Goal: Information Seeking & Learning: Learn about a topic

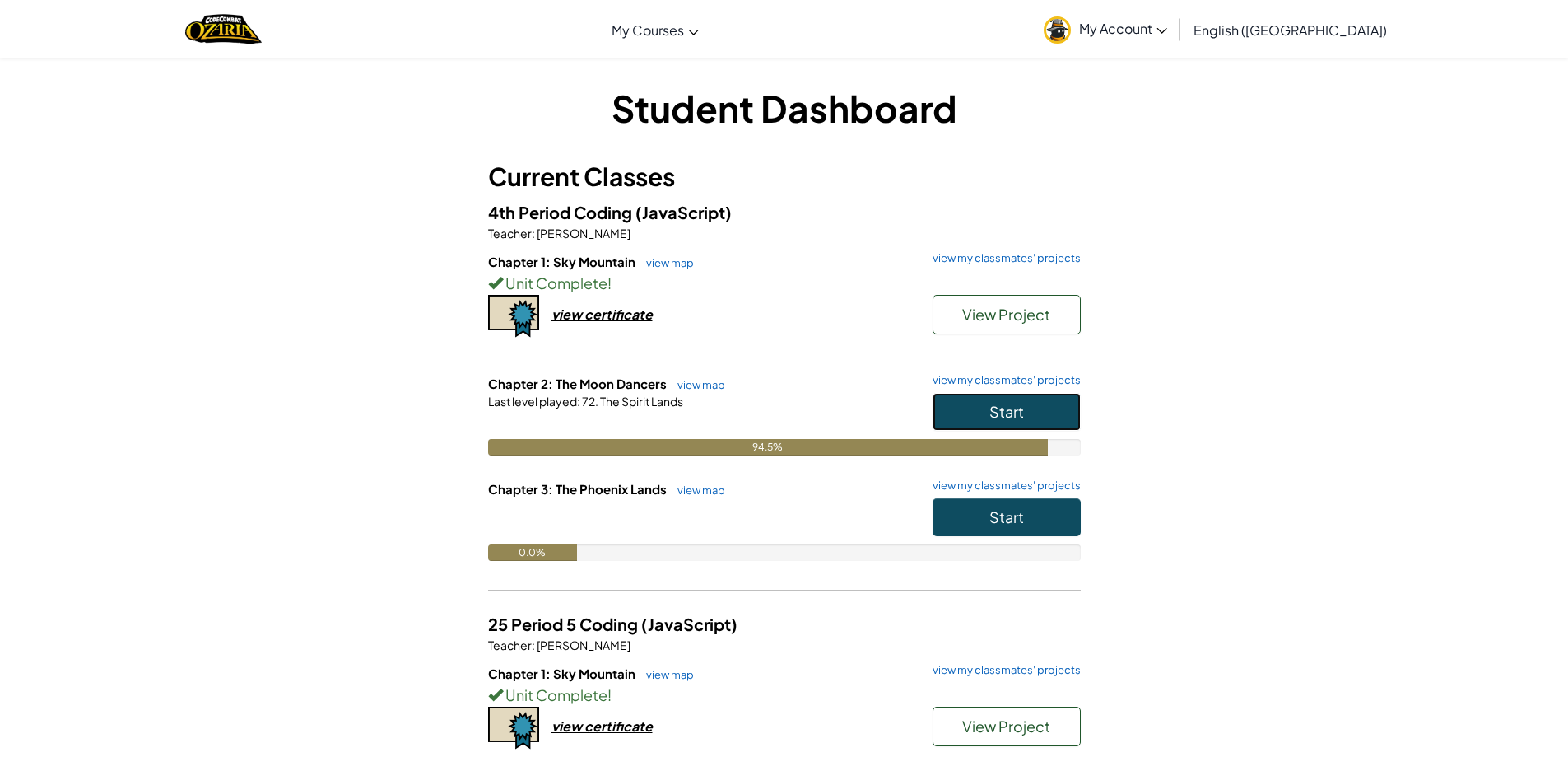
click at [997, 407] on span "Start" at bounding box center [1007, 411] width 35 height 19
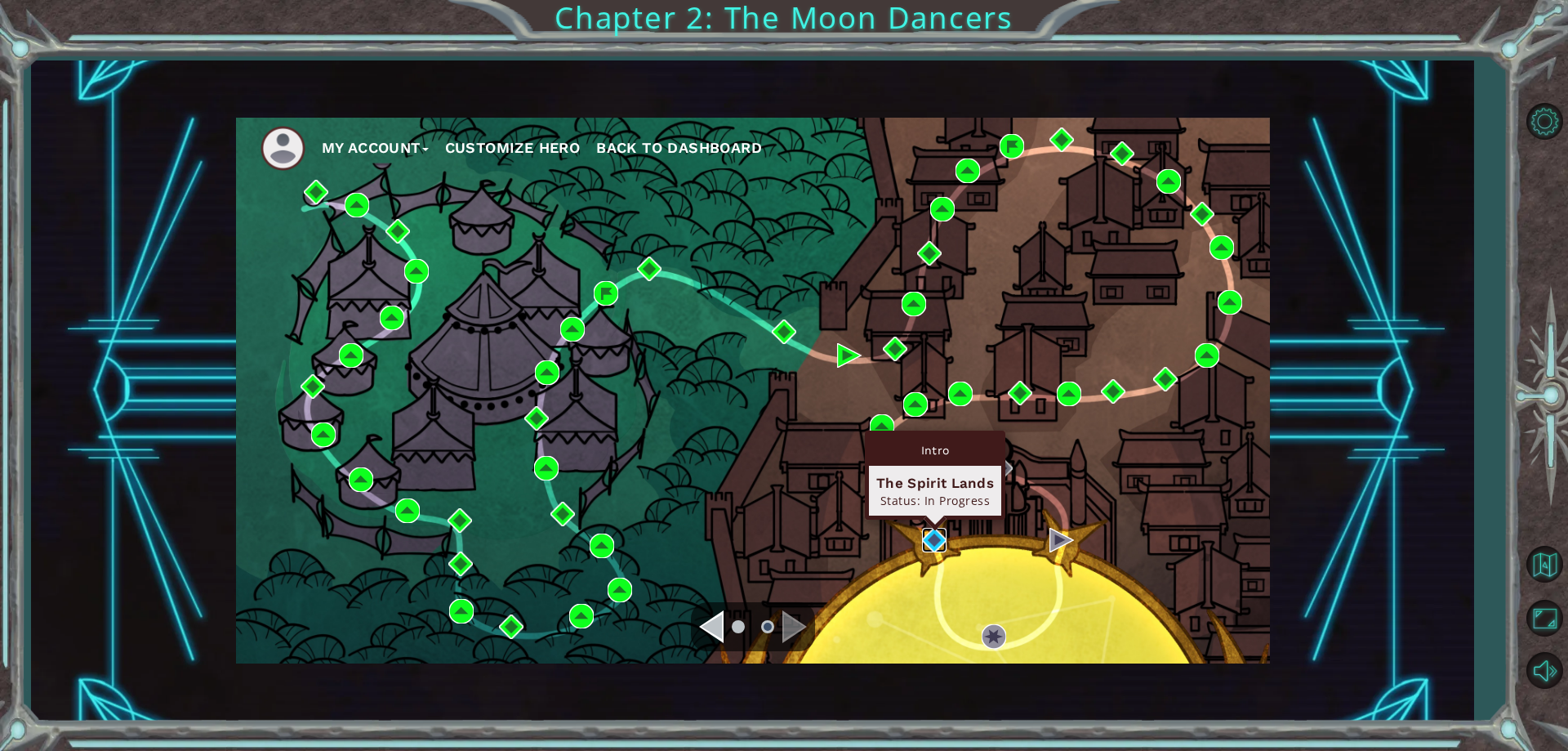
click at [940, 543] on img at bounding box center [934, 540] width 24 height 24
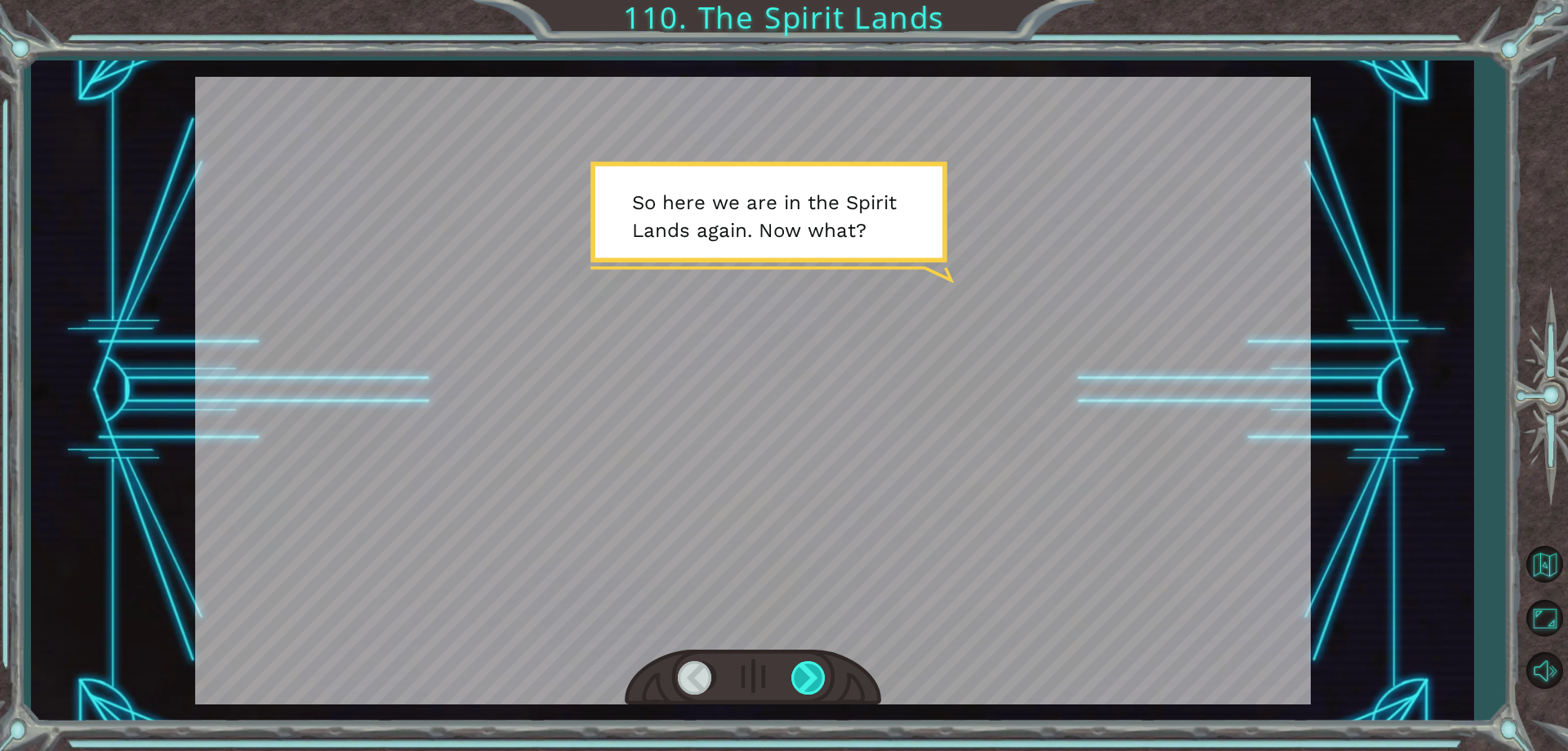
click at [814, 674] on div at bounding box center [809, 677] width 37 height 34
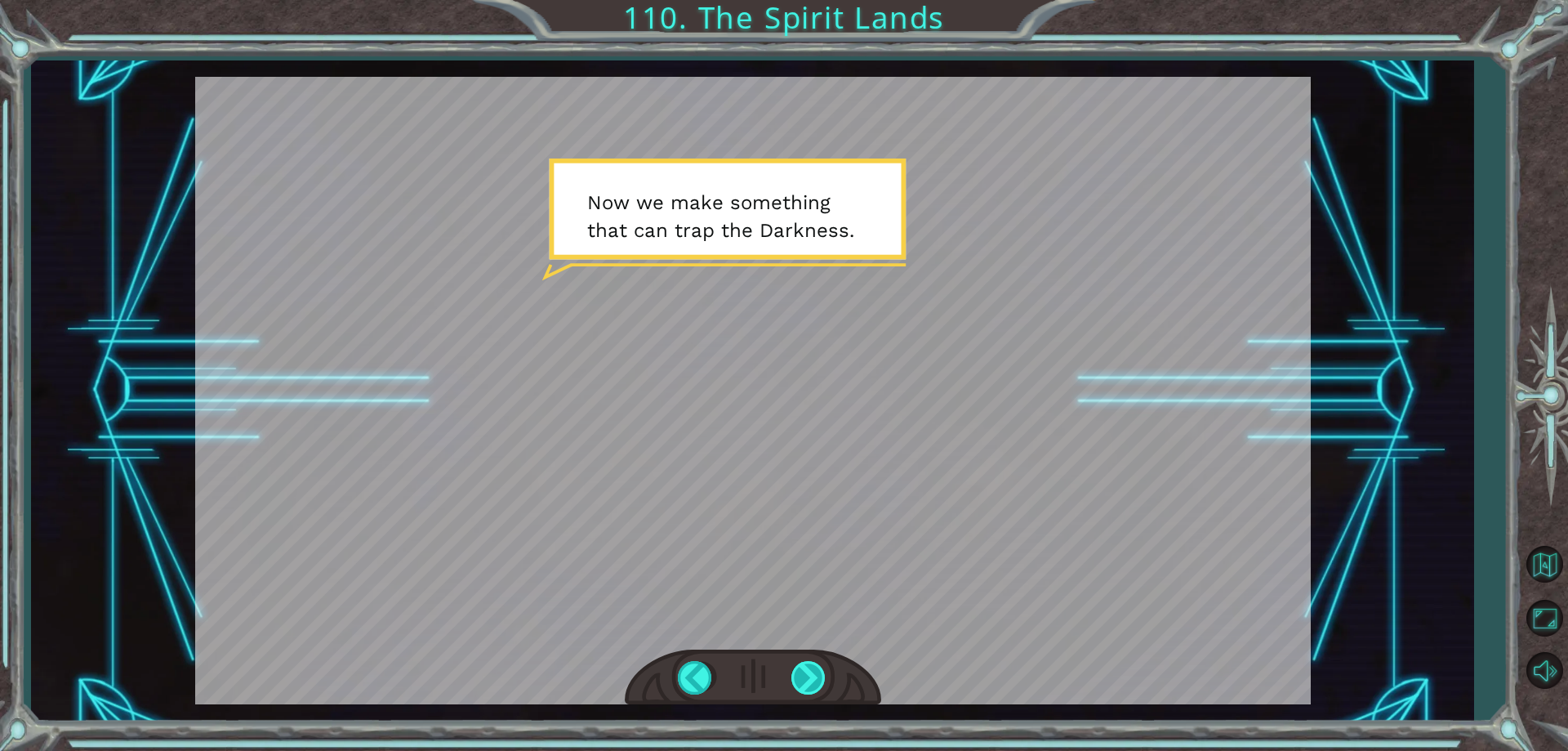
click at [791, 673] on div at bounding box center [809, 677] width 37 height 34
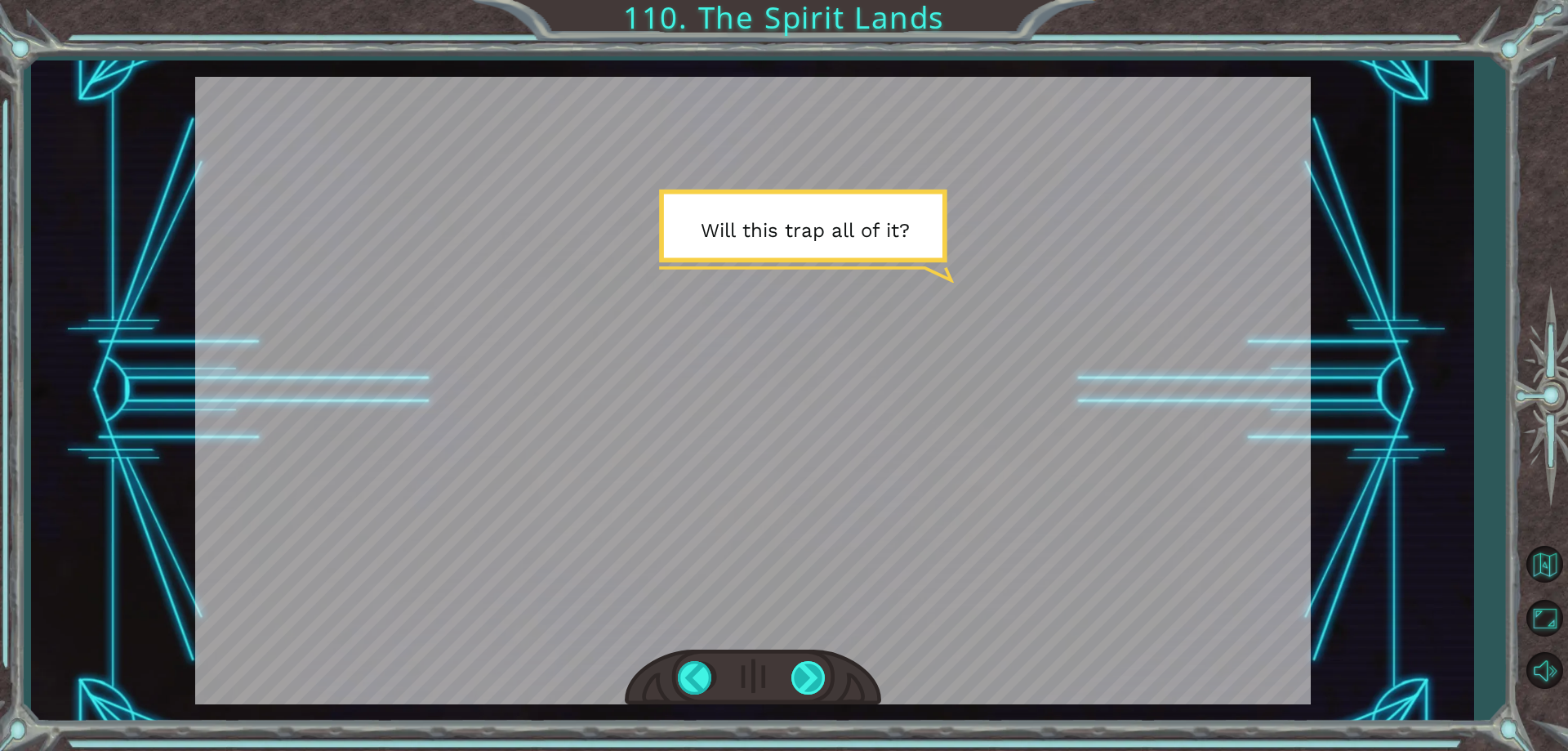
click at [791, 673] on div at bounding box center [809, 677] width 37 height 34
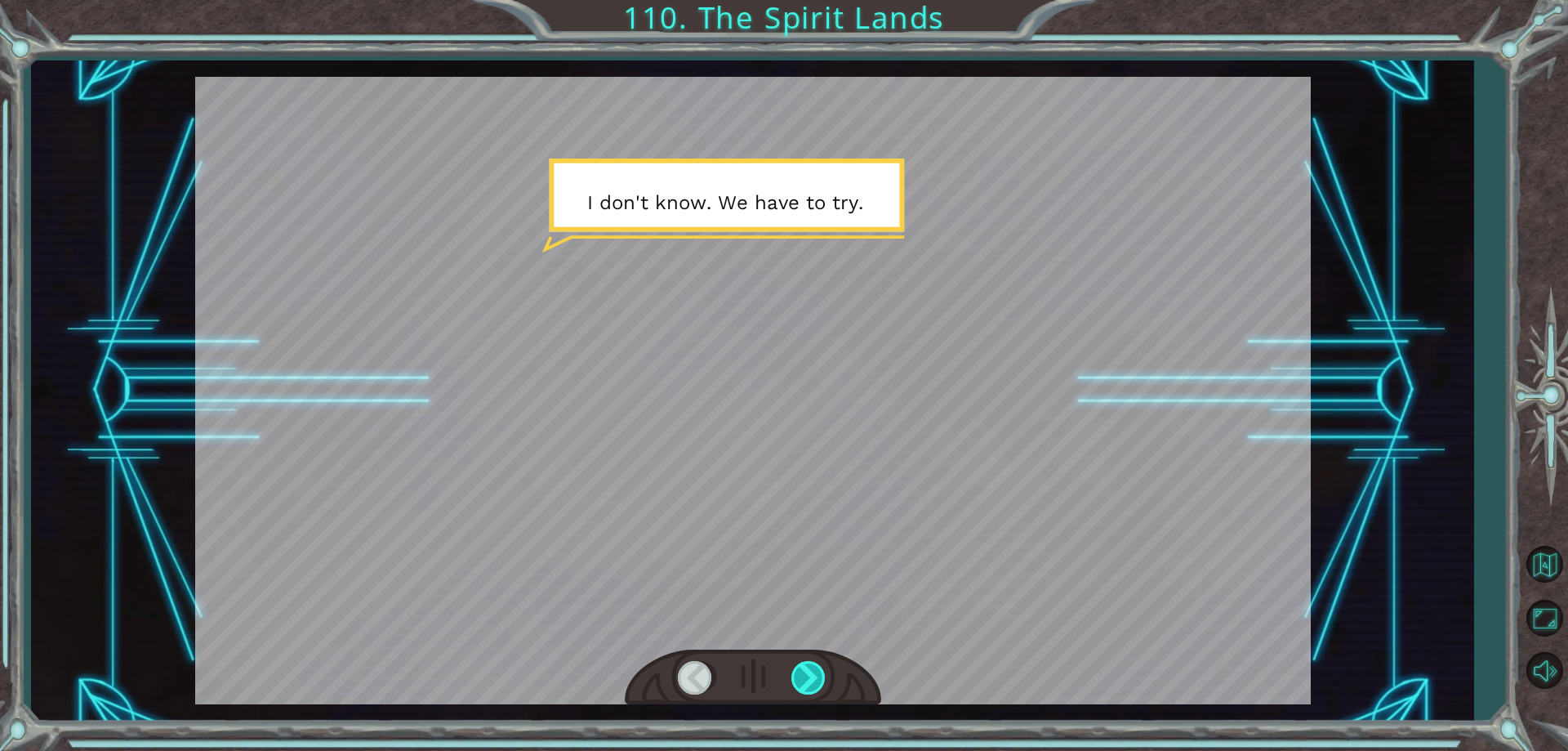
click at [791, 673] on div at bounding box center [809, 677] width 37 height 34
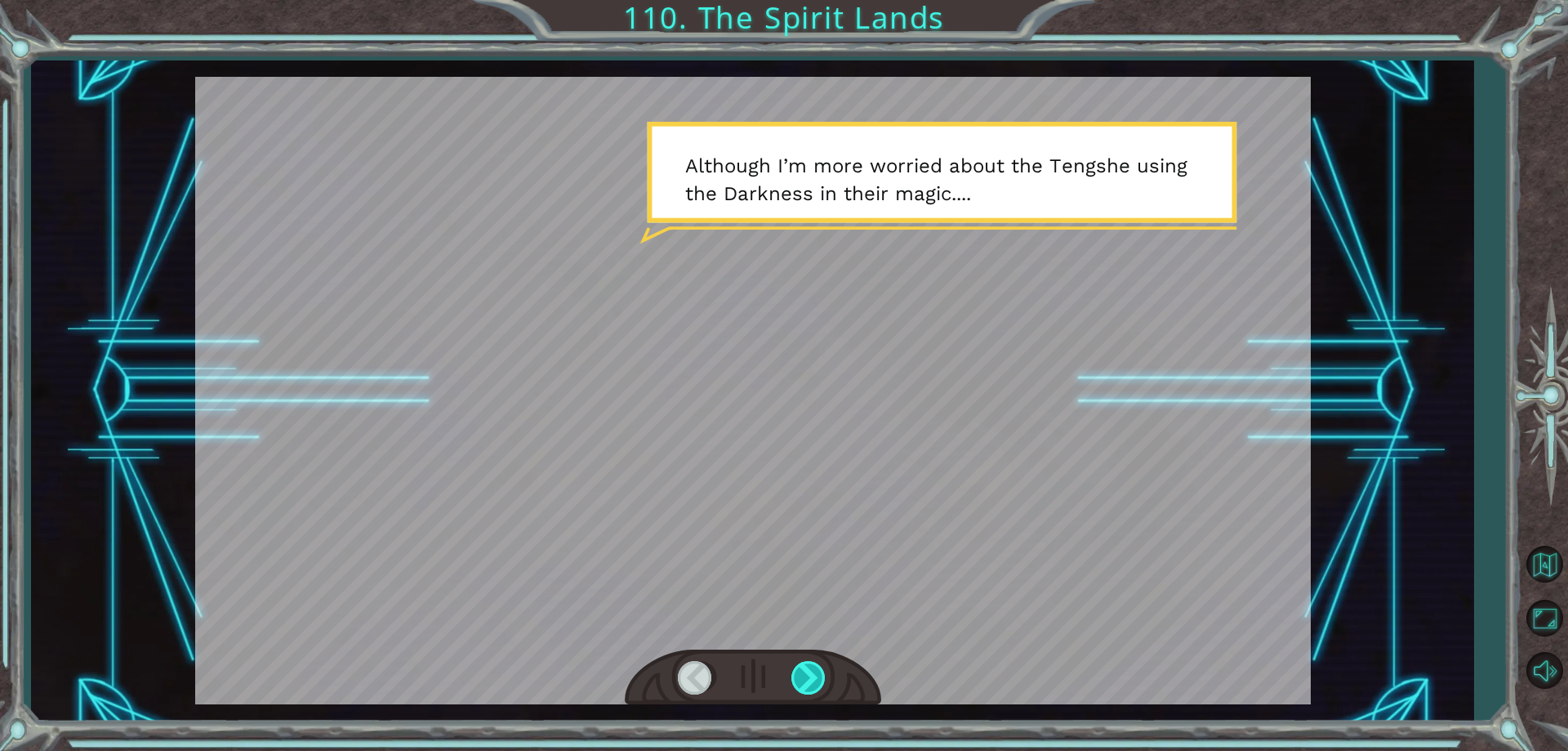
click at [791, 673] on div at bounding box center [809, 677] width 37 height 34
click at [807, 672] on div at bounding box center [809, 677] width 37 height 34
click at [808, 672] on div at bounding box center [809, 677] width 37 height 34
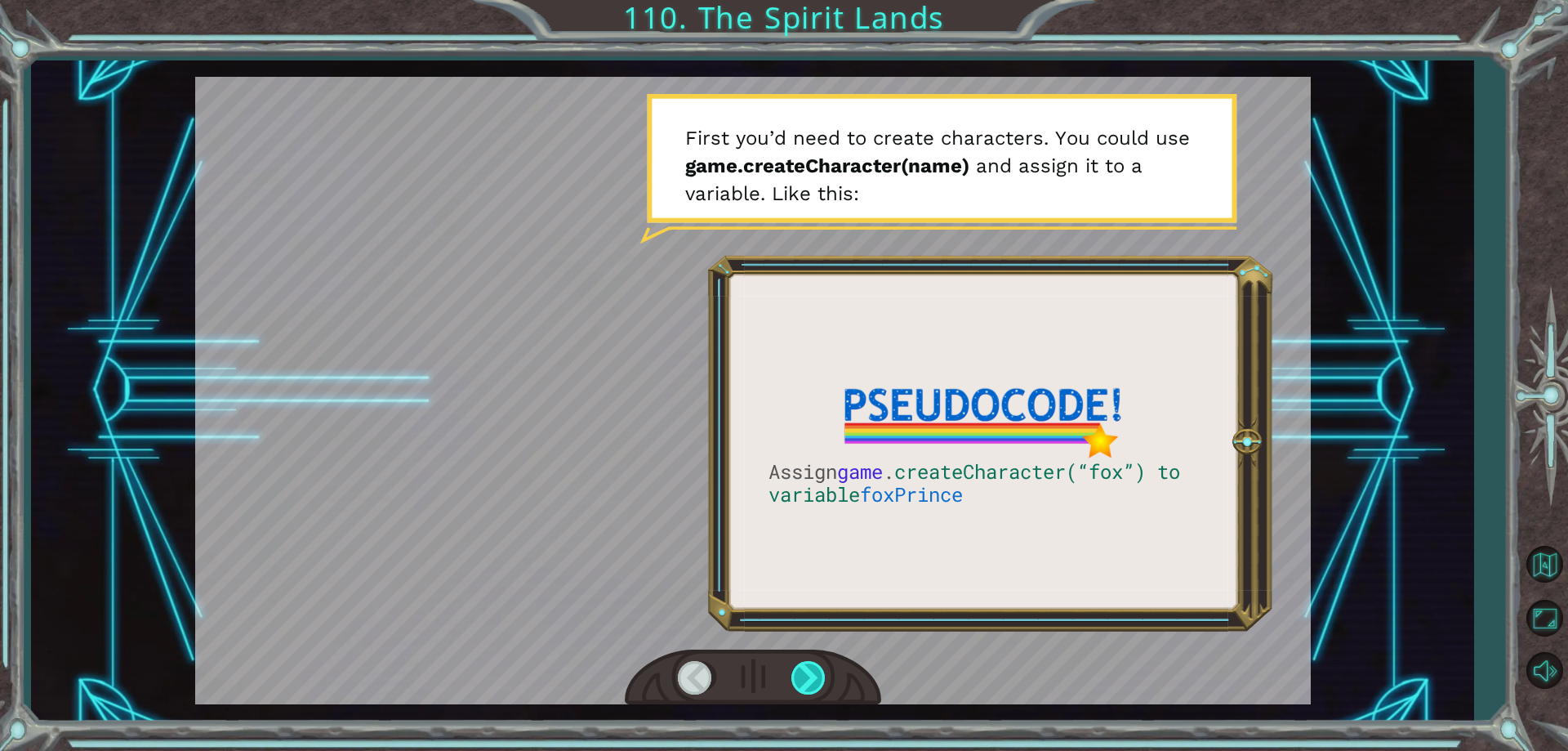
click at [808, 672] on div at bounding box center [809, 677] width 37 height 34
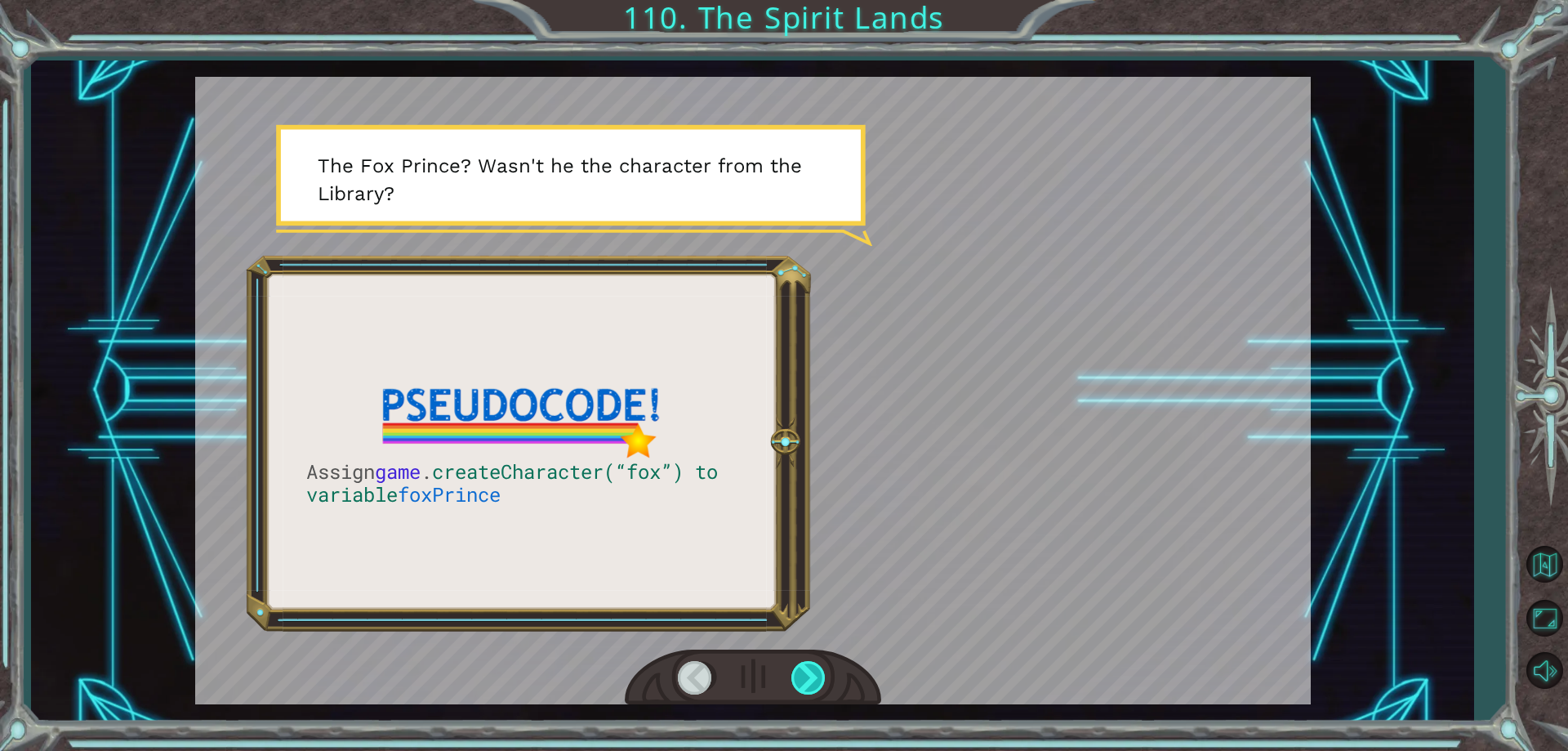
click at [808, 672] on div at bounding box center [809, 677] width 37 height 34
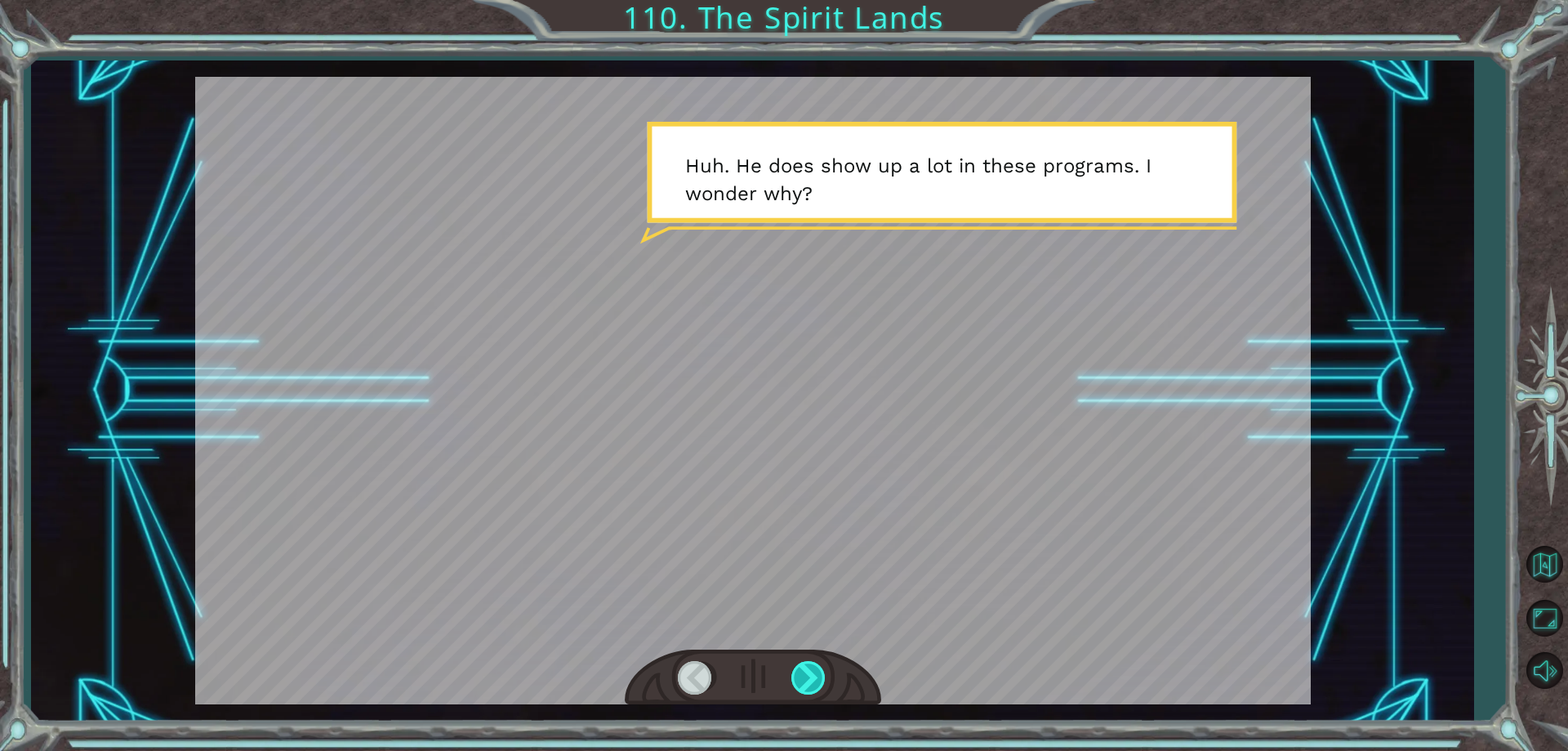
click at [809, 673] on div at bounding box center [809, 677] width 37 height 34
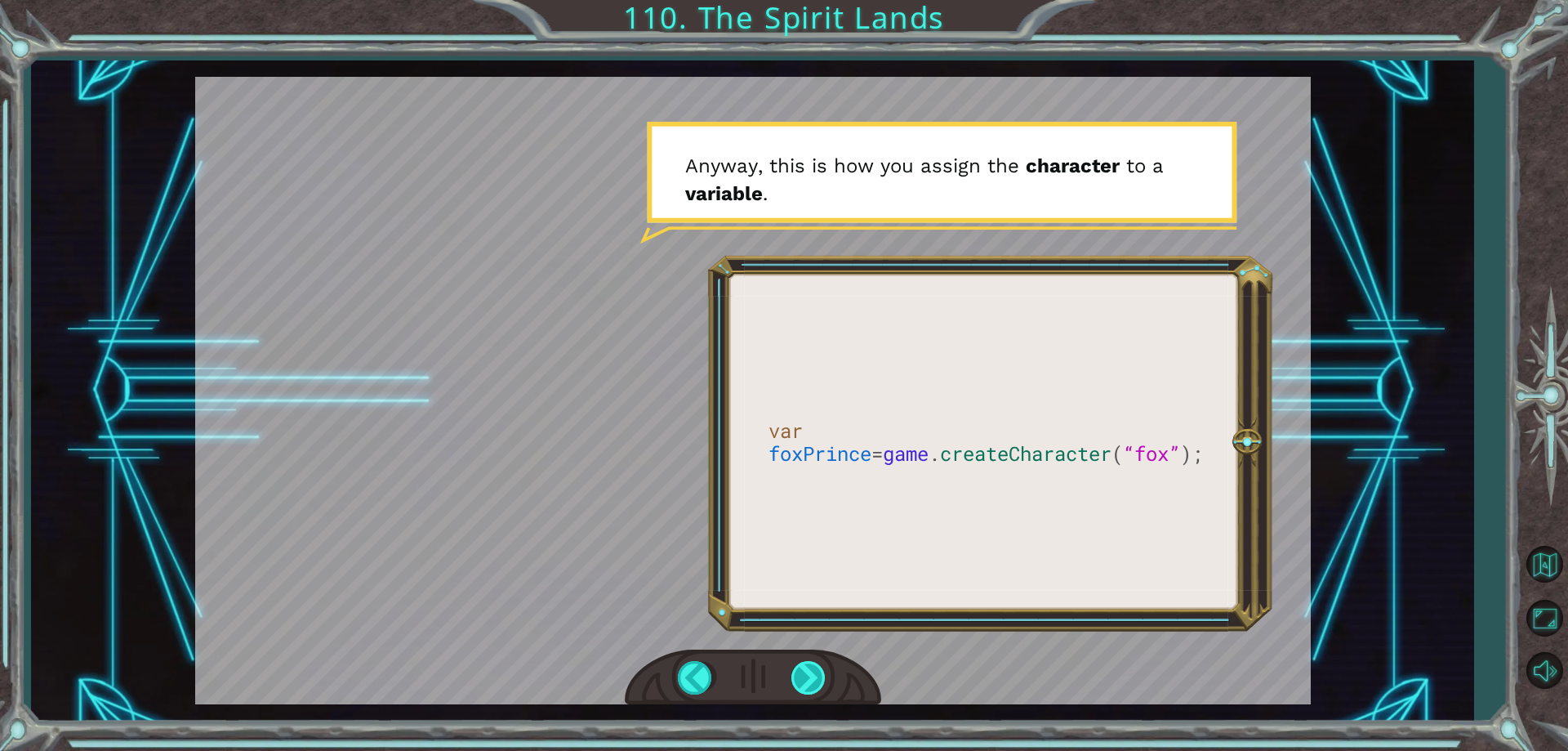
drag, startPoint x: 809, startPoint y: 673, endPoint x: 793, endPoint y: 671, distance: 16.1
click at [793, 671] on div at bounding box center [809, 677] width 37 height 34
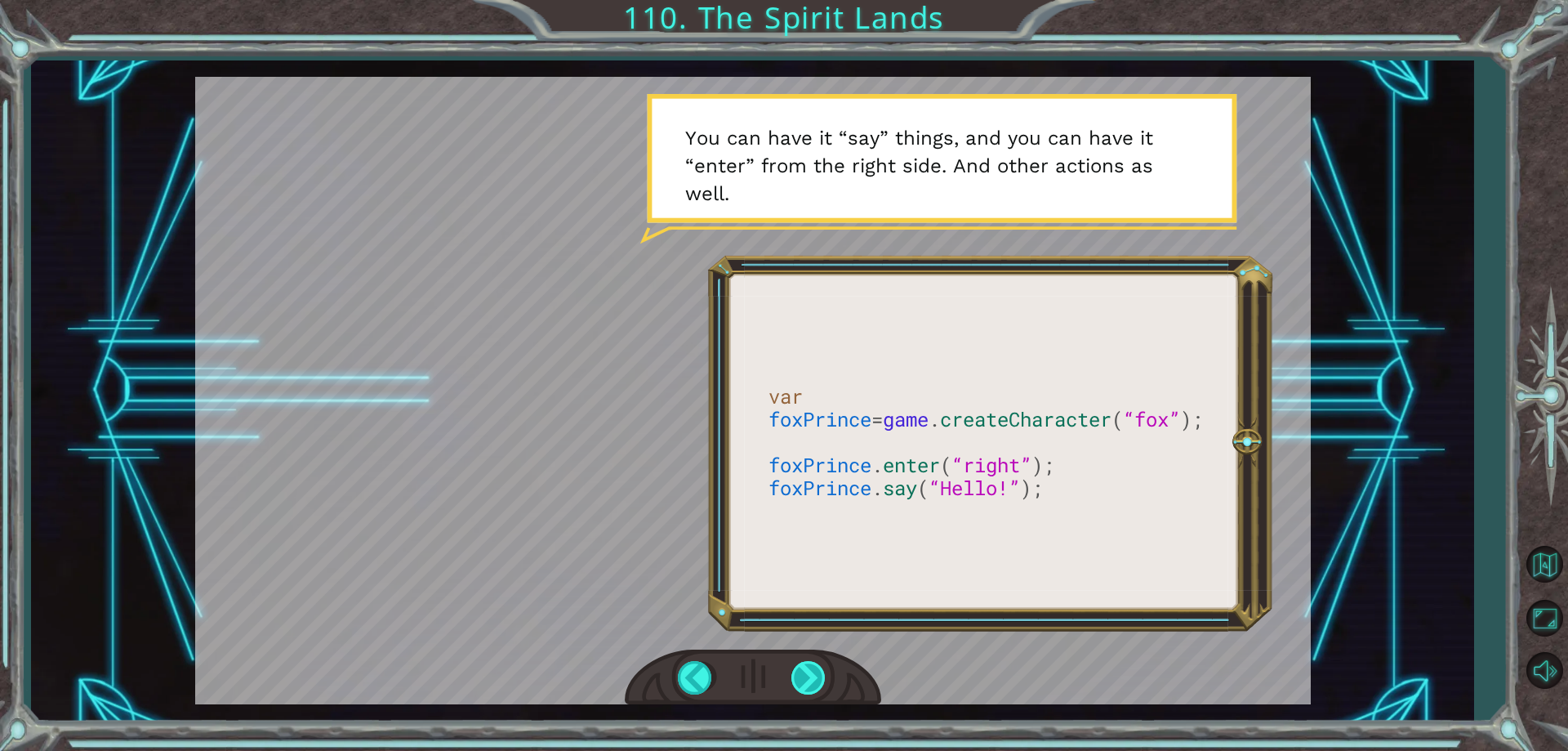
drag, startPoint x: 797, startPoint y: 679, endPoint x: 792, endPoint y: 670, distance: 10.3
click at [794, 673] on div at bounding box center [809, 677] width 37 height 34
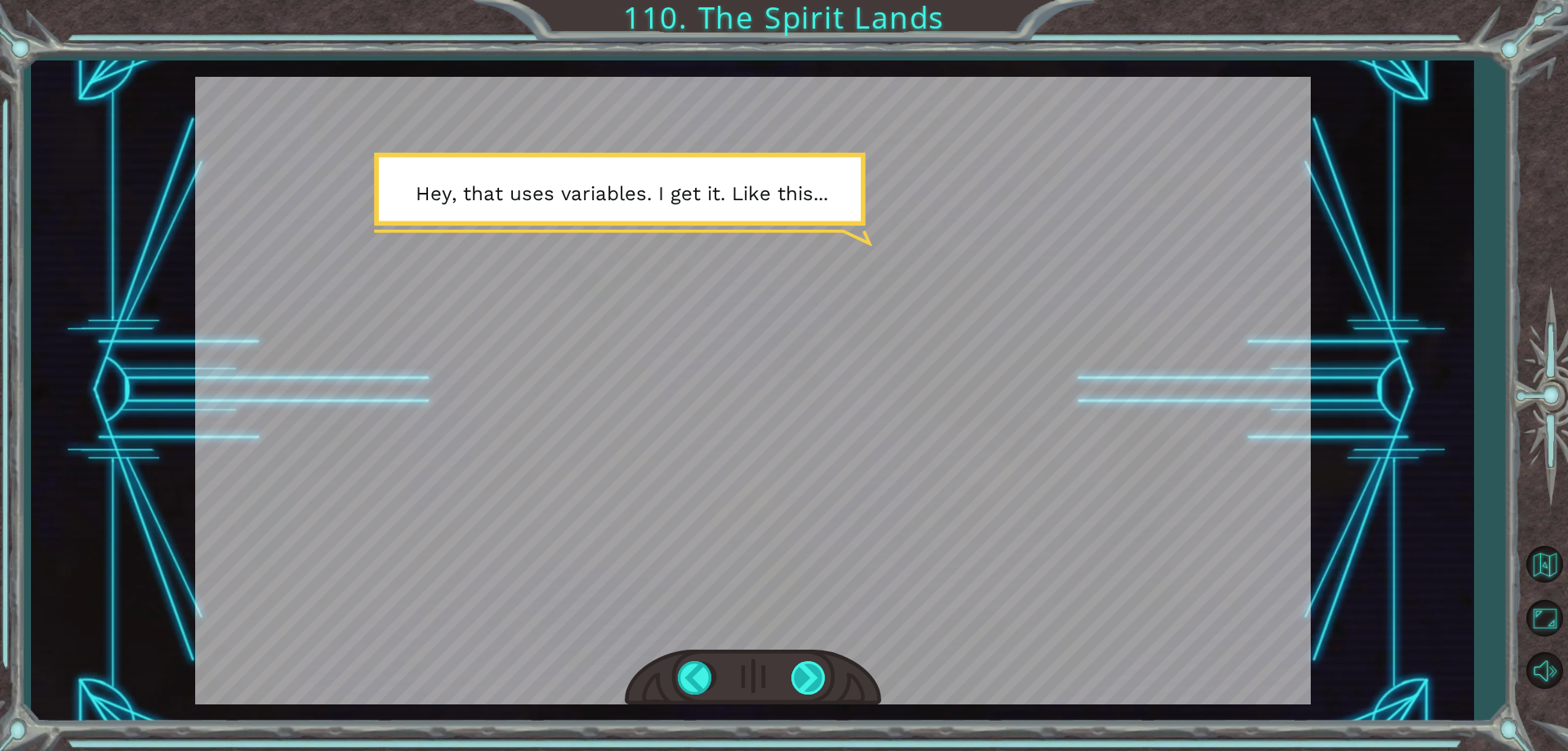
click at [806, 680] on div at bounding box center [809, 677] width 37 height 34
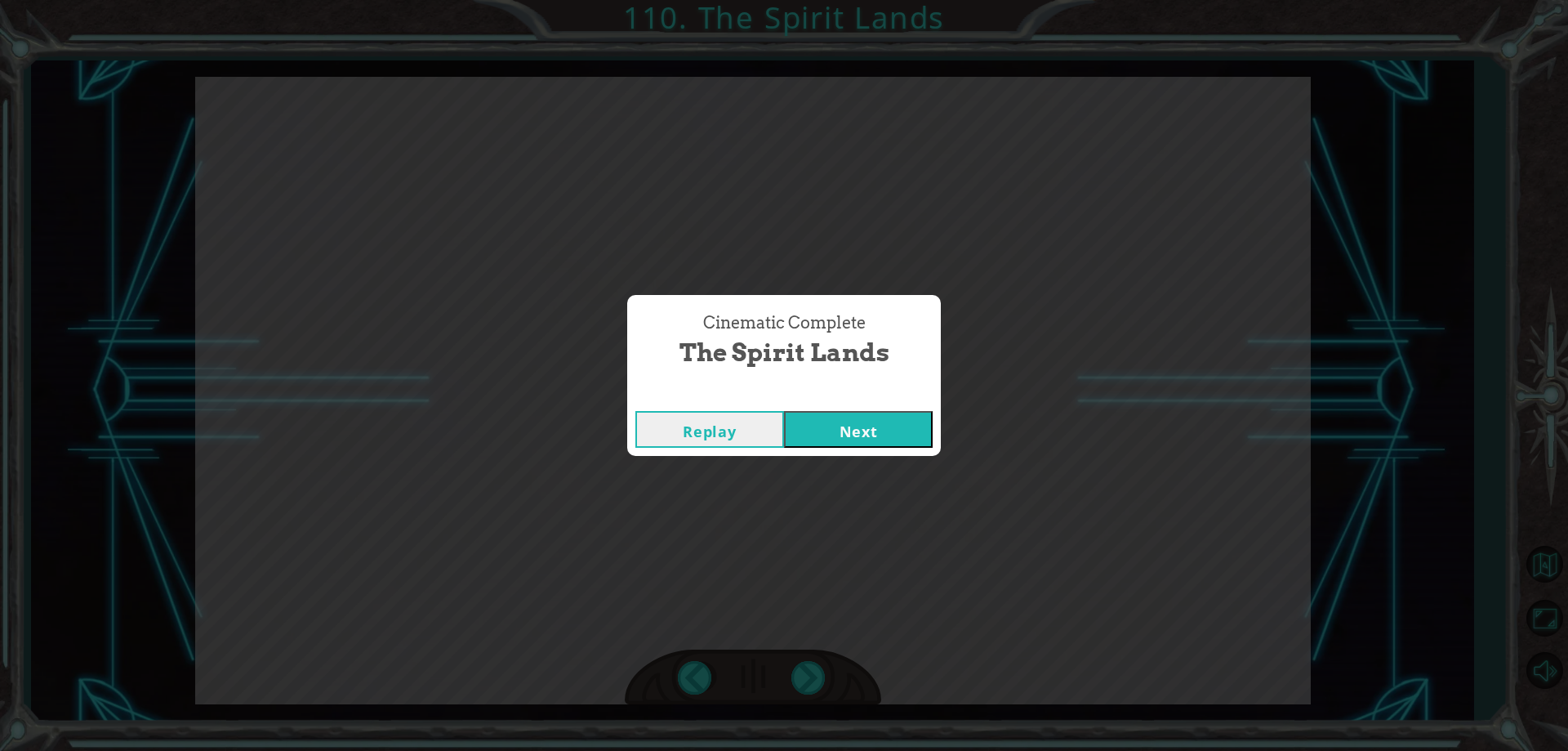
click at [826, 408] on div "Replay Next" at bounding box center [784, 430] width 313 height 53
click at [824, 436] on button "Next" at bounding box center [858, 429] width 149 height 37
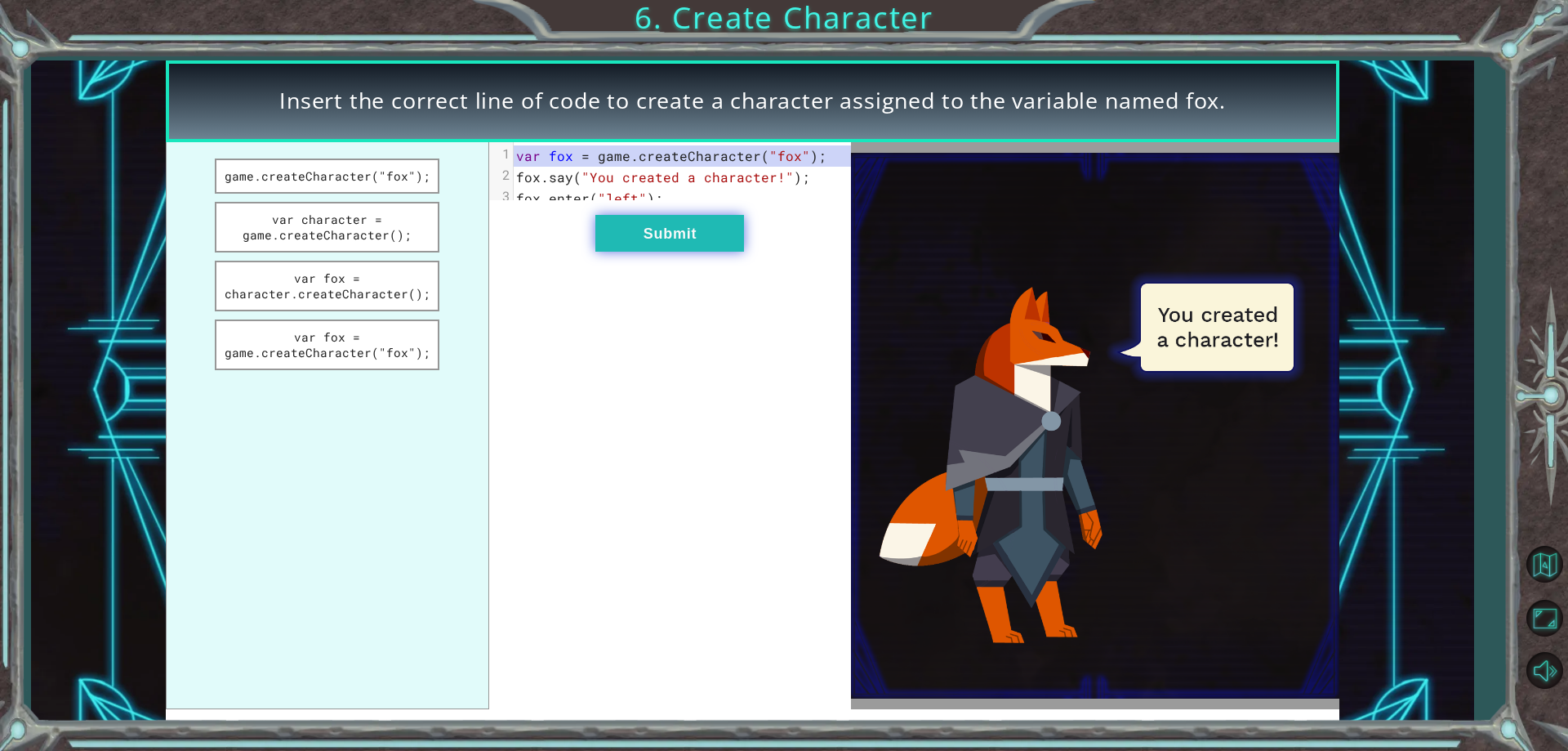
click at [625, 248] on button "Submit" at bounding box center [669, 233] width 149 height 37
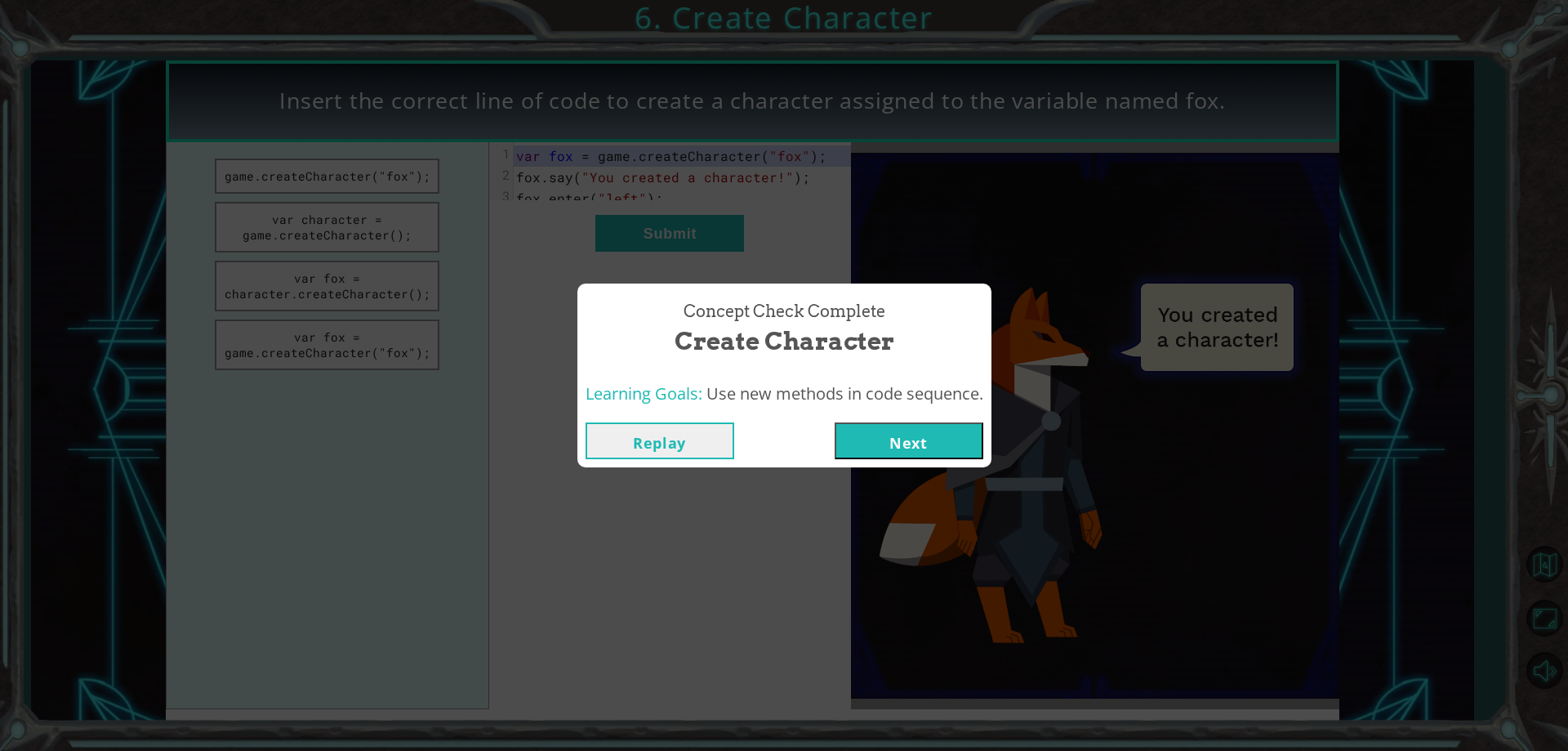
click at [848, 422] on button "Next" at bounding box center [908, 440] width 149 height 37
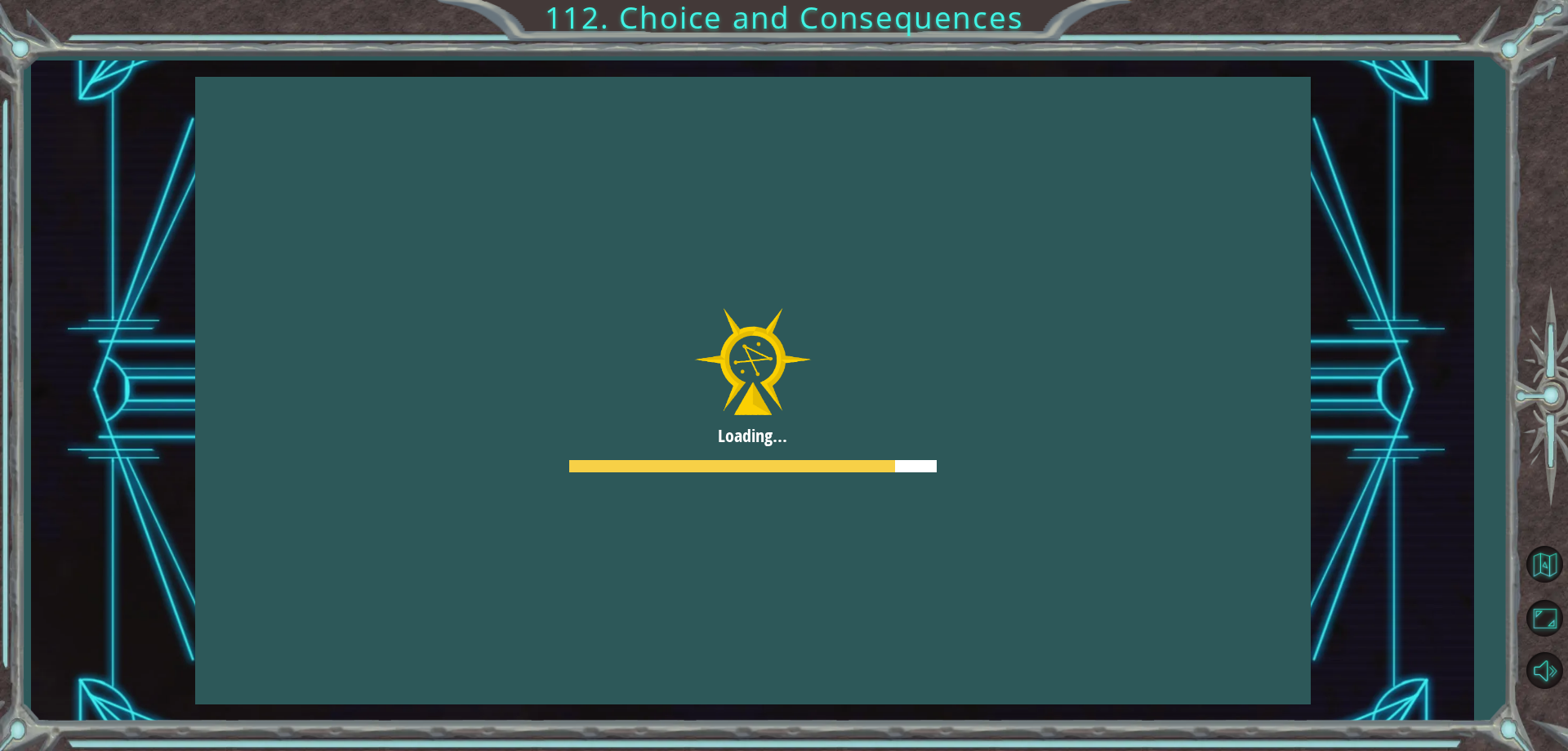
click at [849, 422] on div at bounding box center [753, 390] width 1116 height 627
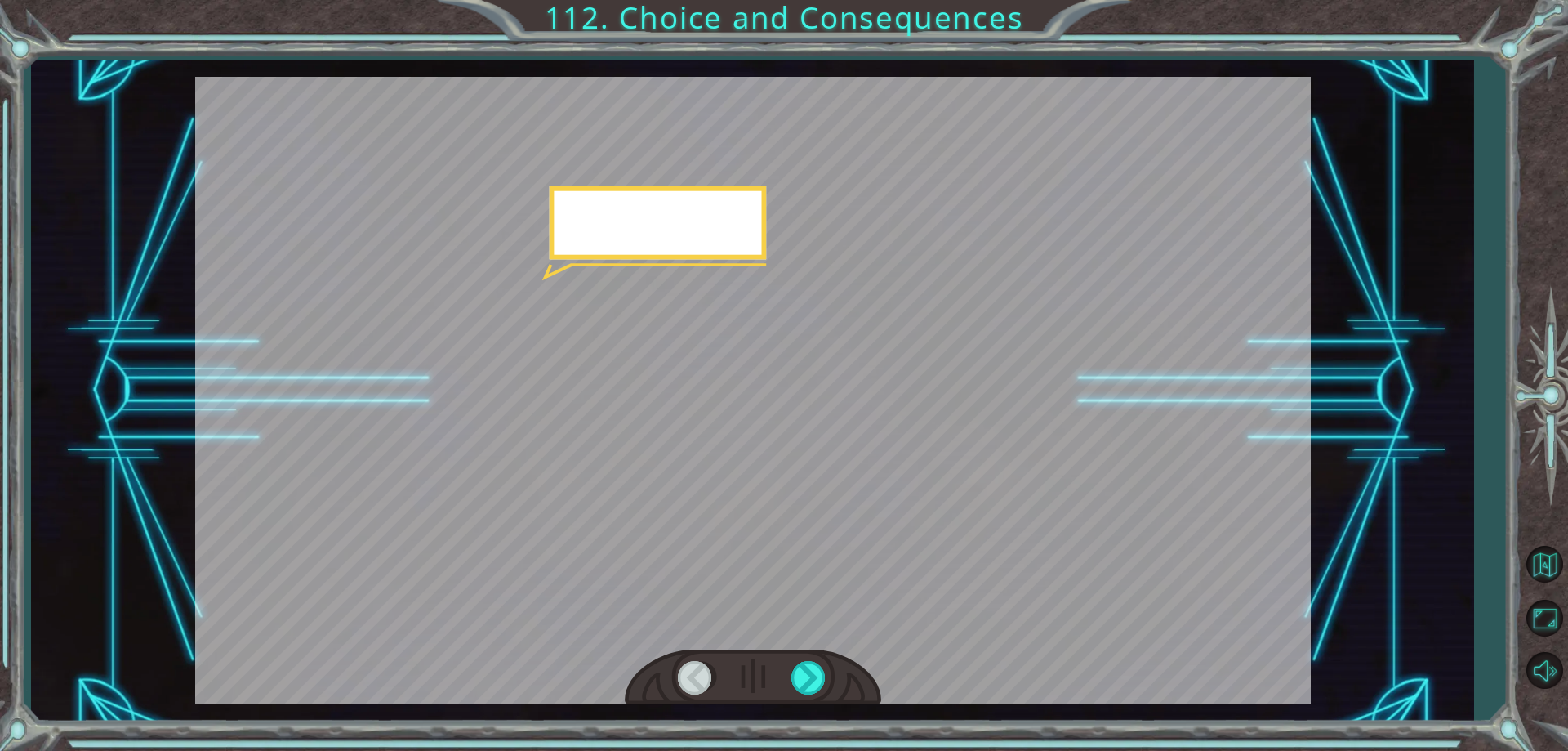
click at [849, 422] on div at bounding box center [753, 390] width 1116 height 627
click at [853, 422] on div at bounding box center [753, 390] width 1116 height 627
click at [862, 422] on div at bounding box center [753, 390] width 1116 height 627
click at [874, 419] on div at bounding box center [753, 390] width 1116 height 627
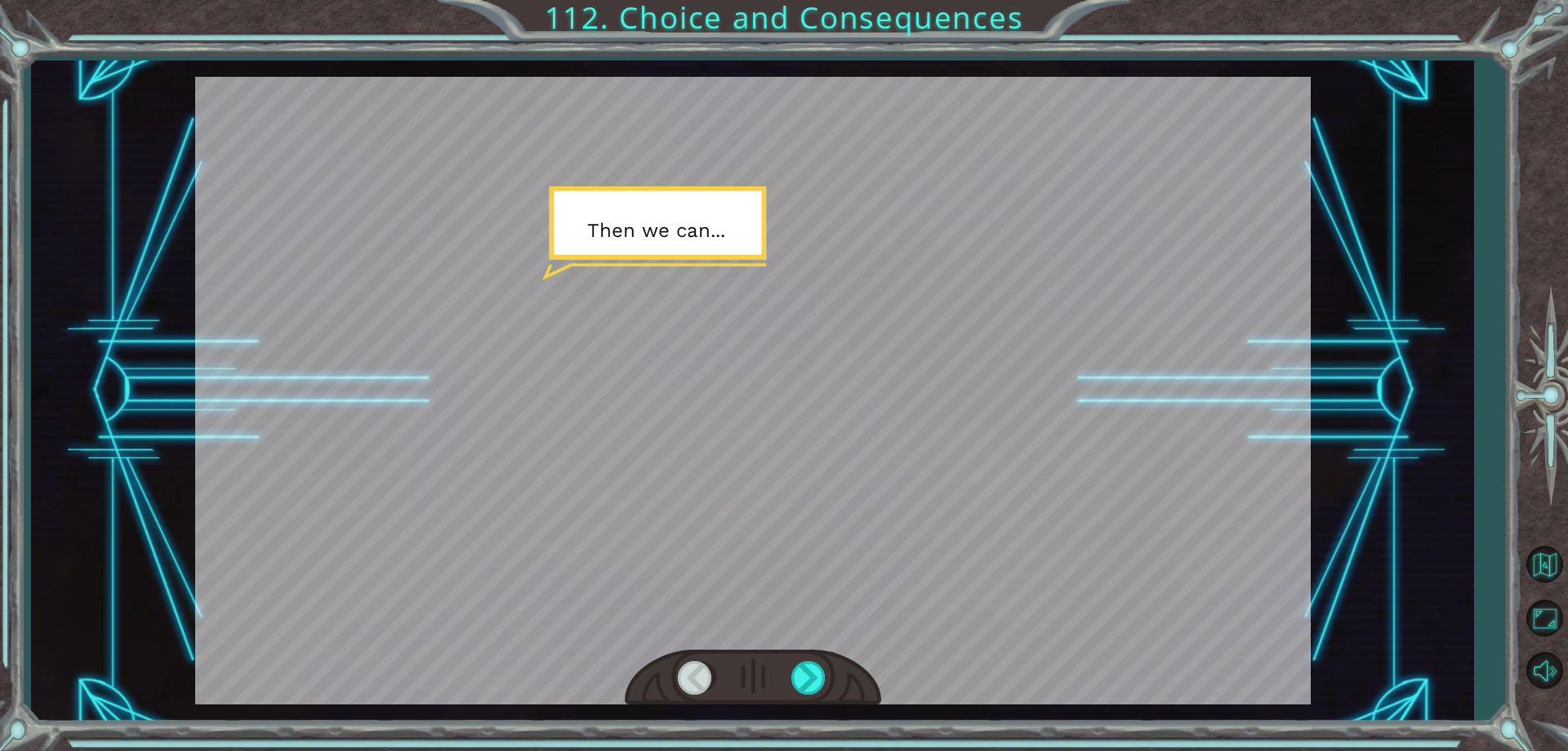
click at [875, 419] on div at bounding box center [753, 390] width 1116 height 627
click at [877, 419] on div at bounding box center [753, 390] width 1116 height 627
click at [877, 419] on div at bounding box center [753, 390] width 1116 height 627
click at [895, 418] on div at bounding box center [753, 390] width 1116 height 627
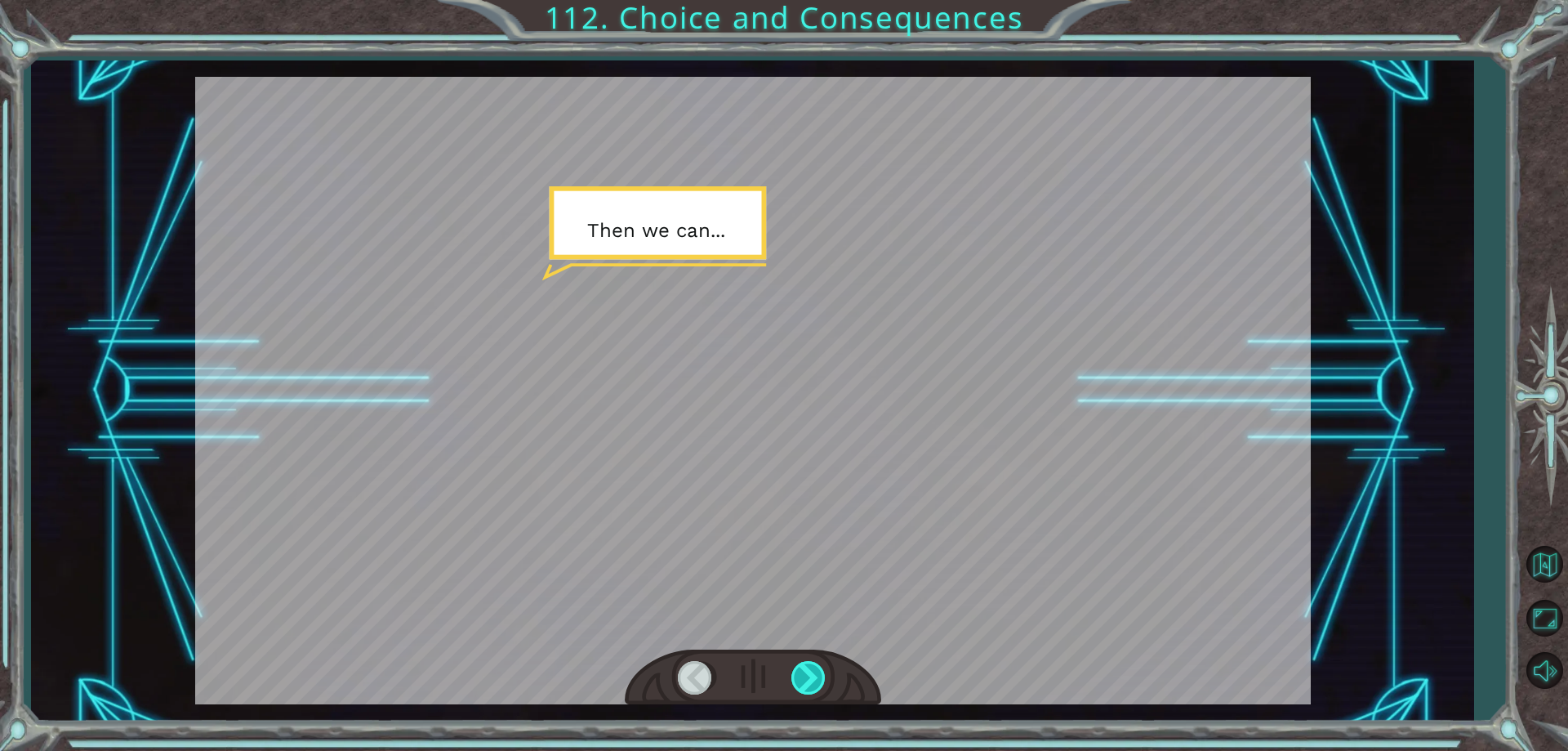
click at [816, 679] on div at bounding box center [809, 677] width 37 height 34
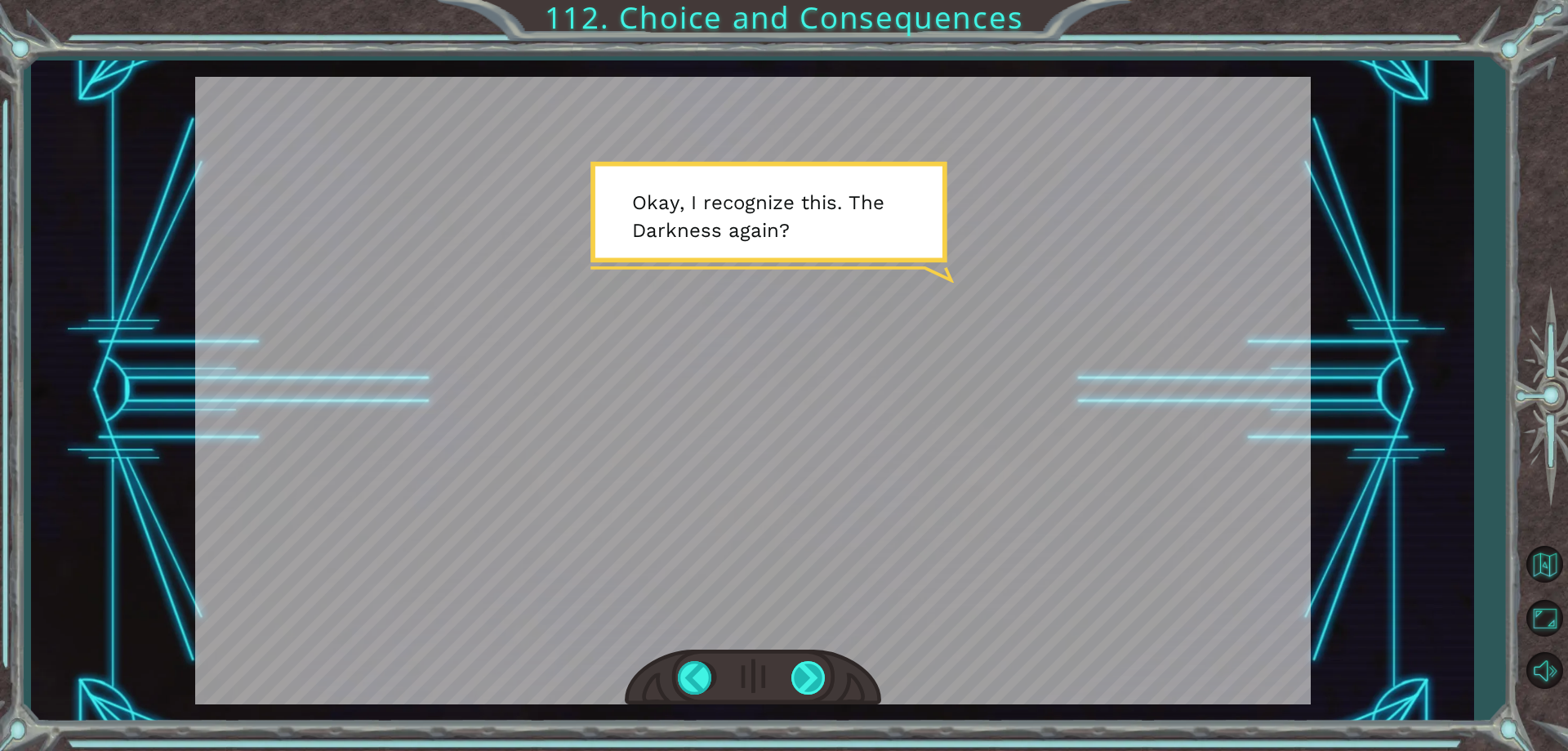
click at [816, 679] on div at bounding box center [809, 677] width 37 height 34
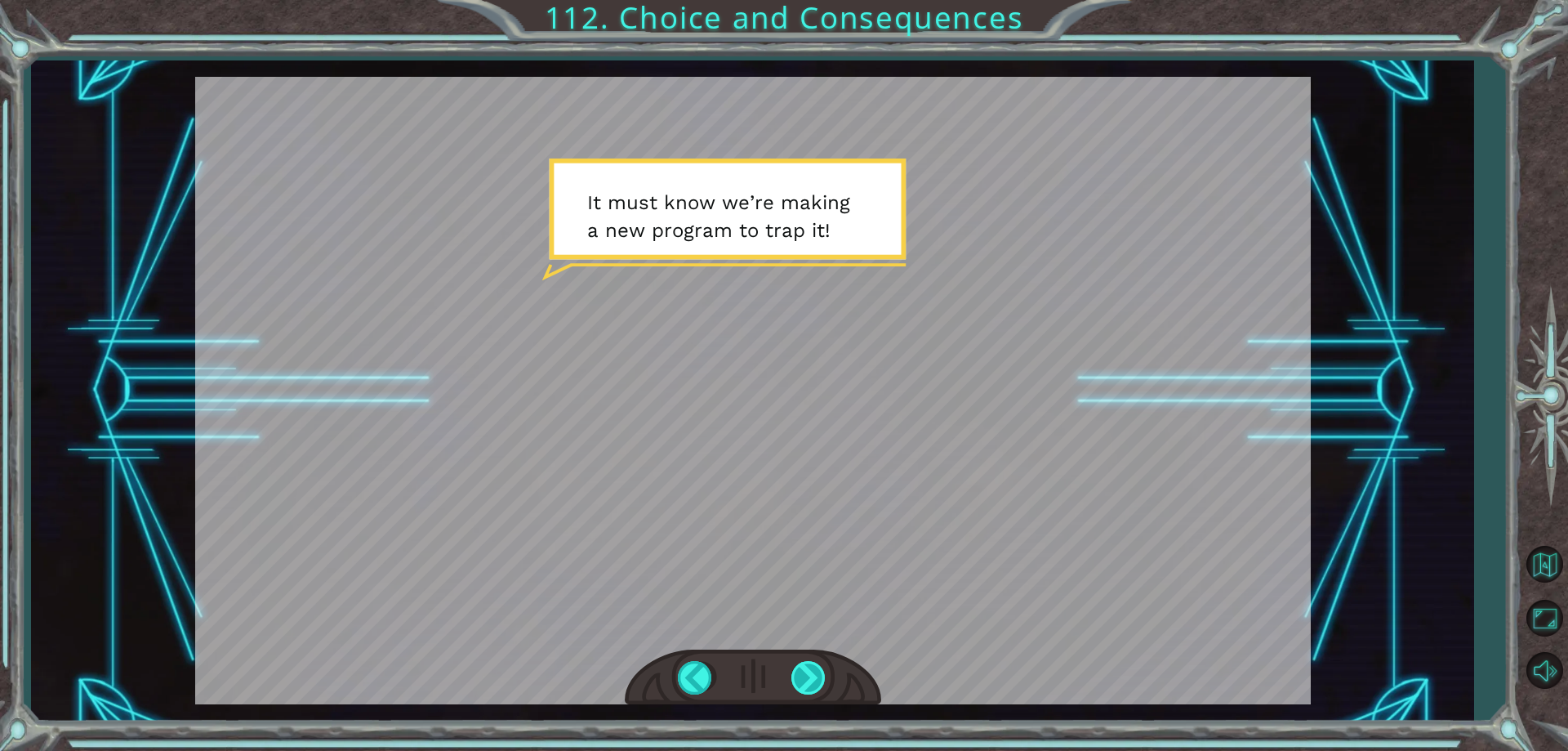
click at [813, 661] on div at bounding box center [809, 677] width 37 height 34
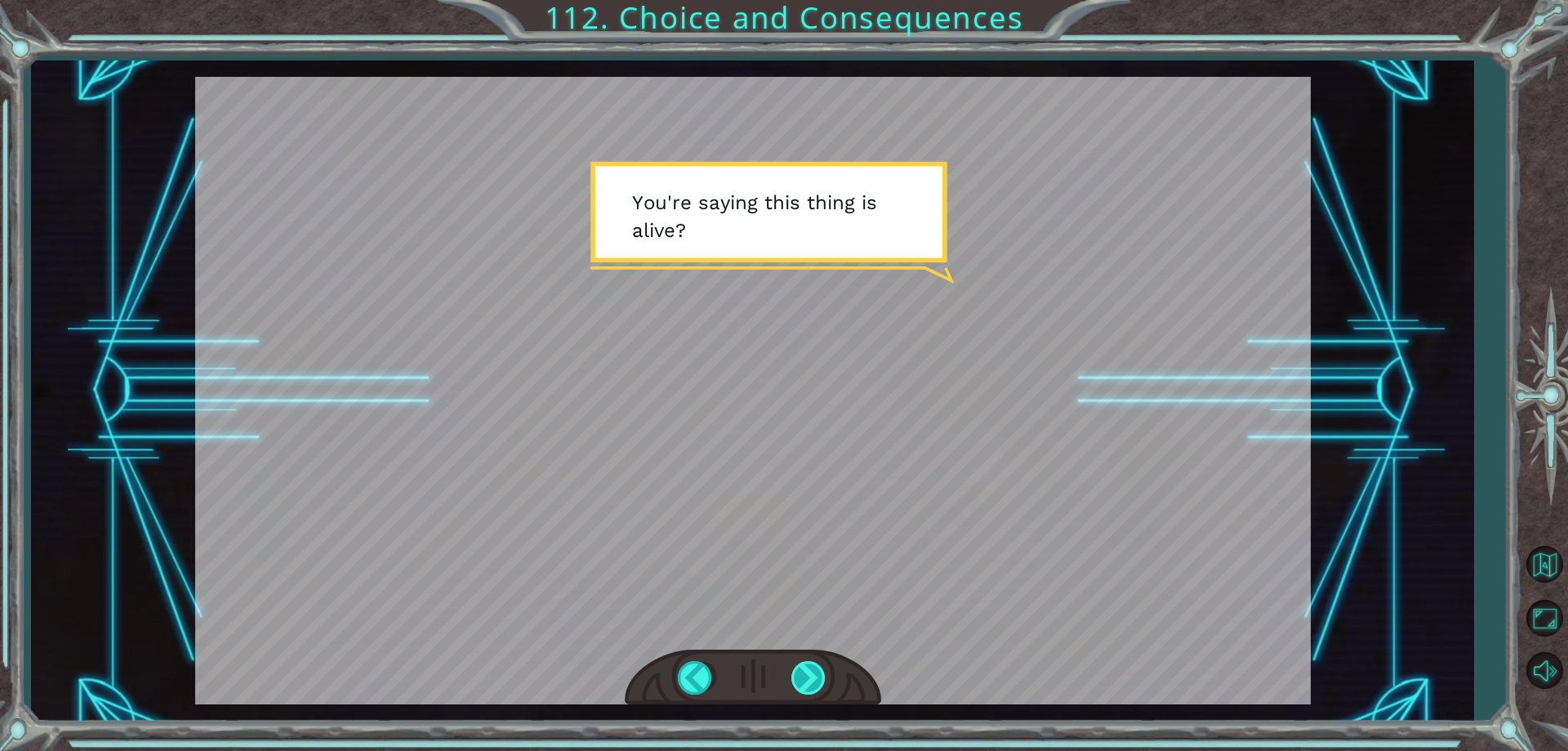
click at [811, 669] on div at bounding box center [809, 677] width 37 height 34
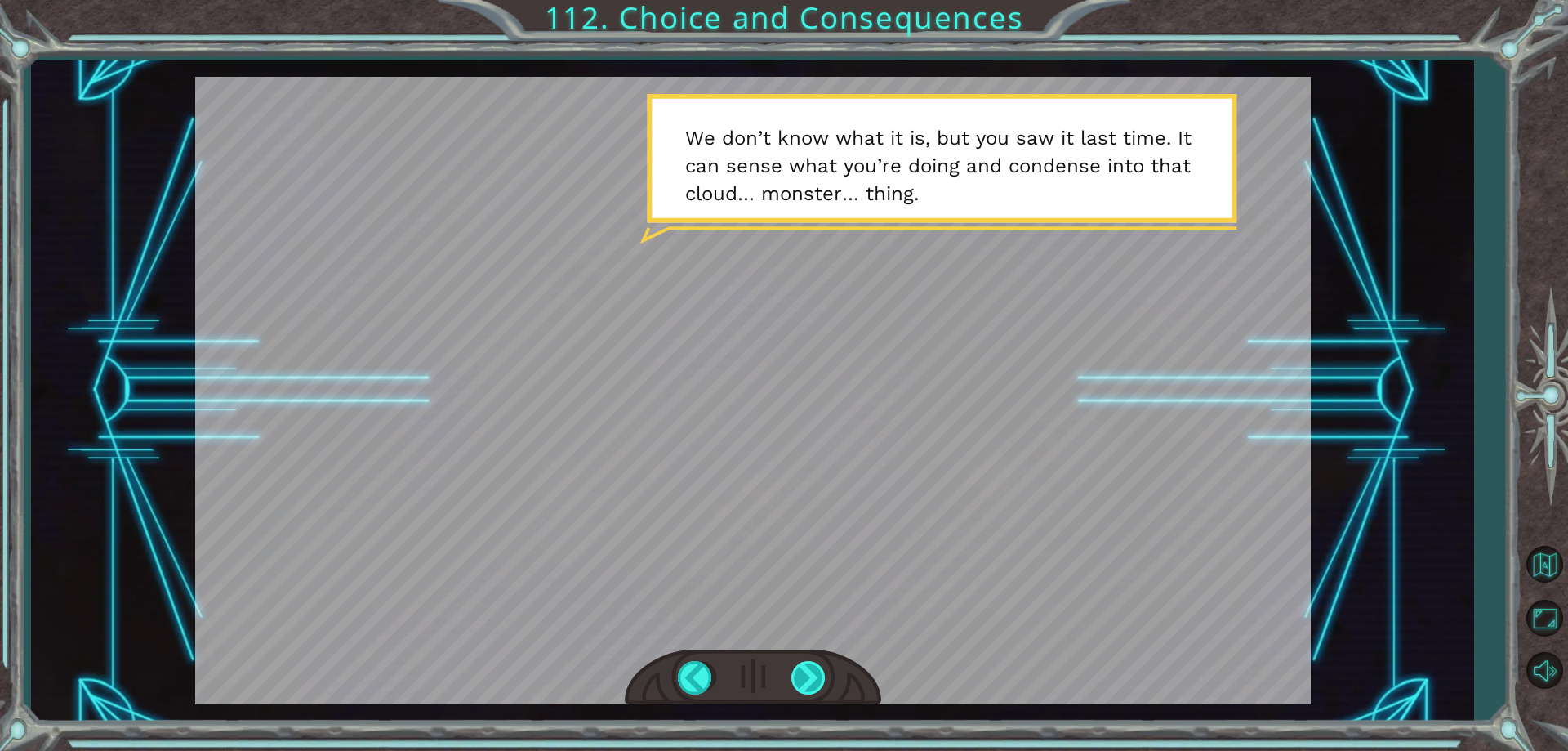
click at [811, 670] on div at bounding box center [809, 677] width 37 height 34
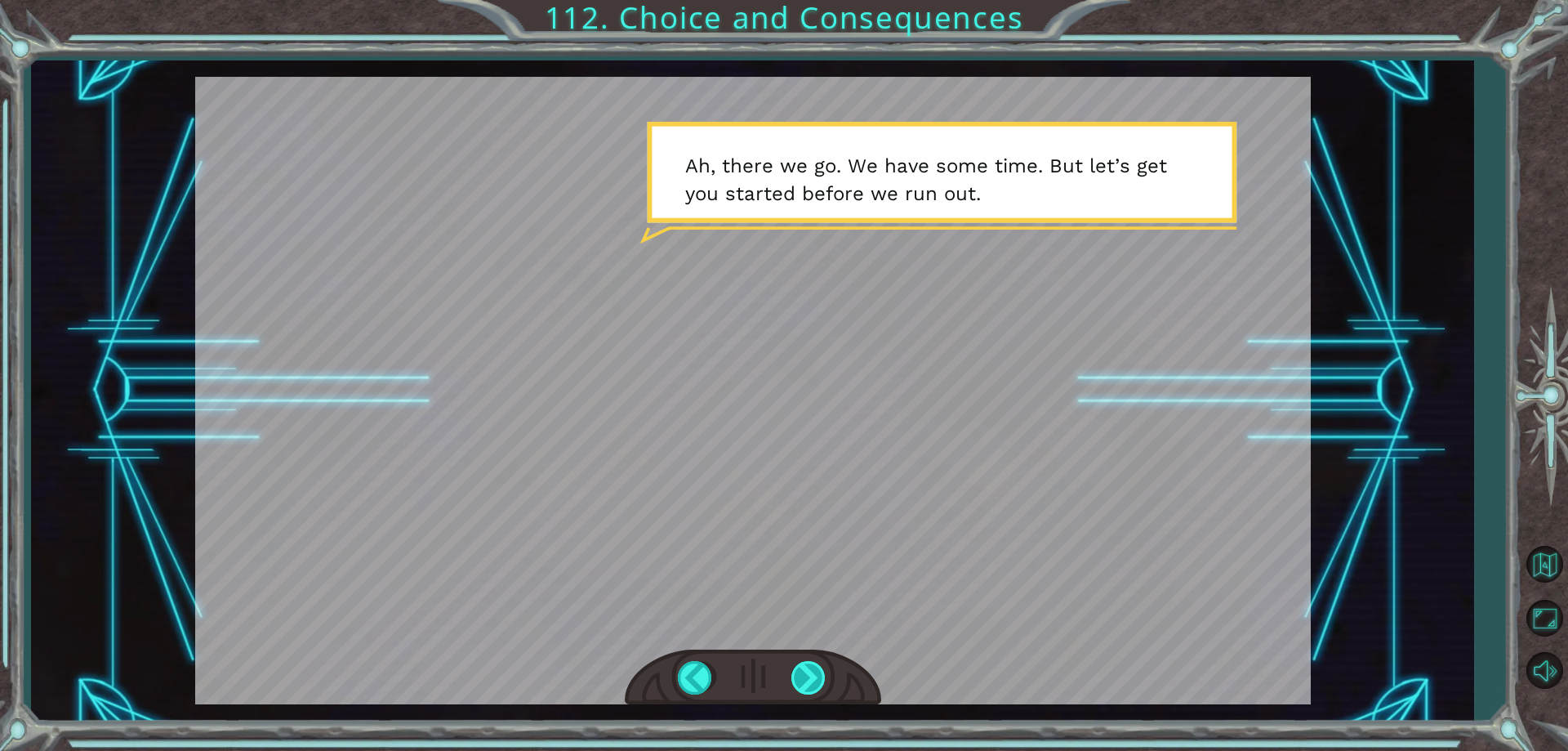
click at [811, 672] on div at bounding box center [809, 677] width 37 height 34
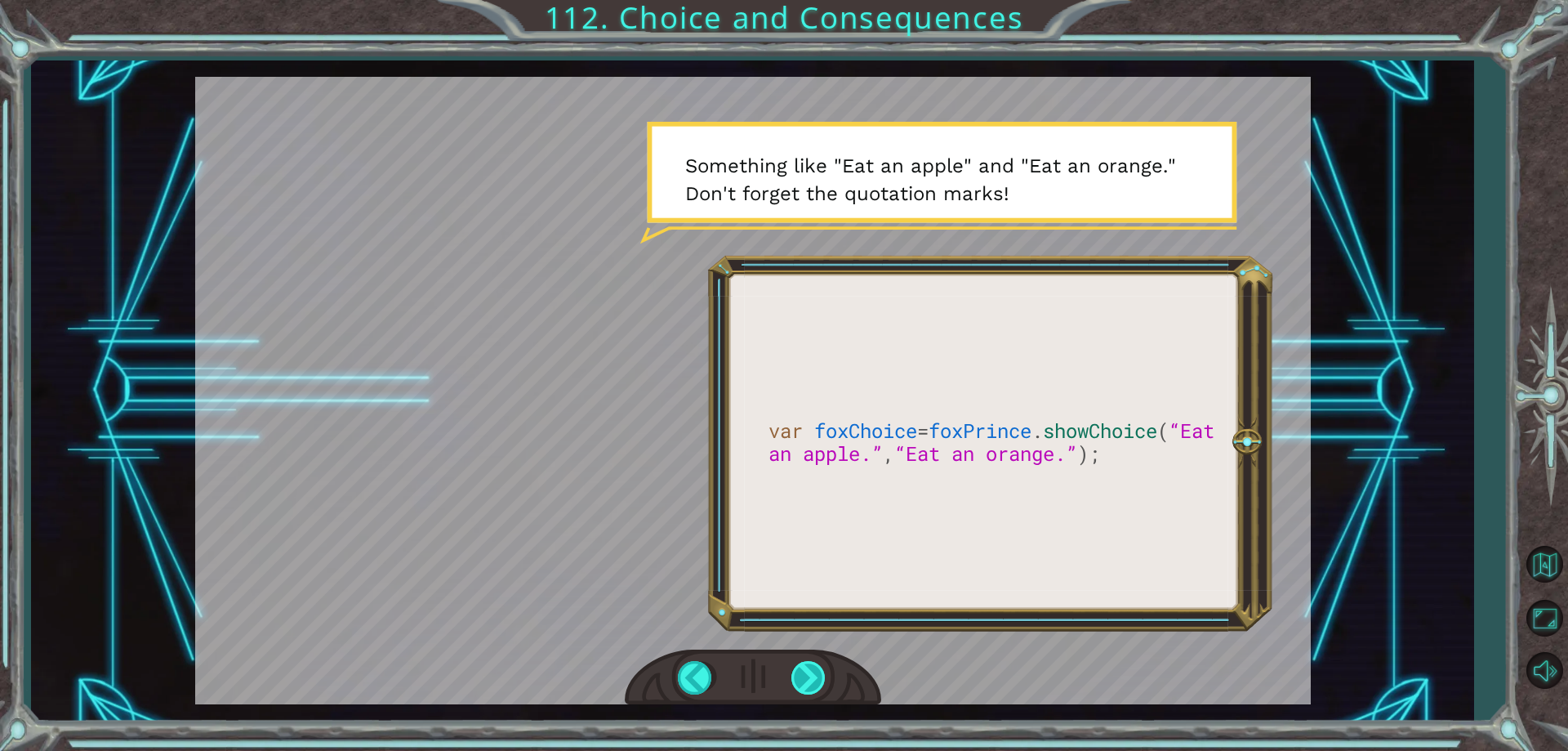
click at [817, 681] on div at bounding box center [809, 677] width 37 height 34
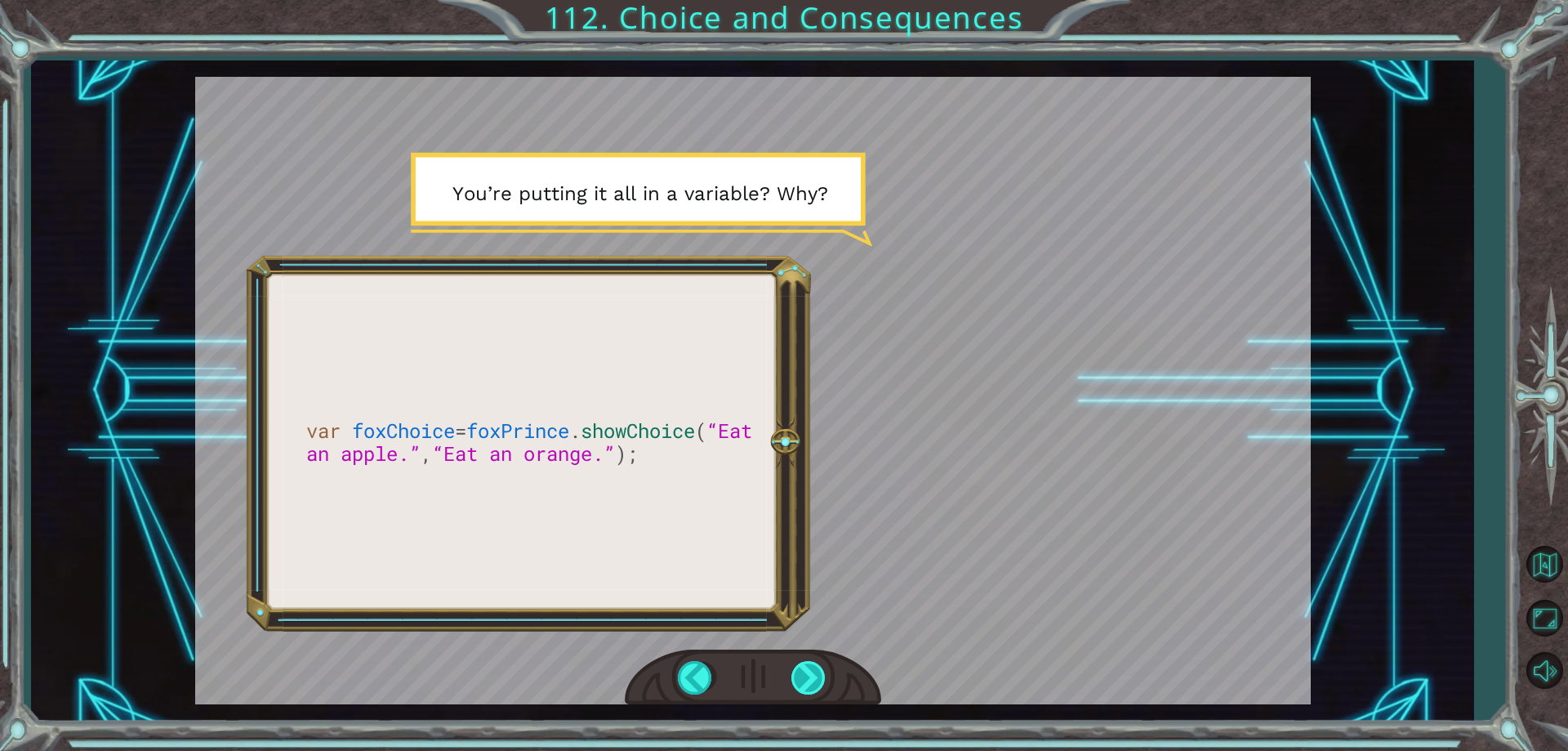
drag, startPoint x: 798, startPoint y: 686, endPoint x: 814, endPoint y: 694, distance: 17.9
click at [814, 694] on div at bounding box center [809, 677] width 37 height 34
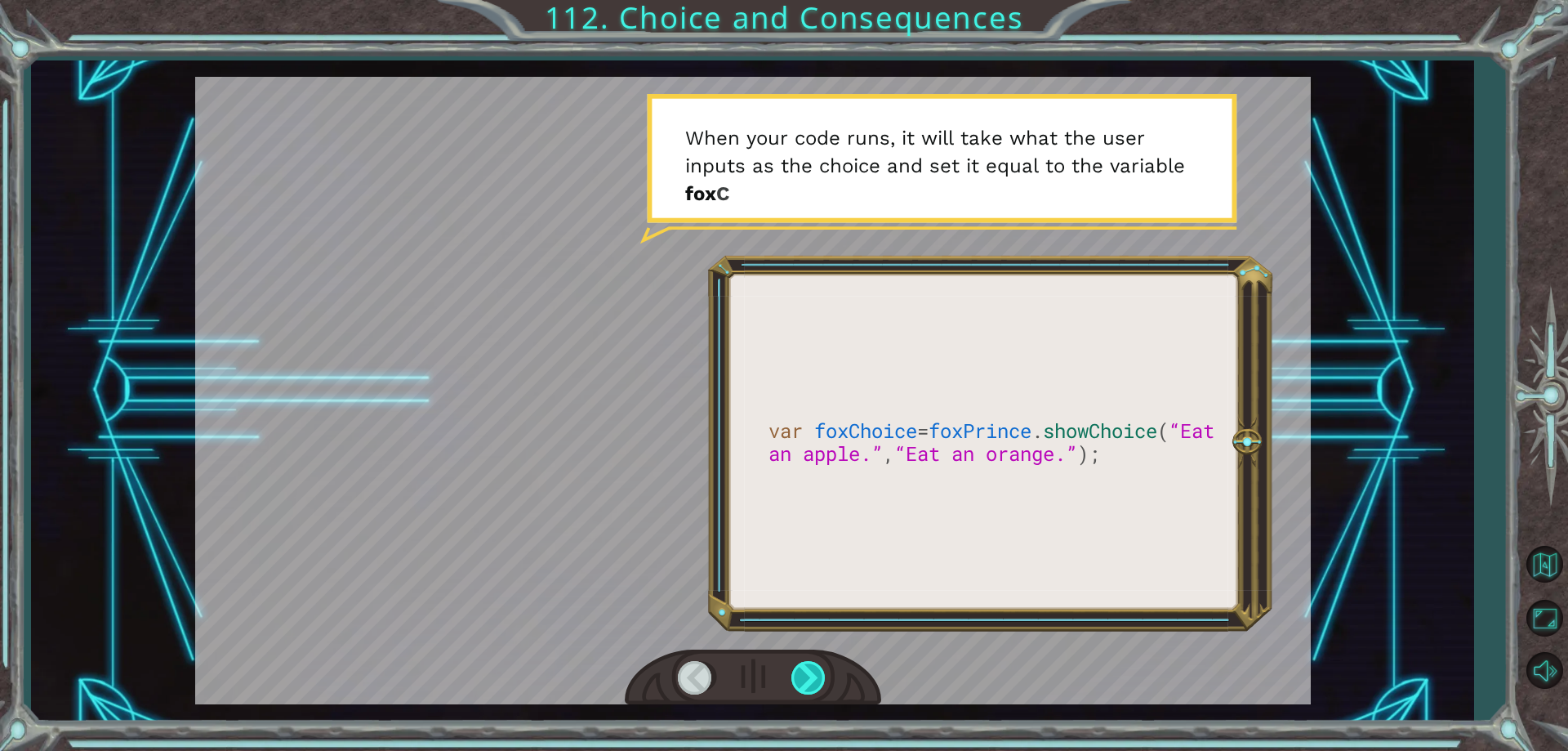
drag, startPoint x: 815, startPoint y: 694, endPoint x: 898, endPoint y: 620, distance: 111.2
click at [815, 687] on div at bounding box center [809, 677] width 37 height 34
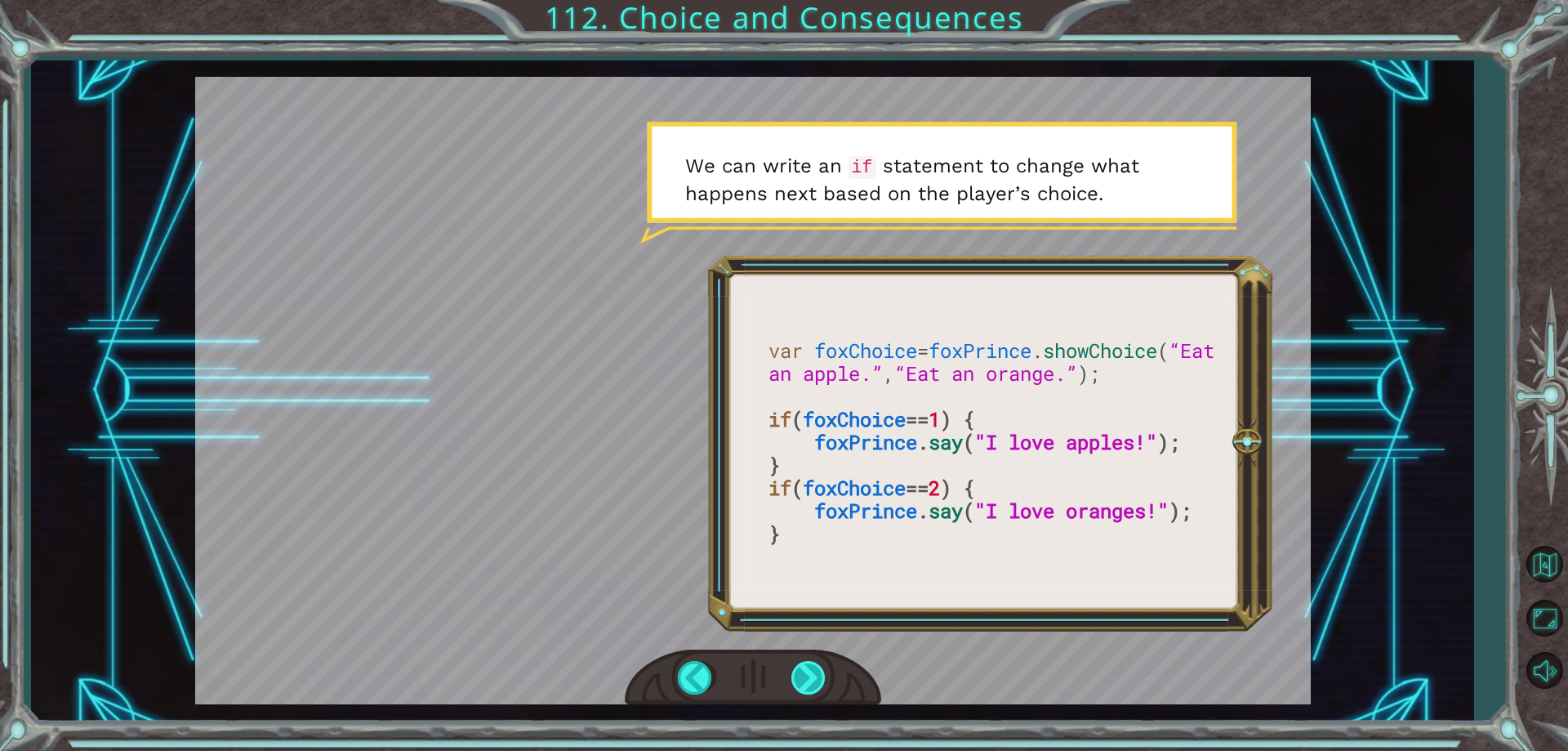
drag, startPoint x: 793, startPoint y: 669, endPoint x: 814, endPoint y: 685, distance: 26.4
click at [814, 685] on div at bounding box center [809, 677] width 37 height 34
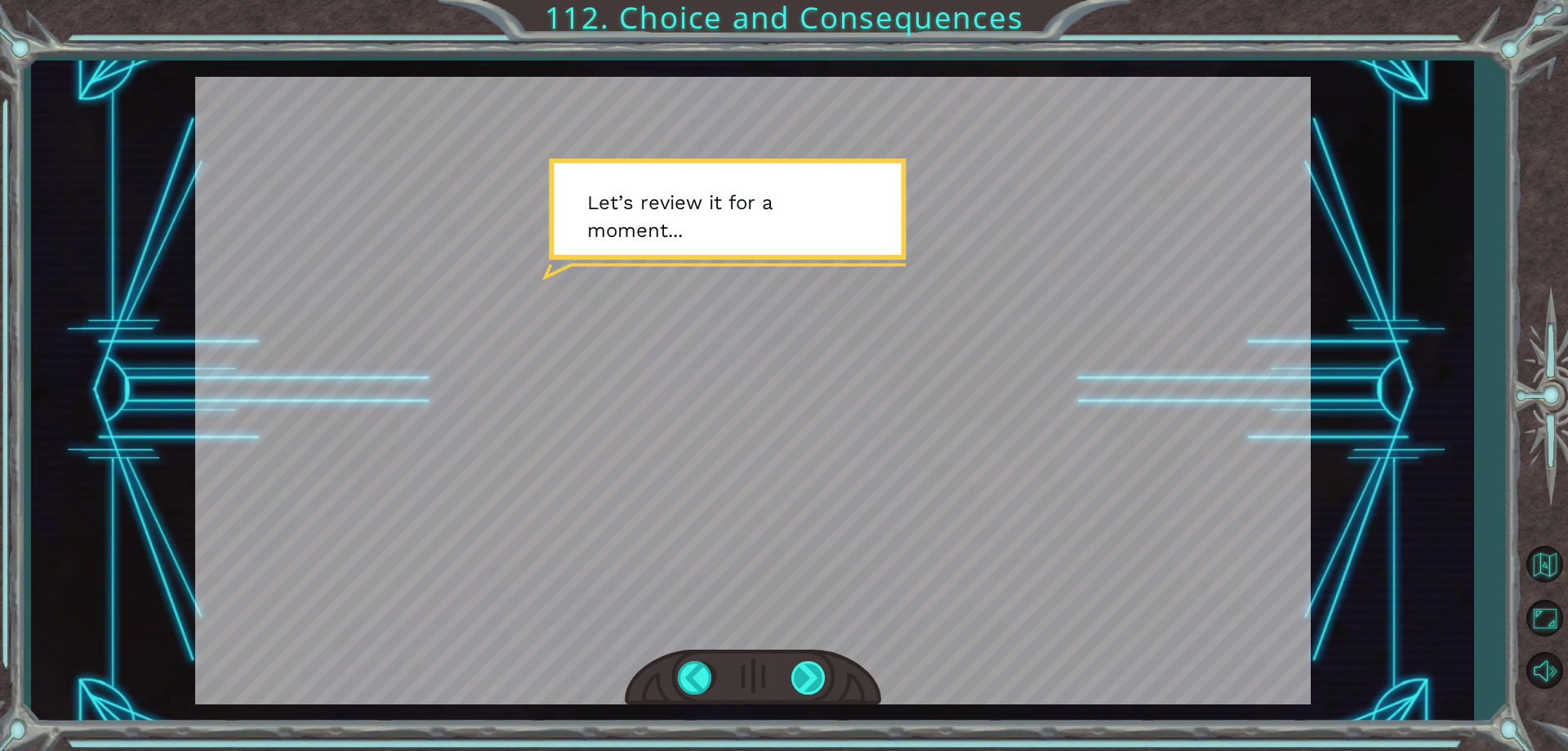
click at [809, 667] on div at bounding box center [809, 677] width 37 height 34
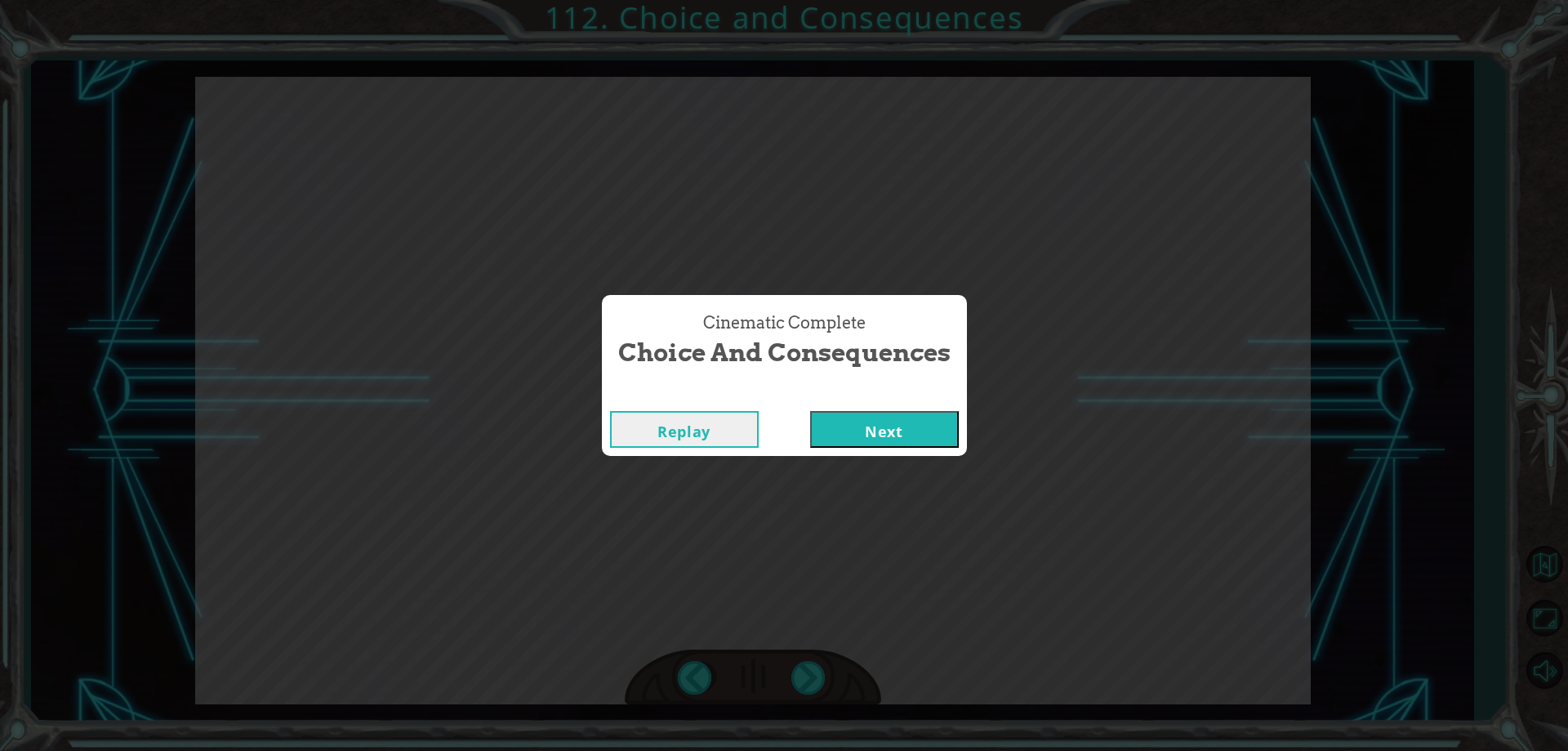
click at [844, 431] on button "Next" at bounding box center [884, 429] width 149 height 37
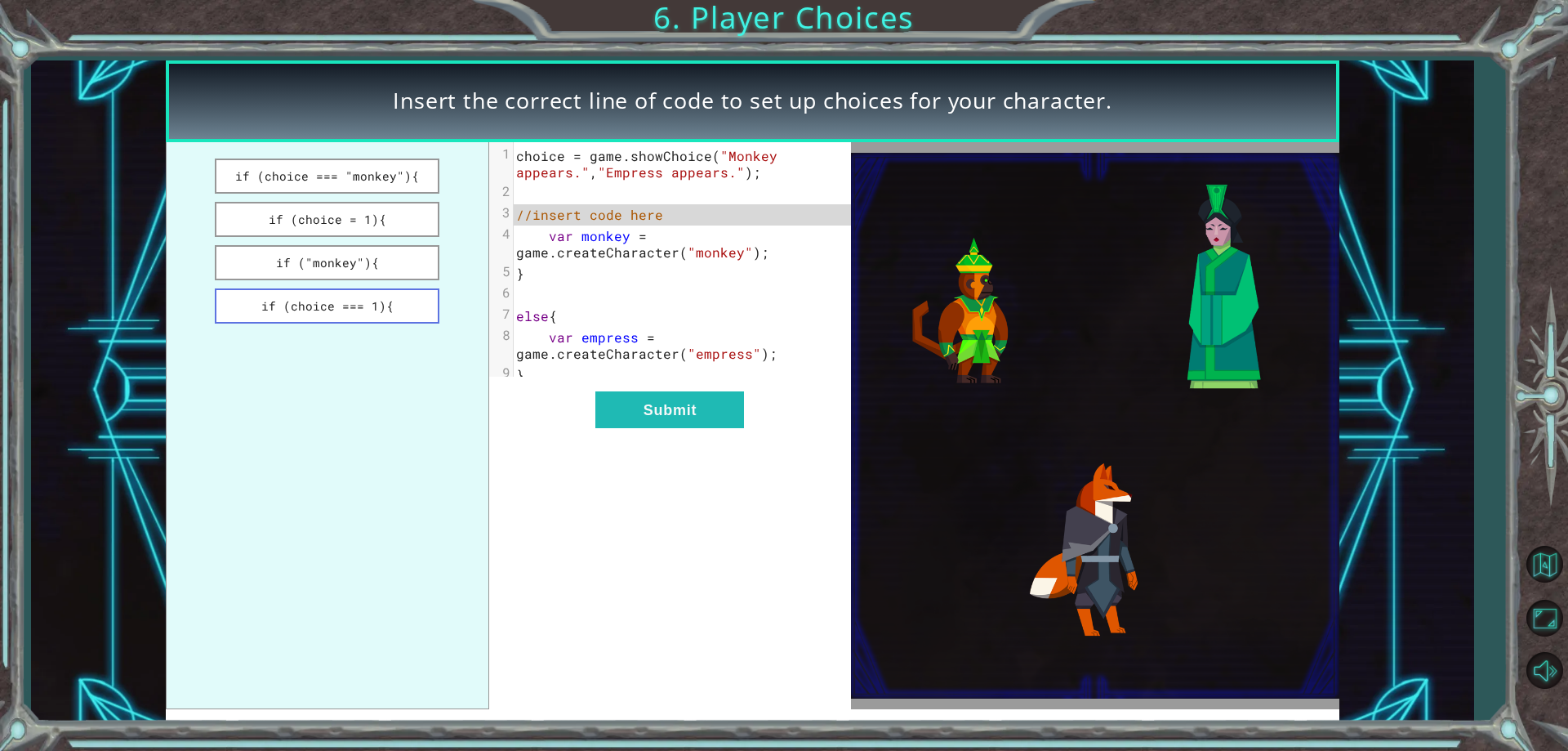
click at [394, 303] on button "if (choice === 1){" at bounding box center [327, 306] width 226 height 35
click at [381, 219] on button "if (choice = 1){" at bounding box center [327, 219] width 226 height 35
click at [396, 306] on button "if (choice === 1){" at bounding box center [327, 306] width 226 height 35
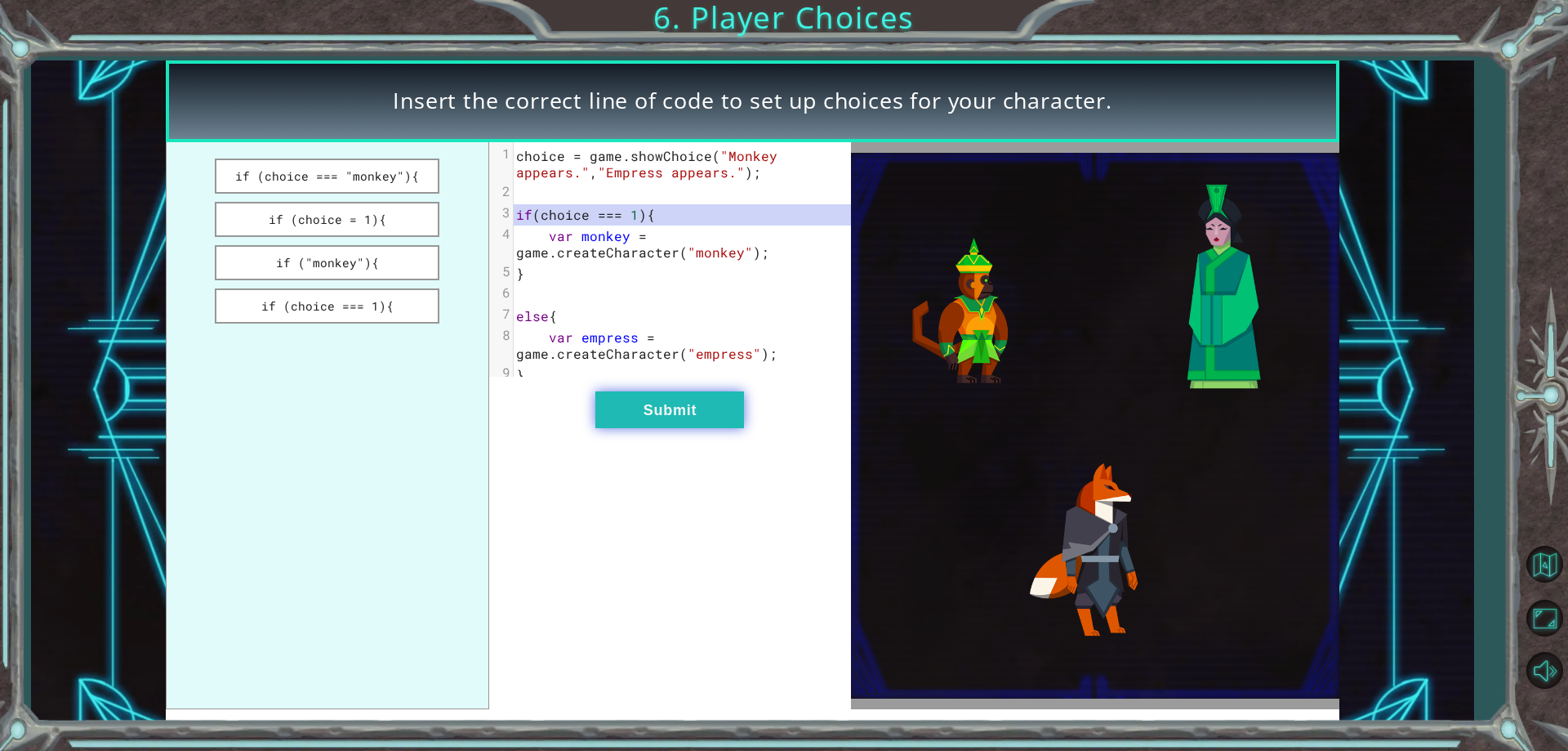
click at [645, 419] on button "Submit" at bounding box center [669, 409] width 149 height 37
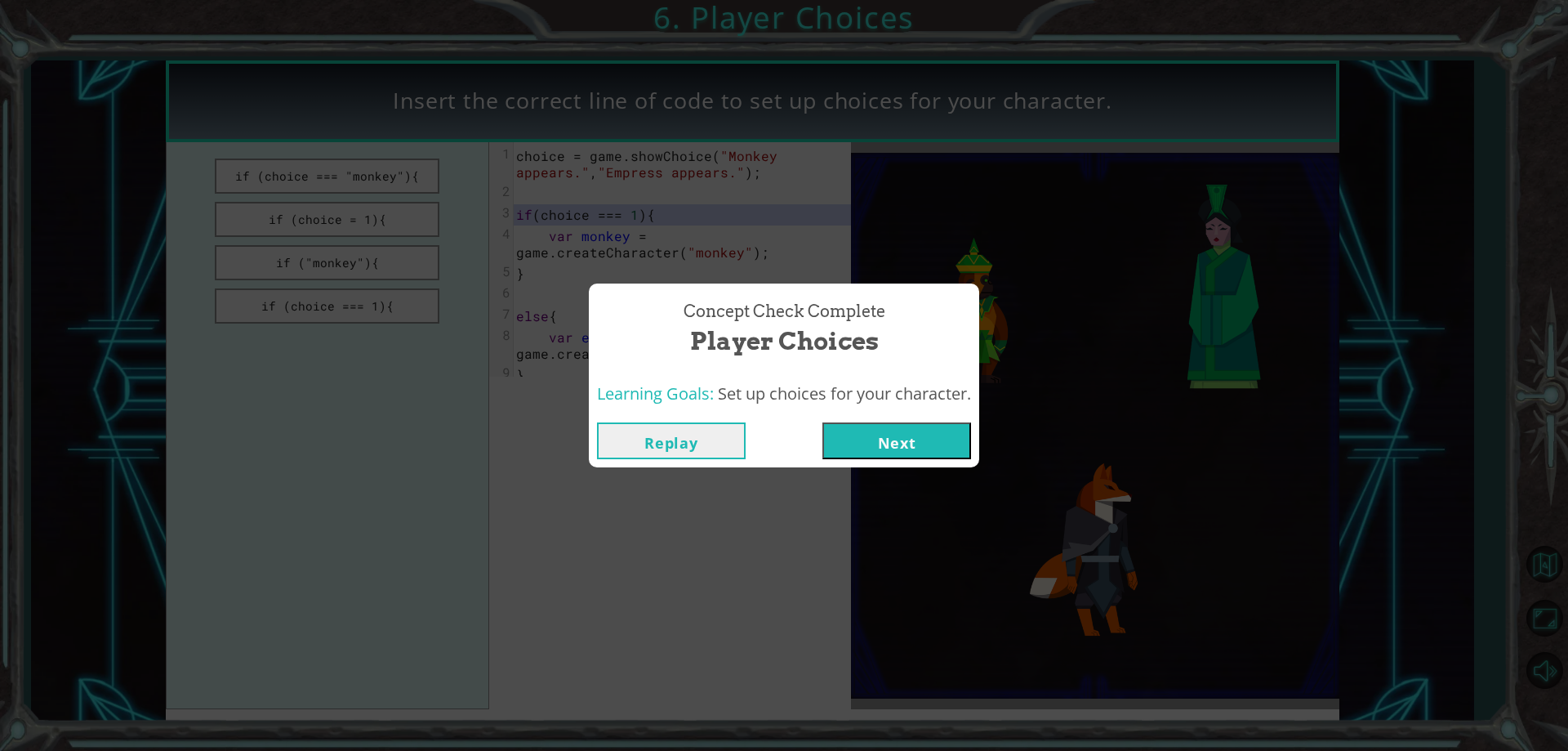
click at [872, 448] on button "Next" at bounding box center [896, 440] width 149 height 37
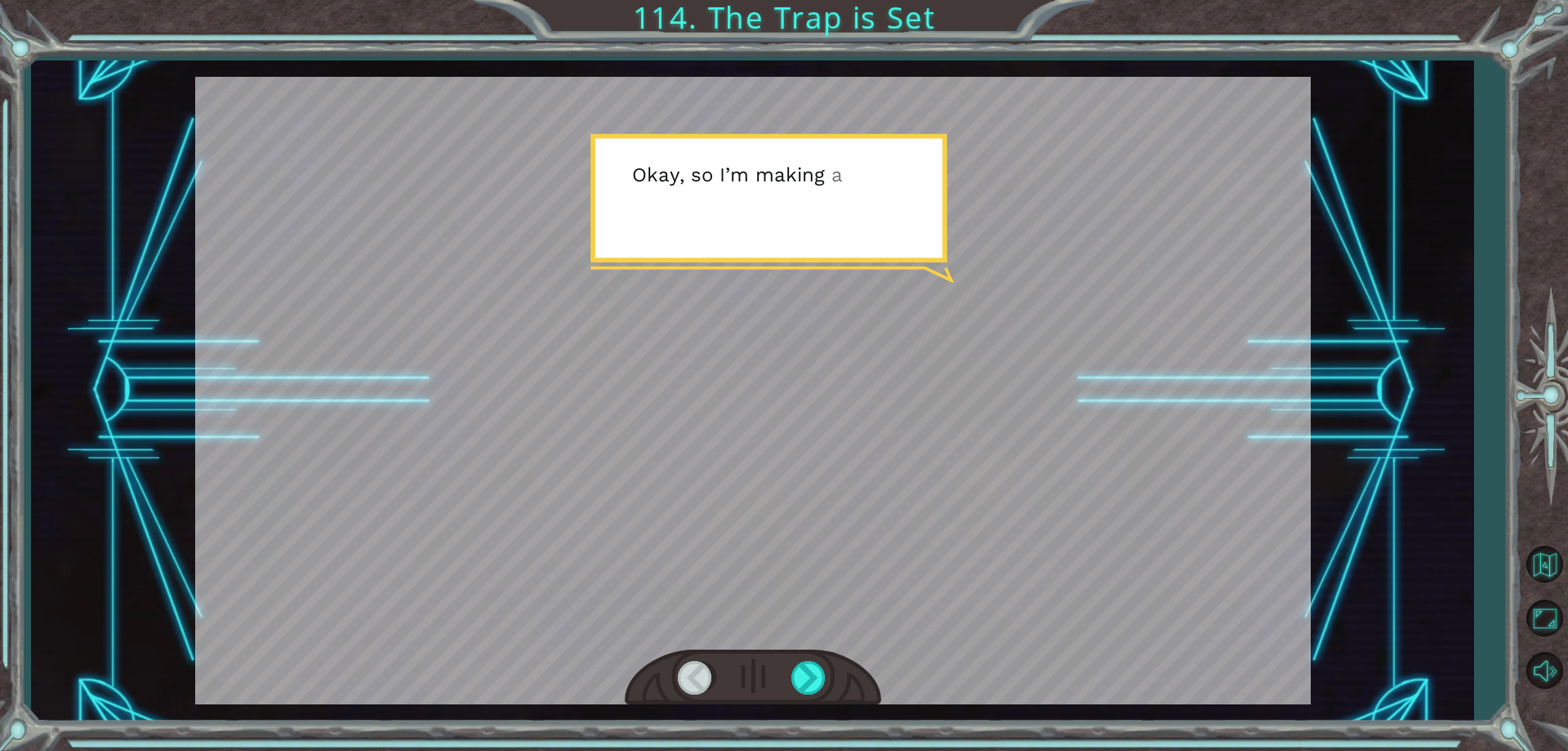
click at [872, 448] on div at bounding box center [753, 390] width 1116 height 627
click at [803, 689] on div at bounding box center [809, 677] width 37 height 34
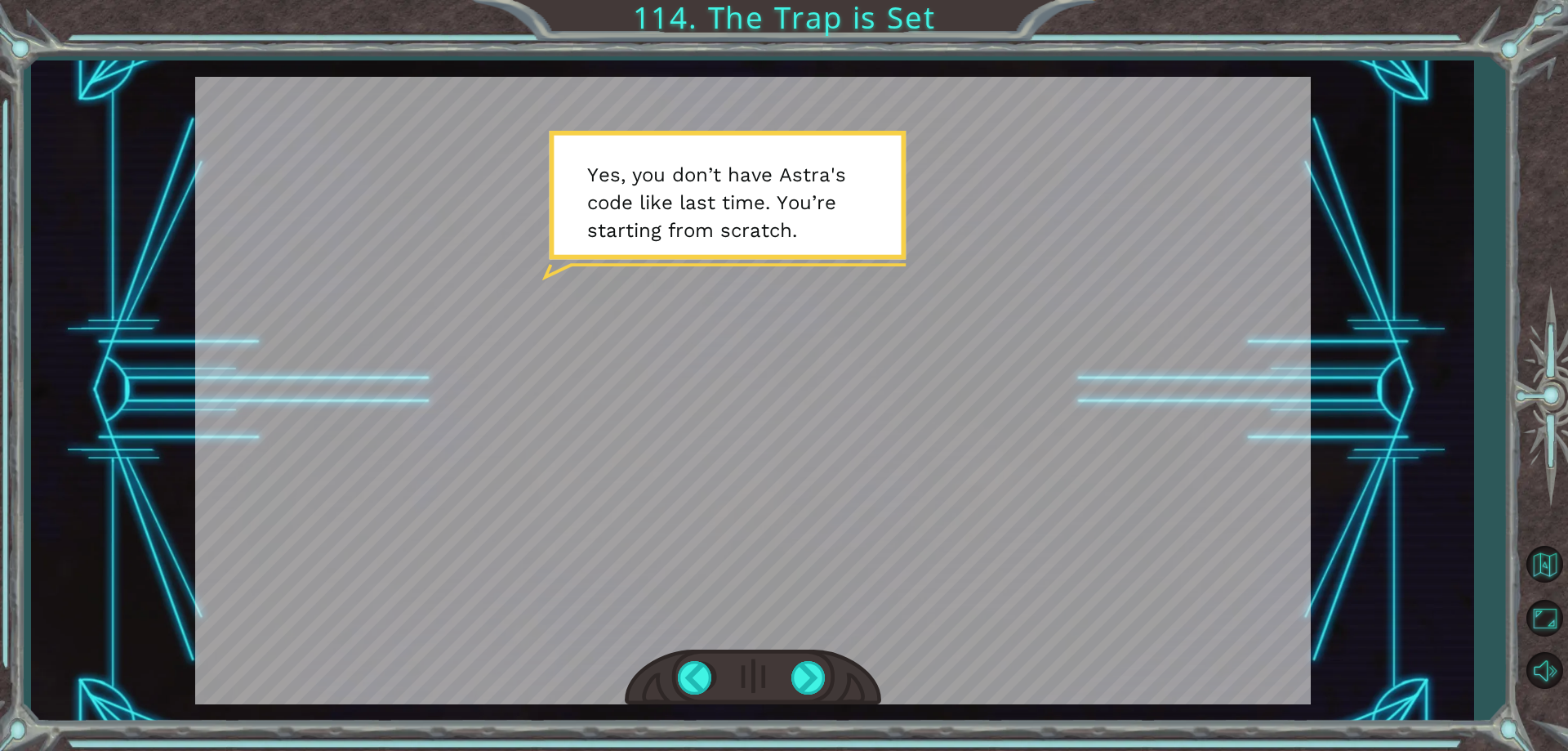
drag, startPoint x: 808, startPoint y: 580, endPoint x: 808, endPoint y: 695, distance: 115.0
click at [808, 695] on div at bounding box center [753, 677] width 257 height 56
click at [810, 680] on div at bounding box center [809, 677] width 37 height 34
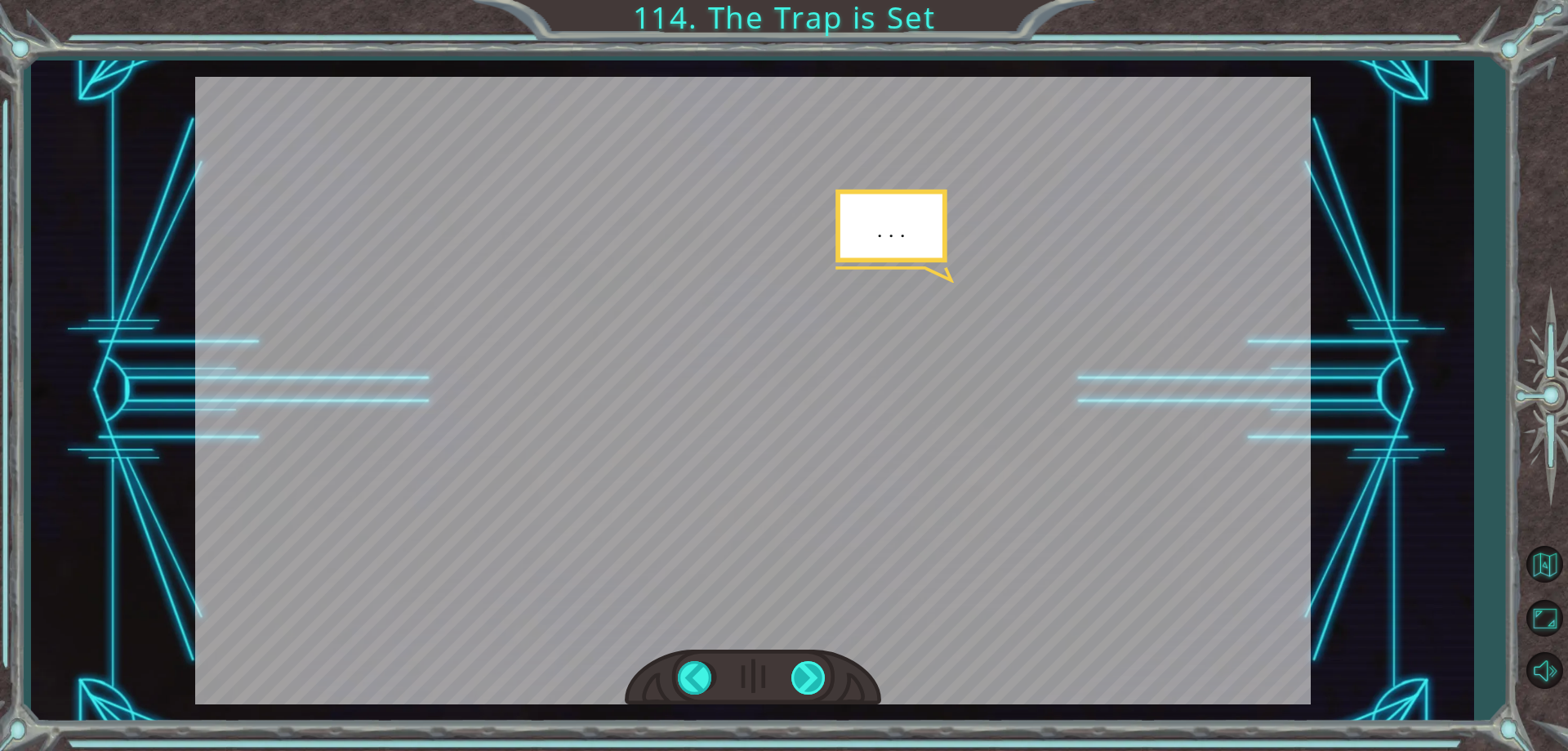
click at [810, 680] on div at bounding box center [809, 677] width 37 height 34
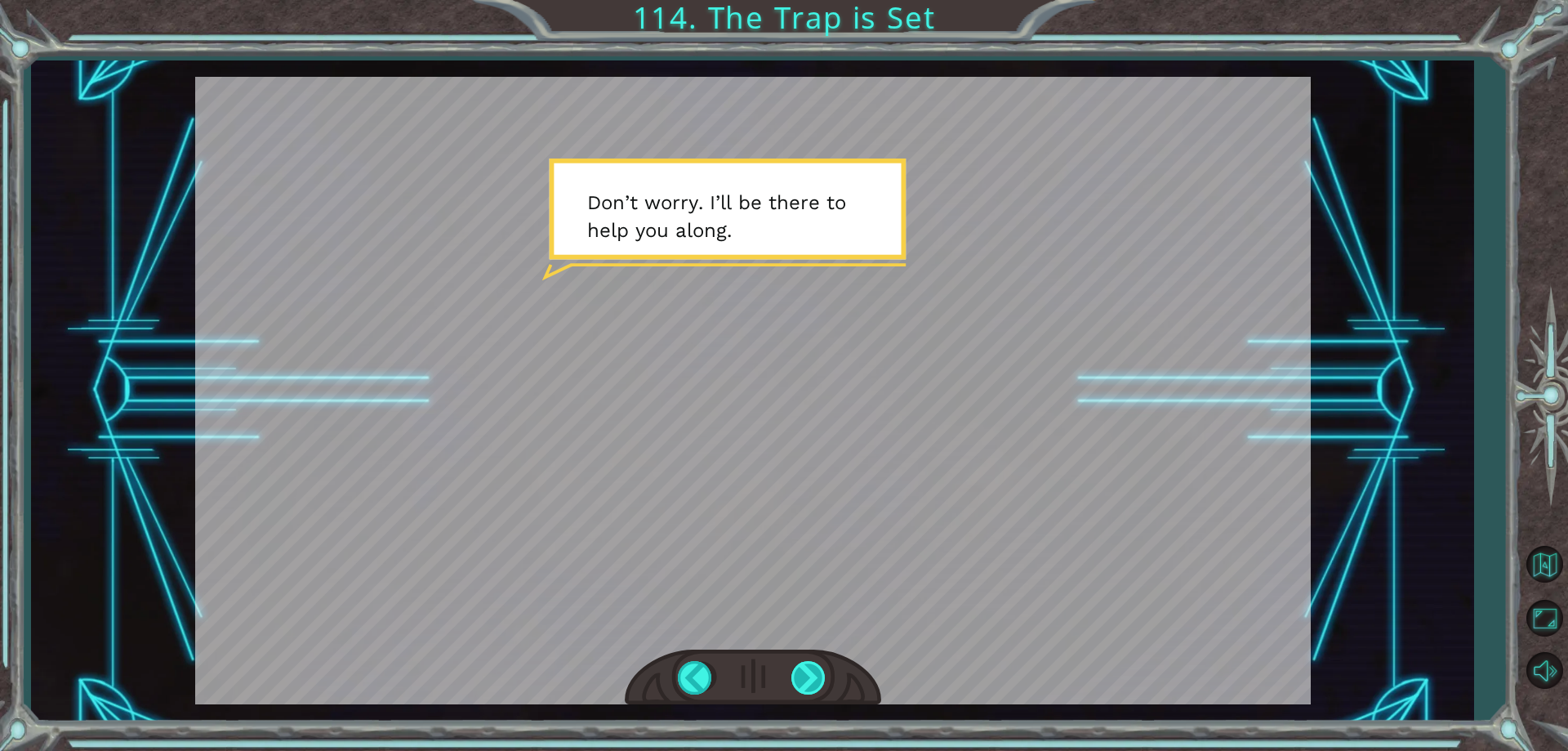
click at [811, 680] on div at bounding box center [809, 677] width 37 height 34
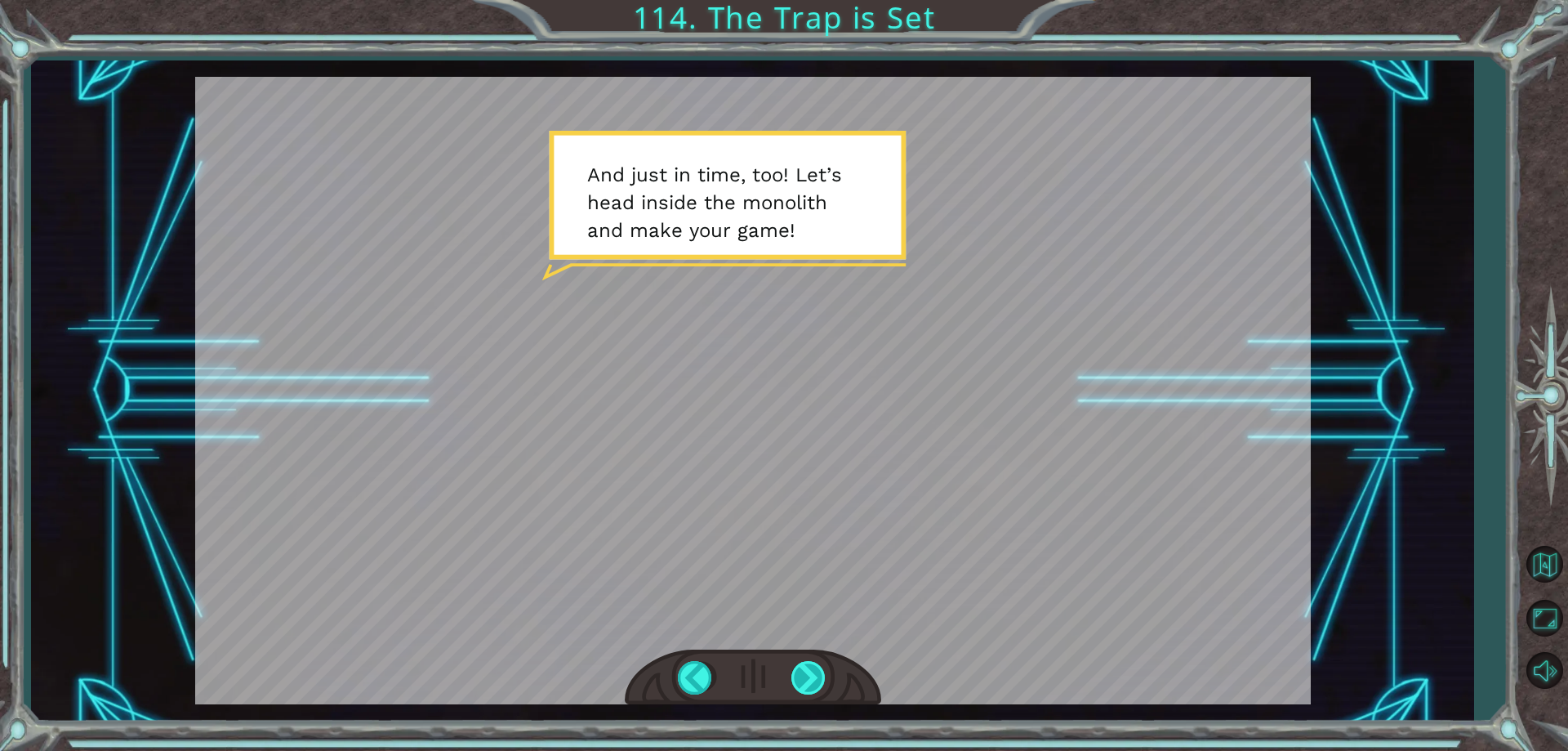
click at [811, 680] on div at bounding box center [809, 677] width 37 height 34
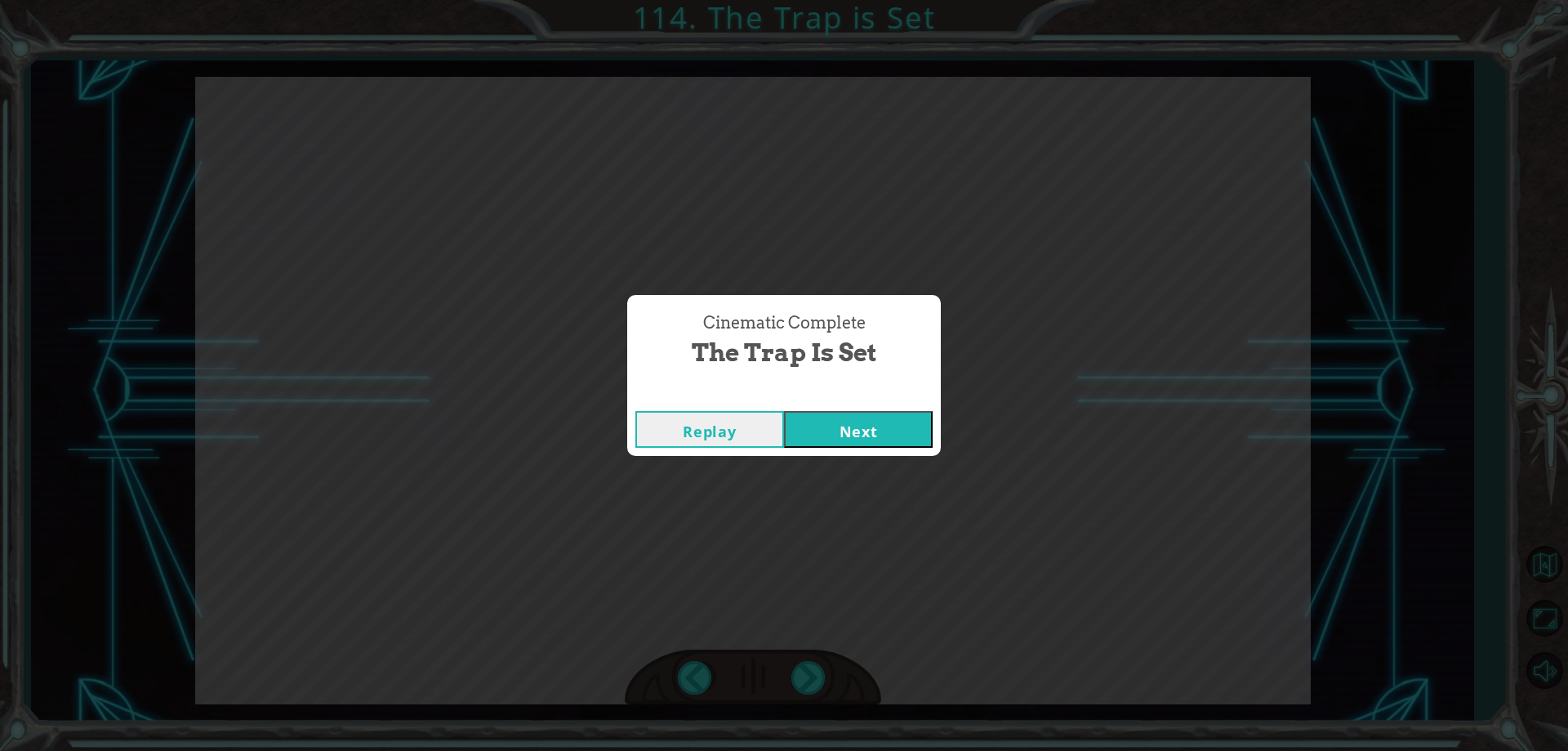
click at [821, 371] on div "Cinematic Complete The Trap is Set" at bounding box center [784, 340] width 297 height 74
click at [842, 444] on button "Next" at bounding box center [858, 429] width 149 height 37
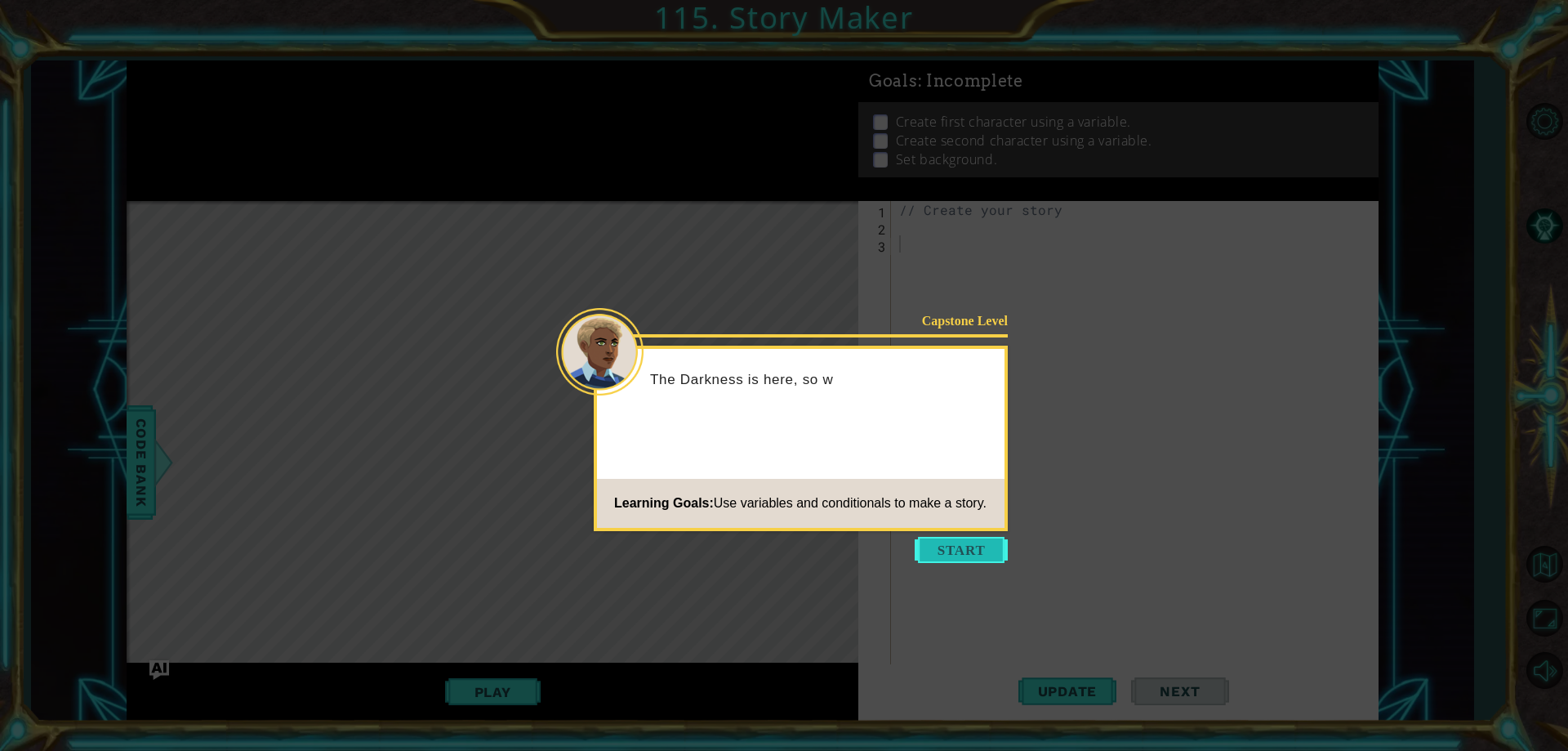
click at [955, 555] on button "Start" at bounding box center [961, 549] width 93 height 26
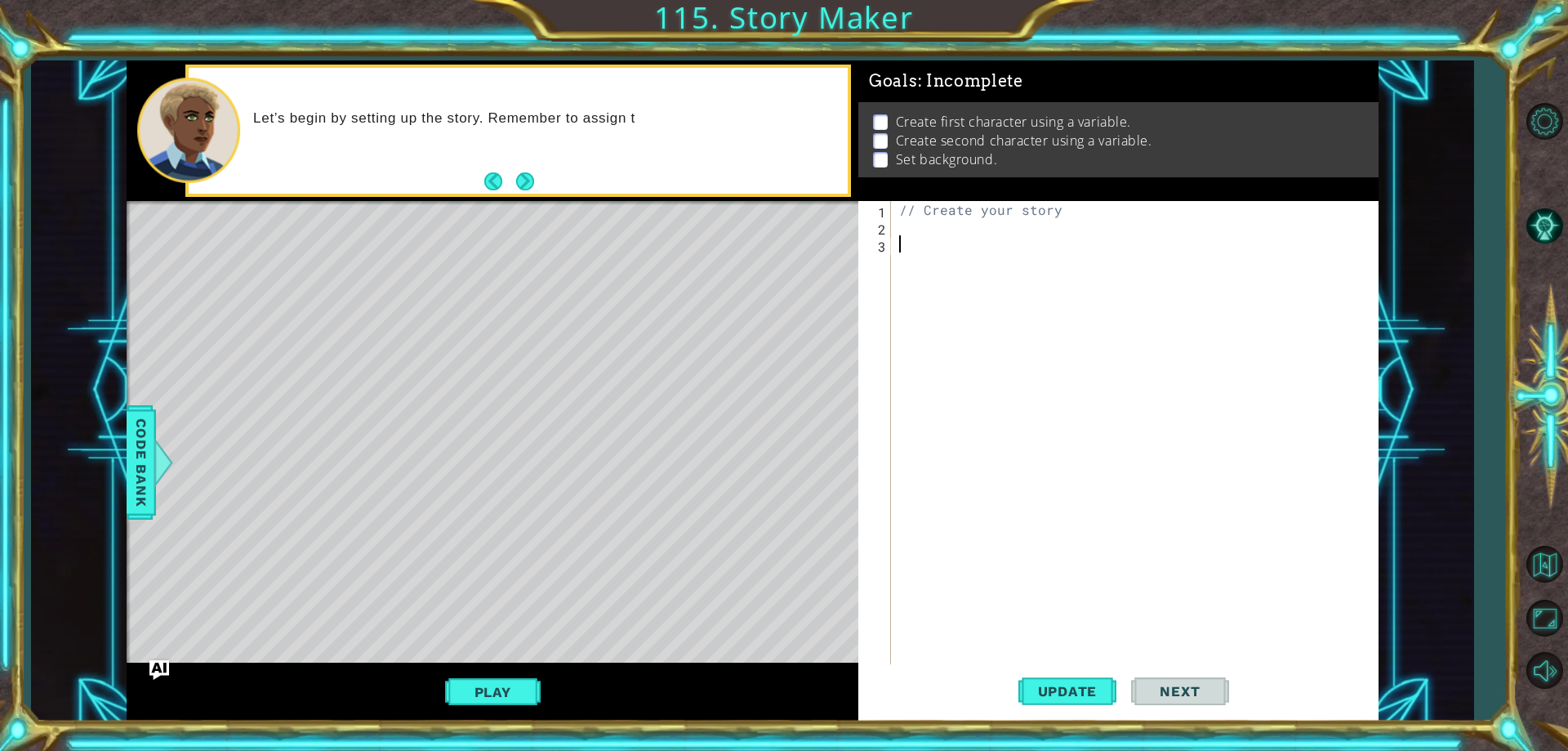
click at [526, 165] on div "Let’s begin by setting up the story. Remember to assign t" at bounding box center [518, 131] width 659 height 126
click at [531, 182] on button "Next" at bounding box center [524, 181] width 18 height 18
click at [898, 222] on div "// Create your story" at bounding box center [1137, 450] width 485 height 498
click at [133, 447] on span "Code Bank" at bounding box center [141, 462] width 26 height 100
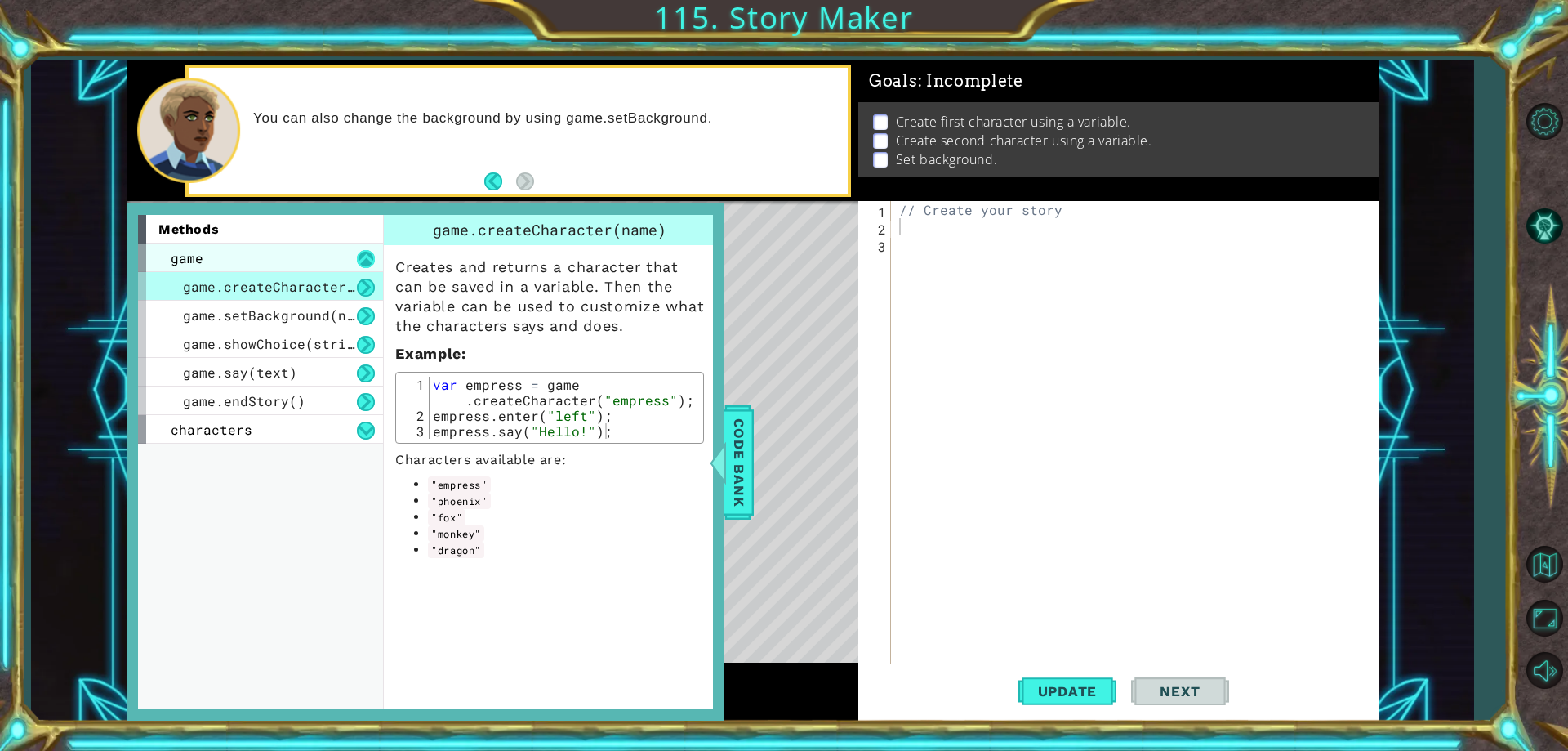
click at [361, 261] on button at bounding box center [365, 258] width 18 height 18
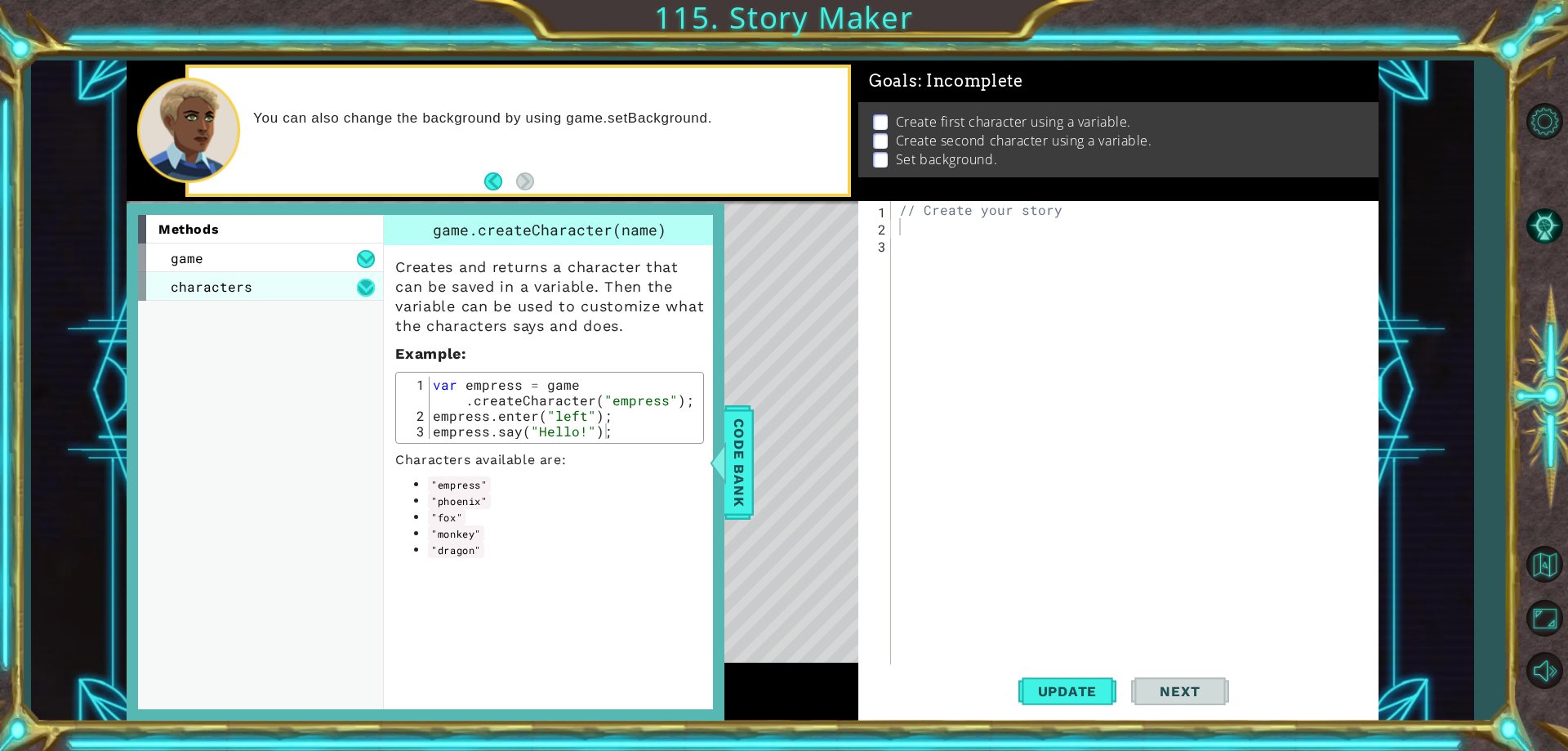
click at [366, 283] on button at bounding box center [365, 287] width 18 height 18
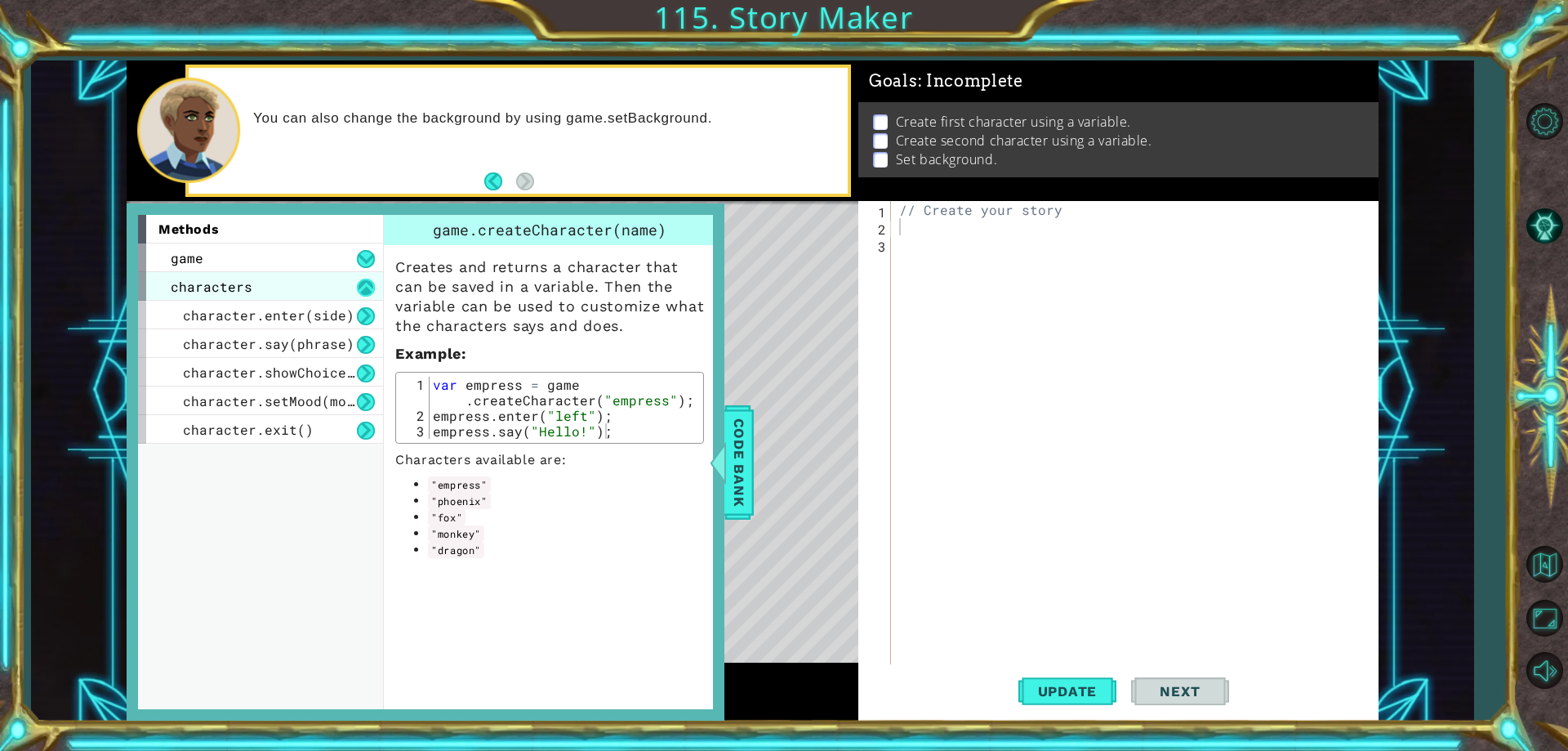
click at [369, 287] on button at bounding box center [365, 287] width 18 height 18
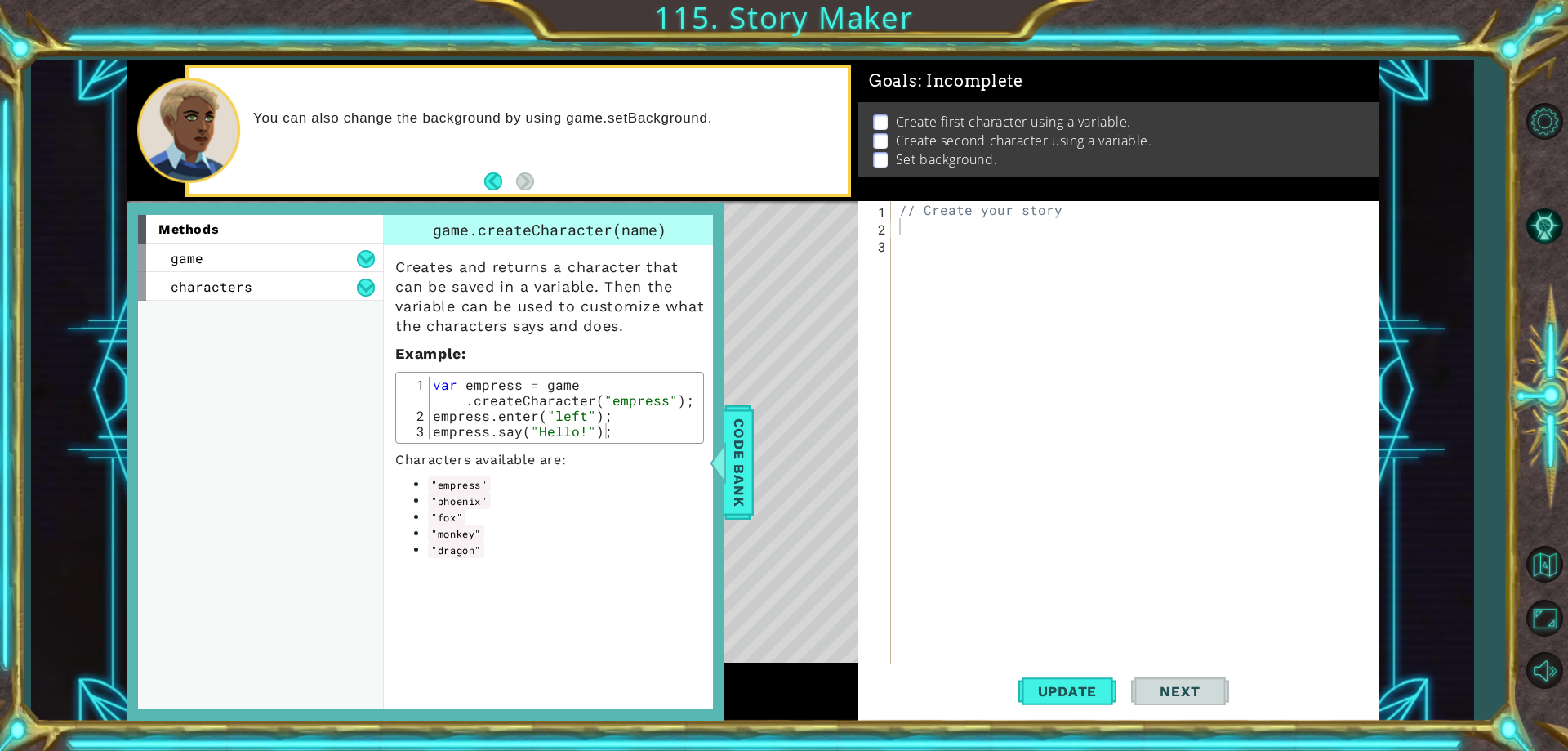
click at [927, 227] on div "// Create your story" at bounding box center [1137, 450] width 485 height 498
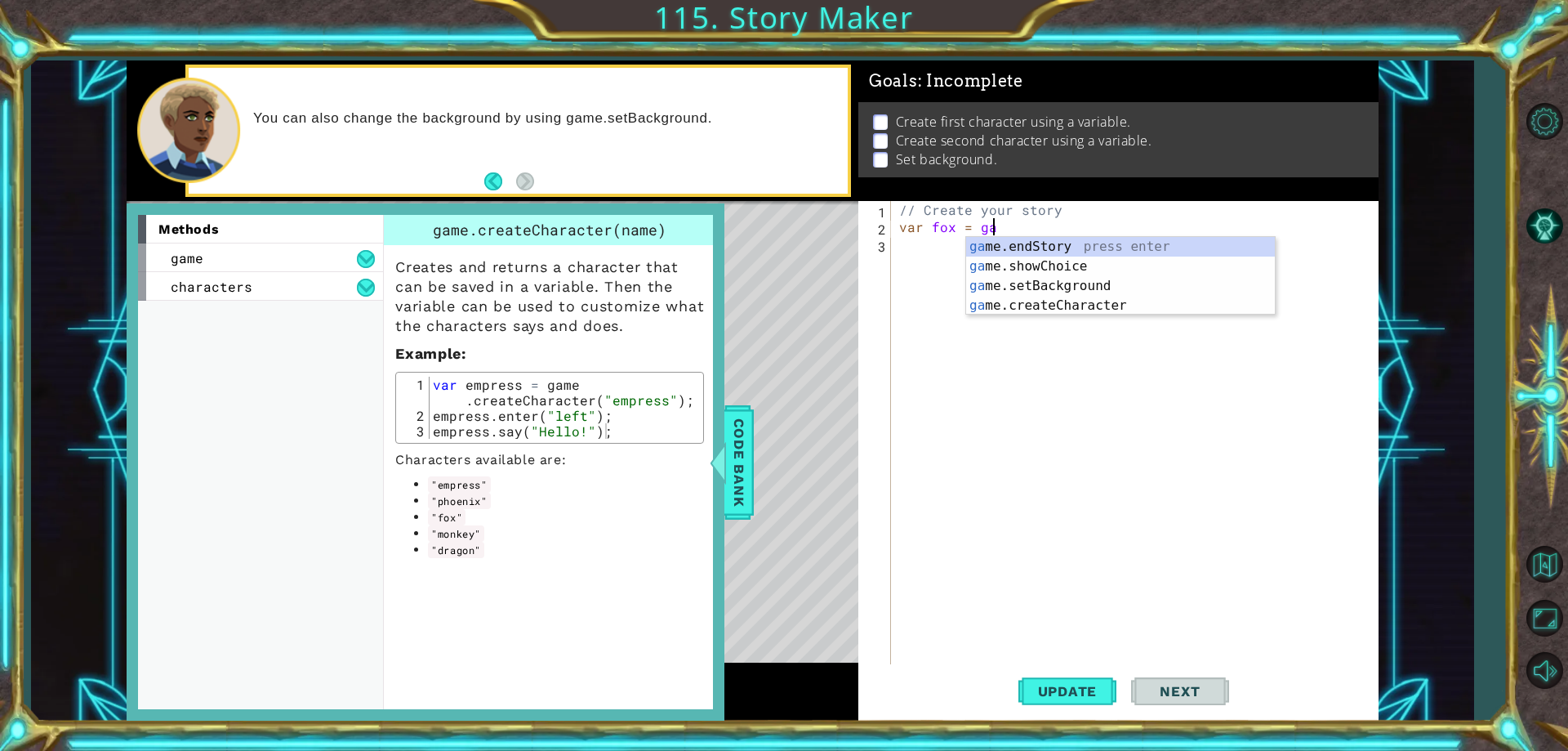
scroll to position [0, 6]
click at [1042, 282] on div "game .endStory press enter game .setBackground press enter game .createCharacte…" at bounding box center [1120, 295] width 309 height 118
type textarea "var fox = game.createCharacter("fox");"
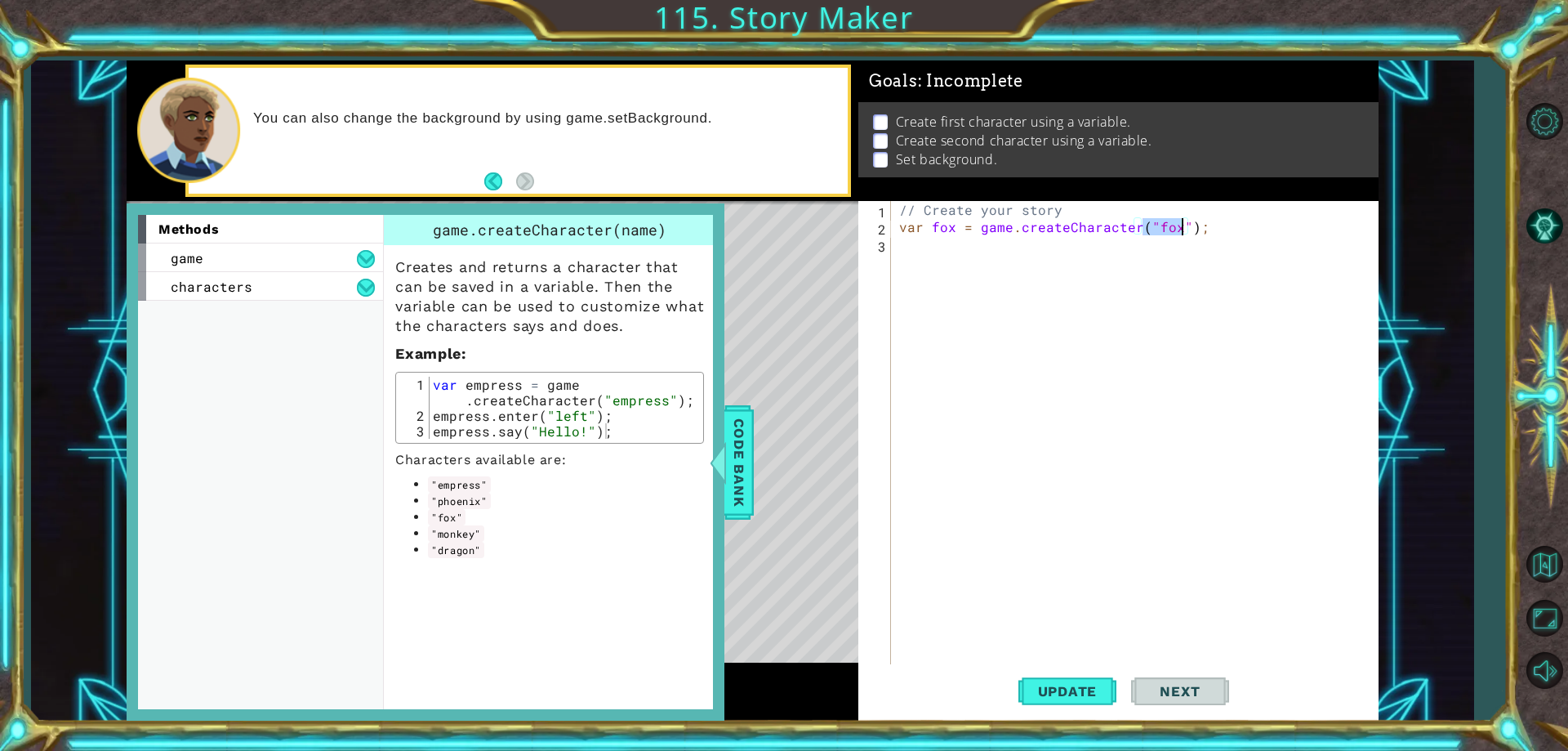
click at [1174, 243] on div "// Create your story var fox = game . createCharacter ( "fox" ) ;" at bounding box center [1137, 450] width 485 height 498
click at [1069, 691] on span "Update" at bounding box center [1067, 691] width 92 height 16
click at [753, 487] on div "Code Bank" at bounding box center [739, 462] width 29 height 115
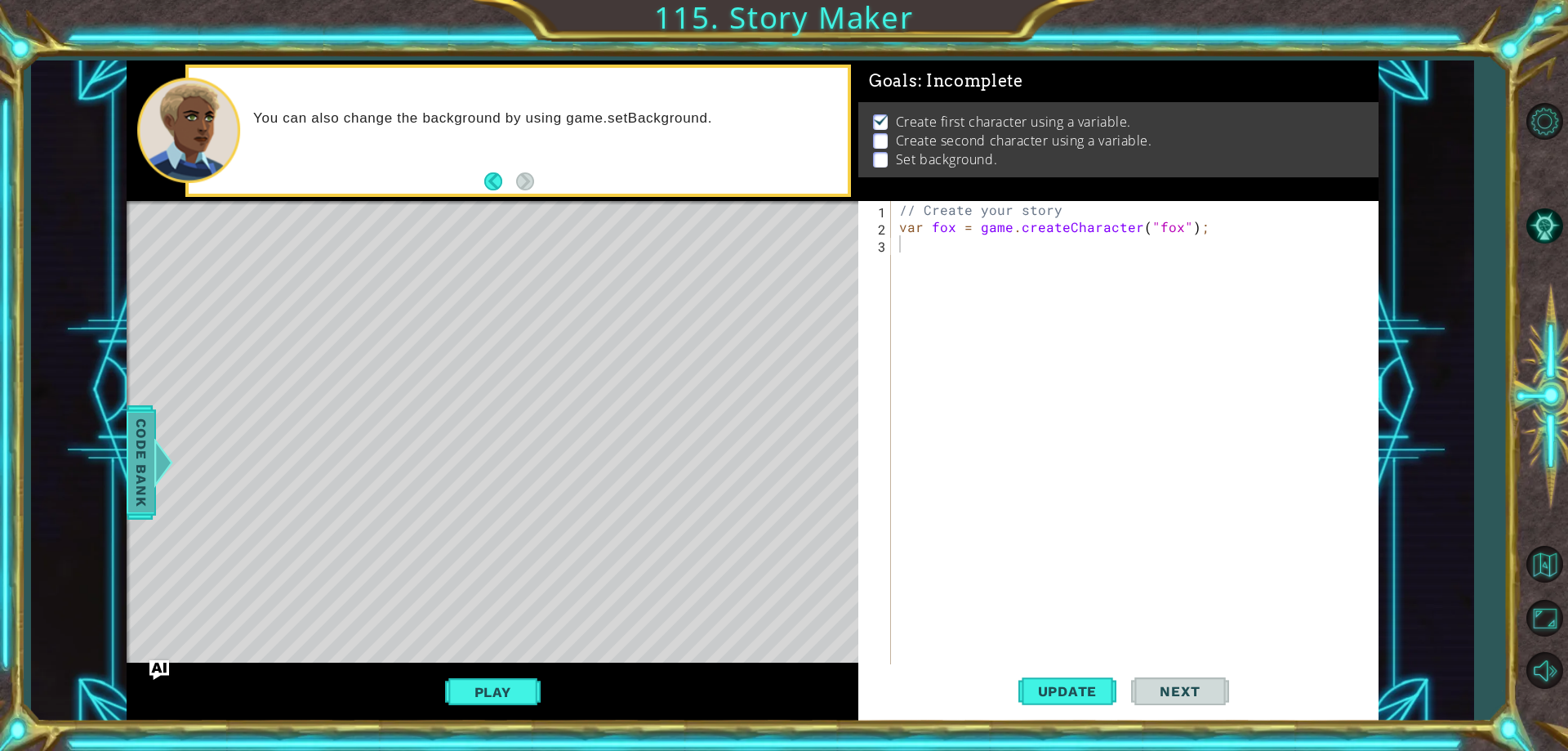
click at [141, 452] on span "Code Bank" at bounding box center [141, 462] width 26 height 100
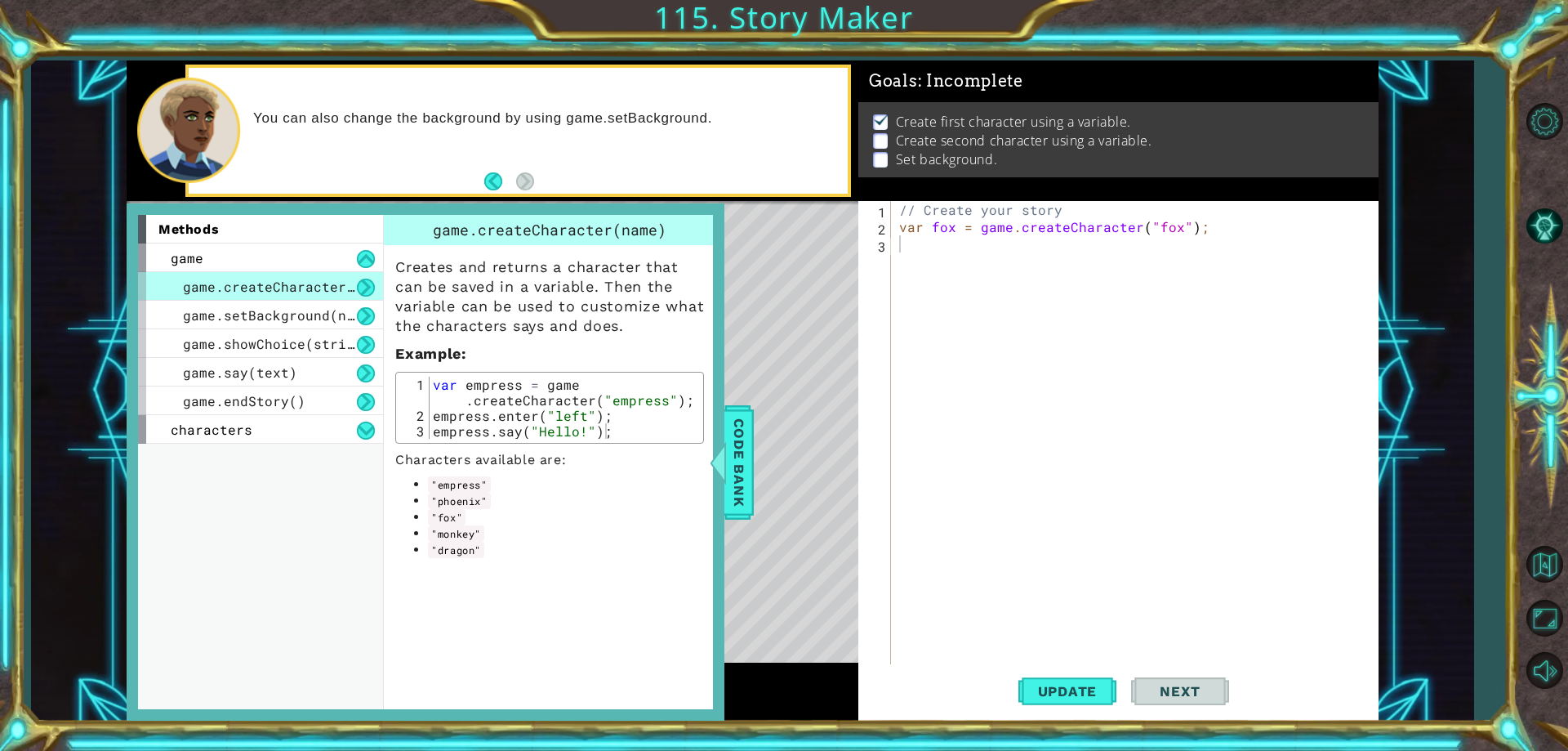
click at [939, 260] on div "// Create your story var fox = game . createCharacter ( "fox" ) ;" at bounding box center [1137, 450] width 485 height 498
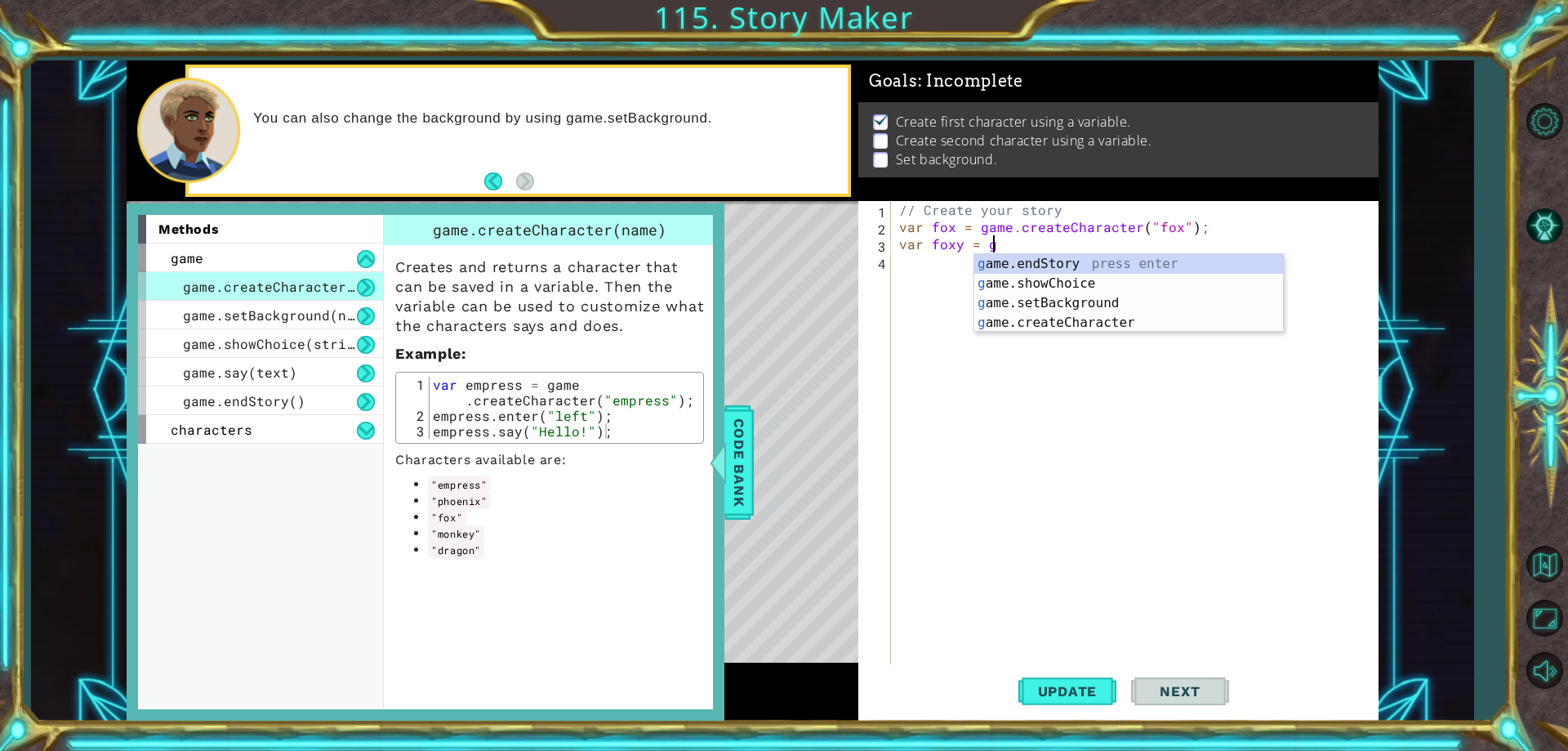
scroll to position [0, 6]
click at [1074, 324] on div "gam e.endStory press enter gam e.setBackground press enter gam e.showChoice pre…" at bounding box center [1128, 313] width 309 height 118
type textarea "var foxy = game.createCharacter("fox");"
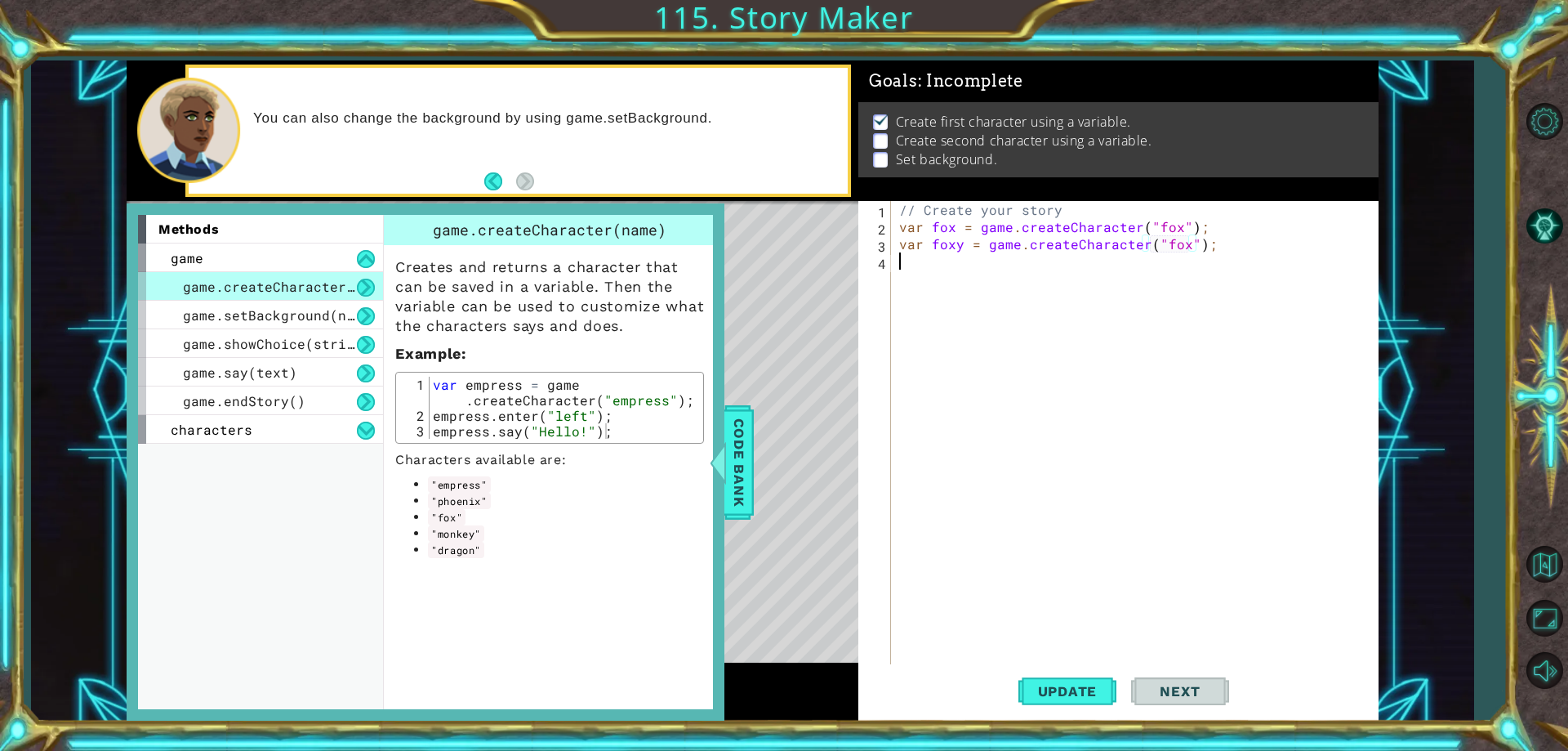
click at [1198, 308] on div "// Create your story var fox = game . createCharacter ( "fox" ) ; var foxy = ga…" at bounding box center [1137, 450] width 485 height 498
click at [1196, 699] on span "Next" at bounding box center [1180, 691] width 72 height 16
click at [1085, 682] on button "Update" at bounding box center [1068, 692] width 98 height 53
click at [364, 310] on button at bounding box center [365, 316] width 18 height 18
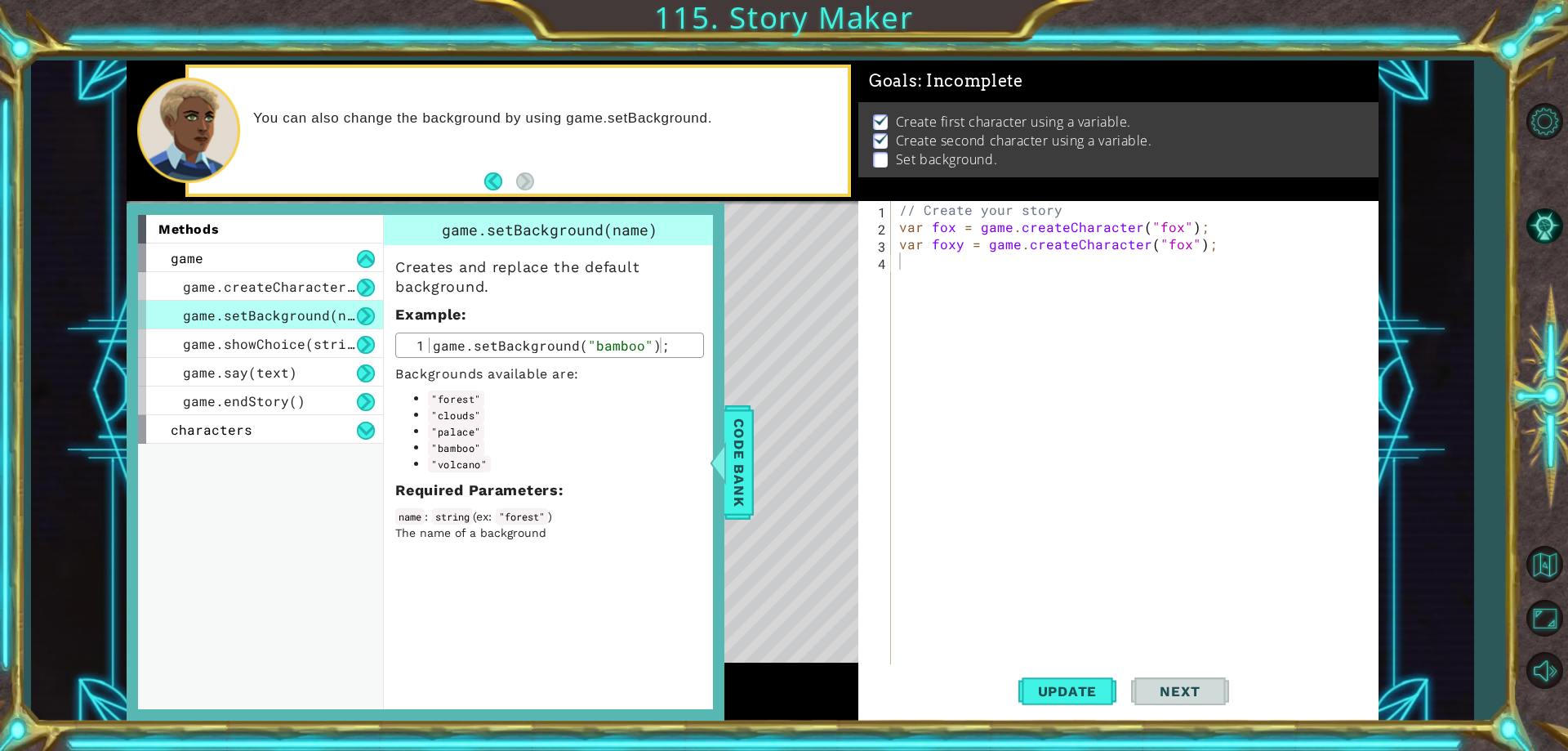
click at [951, 276] on div "// Create your story var fox = game . createCharacter ( "fox" ) ; var foxy = ga…" at bounding box center [1137, 450] width 485 height 498
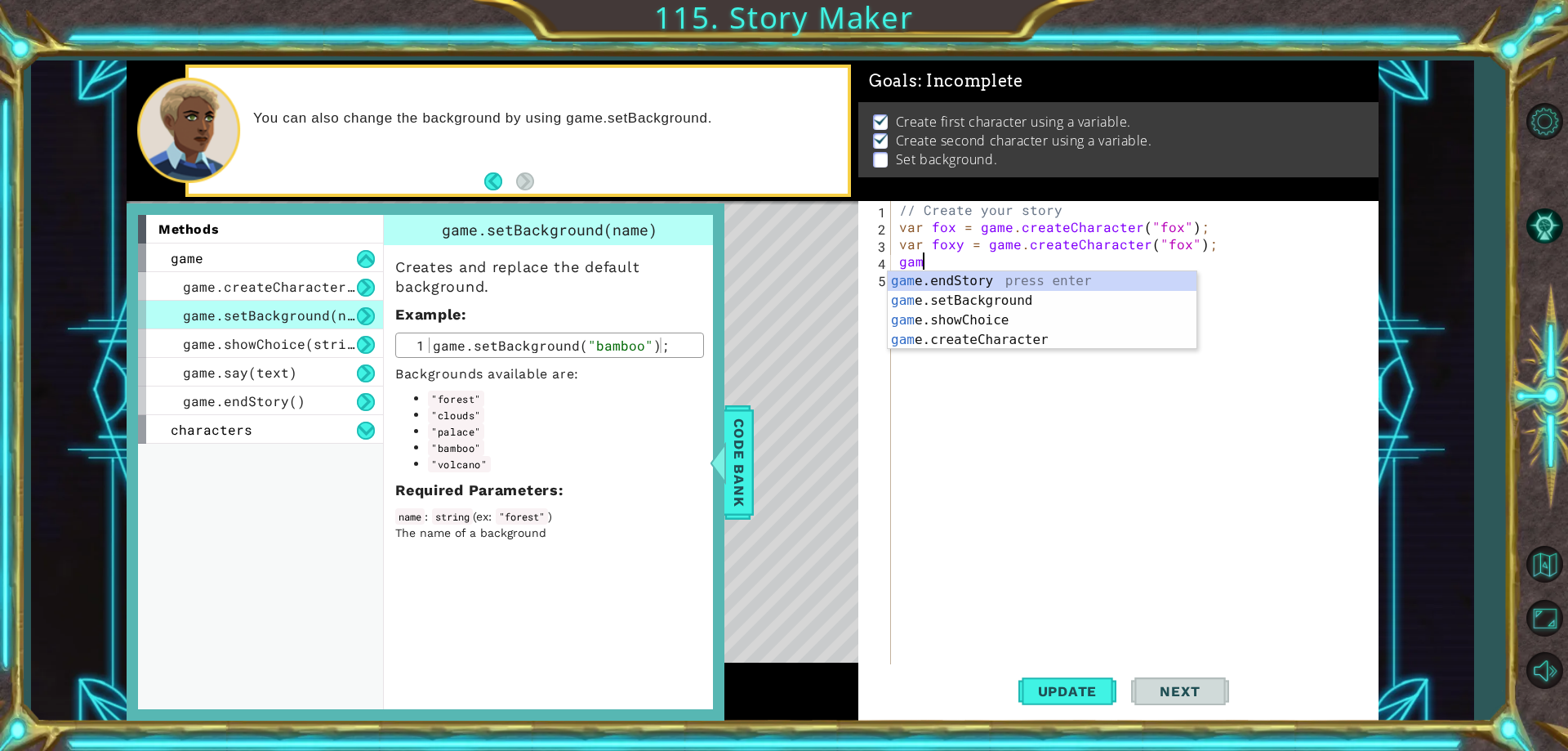
scroll to position [0, 1]
click at [973, 294] on div "game .endStory press enter game .setBackground press enter game .createCharacte…" at bounding box center [1042, 330] width 309 height 118
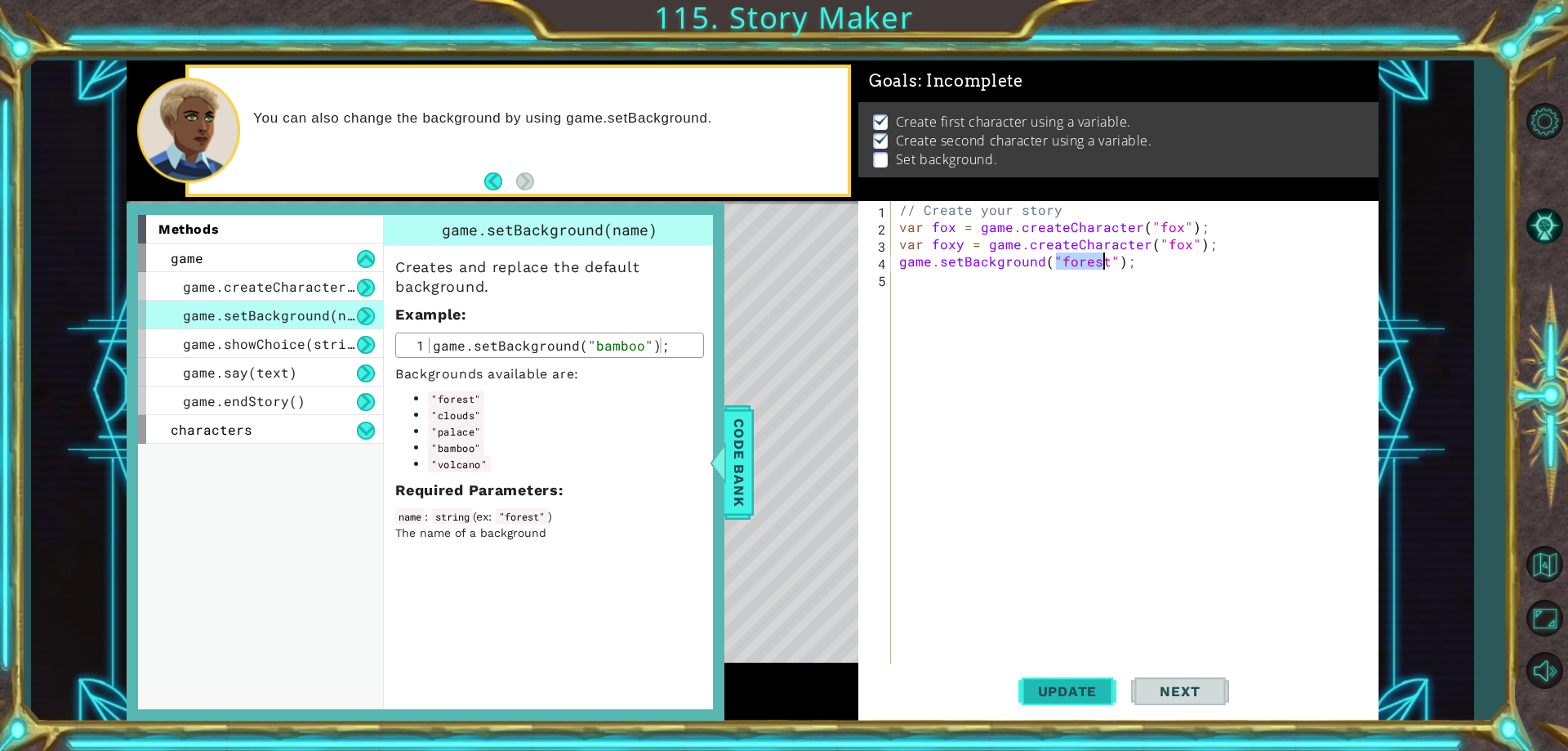
type textarea "game.setBackground("forest");"
click at [1080, 686] on span "Update" at bounding box center [1067, 691] width 92 height 16
click at [744, 486] on span "Code Bank" at bounding box center [739, 462] width 26 height 100
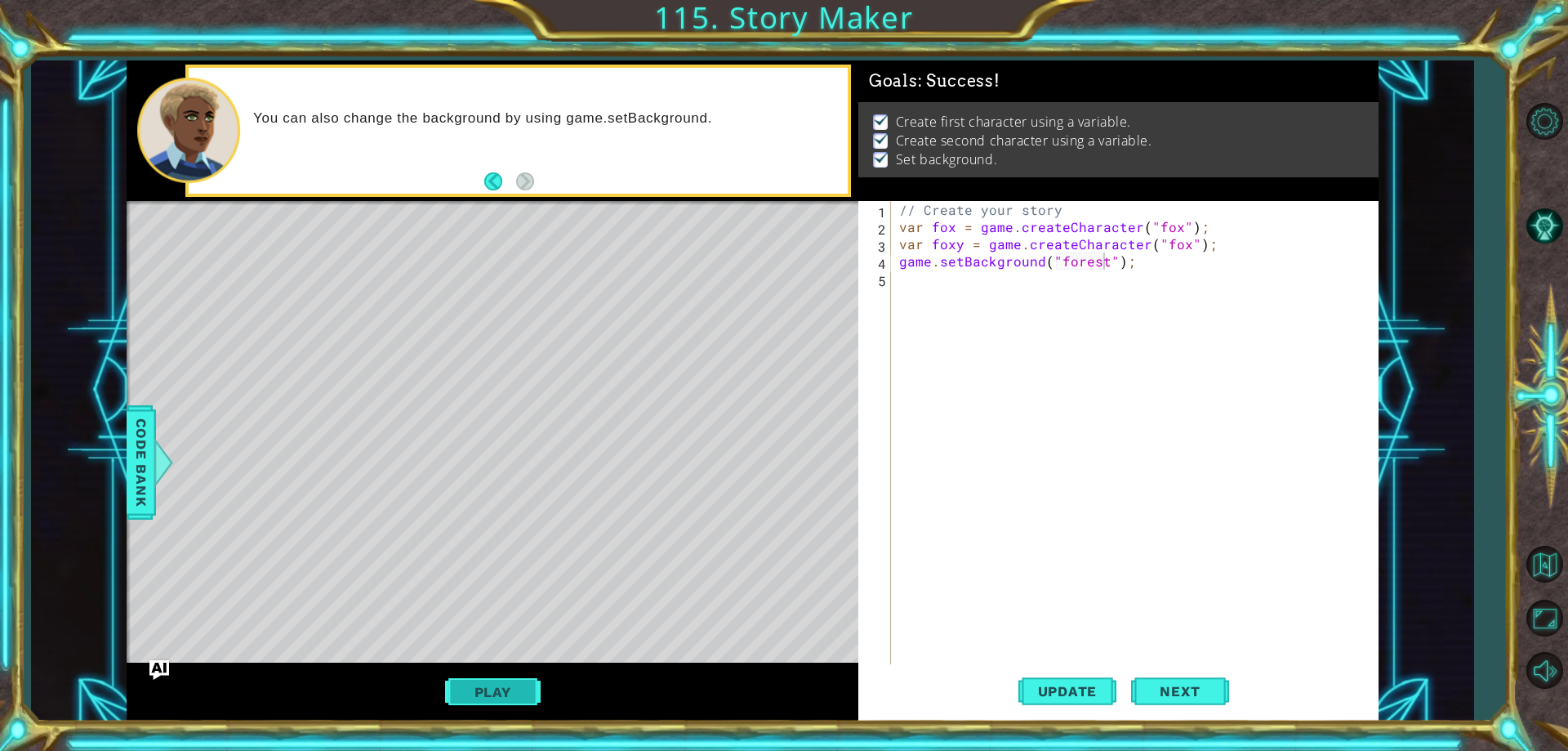
click at [486, 683] on button "Play" at bounding box center [493, 692] width 96 height 31
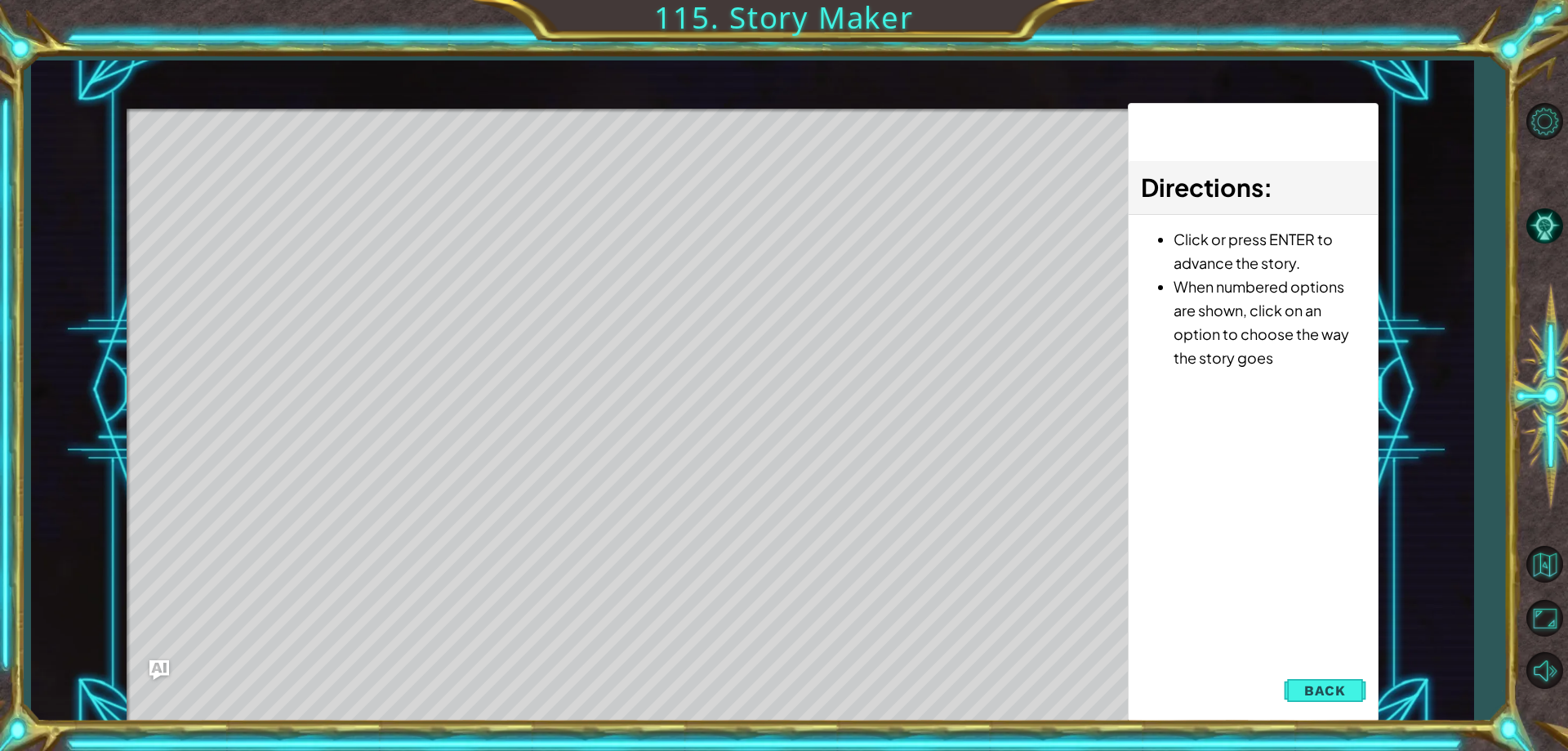
click at [739, 555] on div "Level Map" at bounding box center [504, 349] width 754 height 481
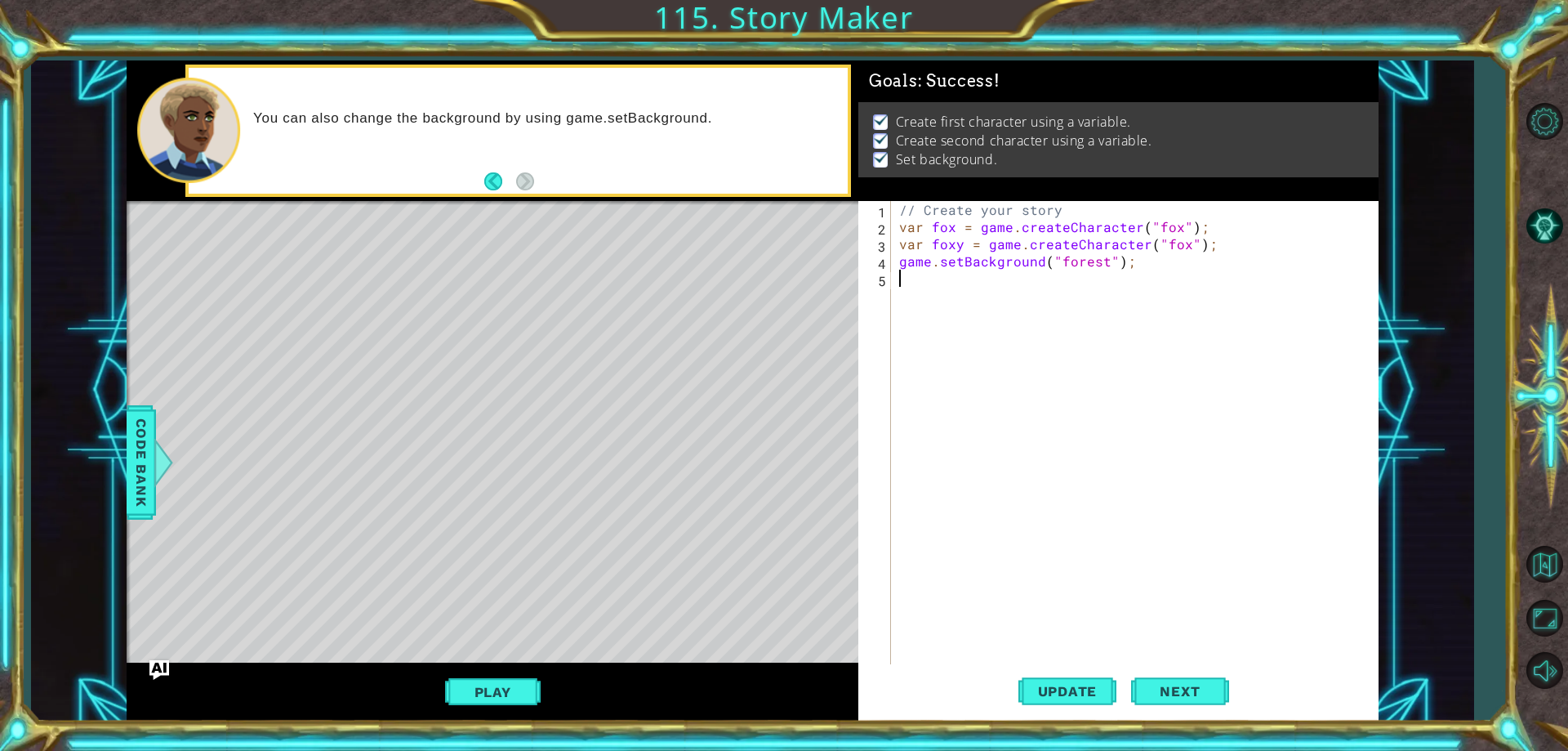
scroll to position [0, 0]
click at [950, 292] on div "// Create your story var fox = game . createCharacter ( "fox" ) ; var foxy = ga…" at bounding box center [1137, 450] width 485 height 498
type textarea "f"
click at [1167, 700] on button "Next" at bounding box center [1181, 692] width 98 height 53
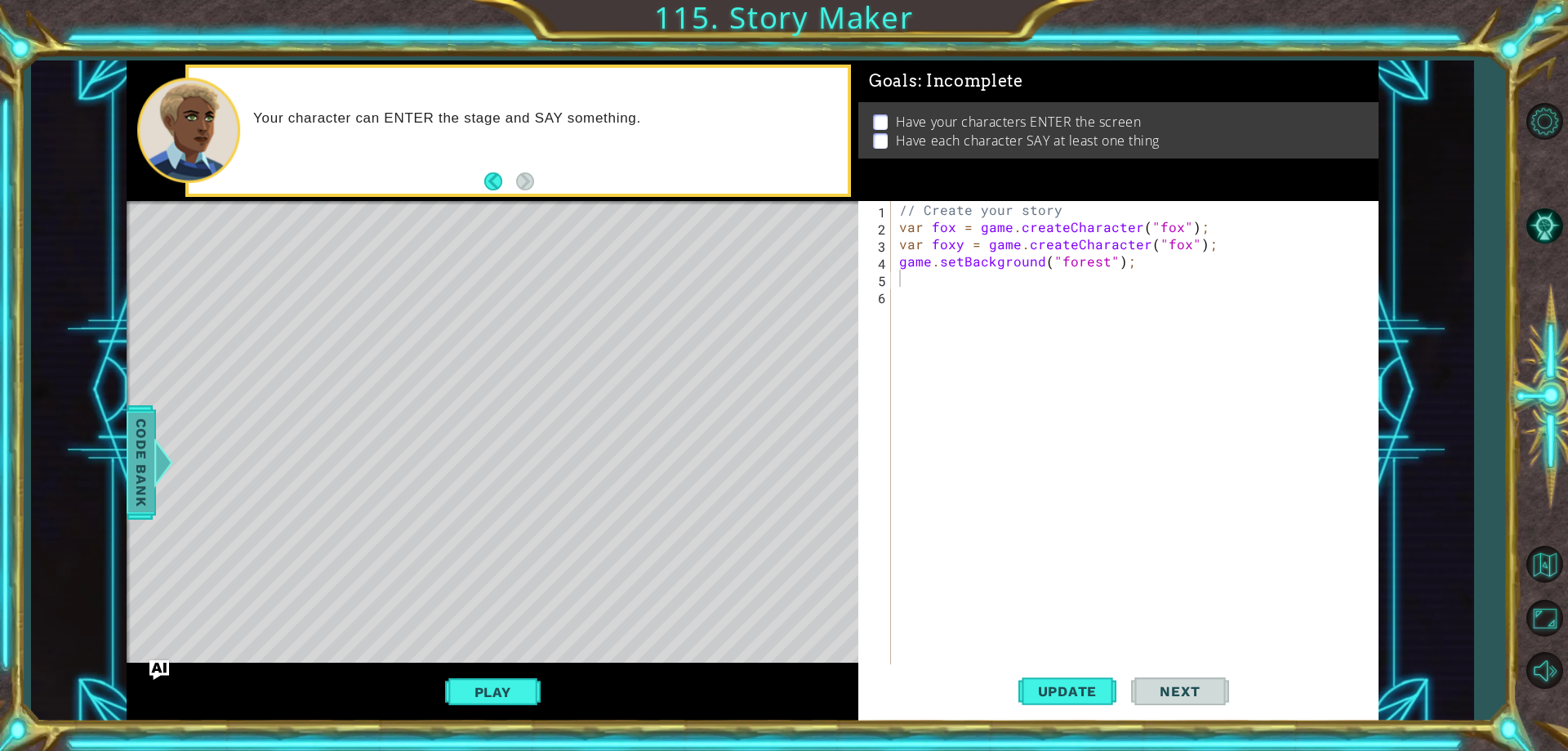
click at [133, 459] on span "Code Bank" at bounding box center [141, 462] width 26 height 100
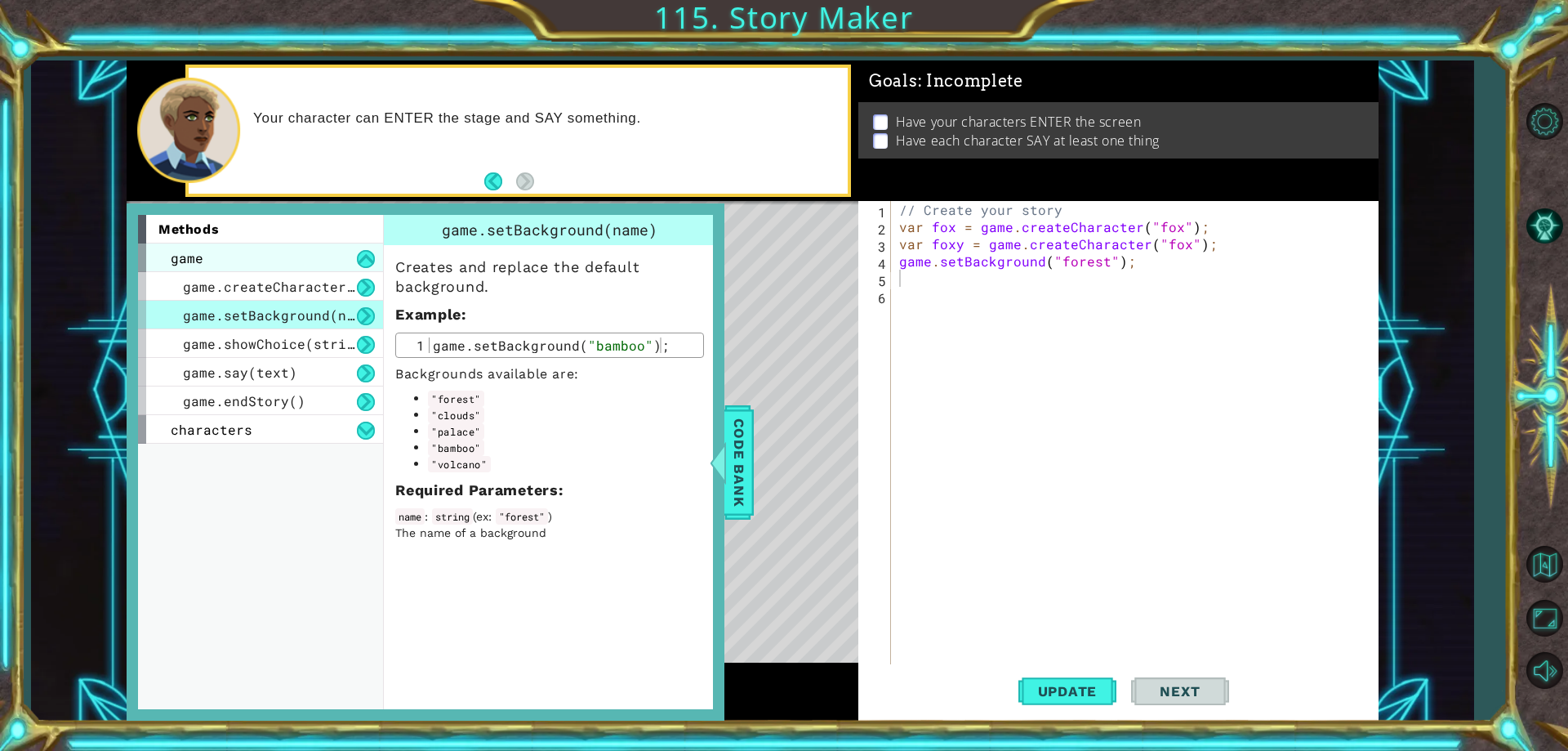
click at [368, 270] on div "game game.createCharacter(name) game.setBackground(name) game.showChoice(string…" at bounding box center [260, 344] width 245 height 200
click at [369, 256] on button at bounding box center [365, 258] width 18 height 18
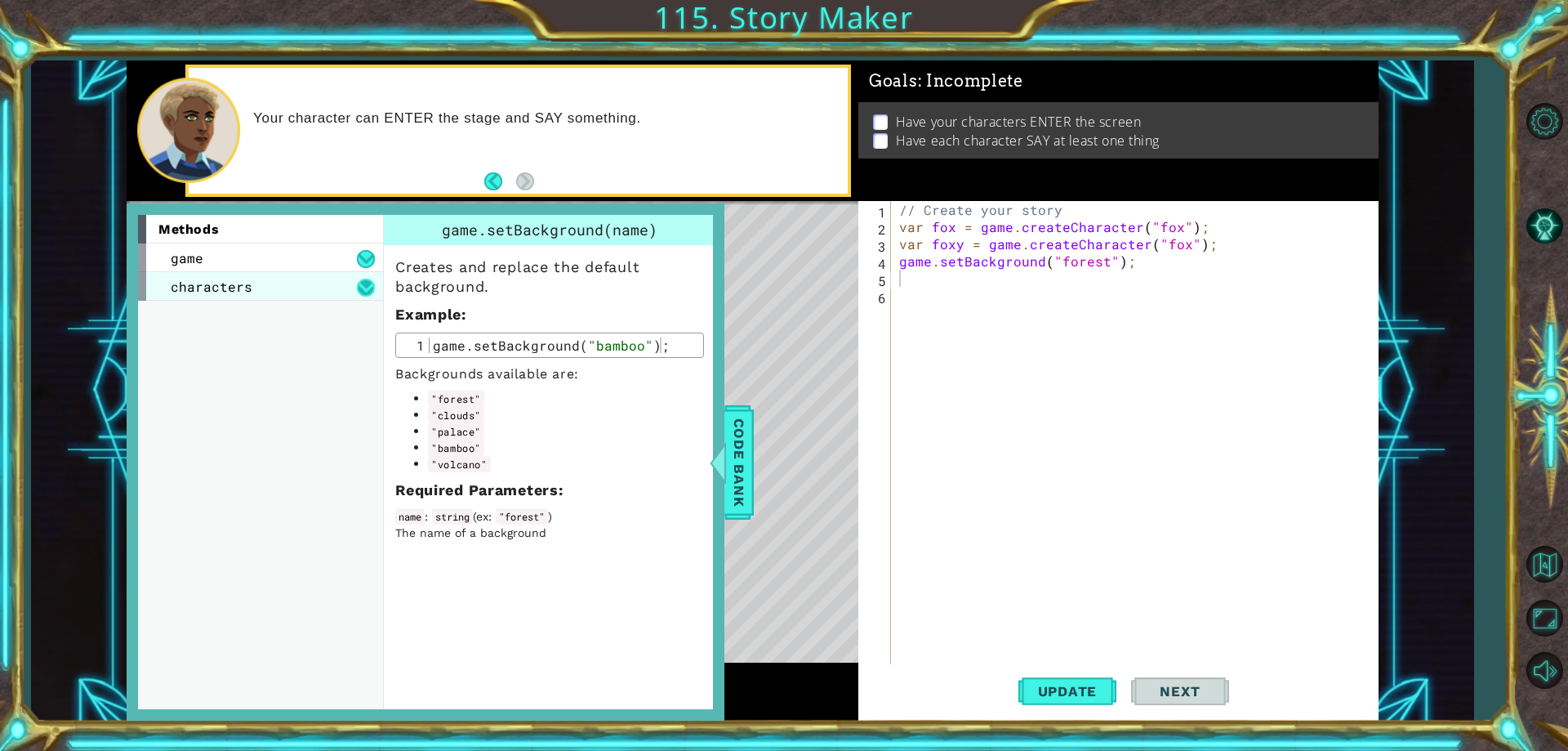
click at [373, 288] on button at bounding box center [365, 287] width 18 height 18
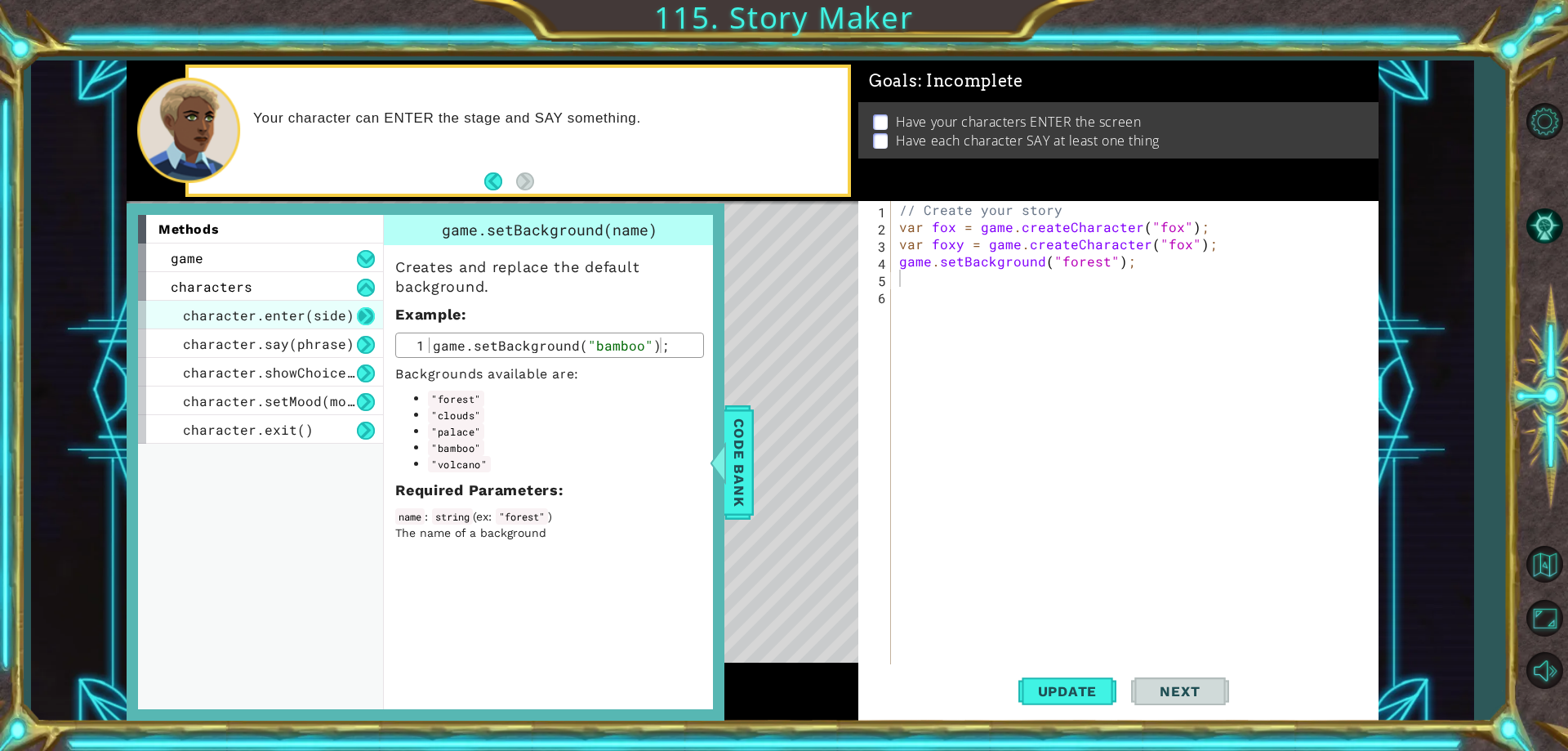
click at [367, 313] on button at bounding box center [365, 316] width 18 height 18
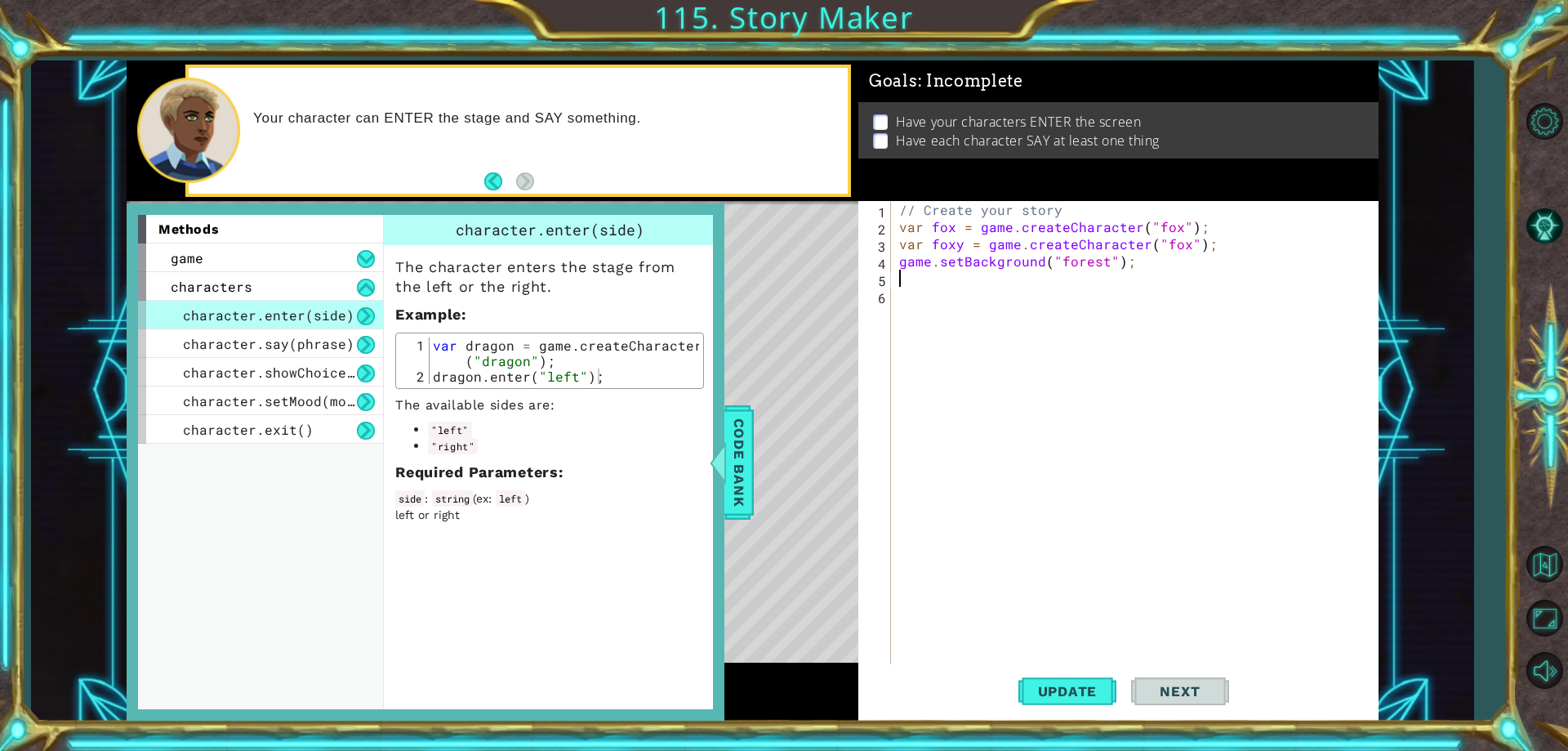
click at [946, 280] on div "// Create your story var fox = game . createCharacter ( "fox" ) ; var foxy = ga…" at bounding box center [1137, 450] width 485 height 498
click at [1066, 697] on span "Update" at bounding box center [1067, 691] width 92 height 16
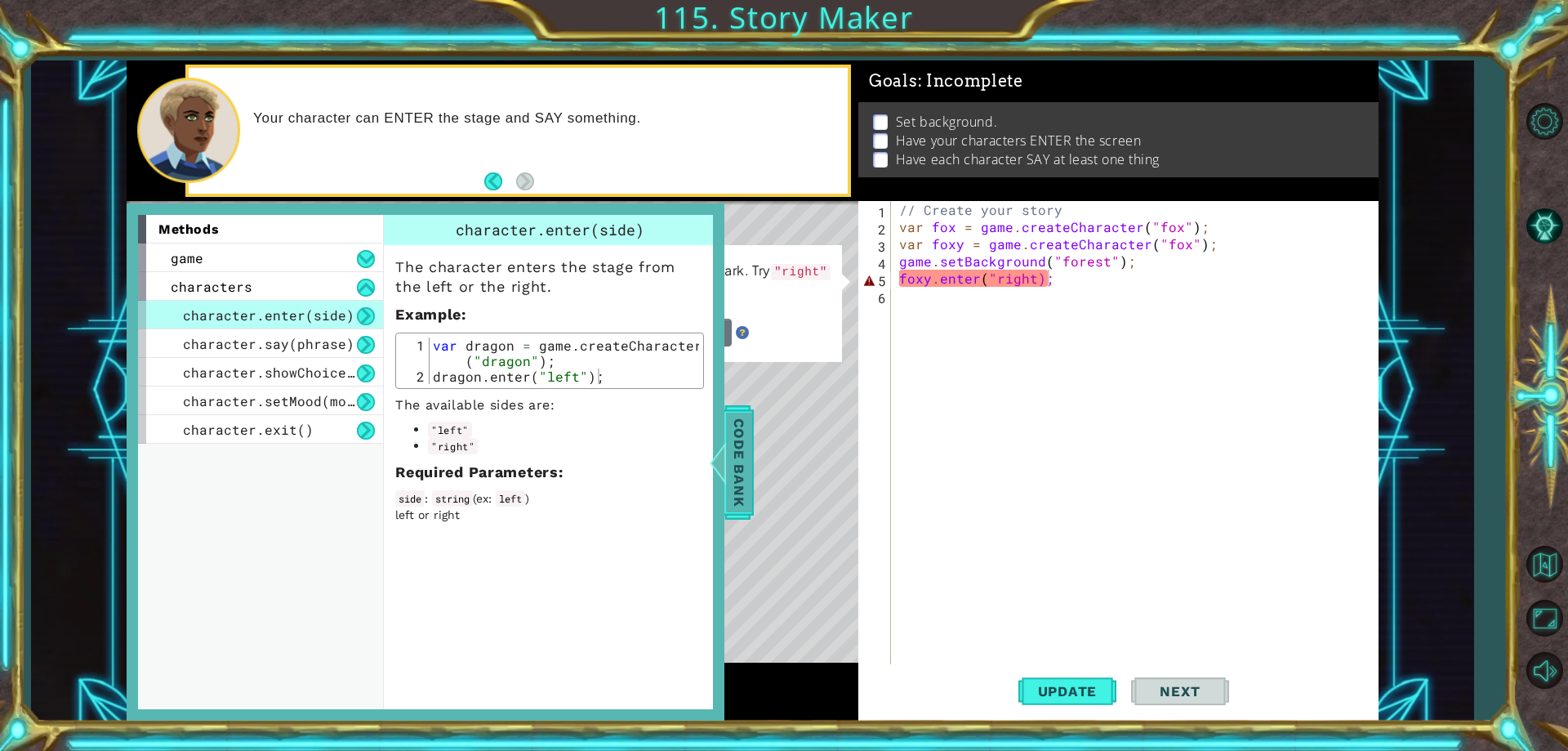
click at [731, 436] on span "Code Bank" at bounding box center [739, 462] width 26 height 100
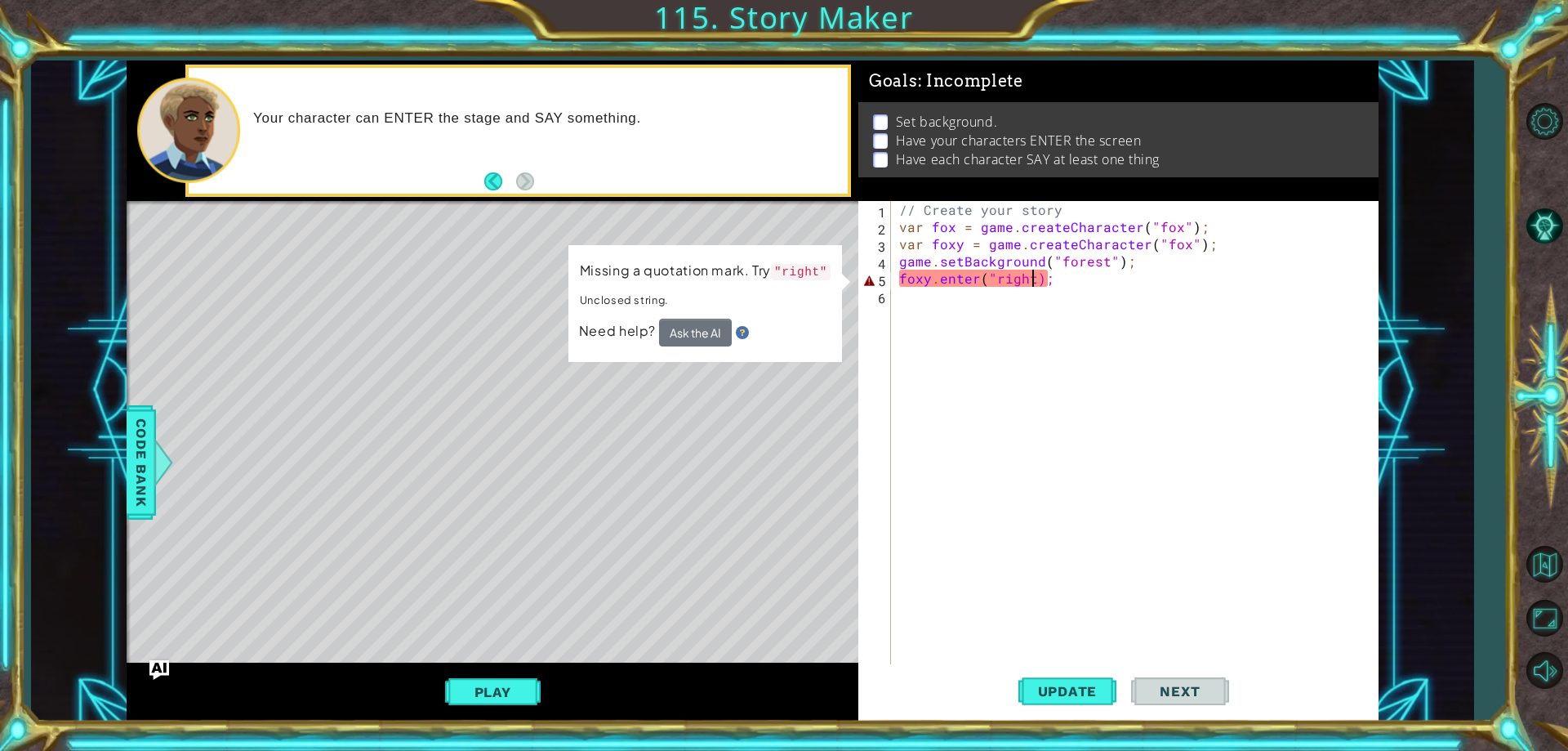
click at [1033, 276] on div "// Create your story var fox = game . createCharacter ( "fox" ) ; var foxy = ga…" at bounding box center [1137, 450] width 485 height 498
click at [1092, 686] on span "Update" at bounding box center [1067, 691] width 92 height 16
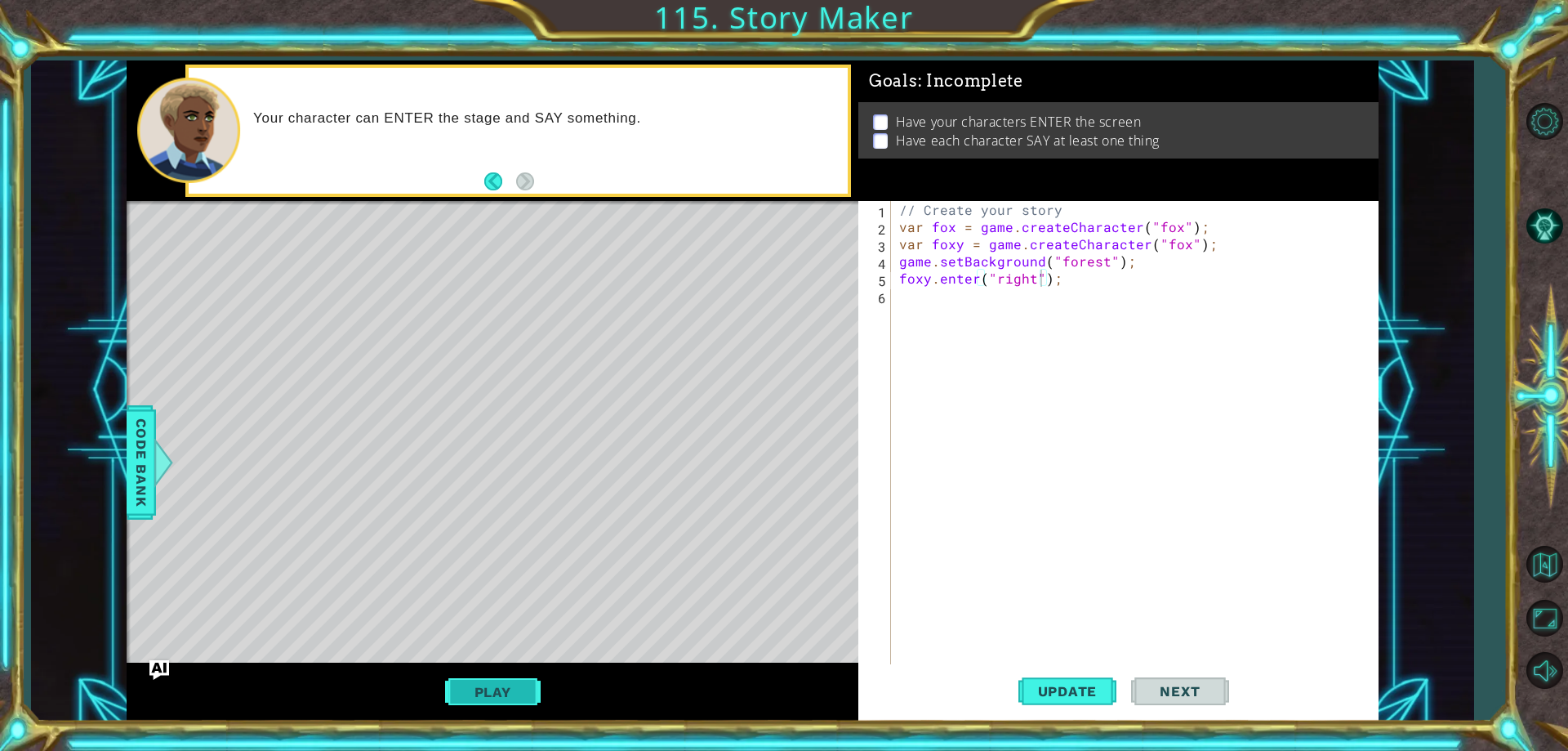
click at [494, 692] on button "Play" at bounding box center [493, 692] width 96 height 31
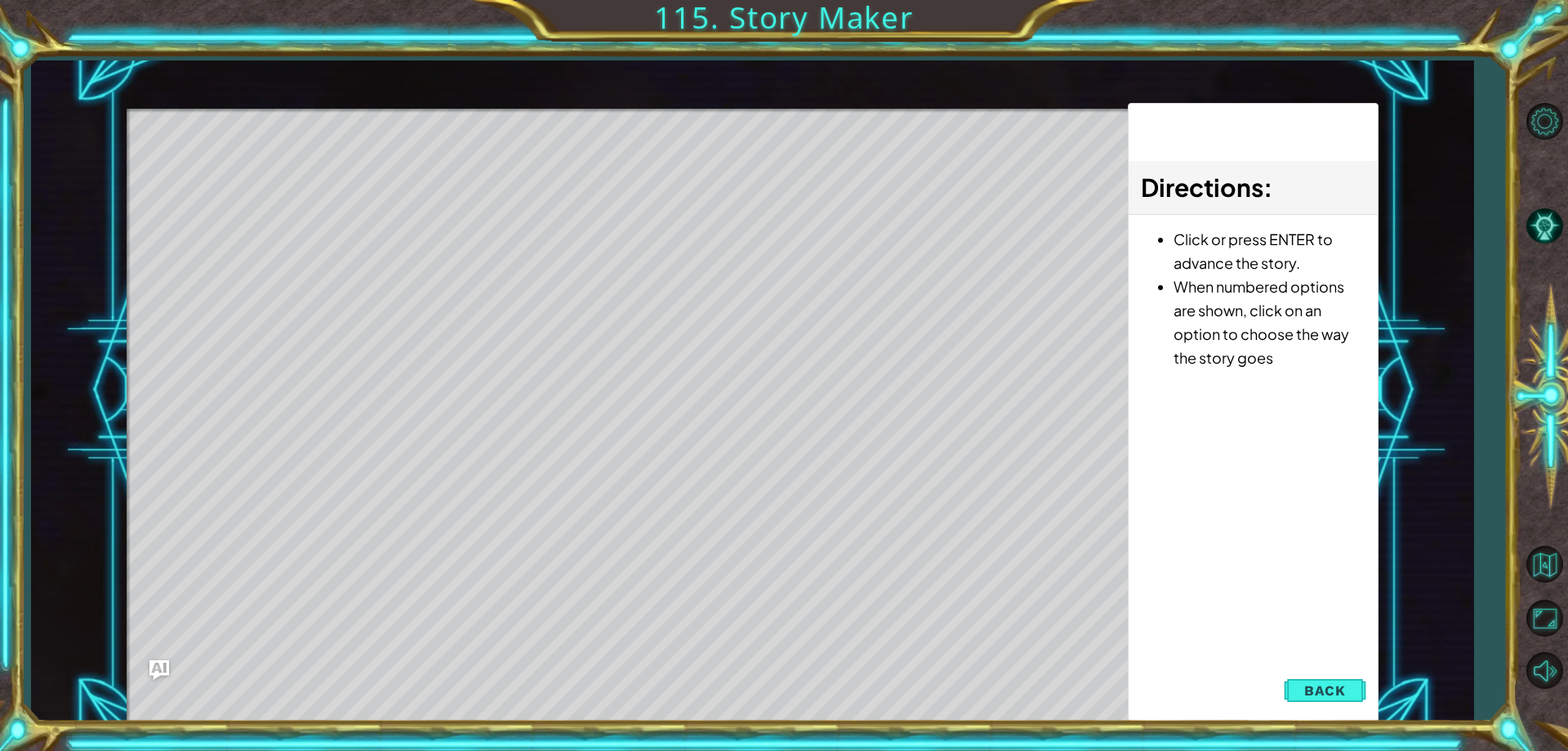
click at [1329, 681] on button "Back" at bounding box center [1325, 690] width 83 height 33
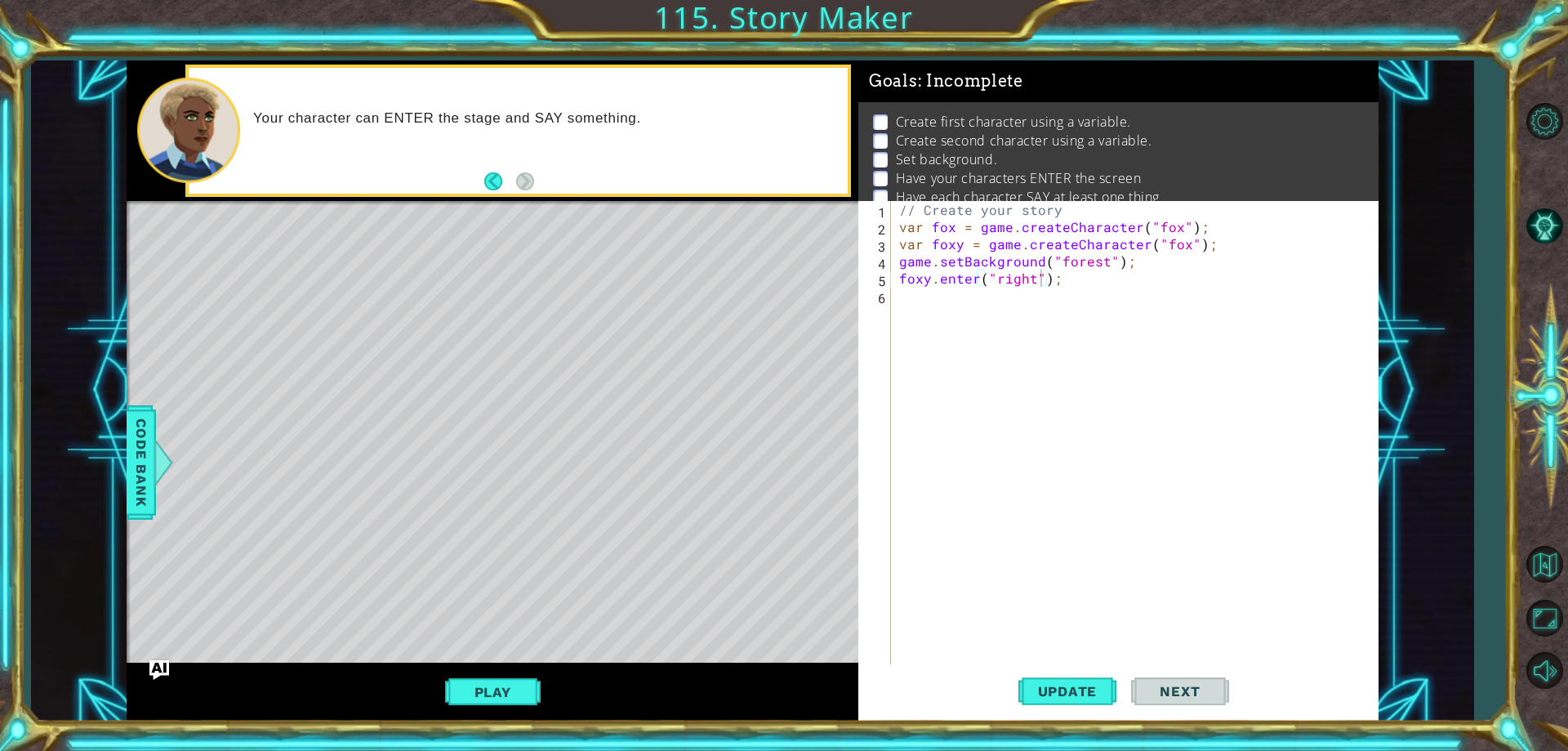
type textarea "var foxy = game.createCharacter("fox");"
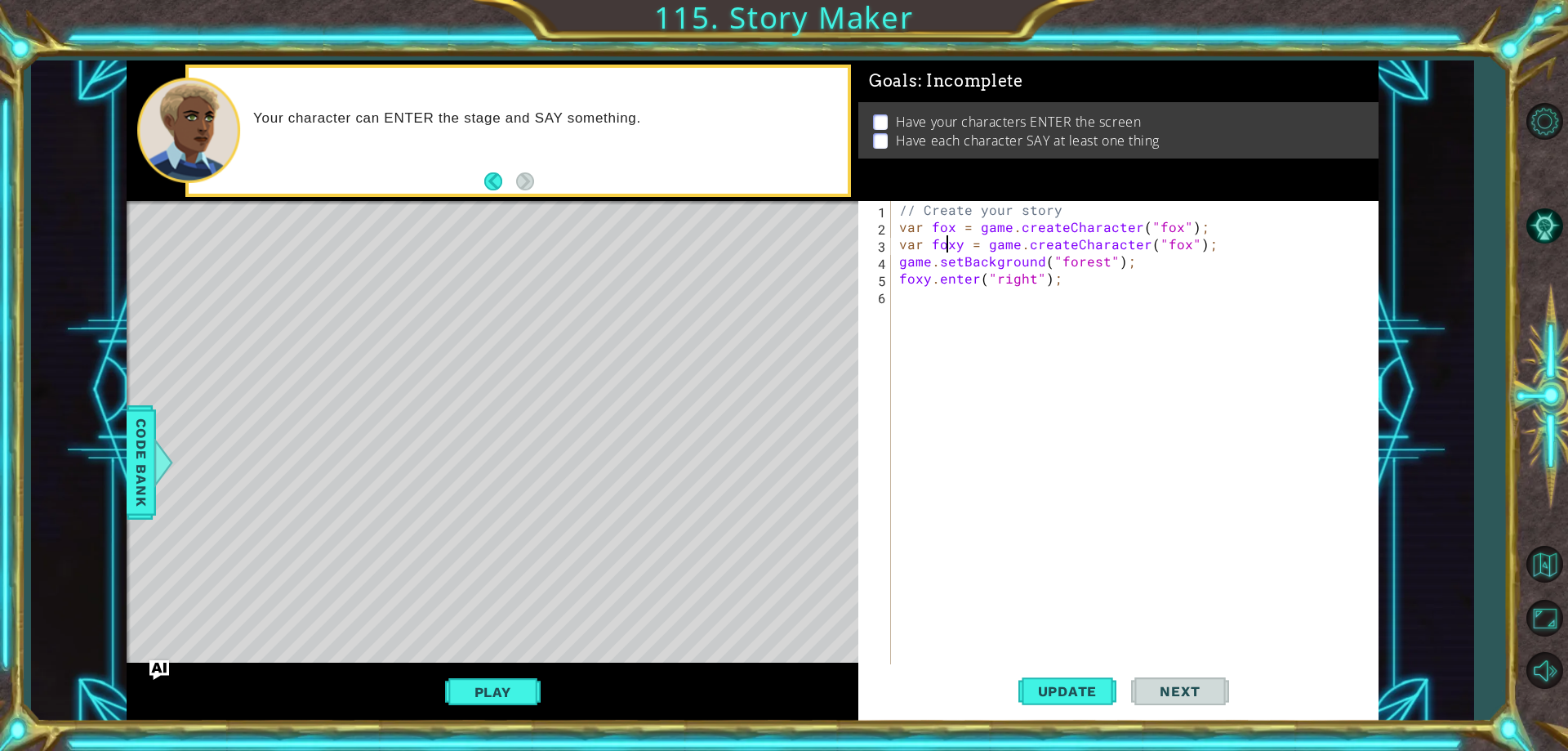
click at [950, 242] on div "// Create your story var fox = game . createCharacter ( "fox" ) ; var foxy = ga…" at bounding box center [1137, 450] width 485 height 498
click at [958, 239] on div "// Create your story var fox = game . createCharacter ( "fox" ) ; var foxy = ga…" at bounding box center [1137, 450] width 485 height 498
click at [945, 293] on div "// Create your story var fox = game . createCharacter ( "fox" ) ; var foxy = ga…" at bounding box center [1137, 450] width 485 height 498
click at [927, 280] on div "// Create your story var fox = game . createCharacter ( "fox" ) ; var foxy = ga…" at bounding box center [1137, 450] width 485 height 498
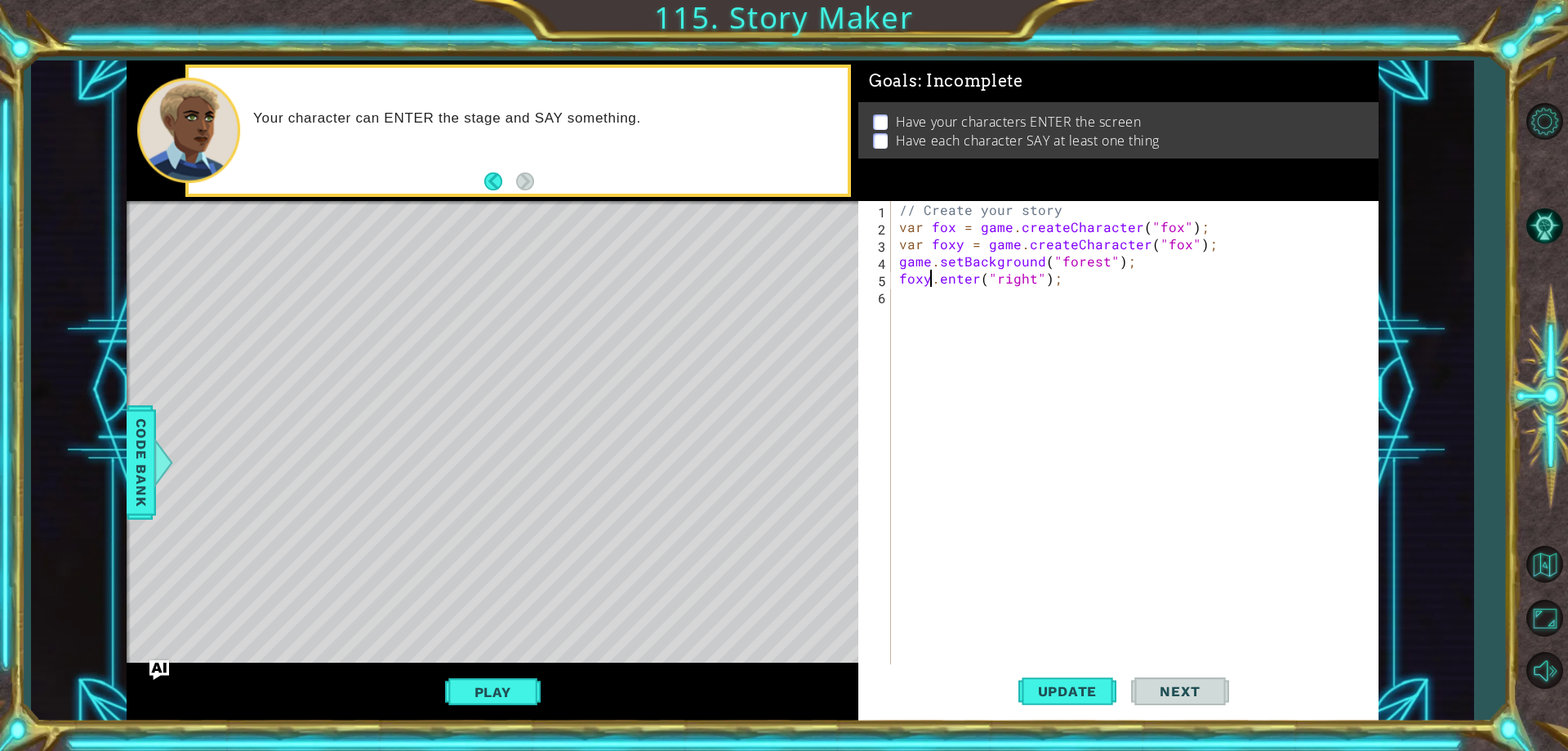
type textarea "foxy.enter("right");"
drag, startPoint x: 900, startPoint y: 283, endPoint x: 1068, endPoint y: 285, distance: 168.0
click at [1068, 285] on div "// Create your story var fox = game . createCharacter ( "fox" ) ; var foxy = ga…" at bounding box center [1137, 450] width 485 height 498
click at [1016, 302] on div "// Create your story var fox = game . createCharacter ( "fox" ) ; var foxy = ga…" at bounding box center [1137, 450] width 485 height 498
paste textarea "foxy.enter("right");"
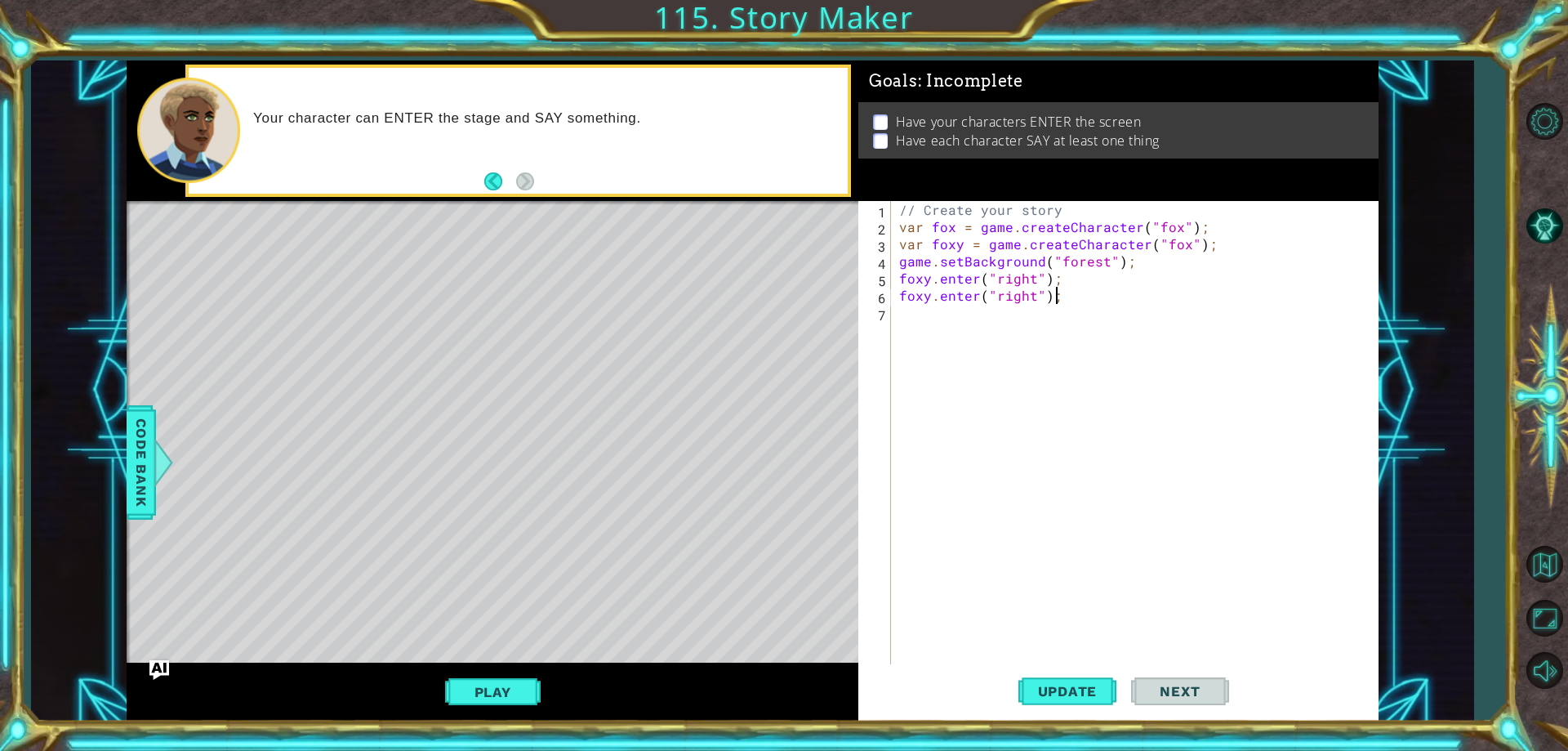
click at [930, 294] on div "// Create your story var fox = game . createCharacter ( "fox" ) ; var foxy = ga…" at bounding box center [1137, 450] width 485 height 498
type textarea "fox.enter("right");"
click at [914, 317] on div "// Create your story var fox = game . createCharacter ( "fox" ) ; var foxy = ga…" at bounding box center [1137, 450] width 485 height 498
drag, startPoint x: 165, startPoint y: 426, endPoint x: 148, endPoint y: 432, distance: 18.0
click at [159, 430] on div "Level Map" at bounding box center [504, 441] width 754 height 481
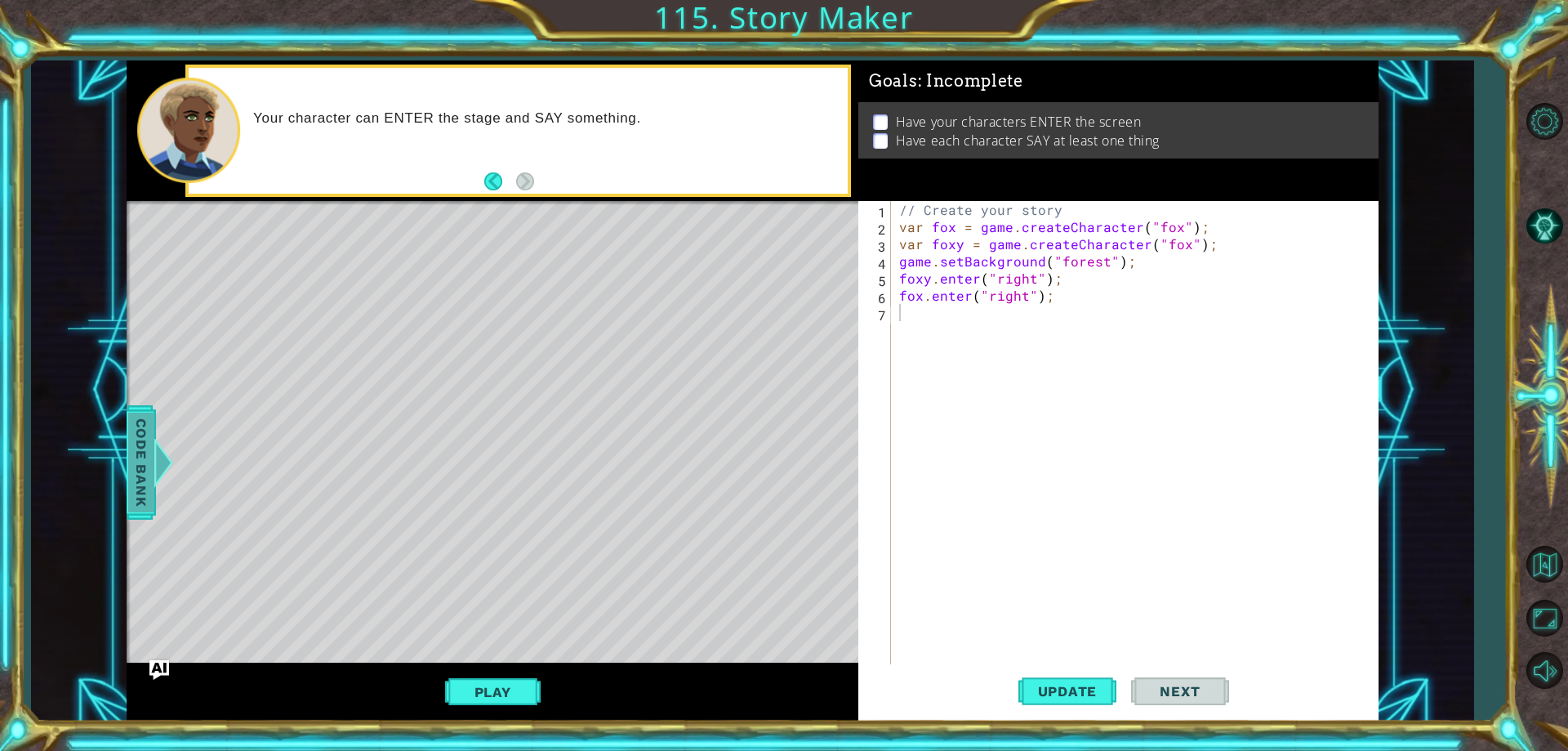
click at [148, 432] on span "Code Bank" at bounding box center [141, 462] width 26 height 100
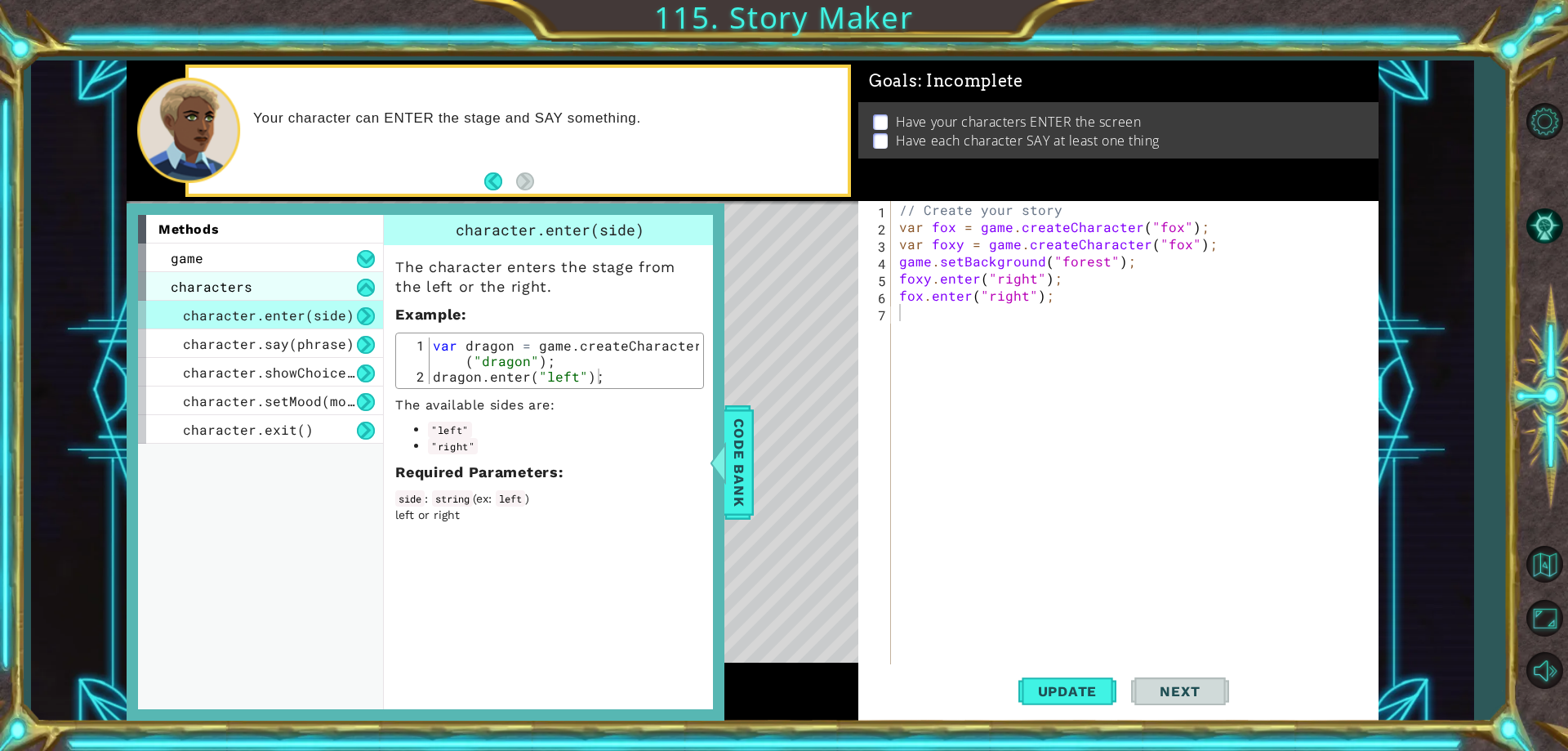
click at [297, 292] on div "characters" at bounding box center [260, 286] width 245 height 28
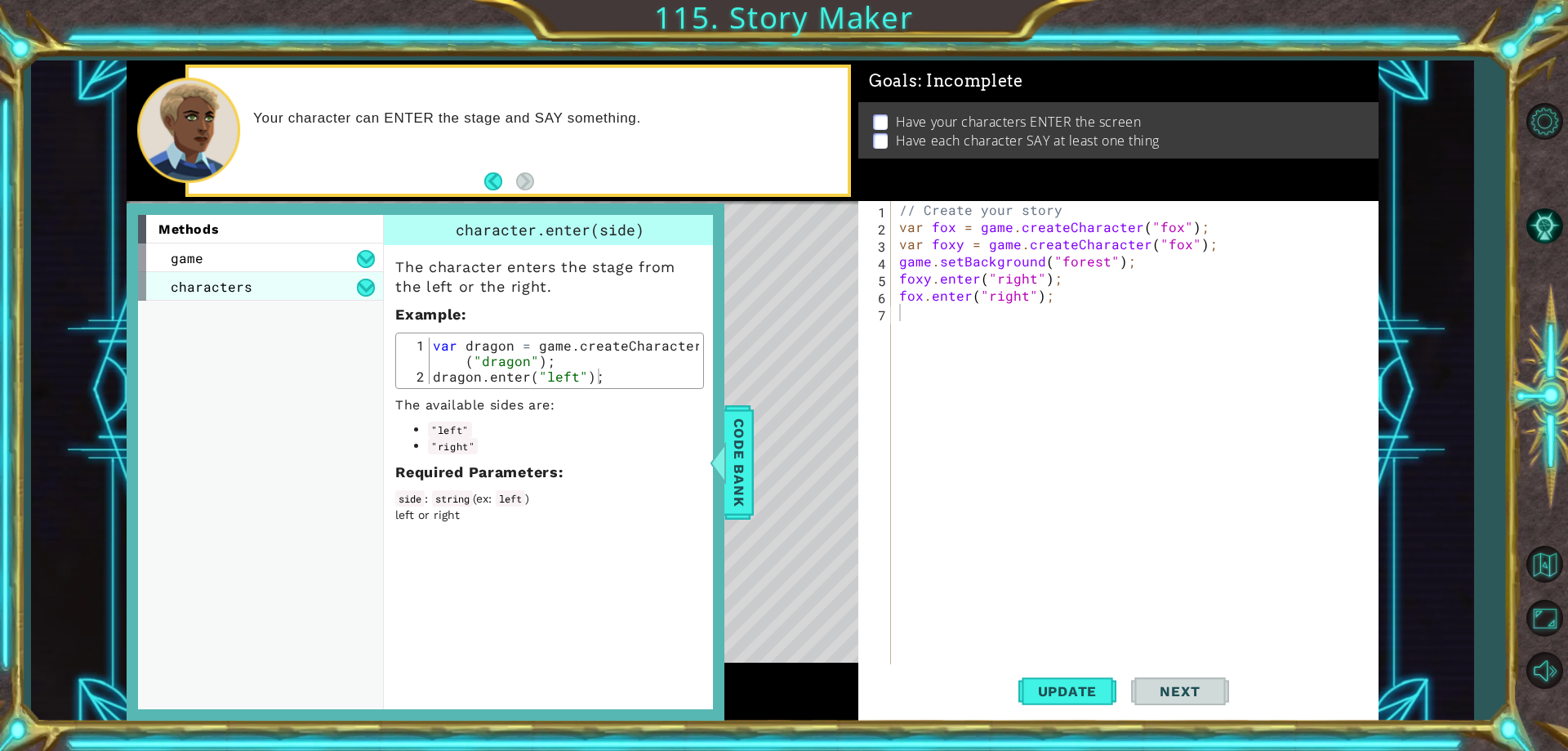
click at [351, 291] on div "characters" at bounding box center [260, 286] width 245 height 28
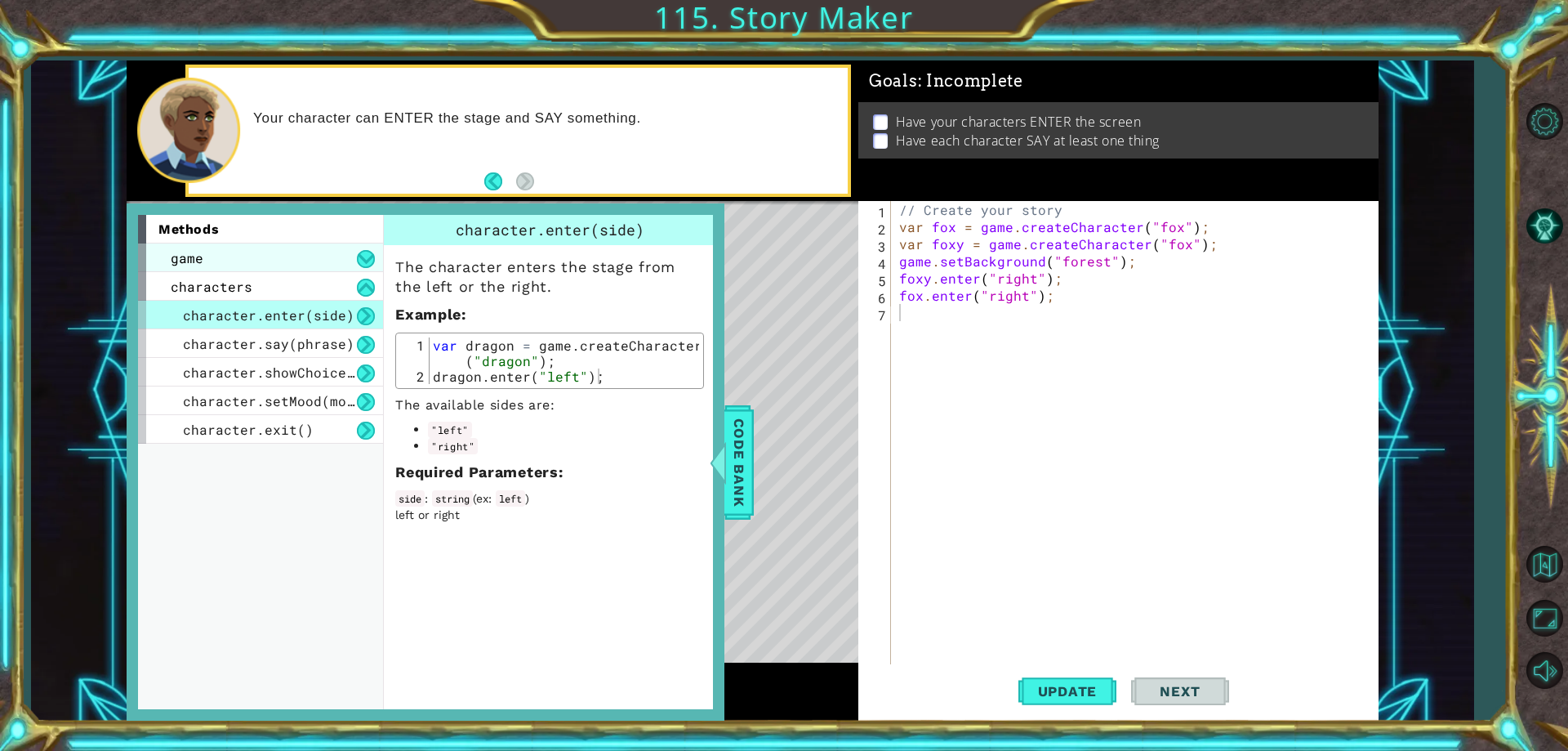
click at [354, 266] on div "game" at bounding box center [260, 258] width 245 height 28
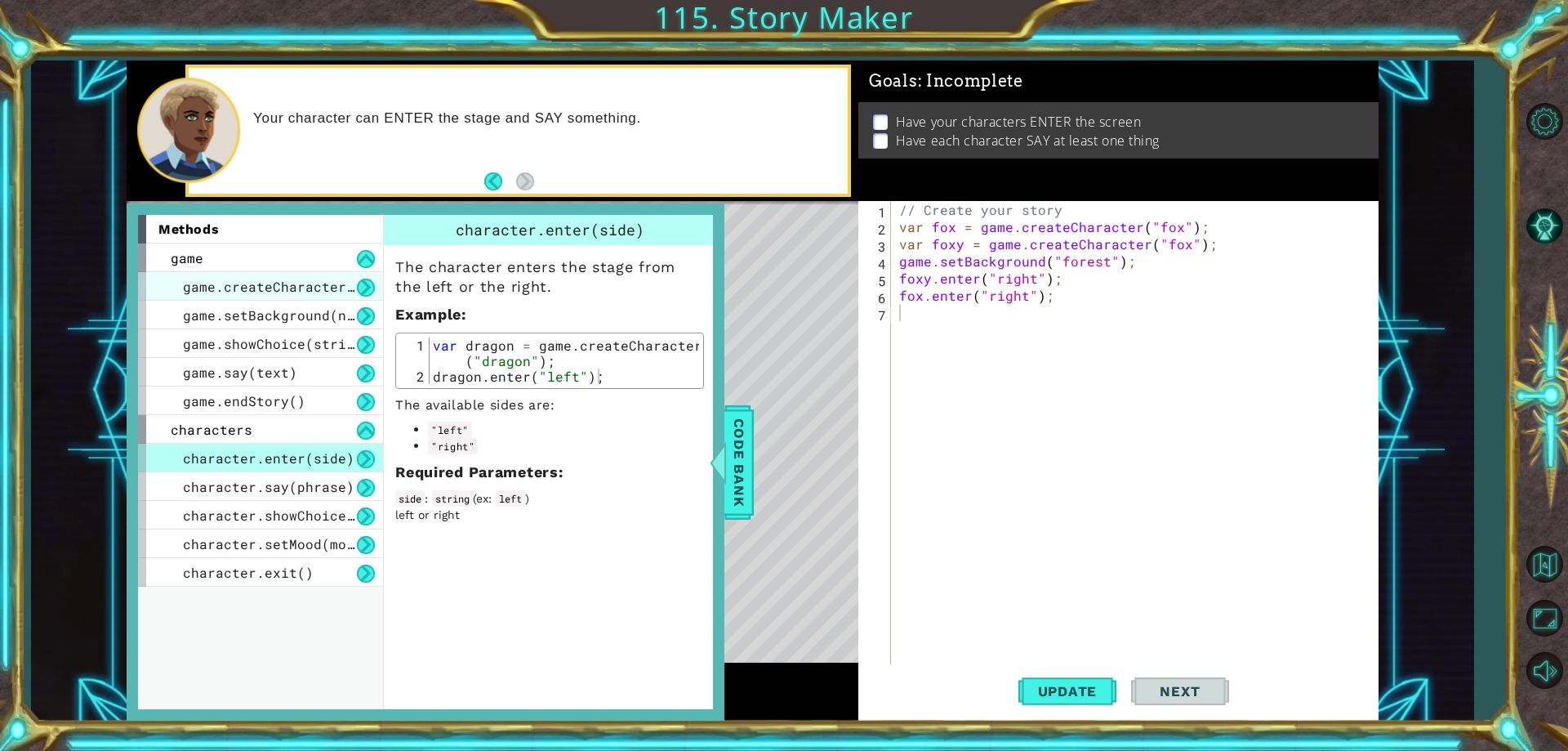
click at [367, 277] on span "game.createCharacter(name)" at bounding box center [288, 286] width 213 height 17
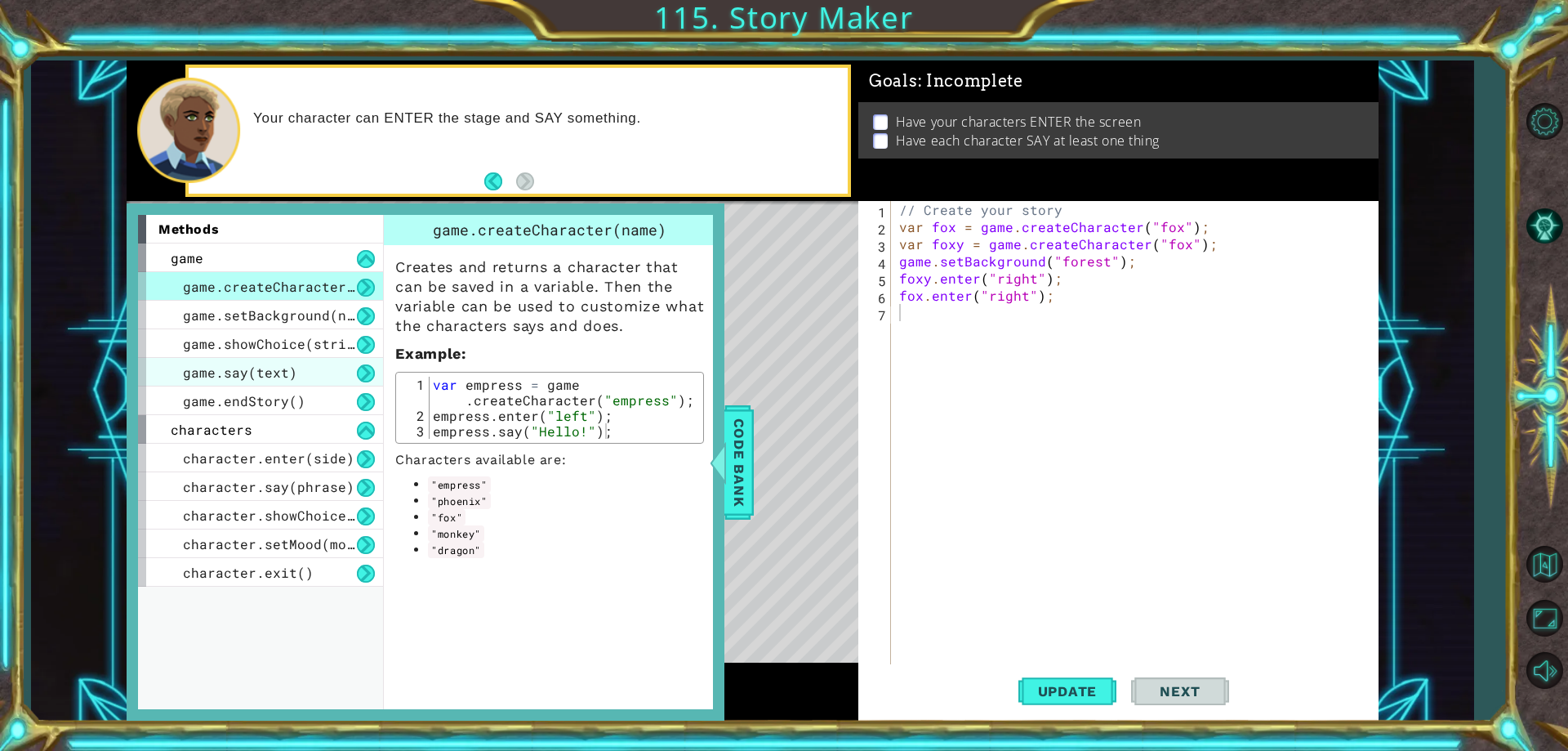
click at [313, 360] on div "game.say(text)" at bounding box center [260, 371] width 245 height 28
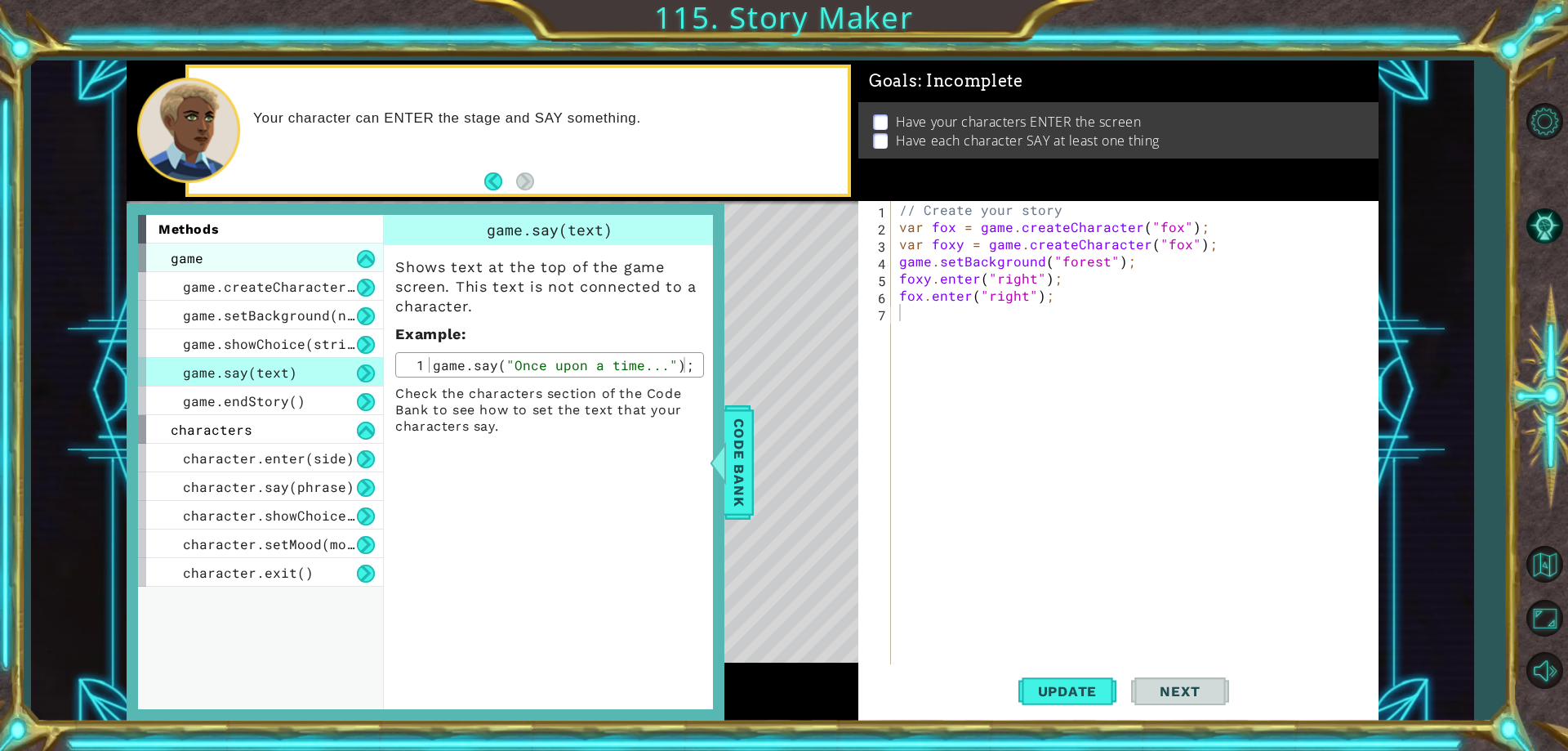
click at [369, 270] on div "game" at bounding box center [260, 258] width 245 height 28
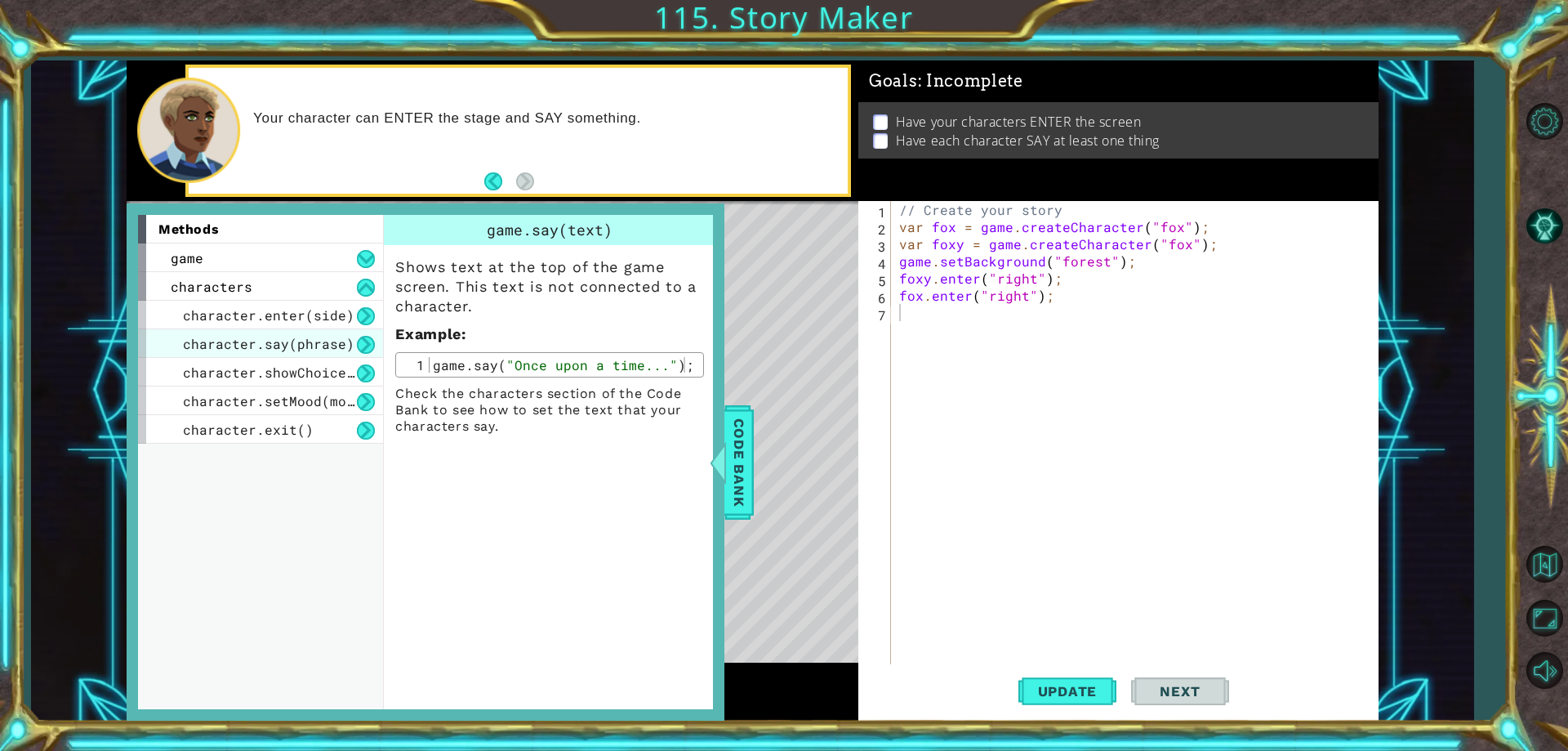
click at [333, 342] on span "character.say(phrase)" at bounding box center [268, 344] width 171 height 17
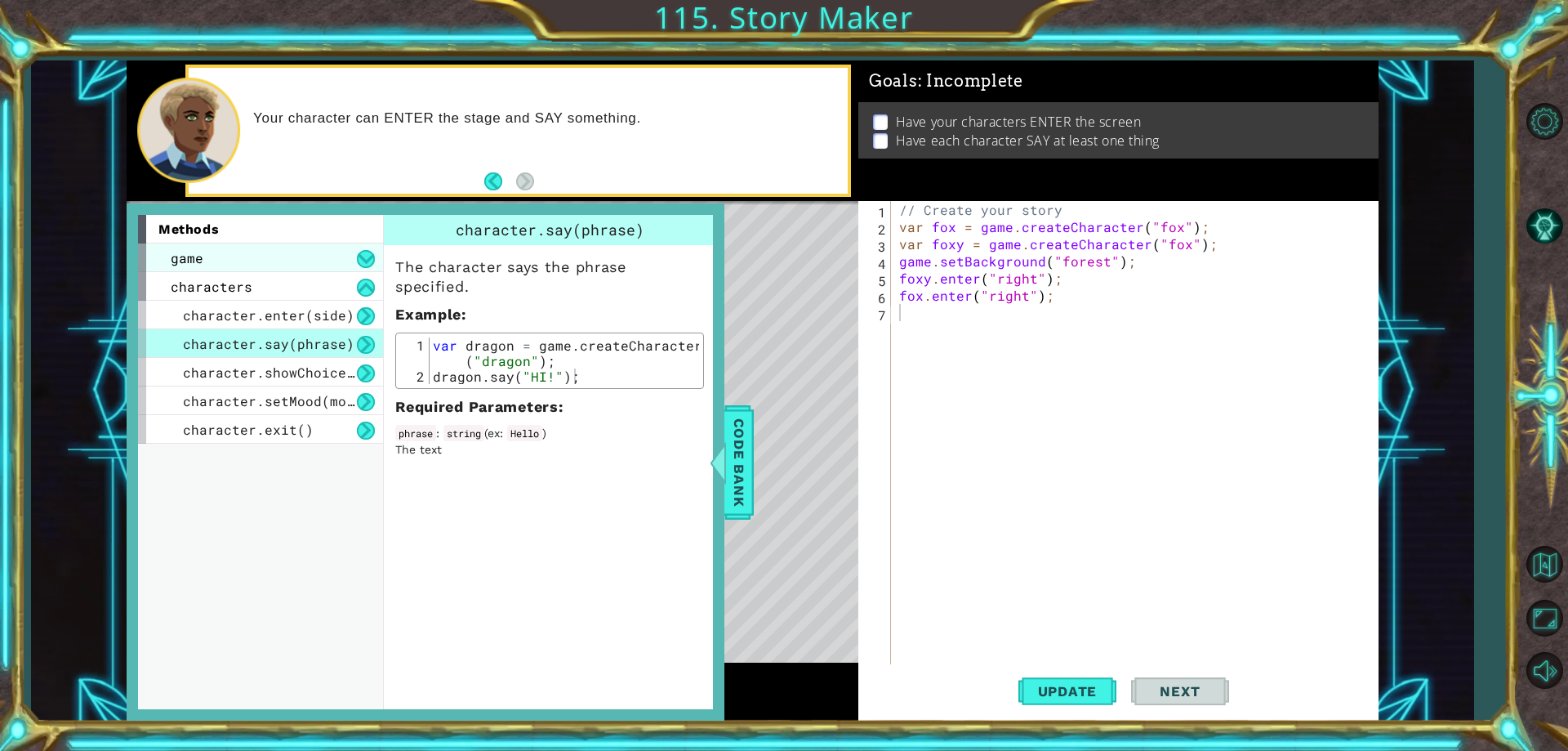
click at [377, 261] on div "game" at bounding box center [260, 258] width 245 height 28
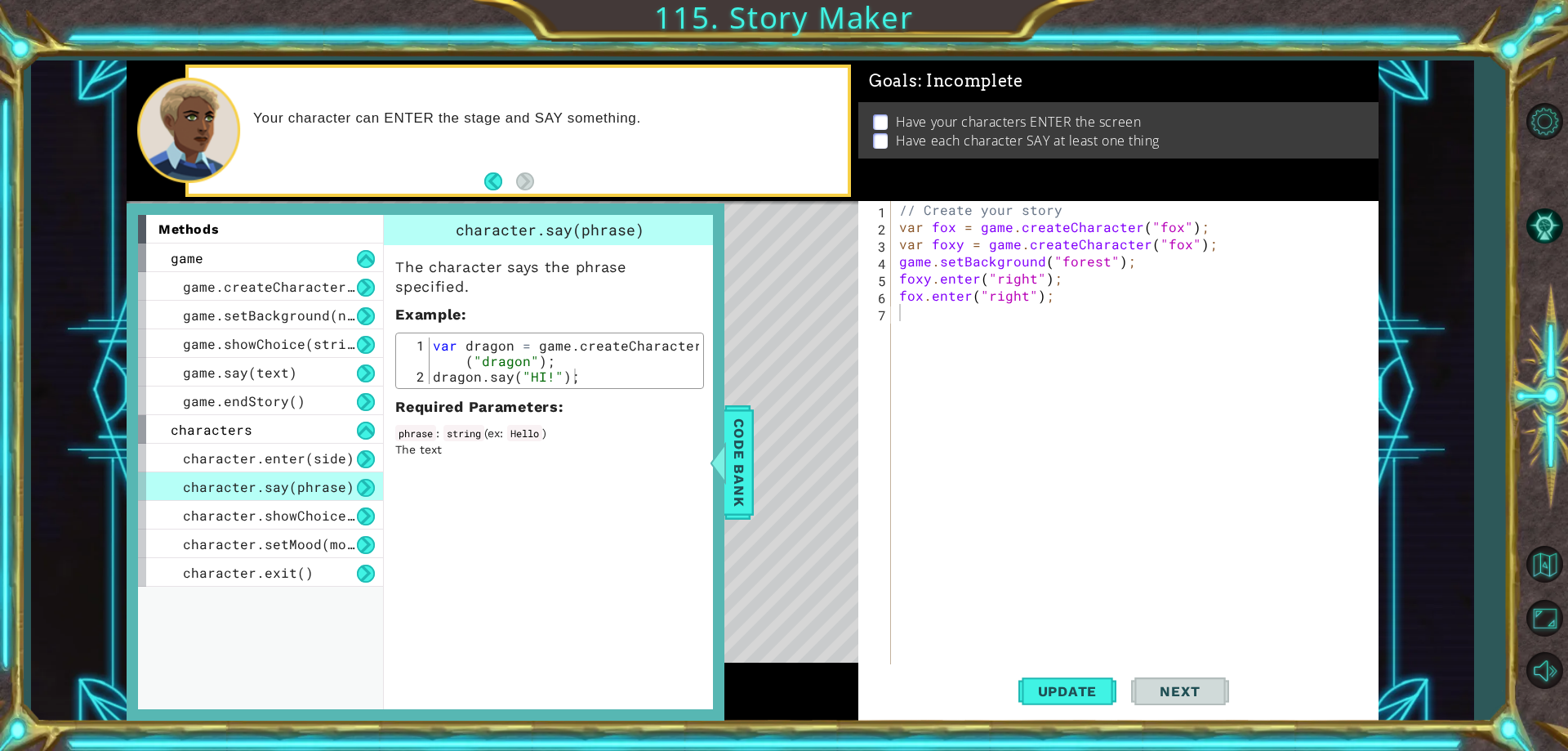
click at [927, 320] on div "// Create your story var fox = game . createCharacter ( "fox" ) ; var foxy = ga…" at bounding box center [1137, 450] width 485 height 498
type textarea "fox.say("hehehe");"
drag, startPoint x: 1057, startPoint y: 315, endPoint x: 896, endPoint y: 314, distance: 161.0
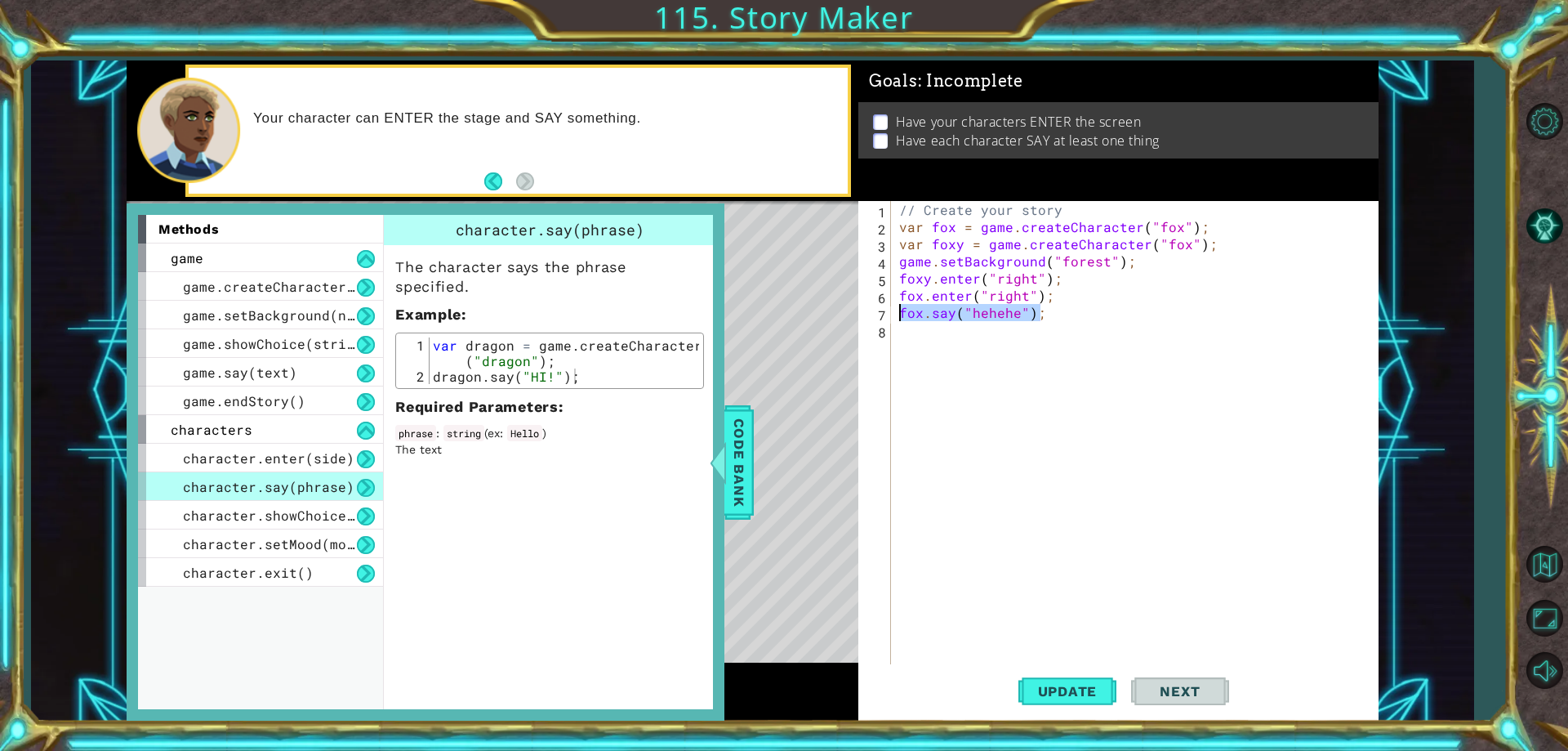
click at [896, 314] on div "// Create your story var fox = game . createCharacter ( "fox" ) ; var foxy = ga…" at bounding box center [1137, 450] width 485 height 498
click at [931, 338] on div "// Create your story var fox = game . createCharacter ( "fox" ) ; var foxy = ga…" at bounding box center [1137, 450] width 485 height 498
paste textarea "fox.say("hehehe");"
click at [920, 332] on div "// Create your story var fox = game . createCharacter ( "fox" ) ; var foxy = ga…" at bounding box center [1137, 450] width 485 height 498
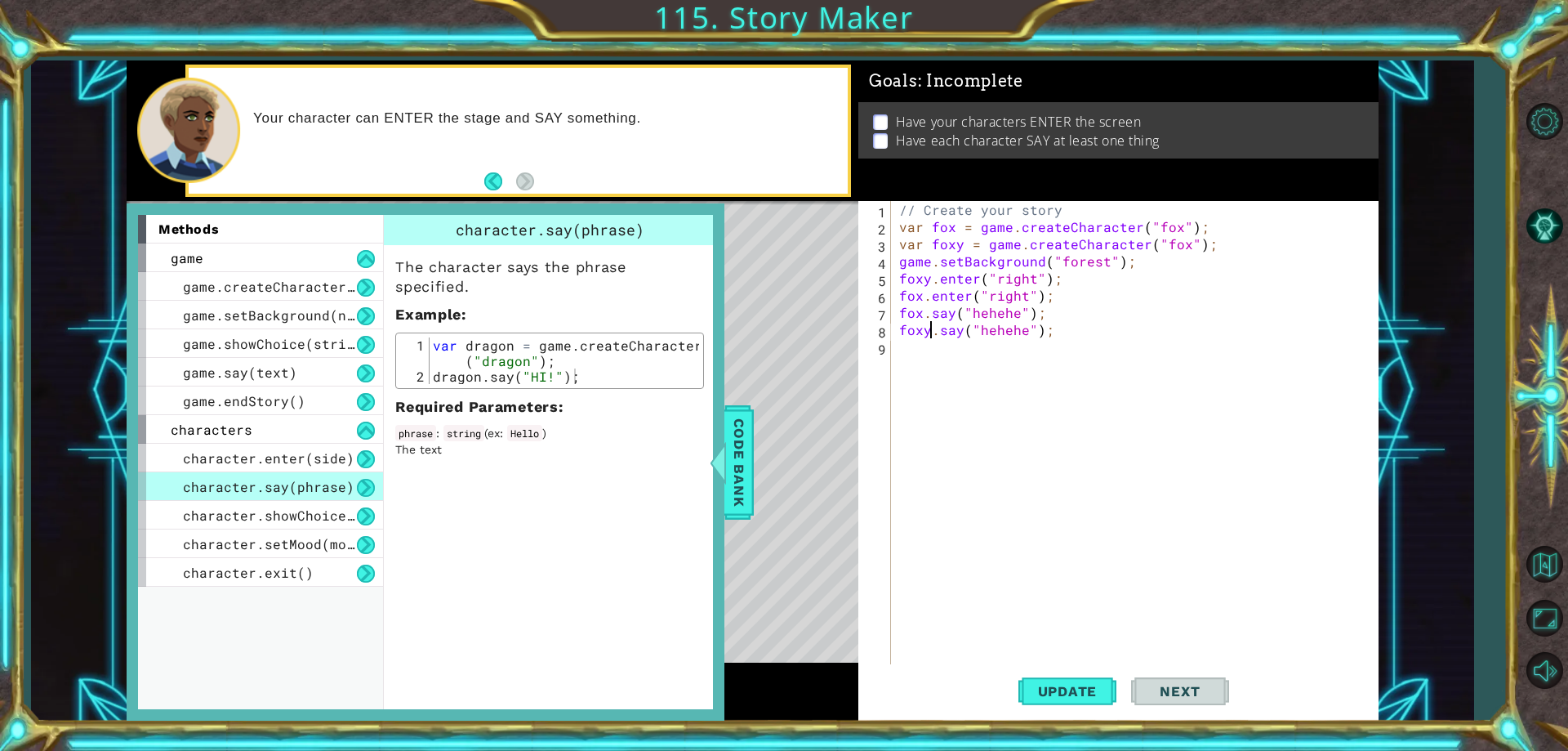
scroll to position [0, 3]
type textarea "foxy.say("hehehe");"
click at [1035, 688] on span "Update" at bounding box center [1067, 691] width 92 height 16
click at [728, 492] on span "Code Bank" at bounding box center [739, 462] width 26 height 100
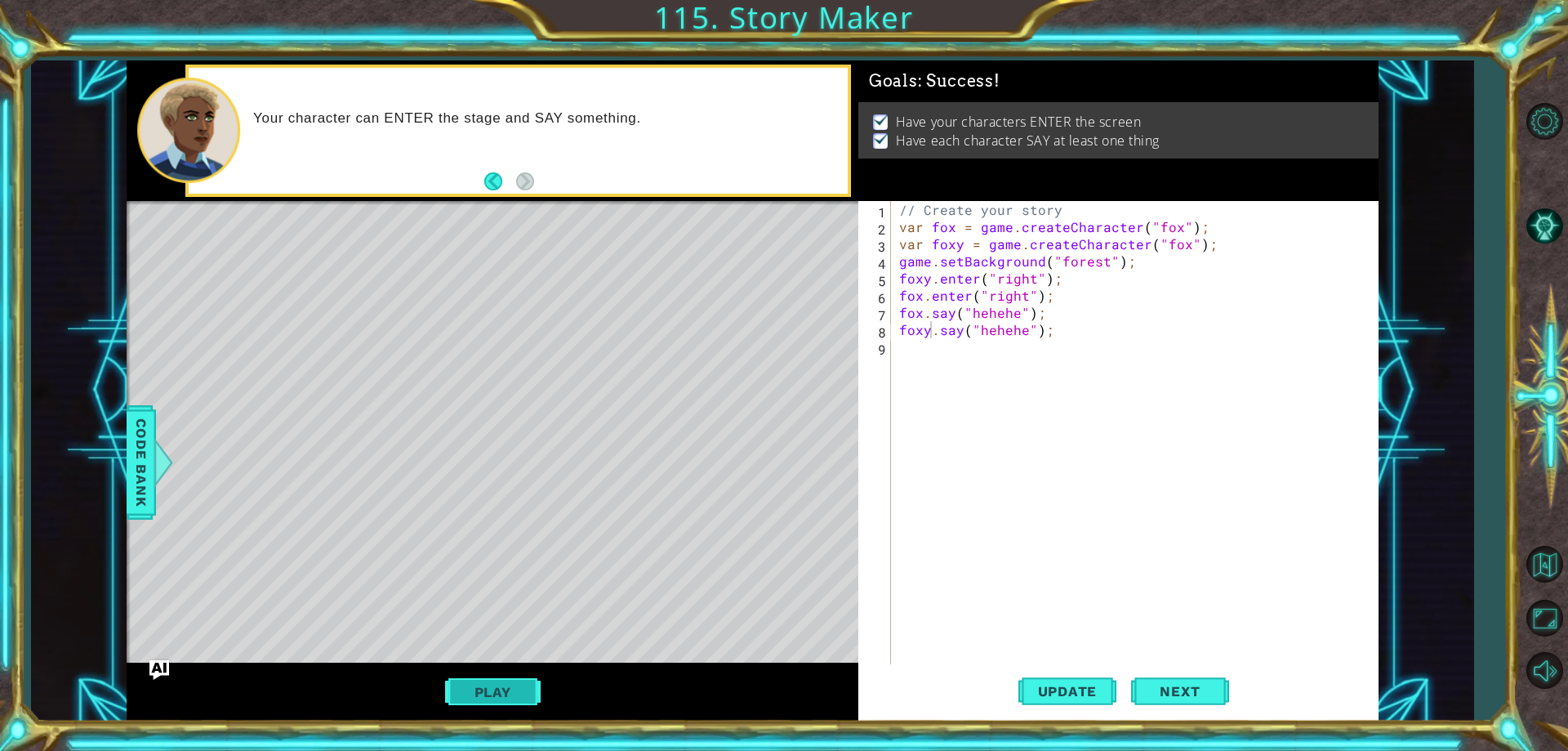
click at [485, 690] on button "Play" at bounding box center [493, 692] width 96 height 31
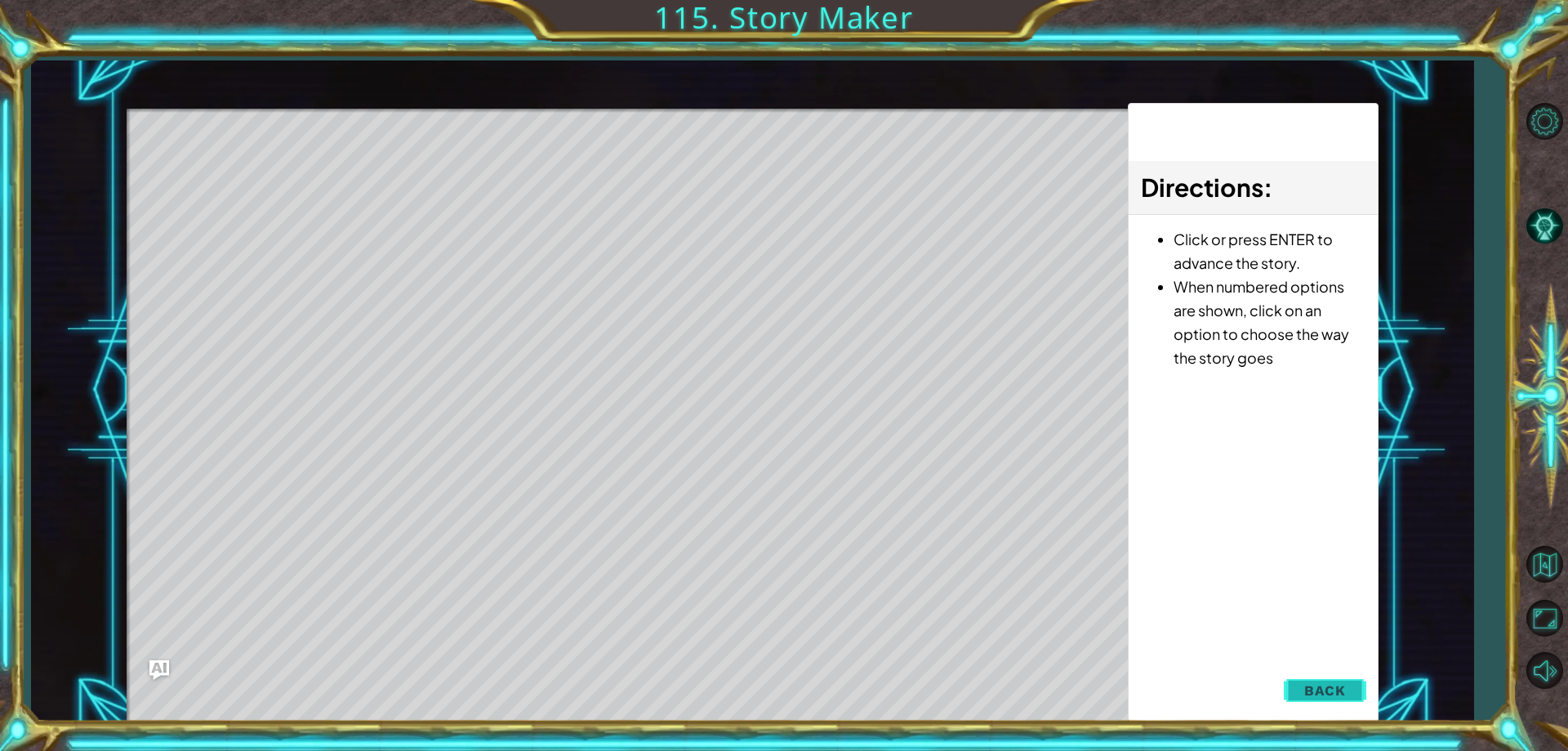
click at [1322, 698] on span "Back" at bounding box center [1325, 690] width 41 height 16
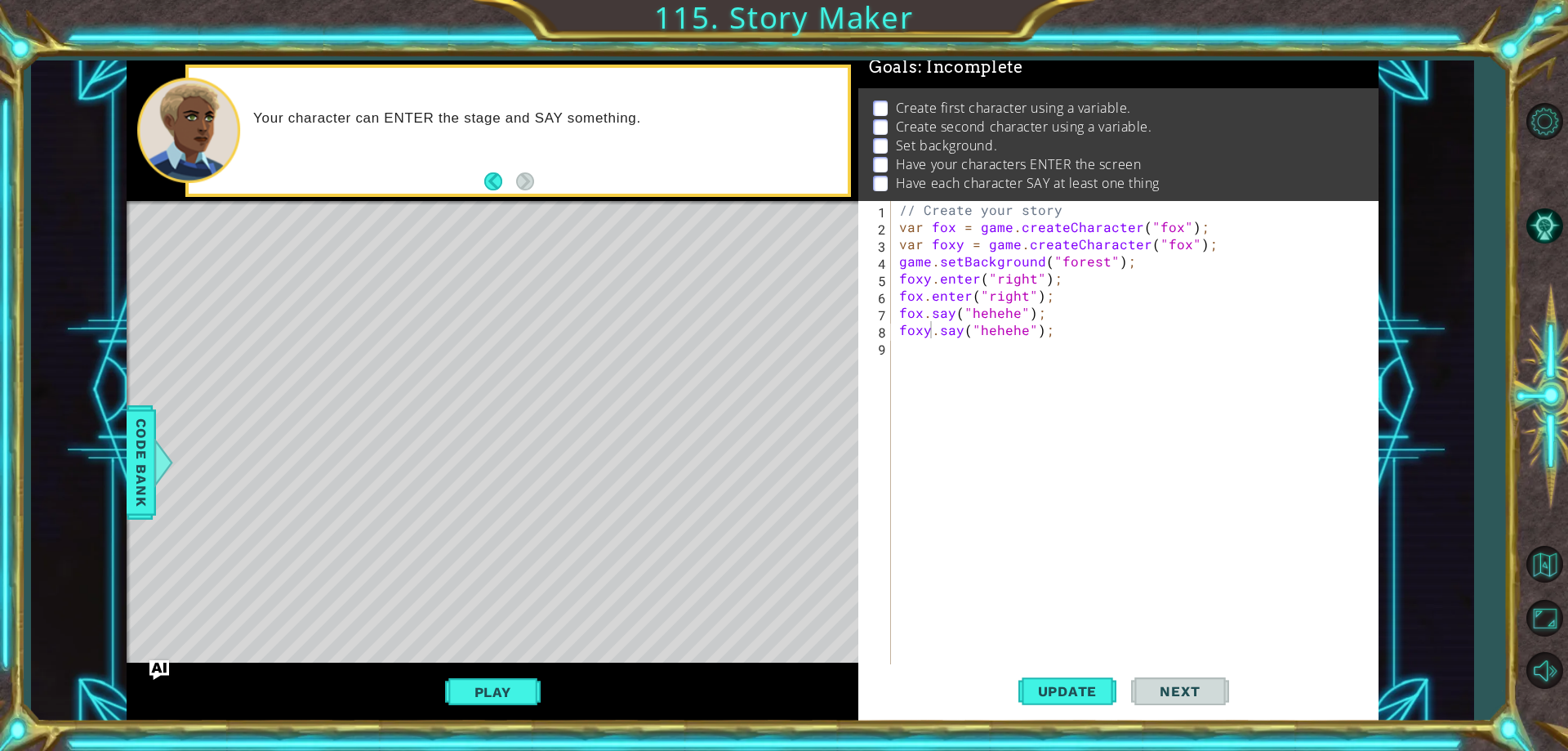
scroll to position [0, 0]
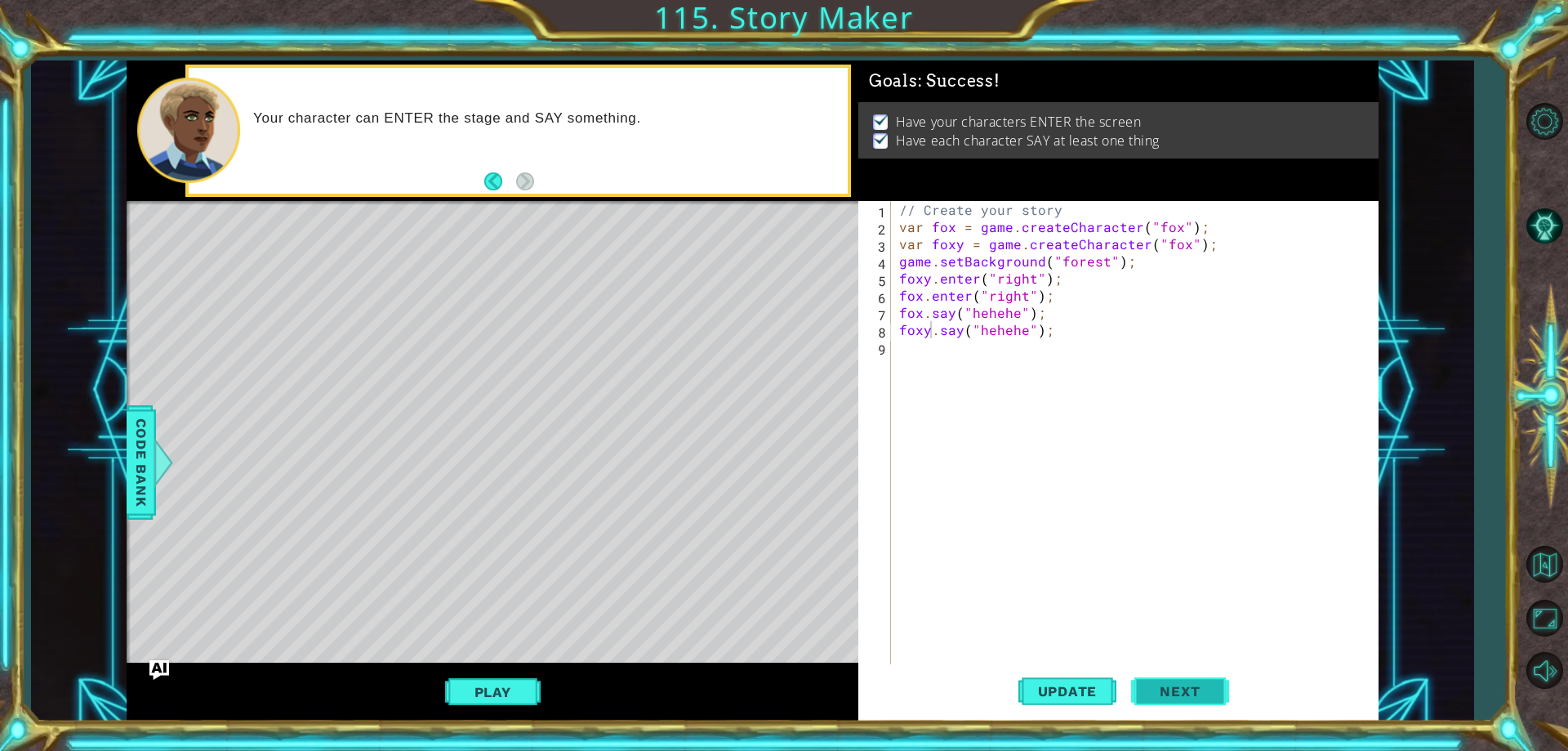
click at [1164, 689] on span "Next" at bounding box center [1180, 691] width 72 height 16
click at [982, 363] on div "// Create your story var fox = game . createCharacter ( "fox" ) ; var foxy = ga…" at bounding box center [1137, 450] width 485 height 498
click at [126, 435] on div "1 ההההההההההההההההההההההההההההההההההההההההההההההההההההההההההההההההההההההההההההה…" at bounding box center [752, 390] width 1442 height 661
click at [155, 437] on div "Code Bank" at bounding box center [141, 462] width 29 height 115
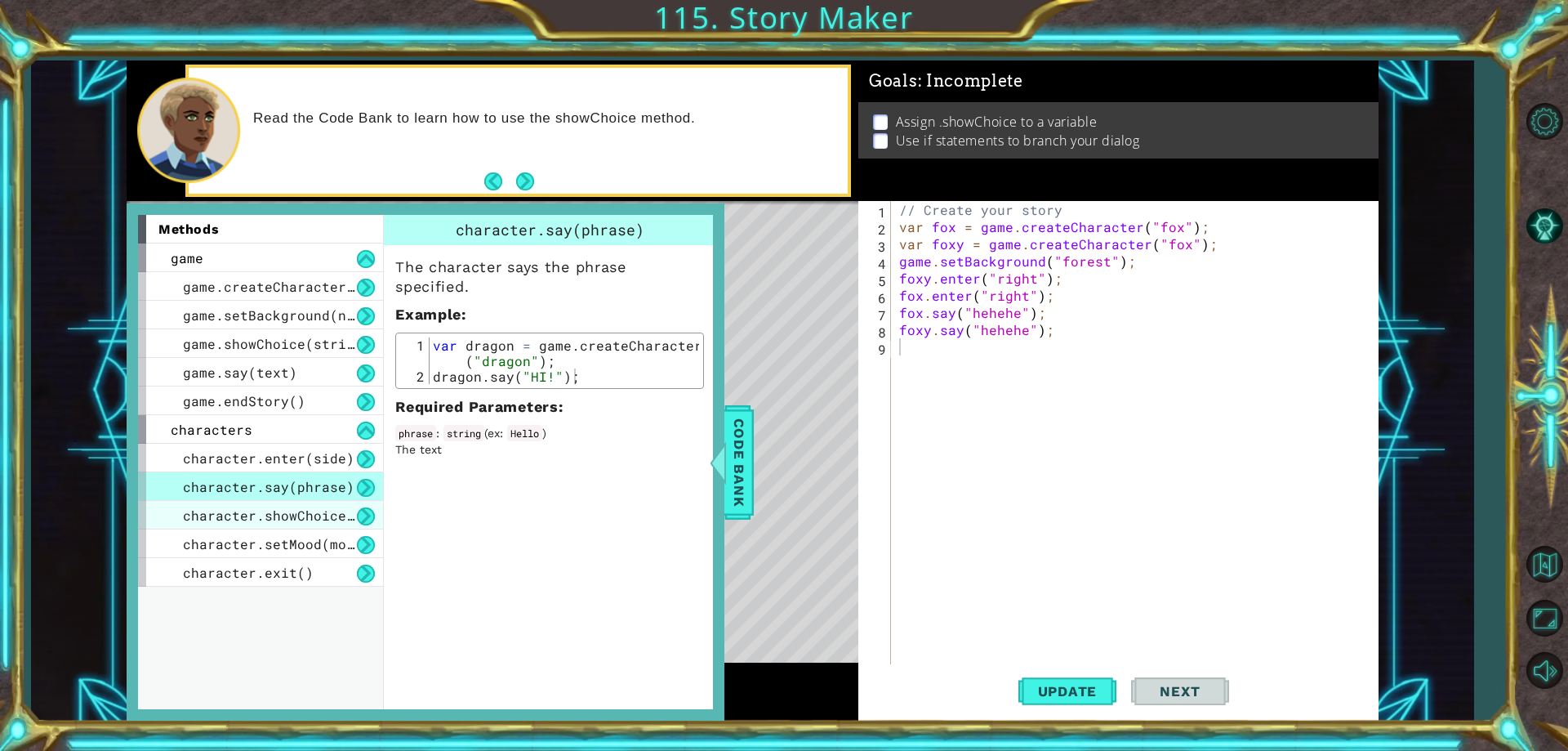
click at [348, 514] on span "character.showChoice(string1, string2)" at bounding box center [338, 515] width 310 height 17
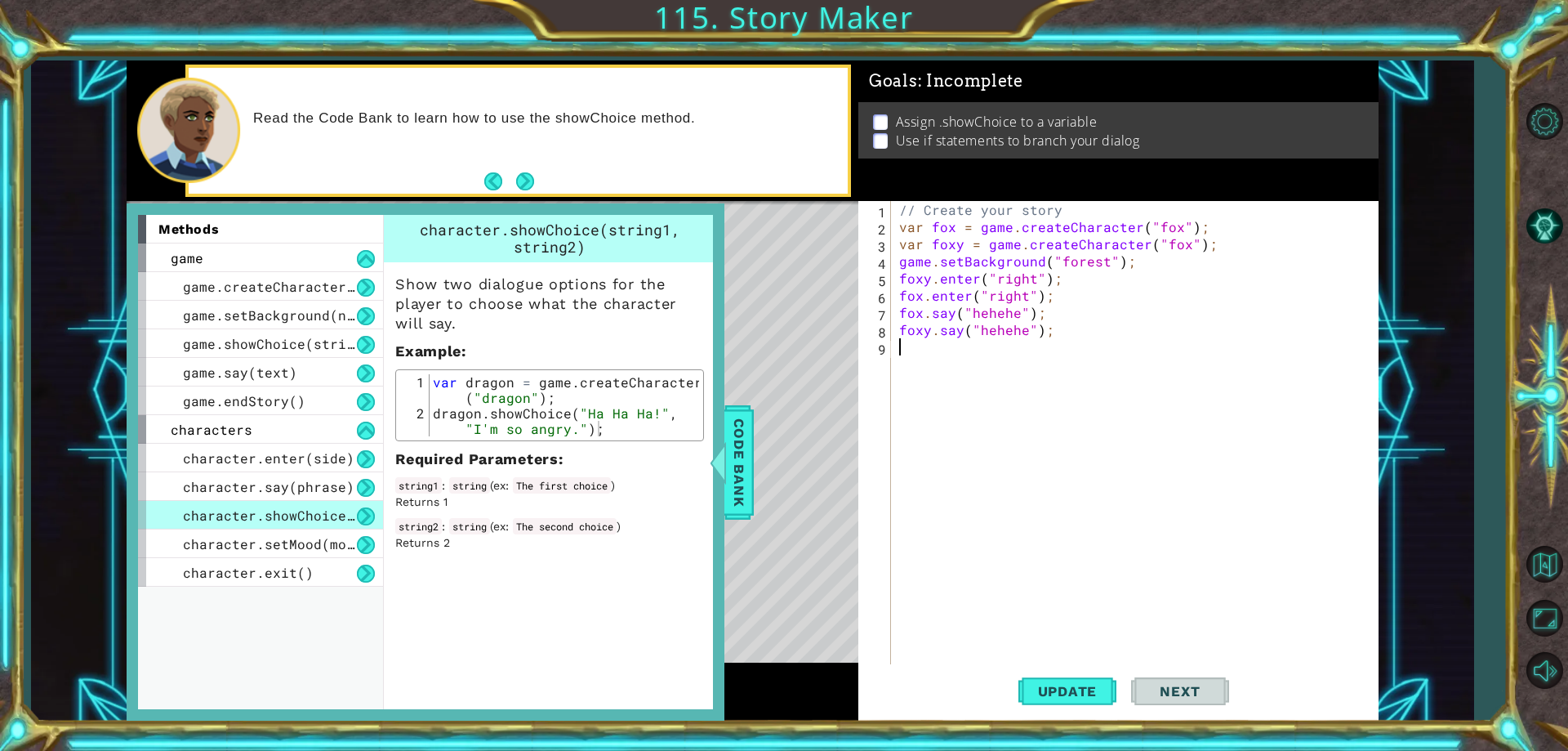
click at [933, 355] on div "// Create your story var fox = game . createCharacter ( "fox" ) ; var foxy = ga…" at bounding box center [1137, 450] width 485 height 498
type textarea "fox.showChoice("fhbeshfb","hehehe"
type textarea "fox.showChoice("fhbeshfb","hehehe");"
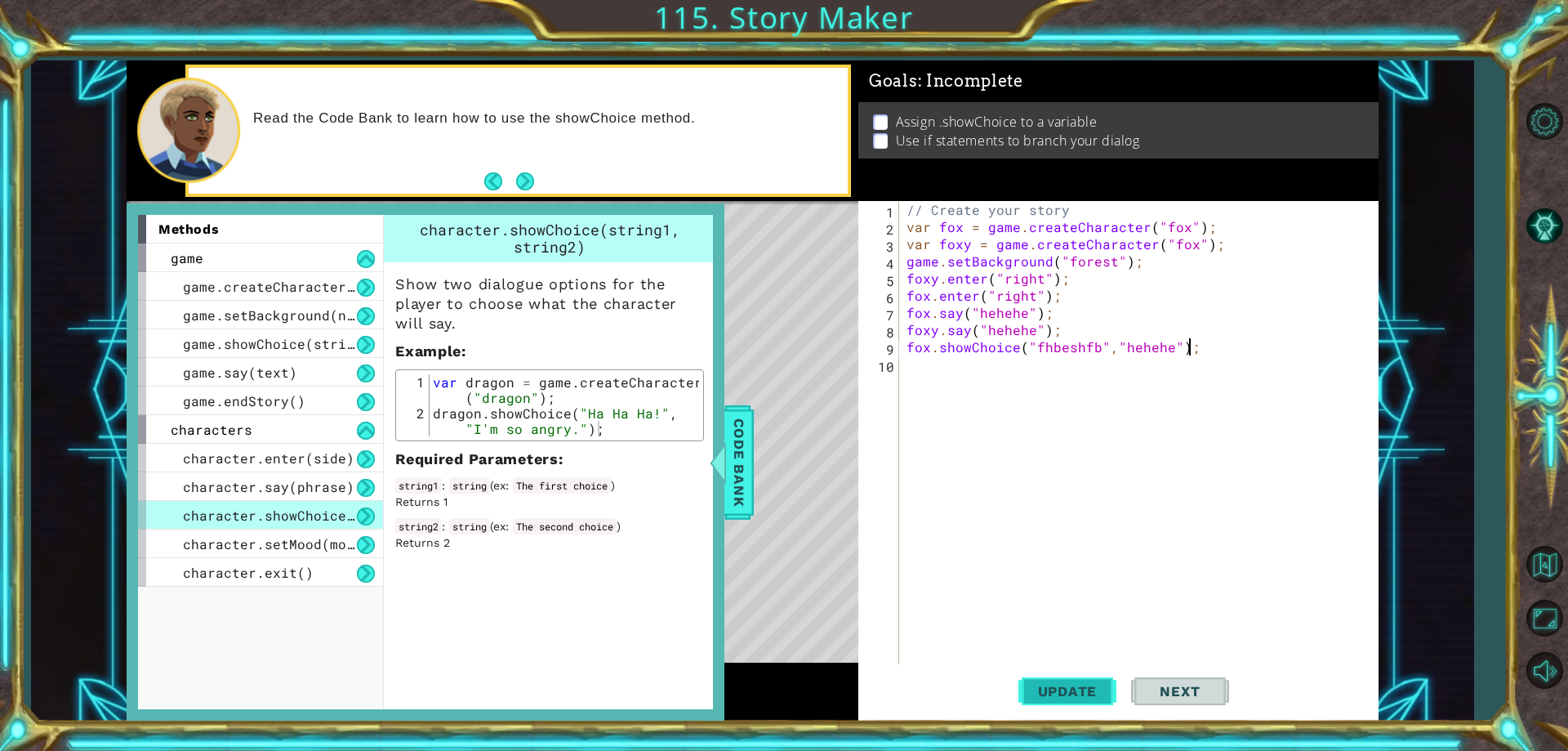
click at [1069, 703] on button "Update" at bounding box center [1068, 692] width 98 height 53
click at [1017, 673] on div "Update Next" at bounding box center [1123, 692] width 520 height 53
click at [1020, 685] on button "Update" at bounding box center [1068, 692] width 98 height 53
click at [1085, 680] on button "Update" at bounding box center [1068, 692] width 98 height 53
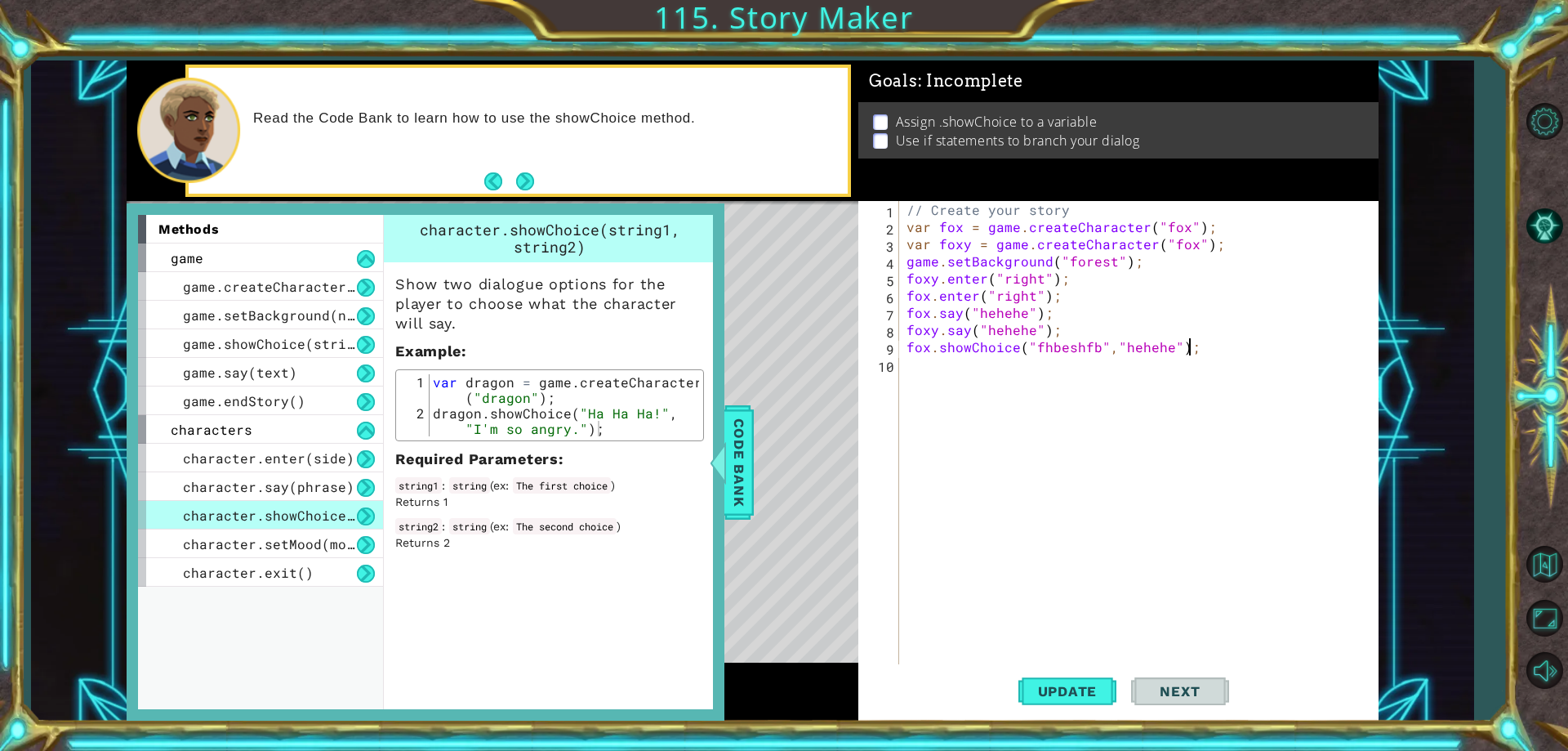
click at [754, 466] on div "Level Map" at bounding box center [504, 441] width 754 height 481
click at [738, 474] on span "Code Bank" at bounding box center [739, 462] width 26 height 100
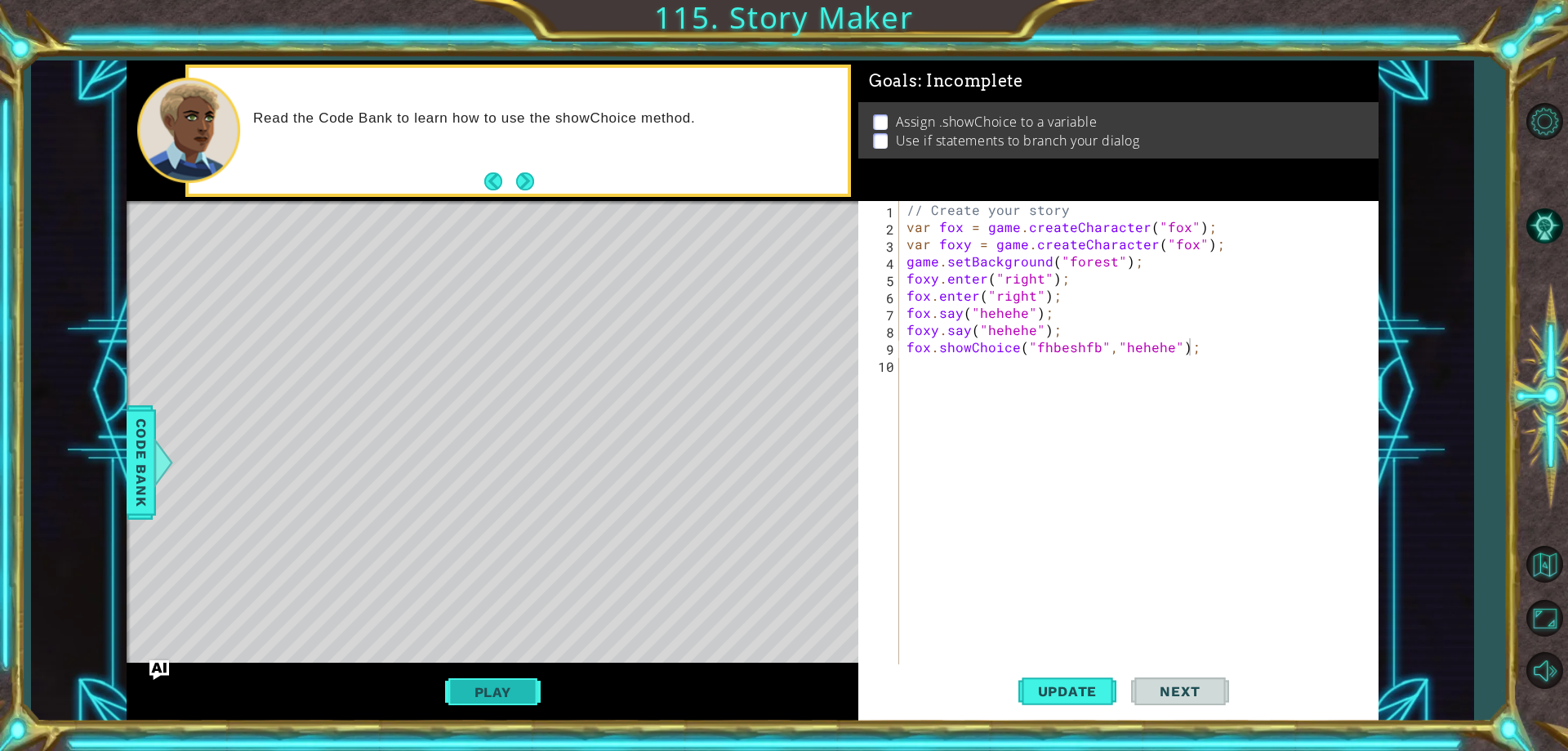
click at [509, 686] on button "Play" at bounding box center [493, 692] width 96 height 31
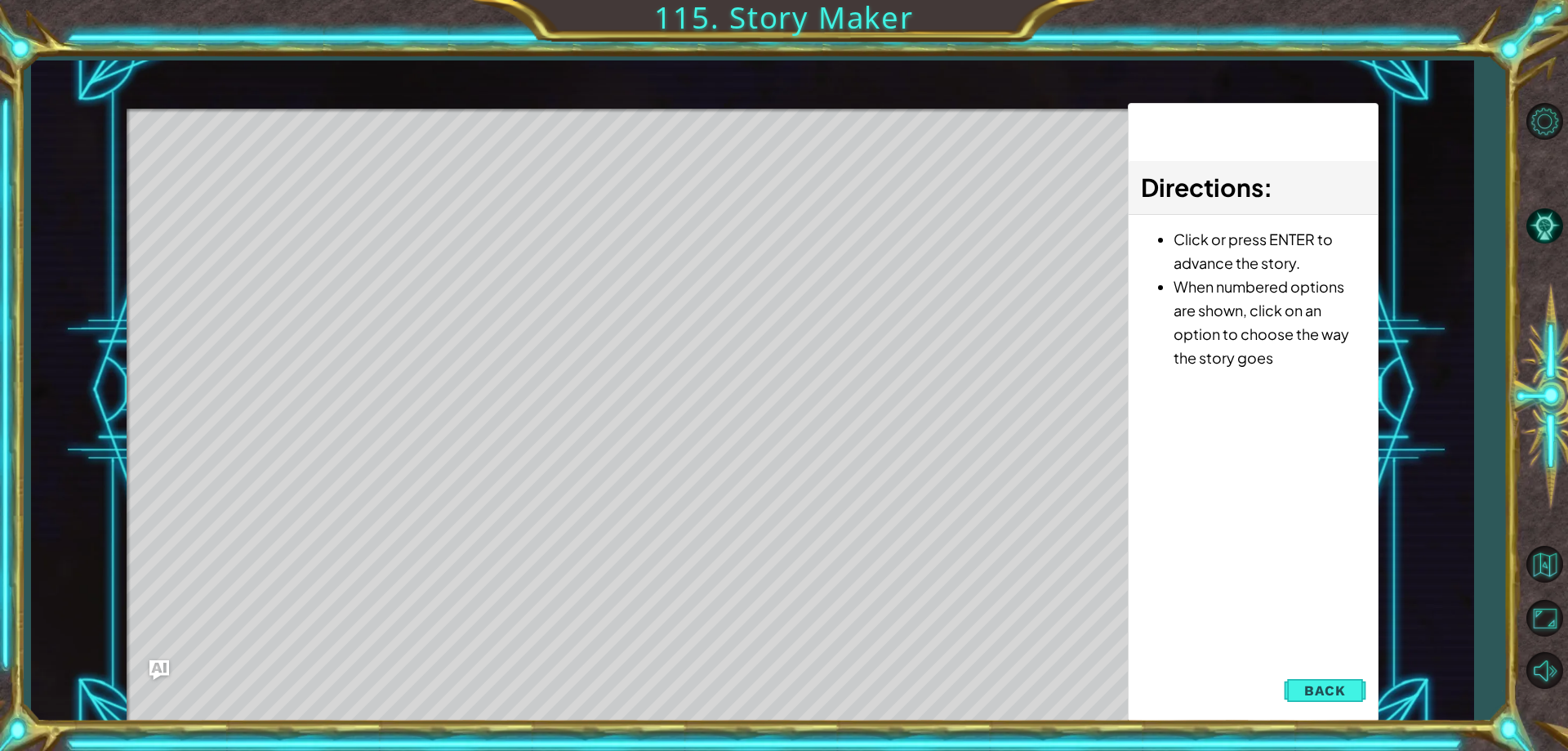
click at [695, 218] on div "Level Map" at bounding box center [504, 349] width 754 height 481
click at [716, 316] on div "Level Map" at bounding box center [504, 349] width 754 height 481
click at [1310, 684] on span "Back" at bounding box center [1325, 690] width 41 height 16
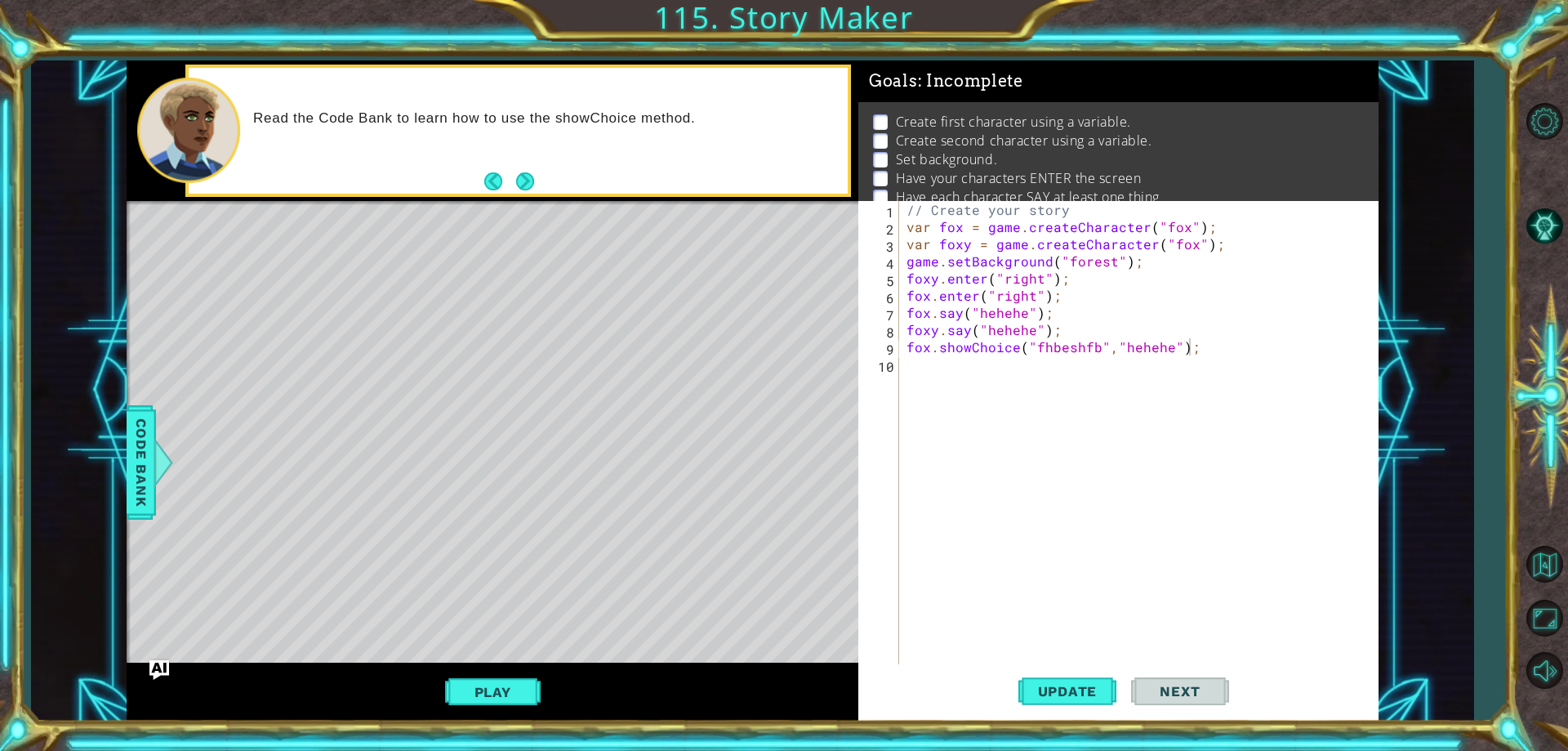
click at [114, 436] on div "1 ההההההההההההההההההההההההההההההההההההההההההההההההההההההההההההההההההההההההההההה…" at bounding box center [752, 390] width 1442 height 661
click at [138, 451] on span "Code Bank" at bounding box center [141, 462] width 26 height 100
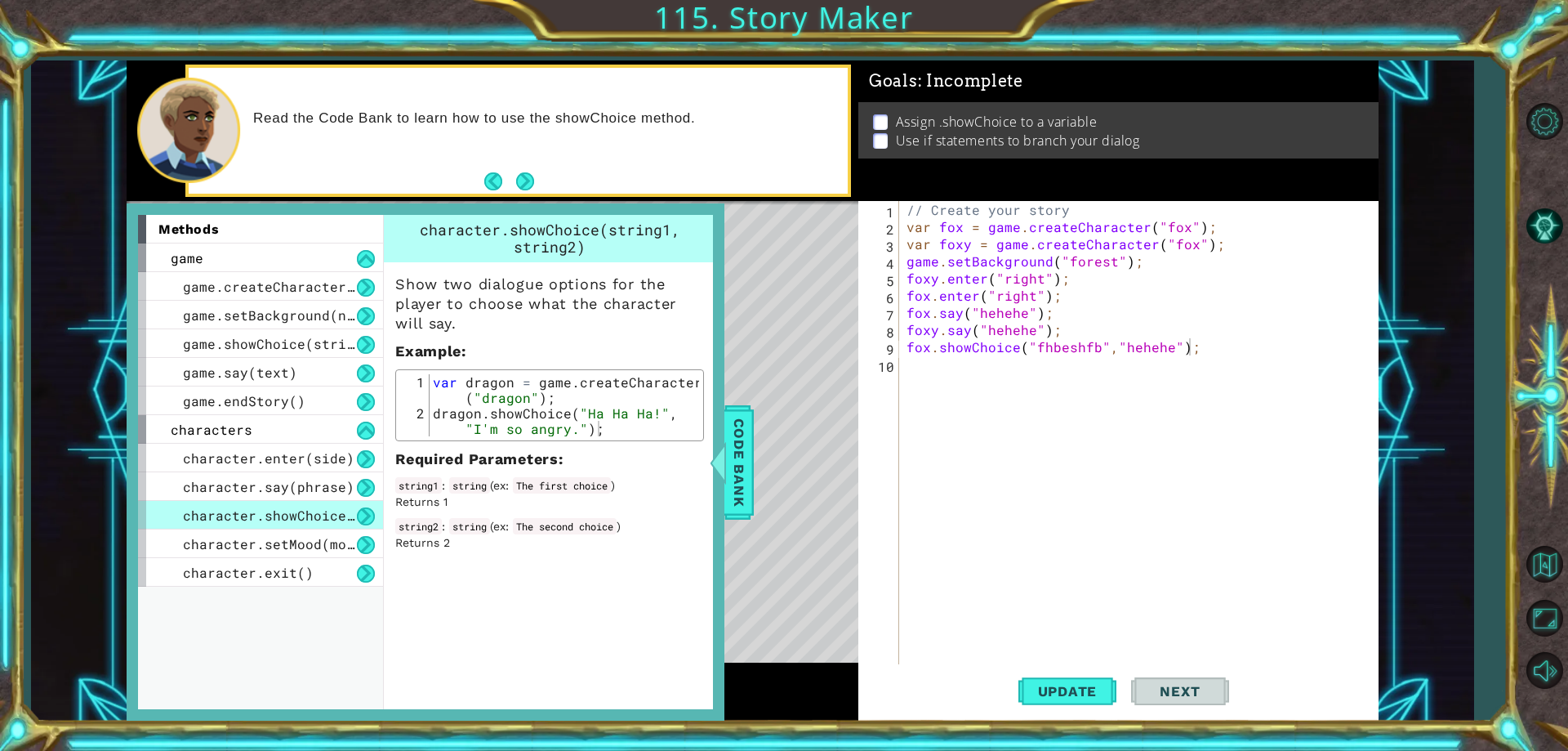
click at [364, 508] on button at bounding box center [365, 516] width 18 height 18
click at [356, 504] on div "character.showChoice(string1, string2)" at bounding box center [260, 514] width 245 height 28
click at [365, 509] on button at bounding box center [365, 516] width 18 height 18
click at [748, 452] on span "Code Bank" at bounding box center [739, 462] width 26 height 100
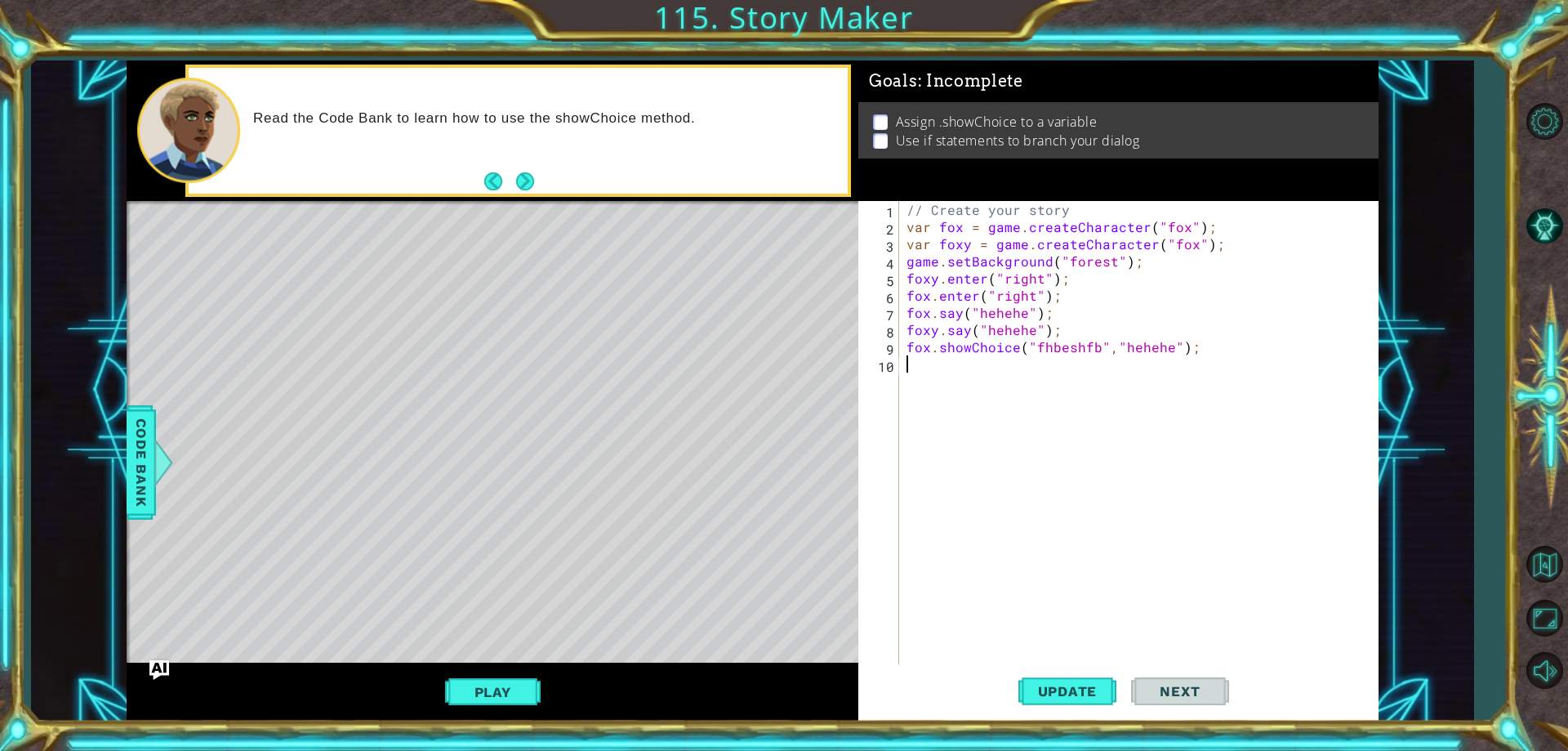
scroll to position [0, 0]
click at [941, 368] on div "// Create your story var fox = game . createCharacter ( "fox" ) ; var foxy = ga…" at bounding box center [1142, 450] width 478 height 498
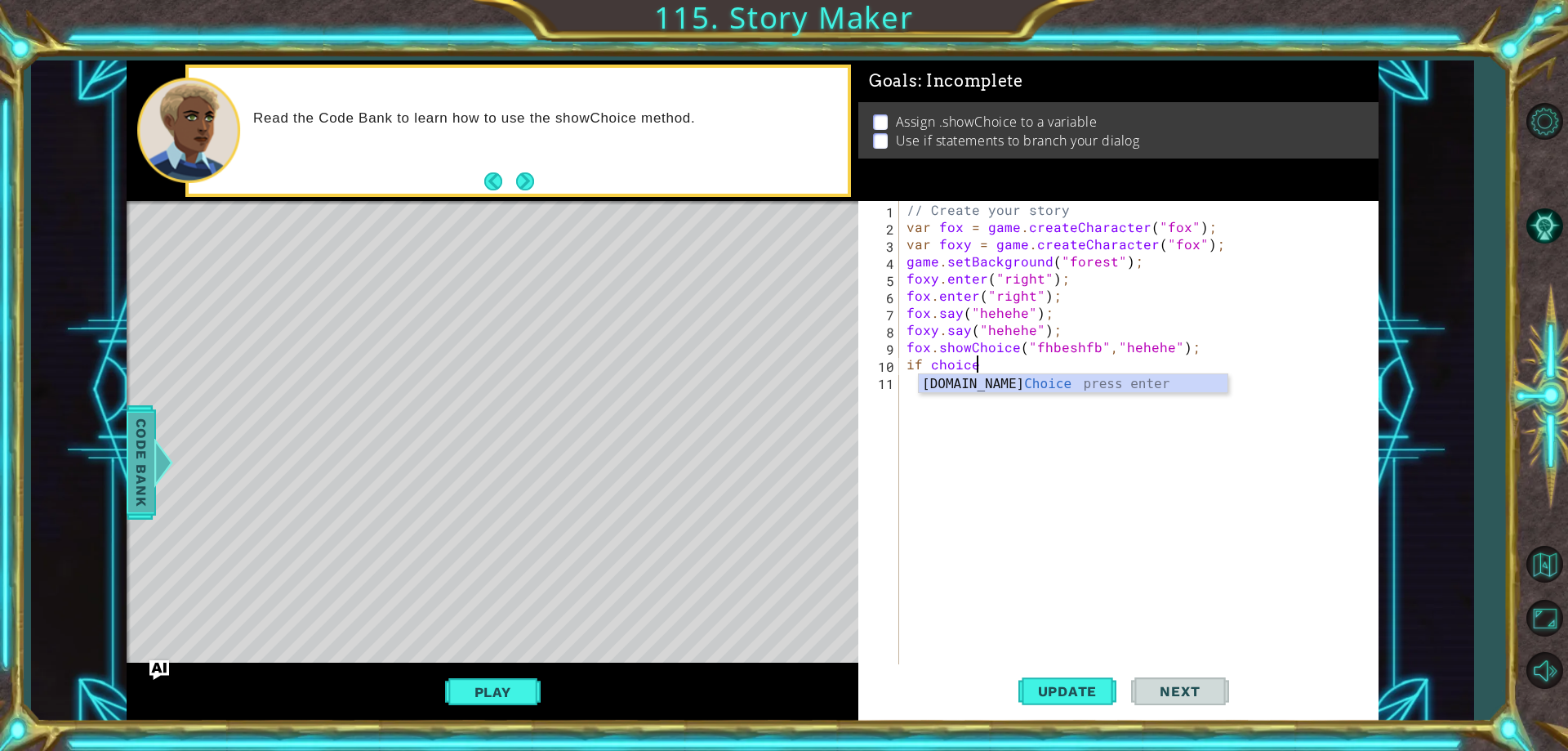
click at [144, 430] on span "Code Bank" at bounding box center [141, 462] width 26 height 100
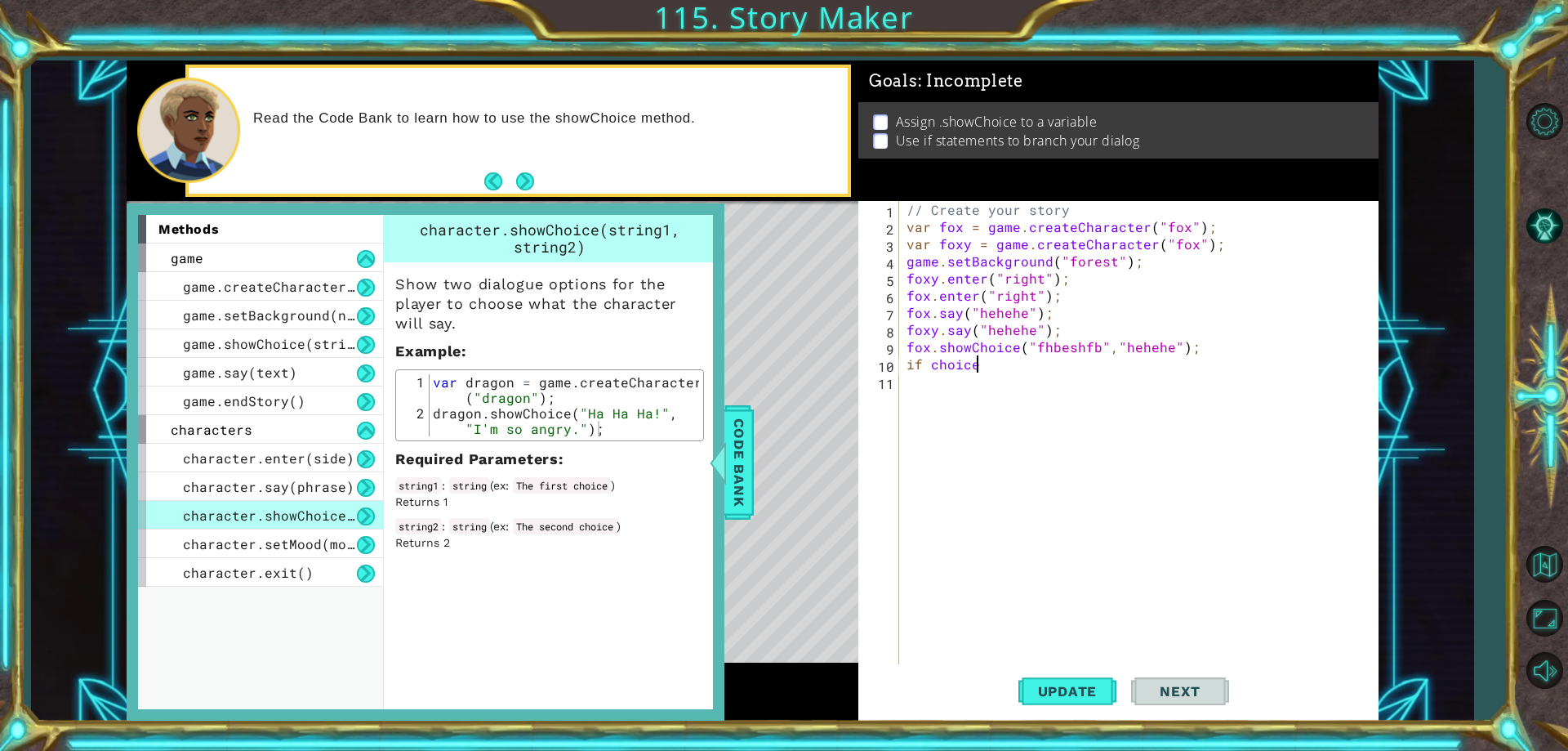
click at [1021, 368] on div "// Create your story var fox = game . createCharacter ( "fox" ) ; var foxy = ga…" at bounding box center [1142, 450] width 478 height 498
type textarea "if choice 1 {"
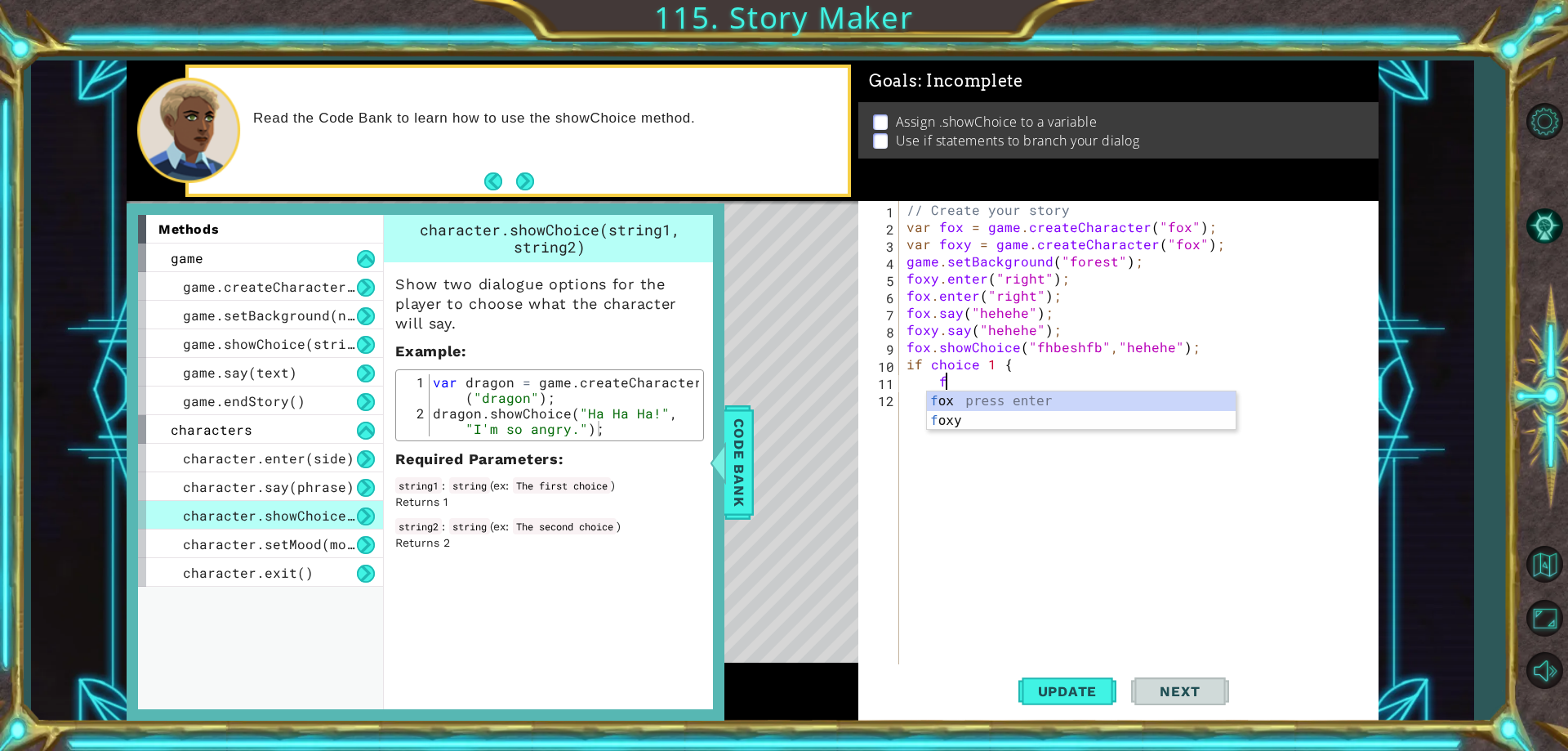
scroll to position [0, 2]
click at [1036, 417] on div "f ox press enter f oxy press enter" at bounding box center [1081, 430] width 309 height 78
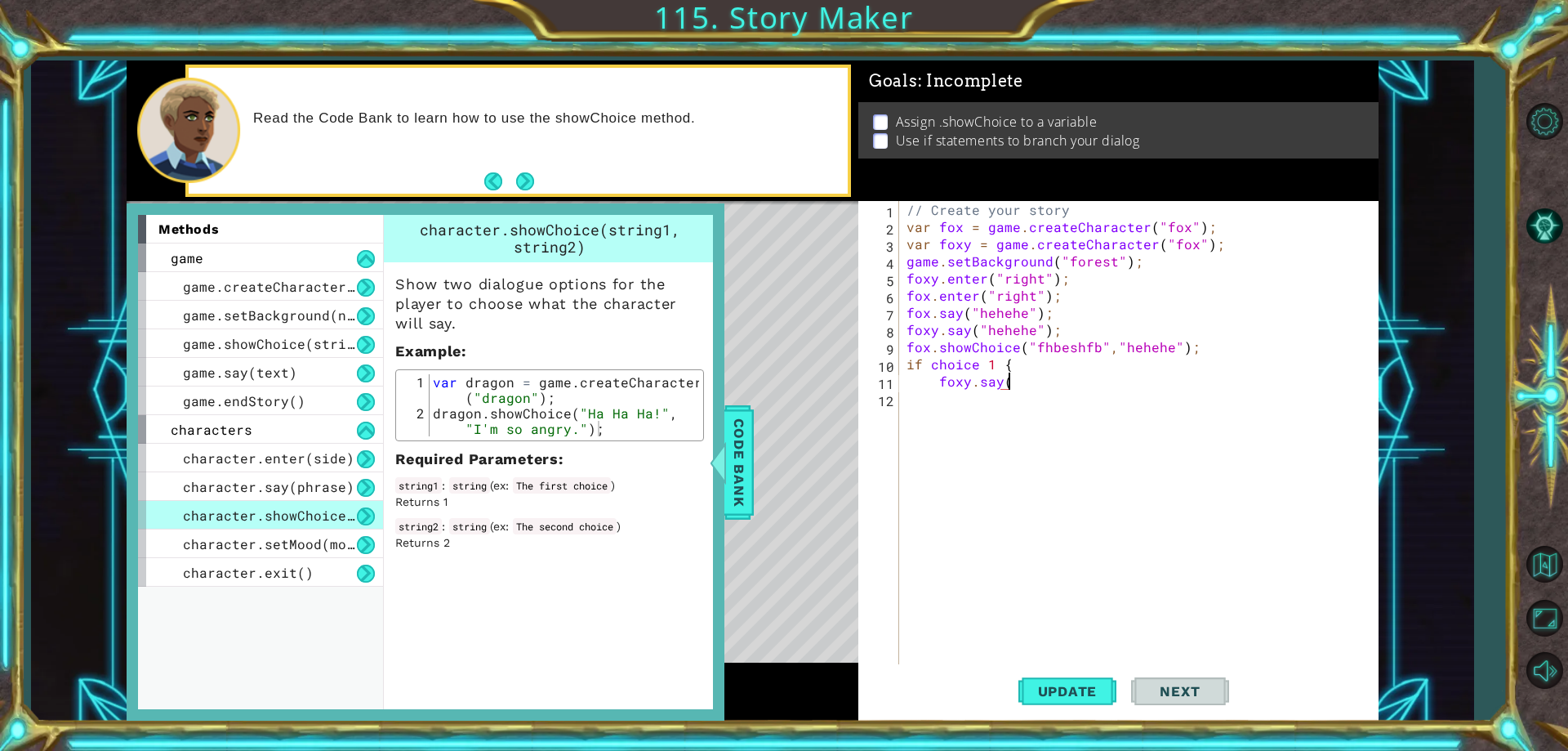
scroll to position [0, 8]
click at [1039, 403] on div "" hehe he" press enter" at bounding box center [1151, 420] width 309 height 59
click at [1039, 403] on div ""hehehe" press enter" at bounding box center [1151, 420] width 309 height 59
type textarea "foxy.say("hehehe")"
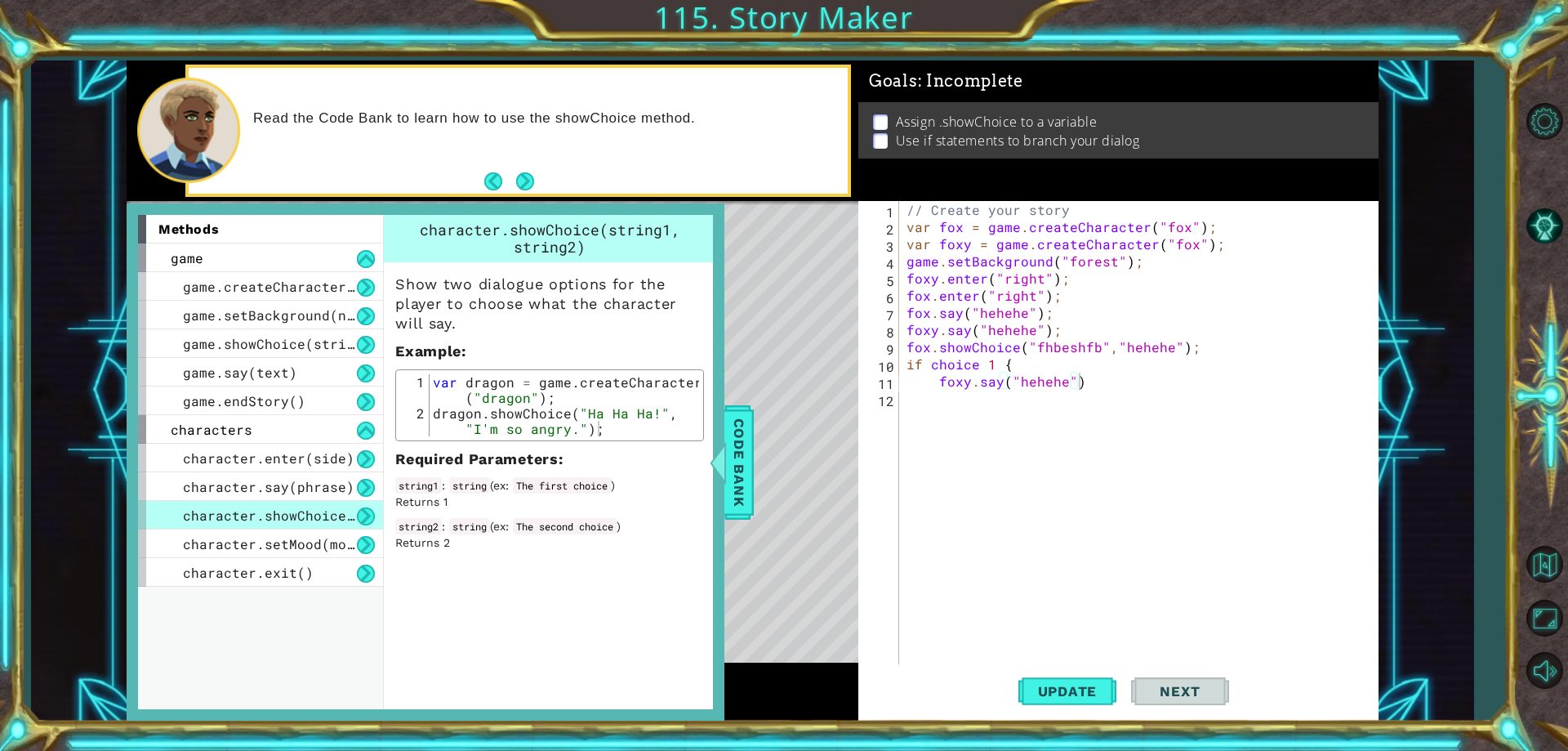
click at [902, 389] on div "foxy.say("hehehe") 1 2 3 4 5 6 7 8 9 10 11 12 // Create your story var fox = ga…" at bounding box center [1116, 432] width 515 height 463
click at [911, 397] on div "// Create your story var fox = game . createCharacter ( "fox" ) ; var foxy = ga…" at bounding box center [1142, 450] width 478 height 498
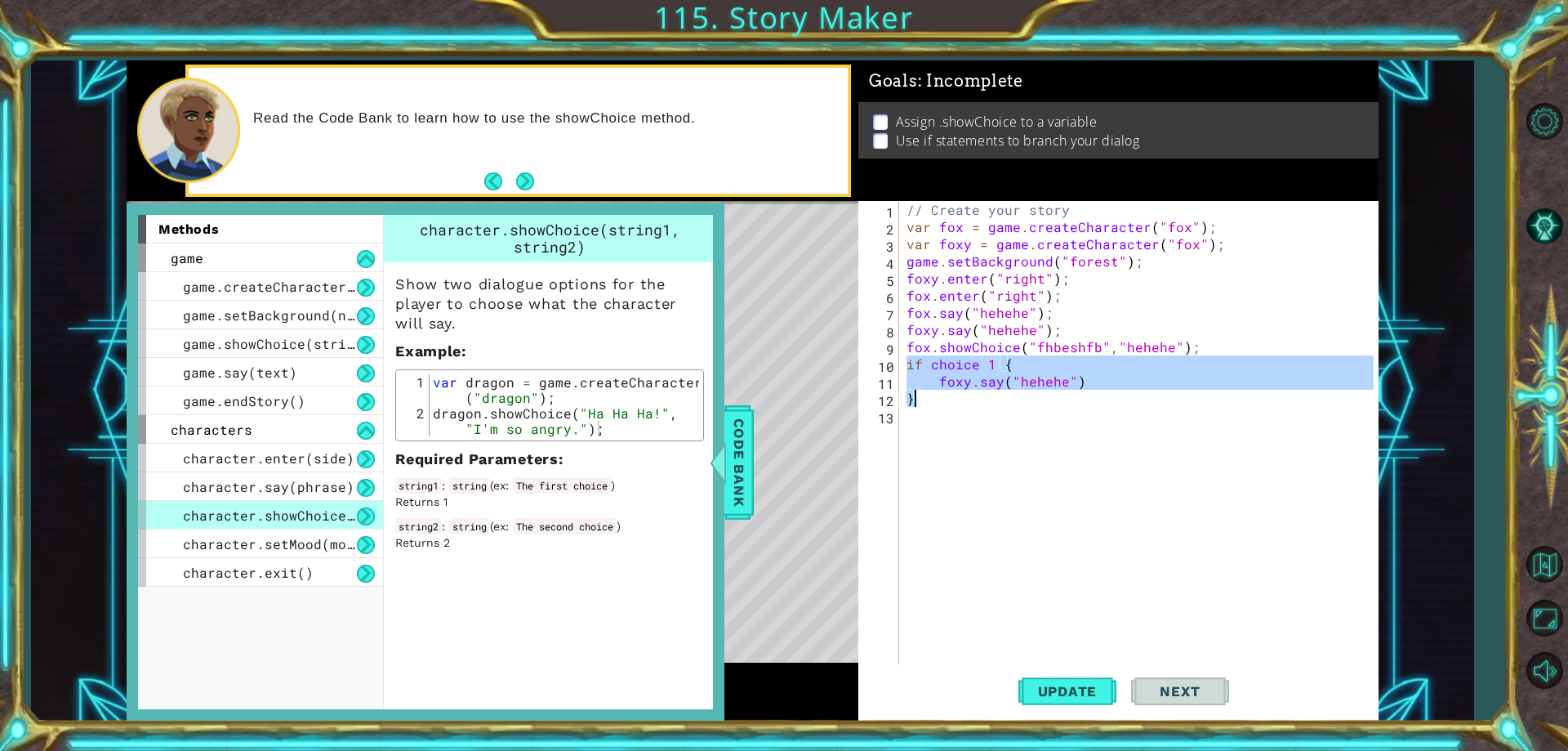
drag, startPoint x: 905, startPoint y: 357, endPoint x: 1019, endPoint y: 392, distance: 119.3
click at [1019, 392] on div "// Create your story var fox = game . createCharacter ( "fox" ) ; var foxy = ga…" at bounding box center [1142, 450] width 478 height 498
type textarea "foxy.say("hehehe") }"
click at [980, 418] on div "// Create your story var fox = game . createCharacter ( "fox" ) ; var foxy = ga…" at bounding box center [1142, 450] width 478 height 498
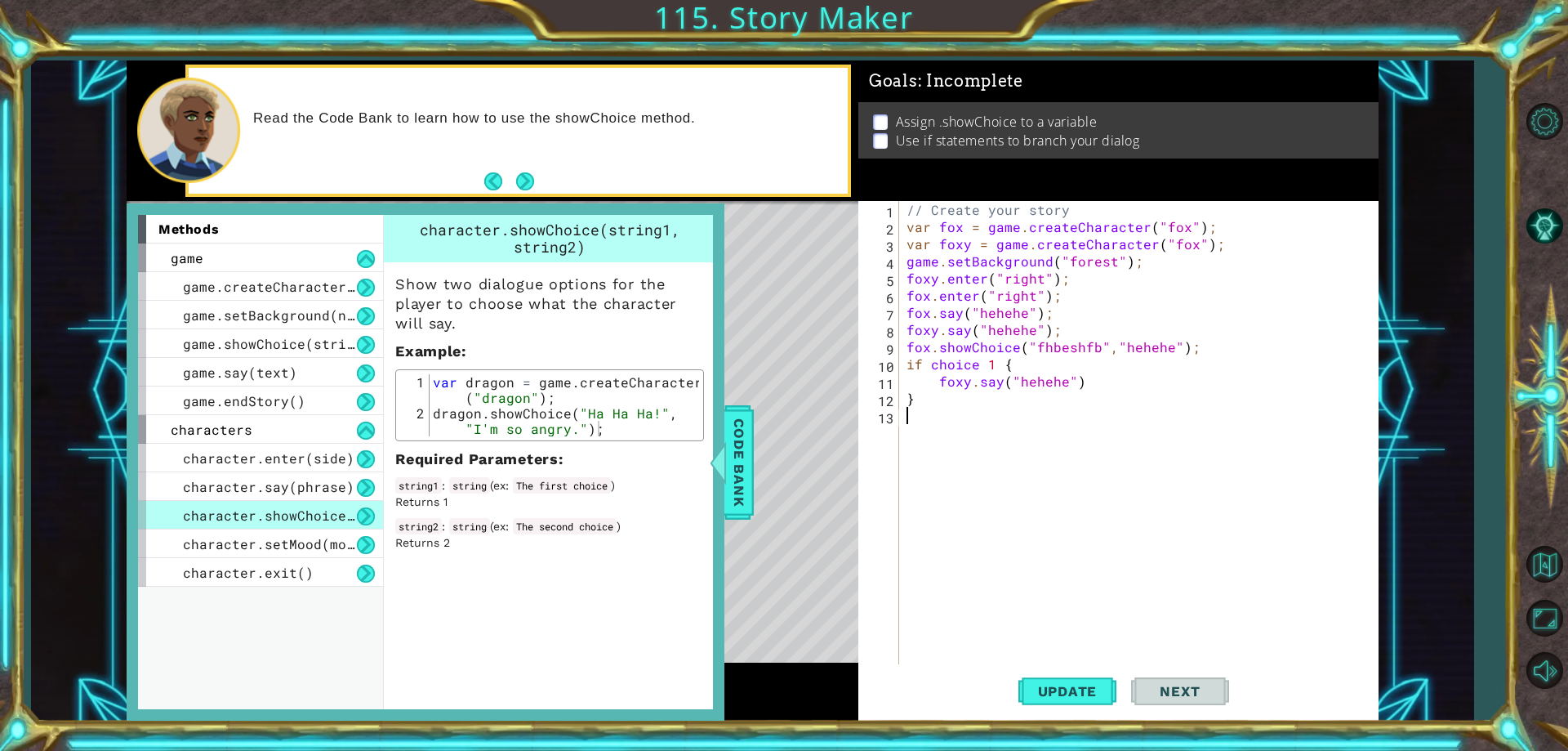
paste textarea "}"
click at [990, 416] on div "// Create your story var fox = game . createCharacter ( "fox" ) ; var foxy = ga…" at bounding box center [1142, 450] width 478 height 498
click at [964, 436] on div "// Create your story var fox = game . createCharacter ( "fox" ) ; var foxy = ga…" at bounding box center [1142, 450] width 478 height 498
click at [966, 435] on div "// Create your story var fox = game . createCharacter ( "fox" ) ; var foxy = ga…" at bounding box center [1142, 450] width 478 height 498
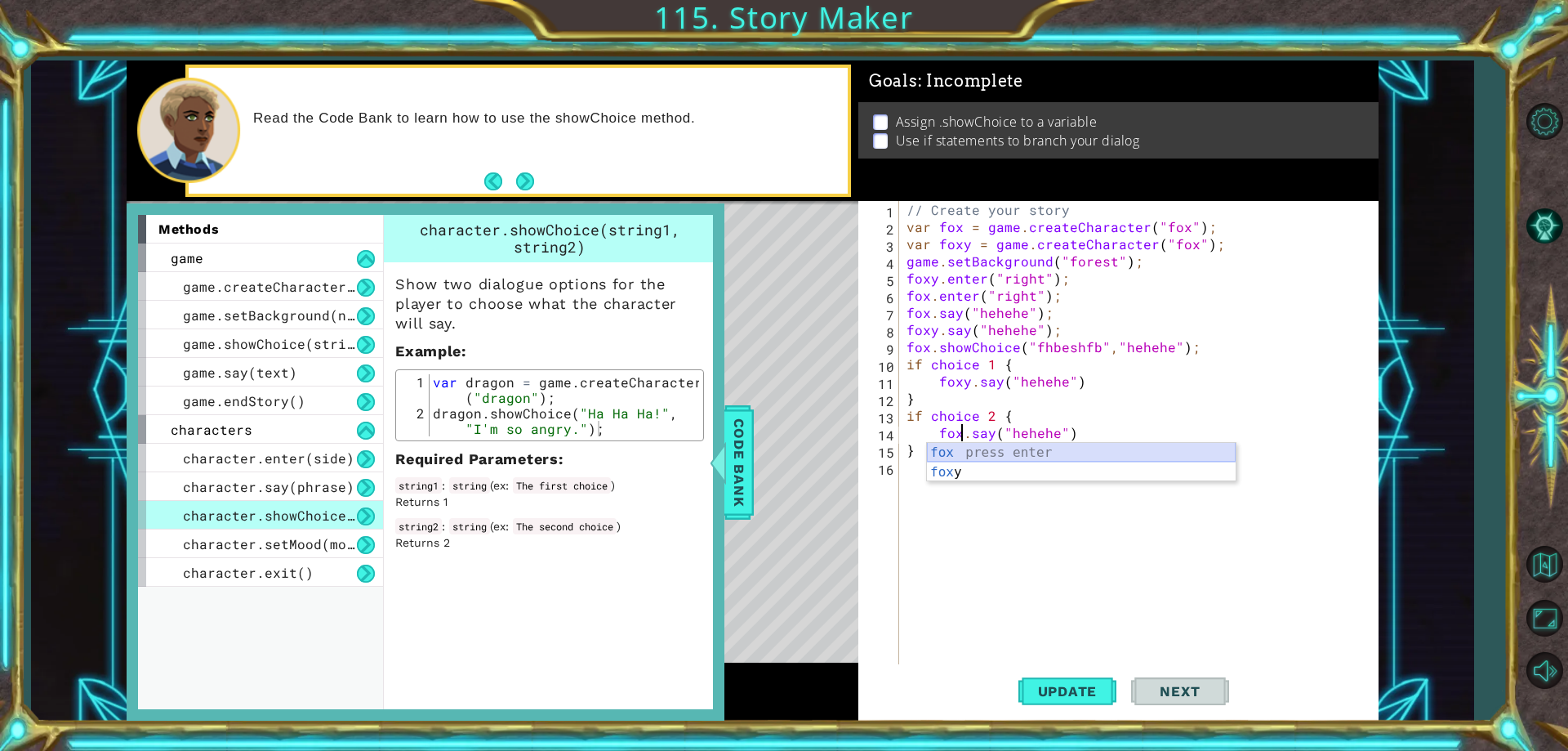
click at [989, 453] on div "fox press enter fox y press enter" at bounding box center [1081, 481] width 309 height 78
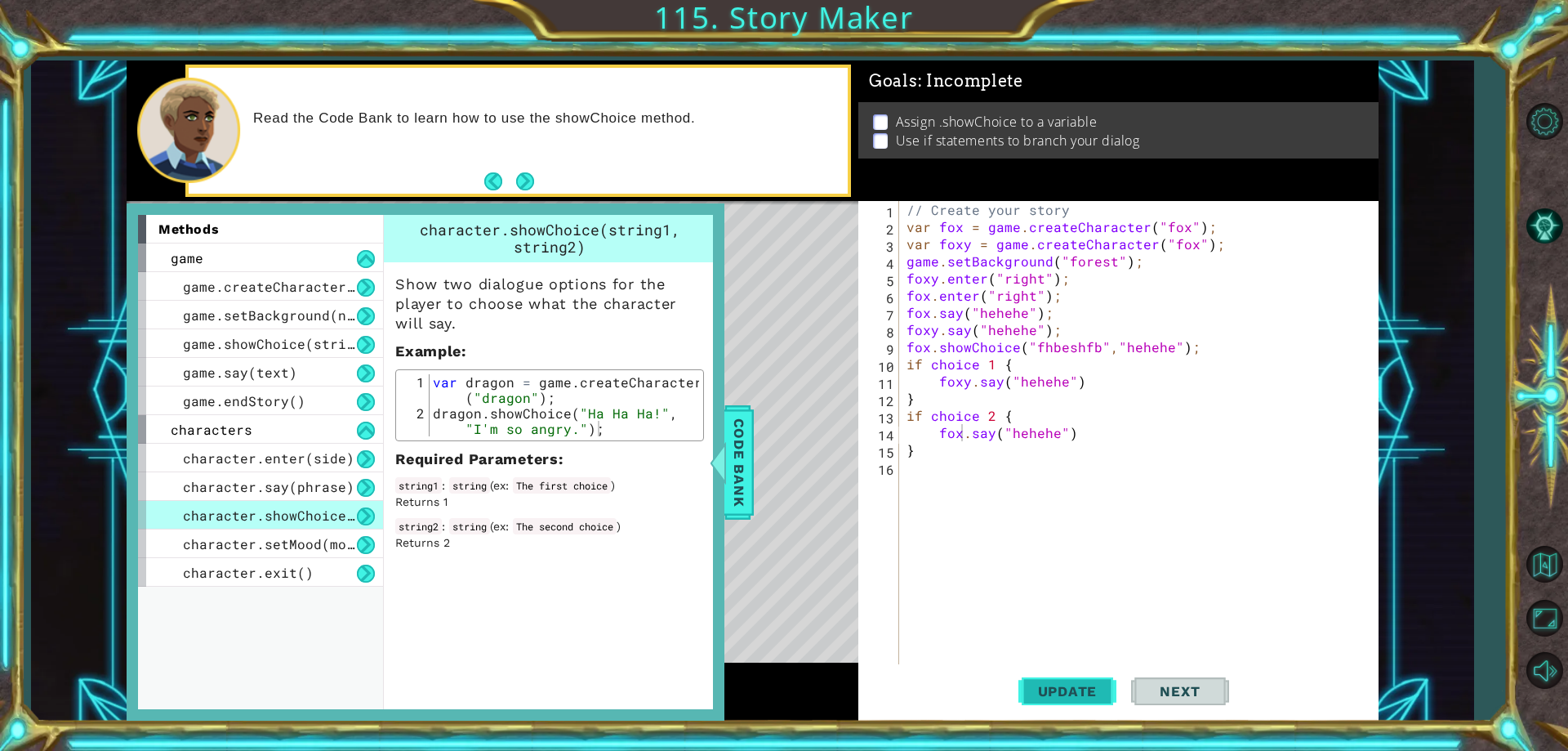
click at [1059, 684] on span "Update" at bounding box center [1067, 691] width 92 height 16
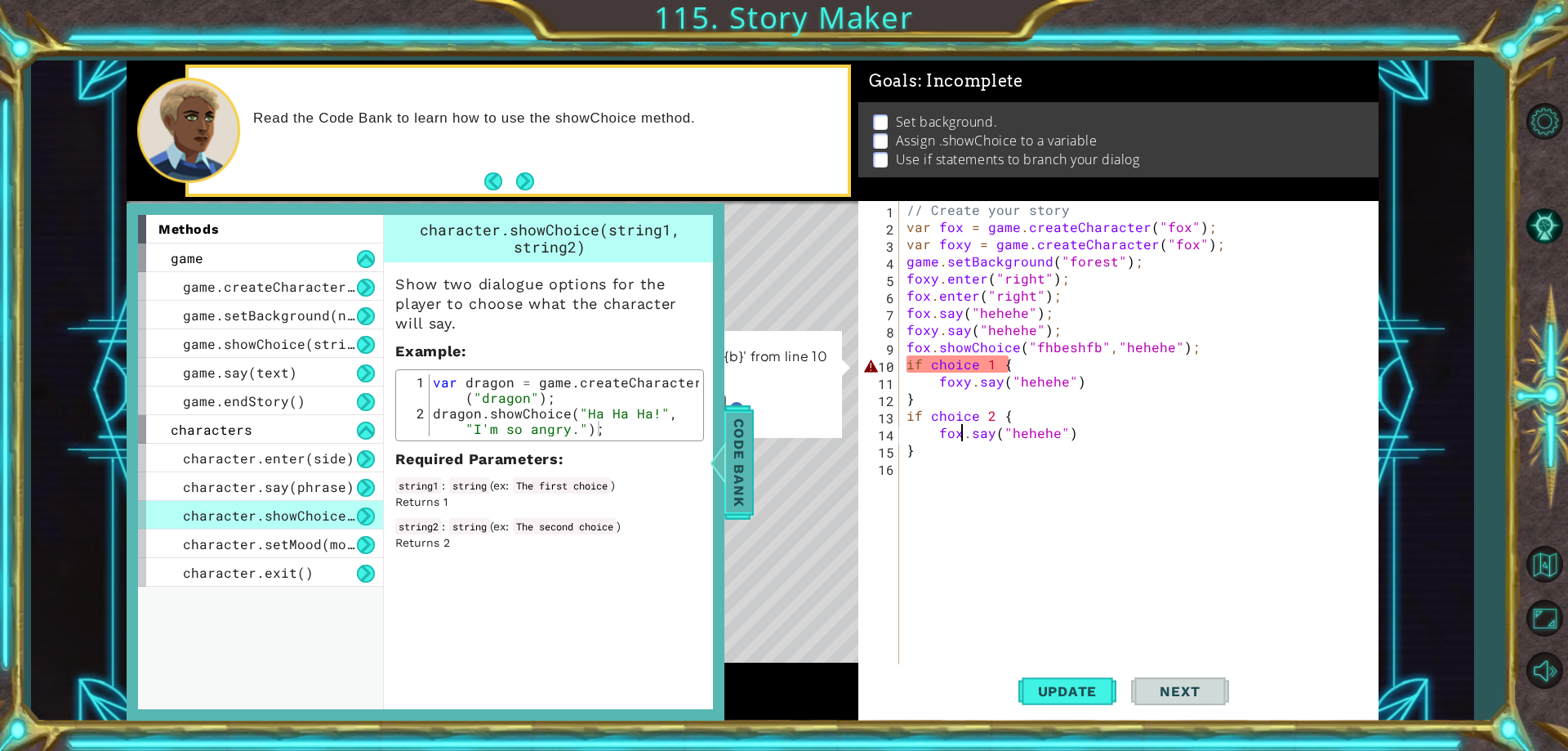
click at [719, 460] on div at bounding box center [718, 462] width 21 height 49
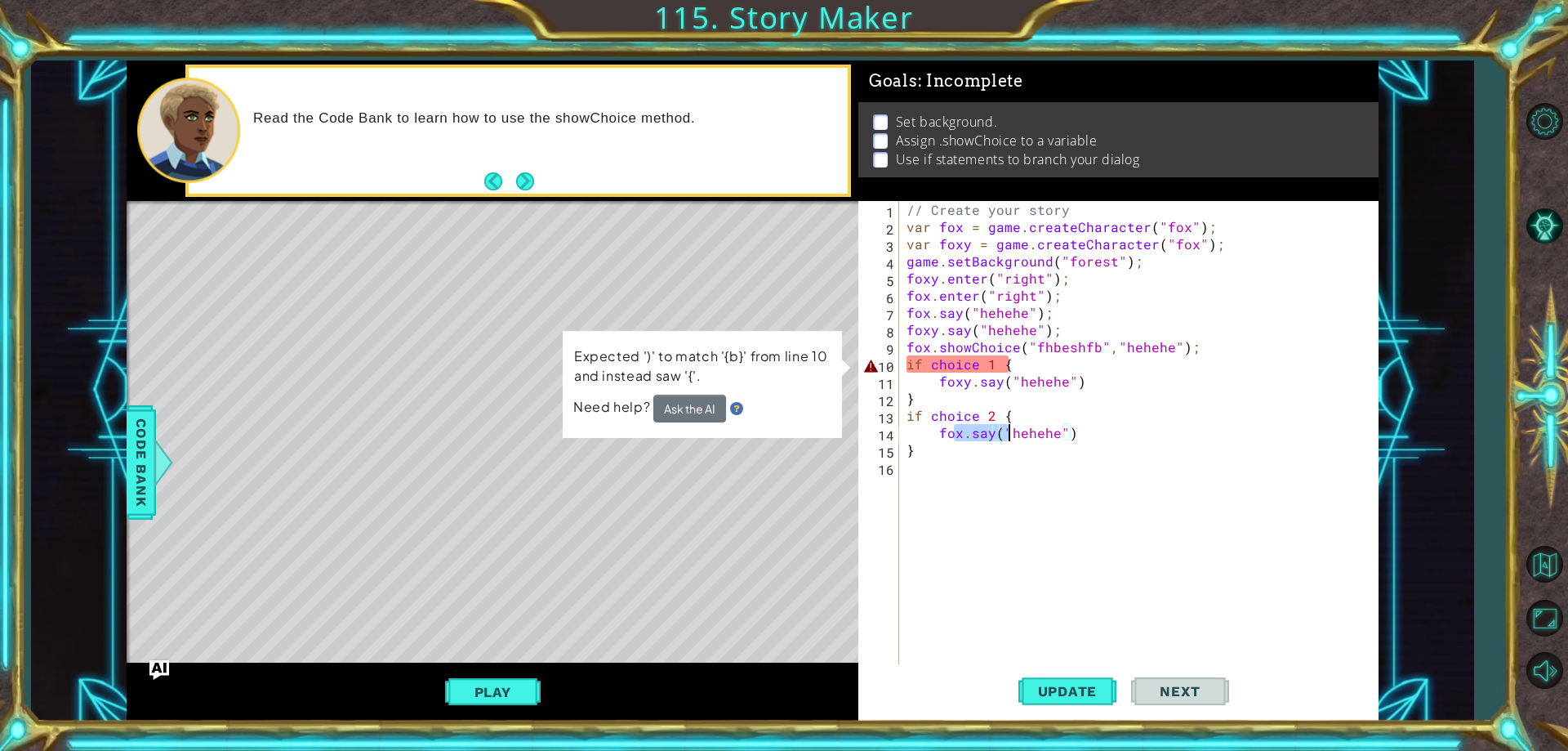
drag, startPoint x: 956, startPoint y: 438, endPoint x: 1006, endPoint y: 434, distance: 50.2
click at [1006, 434] on div "// Create your story var fox = game . createCharacter ( "fox" ) ; var foxy = ga…" at bounding box center [1142, 450] width 478 height 498
click at [1006, 434] on div "// Create your story var fox = game . createCharacter ( "fox" ) ; var foxy = ga…" at bounding box center [1137, 432] width 469 height 463
click at [673, 399] on button "Ask the AI" at bounding box center [690, 408] width 72 height 28
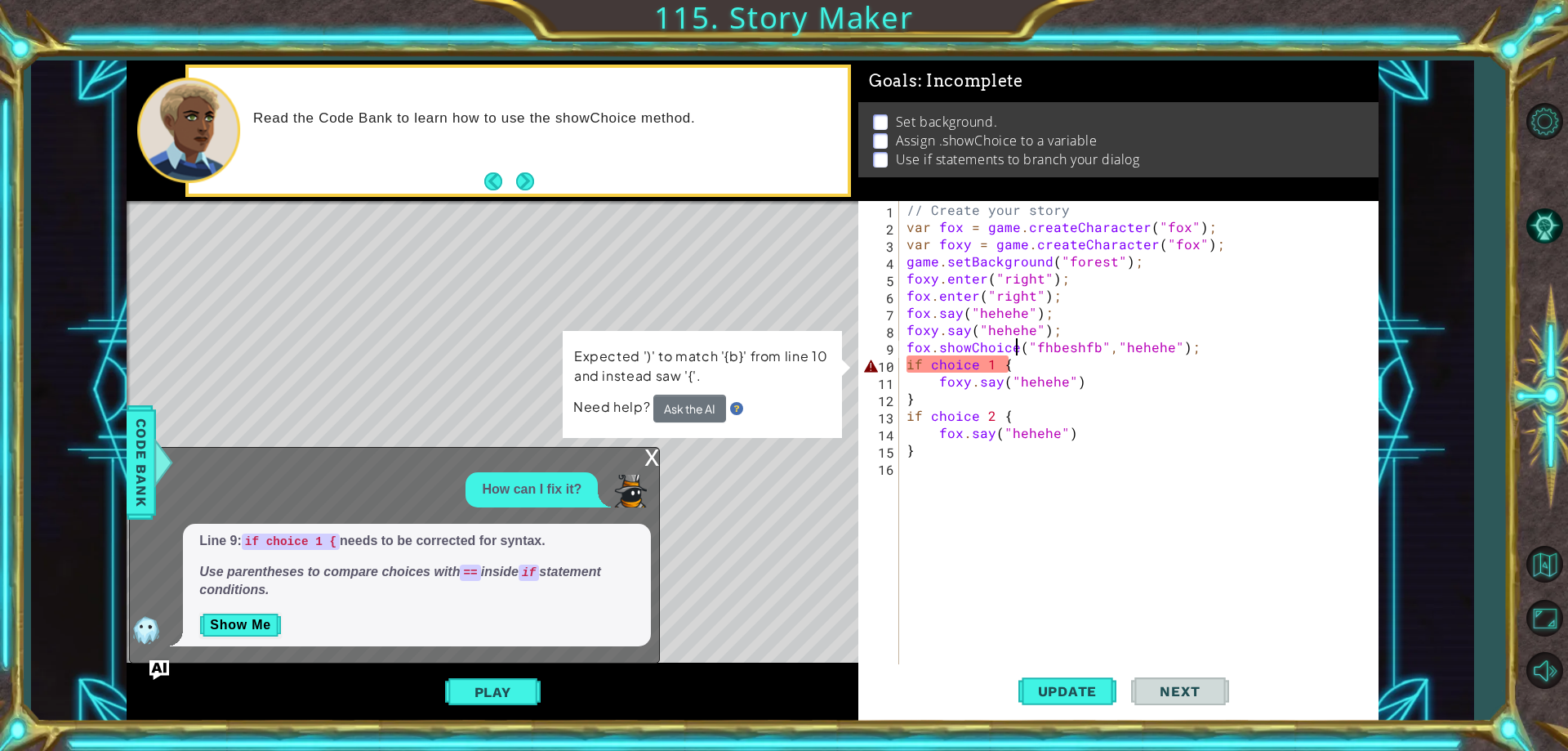
click at [1019, 348] on div "// Create your story var fox = game . createCharacter ( "fox" ) ; var foxy = ga…" at bounding box center [1142, 450] width 478 height 498
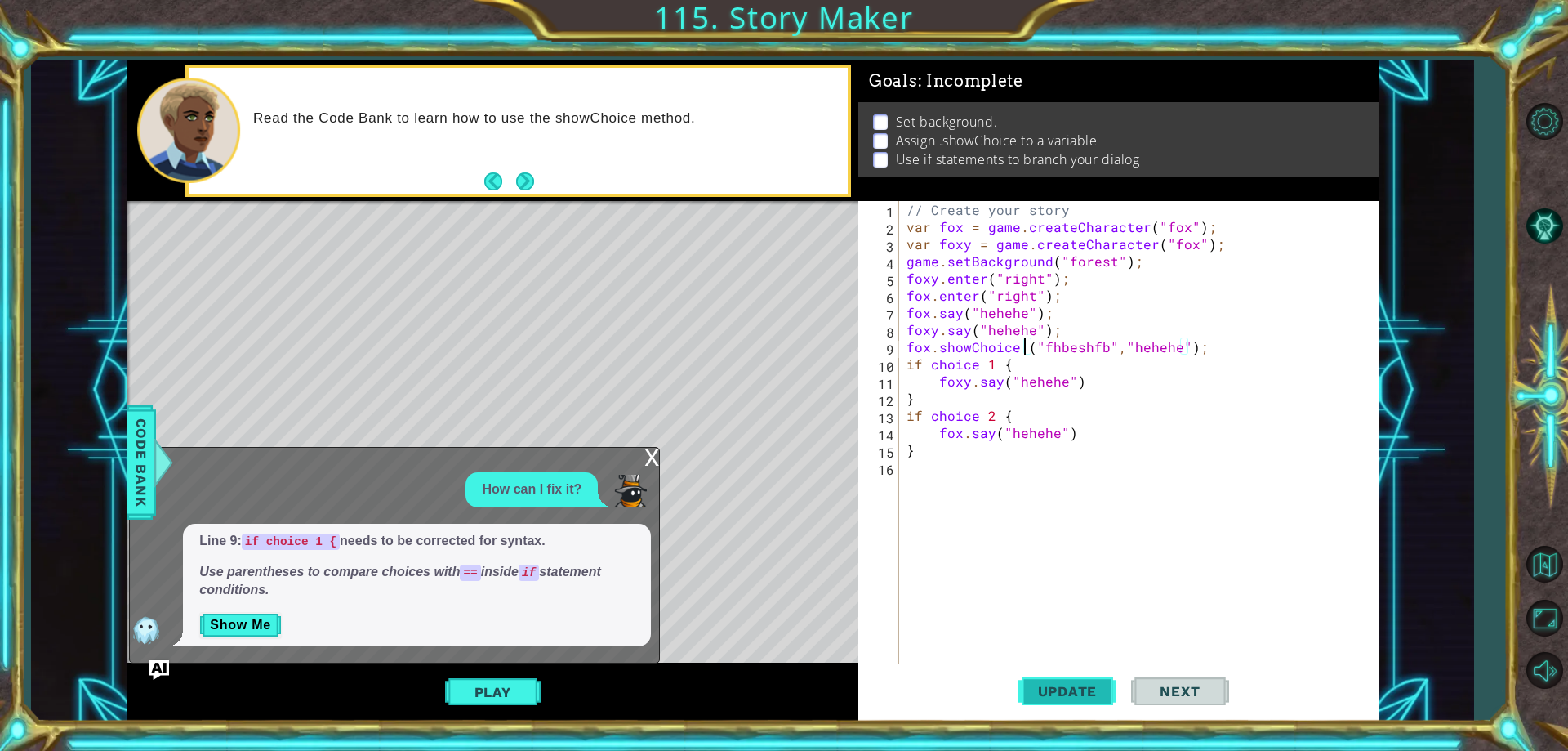
click at [1095, 687] on span "Update" at bounding box center [1067, 691] width 92 height 16
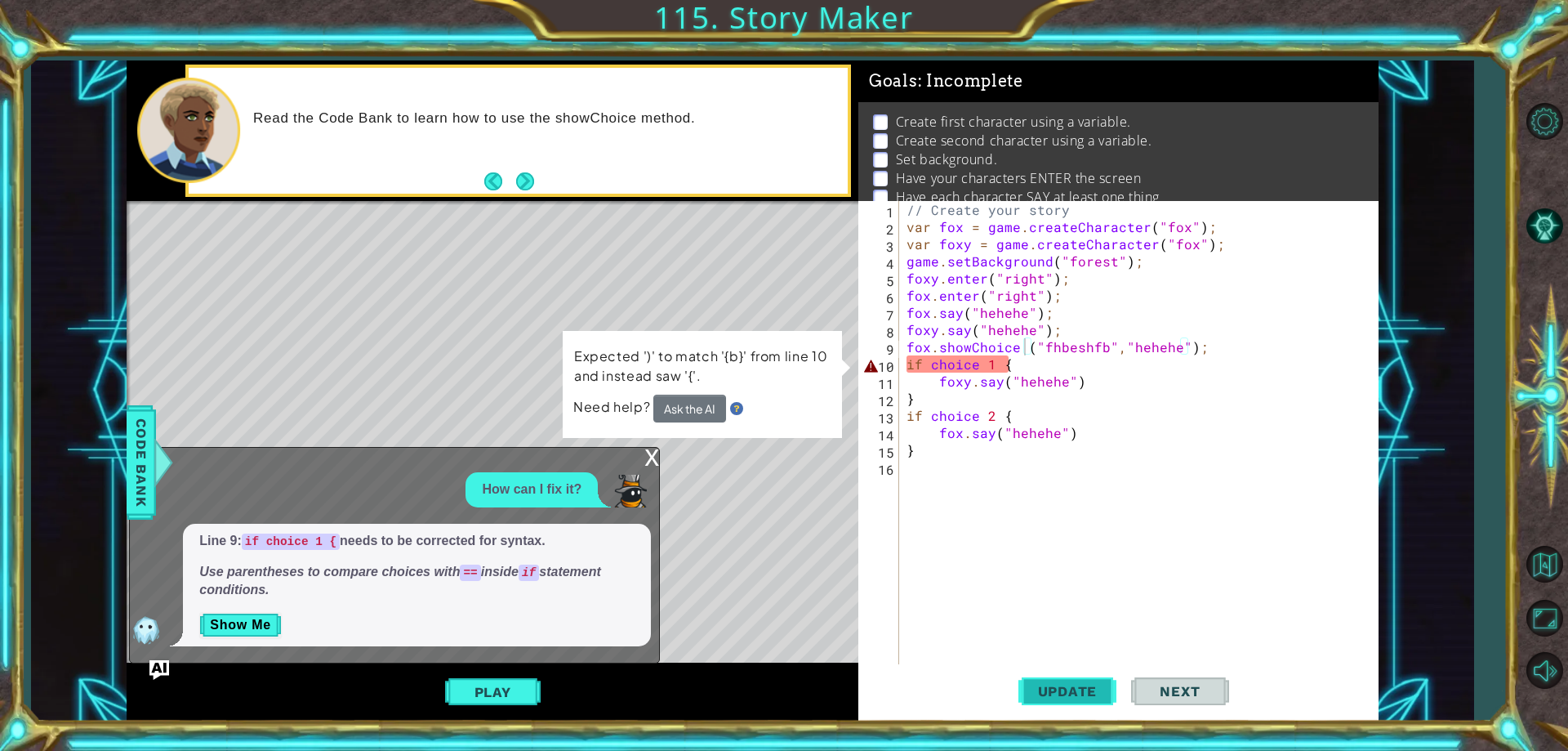
click at [1095, 687] on span "Update" at bounding box center [1067, 691] width 92 height 16
click at [261, 623] on button "Show Me" at bounding box center [240, 624] width 83 height 26
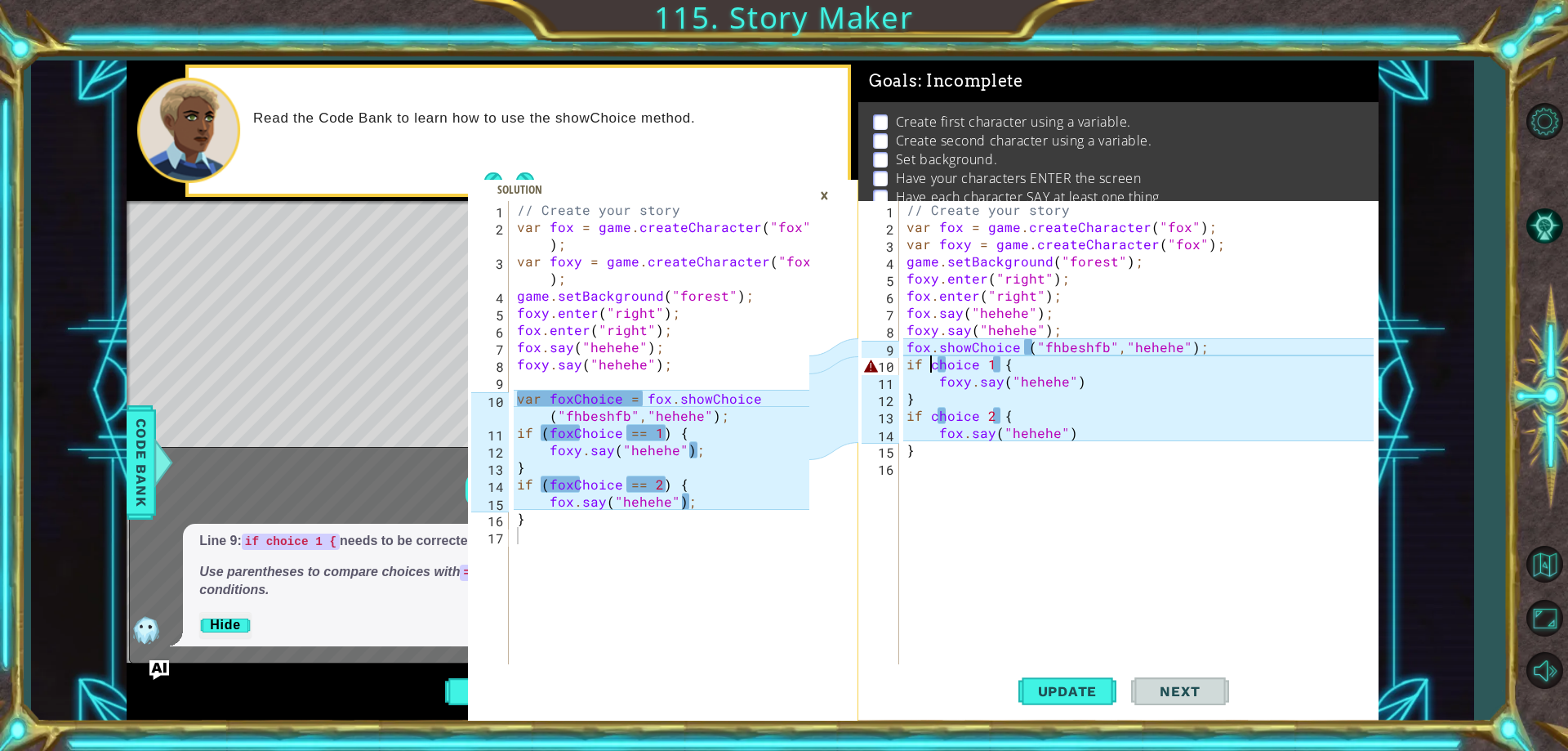
click at [932, 364] on div "// Create your story var fox = game . createCharacter ( "fox" ) ; var foxy = ga…" at bounding box center [1142, 450] width 478 height 498
click at [1104, 325] on div "// Create your story var fox = game . createCharacter ( "fox" ) ; var foxy = ga…" at bounding box center [1142, 450] width 478 height 498
type textarea "foxy.say("hehehe");"
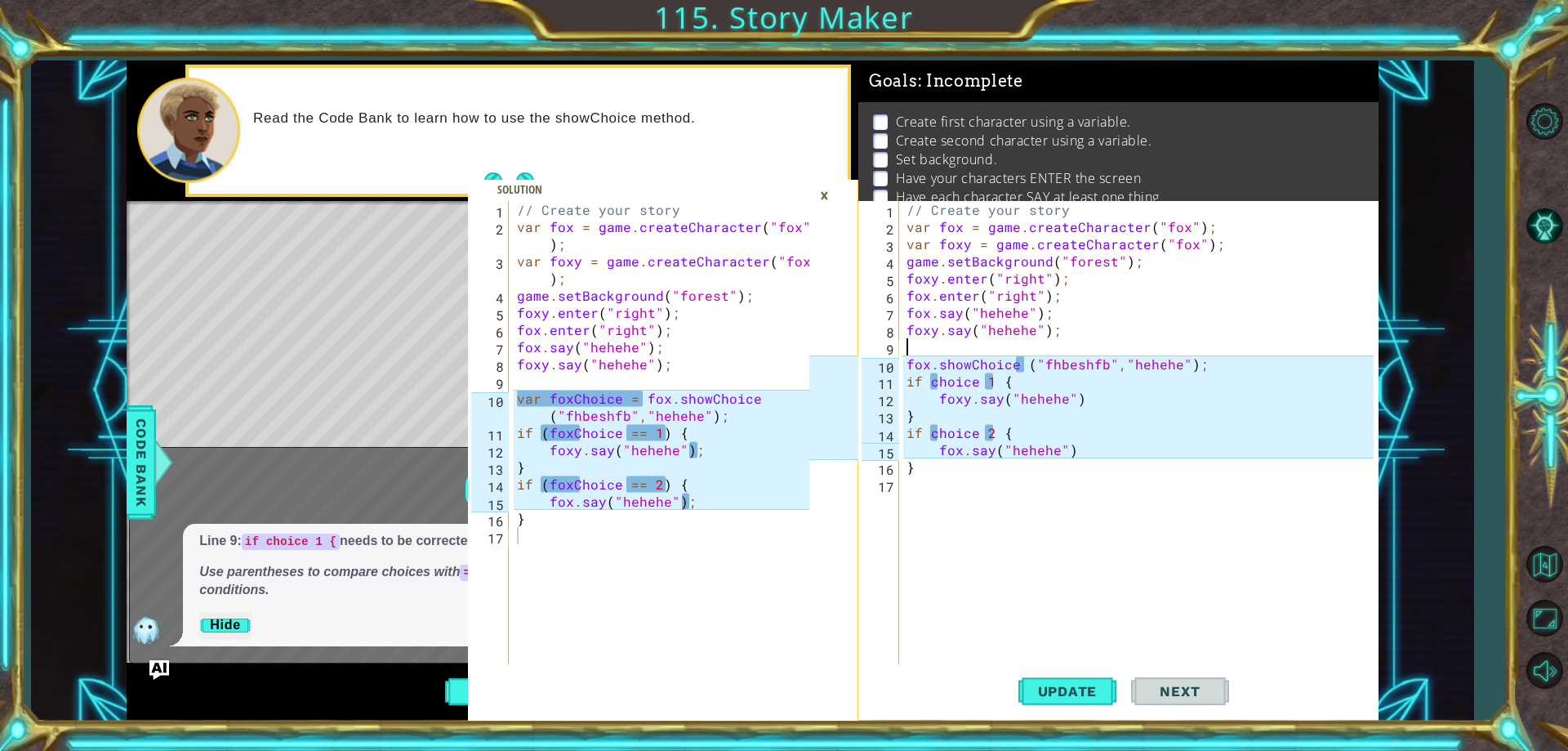
type textarea "var foxChoice = fox.showChoice("fhbeshfb","hehehe");"
drag, startPoint x: 765, startPoint y: 395, endPoint x: 724, endPoint y: 394, distance: 41.0
click at [719, 394] on div "// Create your story var fox = game . createCharacter ( "fox" ) ; var foxy = ga…" at bounding box center [666, 450] width 304 height 498
click at [768, 396] on div "// Create your story var fox = game . createCharacter ( "fox" ) ; var foxy = ga…" at bounding box center [661, 432] width 295 height 463
click at [765, 397] on div "// Create your story var fox = game . createCharacter ( "fox" ) ; var foxy = ga…" at bounding box center [666, 450] width 304 height 498
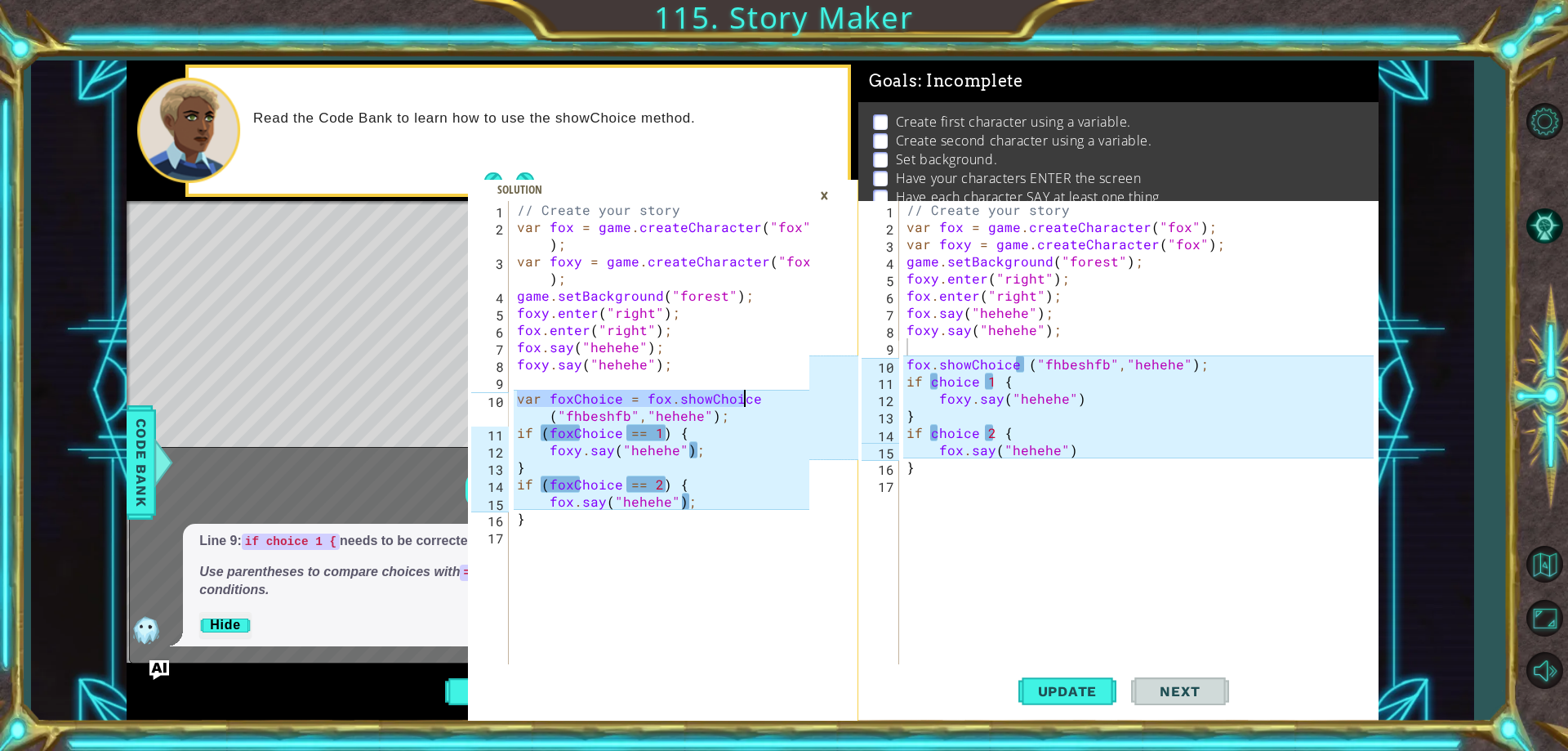
drag, startPoint x: 514, startPoint y: 398, endPoint x: 768, endPoint y: 400, distance: 254.0
click at [768, 400] on div "// Create your story var fox = game . createCharacter ( "fox" ) ; var foxy = ga…" at bounding box center [666, 450] width 304 height 498
click at [956, 348] on div "// Create your story var fox = game . createCharacter ( "fox" ) ; var foxy = ga…" at bounding box center [1142, 450] width 478 height 498
paste textarea "var foxChoice = fox.showChoic"
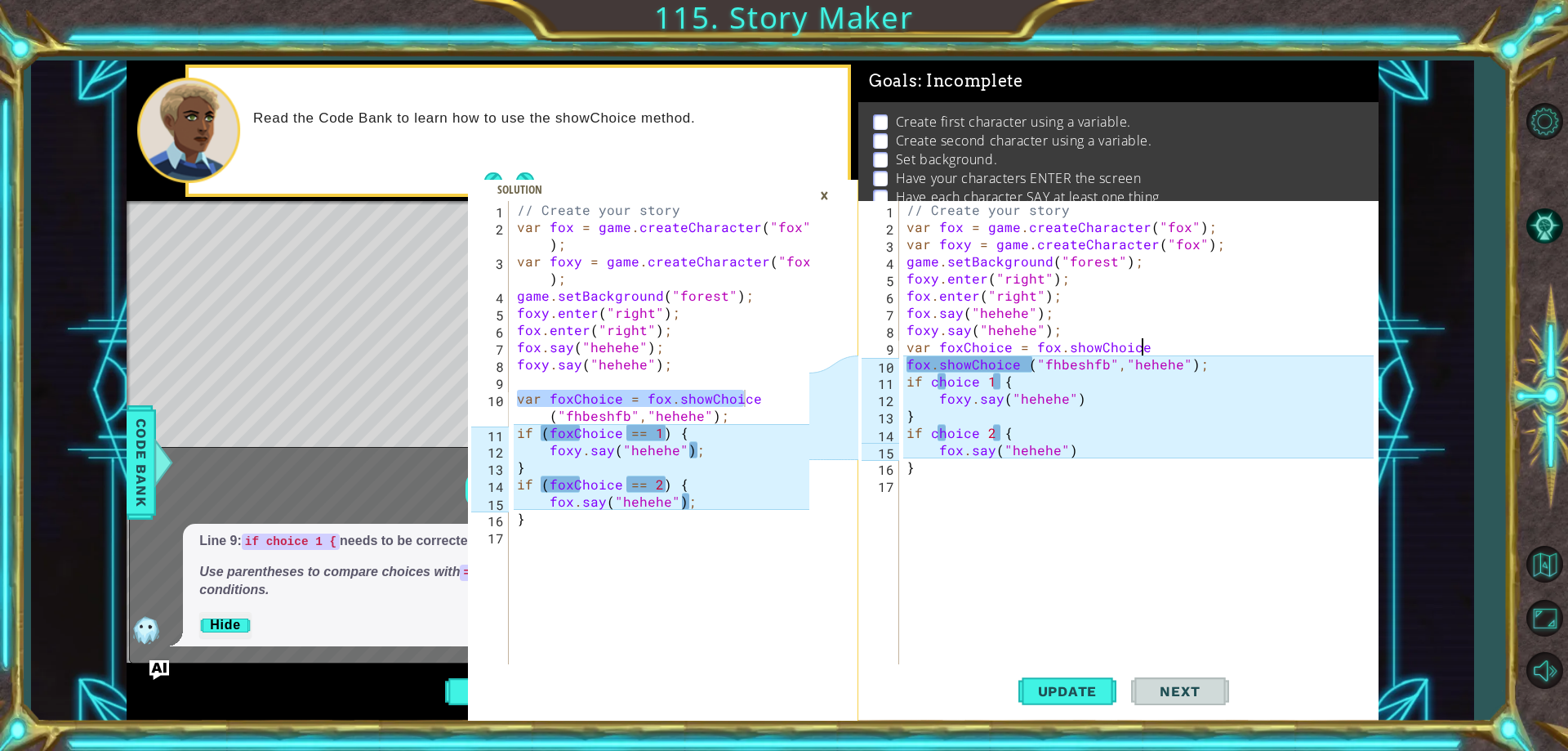
click at [1121, 382] on div "// Create your story var fox = game . createCharacter ( "fox" ) ; var foxy = ga…" at bounding box center [1142, 450] width 478 height 498
drag, startPoint x: 1024, startPoint y: 362, endPoint x: 905, endPoint y: 365, distance: 119.0
click at [905, 365] on div "// Create your story var fox = game . createCharacter ( "fox" ) ; var foxy = ga…" at bounding box center [1142, 450] width 478 height 498
click at [928, 383] on div "// Create your story var fox = game . createCharacter ( "fox" ) ; var foxy = ga…" at bounding box center [1142, 450] width 478 height 498
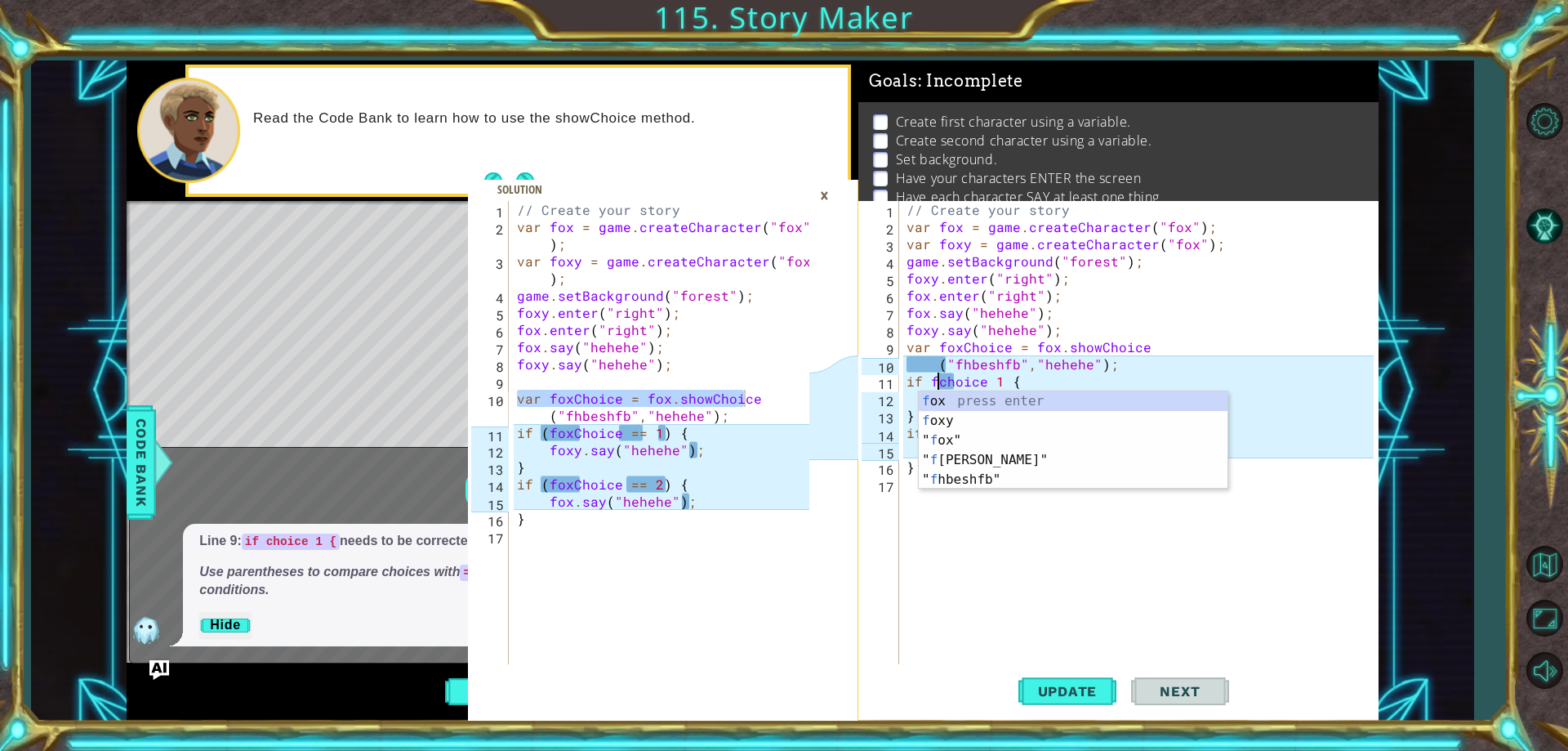
scroll to position [0, 3]
type textarea "if foxchoice 1 {"
click at [931, 488] on div "// Create your story var fox = game . createCharacter ( "fox" ) ; var foxy = ga…" at bounding box center [1142, 450] width 478 height 498
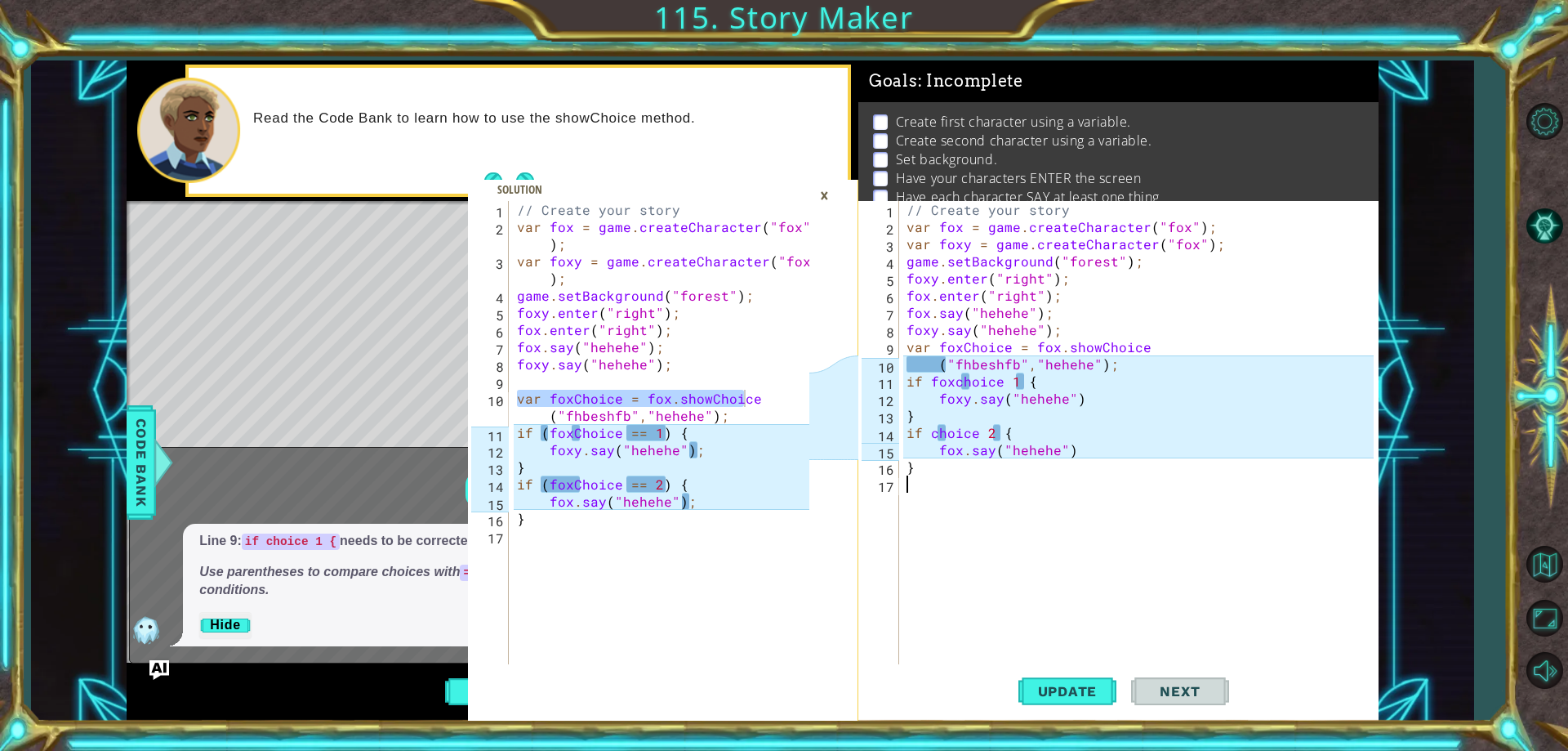
scroll to position [0, 0]
click at [941, 468] on div "// Create your story var fox = game . createCharacter ( "fox" ) ; var foxy = ga…" at bounding box center [1142, 450] width 478 height 498
click at [933, 444] on div "// Create your story var fox = game . createCharacter ( "fox" ) ; var foxy = ga…" at bounding box center [1142, 450] width 478 height 498
click at [927, 431] on div "// Create your story var fox = game . createCharacter ( "fox" ) ; var foxy = ga…" at bounding box center [1142, 450] width 478 height 498
click at [930, 430] on div "// Create your story var fox = game . createCharacter ( "fox" ) ; var foxy = ga…" at bounding box center [1142, 450] width 478 height 498
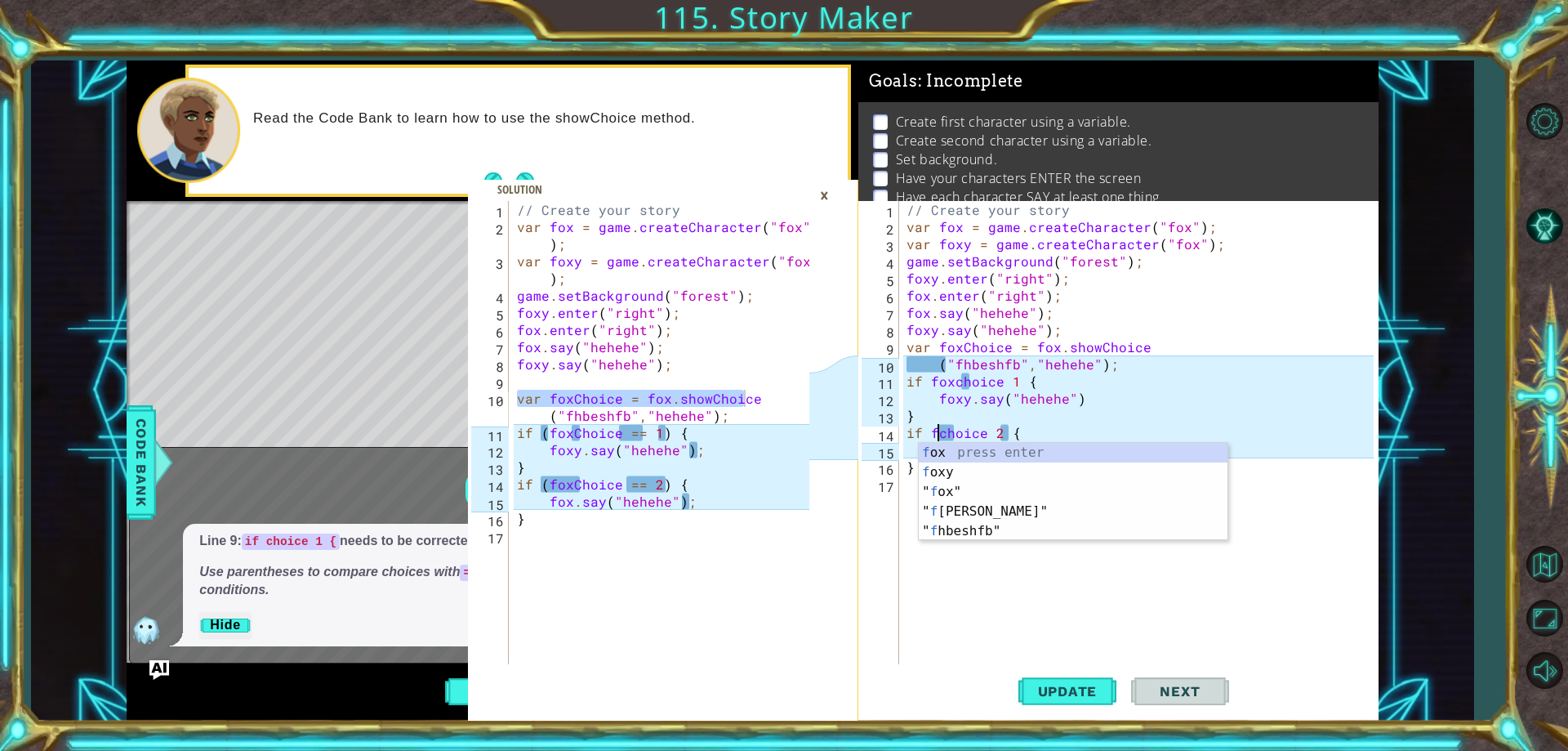
scroll to position [0, 3]
type textarea "if foxchoice 2 {"
click at [916, 555] on div "// Create your story var fox = game . createCharacter ( "fox" ) ; var foxy = ga…" at bounding box center [1142, 450] width 478 height 498
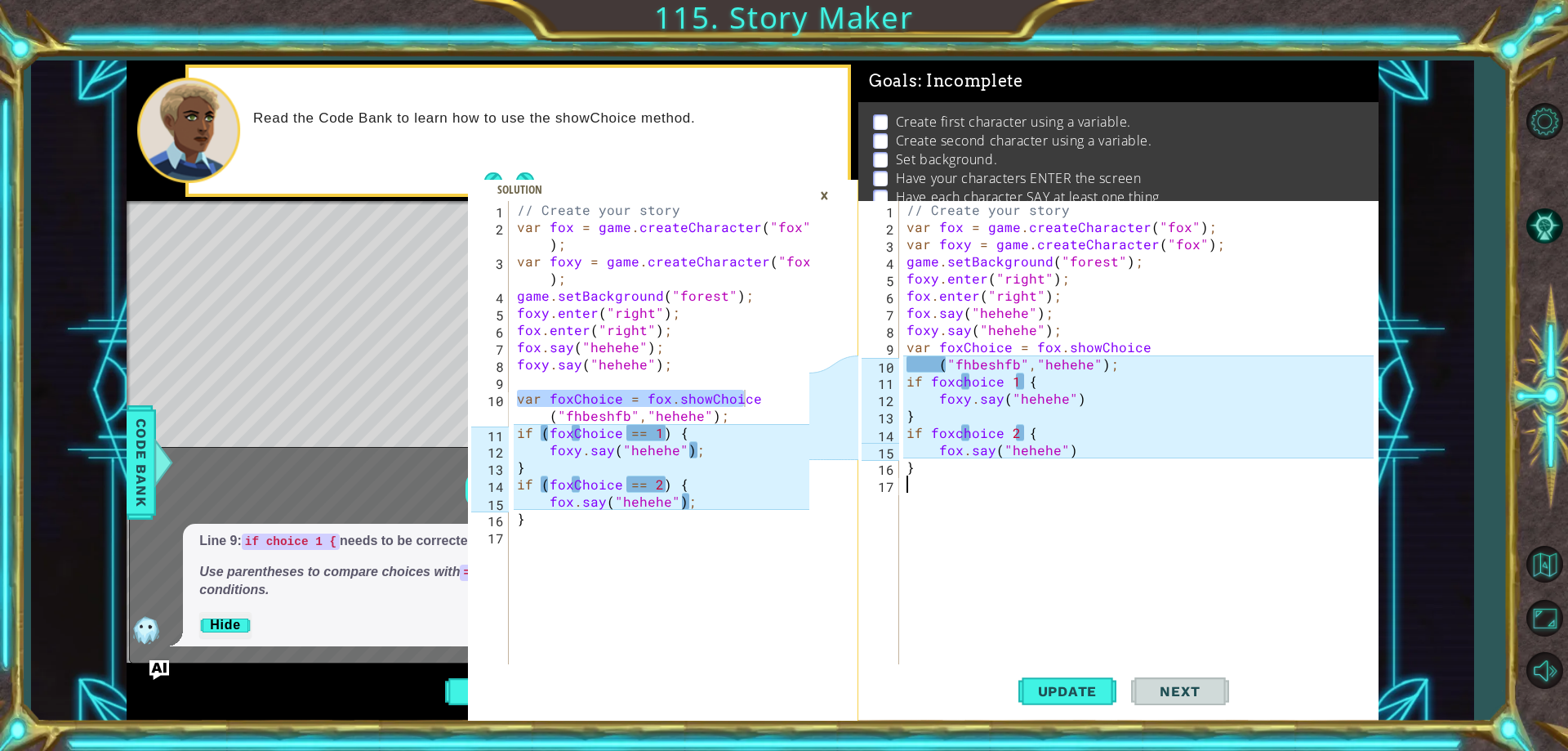
scroll to position [0, 0]
click at [1100, 692] on span "Update" at bounding box center [1067, 691] width 92 height 16
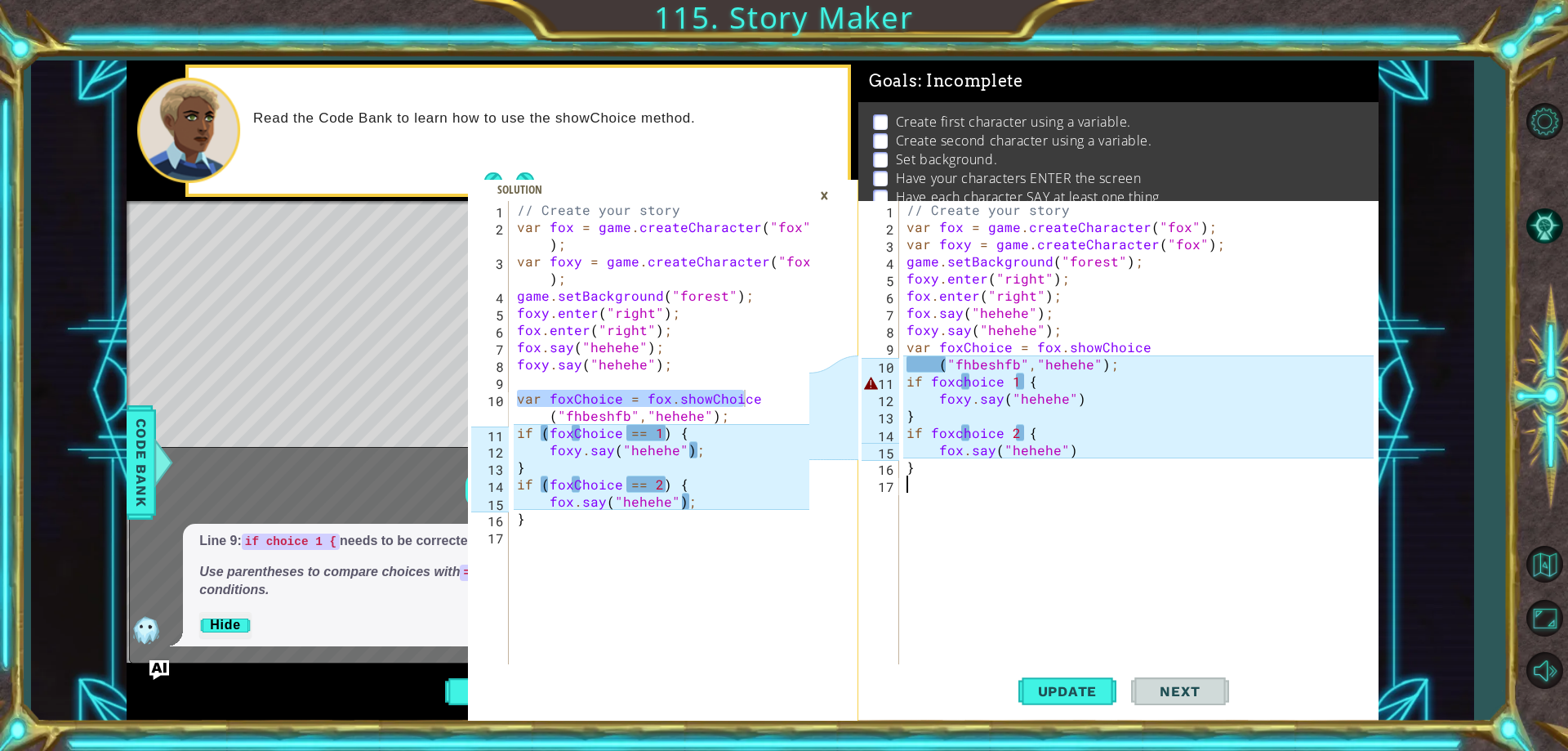
click at [958, 380] on div "// Create your story var fox = game . createCharacter ( "fox" ) ; var foxy = ga…" at bounding box center [1142, 450] width 478 height 498
click at [960, 380] on div "// Create your story var fox = game . createCharacter ( "fox" ) ; var foxy = ga…" at bounding box center [1142, 450] width 478 height 498
click at [959, 434] on div "// Create your story var fox = game . createCharacter ( "fox" ) ; var foxy = ga…" at bounding box center [1142, 450] width 478 height 498
click at [1101, 689] on span "Update" at bounding box center [1067, 691] width 92 height 16
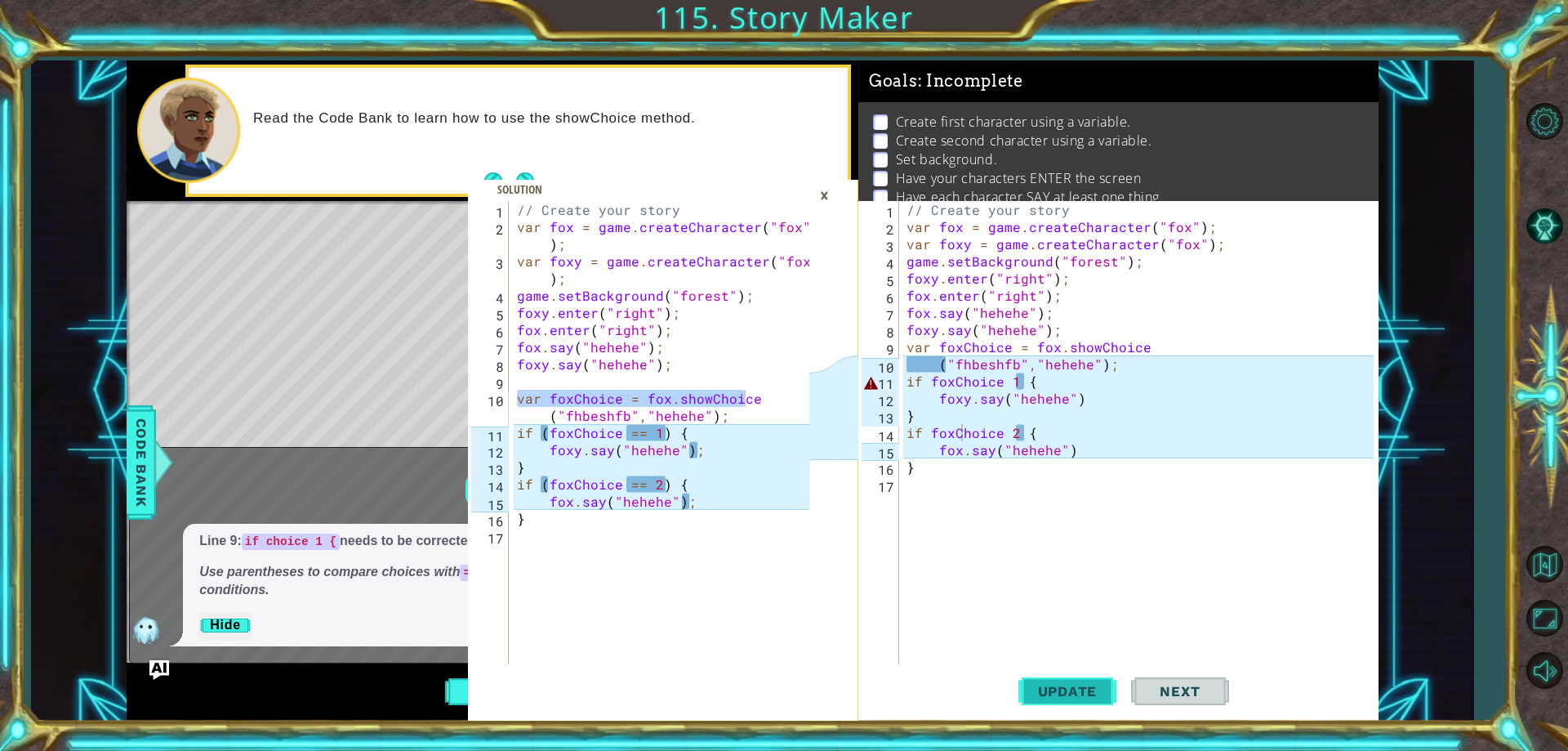
click at [1101, 689] on span "Update" at bounding box center [1067, 691] width 92 height 16
click at [1098, 688] on span "Update" at bounding box center [1067, 691] width 92 height 16
click at [1008, 380] on div "// Create your story var fox = game . createCharacter ( "fox" ) ; var foxy = ga…" at bounding box center [1142, 450] width 478 height 498
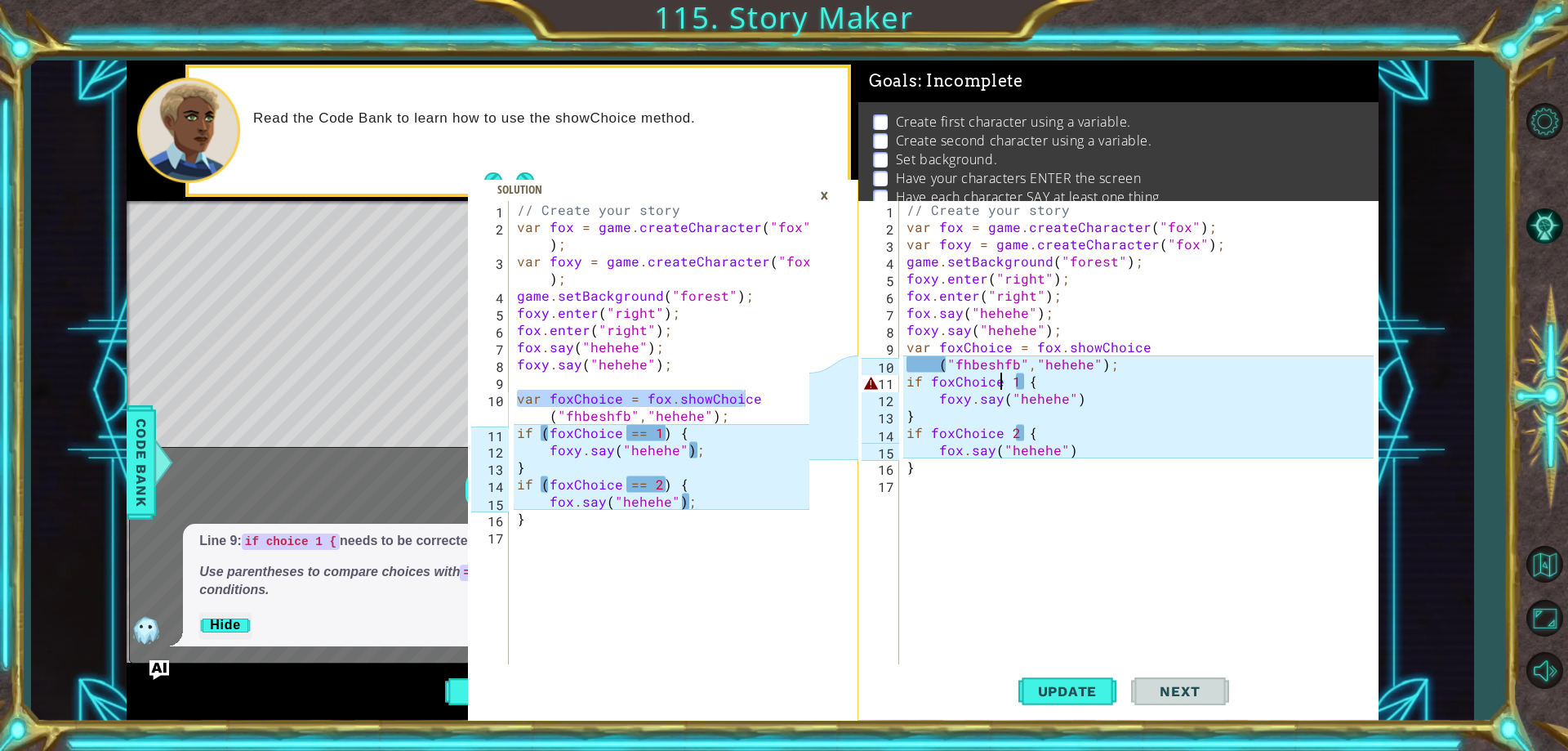
click at [1005, 380] on div "// Create your story var fox = game . createCharacter ( "fox" ) ; var foxy = ga…" at bounding box center [1142, 450] width 478 height 498
click at [1004, 436] on div "// Create your story var fox = game . createCharacter ( "fox" ) ; var foxy = ga…" at bounding box center [1142, 450] width 478 height 498
click at [1059, 682] on button "Update" at bounding box center [1068, 692] width 98 height 53
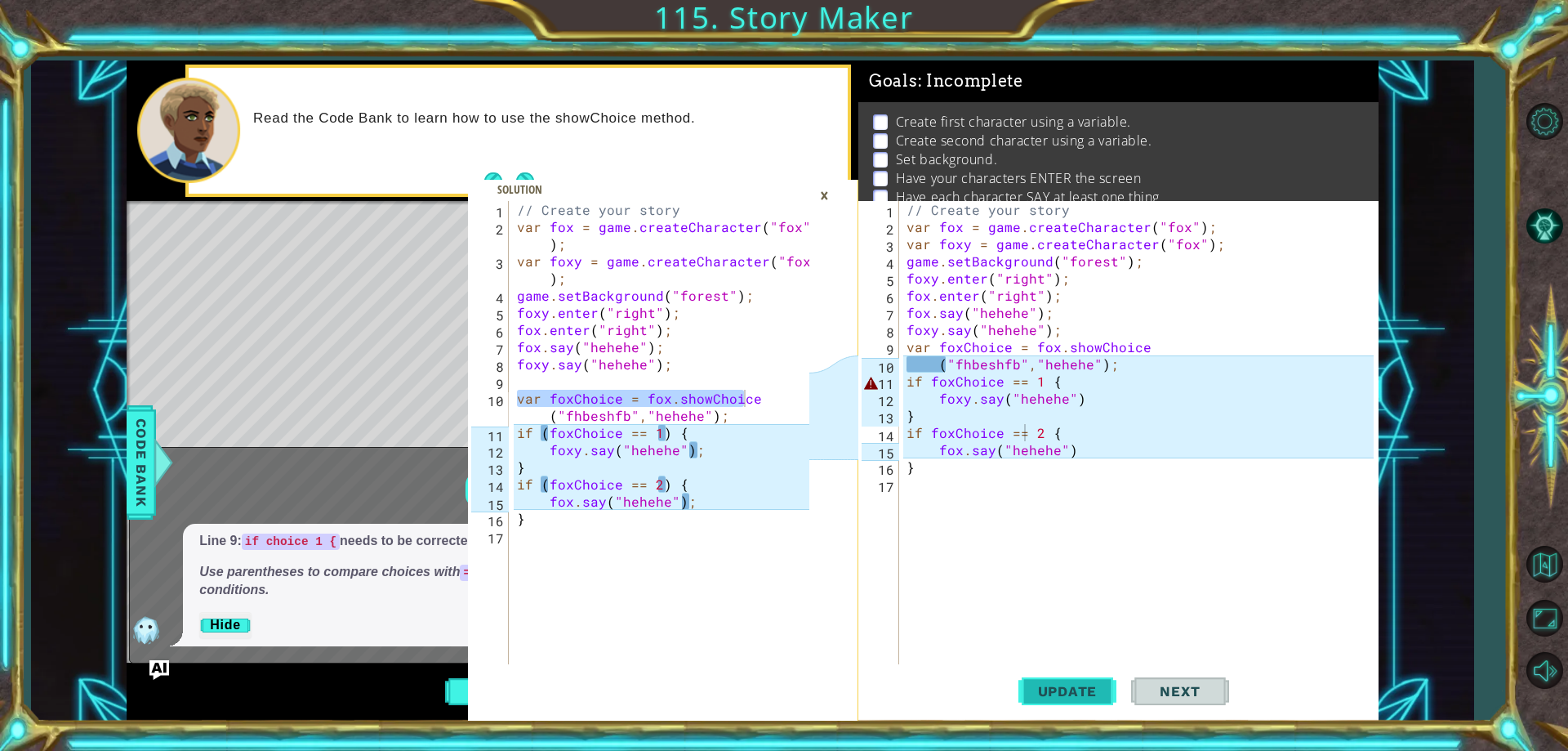
click at [1059, 682] on button "Update" at bounding box center [1068, 692] width 98 height 53
click at [1069, 455] on div "// Create your story var fox = game . createCharacter ( "fox" ) ; var foxy = ga…" at bounding box center [1142, 450] width 478 height 498
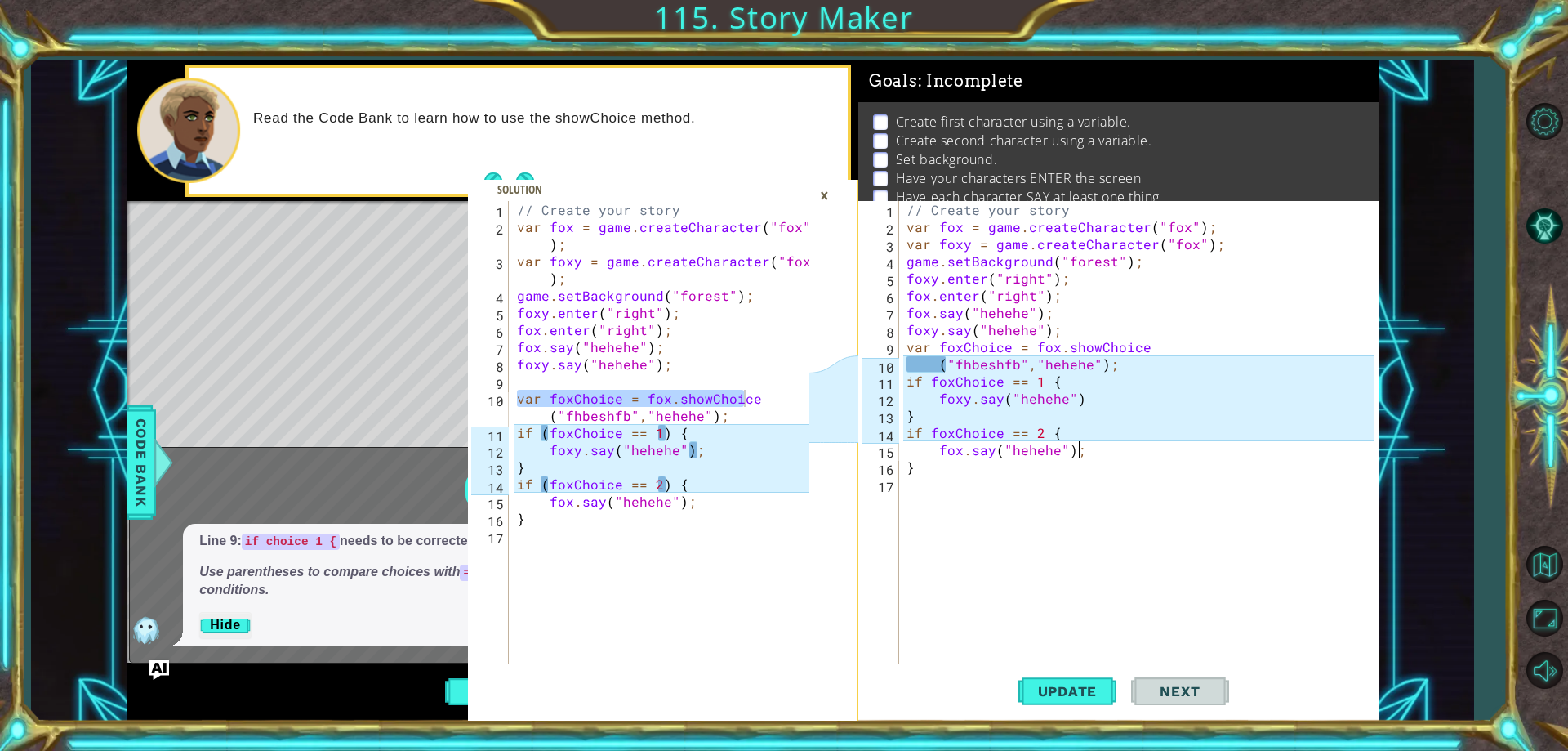
click at [1084, 405] on div "// Create your story var fox = game . createCharacter ( "fox" ) ; var foxy = ga…" at bounding box center [1142, 450] width 478 height 498
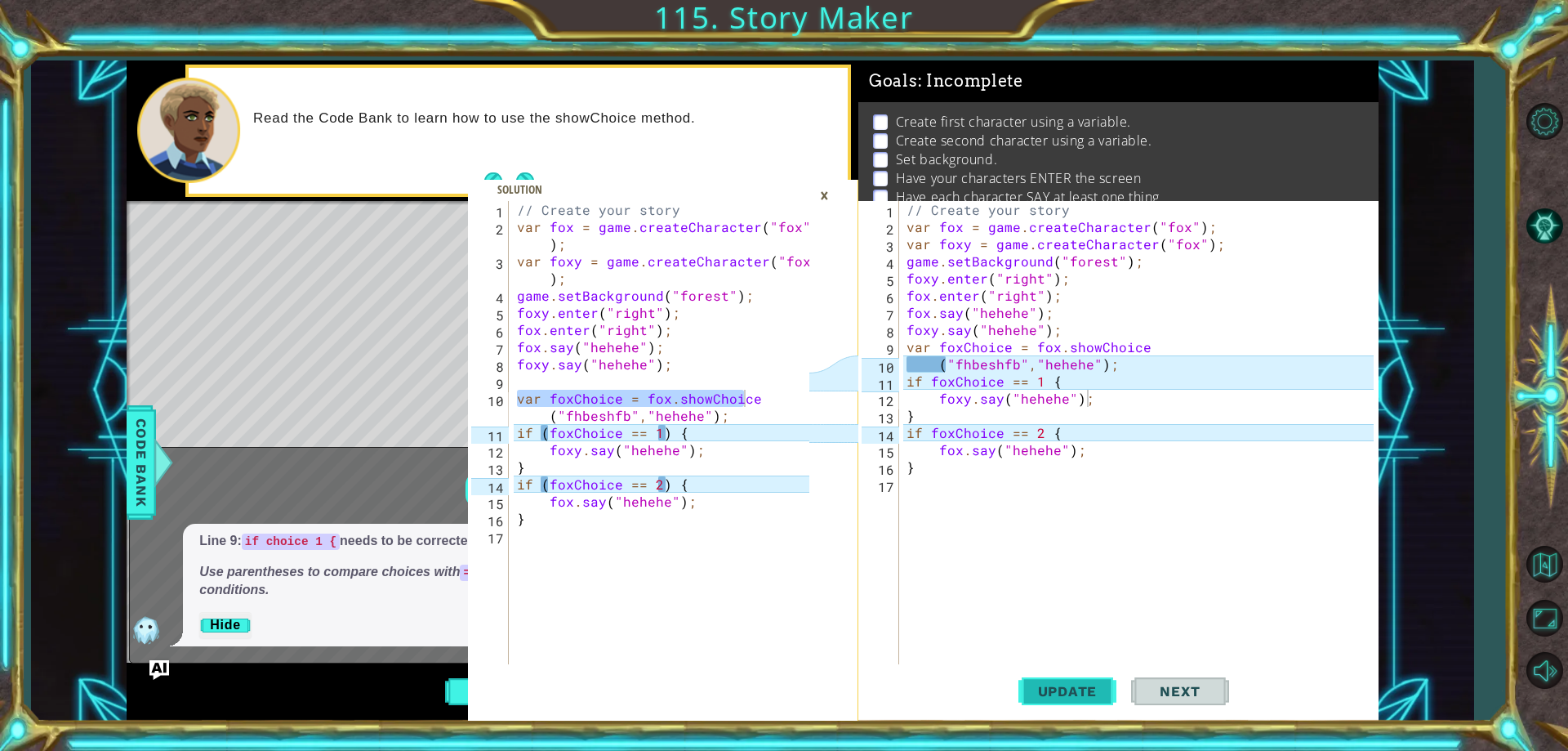
click at [1032, 683] on span "Update" at bounding box center [1067, 691] width 92 height 16
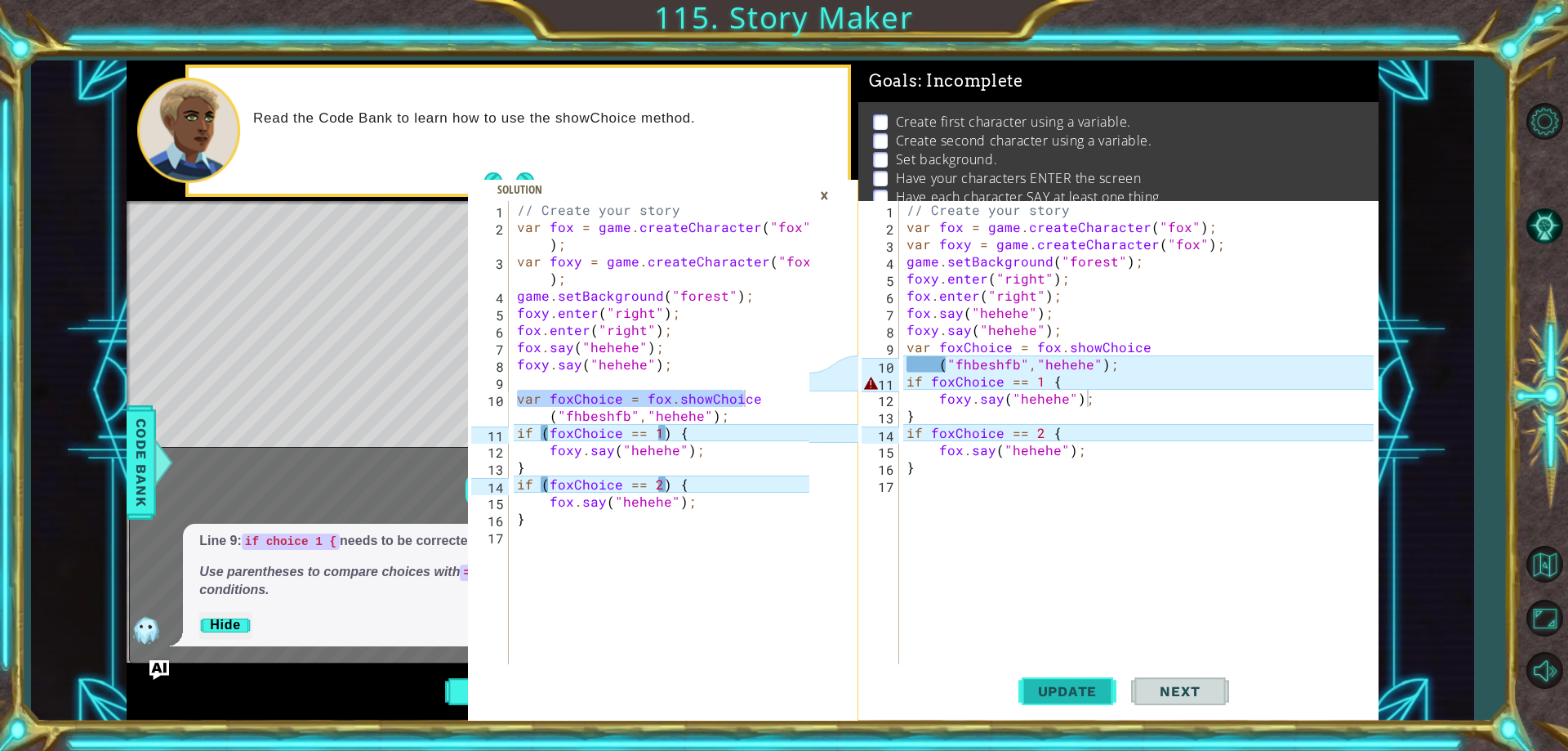
click at [1032, 683] on span "Update" at bounding box center [1067, 691] width 92 height 16
click at [933, 435] on div "// Create your story var fox = game . createCharacter ( "fox" ) ; var foxy = ga…" at bounding box center [1142, 450] width 478 height 498
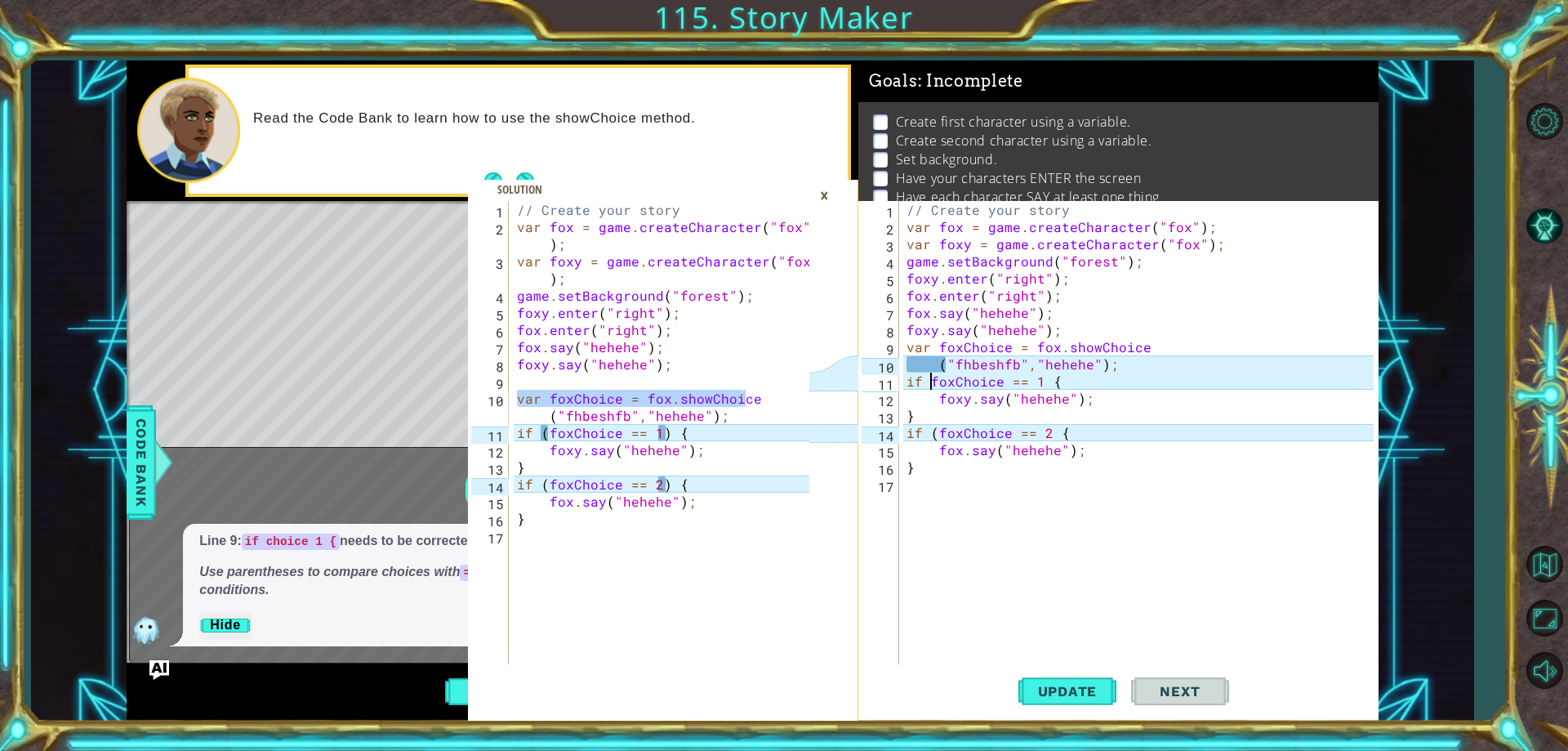
click at [933, 379] on div "// Create your story var fox = game . createCharacter ( "fox" ) ; var foxy = ga…" at bounding box center [1142, 450] width 478 height 498
click at [1007, 384] on div "// Create your story var fox = game . createCharacter ( "fox" ) ; var foxy = ga…" at bounding box center [1142, 450] width 478 height 498
click at [1010, 429] on div "// Create your story var fox = game . createCharacter ( "fox" ) ; var foxy = ga…" at bounding box center [1142, 450] width 478 height 498
click at [1014, 381] on div "// Create your story var fox = game . createCharacter ( "fox" ) ; var foxy = ga…" at bounding box center [1142, 450] width 478 height 498
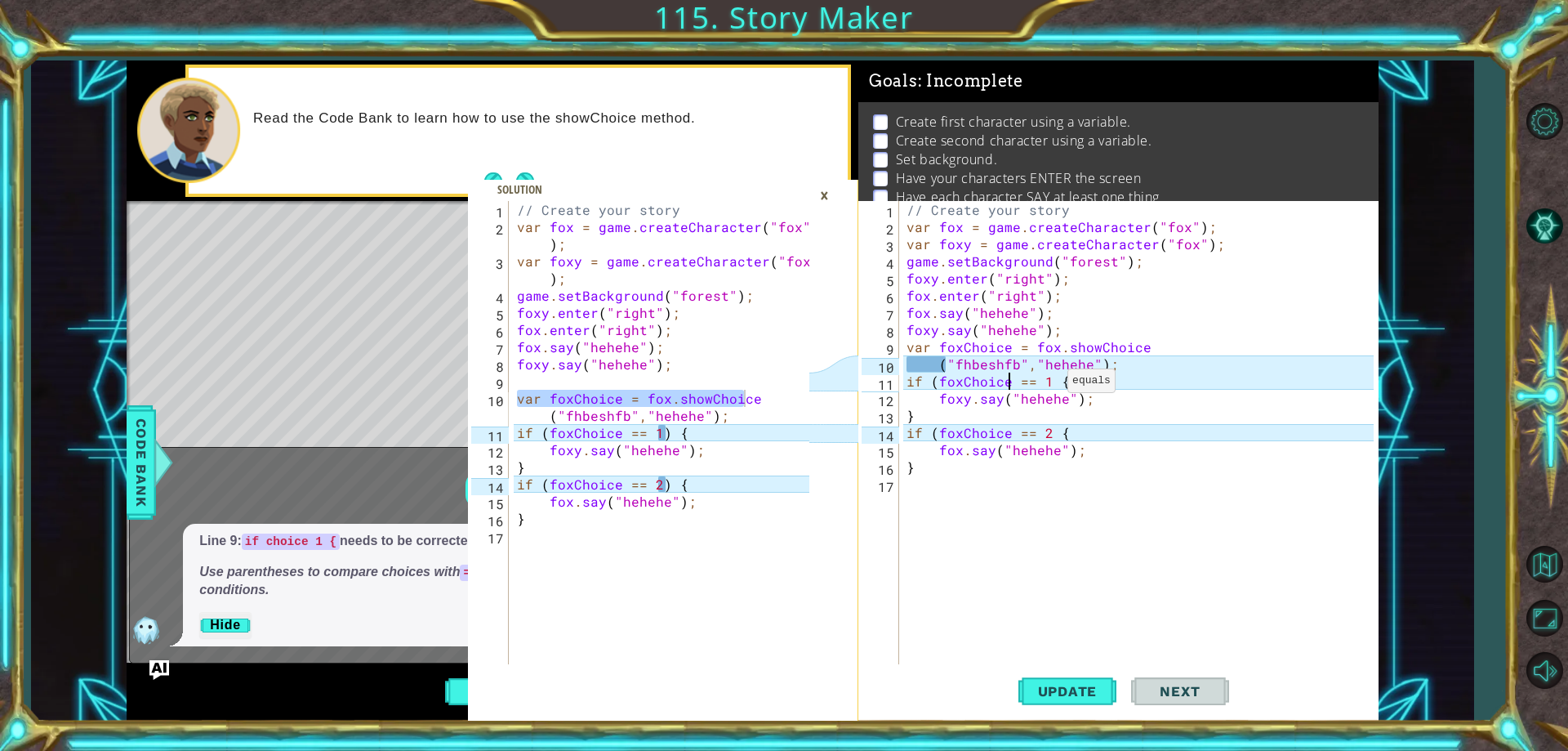
click at [1047, 385] on div "// Create your story var fox = game . createCharacter ( "fox" ) ; var foxy = ga…" at bounding box center [1142, 450] width 478 height 498
click at [1048, 430] on div "// Create your story var fox = game . createCharacter ( "fox" ) ; var foxy = ga…" at bounding box center [1142, 450] width 478 height 498
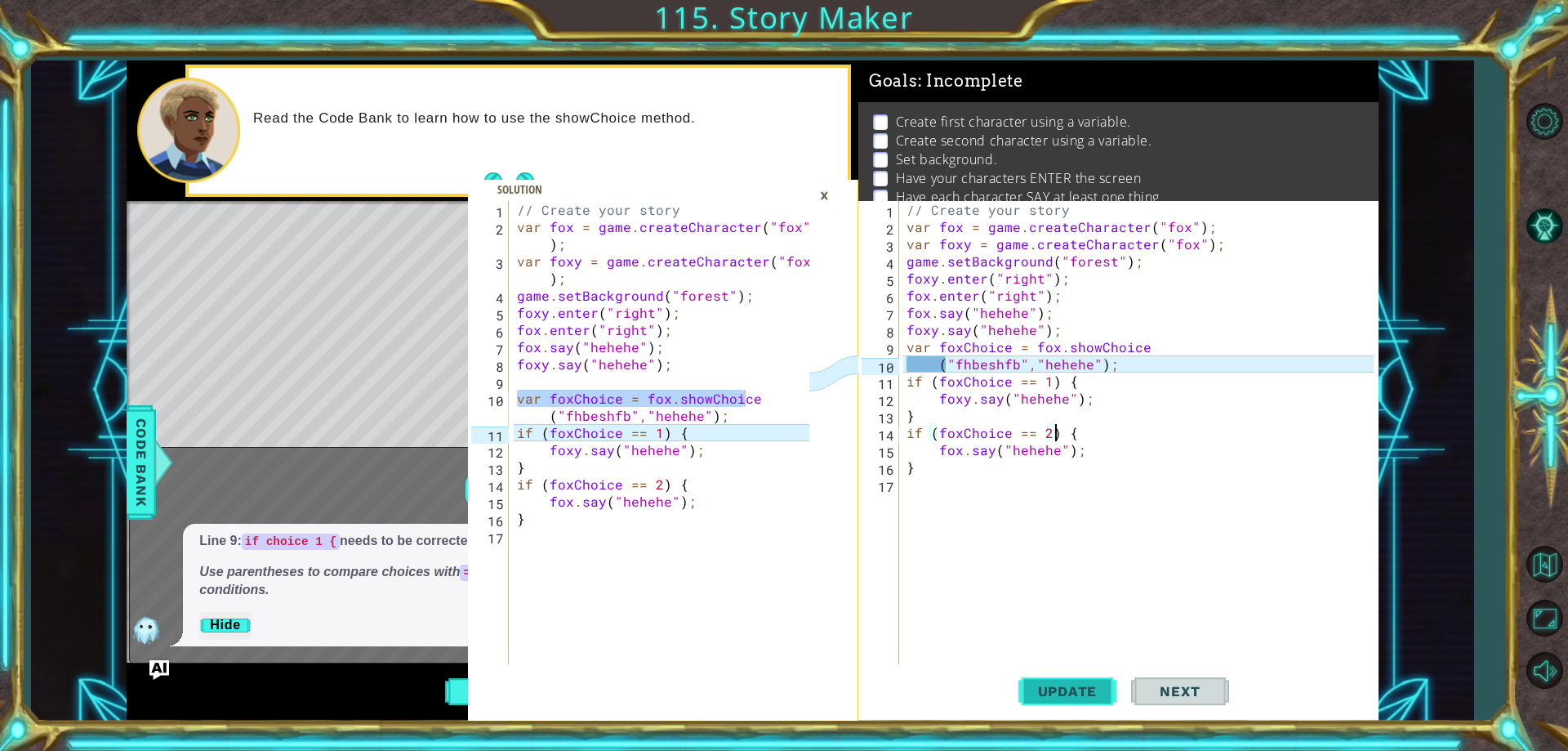
type textarea "if (foxChoice == 2) {"
click at [1053, 700] on button "Update" at bounding box center [1068, 692] width 98 height 53
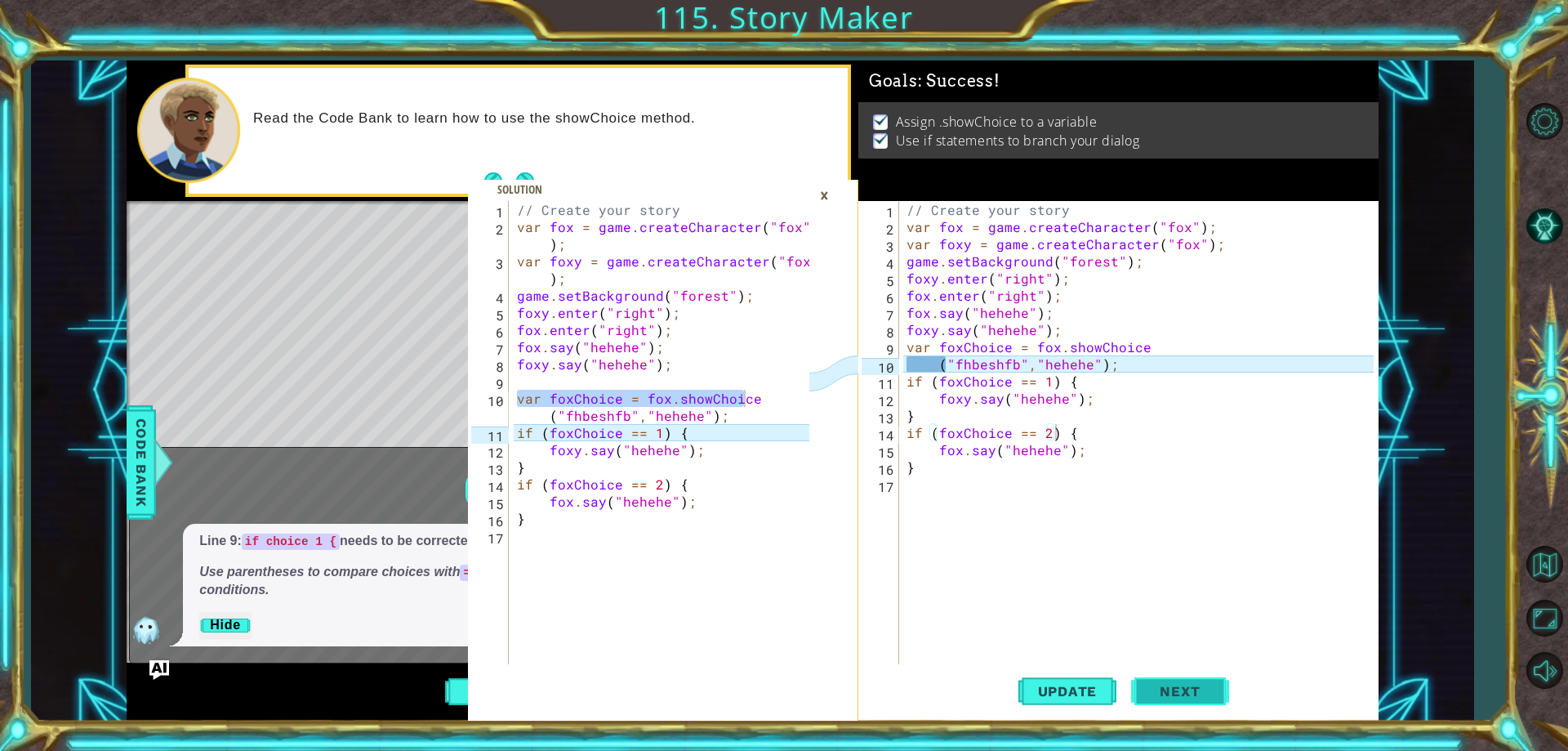
click at [1167, 695] on span "Next" at bounding box center [1180, 691] width 72 height 16
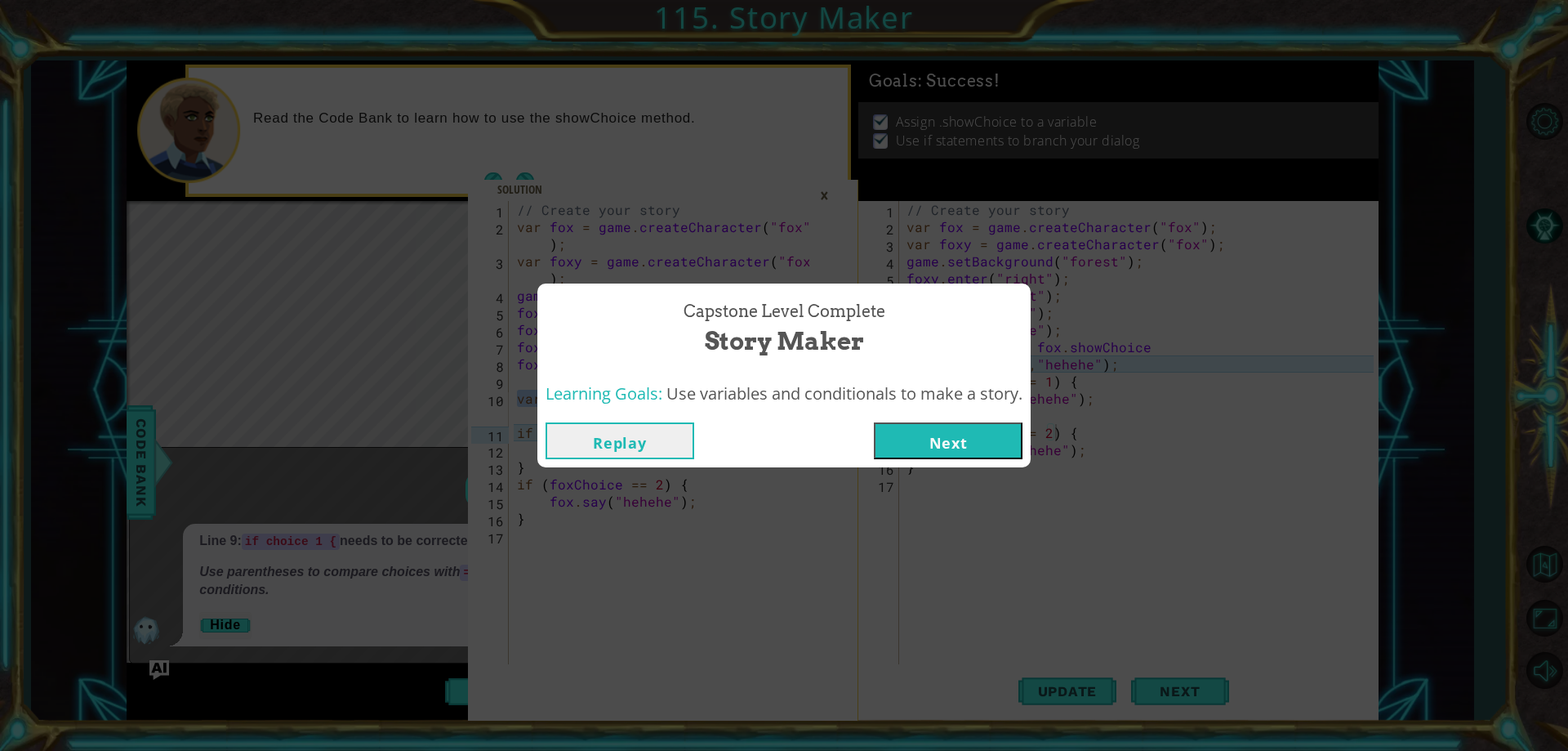
click at [927, 457] on button "Next" at bounding box center [948, 440] width 149 height 37
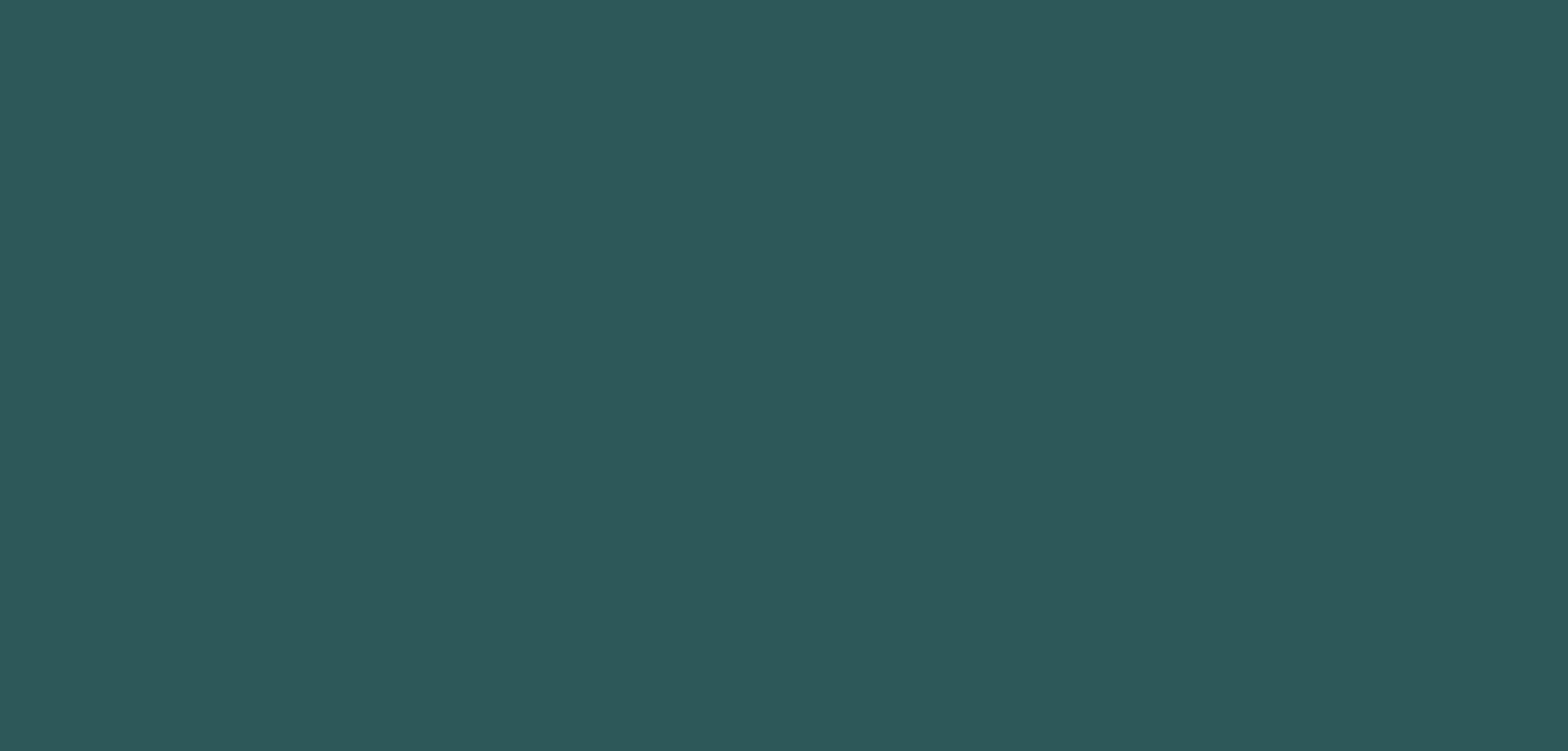
click at [925, 443] on body "1 2 3 4 fox press enter fox y press enter " fox " press enter ההההההההההההההההה…" at bounding box center [784, 376] width 1568 height 751
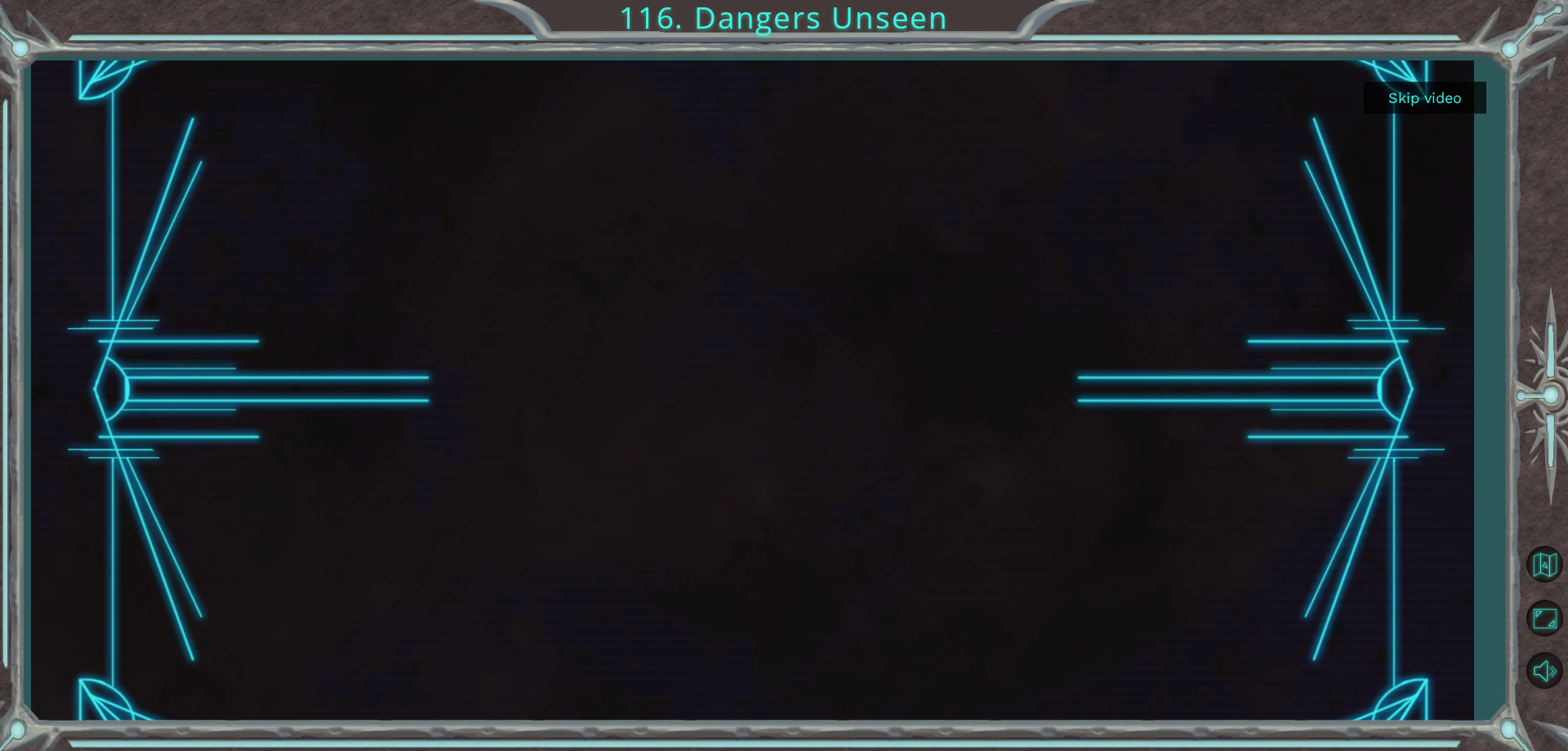
click at [1456, 94] on button "Skip video" at bounding box center [1425, 97] width 122 height 32
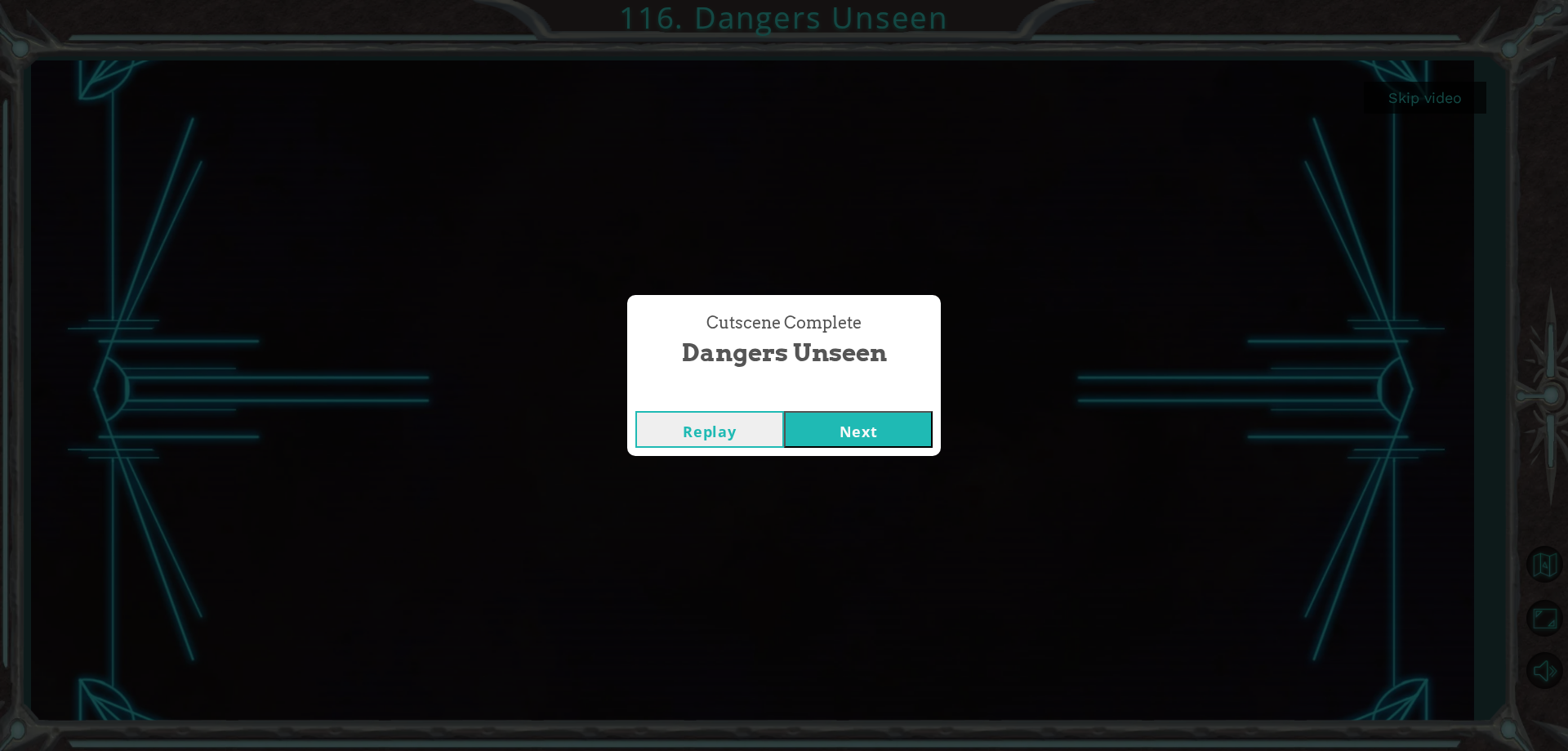
click at [827, 426] on button "Next" at bounding box center [858, 429] width 149 height 37
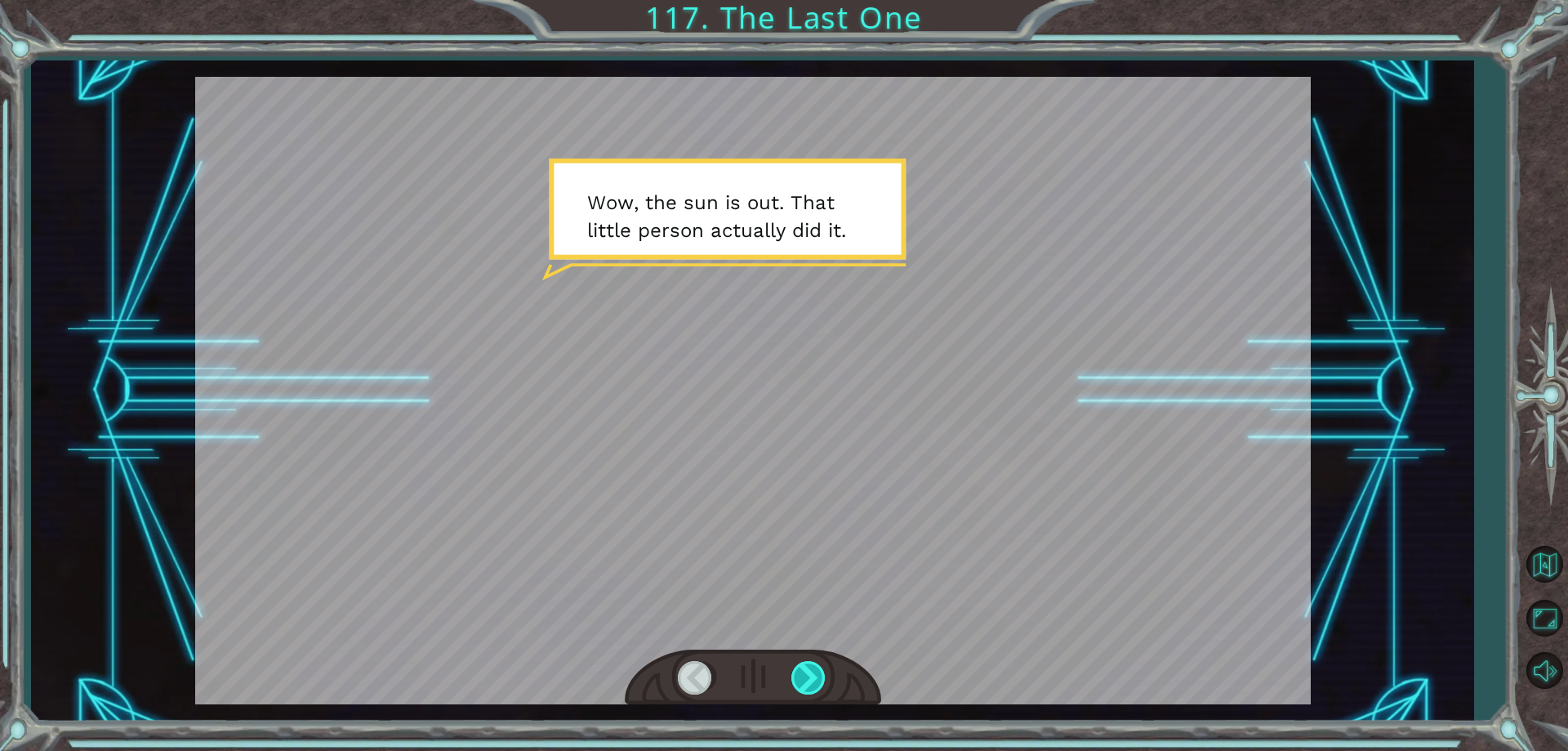
click at [796, 667] on div at bounding box center [809, 677] width 37 height 34
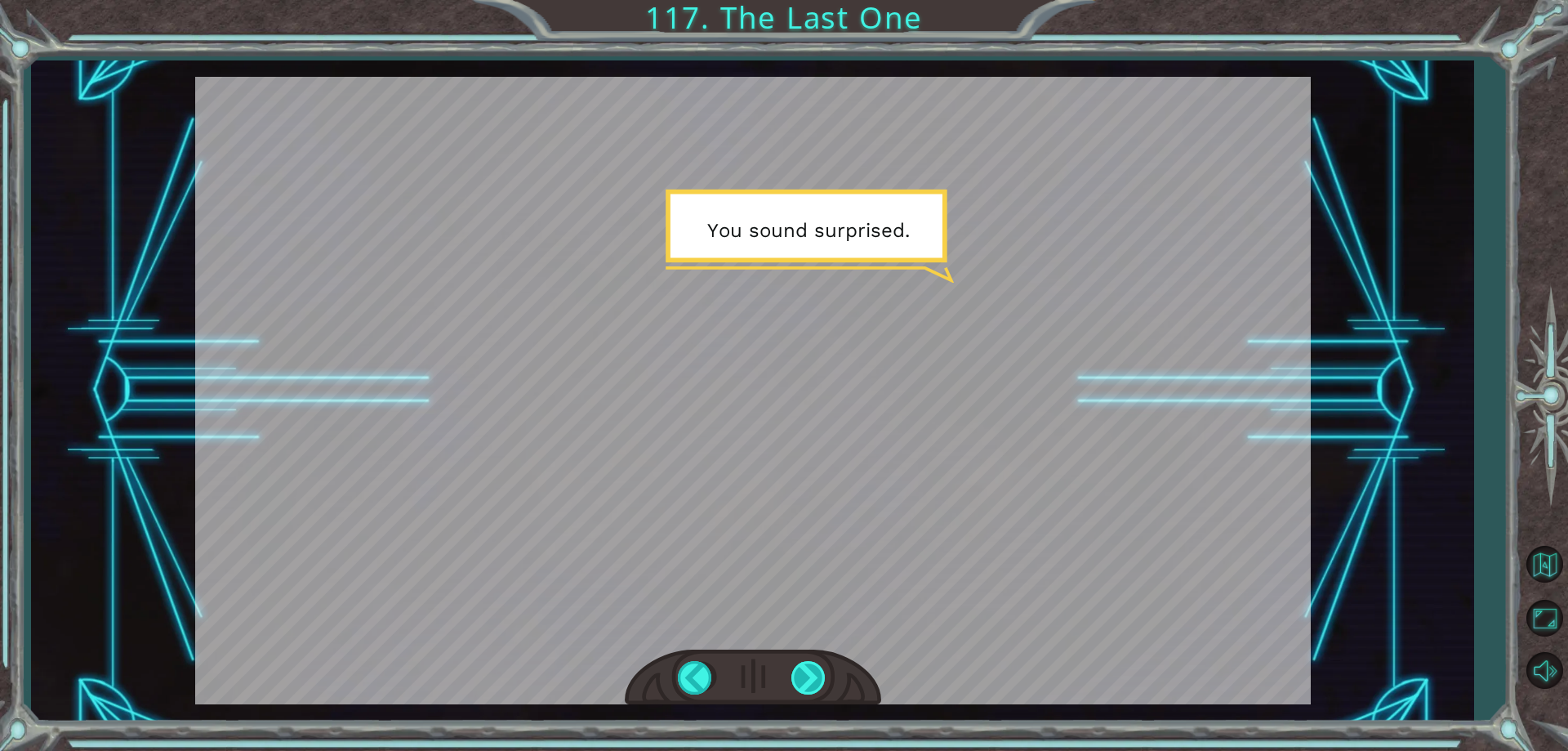
click at [796, 667] on div at bounding box center [809, 677] width 37 height 34
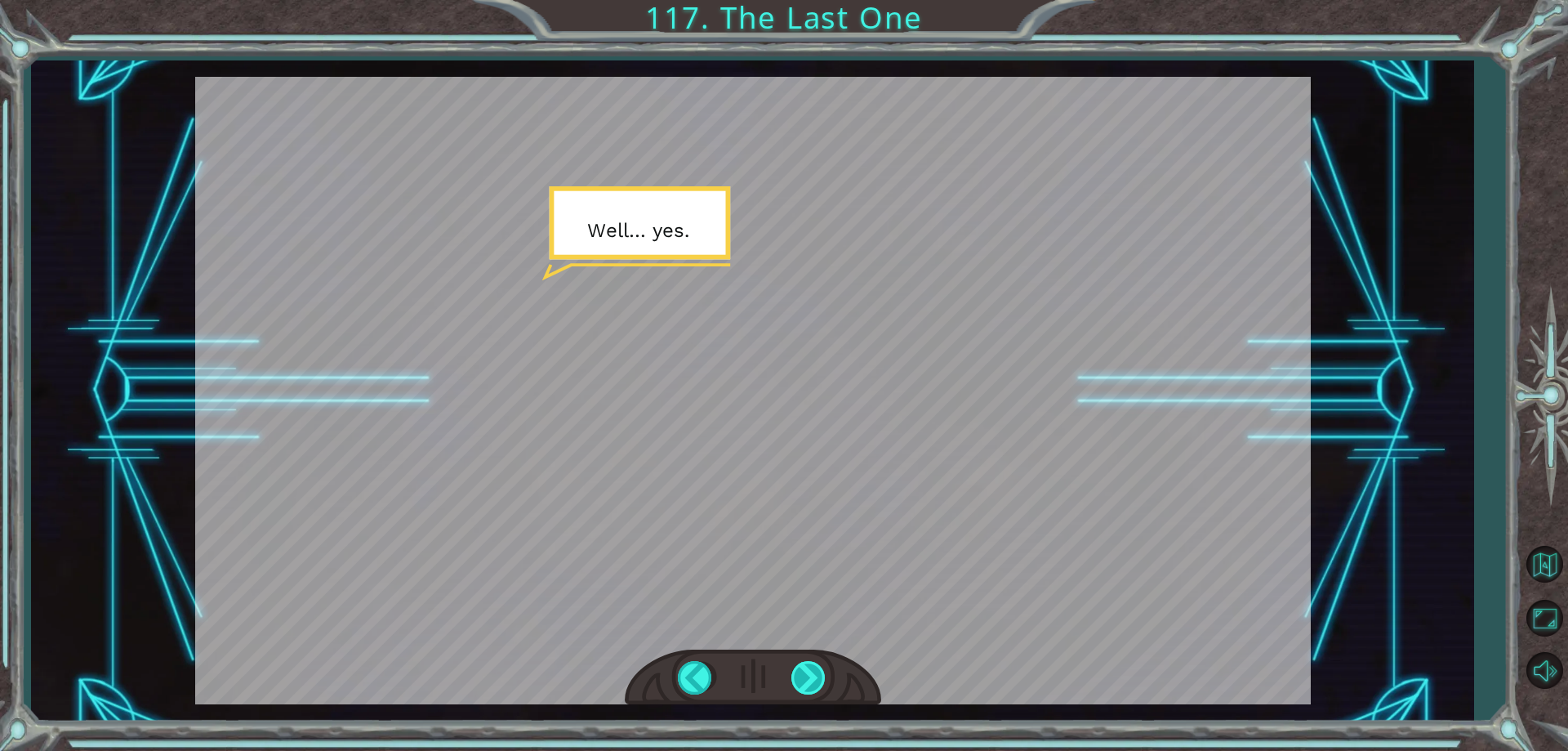
click at [796, 667] on div at bounding box center [809, 677] width 37 height 34
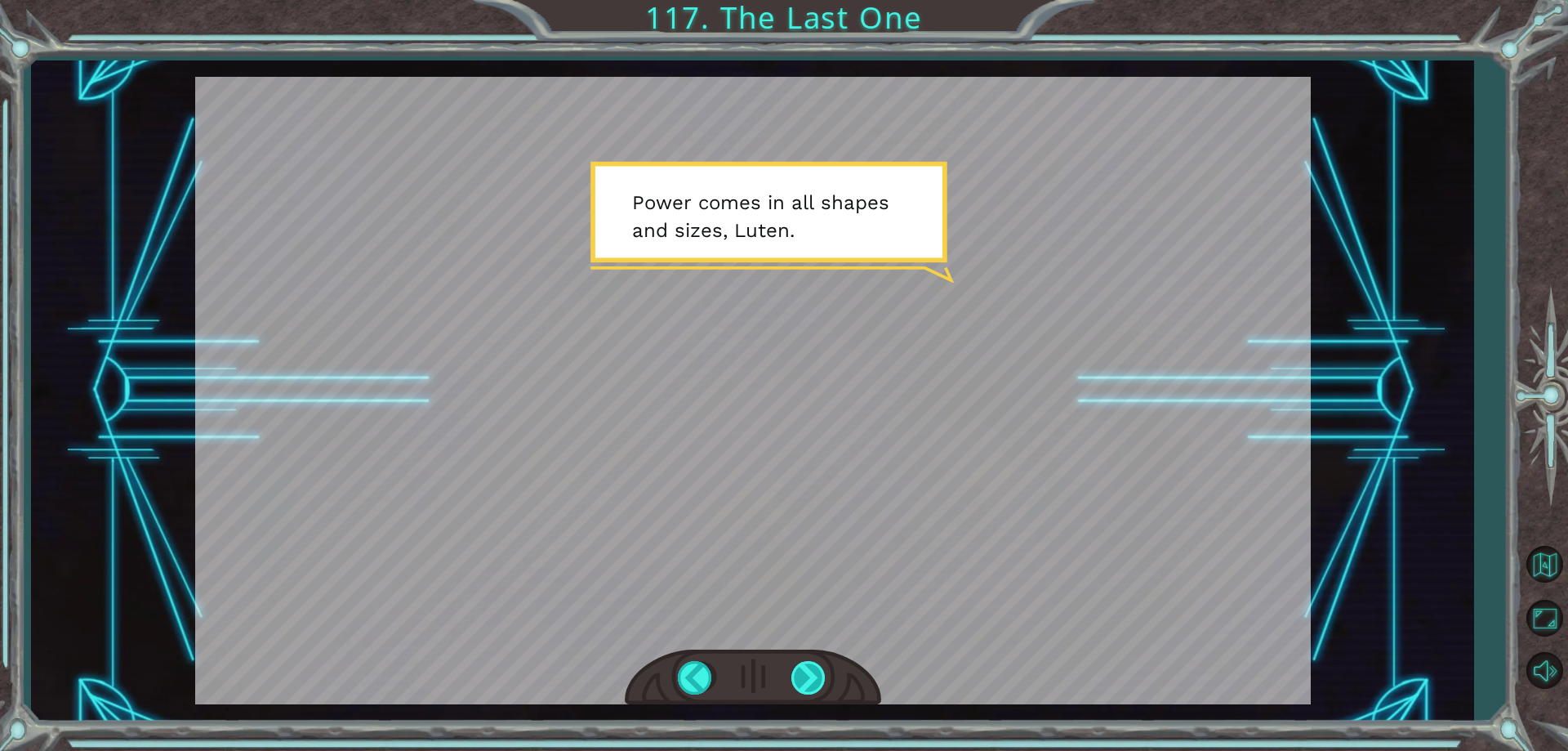
click at [806, 673] on div at bounding box center [809, 677] width 37 height 34
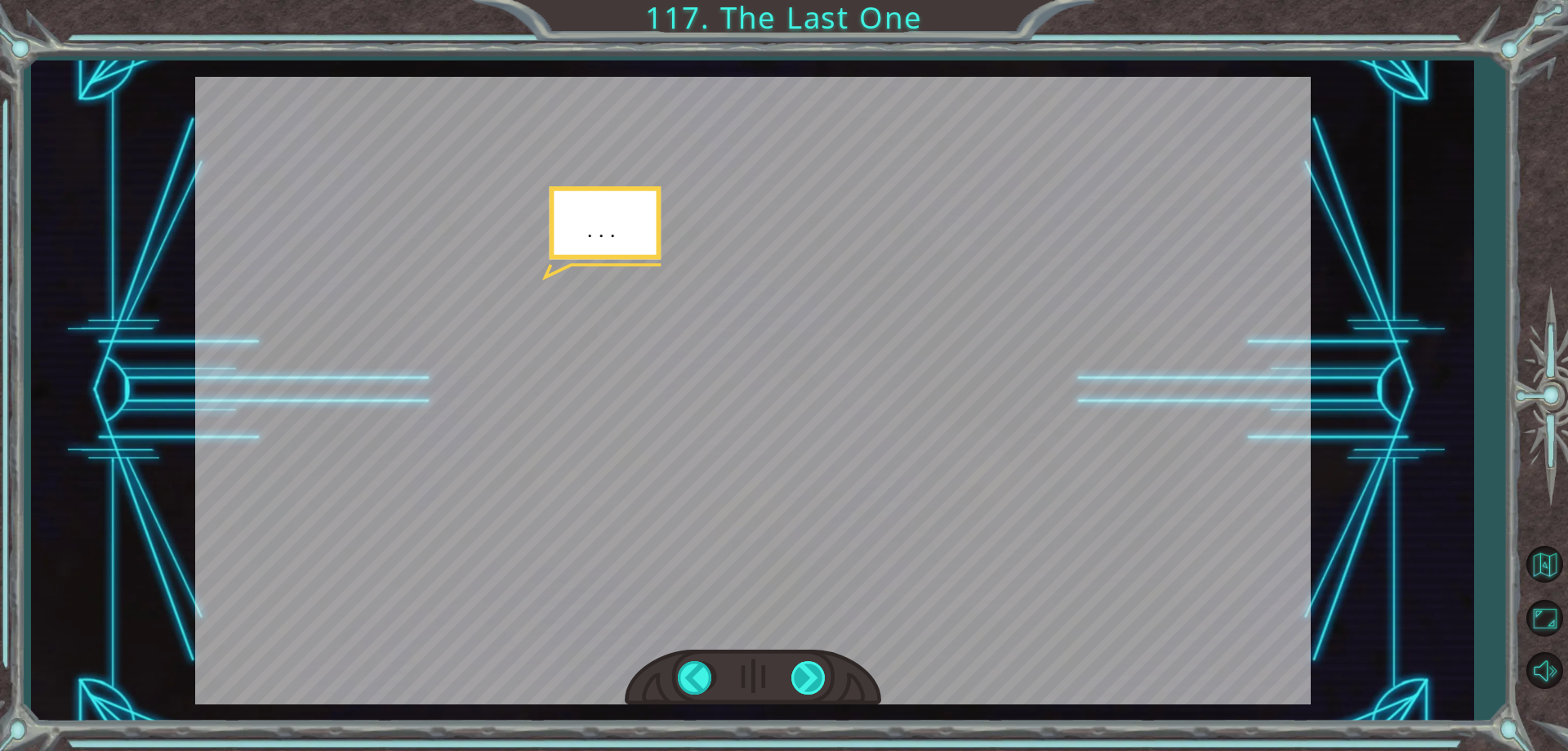
click at [806, 673] on div at bounding box center [809, 677] width 37 height 34
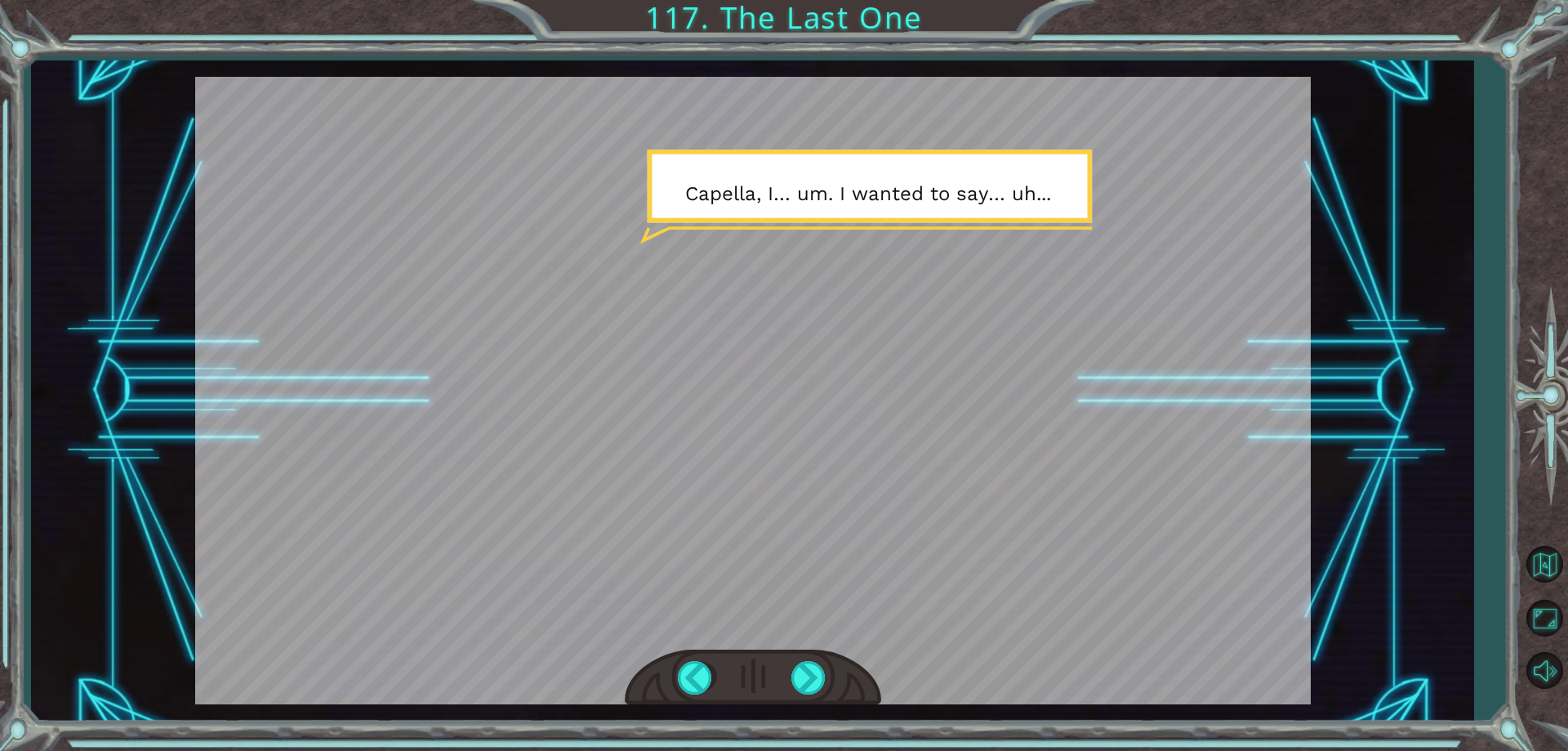
click at [787, 665] on div at bounding box center [753, 677] width 257 height 56
click at [796, 672] on div at bounding box center [809, 677] width 37 height 34
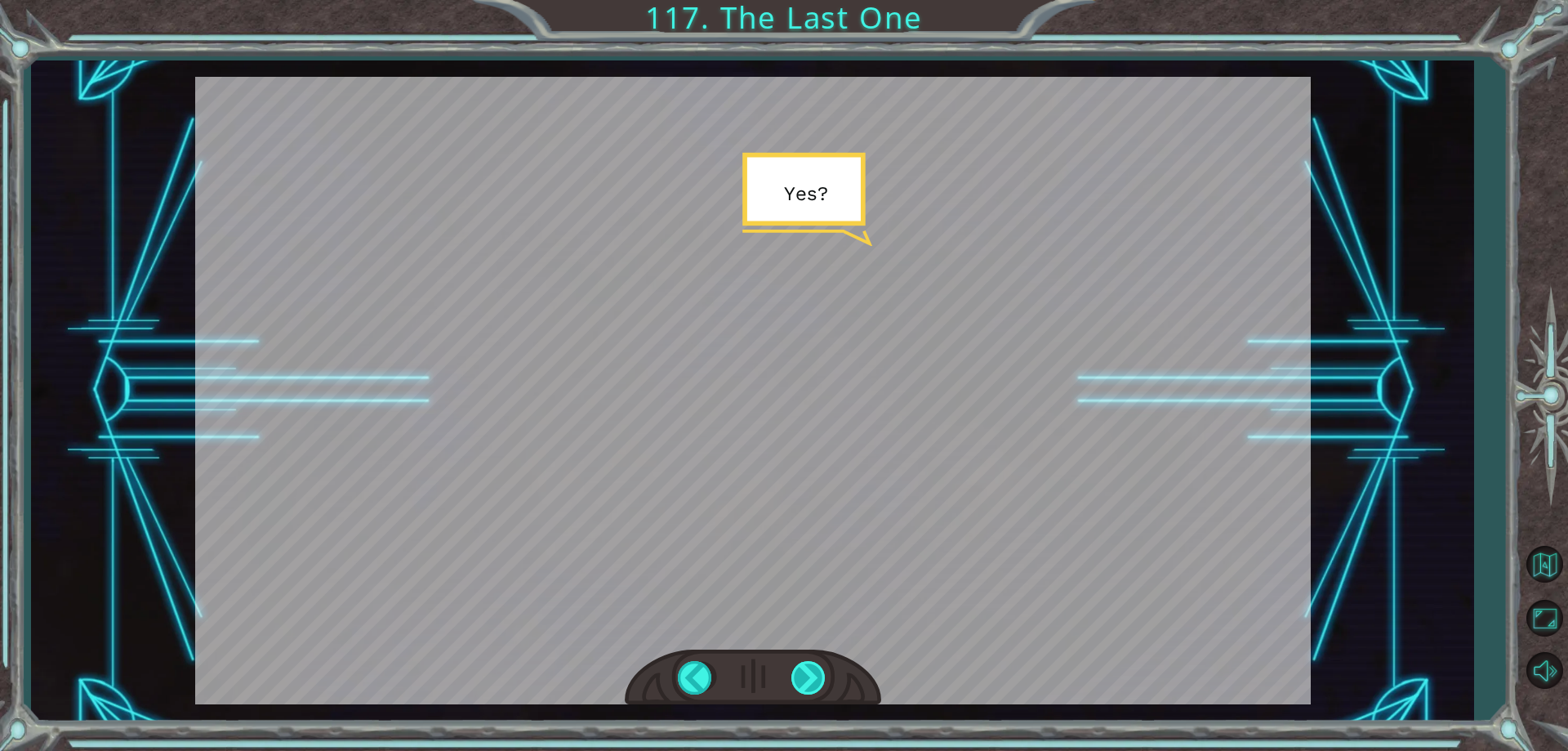
click at [796, 672] on div at bounding box center [809, 677] width 37 height 34
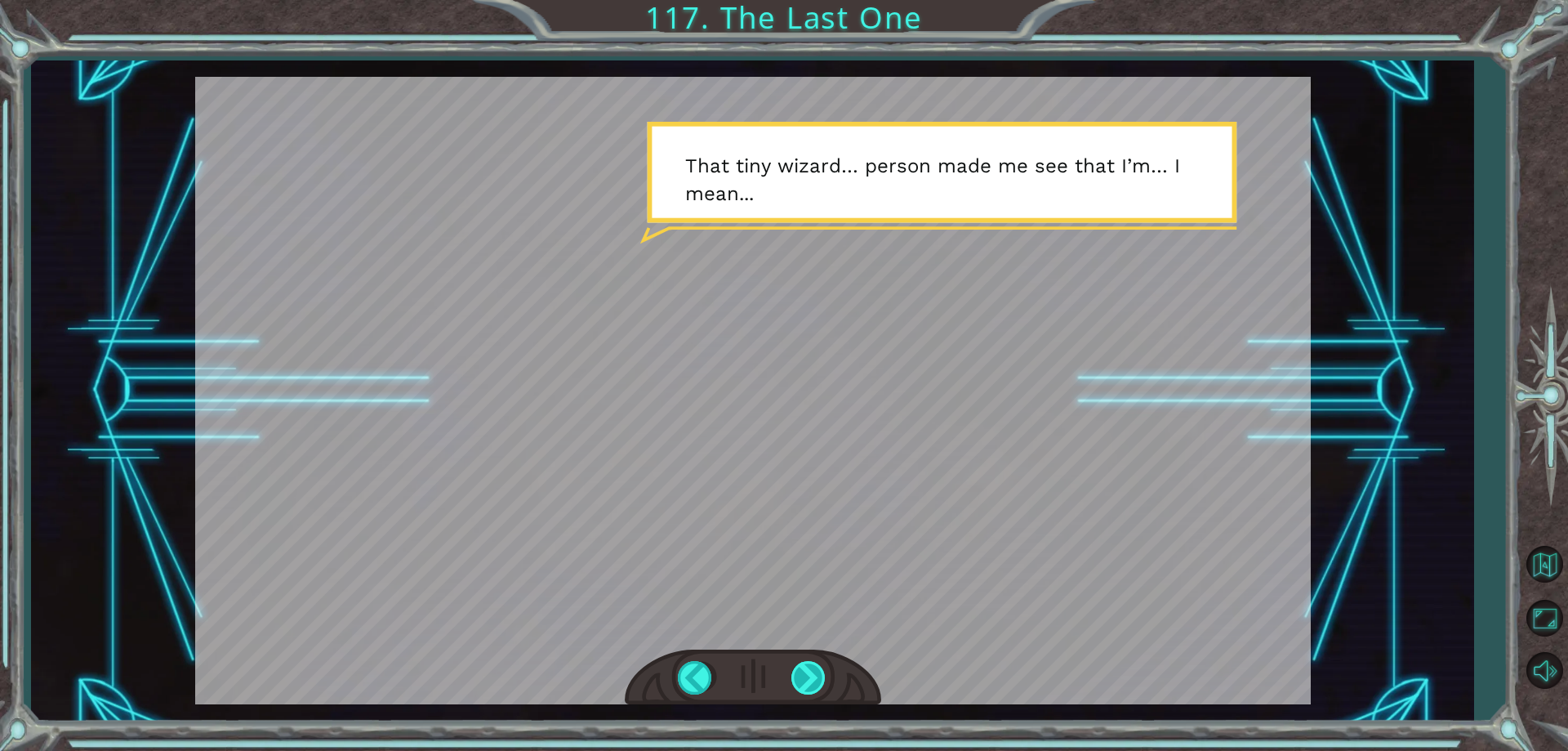
click at [796, 672] on div at bounding box center [809, 677] width 37 height 34
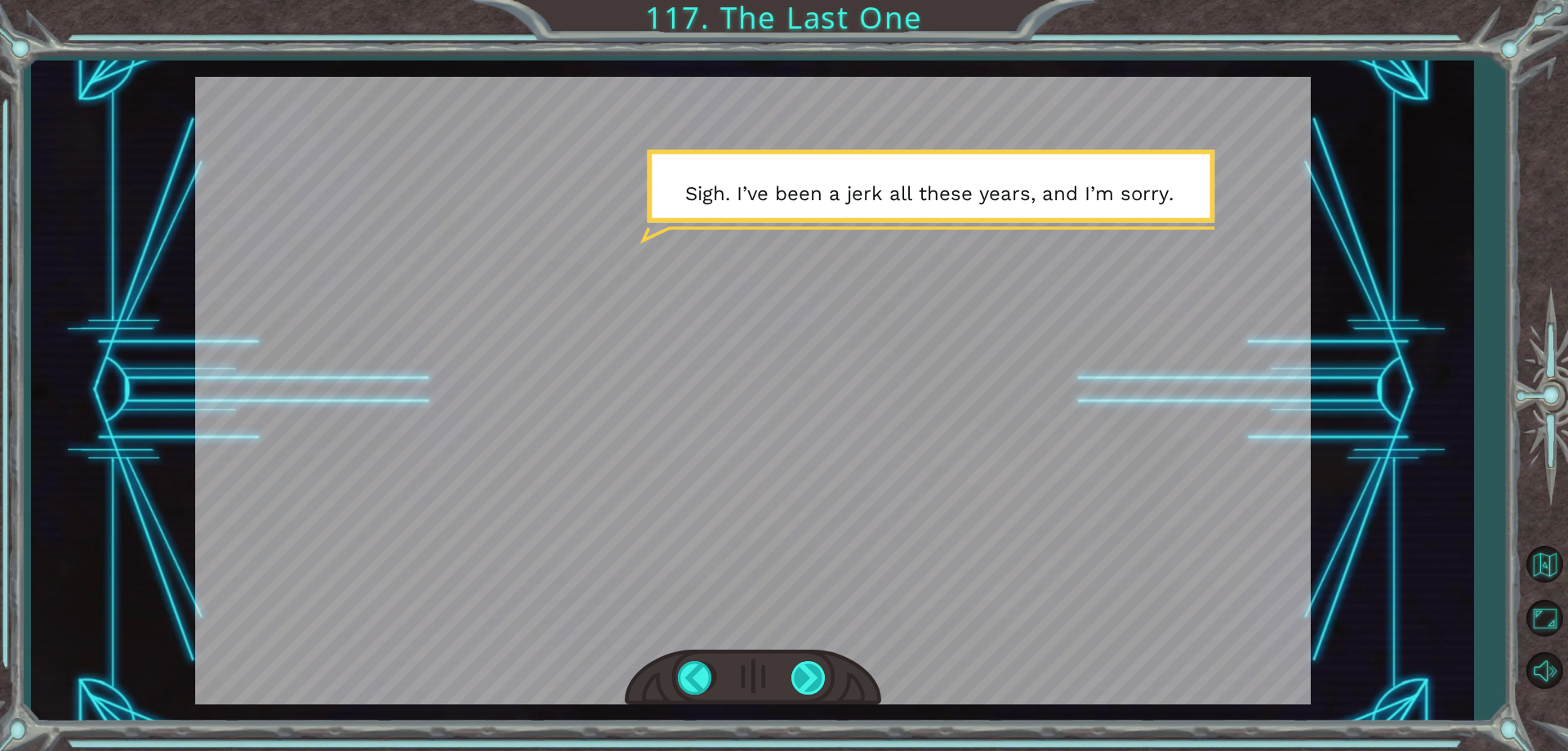
click at [796, 672] on div at bounding box center [809, 677] width 37 height 34
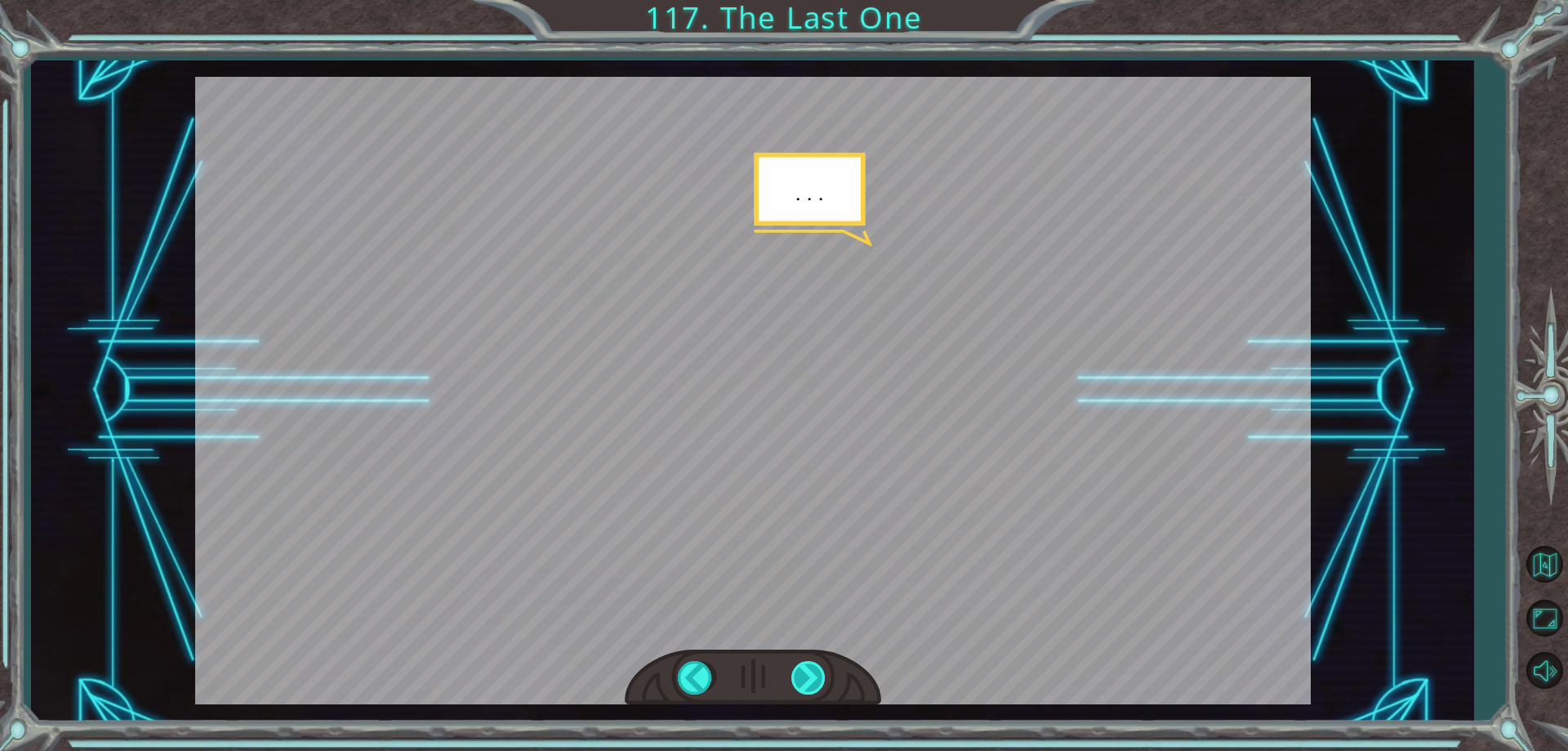
click at [796, 672] on div at bounding box center [809, 677] width 37 height 34
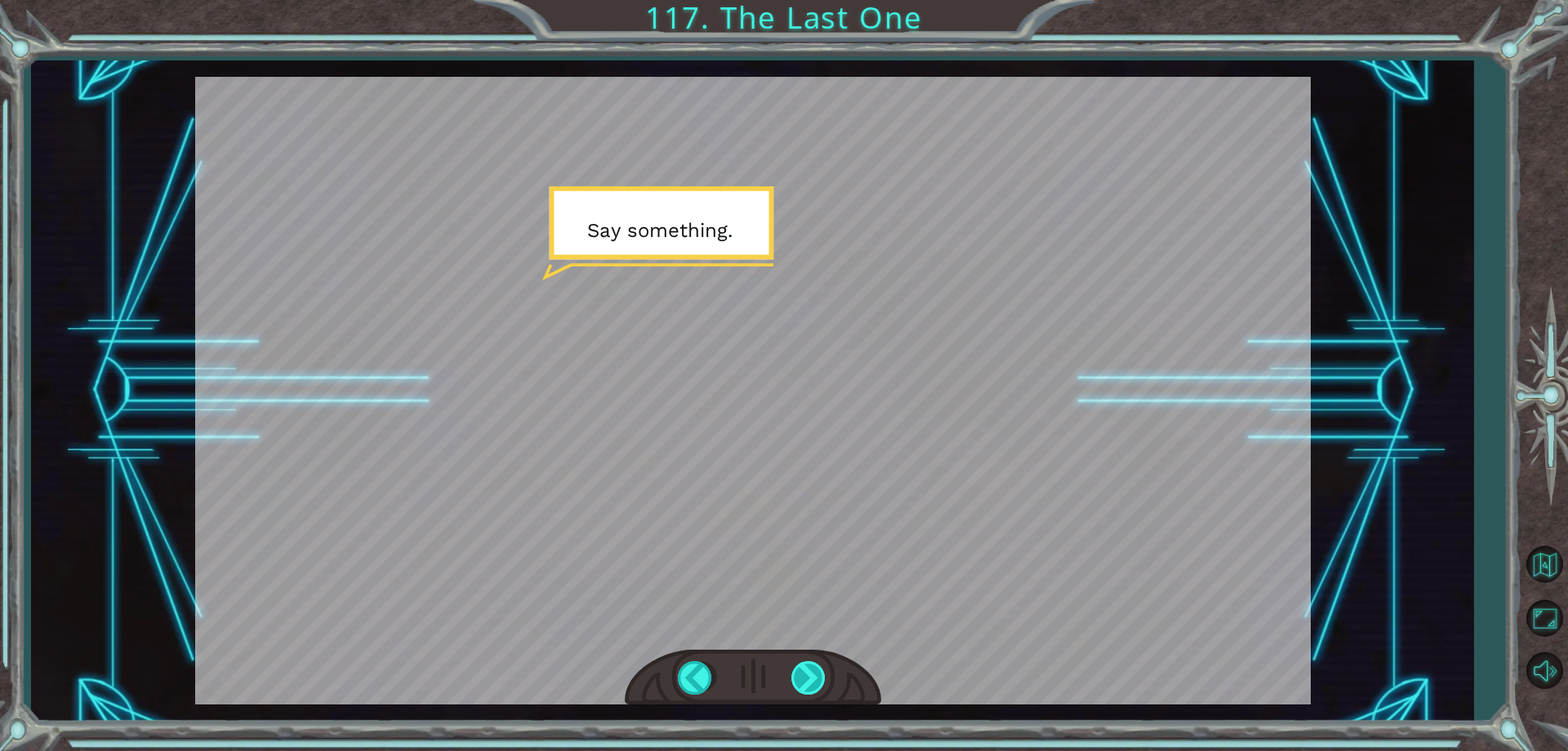
click at [796, 672] on div at bounding box center [809, 677] width 37 height 34
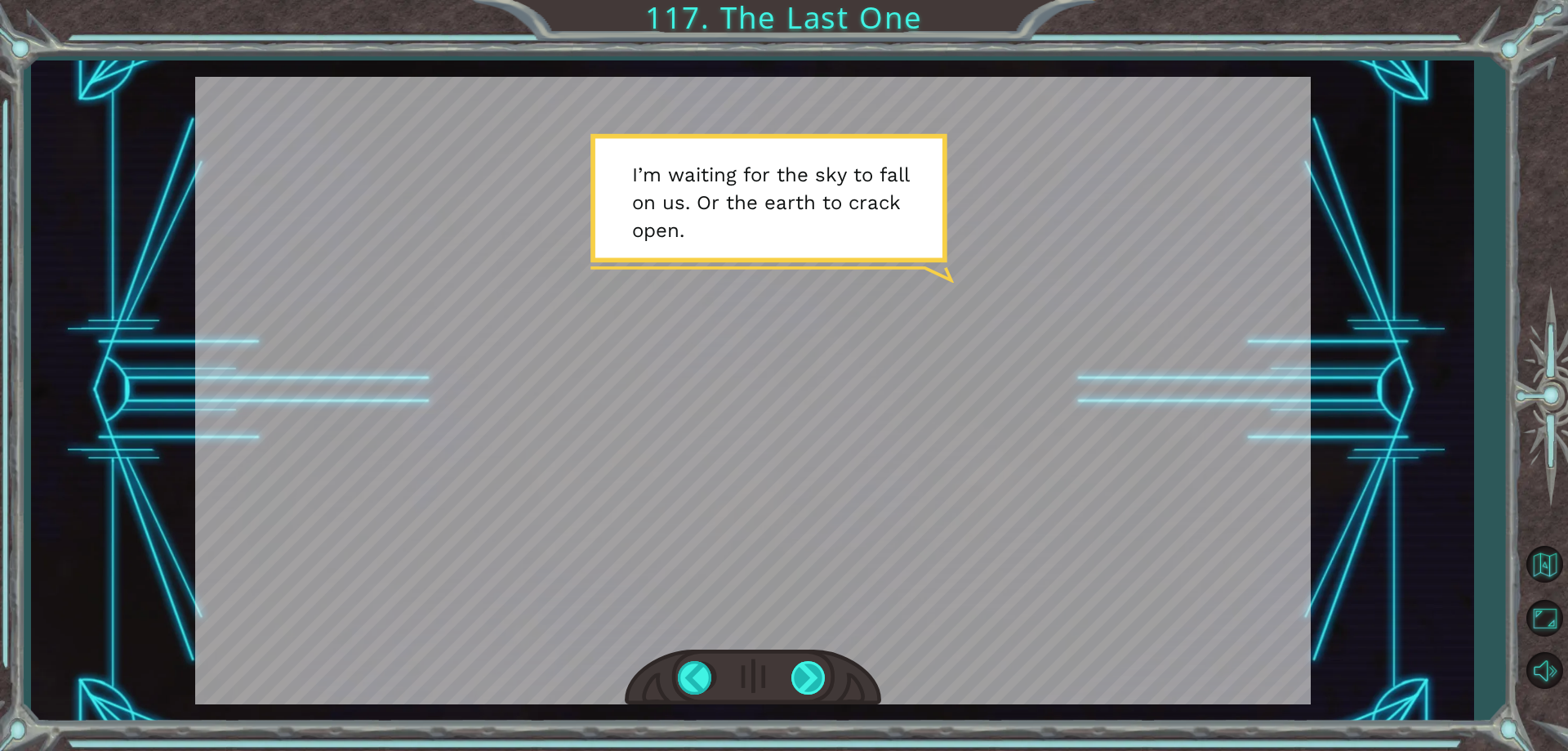
click at [796, 672] on div at bounding box center [809, 677] width 37 height 34
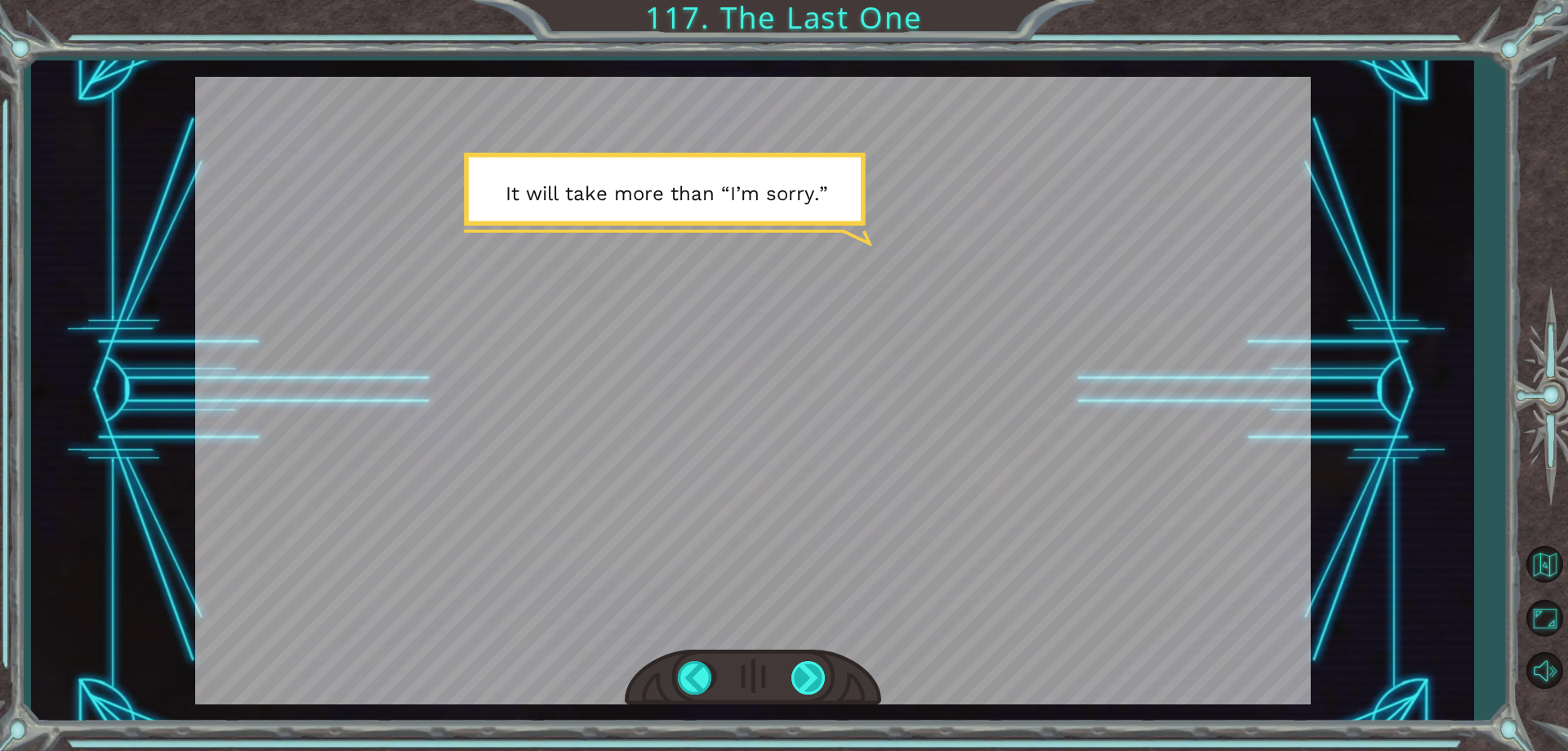
click at [791, 673] on div at bounding box center [809, 677] width 37 height 34
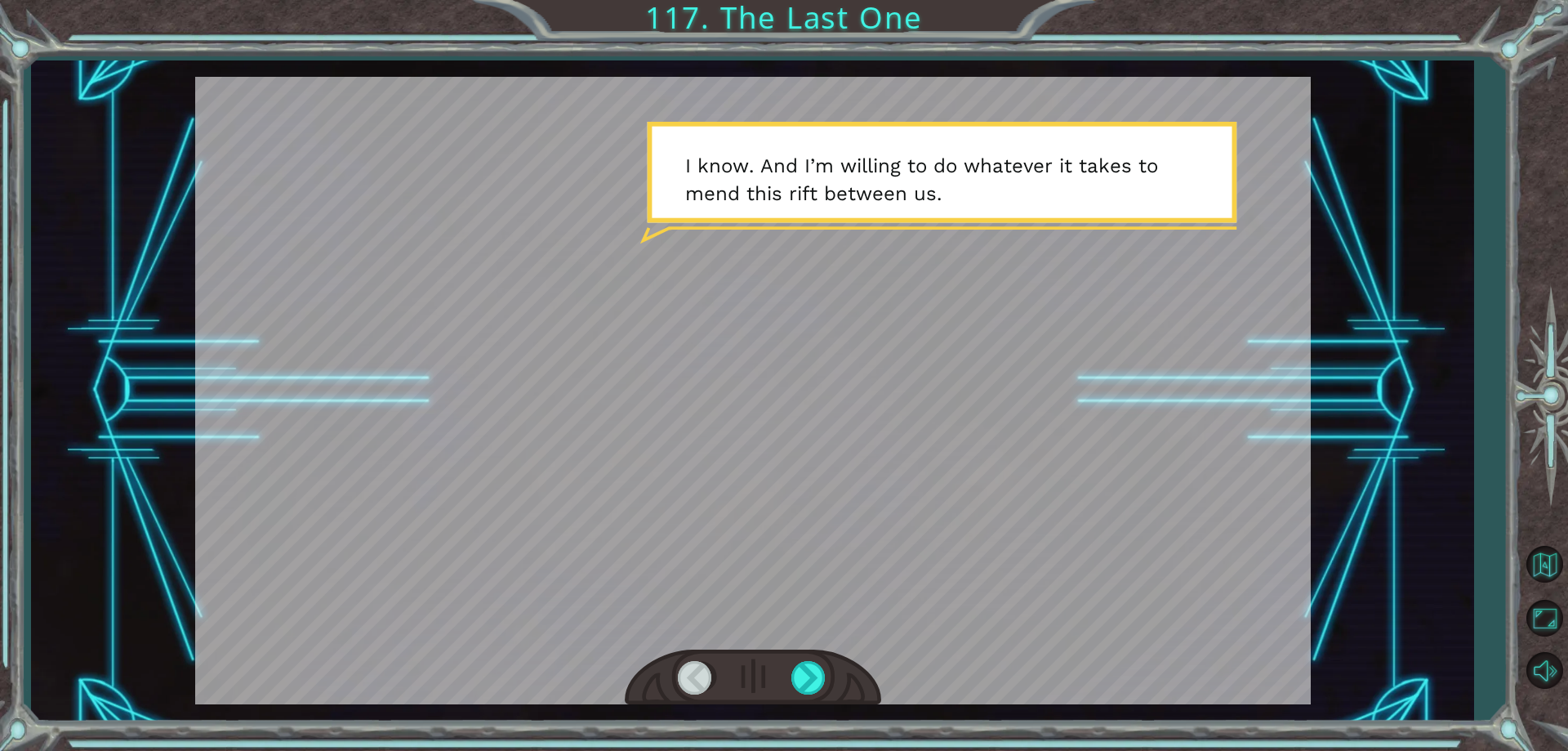
click at [790, 680] on div at bounding box center [753, 677] width 257 height 56
click at [798, 657] on div at bounding box center [753, 677] width 257 height 56
click at [795, 673] on div at bounding box center [809, 677] width 37 height 34
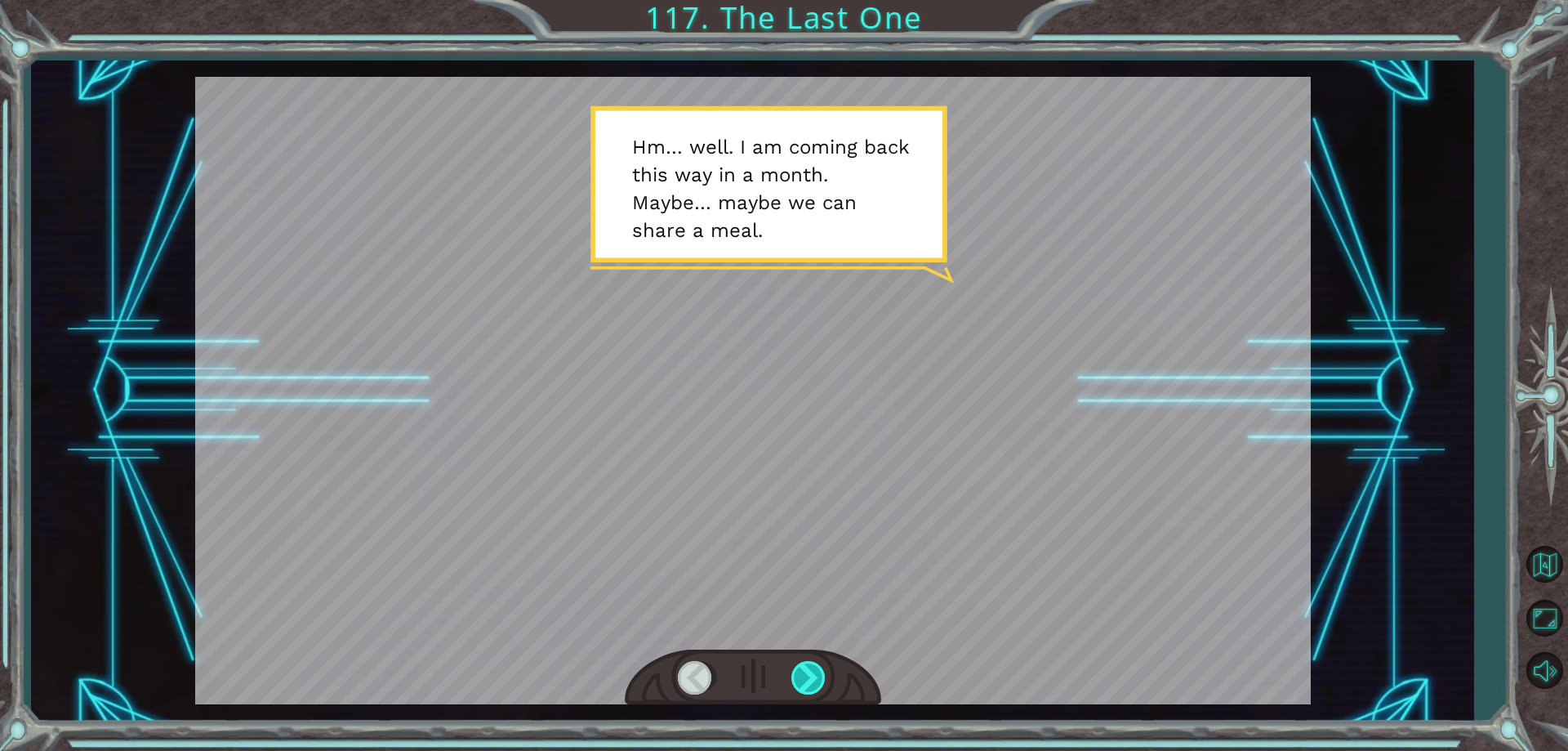
click at [813, 686] on div at bounding box center [809, 677] width 37 height 34
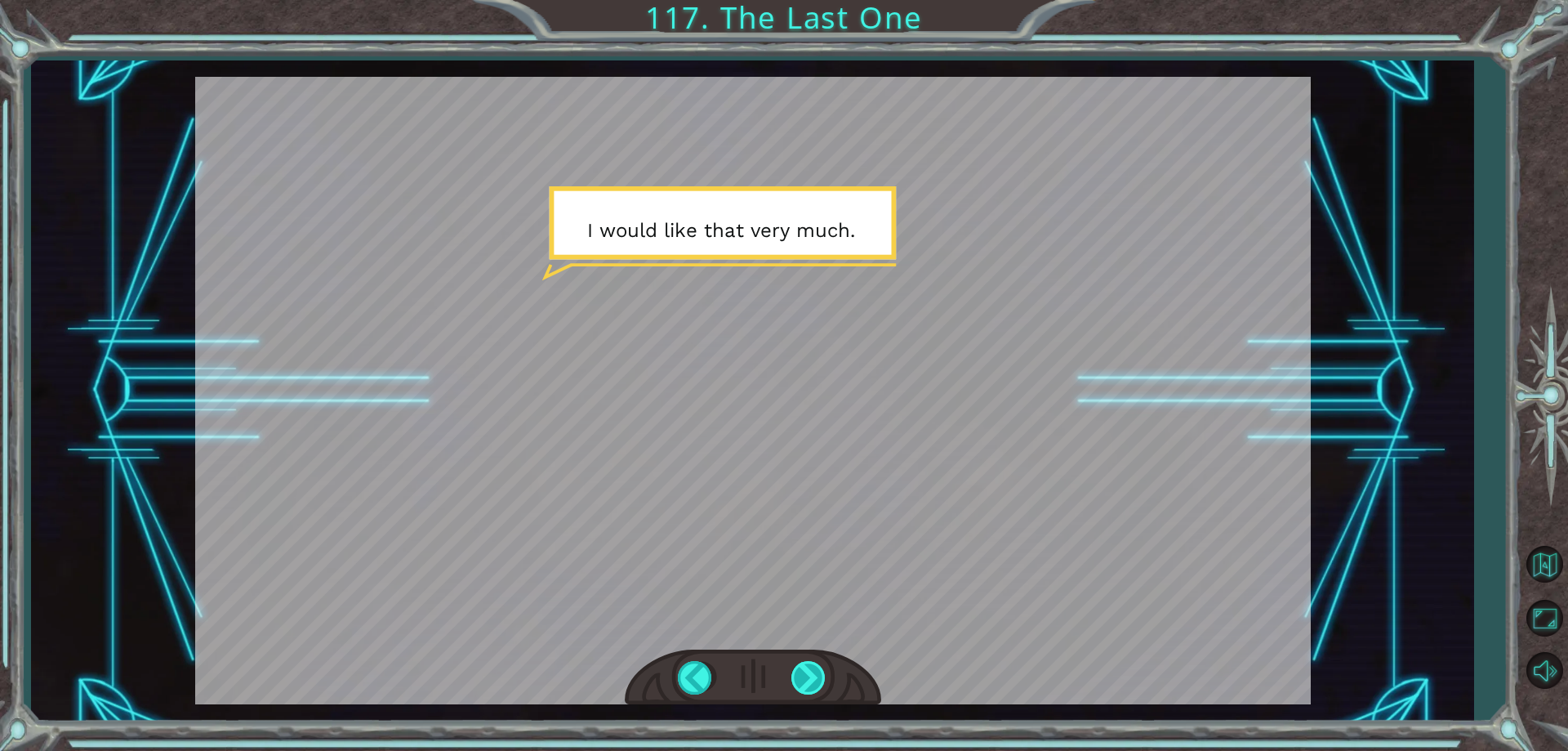
click at [813, 686] on div at bounding box center [809, 677] width 37 height 34
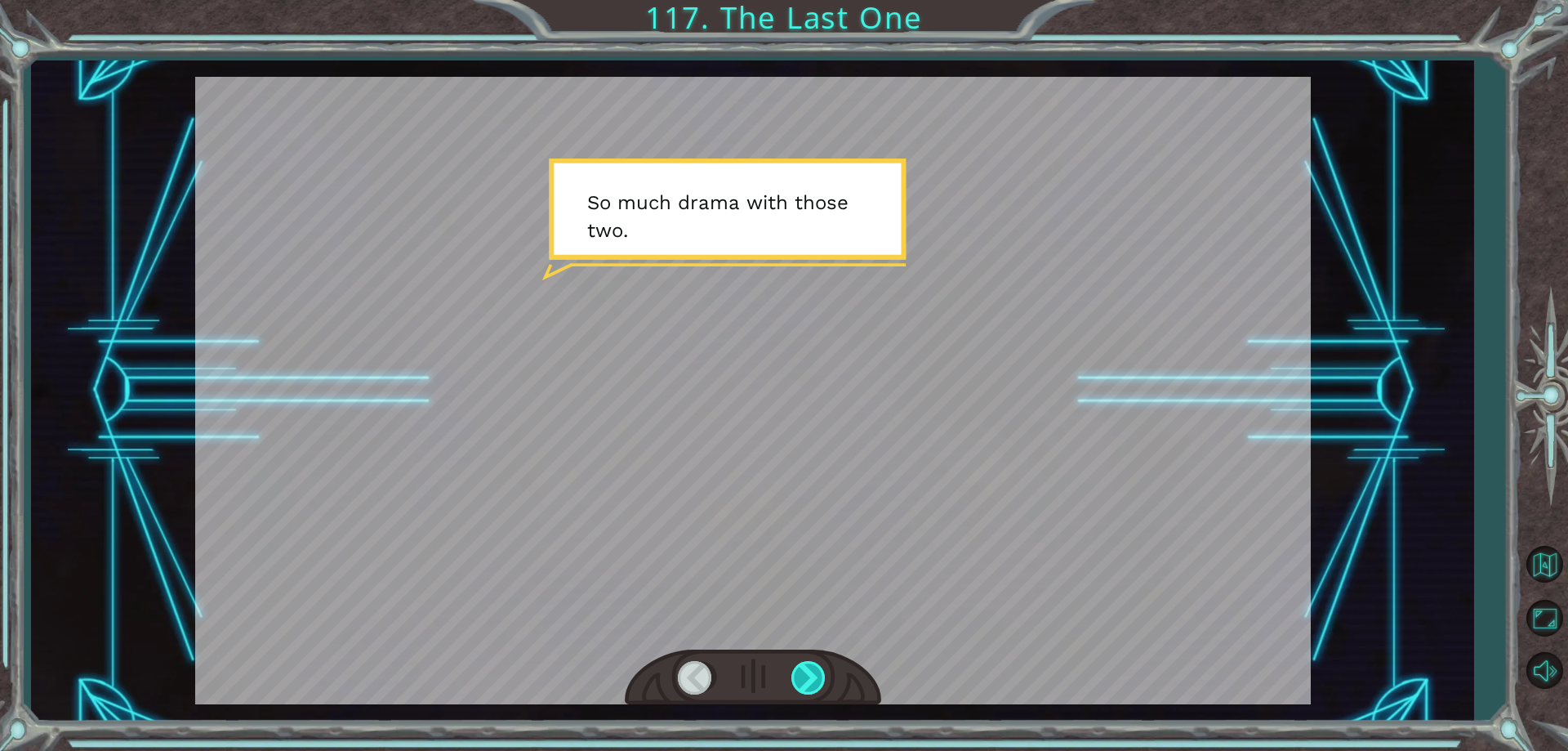
click at [795, 682] on div at bounding box center [809, 677] width 37 height 34
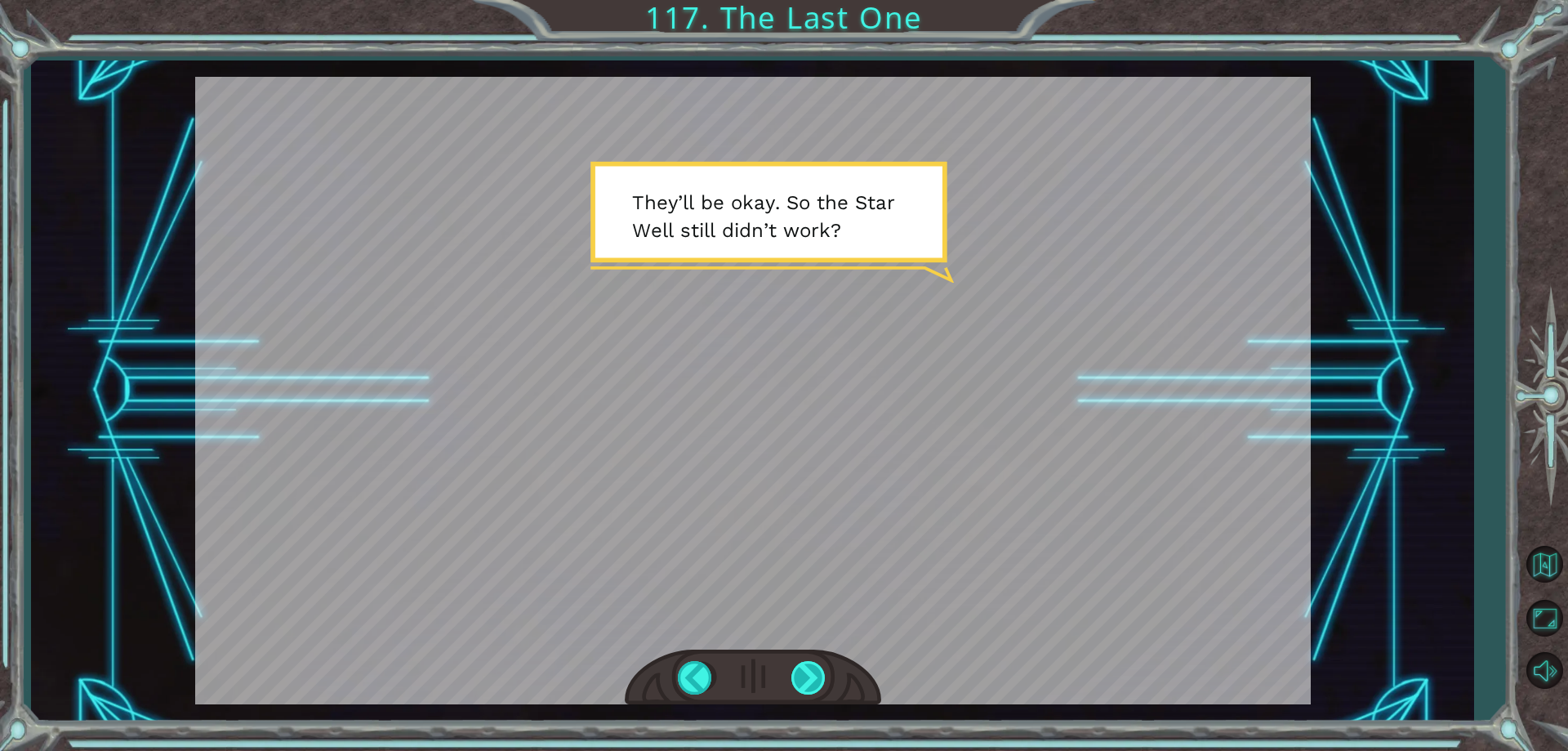
click at [795, 680] on div at bounding box center [809, 677] width 37 height 34
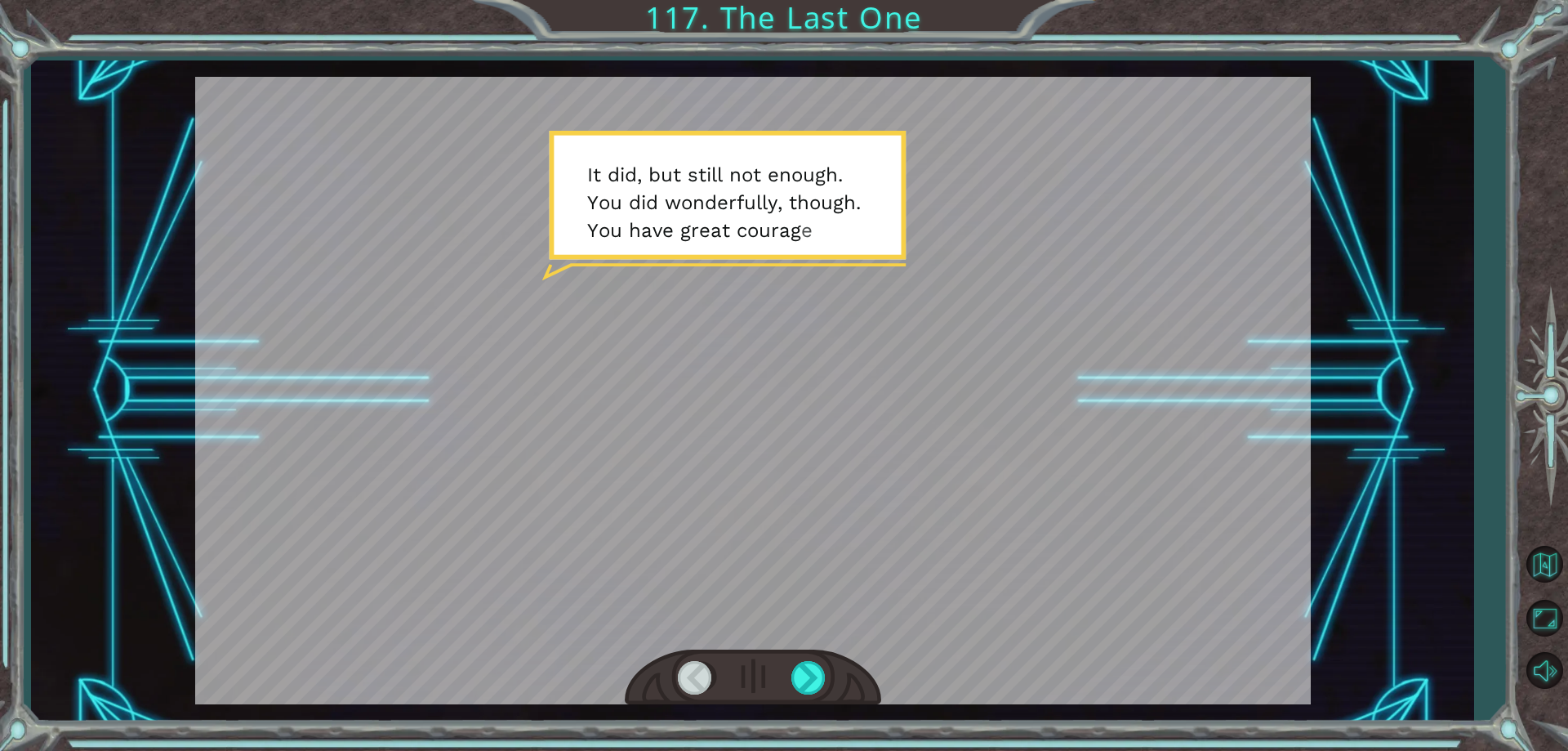
drag, startPoint x: 795, startPoint y: 680, endPoint x: 699, endPoint y: 537, distance: 172.2
click at [699, 537] on div at bounding box center [753, 390] width 1116 height 627
drag, startPoint x: 699, startPoint y: 537, endPoint x: 702, endPoint y: 529, distance: 8.5
drag, startPoint x: 702, startPoint y: 529, endPoint x: 770, endPoint y: 411, distance: 136.2
click at [770, 411] on div at bounding box center [753, 390] width 1116 height 627
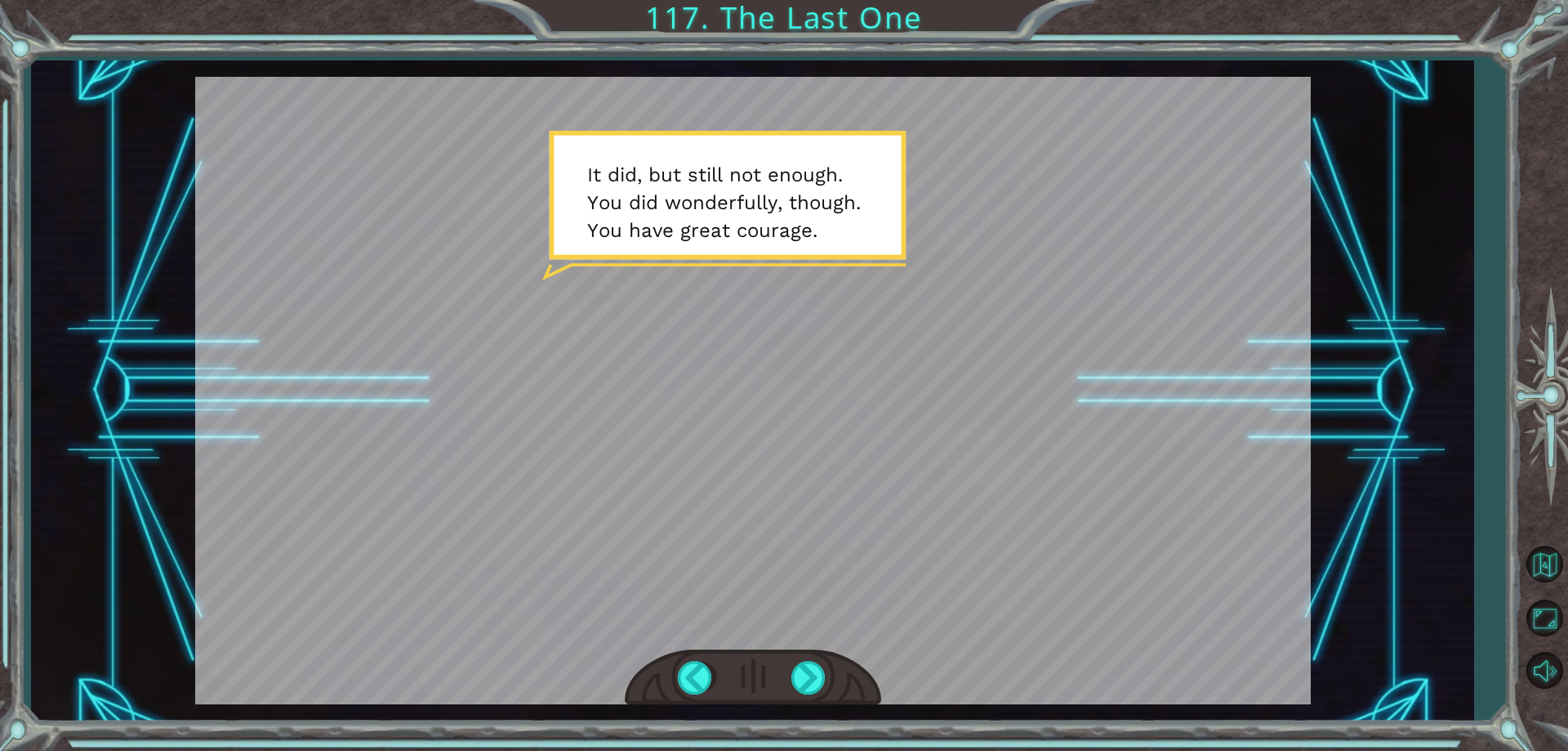
drag, startPoint x: 932, startPoint y: 386, endPoint x: 821, endPoint y: 388, distance: 111.0
click at [821, 388] on div at bounding box center [753, 390] width 1116 height 627
drag, startPoint x: 859, startPoint y: 371, endPoint x: 746, endPoint y: 181, distance: 221.1
click at [748, 183] on div at bounding box center [753, 390] width 1116 height 627
drag, startPoint x: 716, startPoint y: 152, endPoint x: 699, endPoint y: 167, distance: 22.7
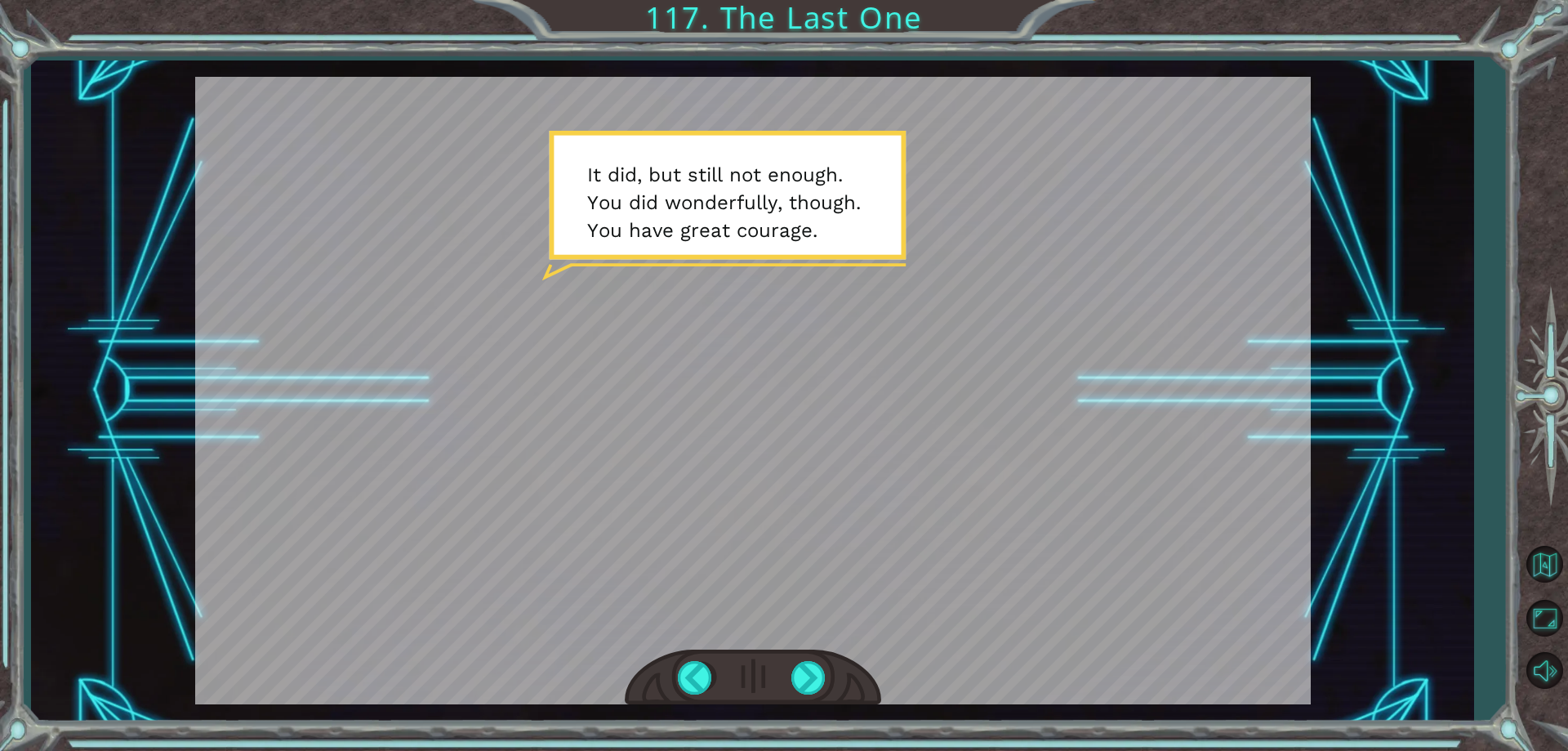
drag, startPoint x: 655, startPoint y: 380, endPoint x: 752, endPoint y: 322, distance: 113.0
drag, startPoint x: 897, startPoint y: 235, endPoint x: 945, endPoint y: 310, distance: 89.0
drag, startPoint x: 360, startPoint y: 22, endPoint x: 344, endPoint y: 95, distance: 74.7
click at [345, 62] on div "Temporary Text W o w , t h e s u n i s o u t . T h a t l i t t l e p e r s o n …" at bounding box center [784, 376] width 1568 height 751
drag, startPoint x: 356, startPoint y: 165, endPoint x: 426, endPoint y: 301, distance: 153.0
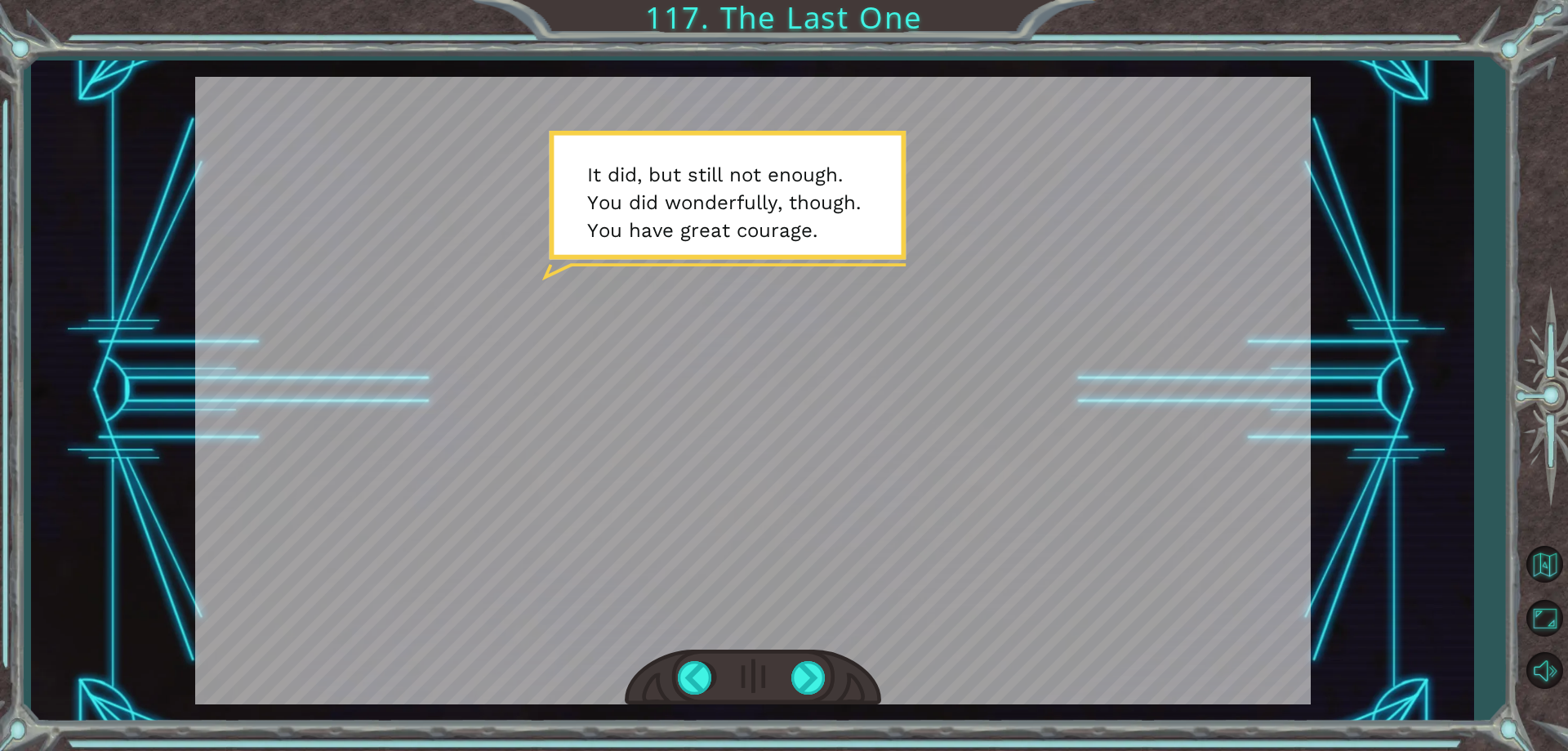
click at [423, 296] on div at bounding box center [753, 390] width 1116 height 627
drag, startPoint x: 814, startPoint y: 456, endPoint x: 803, endPoint y: 408, distance: 49.2
click at [811, 428] on div at bounding box center [753, 390] width 1116 height 627
drag, startPoint x: 501, startPoint y: 145, endPoint x: 453, endPoint y: 109, distance: 60.0
drag, startPoint x: 453, startPoint y: 109, endPoint x: 591, endPoint y: 486, distance: 401.5
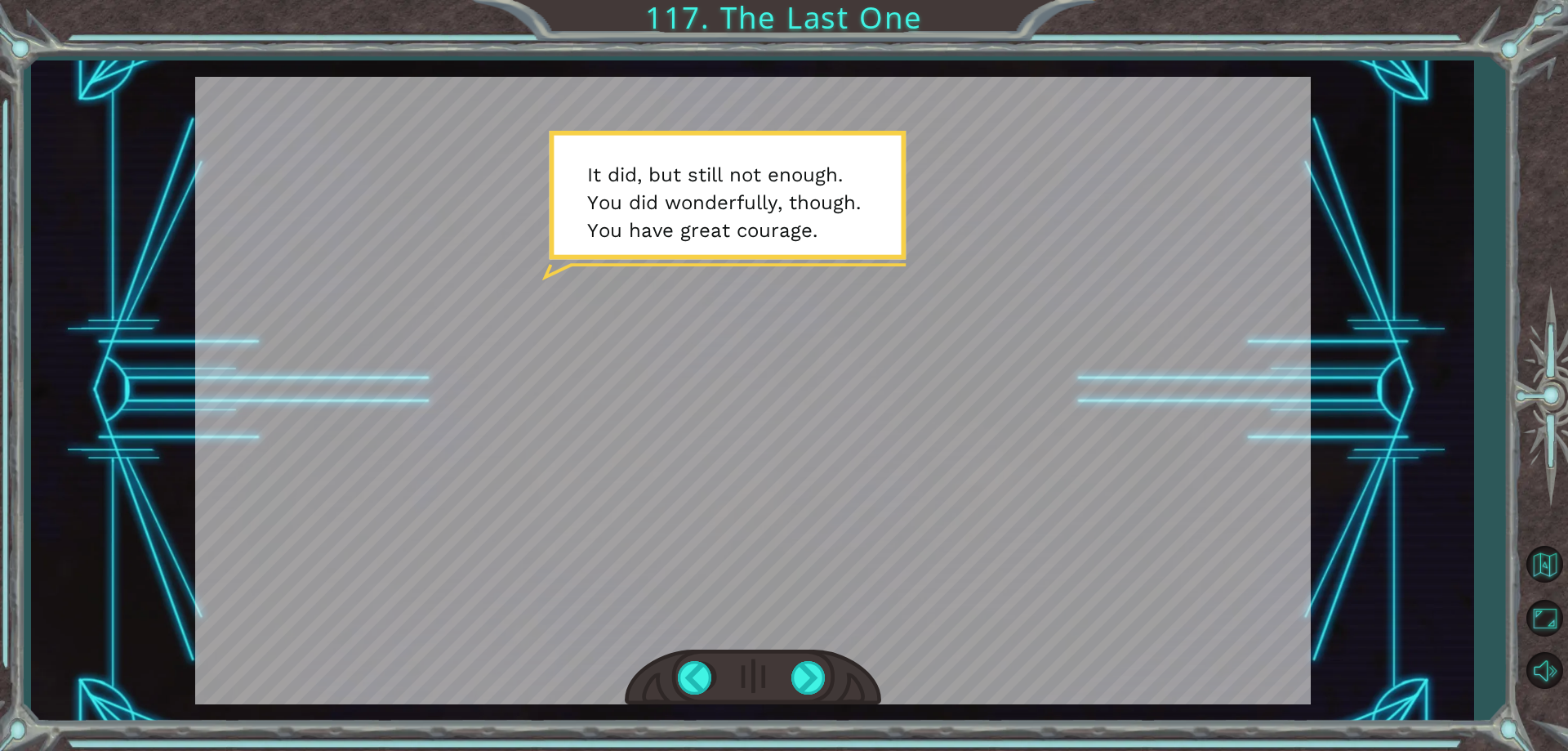
click at [589, 484] on div at bounding box center [753, 390] width 1116 height 627
drag, startPoint x: 600, startPoint y: 489, endPoint x: 666, endPoint y: 431, distance: 87.9
click at [661, 437] on div at bounding box center [753, 390] width 1116 height 627
drag, startPoint x: 671, startPoint y: 425, endPoint x: 673, endPoint y: 417, distance: 8.2
drag, startPoint x: 673, startPoint y: 417, endPoint x: 661, endPoint y: 300, distance: 117.6
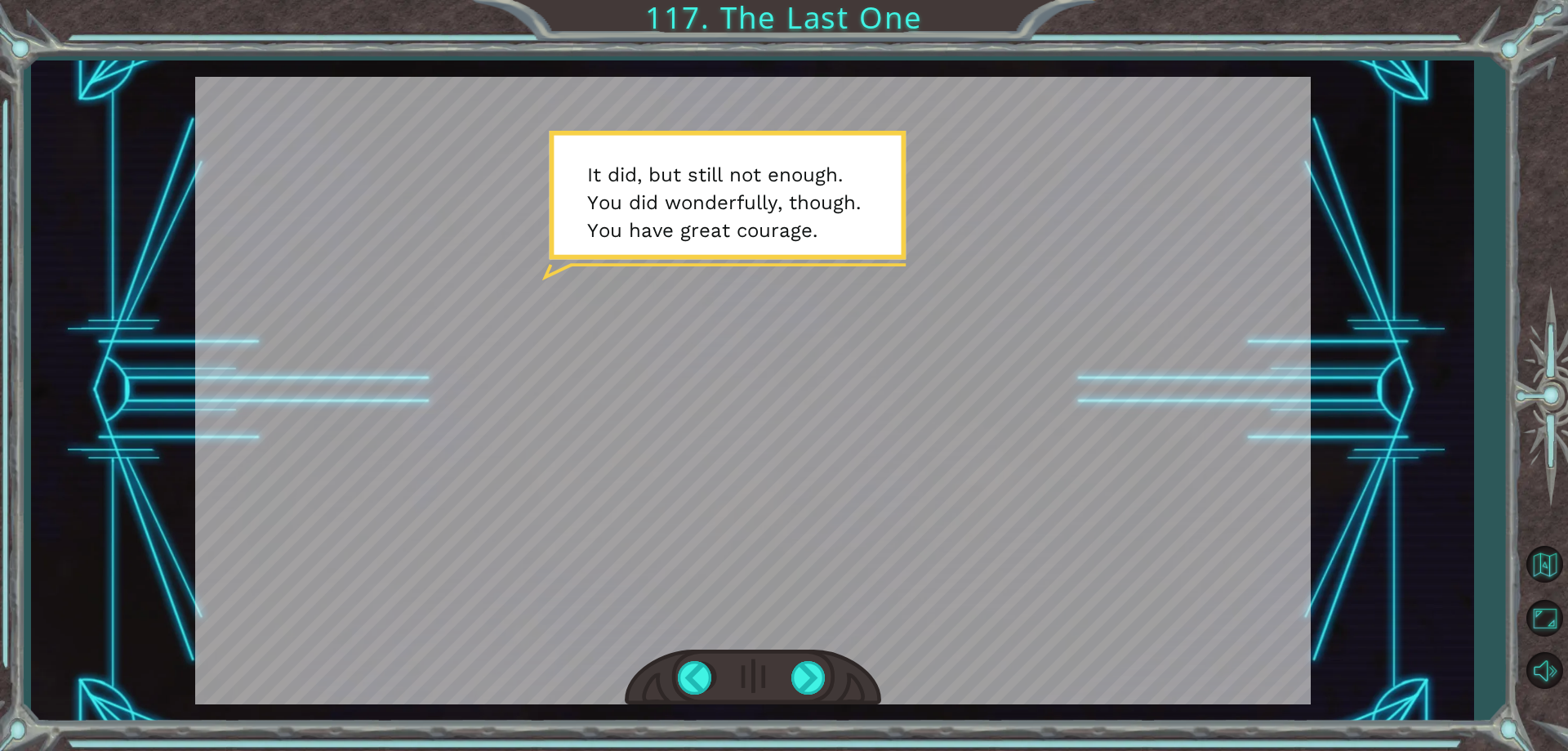
click at [662, 302] on div at bounding box center [753, 390] width 1116 height 627
drag, startPoint x: 663, startPoint y: 234, endPoint x: 684, endPoint y: 351, distance: 118.9
click at [682, 346] on div at bounding box center [753, 390] width 1116 height 627
drag, startPoint x: 768, startPoint y: 546, endPoint x: 805, endPoint y: 607, distance: 71.3
drag, startPoint x: 805, startPoint y: 607, endPoint x: 971, endPoint y: 530, distance: 183.0
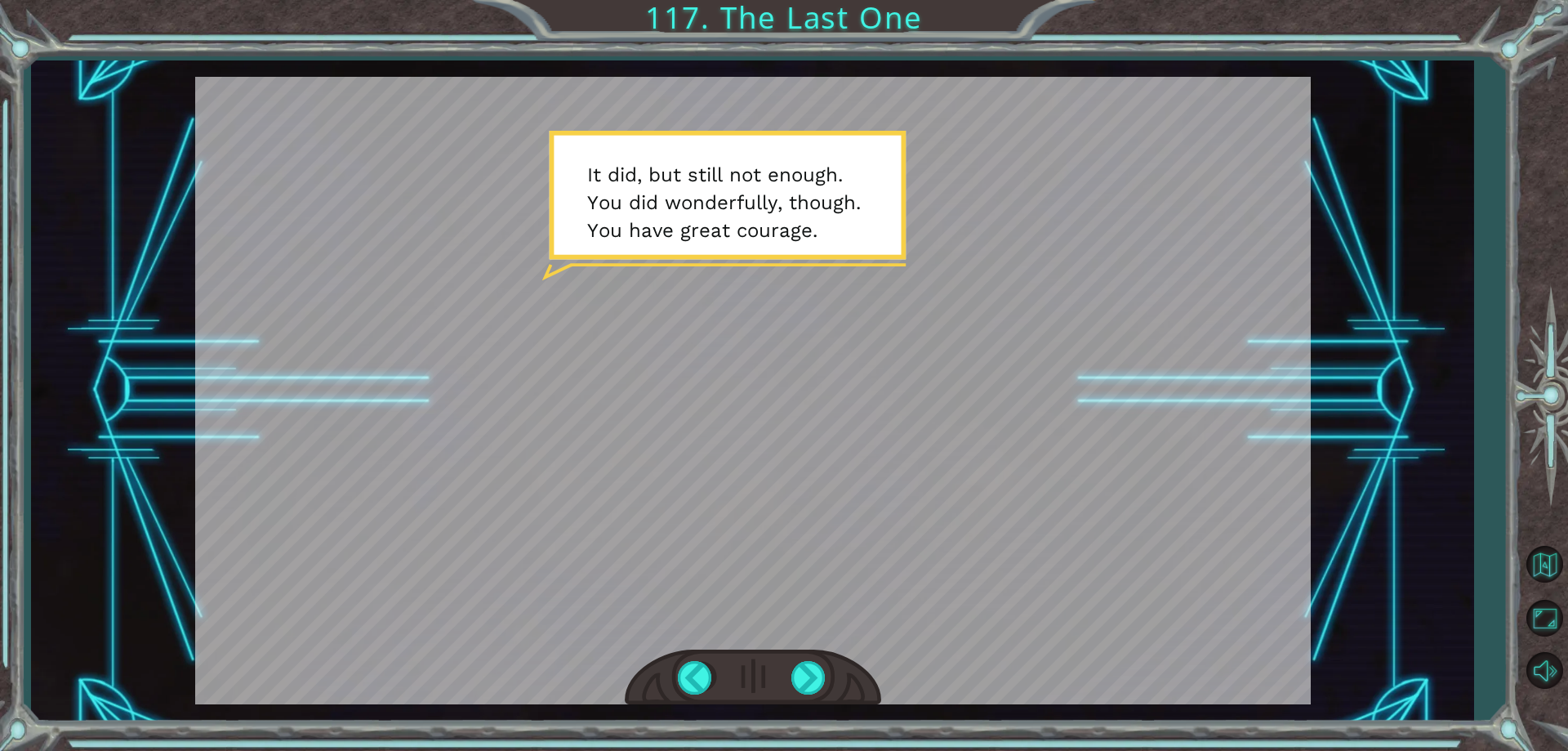
click at [976, 539] on div at bounding box center [753, 390] width 1116 height 627
drag, startPoint x: 964, startPoint y: 517, endPoint x: 847, endPoint y: 484, distance: 121.6
click at [858, 488] on div at bounding box center [753, 390] width 1116 height 627
drag, startPoint x: 846, startPoint y: 483, endPoint x: 800, endPoint y: 463, distance: 50.2
click at [836, 481] on div at bounding box center [753, 390] width 1116 height 627
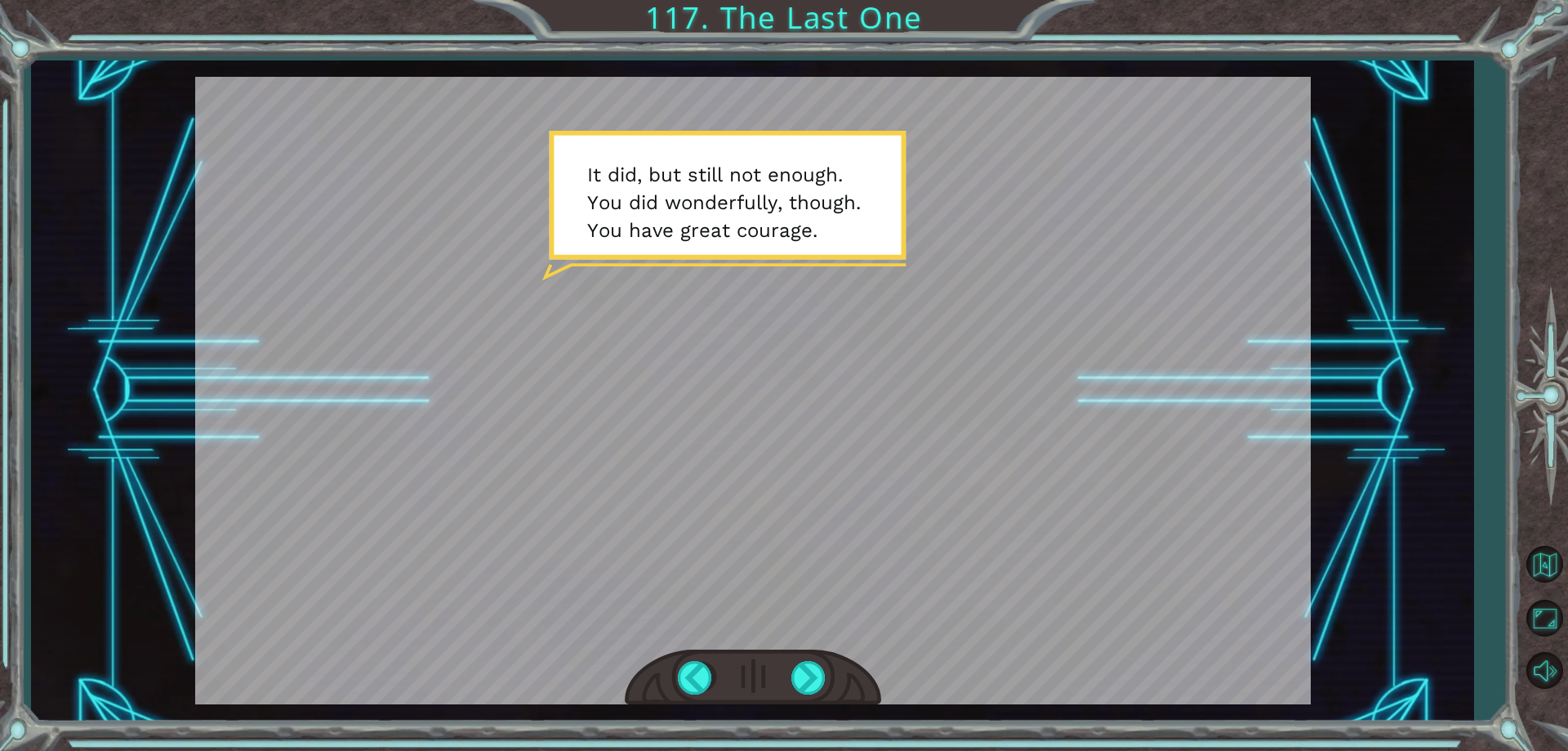
drag, startPoint x: 670, startPoint y: 414, endPoint x: 614, endPoint y: 386, distance: 62.6
drag, startPoint x: 614, startPoint y: 386, endPoint x: 710, endPoint y: 270, distance: 150.6
click at [633, 356] on div at bounding box center [753, 390] width 1116 height 627
drag, startPoint x: 740, startPoint y: 257, endPoint x: 815, endPoint y: 441, distance: 198.7
drag, startPoint x: 815, startPoint y: 441, endPoint x: 469, endPoint y: 50, distance: 522.1
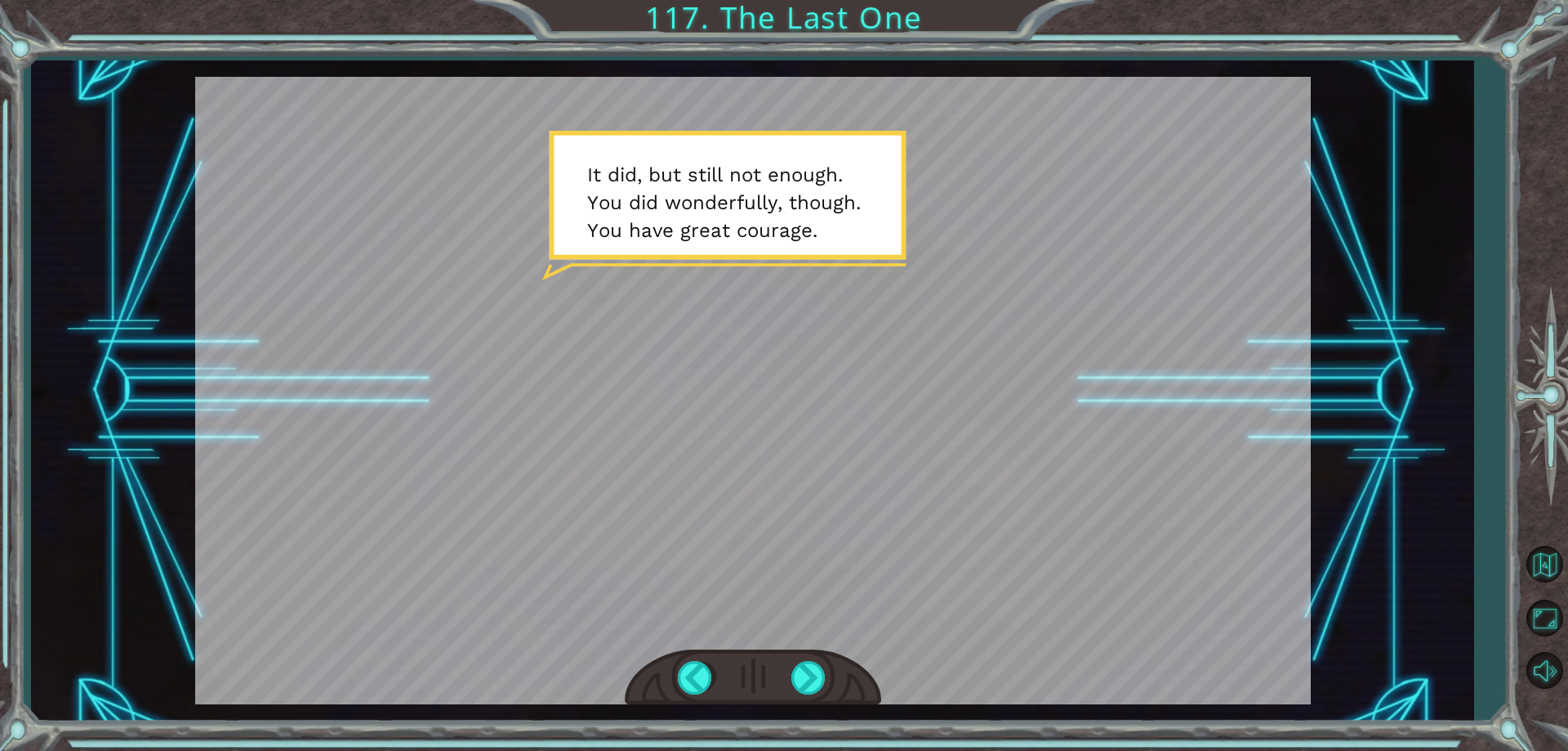
drag, startPoint x: 469, startPoint y: 50, endPoint x: 275, endPoint y: 248, distance: 277.2
click at [247, 218] on div at bounding box center [753, 390] width 1116 height 627
drag, startPoint x: 329, startPoint y: 314, endPoint x: 659, endPoint y: 599, distance: 436.0
click at [654, 595] on div at bounding box center [753, 390] width 1116 height 627
drag, startPoint x: 825, startPoint y: 530, endPoint x: 791, endPoint y: 621, distance: 97.1
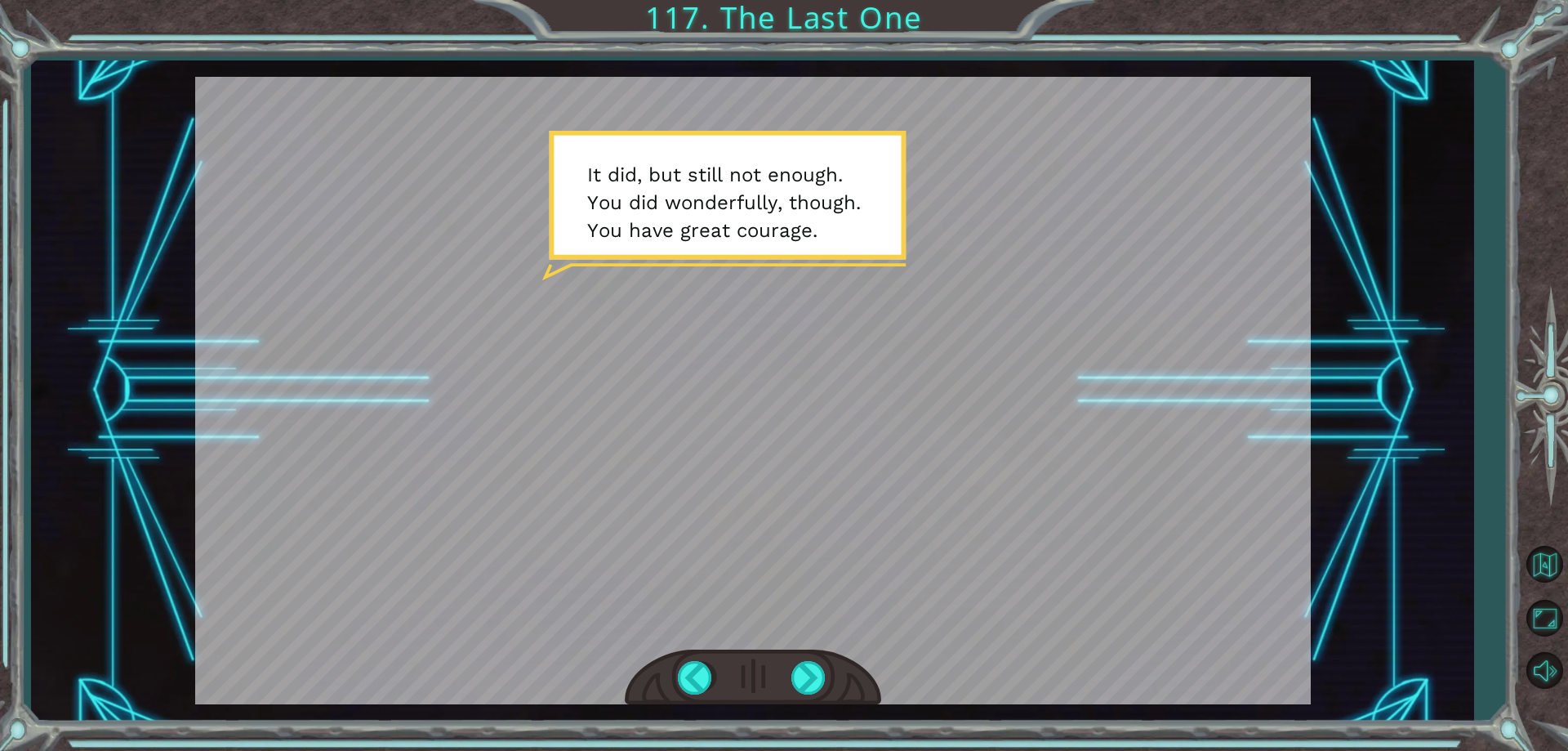
click at [792, 606] on div at bounding box center [753, 390] width 1116 height 627
click at [796, 675] on div at bounding box center [809, 677] width 37 height 34
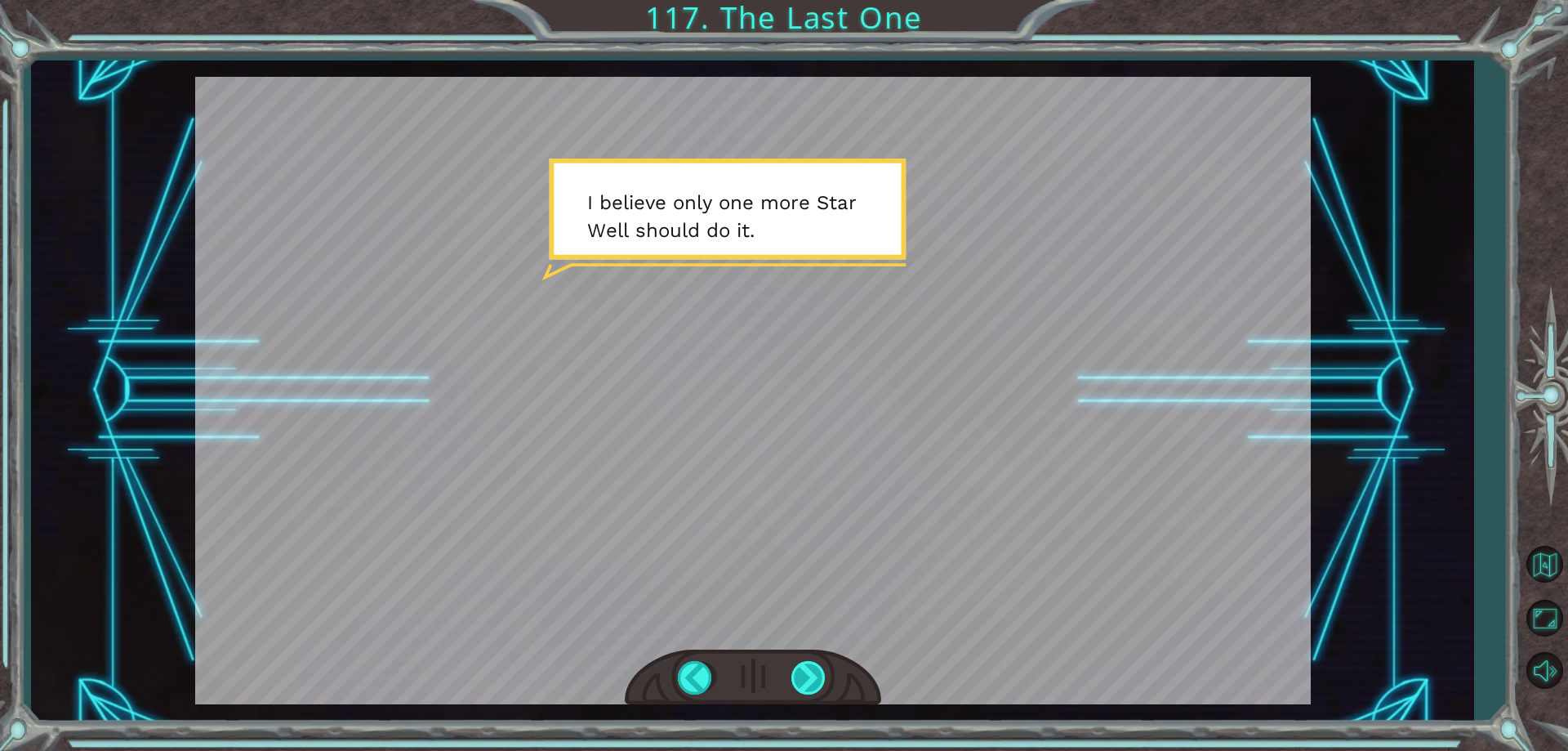
click at [796, 681] on div at bounding box center [809, 677] width 37 height 34
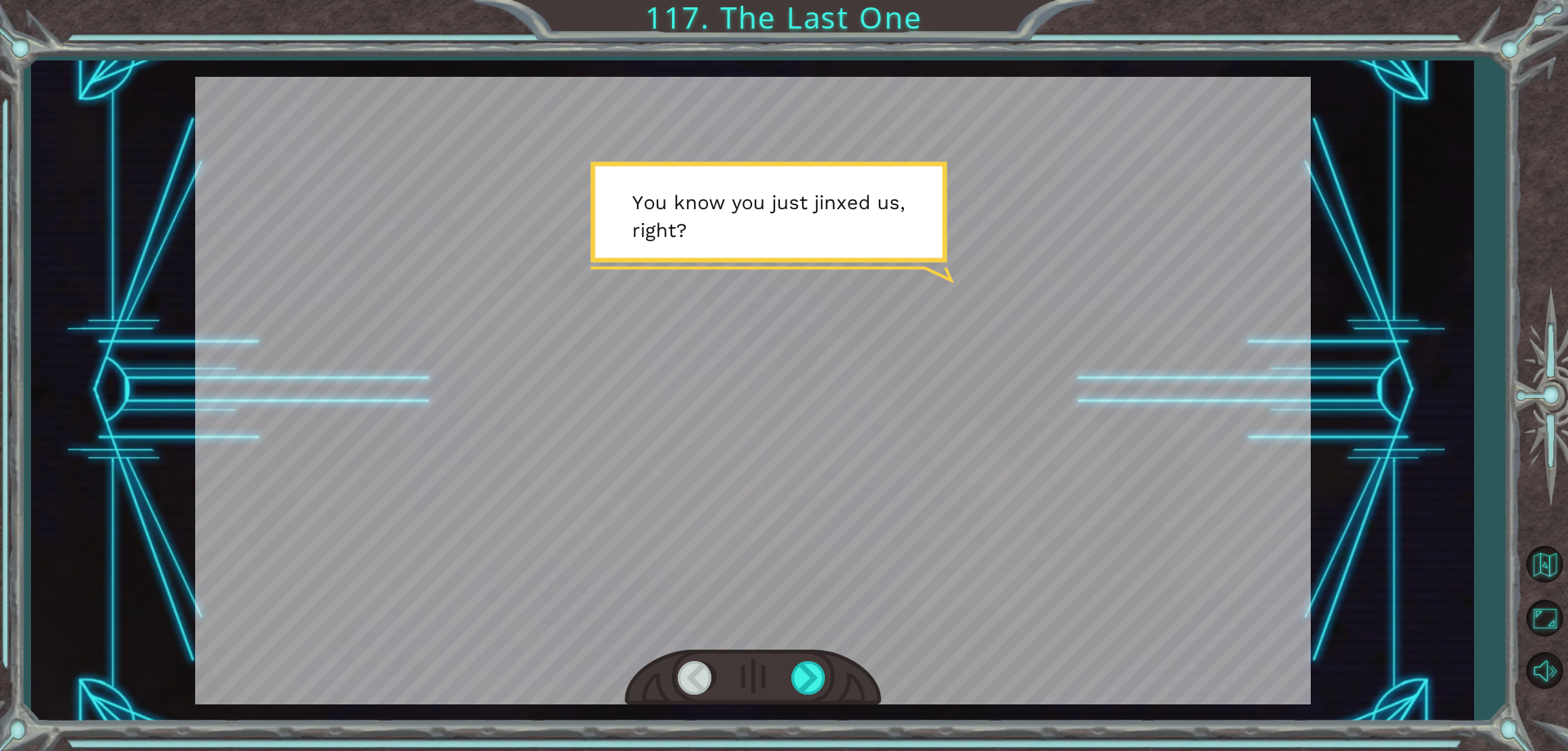
drag, startPoint x: 751, startPoint y: 403, endPoint x: 653, endPoint y: 369, distance: 103.7
drag, startPoint x: 653, startPoint y: 369, endPoint x: 769, endPoint y: 665, distance: 317.9
click at [768, 667] on div at bounding box center [753, 390] width 1116 height 627
click at [817, 694] on div at bounding box center [809, 677] width 37 height 34
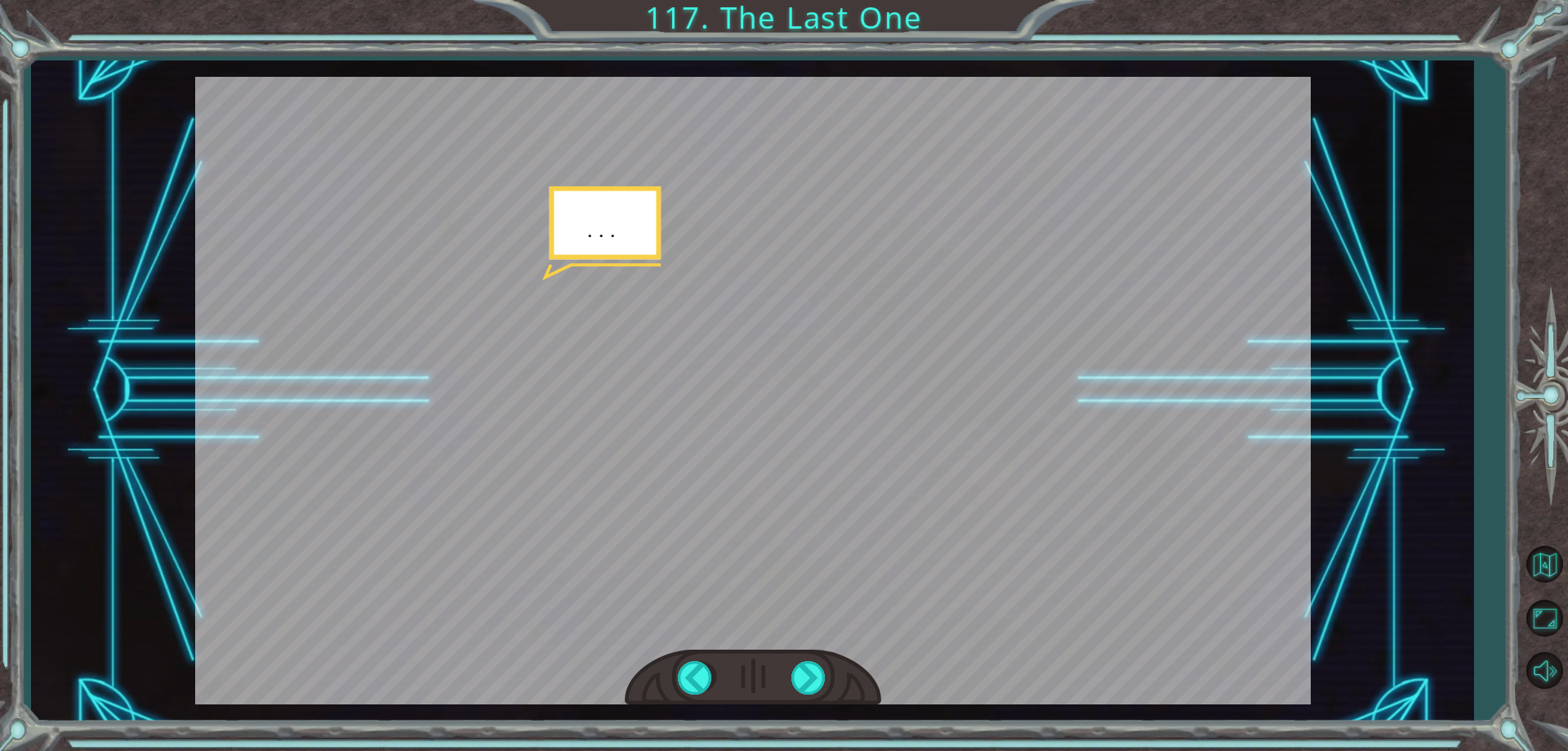
drag
click at [558, 323] on div at bounding box center [753, 390] width 1116 height 627
click at [812, 673] on div at bounding box center [809, 677] width 37 height 34
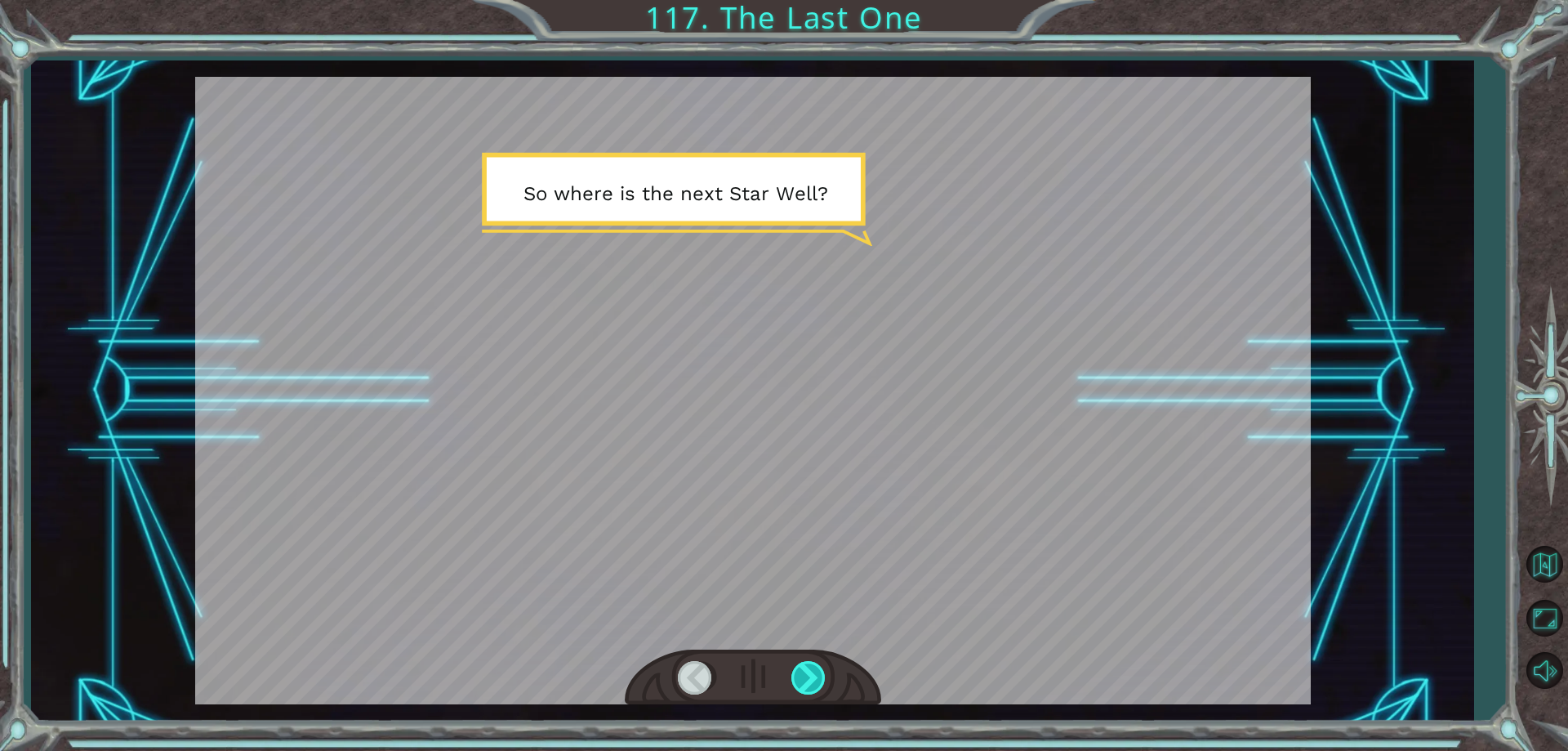
click at [812, 673] on div at bounding box center [809, 677] width 37 height 34
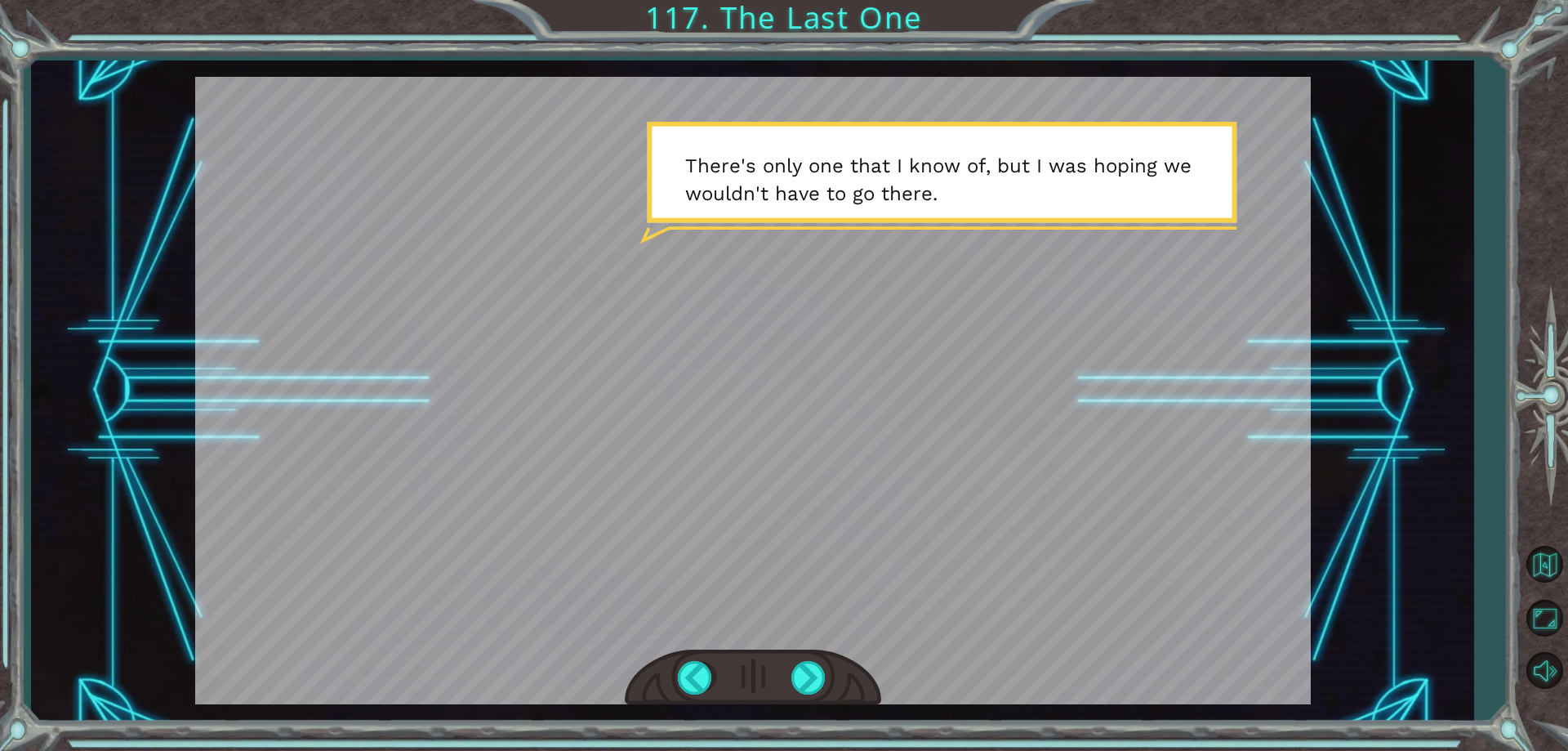
drag, startPoint x: 737, startPoint y: 514, endPoint x: 720, endPoint y: 659, distance: 146.0
click at [720, 659] on div at bounding box center [753, 677] width 257 height 56
click at [810, 673] on div at bounding box center [809, 677] width 37 height 34
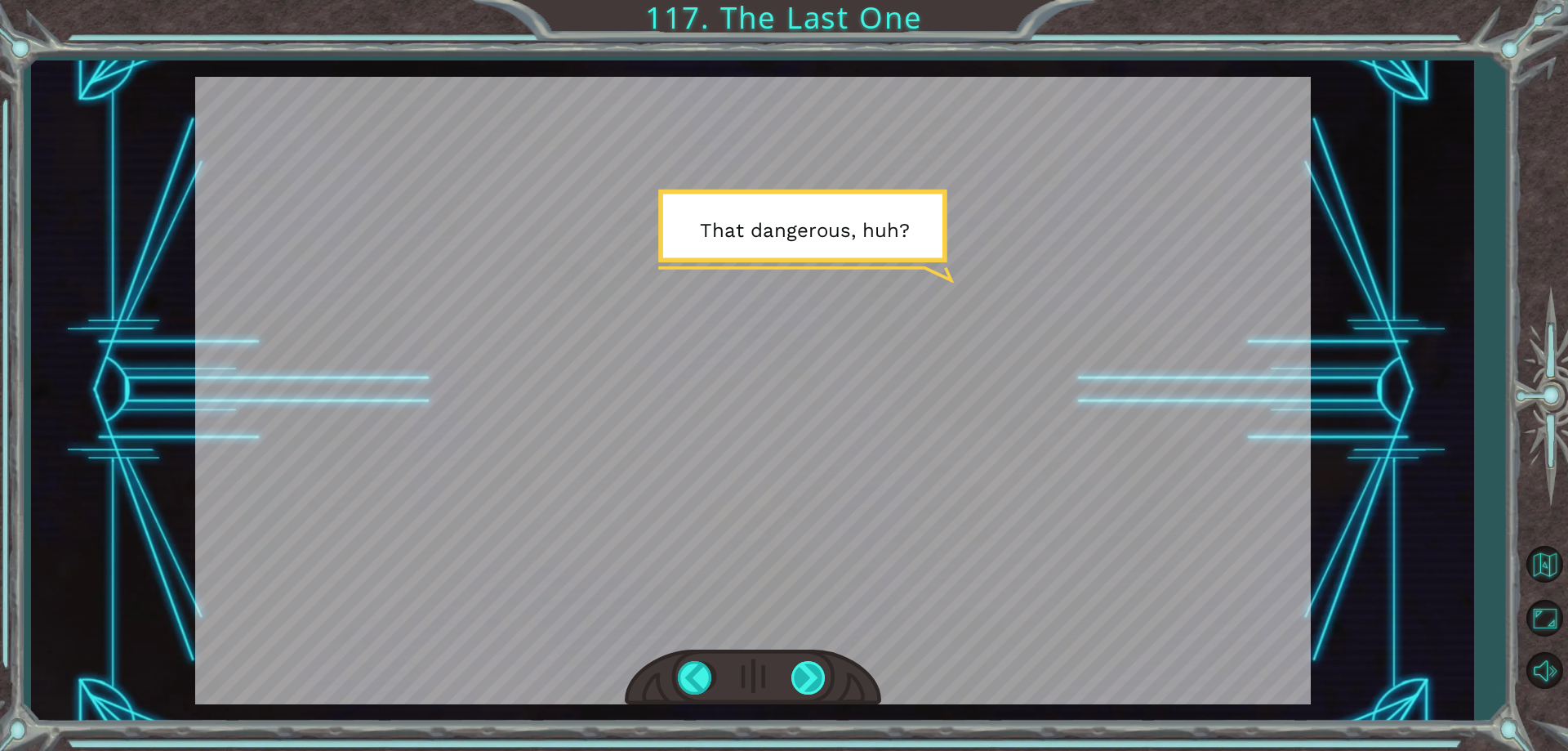
click at [817, 683] on div at bounding box center [809, 677] width 37 height 34
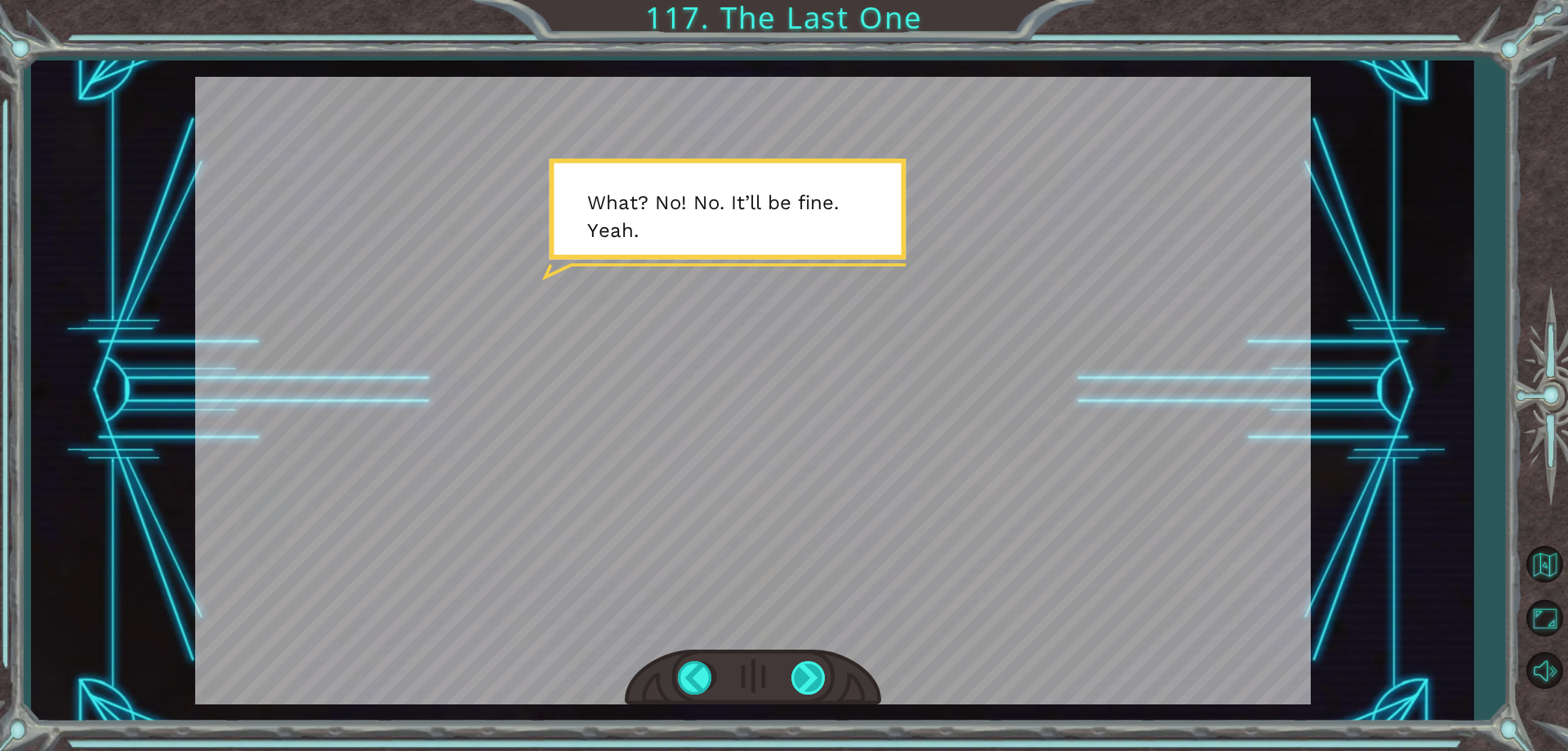
drag, startPoint x: 817, startPoint y: 683, endPoint x: 809, endPoint y: 678, distance: 9.4
click at [809, 678] on div at bounding box center [809, 677] width 37 height 34
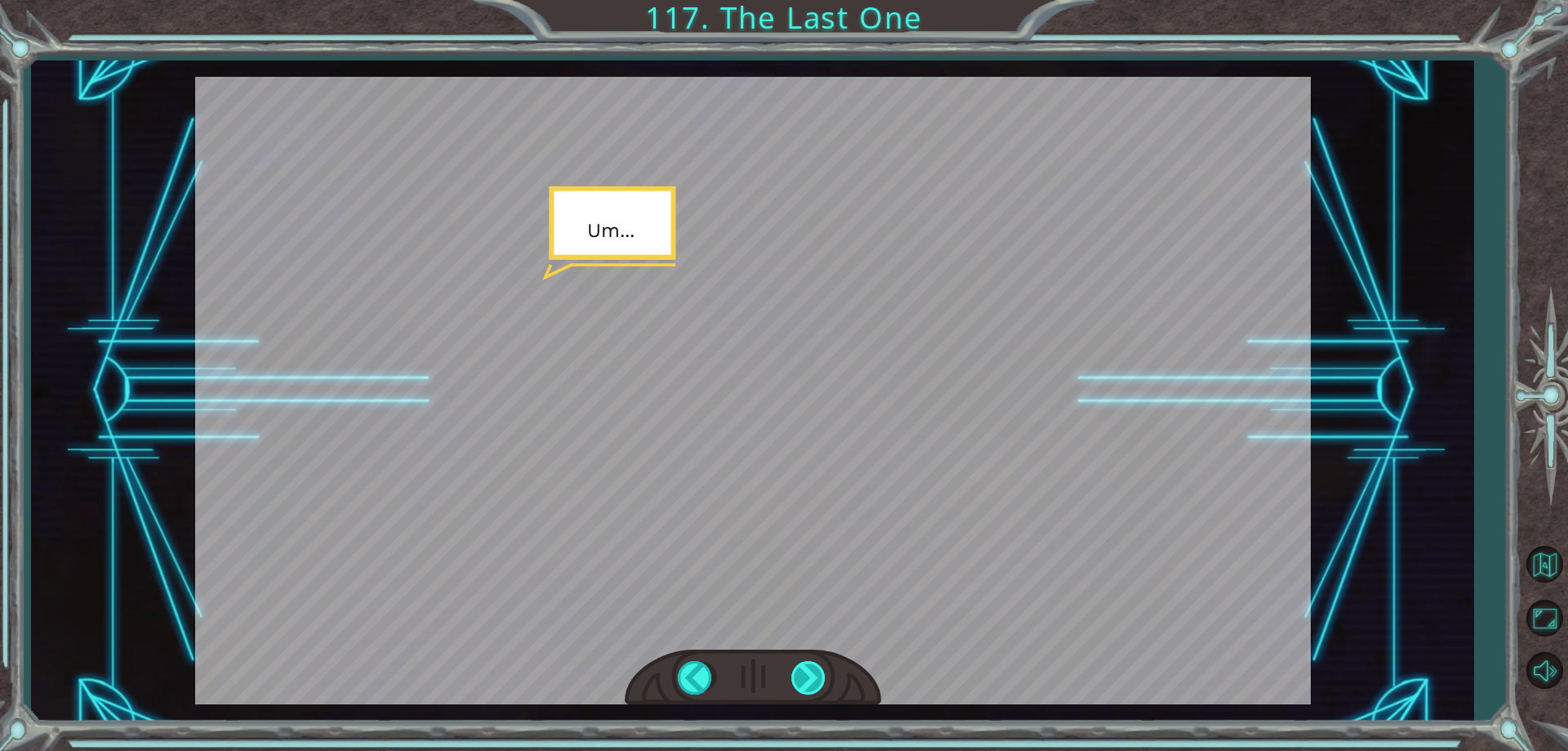
click at [809, 678] on div at bounding box center [809, 677] width 37 height 34
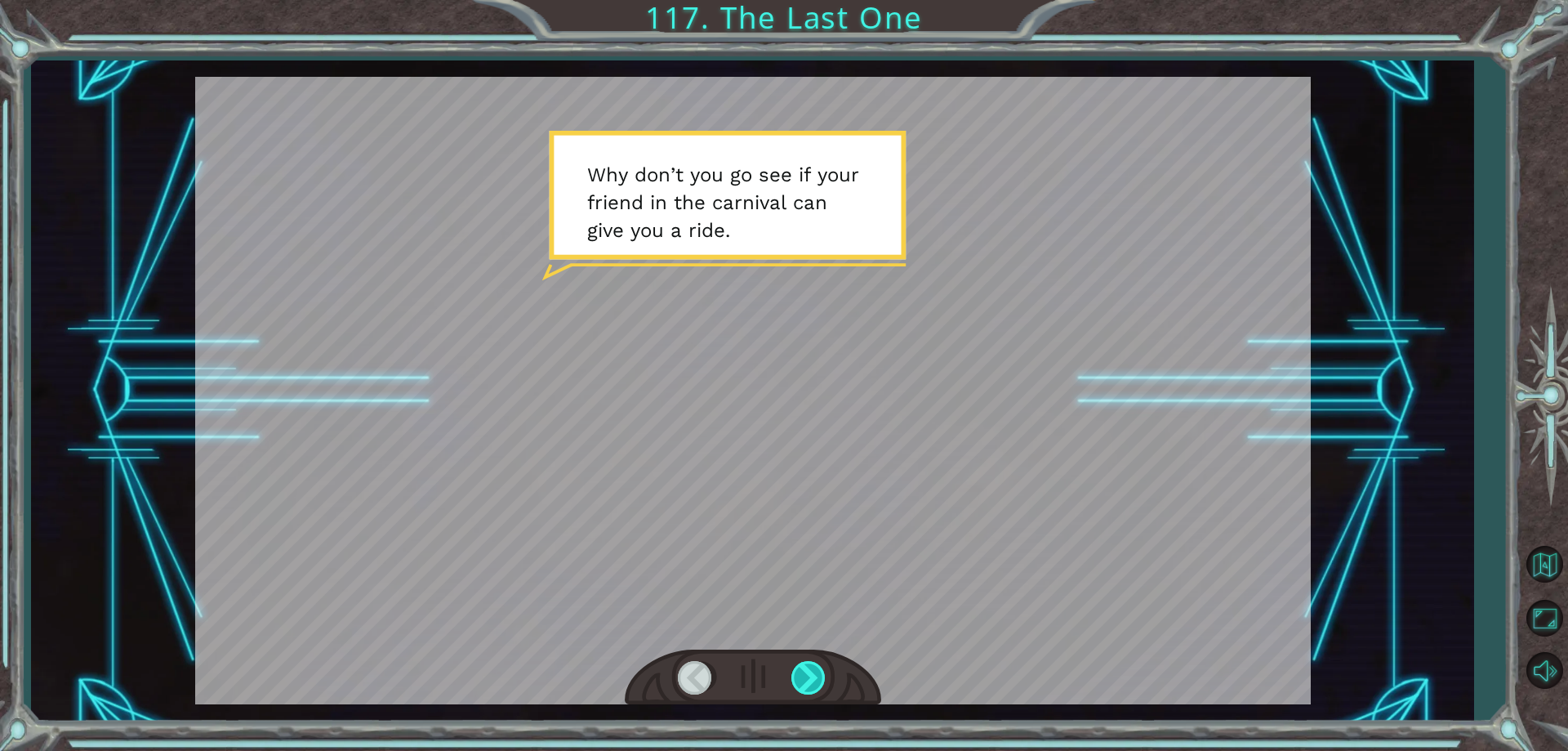
click at [795, 663] on div at bounding box center [809, 677] width 37 height 34
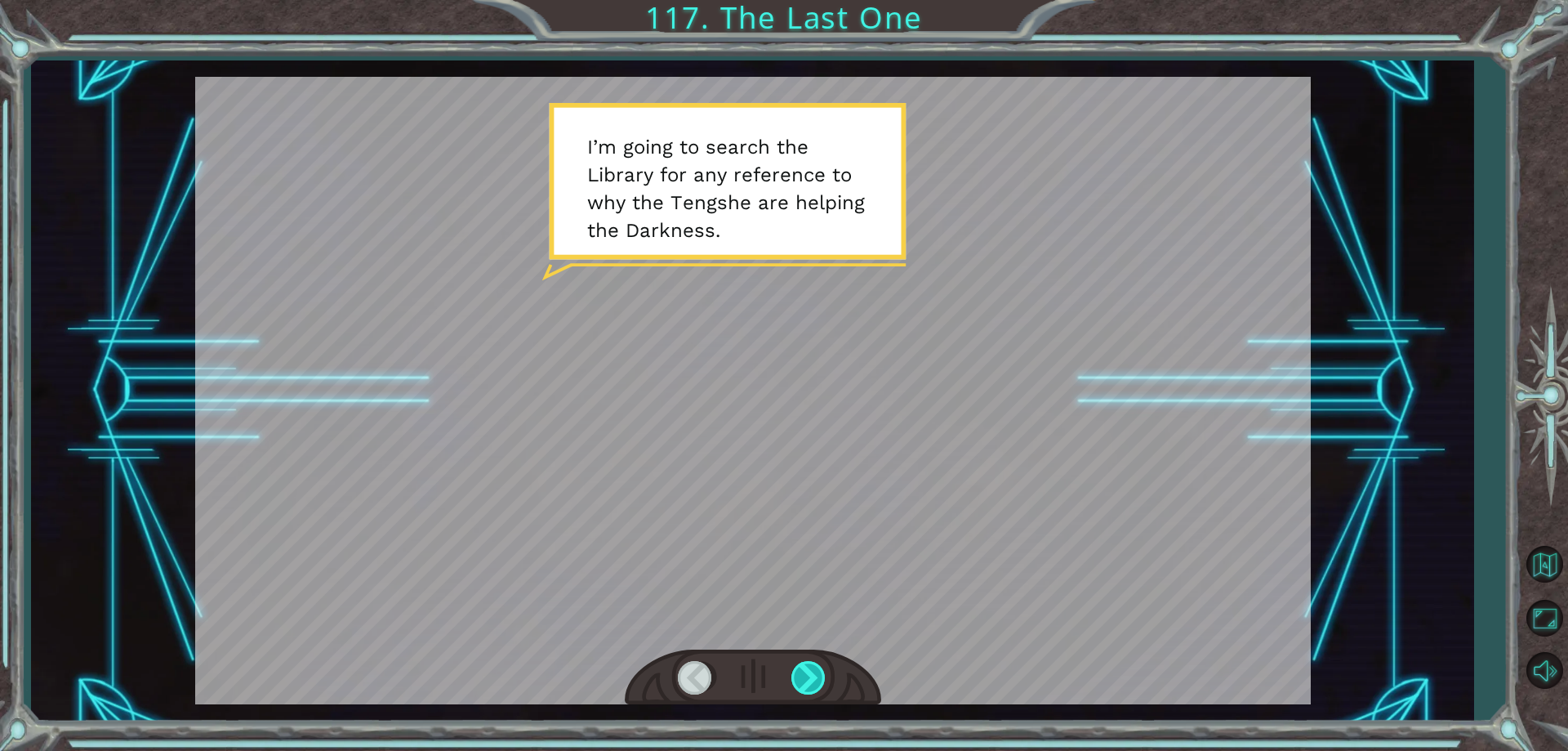
click at [795, 663] on div at bounding box center [809, 677] width 37 height 34
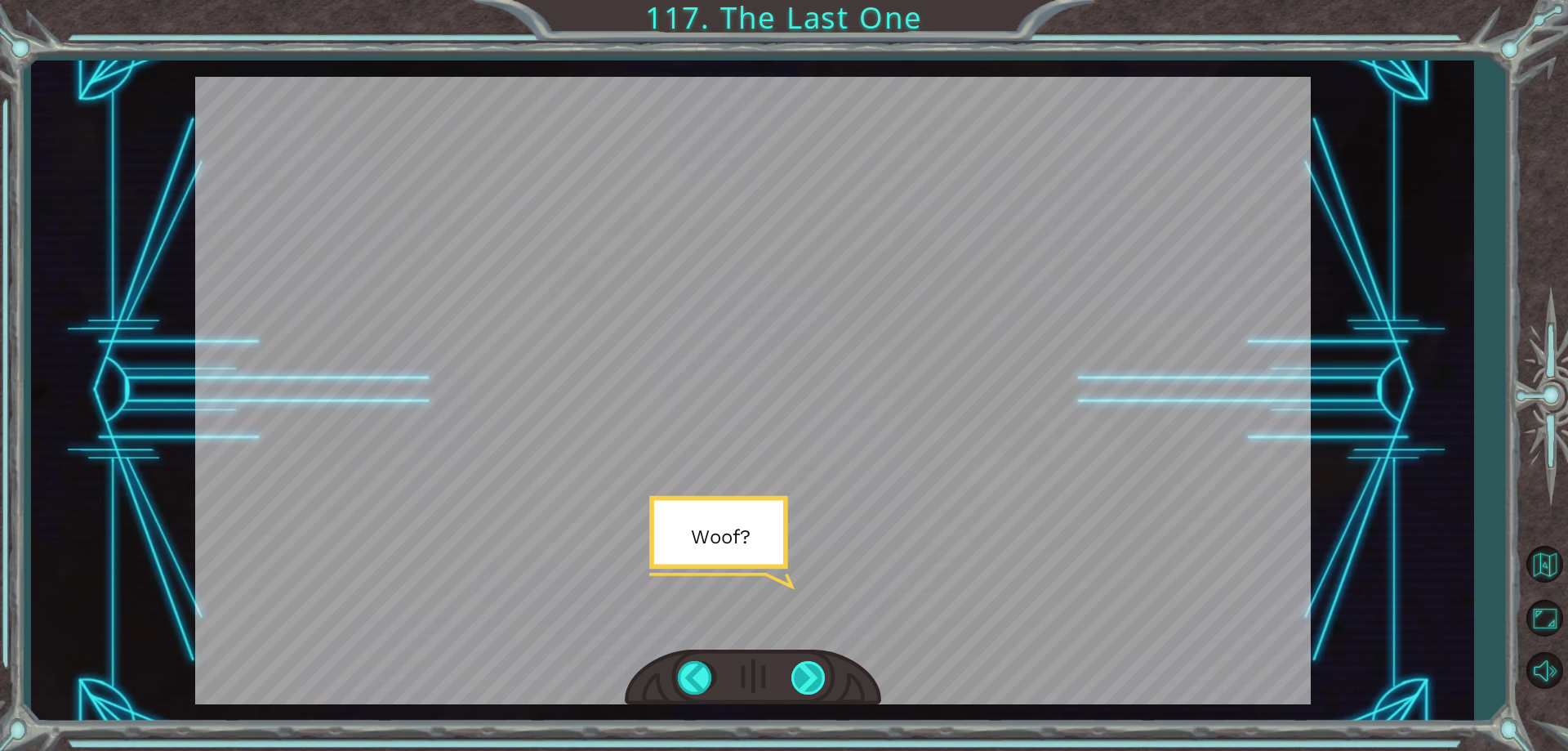
click at [795, 663] on div at bounding box center [809, 677] width 37 height 34
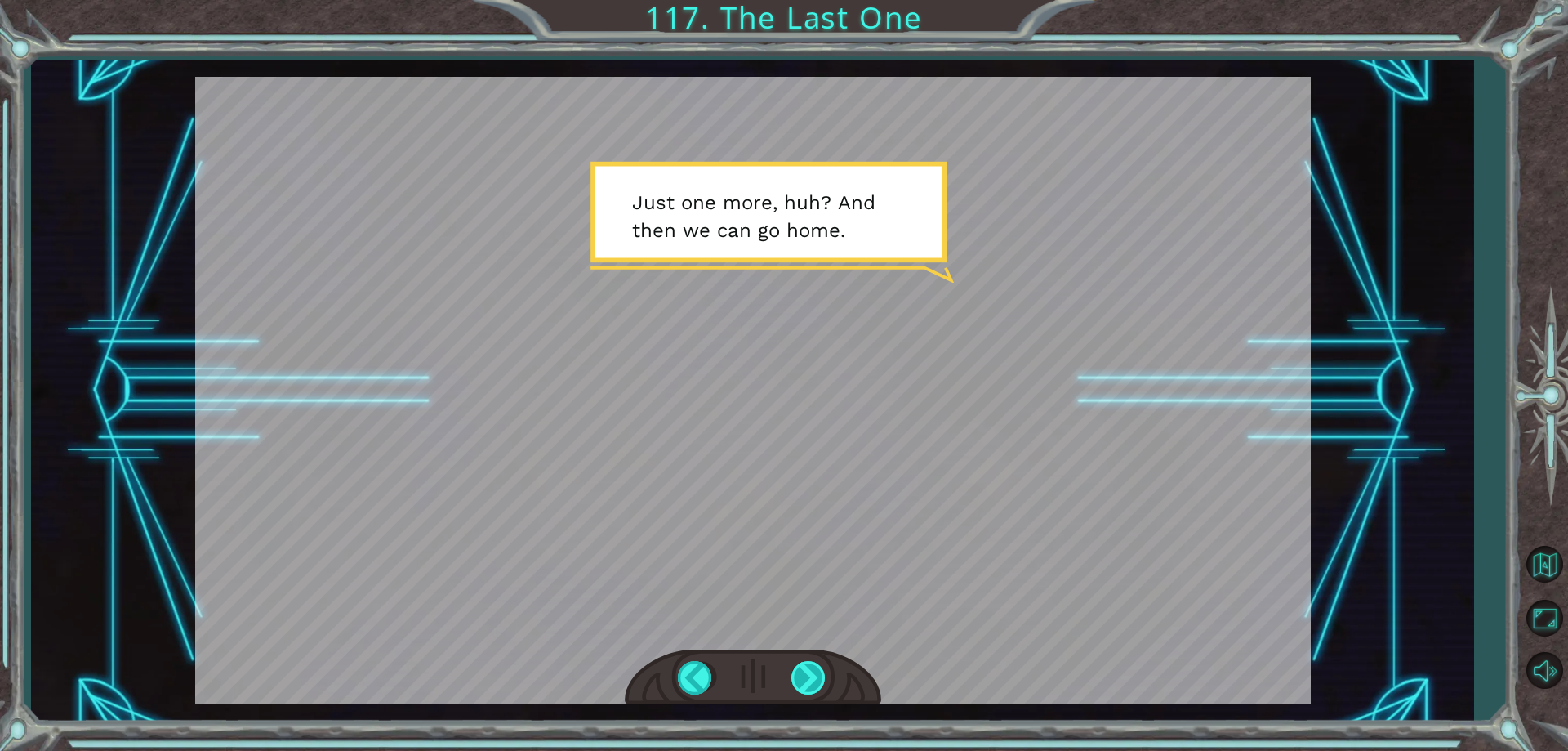
click at [795, 667] on div at bounding box center [809, 677] width 37 height 34
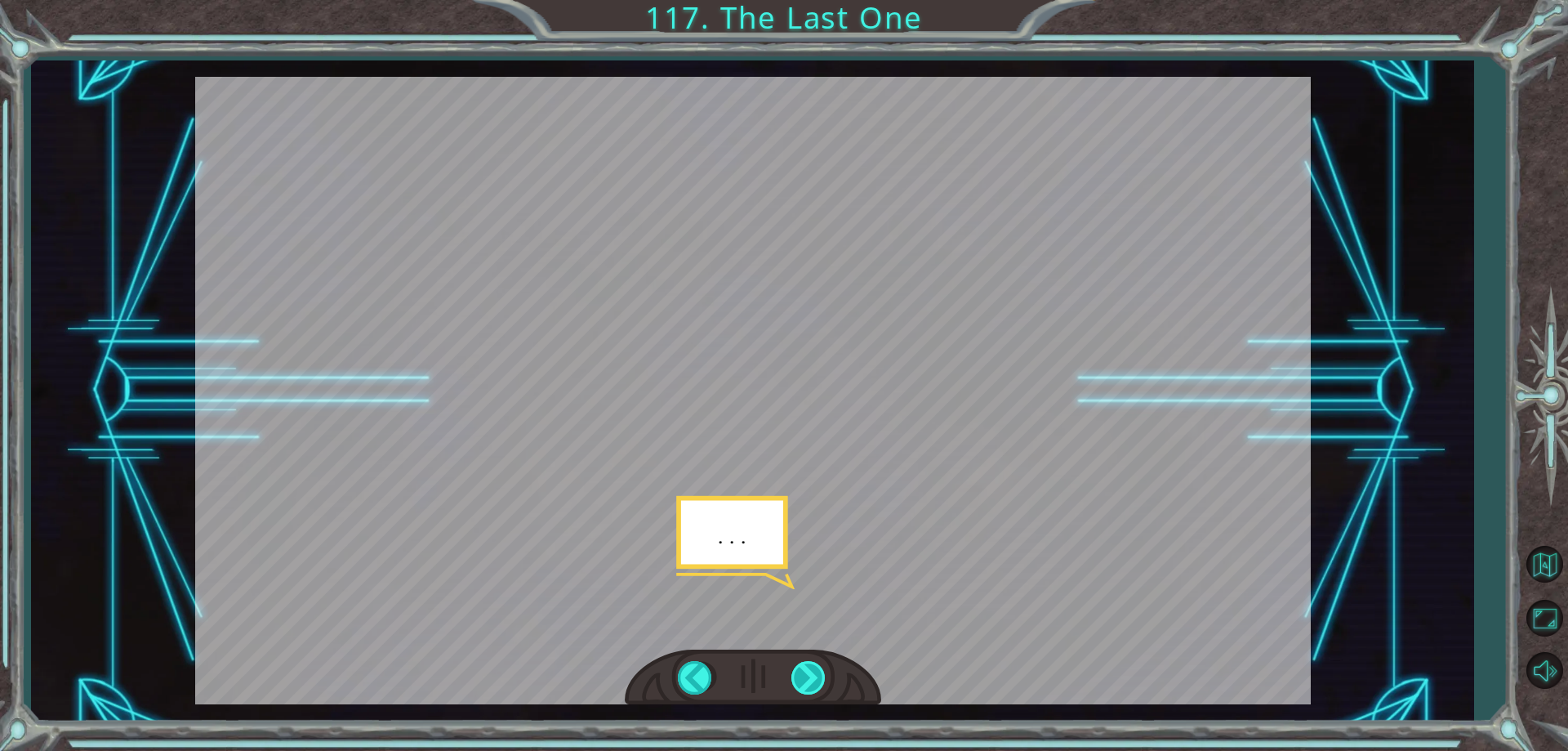
click at [795, 667] on div at bounding box center [809, 677] width 37 height 34
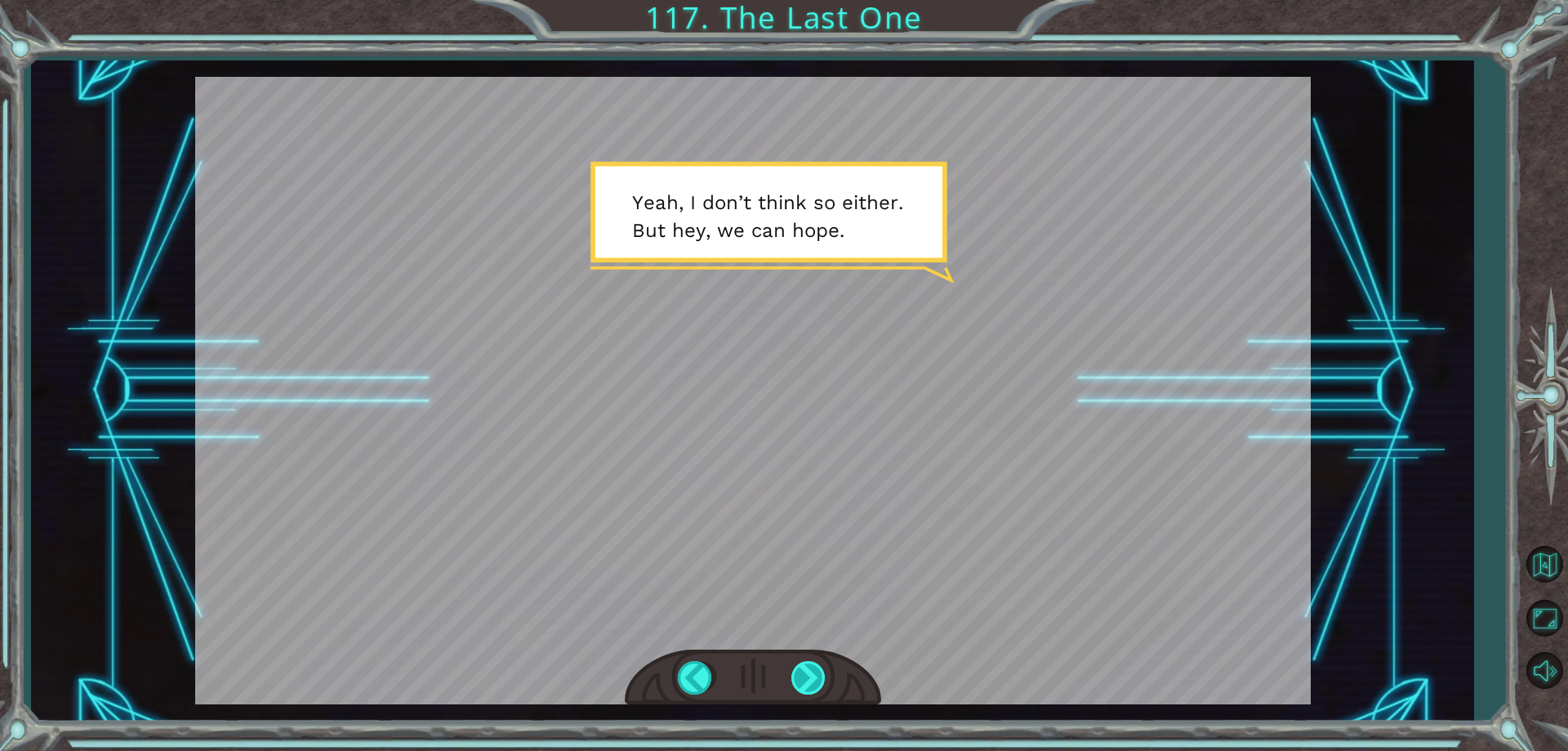
click at [795, 667] on div at bounding box center [809, 677] width 37 height 34
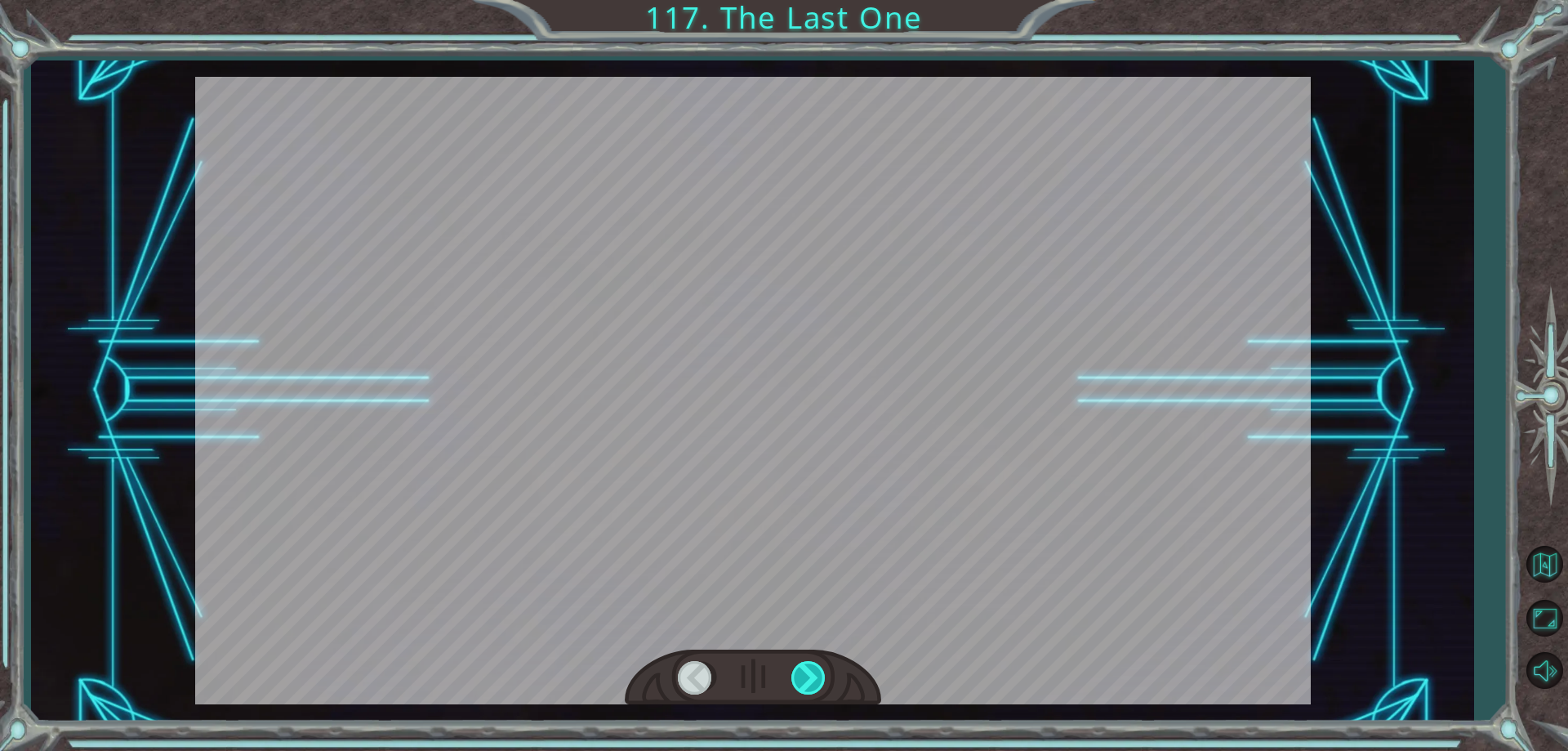
click at [795, 667] on div at bounding box center [809, 677] width 37 height 34
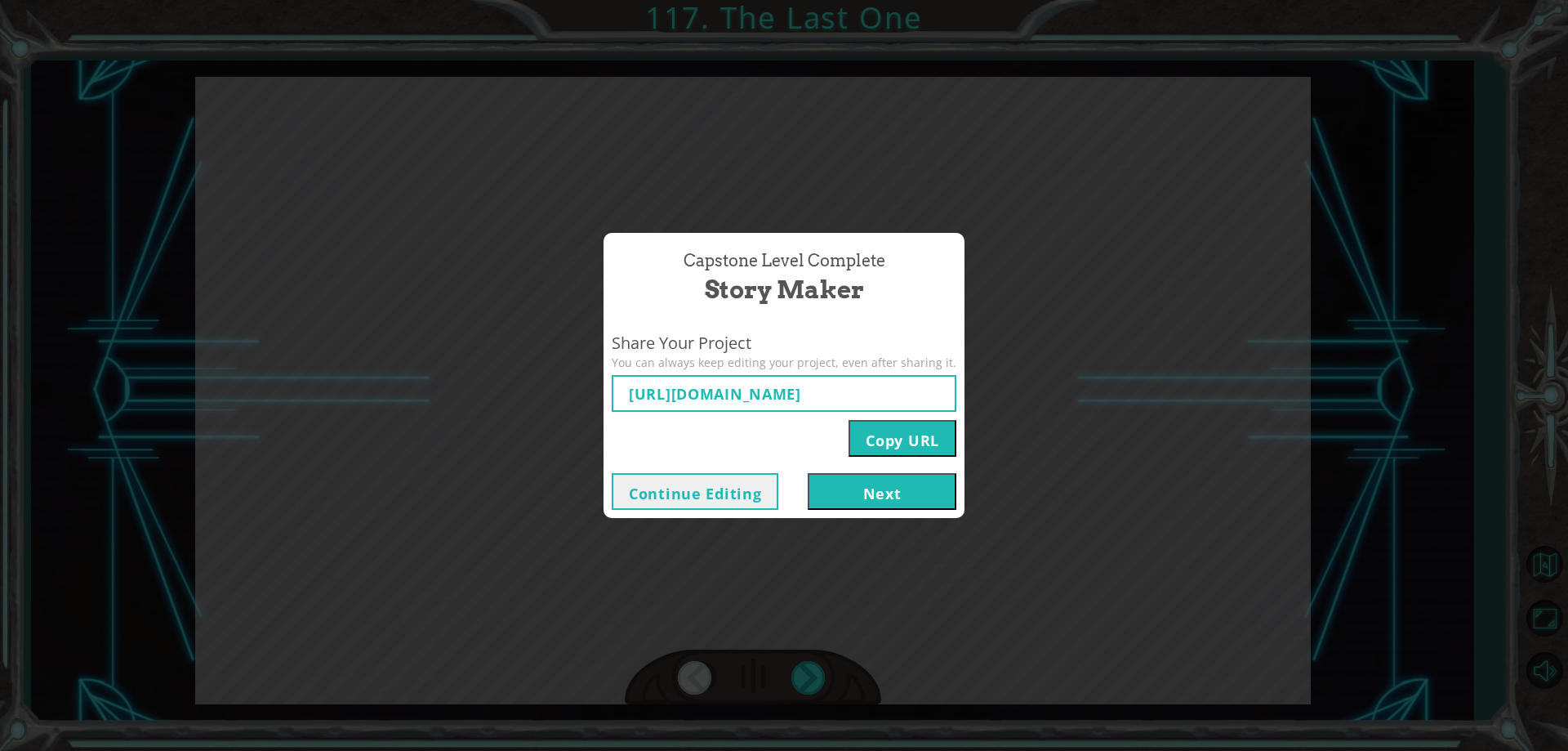
click at [808, 498] on button "Next" at bounding box center [882, 491] width 149 height 37
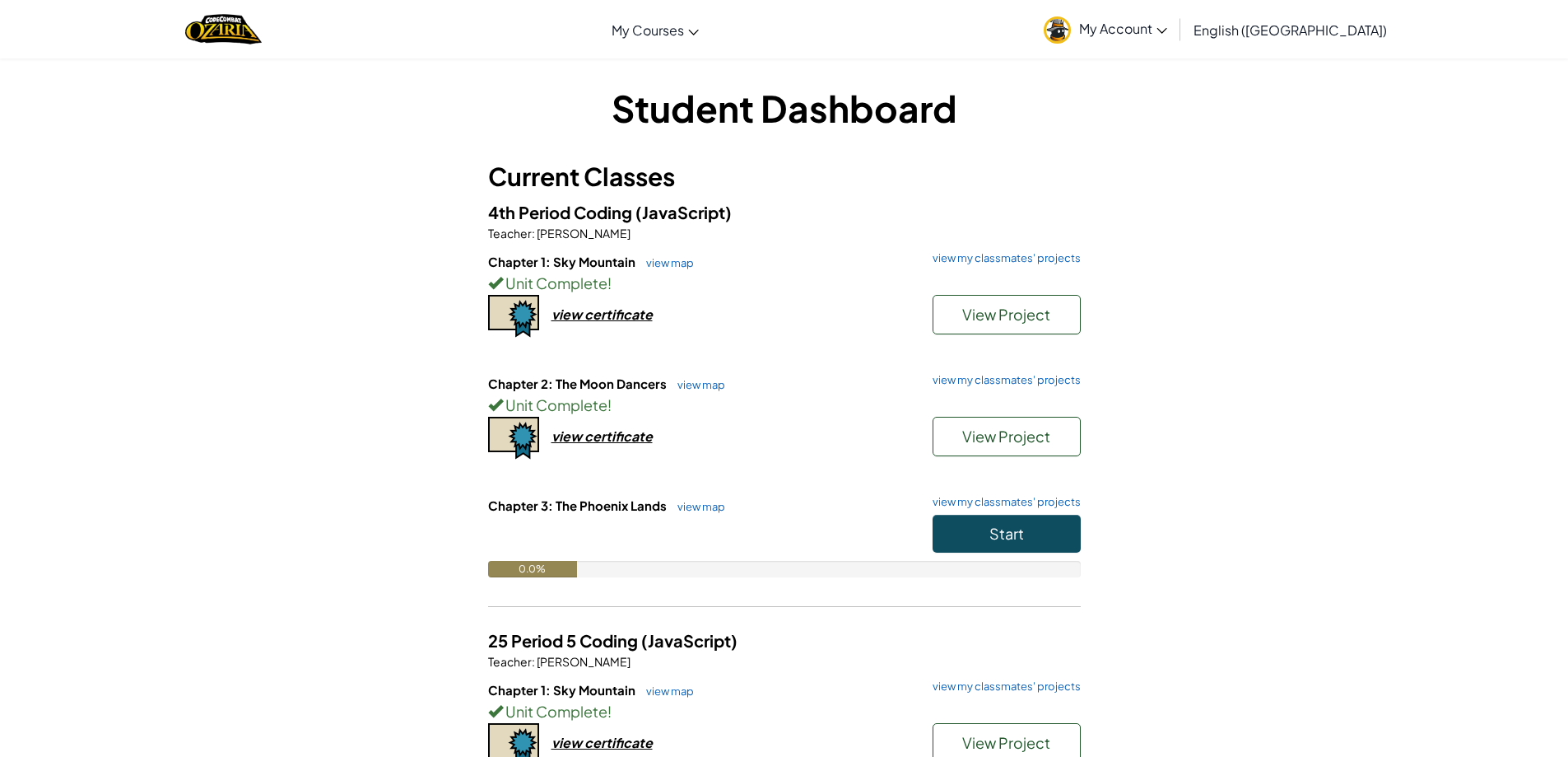
scroll to position [220, 0]
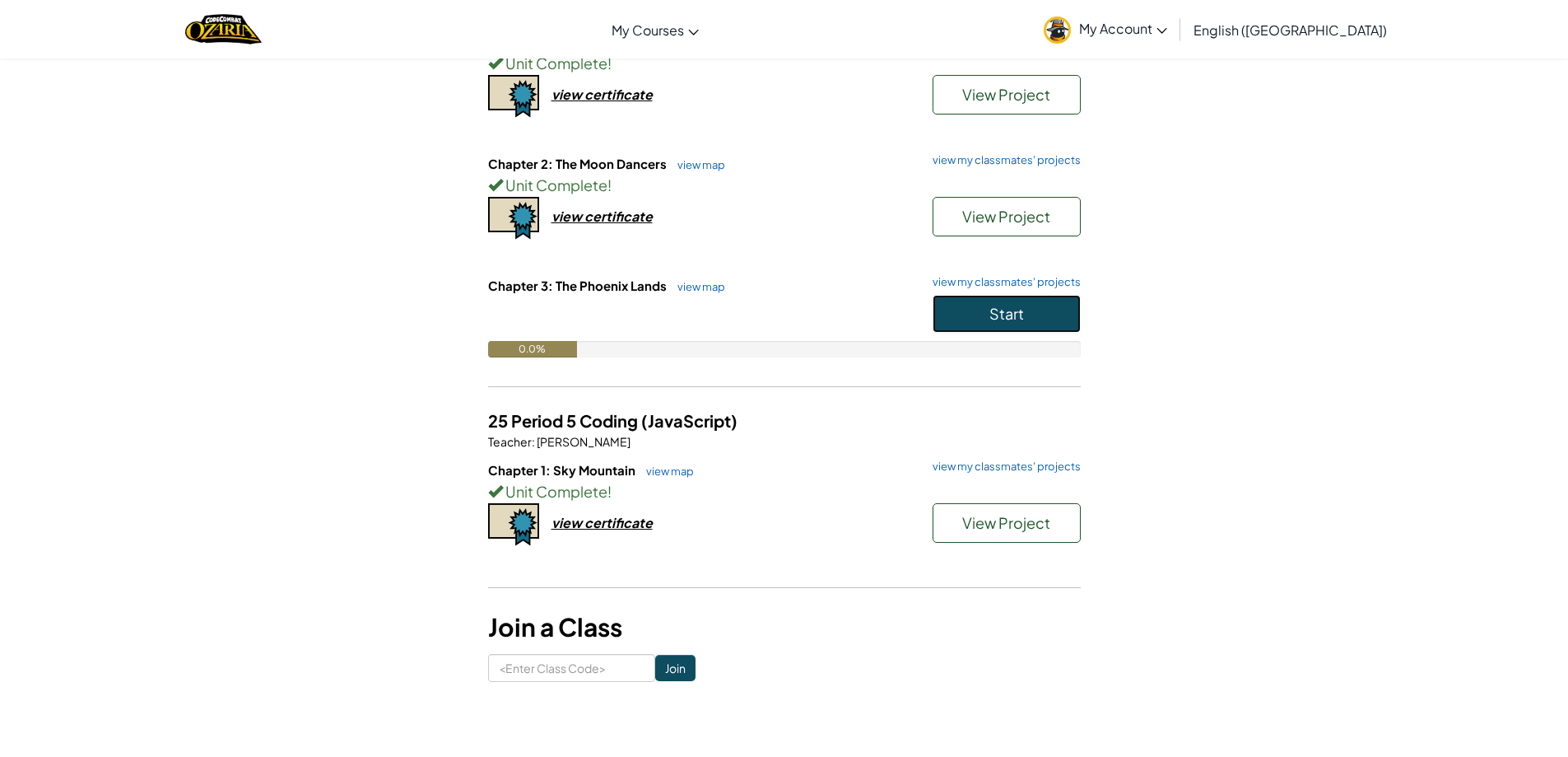
click at [1071, 324] on button "Start" at bounding box center [1007, 314] width 148 height 38
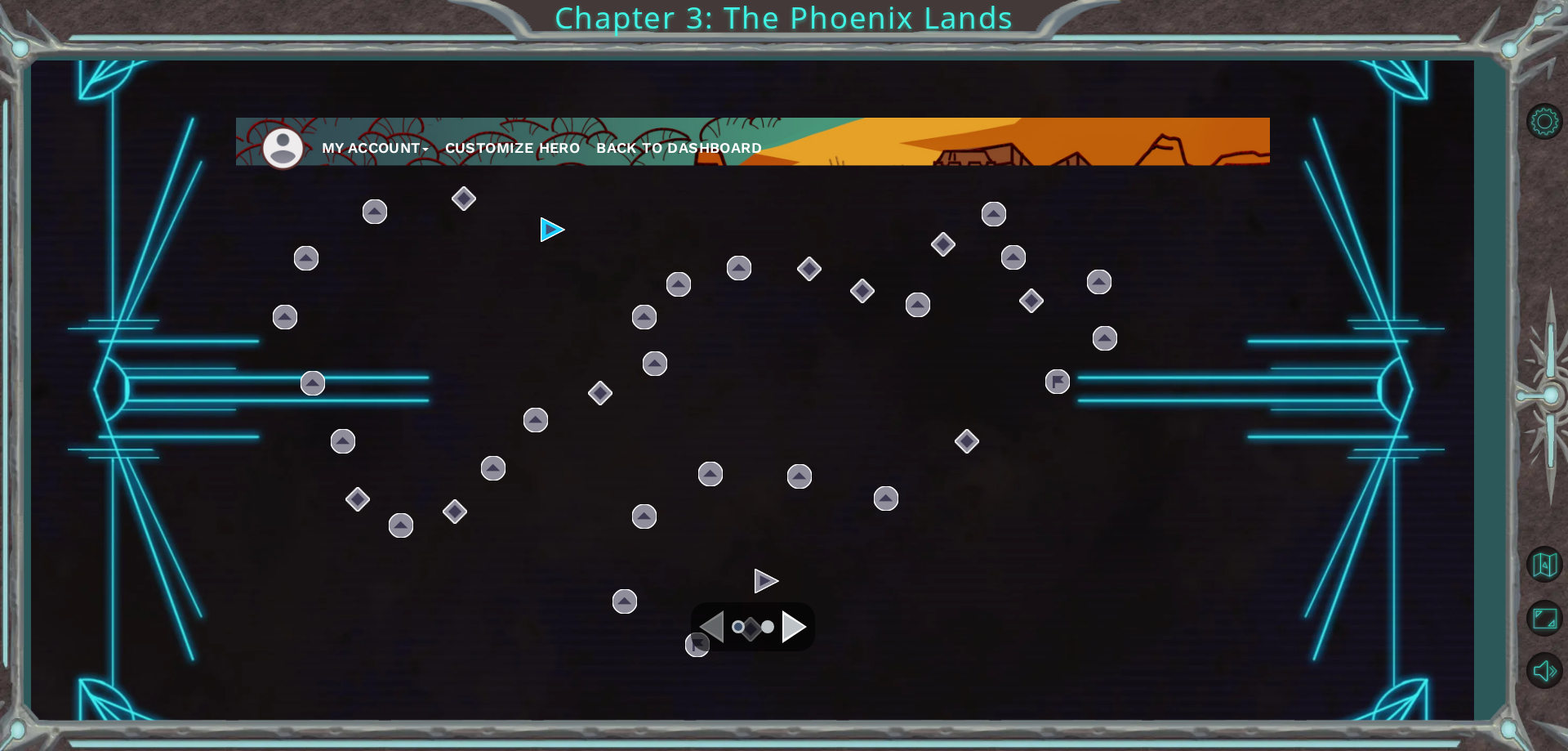
click at [795, 629] on div "Navigate to the next page" at bounding box center [795, 626] width 24 height 33
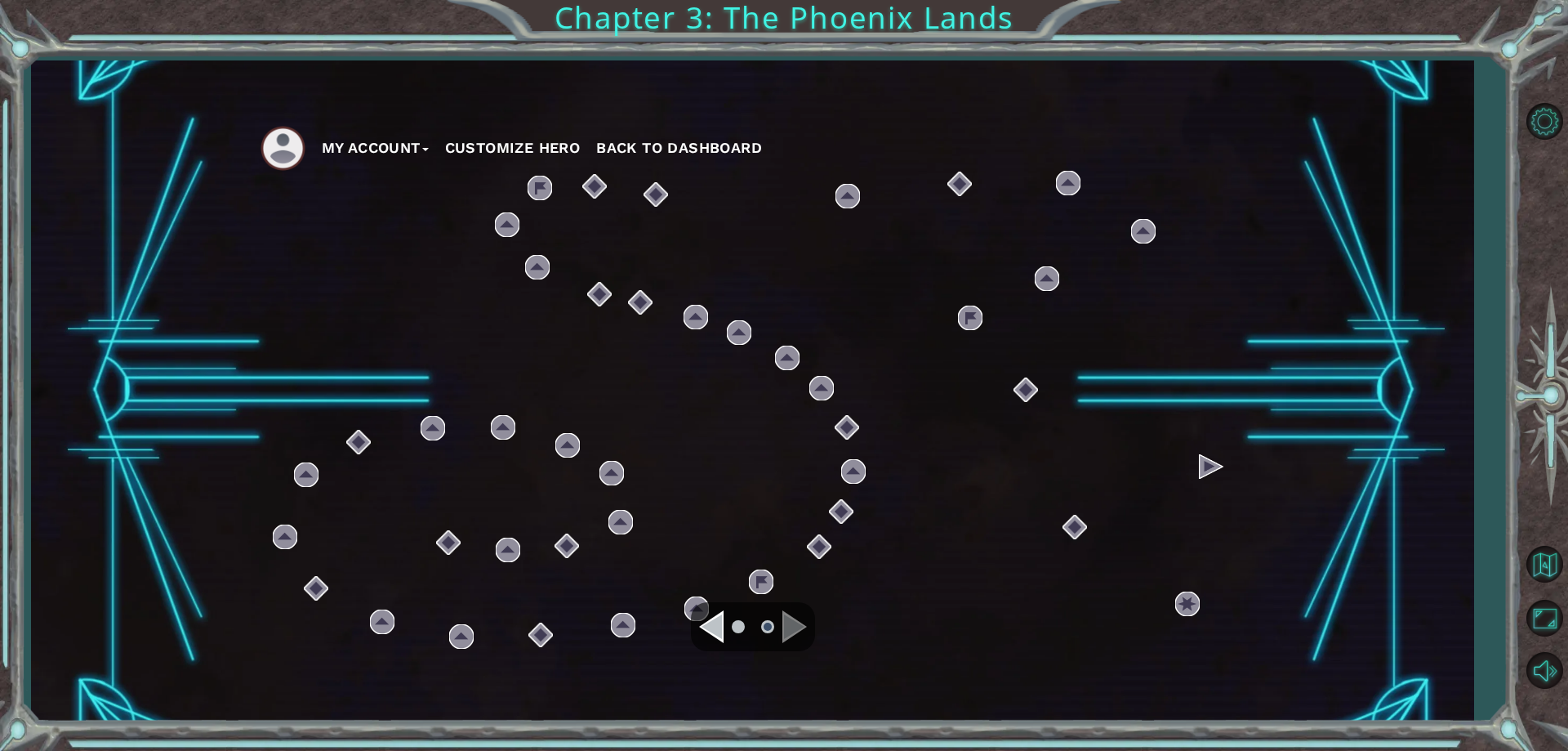
click at [709, 629] on div "Navigate to the previous page" at bounding box center [711, 626] width 24 height 33
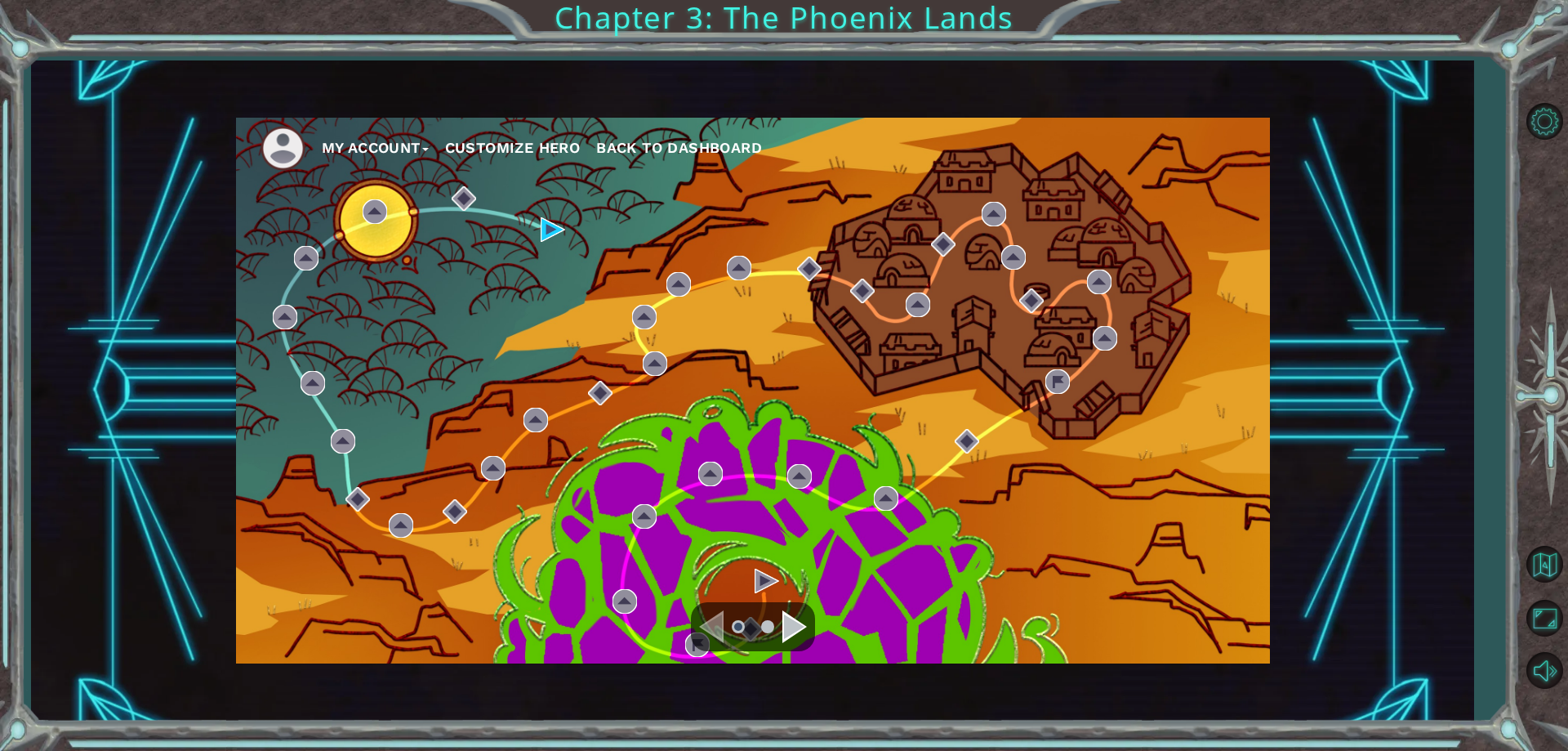
click at [540, 224] on div "My Account Customize Hero Back to Dashboard" at bounding box center [753, 391] width 1034 height 546
click at [568, 233] on div "My Account Customize Hero Back to Dashboard" at bounding box center [753, 391] width 1034 height 546
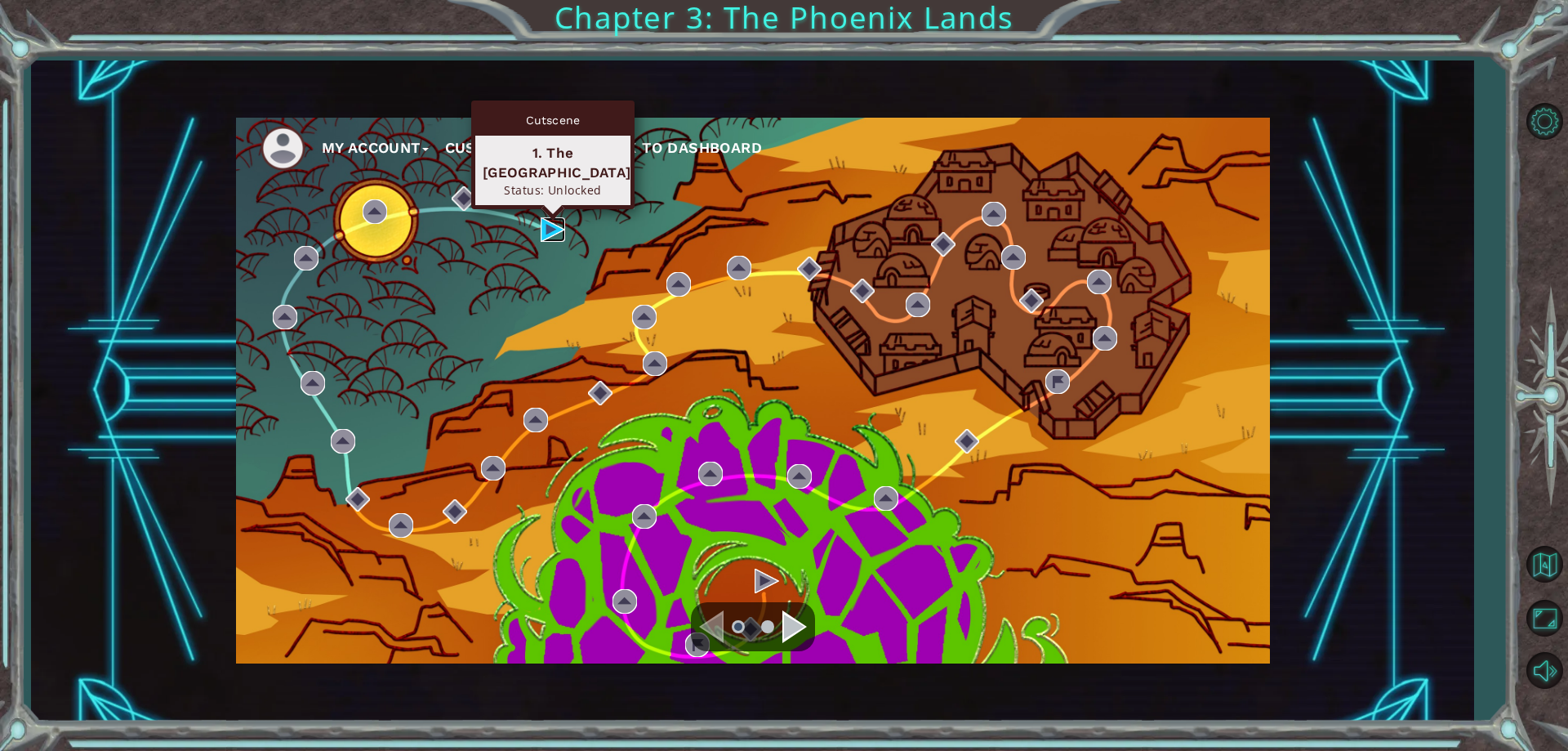
click at [555, 239] on img at bounding box center [553, 229] width 24 height 24
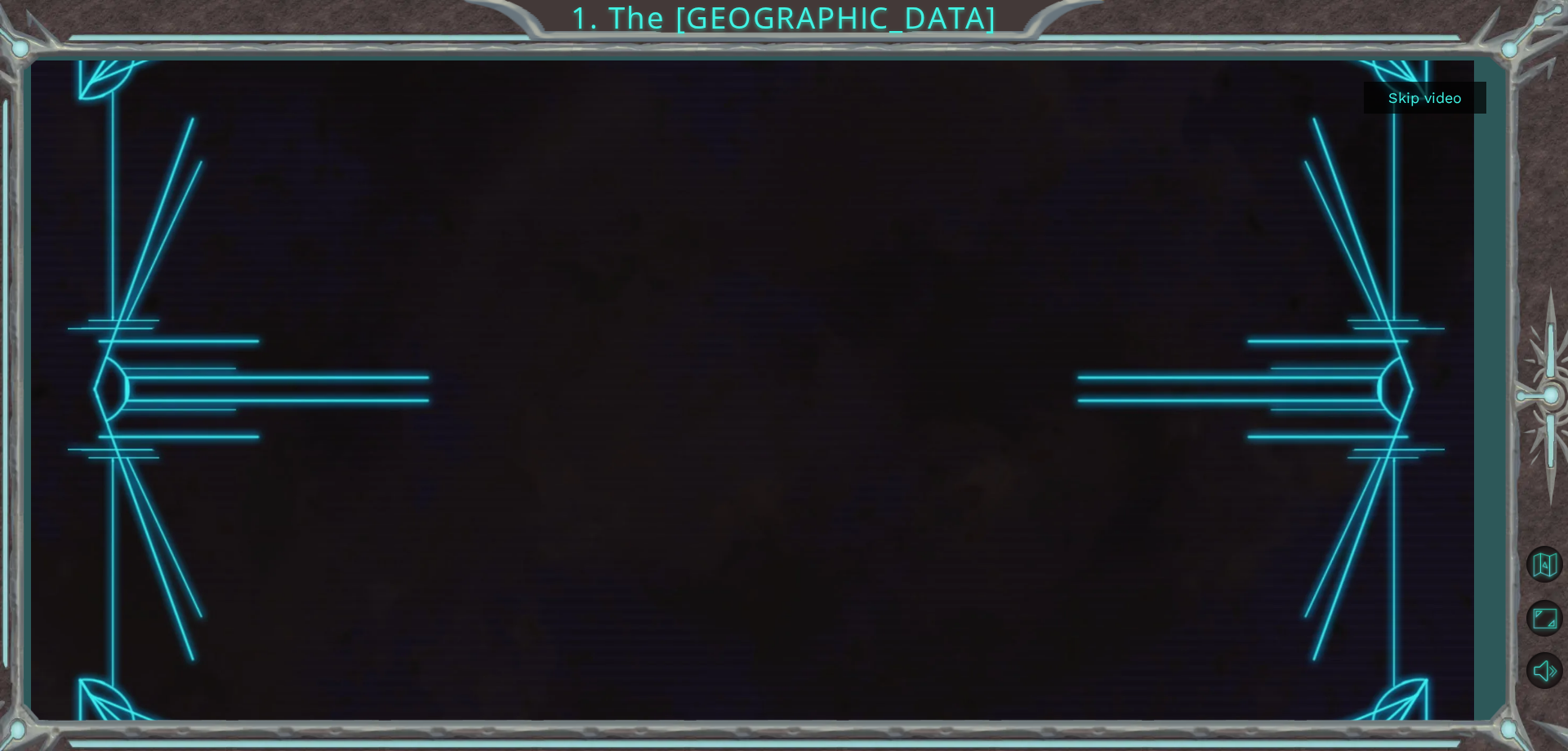
click at [1391, 90] on button "Skip video" at bounding box center [1425, 97] width 122 height 32
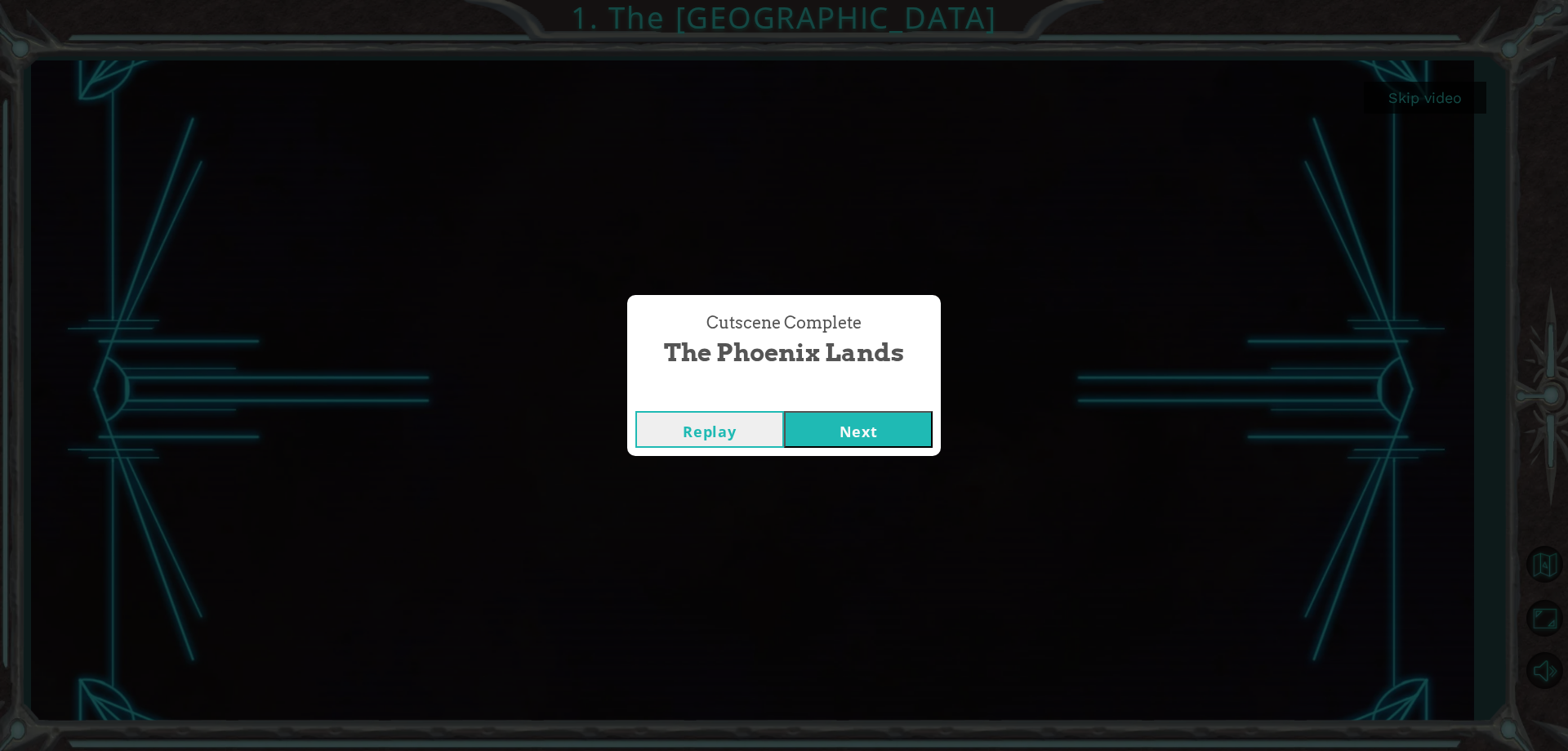
click at [885, 427] on button "Next" at bounding box center [858, 429] width 149 height 37
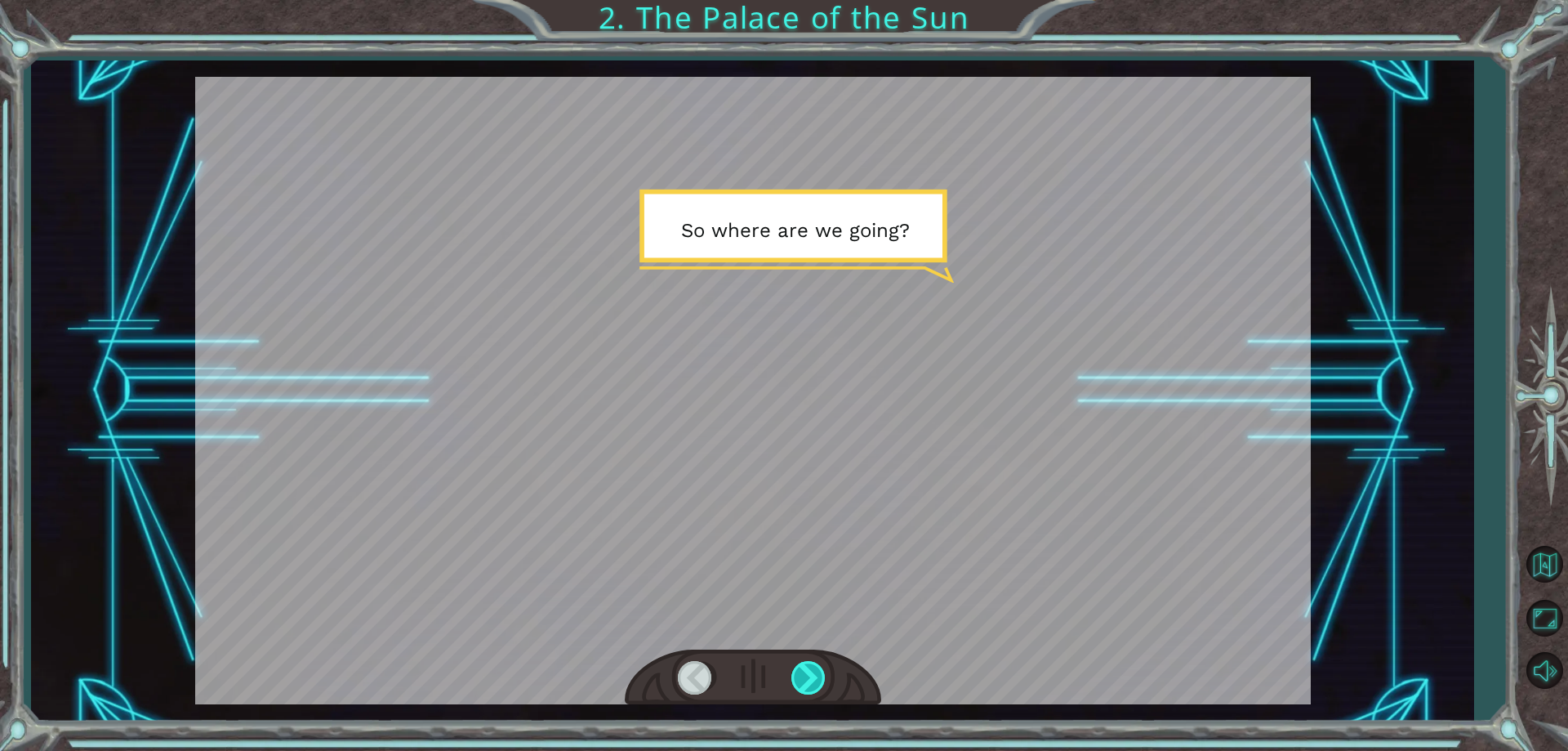
click at [808, 667] on div at bounding box center [809, 677] width 37 height 34
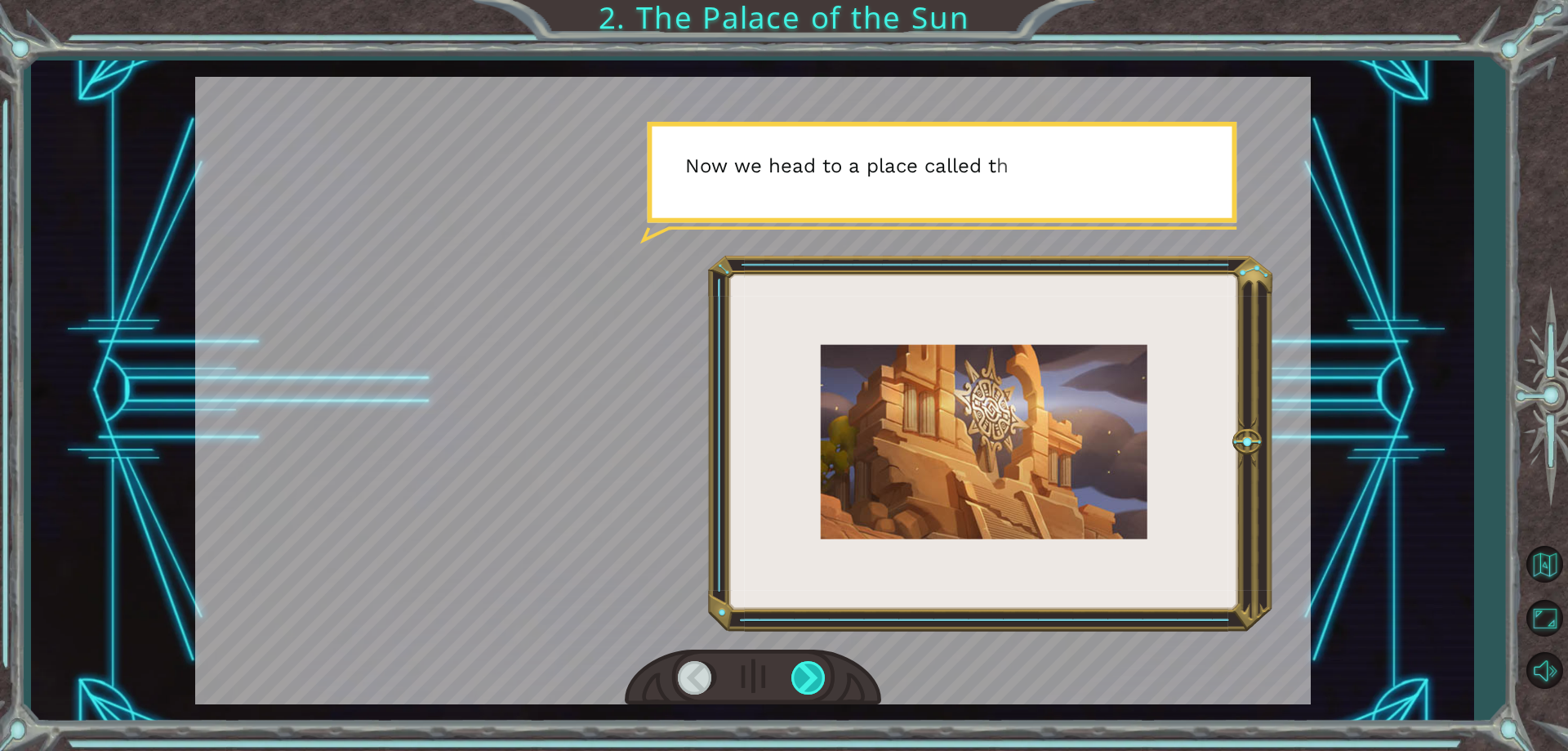
click at [808, 667] on div at bounding box center [809, 677] width 37 height 34
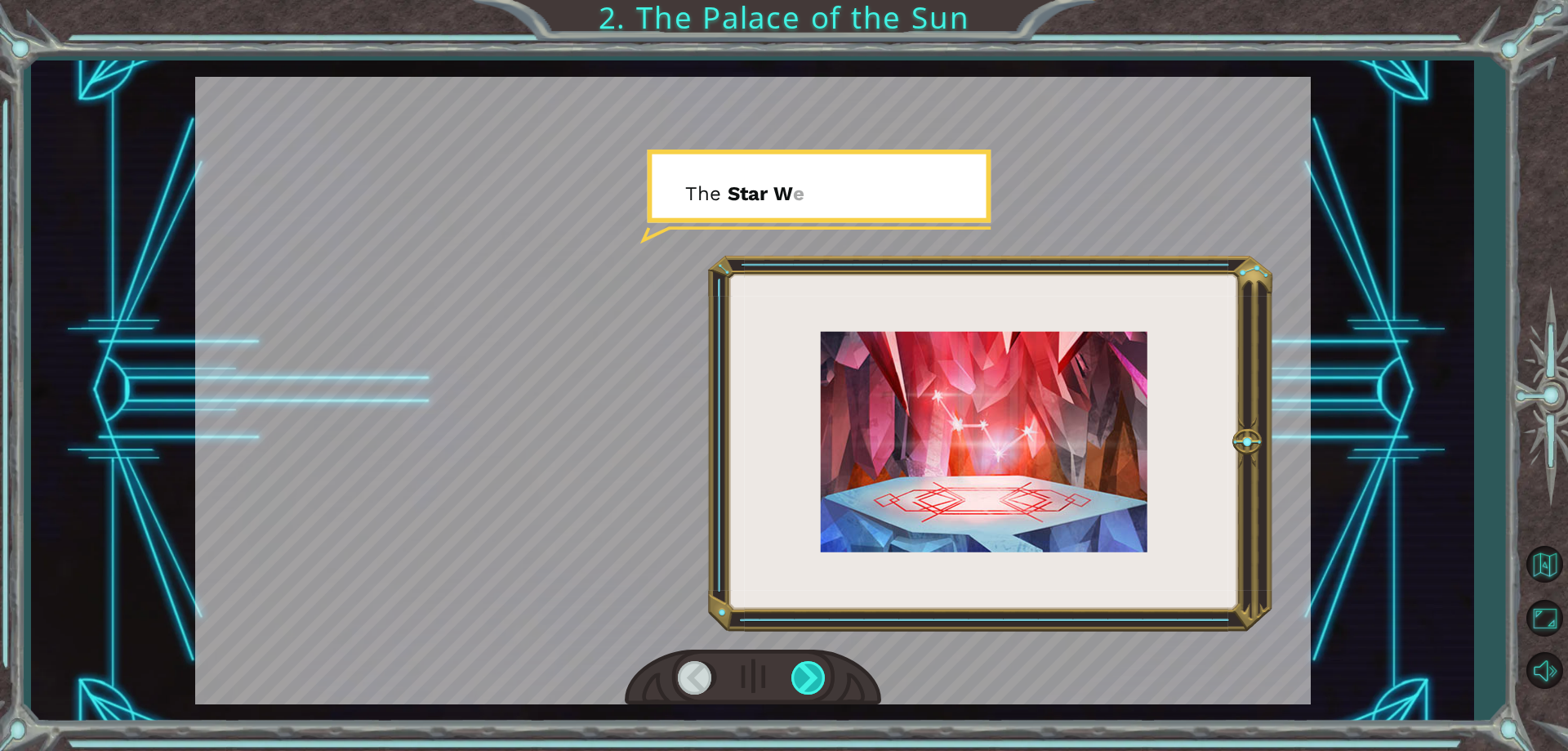
click at [808, 667] on div at bounding box center [809, 677] width 37 height 34
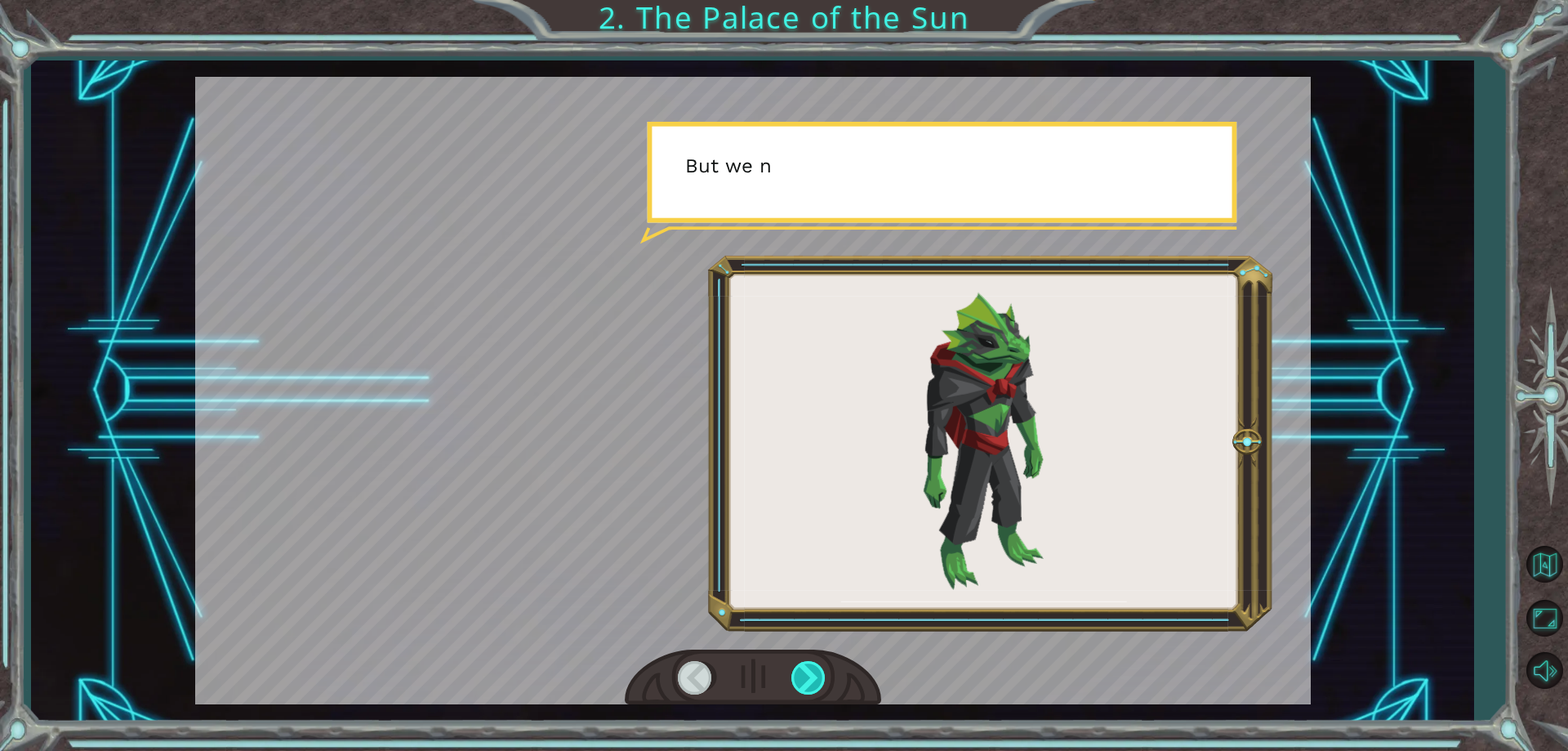
click at [808, 667] on div at bounding box center [809, 677] width 37 height 34
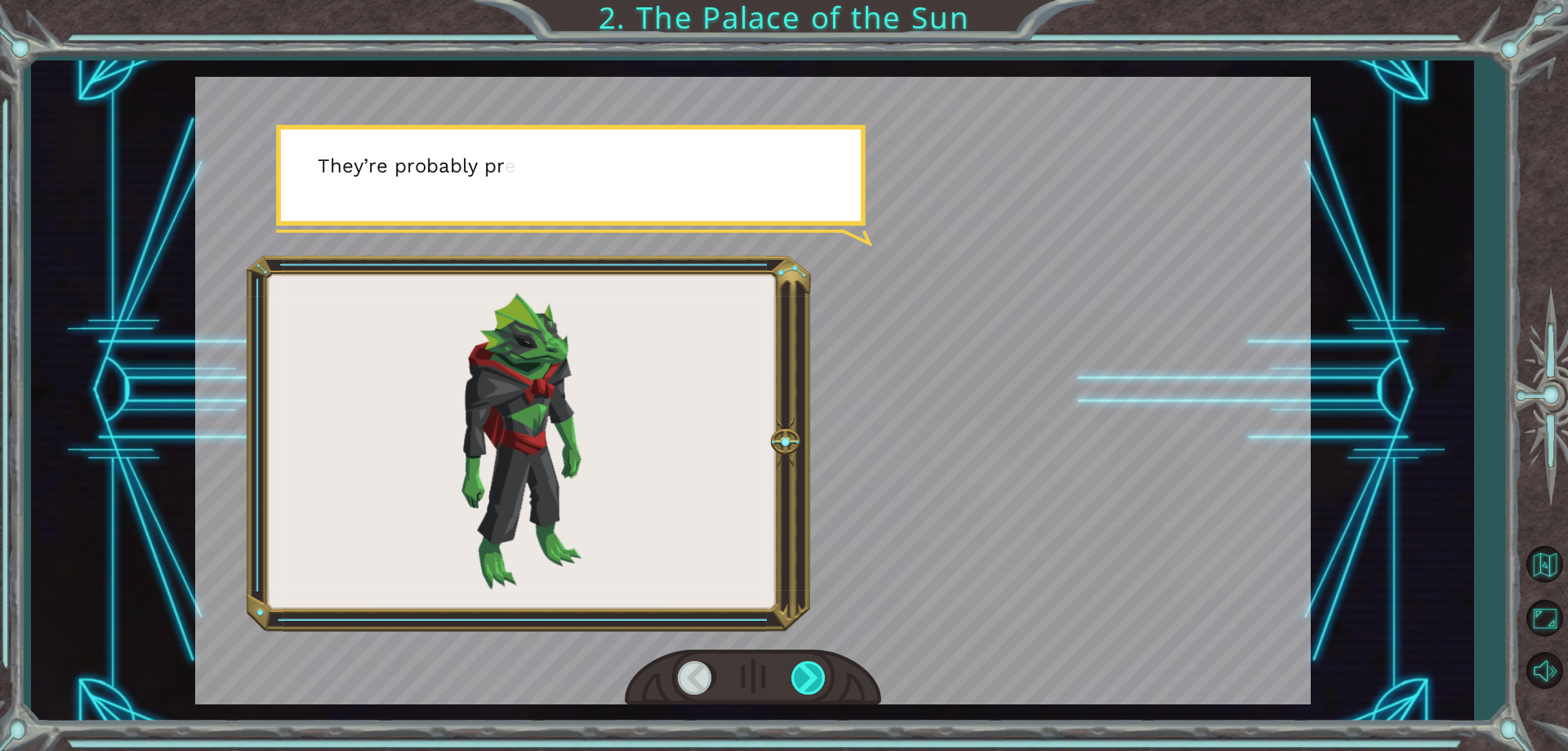
click at [808, 667] on div at bounding box center [809, 677] width 37 height 34
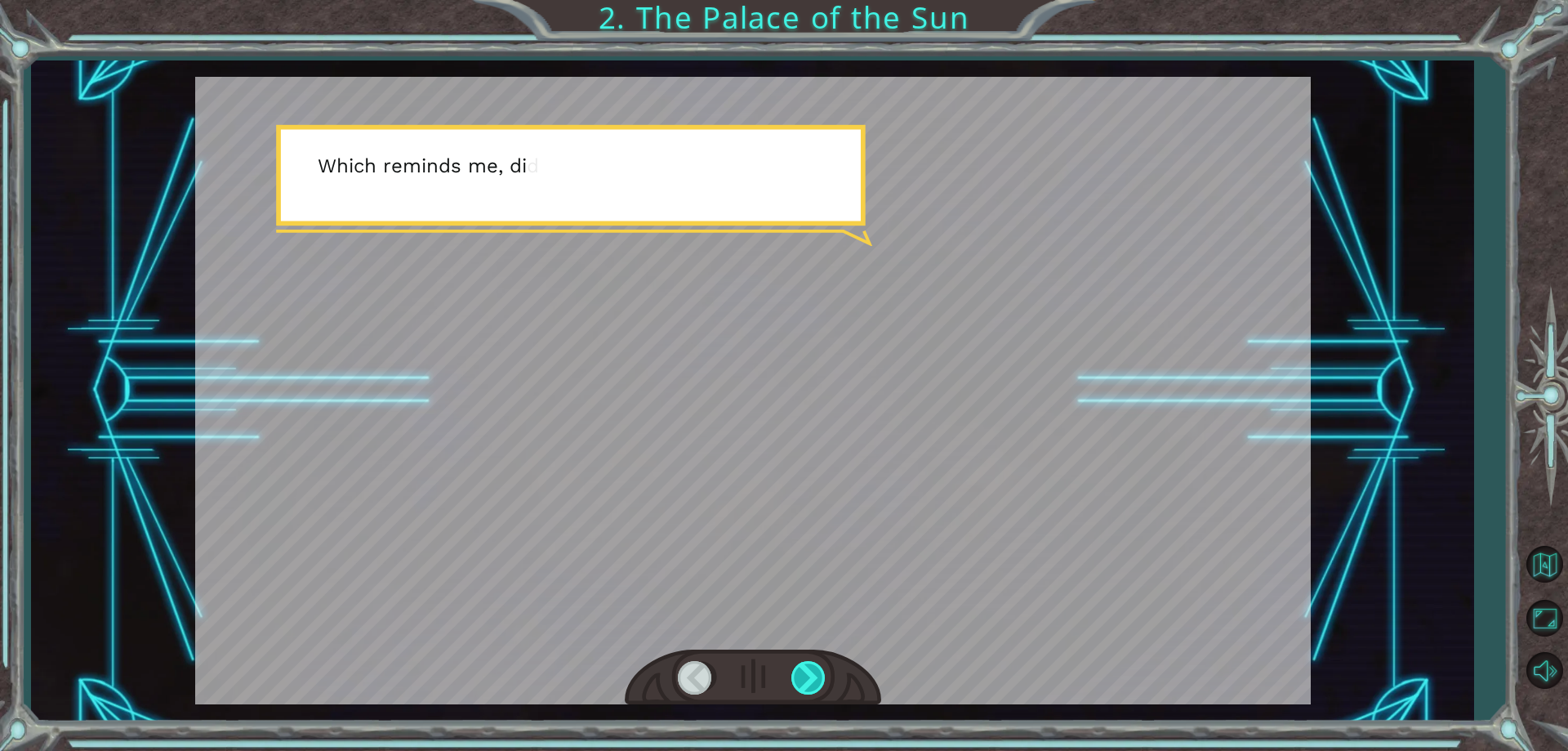
click at [808, 667] on div at bounding box center [809, 677] width 37 height 34
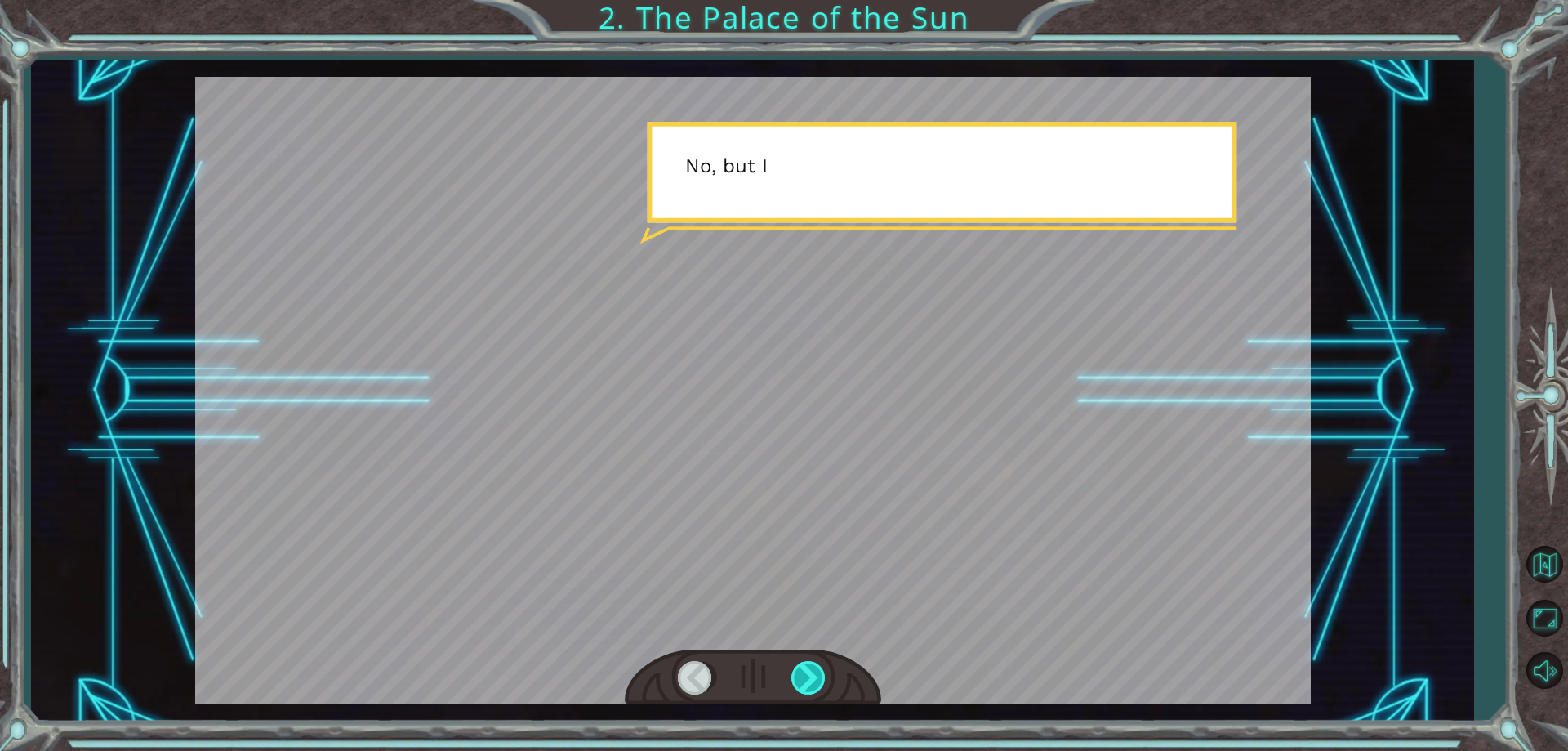
click at [808, 667] on div at bounding box center [809, 677] width 37 height 34
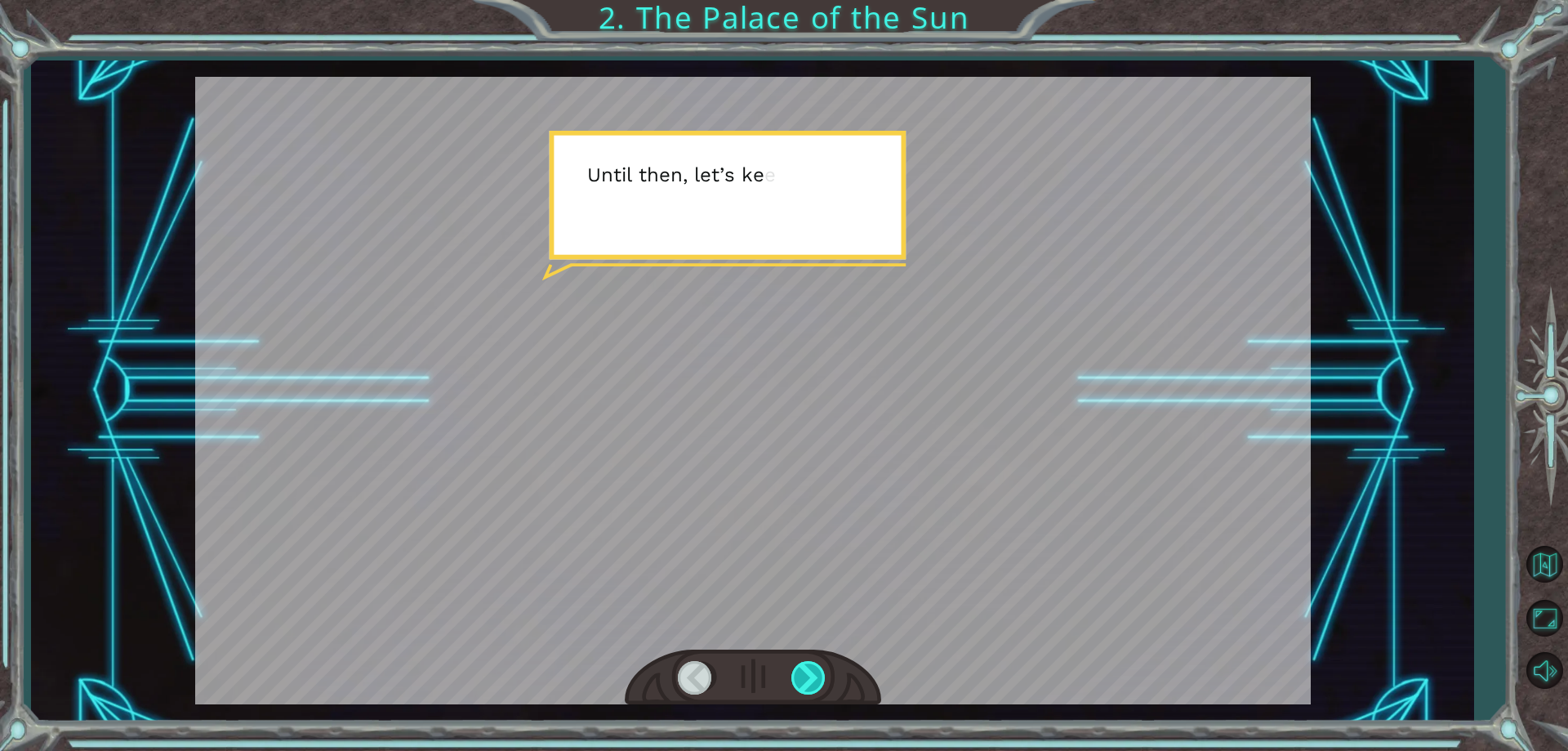
click at [808, 667] on div at bounding box center [809, 677] width 37 height 34
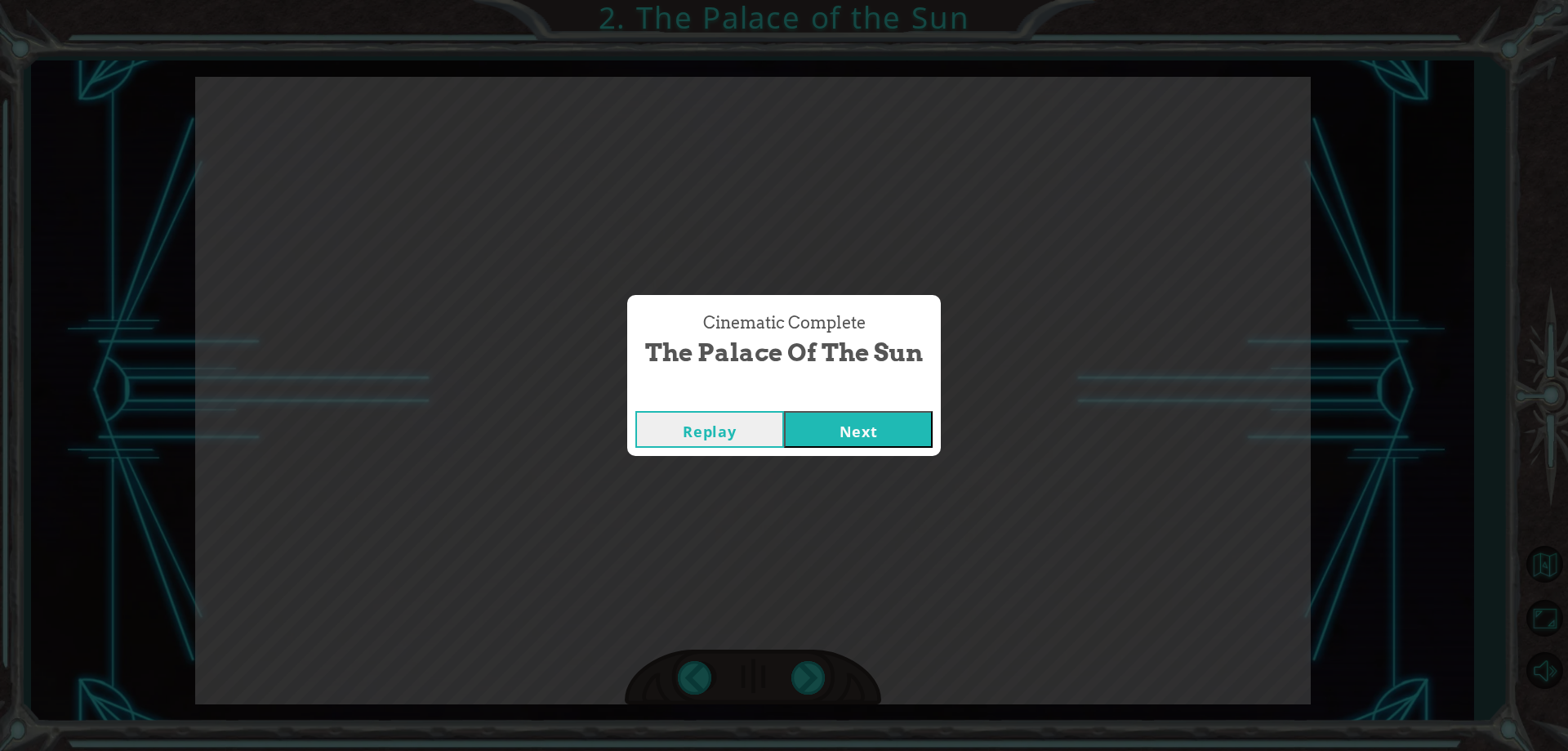
drag, startPoint x: 808, startPoint y: 667, endPoint x: 828, endPoint y: 627, distance: 44.7
click at [815, 654] on div "Cinematic Complete The Palace of the Sun Replay Next" at bounding box center [784, 376] width 1568 height 751
click at [867, 447] on button "Next" at bounding box center [858, 429] width 149 height 37
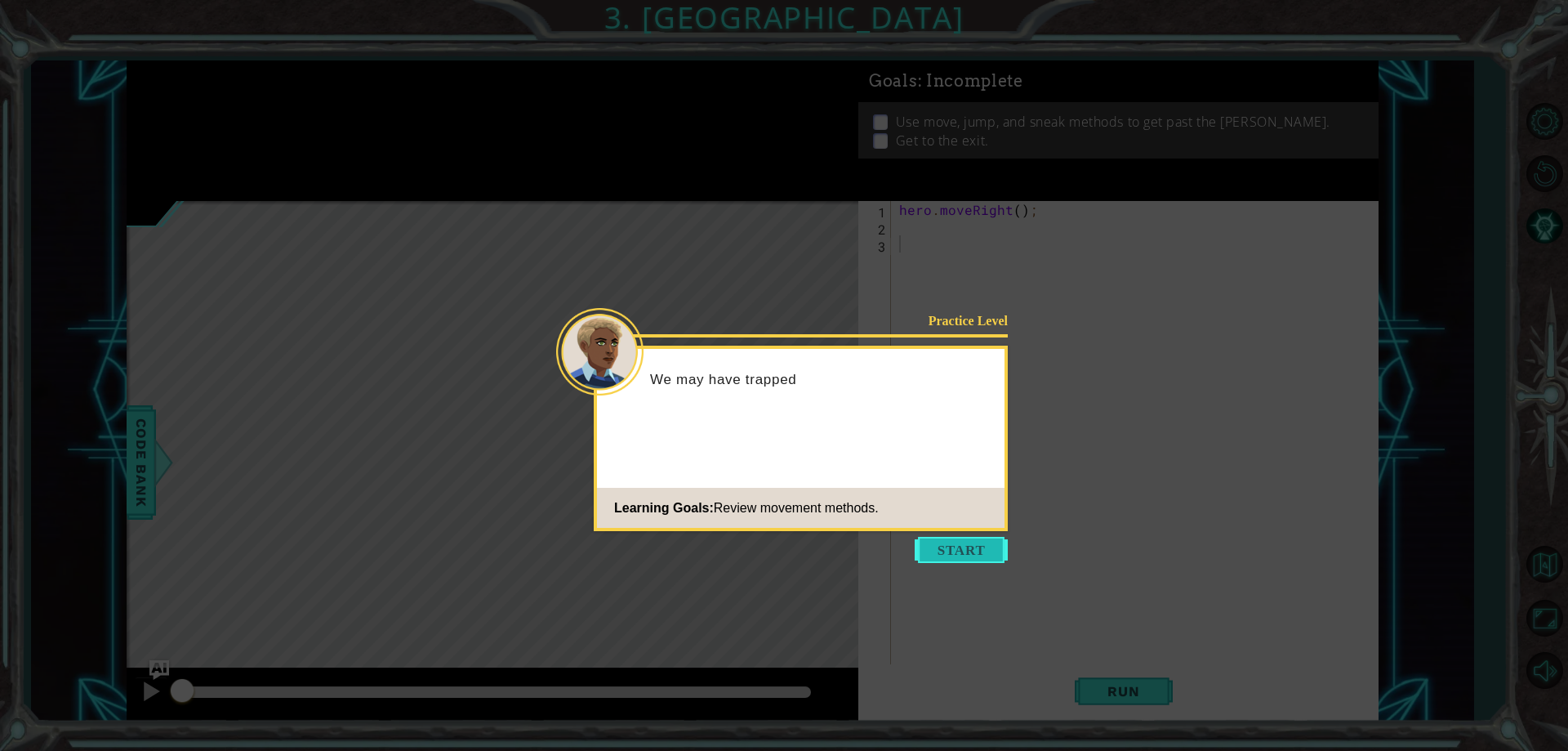
click at [962, 559] on button "Start" at bounding box center [961, 549] width 93 height 26
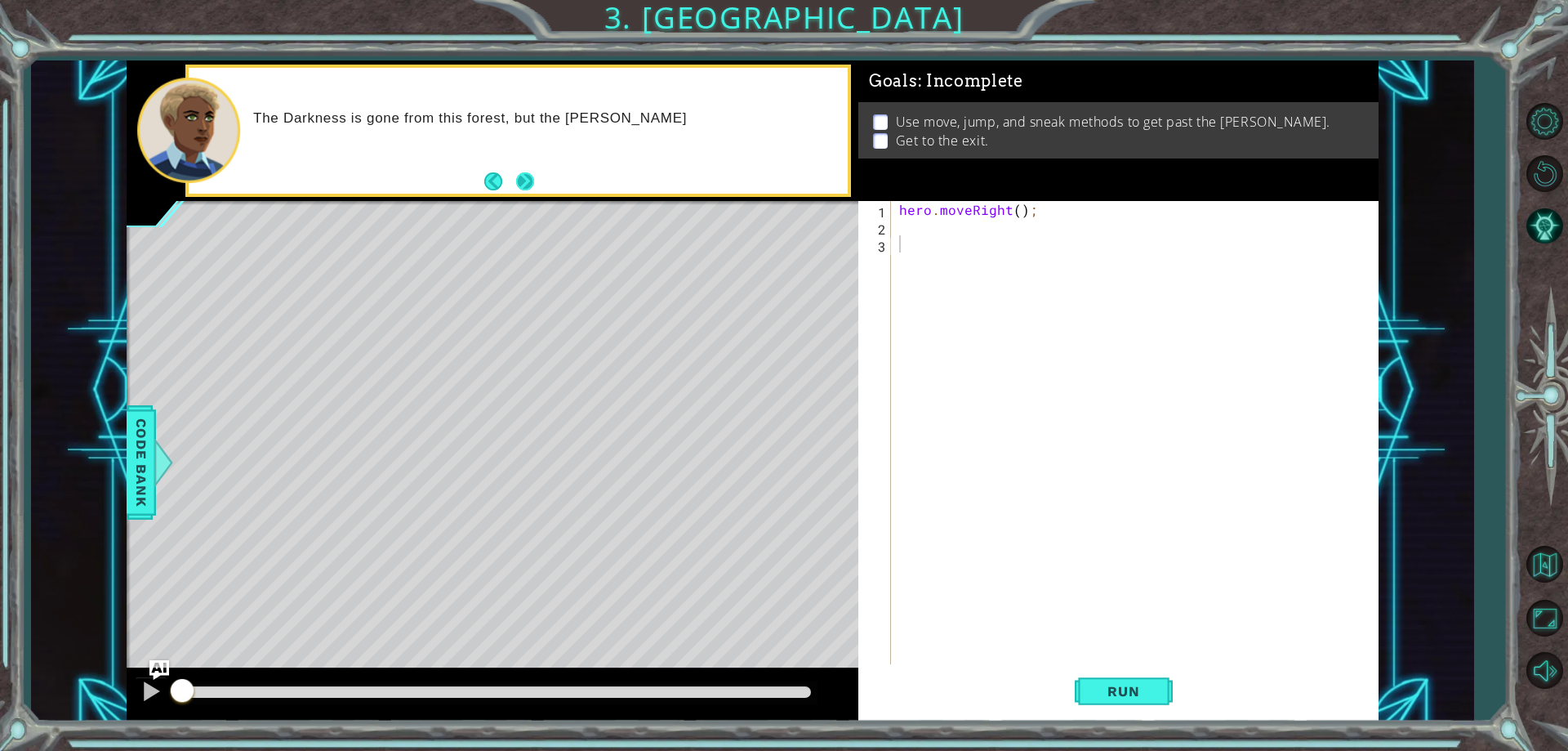
click at [529, 175] on button "Next" at bounding box center [524, 181] width 18 height 18
click at [947, 219] on div "hero . moveRight ( ) ;" at bounding box center [1137, 450] width 485 height 498
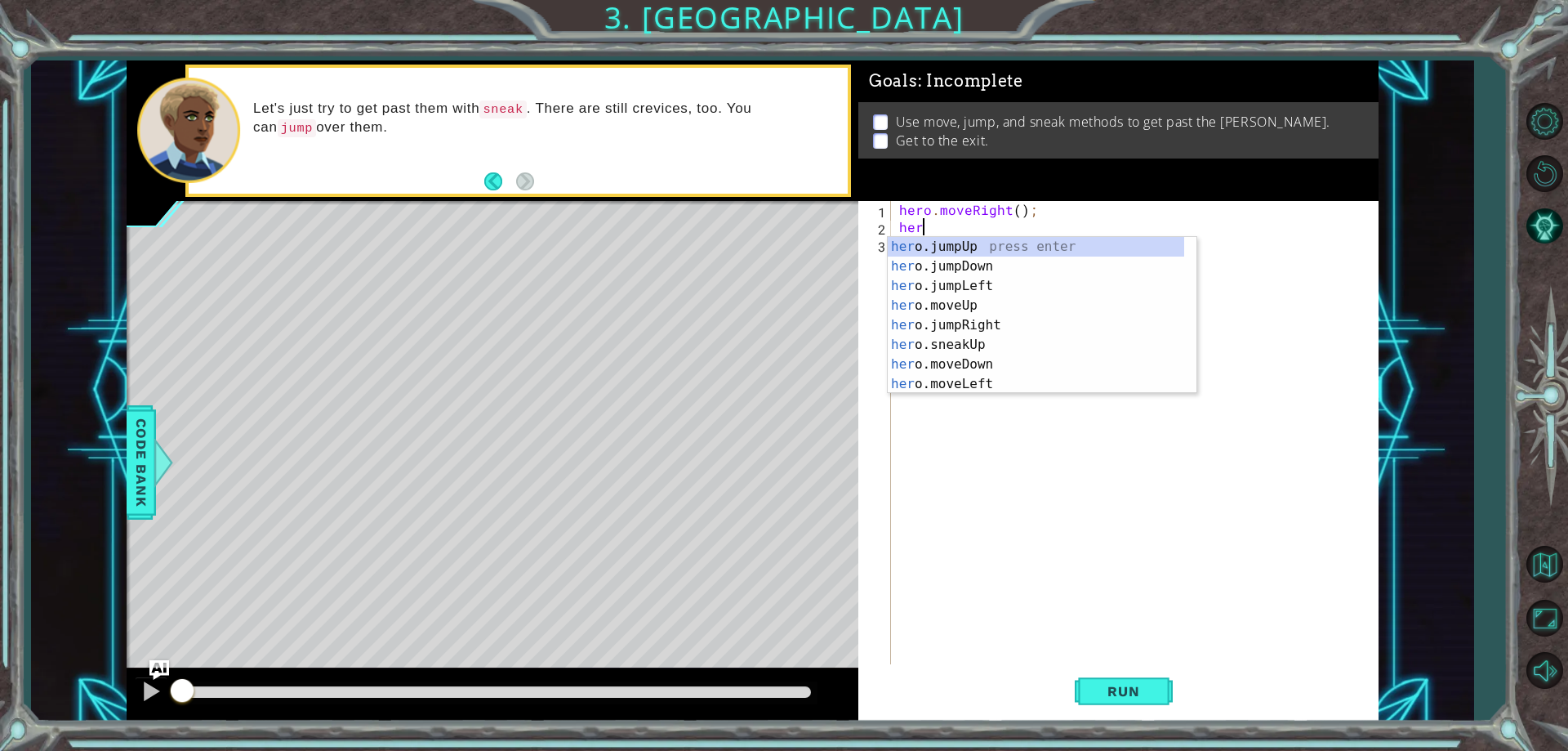
scroll to position [0, 1]
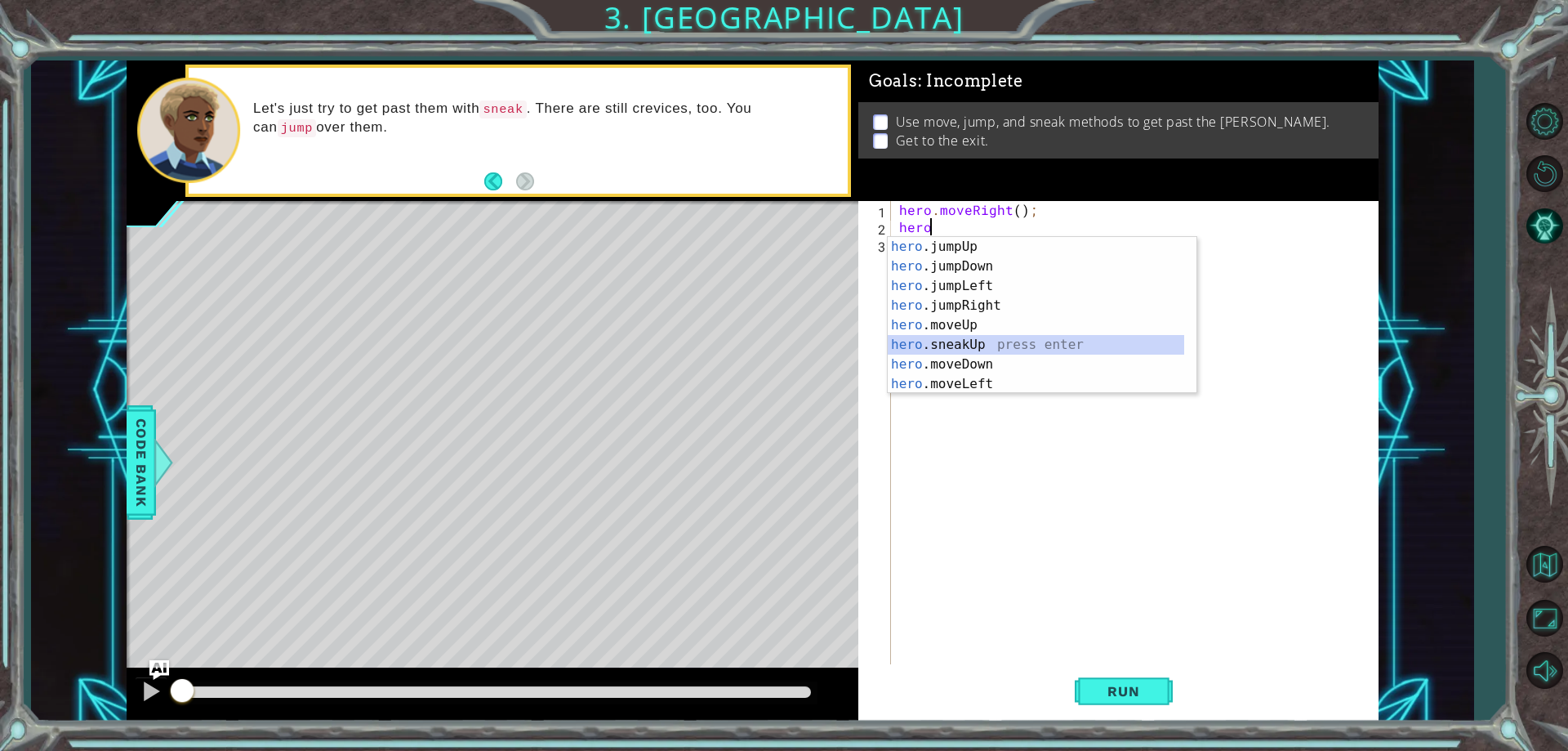
click at [977, 347] on div "hero .jumpUp press enter hero .jumpDown press enter hero .jumpLeft press enter …" at bounding box center [1036, 335] width 296 height 196
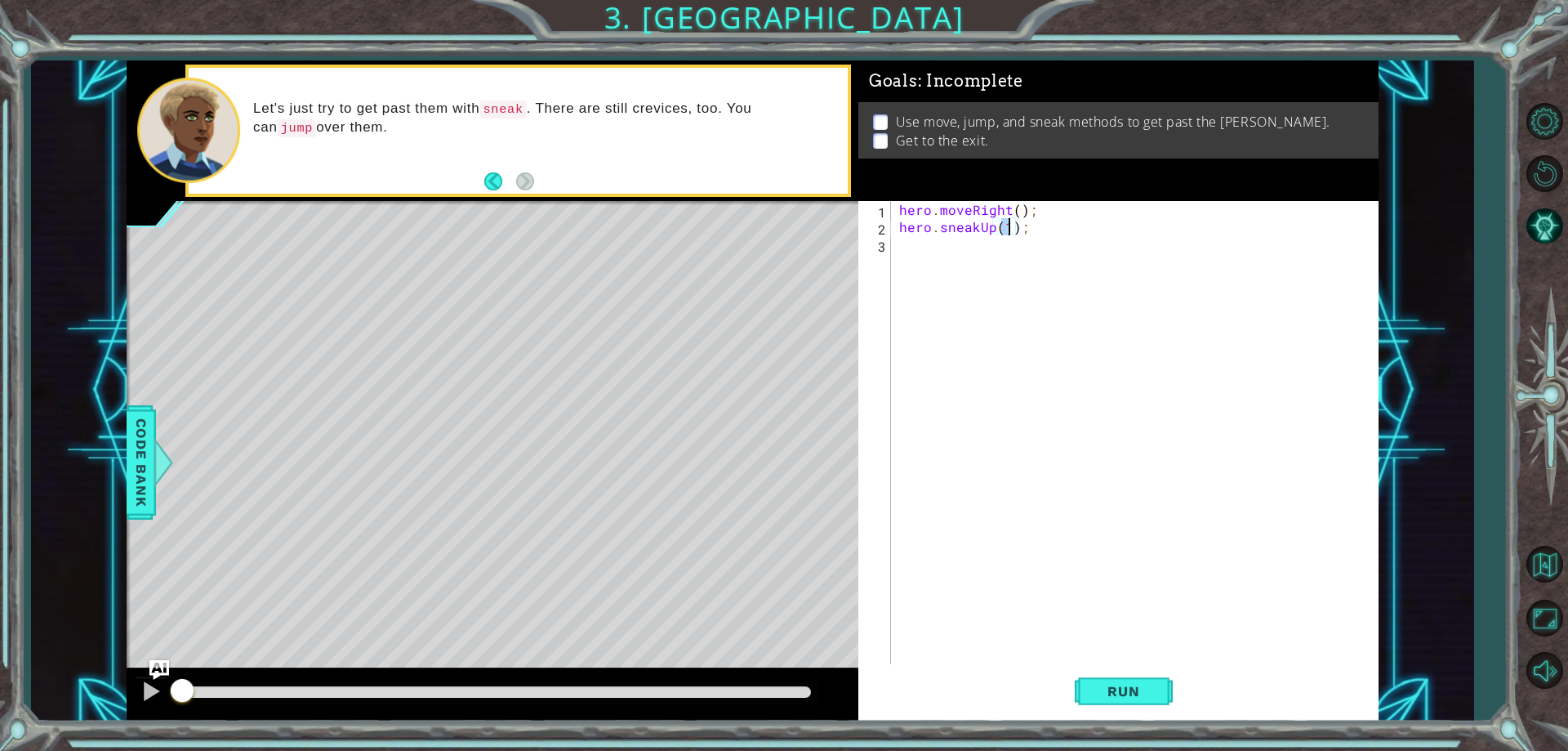
type textarea "hero.sneakUp(5);"
click at [930, 258] on div "hero . moveRight ( ) ; hero . sneakUp ( 5 ) ;" at bounding box center [1137, 450] width 485 height 498
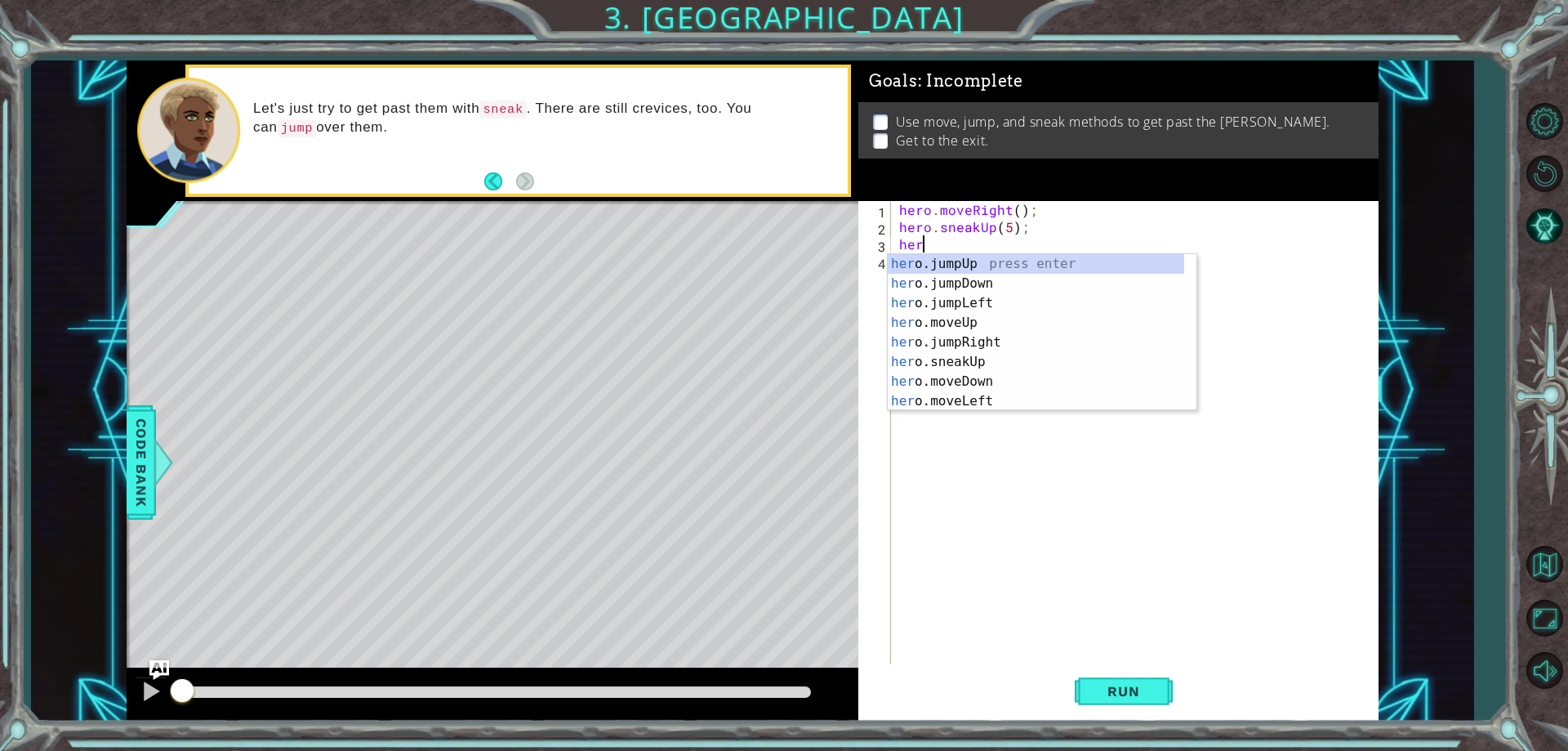
scroll to position [0, 1]
type textarea "hero"
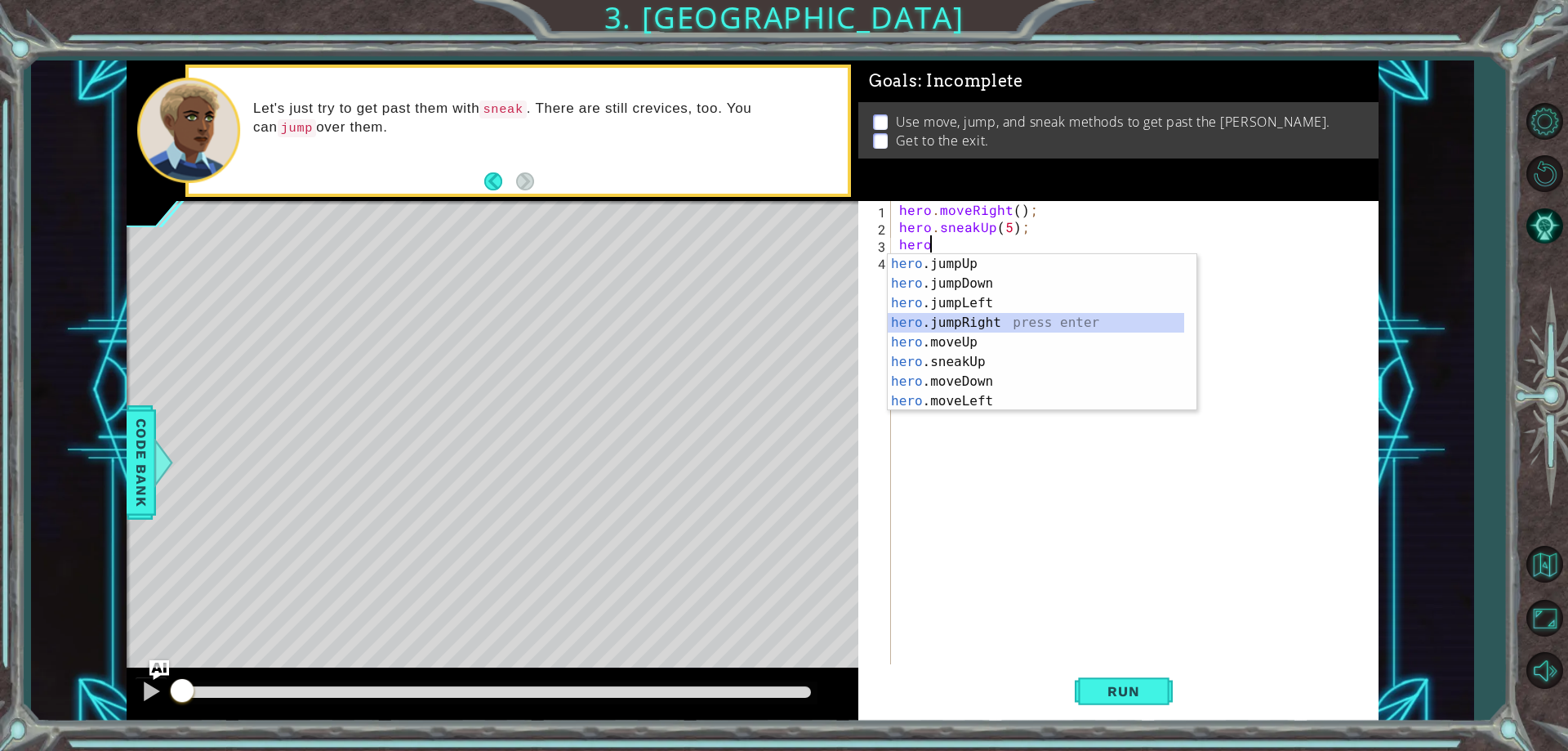
click at [963, 316] on div "hero .jumpUp press enter hero .jumpDown press enter hero .jumpLeft press enter …" at bounding box center [1036, 352] width 296 height 196
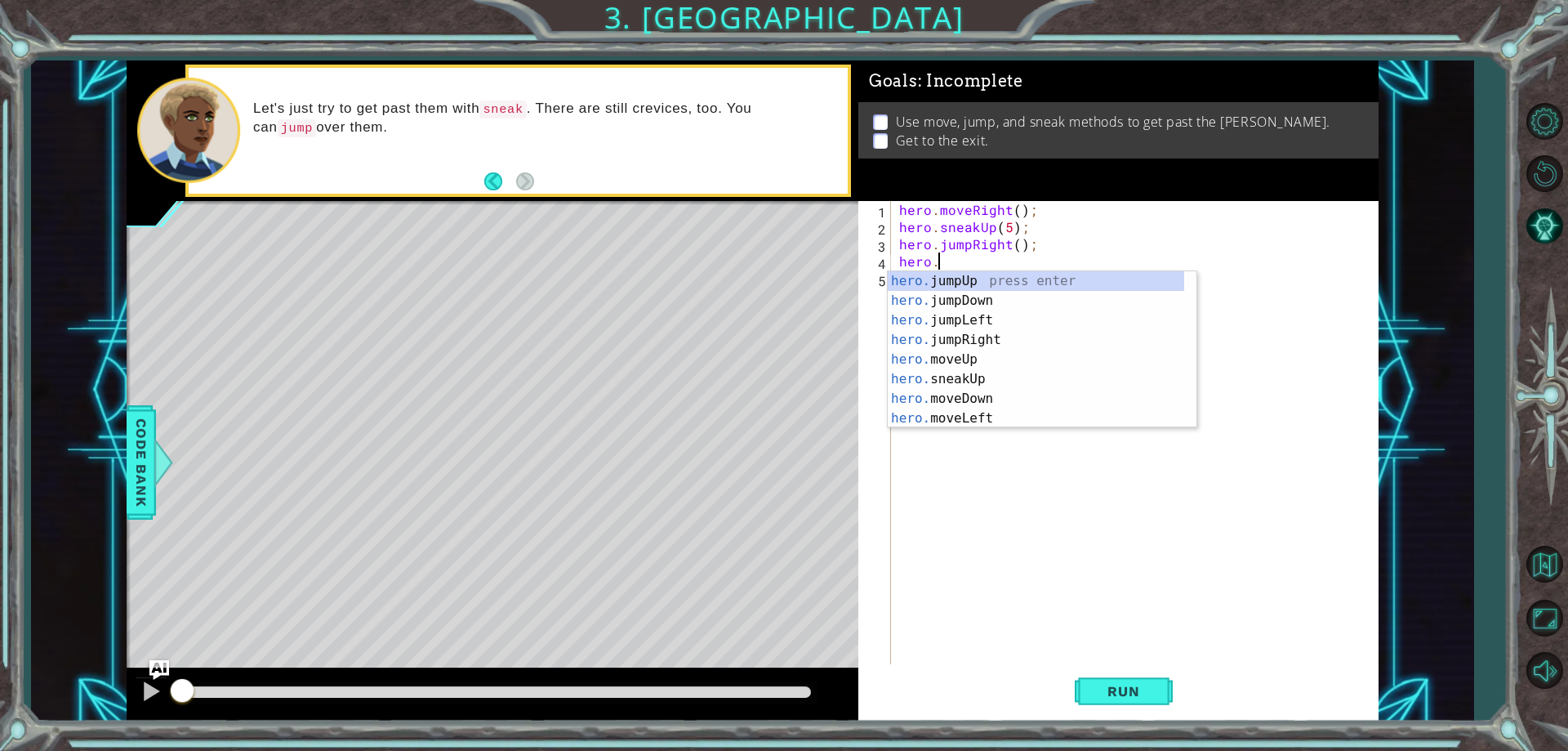
scroll to position [0, 3]
click at [968, 344] on div "[DOMAIN_NAME] veUp press enter [DOMAIN_NAME] veDown press enter [DOMAIN_NAME] v…" at bounding box center [1036, 369] width 296 height 196
type textarea "hero.moveRight(1);"
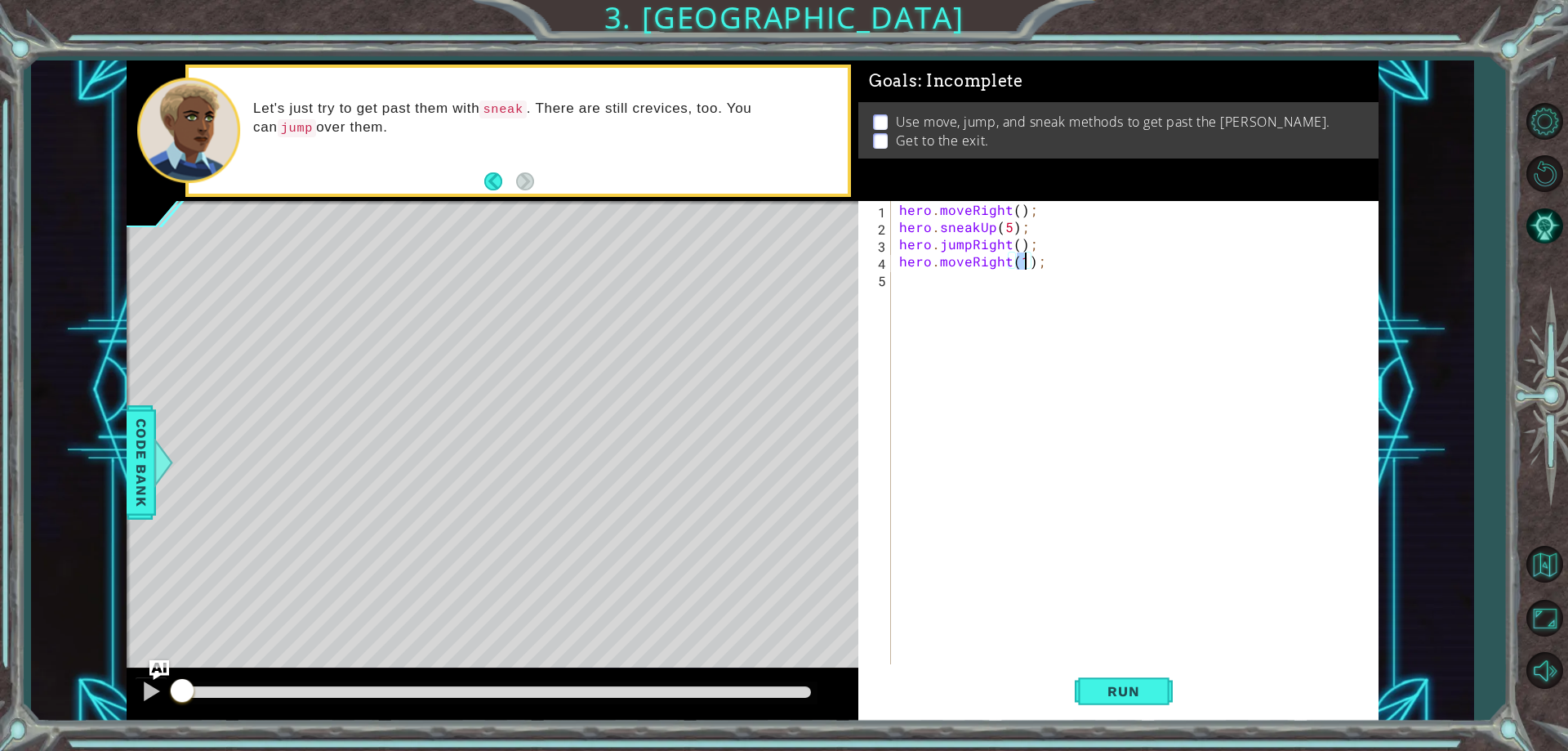
click at [943, 299] on div "hero . moveRight ( ) ; hero . sneakUp ( 5 ) ; hero . jumpRight ( ) ; hero . mov…" at bounding box center [1137, 450] width 485 height 498
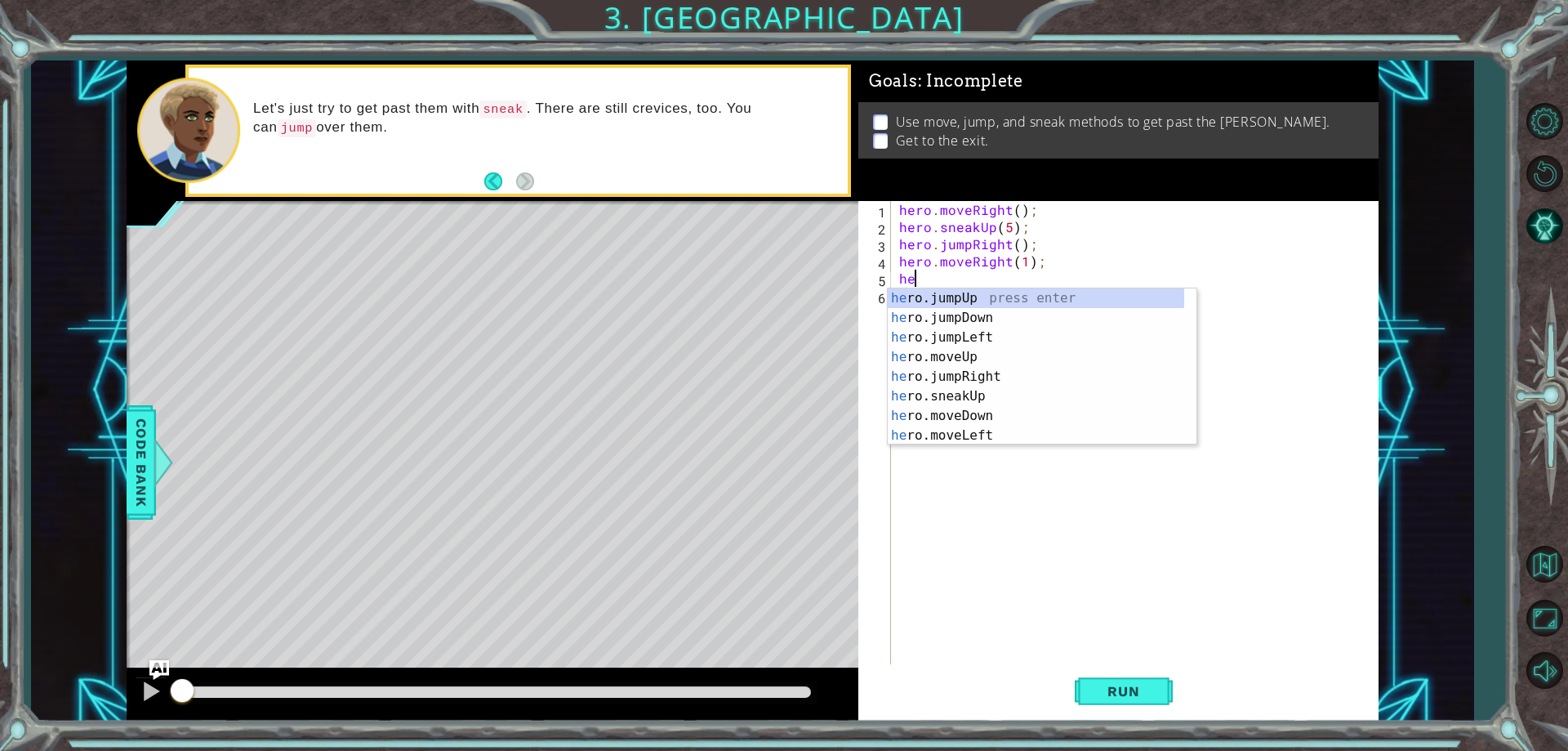
scroll to position [0, 1]
click at [973, 411] on div "hero .jumpUp press enter hero .jumpDown press enter hero .jumpLeft press enter …" at bounding box center [1036, 387] width 296 height 196
type textarea "hero.moveDown(1);"
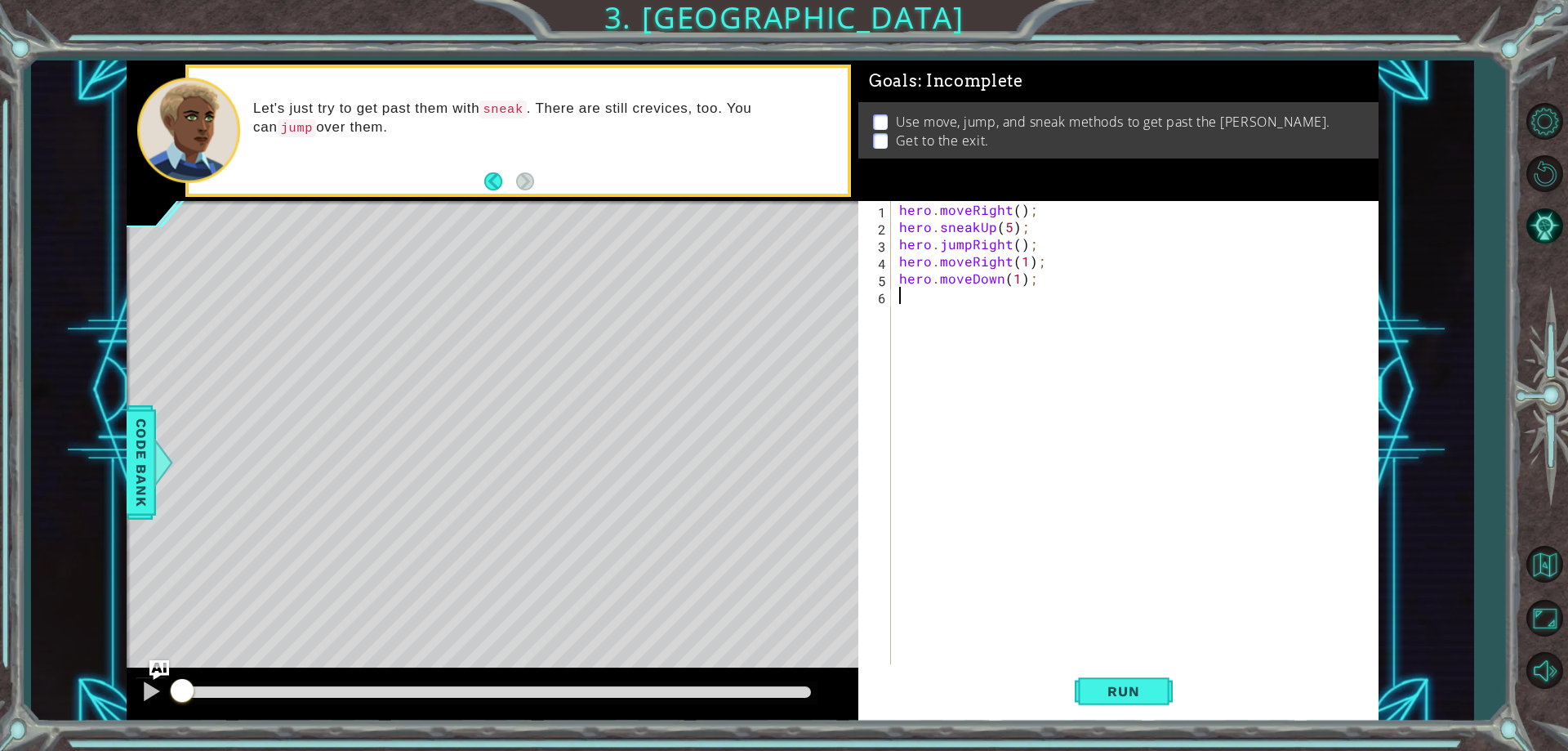
click at [945, 317] on div "hero . moveRight ( ) ; hero . sneakUp ( 5 ) ; hero . jumpRight ( ) ; hero . mov…" at bounding box center [1137, 450] width 485 height 498
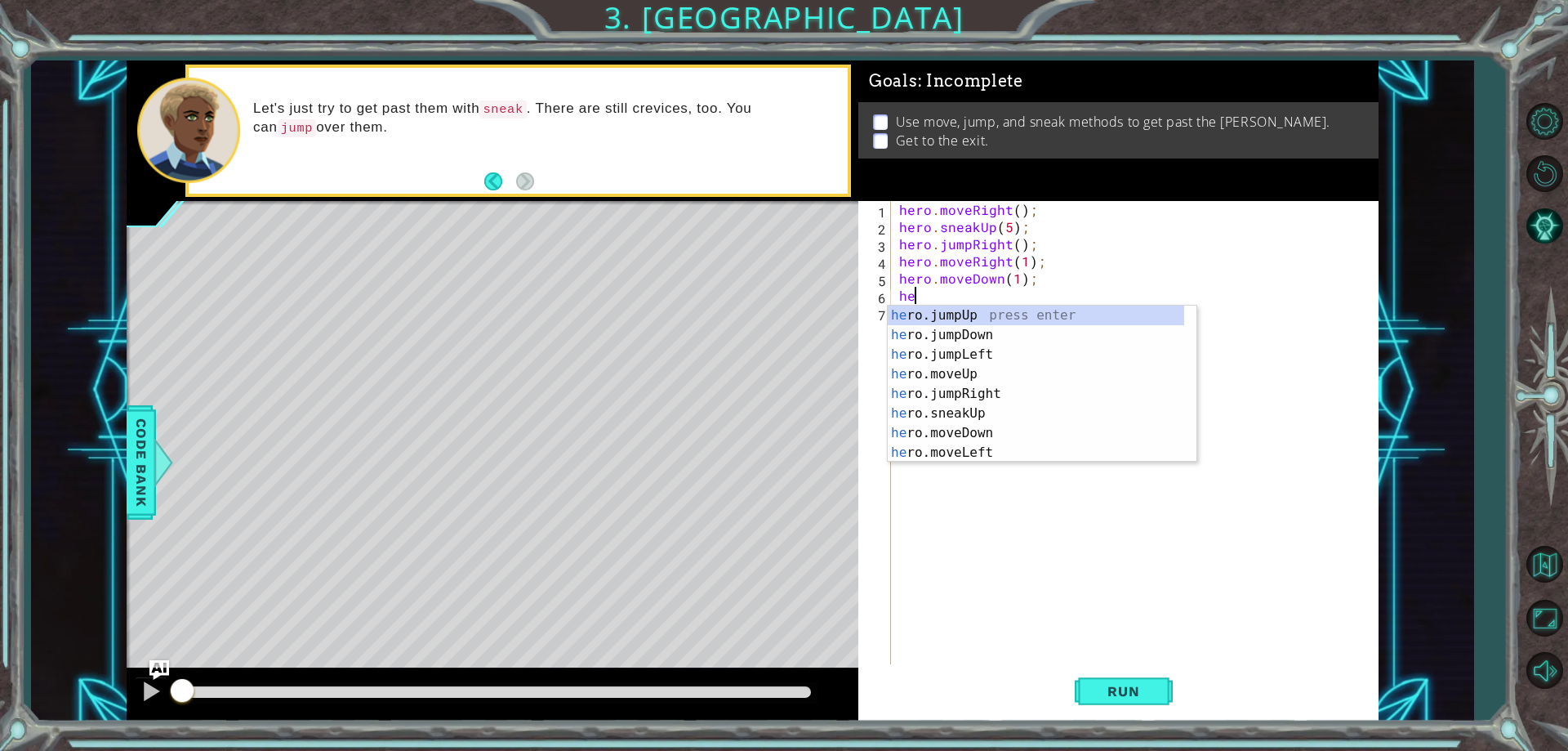
type textarea "hero"
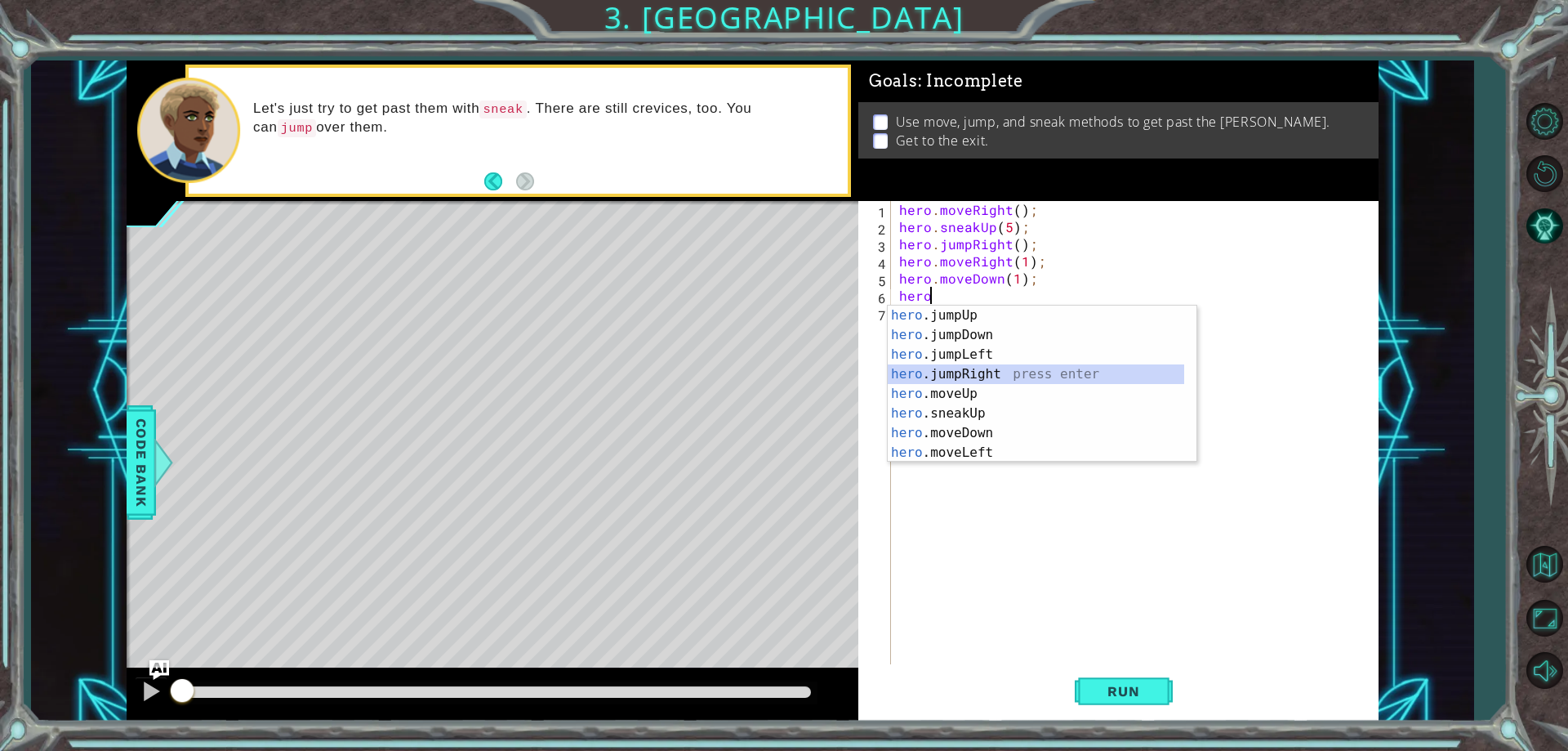
click at [972, 372] on div "hero .jumpUp press enter hero .jumpDown press enter hero .jumpLeft press enter …" at bounding box center [1036, 404] width 296 height 196
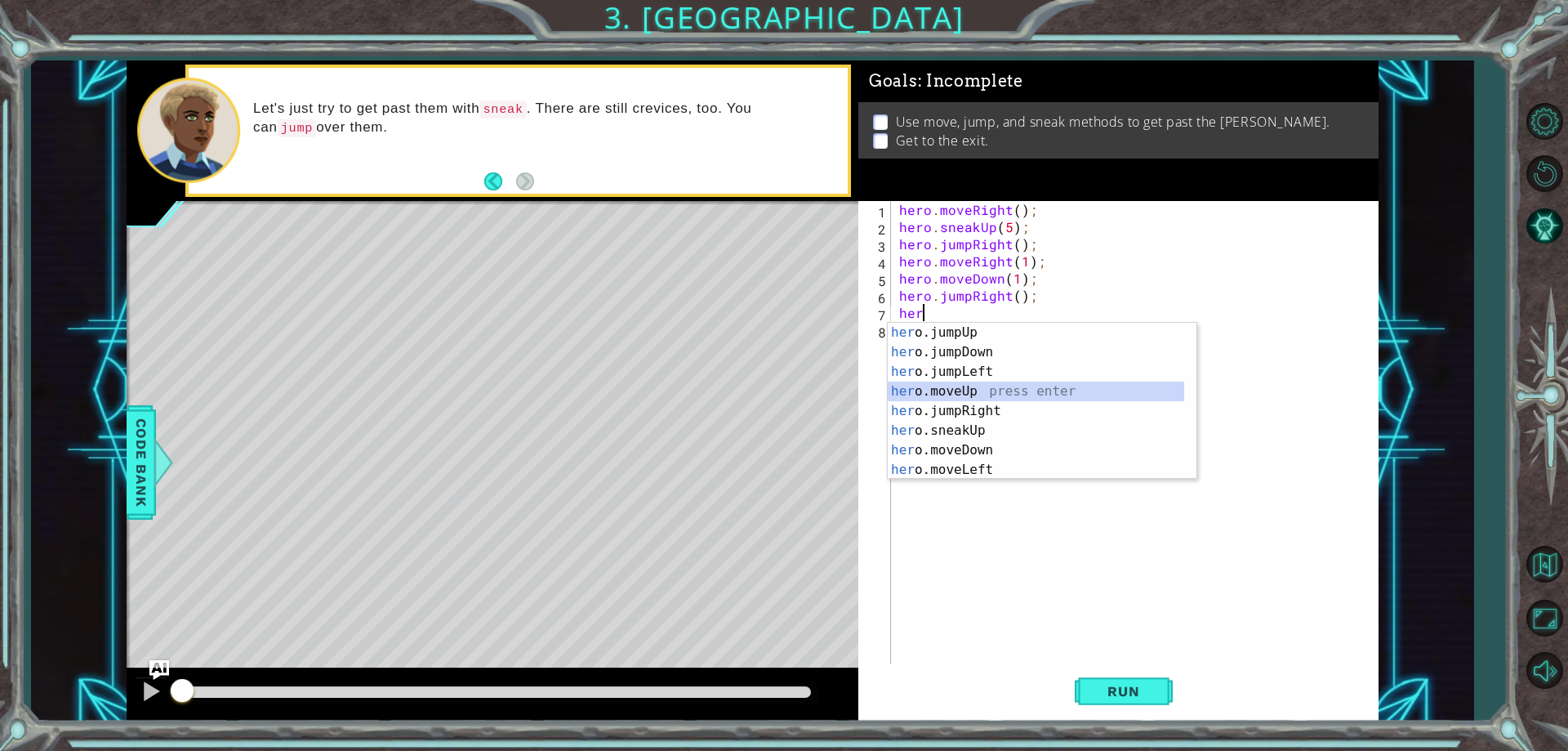
click at [960, 392] on div "her o.jumpUp press enter her o.jumpDown press enter her o.jumpLeft press enter …" at bounding box center [1036, 421] width 296 height 196
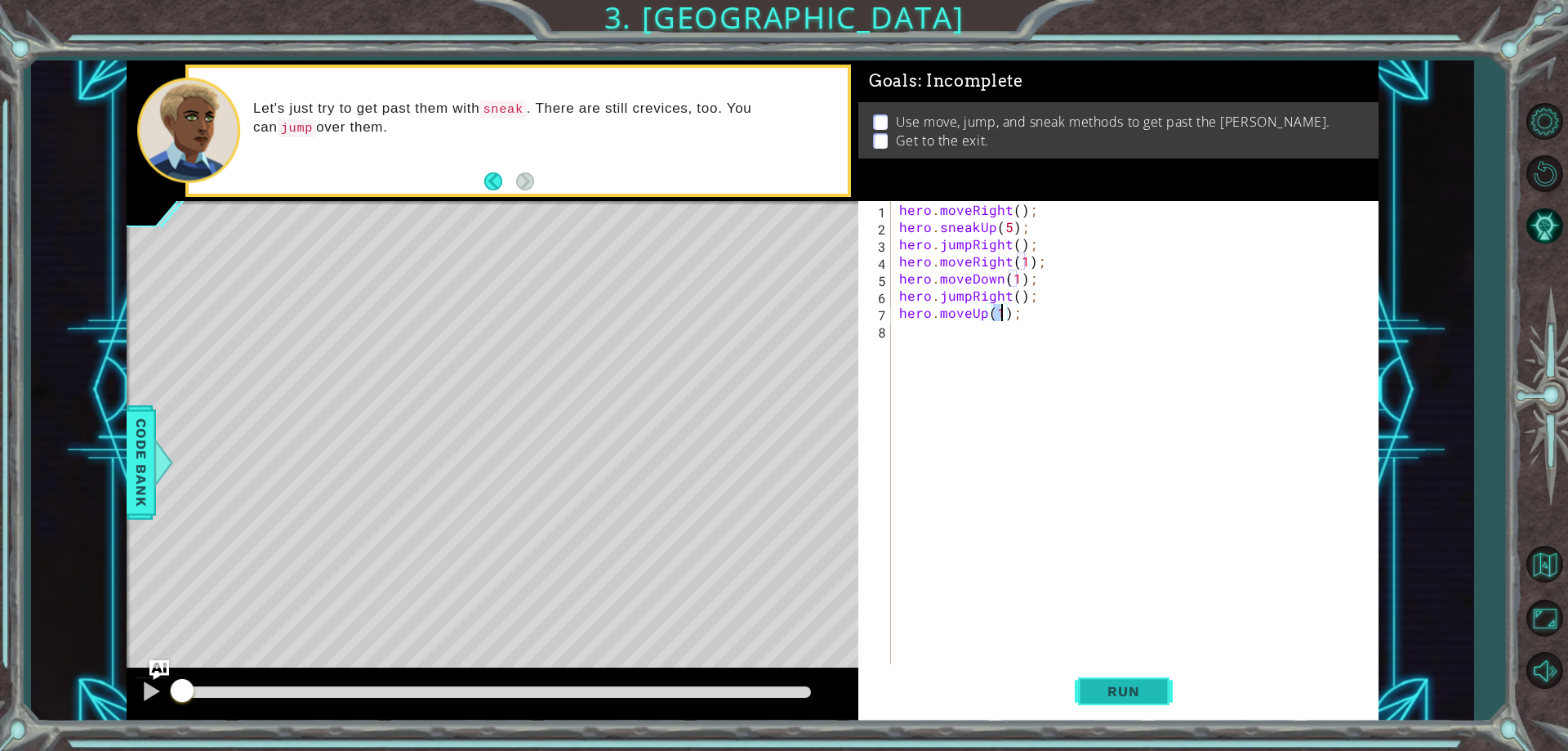
type textarea "hero.moveUp(1);"
click at [1099, 685] on span "Run" at bounding box center [1123, 691] width 65 height 16
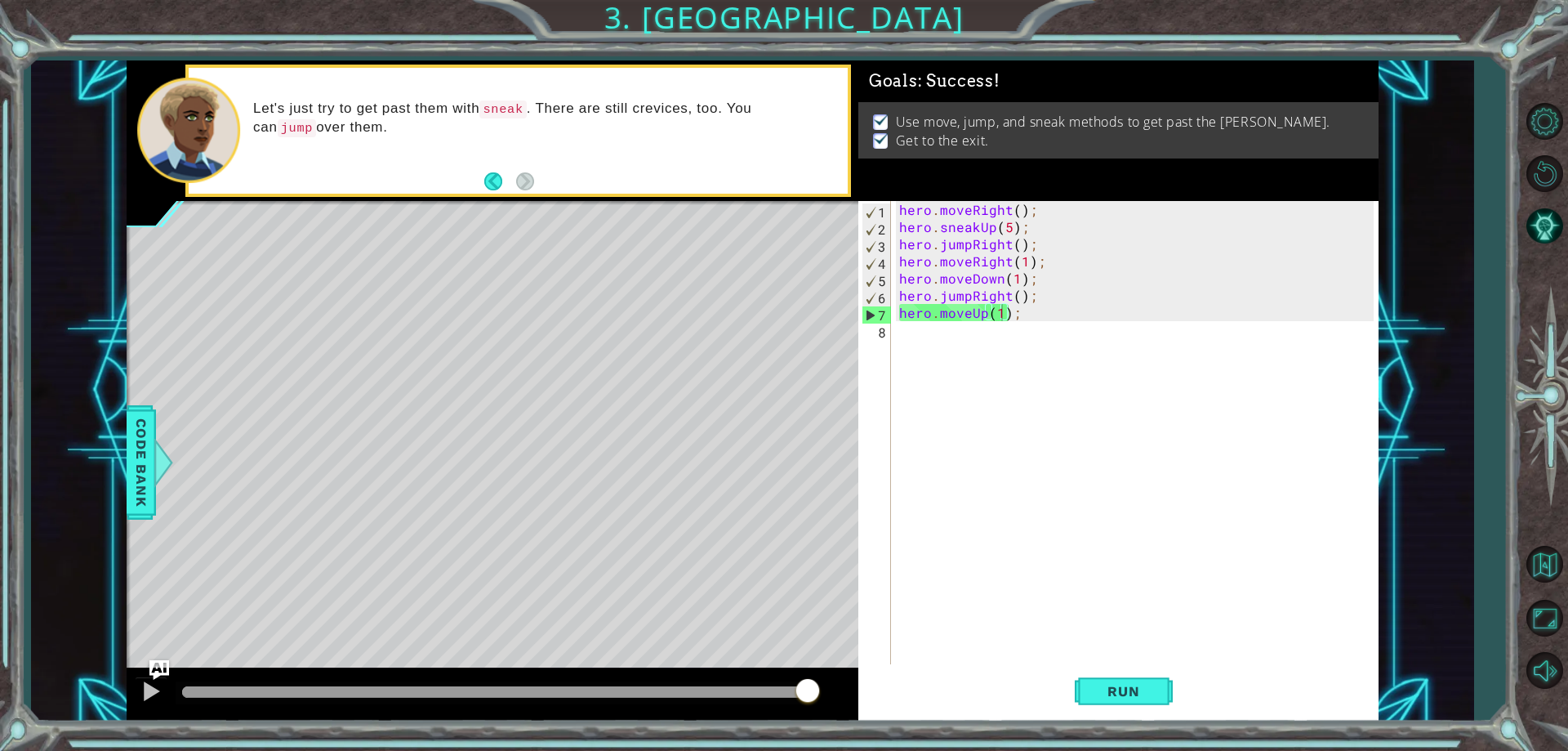
drag, startPoint x: 795, startPoint y: 689, endPoint x: 816, endPoint y: 697, distance: 22.5
click at [816, 697] on body "1 ההההההההההההההההההההההההההההההההההההההההההההההההההההההההההההההההההההההההההההה…" at bounding box center [784, 376] width 1568 height 751
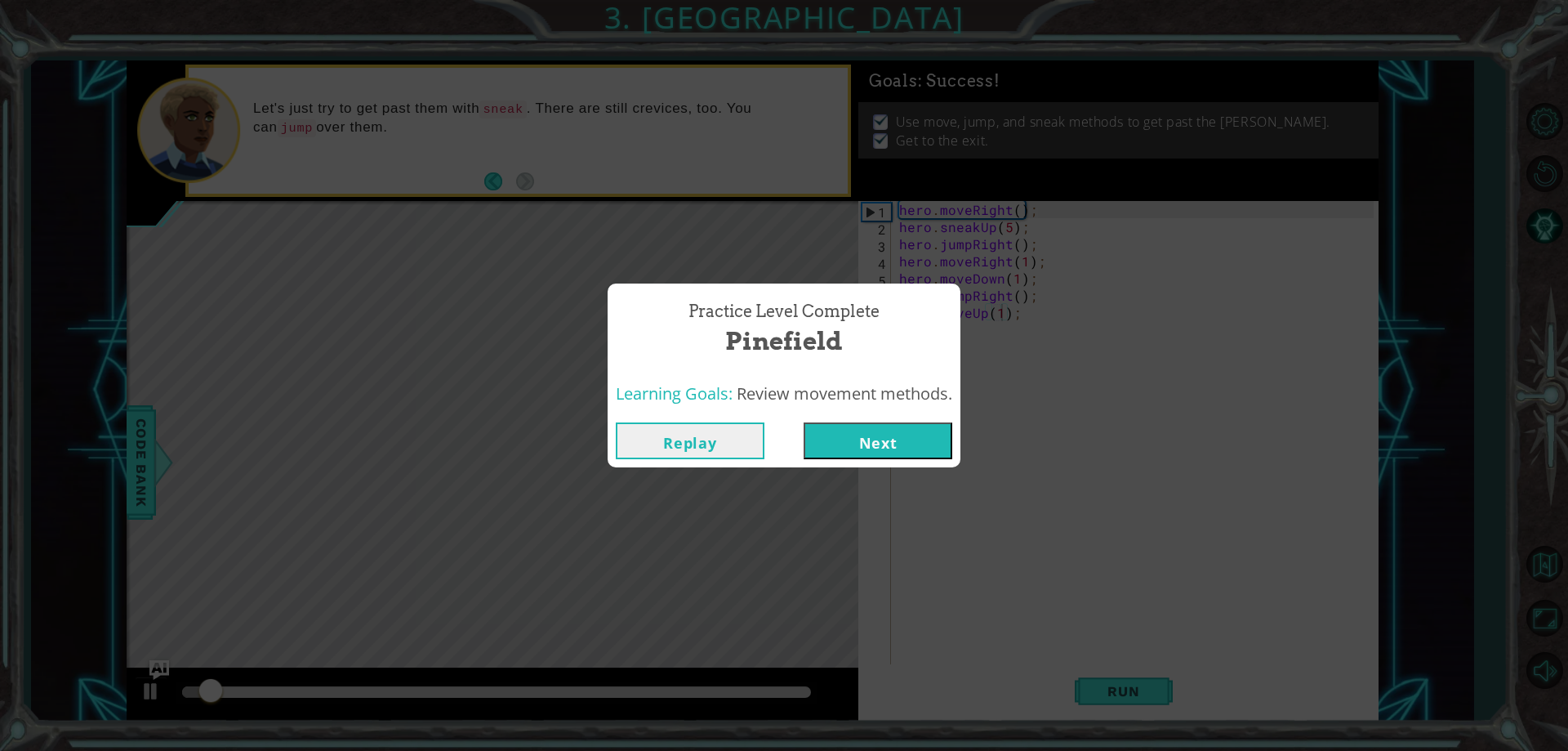
click at [863, 410] on div "Learning Goals: Review movement methods." at bounding box center [784, 394] width 353 height 40
click at [859, 447] on button "Next" at bounding box center [877, 440] width 149 height 37
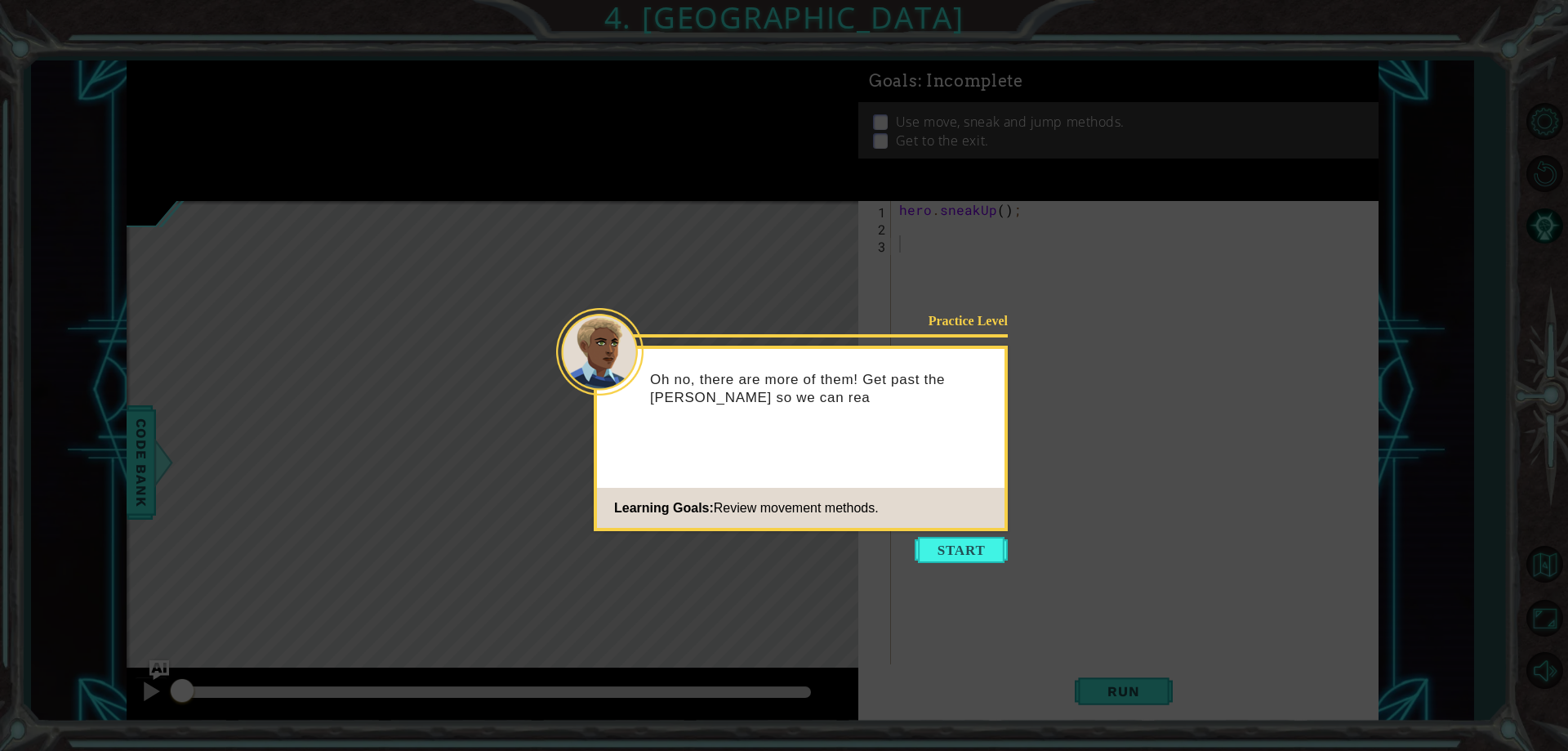
click at [966, 574] on icon at bounding box center [784, 376] width 1568 height 751
click at [986, 560] on button "Start" at bounding box center [961, 549] width 93 height 26
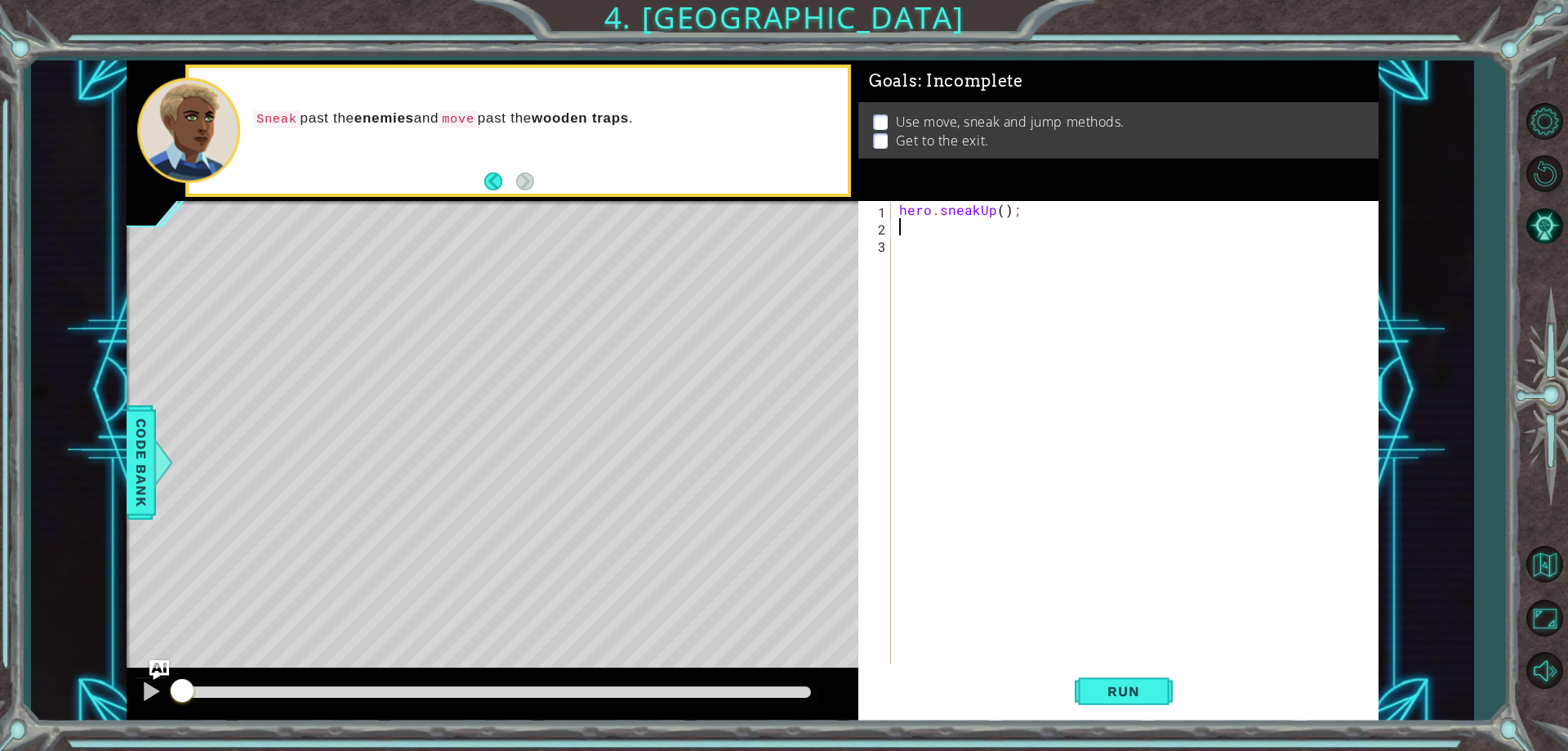
click at [976, 229] on div "hero . sneakUp ( ) ;" at bounding box center [1137, 450] width 485 height 498
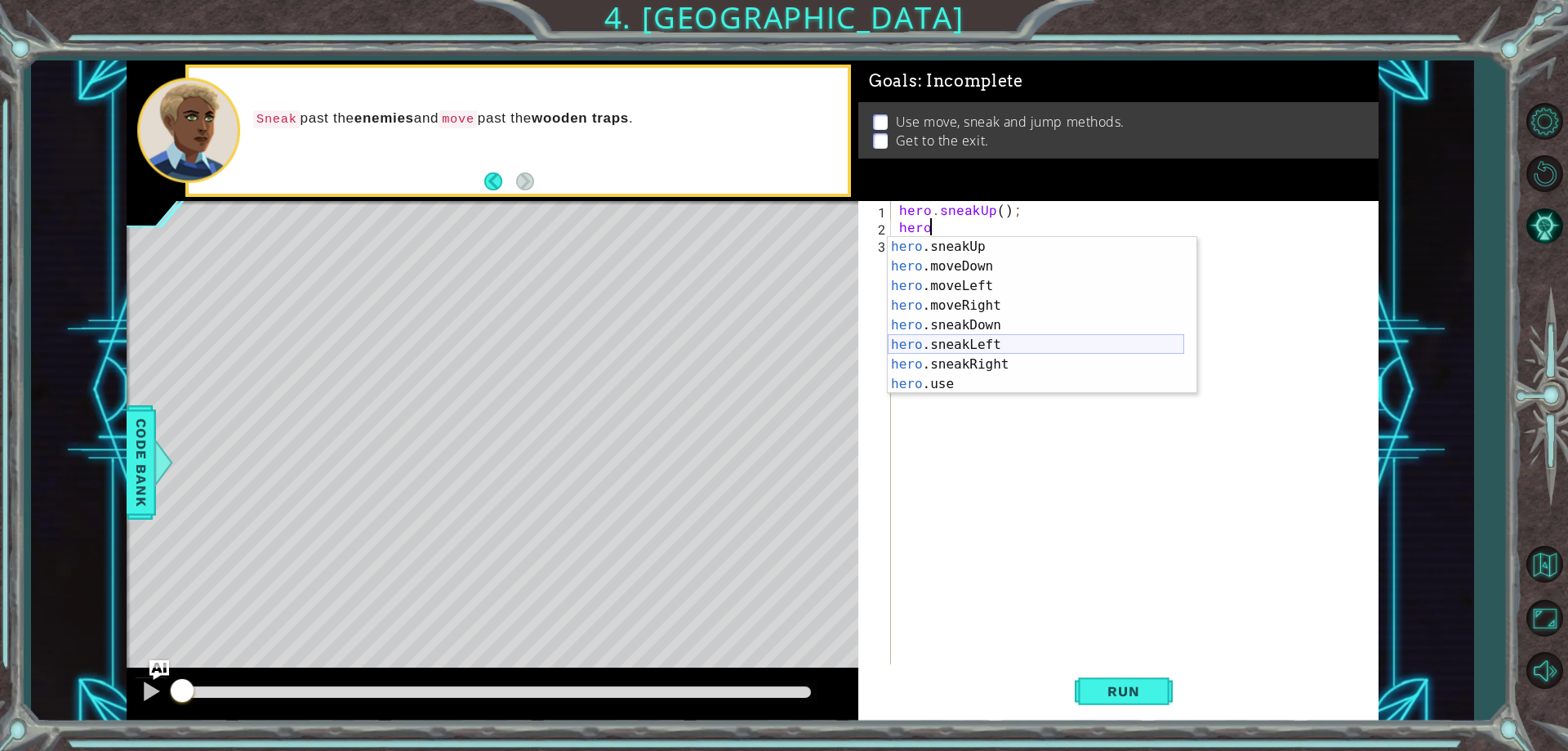
scroll to position [98, 0]
click at [989, 364] on div "hero .sneakUp press enter hero .moveDown press enter hero .moveLeft press enter…" at bounding box center [1036, 335] width 296 height 196
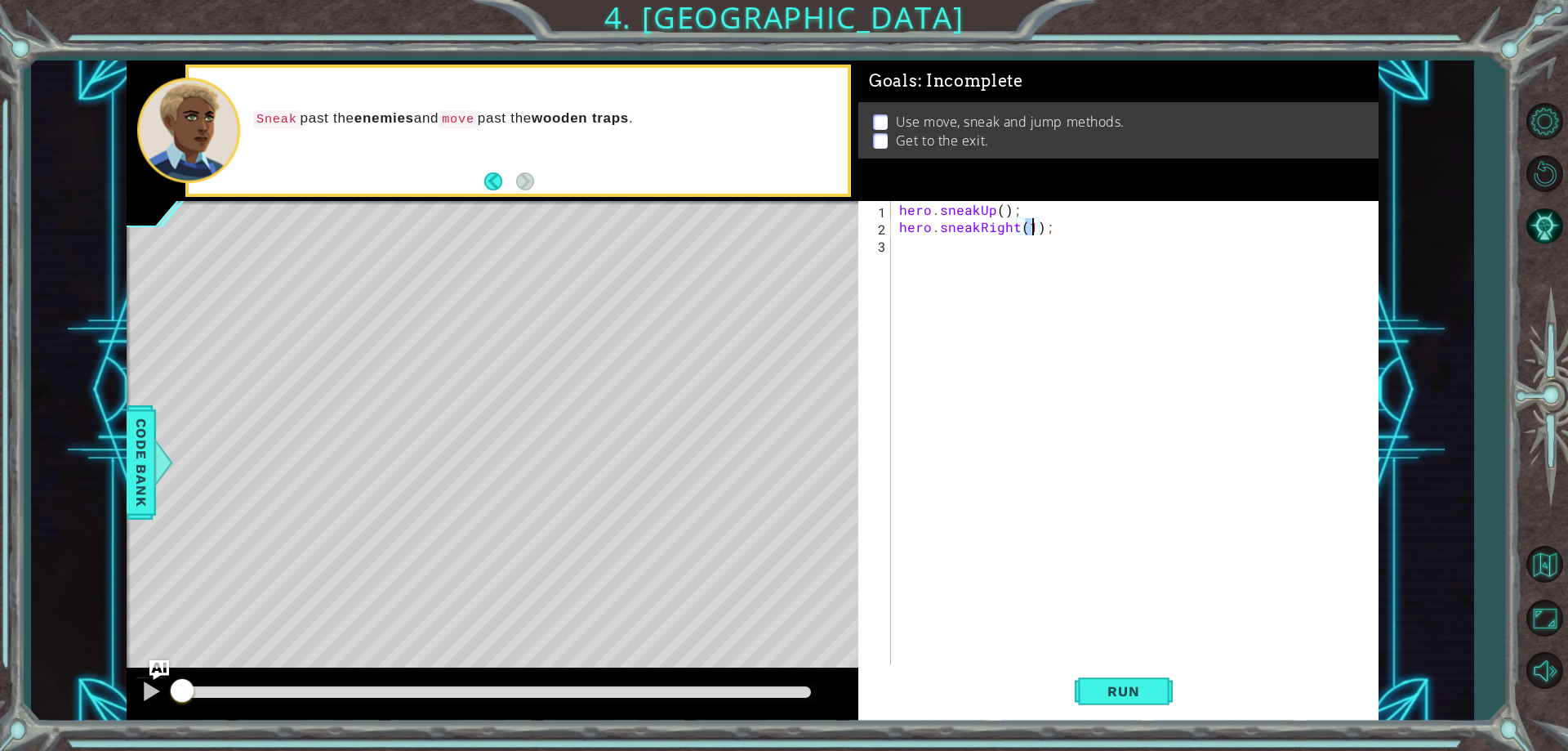
type textarea "hero.sneakRight(2);"
click at [964, 245] on div "hero . sneakUp ( ) ; hero . sneakRight ( 2 ) ;" at bounding box center [1137, 450] width 485 height 498
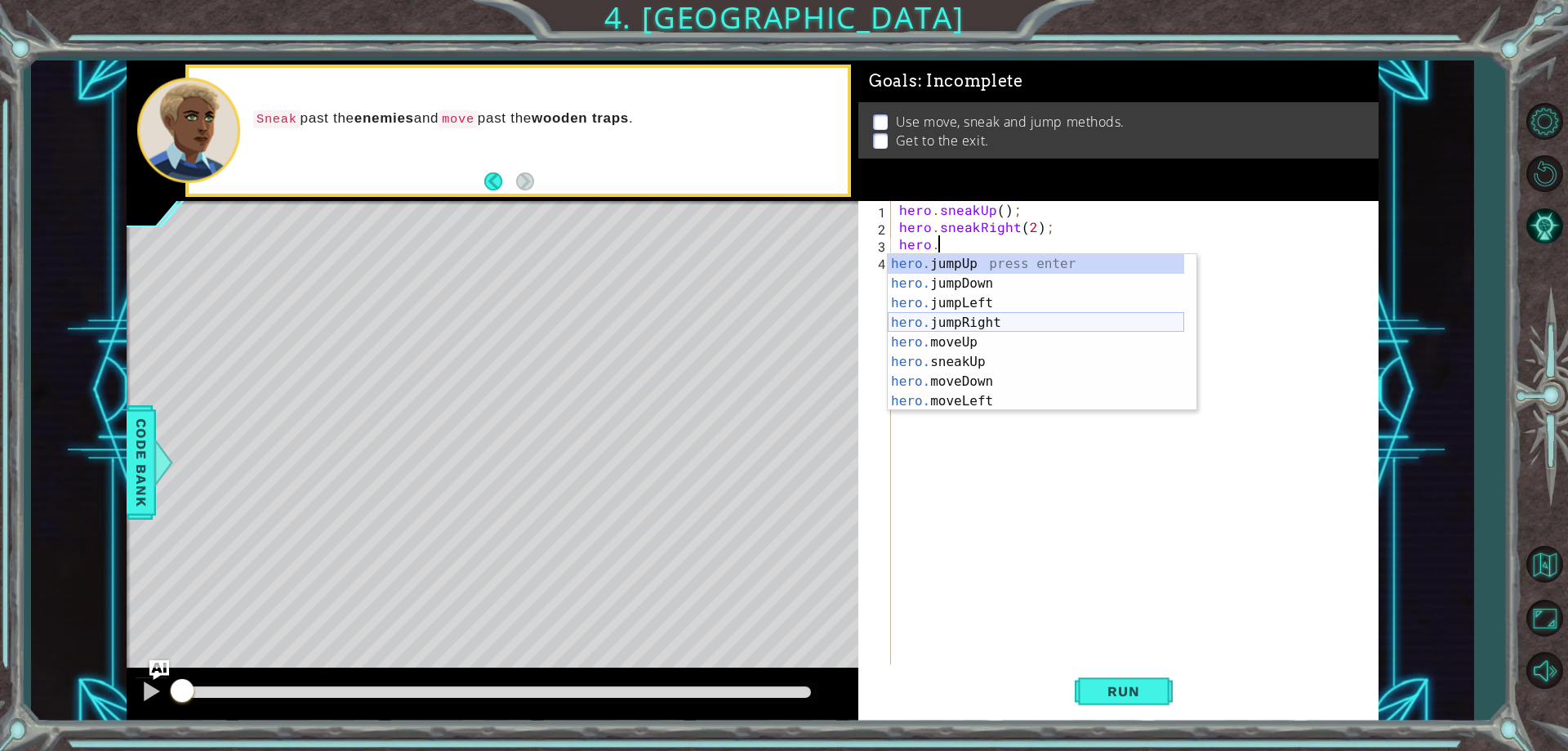
scroll to position [0, 3]
click at [1001, 326] on div "[DOMAIN_NAME] veUp press enter [DOMAIN_NAME] veDown press enter [DOMAIN_NAME] v…" at bounding box center [1036, 352] width 296 height 196
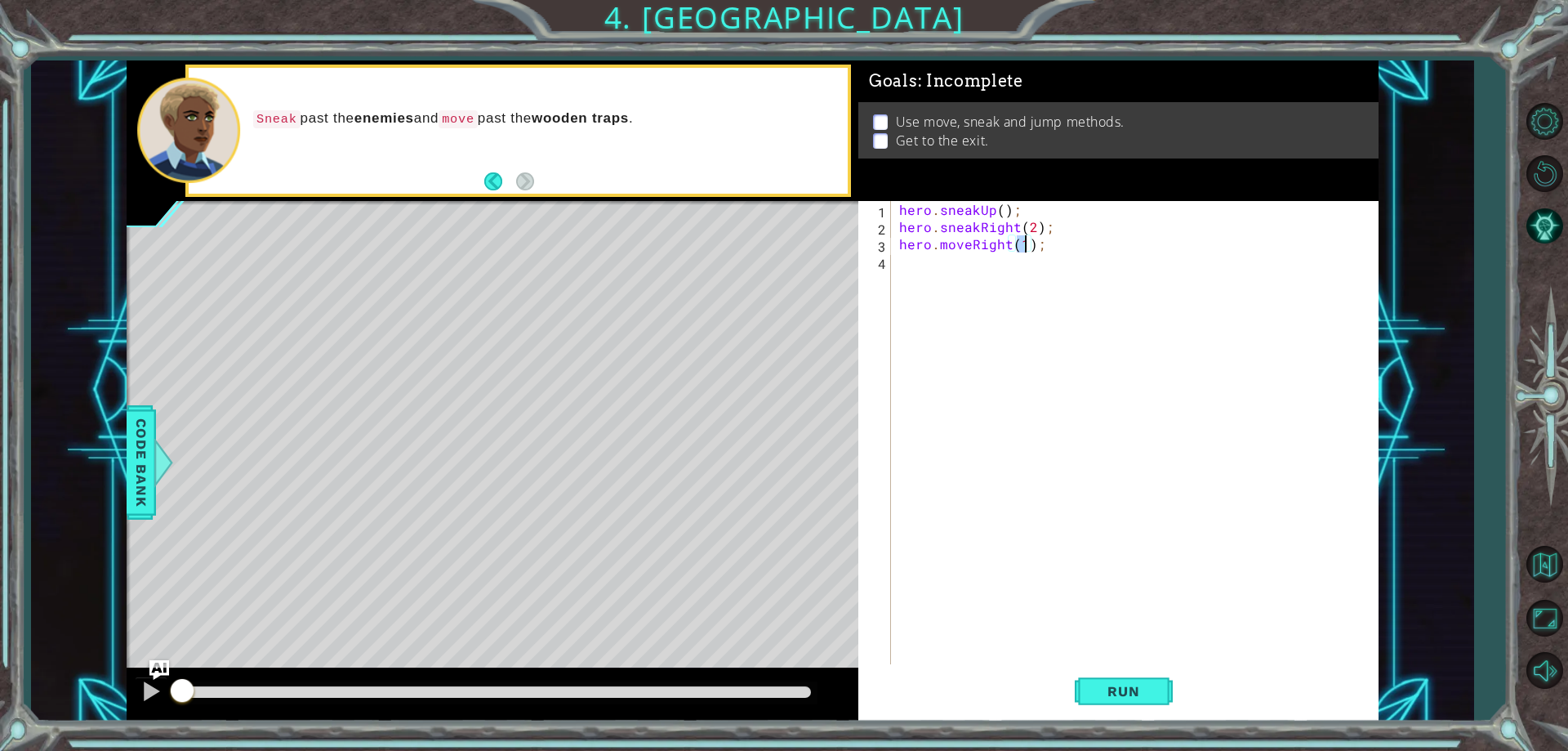
scroll to position [0, 8]
click at [1133, 678] on button "Run" at bounding box center [1124, 692] width 98 height 53
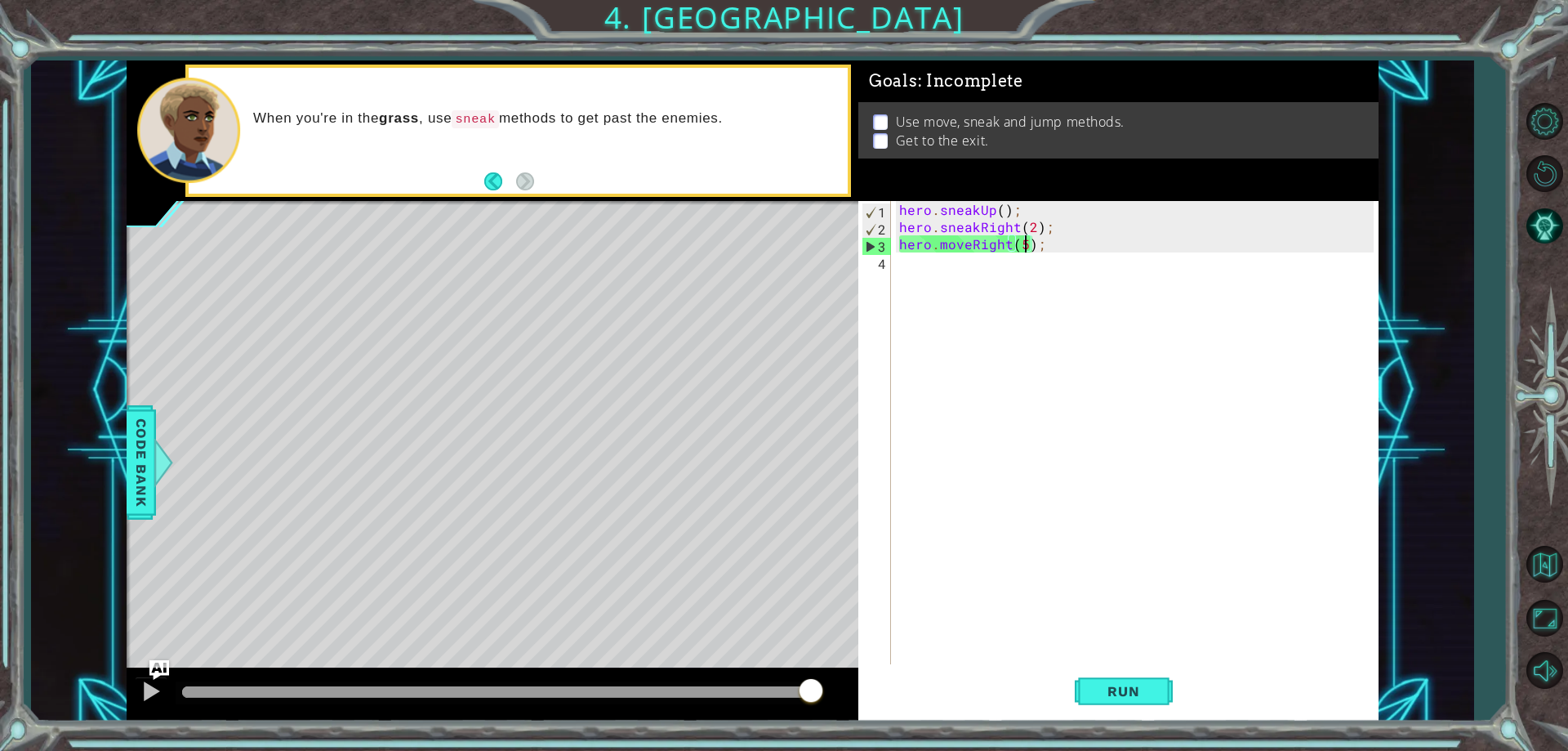
type textarea "hero.moveRight();"
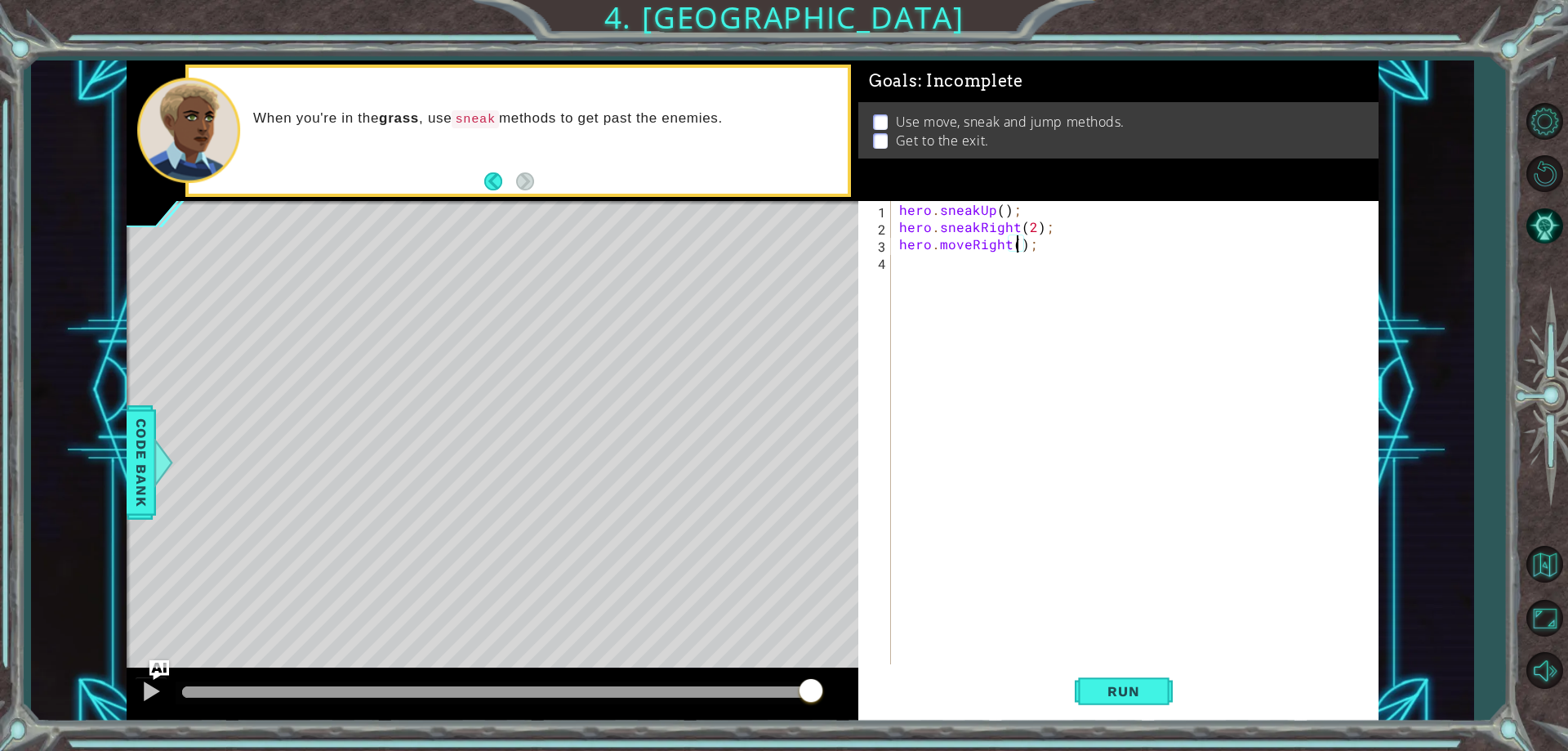
click at [1039, 260] on div "hero . sneakUp ( ) ; hero . sneakRight ( 2 ) ; hero . moveRight ( ) ;" at bounding box center [1137, 450] width 485 height 498
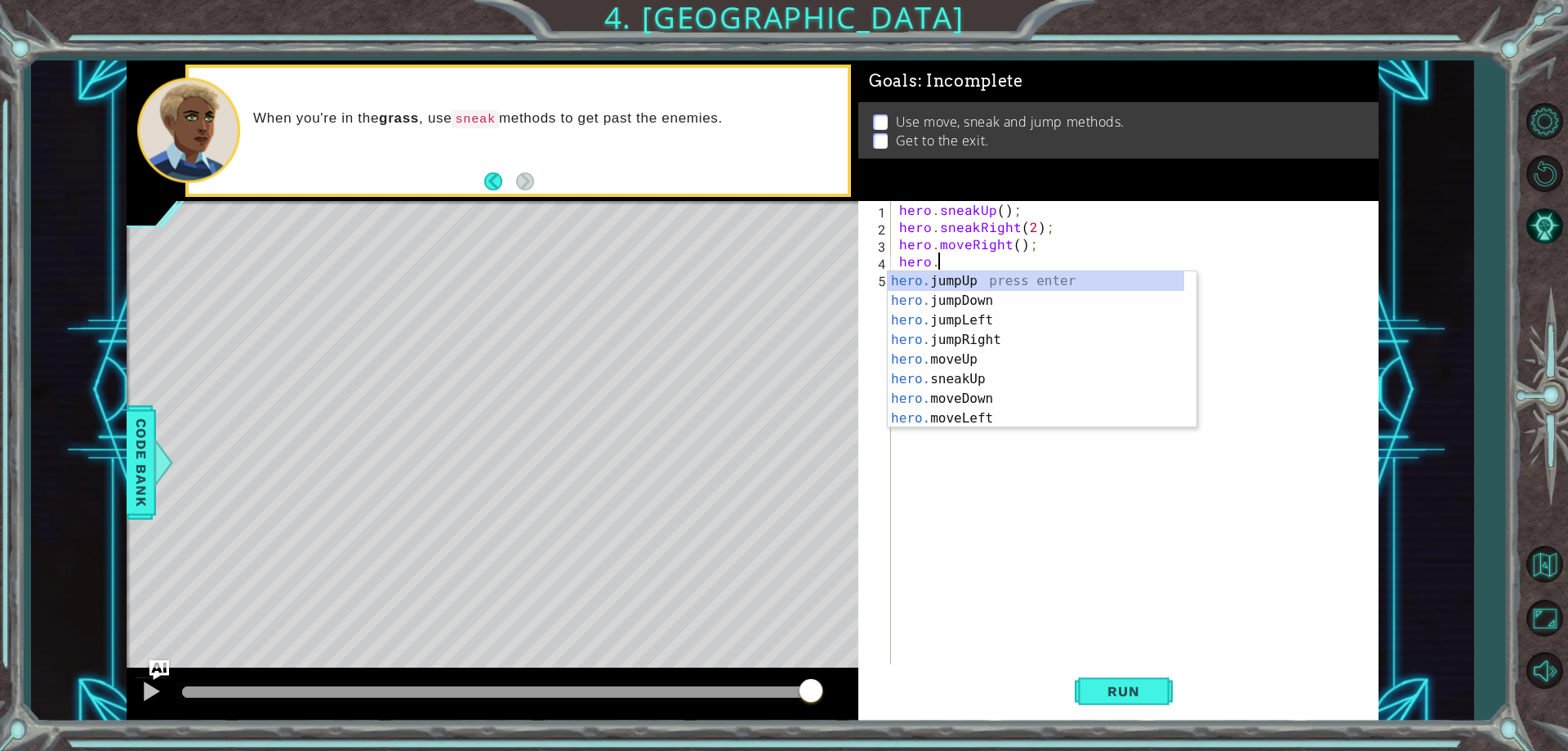
scroll to position [0, 3]
click at [1005, 340] on div "hero.s neakUp press enter hero.s neakDown press enter hero.s neakLeft press ent…" at bounding box center [1036, 369] width 296 height 196
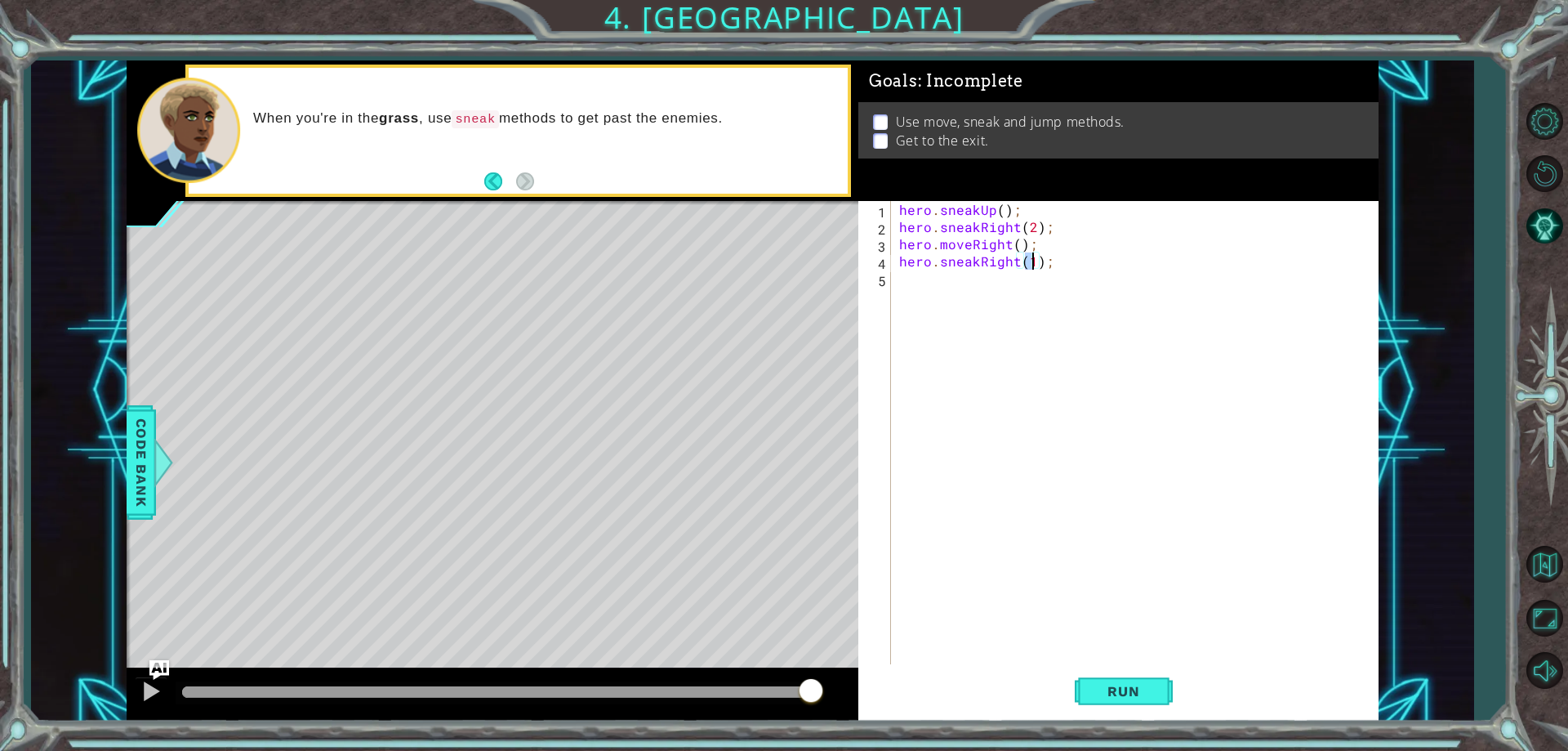
type textarea "hero.sneakRight(3);"
click at [960, 270] on div "hero . sneakUp ( ) ; hero . sneakRight ( 2 ) ; hero . moveRight ( ) ; hero . sn…" at bounding box center [1137, 450] width 485 height 498
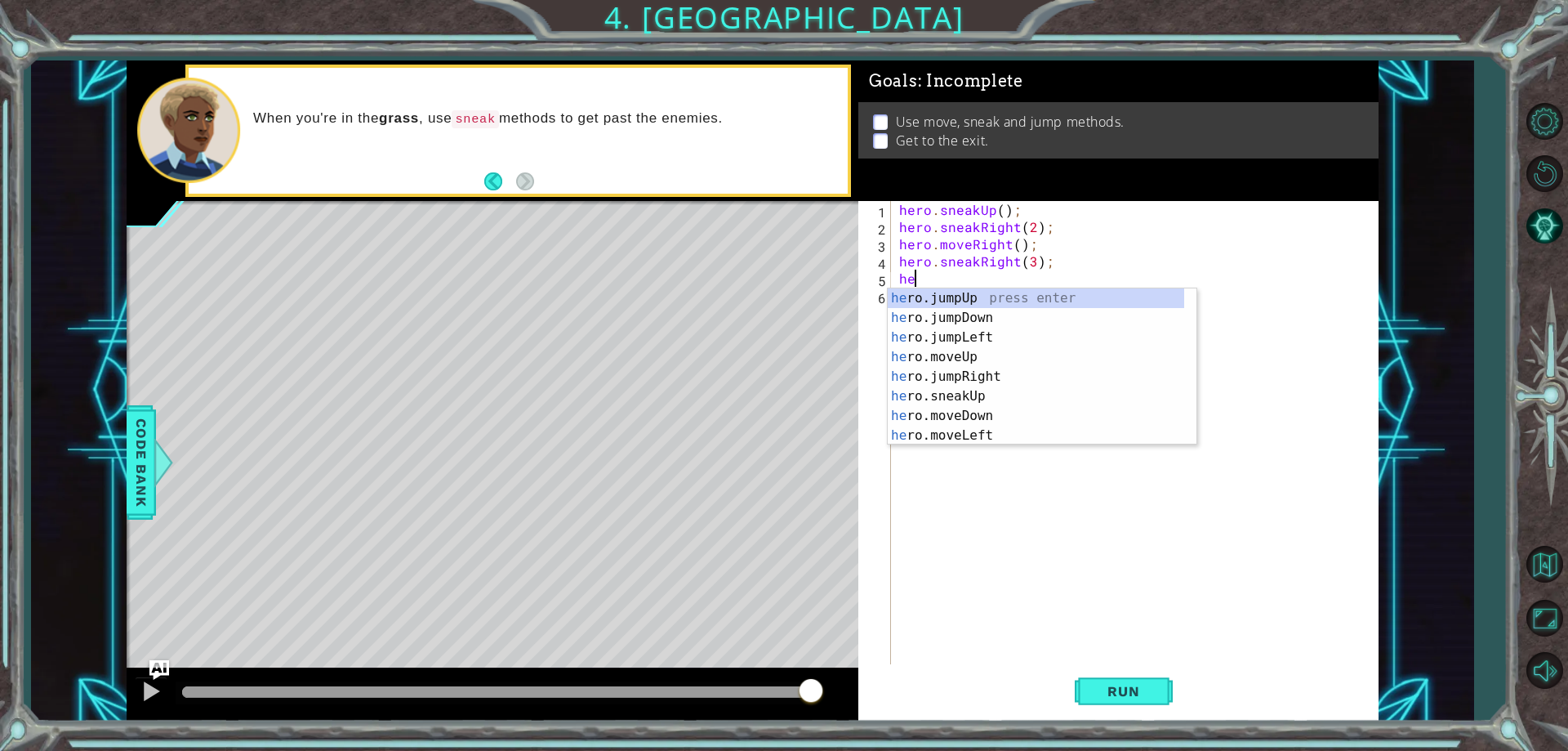
scroll to position [0, 1]
type textarea "hero"
click at [961, 296] on div "hero .jumpUp press enter hero .jumpDown press enter hero .jumpLeft press enter …" at bounding box center [1036, 387] width 296 height 196
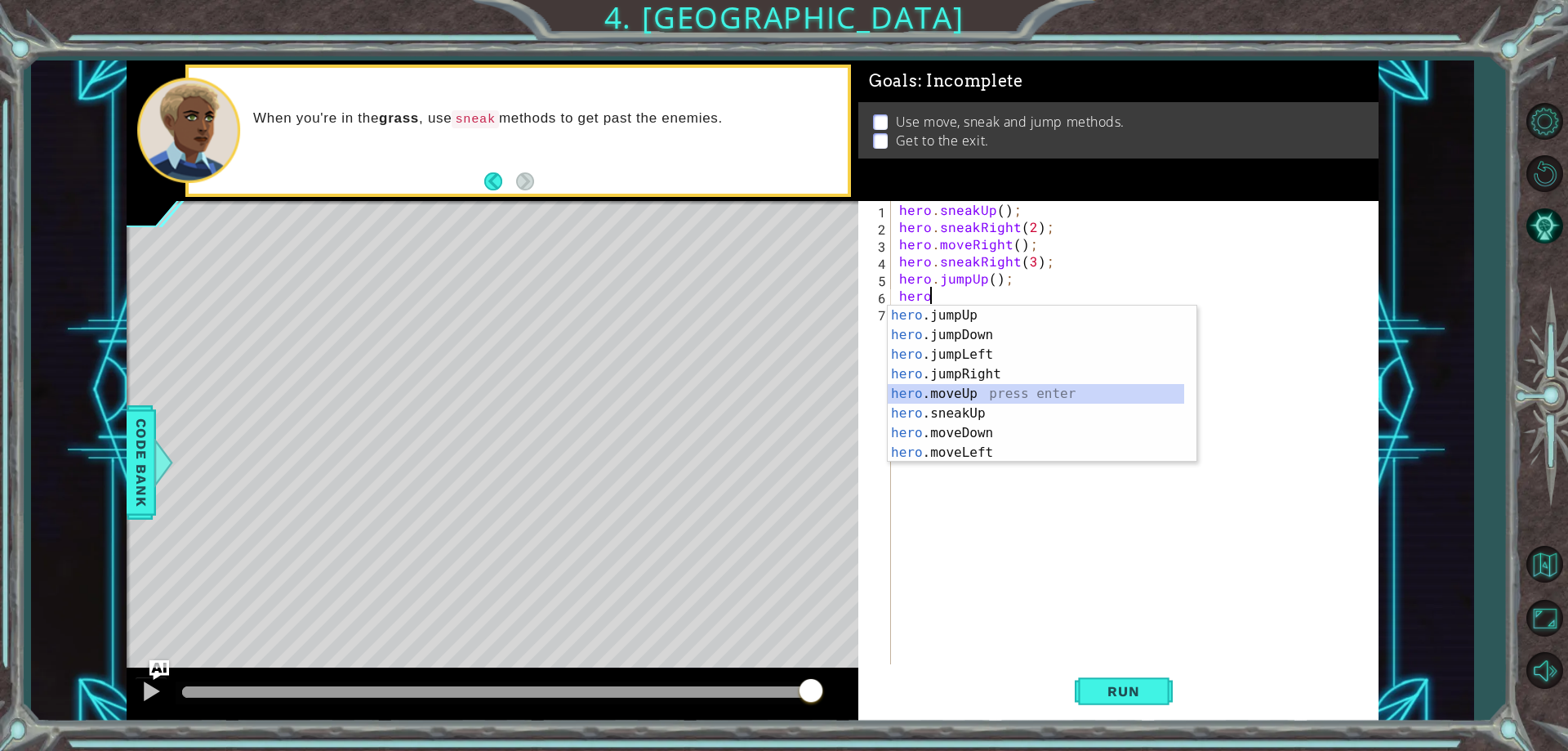
click at [971, 392] on div "hero .jumpUp press enter hero .jumpDown press enter hero .jumpLeft press enter …" at bounding box center [1036, 404] width 296 height 196
type textarea "hero.moveUp(1);"
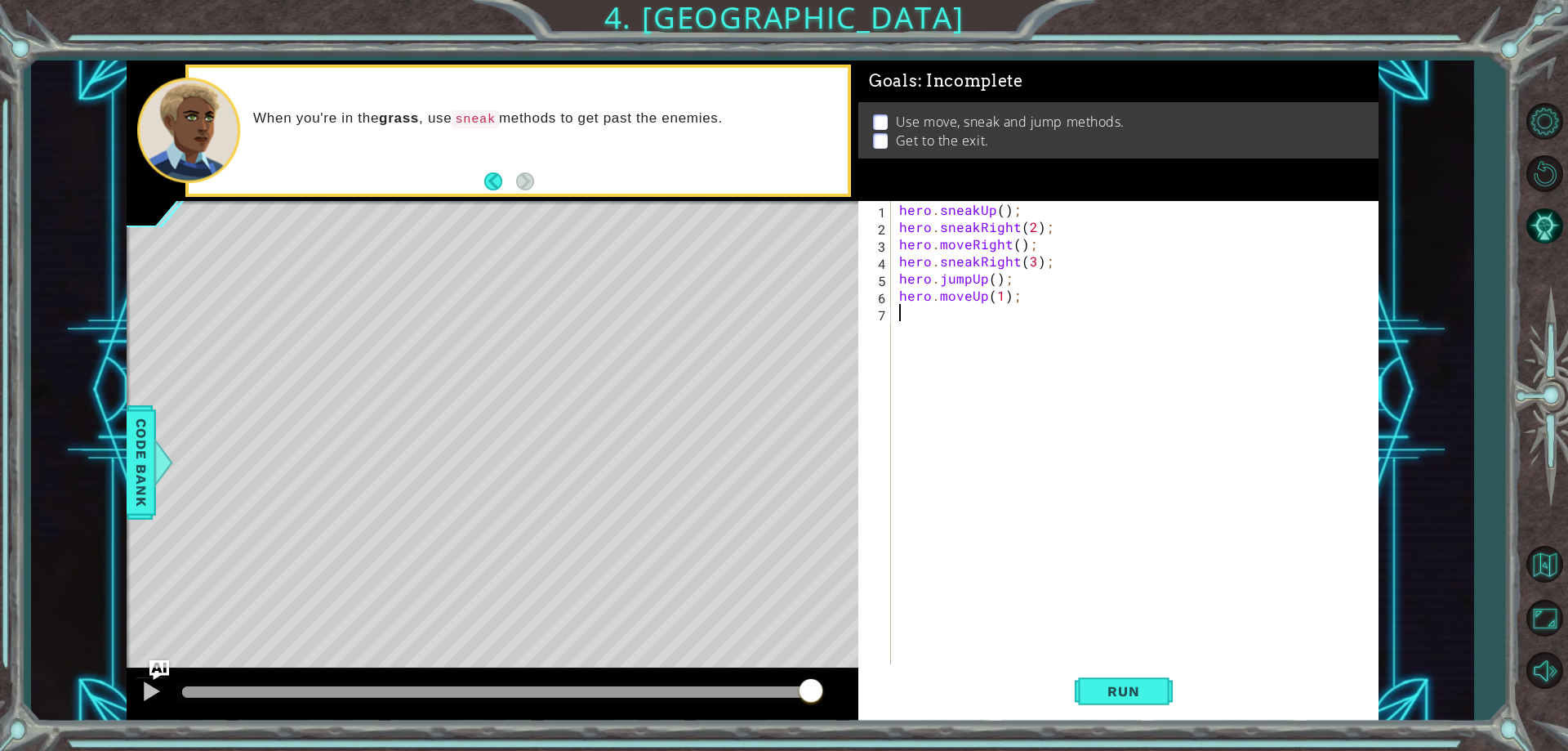
click at [958, 324] on div "hero . sneakUp ( ) ; hero . sneakRight ( 2 ) ; hero . moveRight ( ) ; hero . sn…" at bounding box center [1137, 450] width 485 height 498
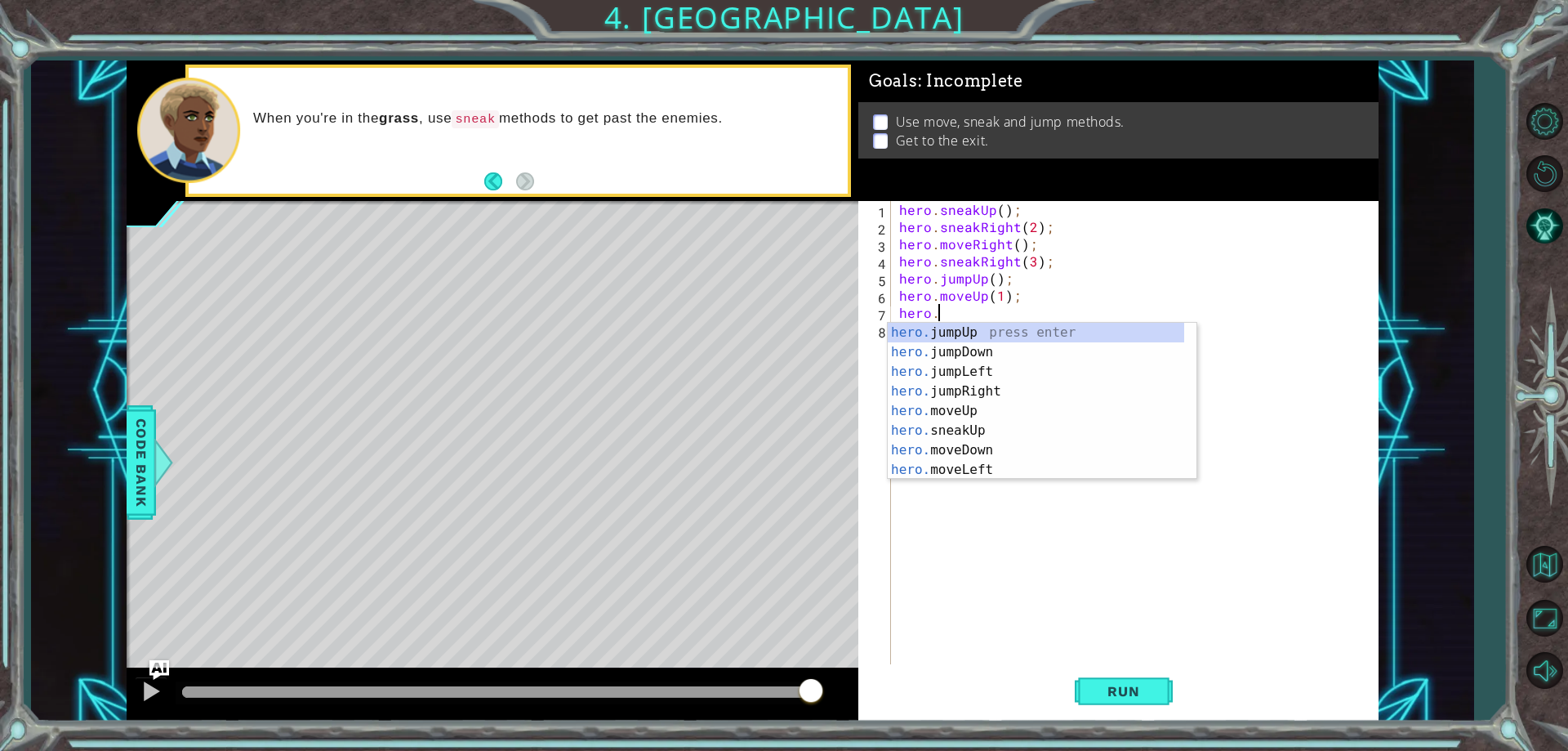
scroll to position [0, 3]
click at [989, 371] on div "hero.m oveUp press enter hero.m oveDown press enter hero.m oveLeft press enter …" at bounding box center [1036, 421] width 296 height 196
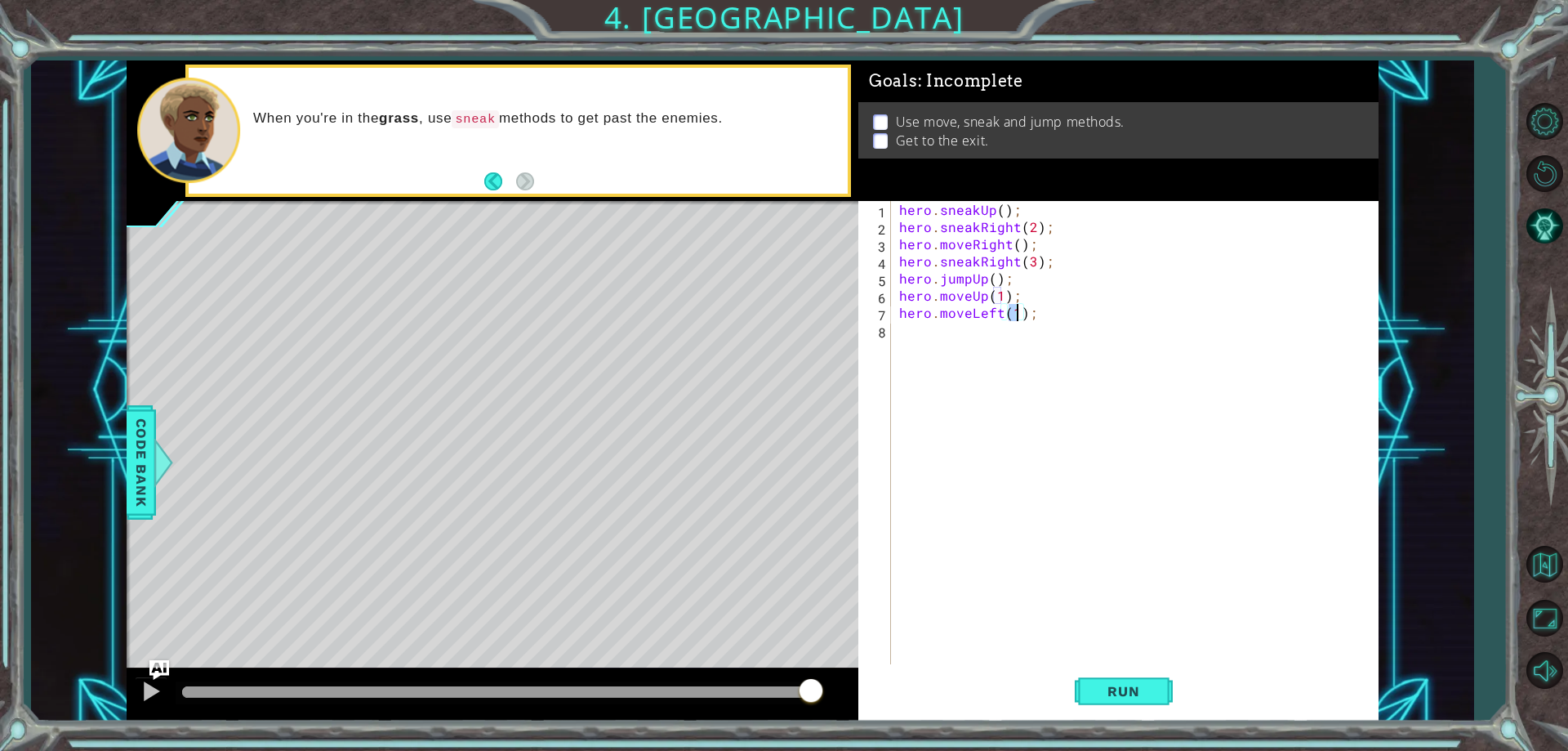
type textarea "hero.moveLeft(3);"
click at [945, 326] on div "hero . sneakUp ( ) ; hero . sneakRight ( 2 ) ; hero . moveRight ( ) ; hero . sn…" at bounding box center [1137, 450] width 485 height 498
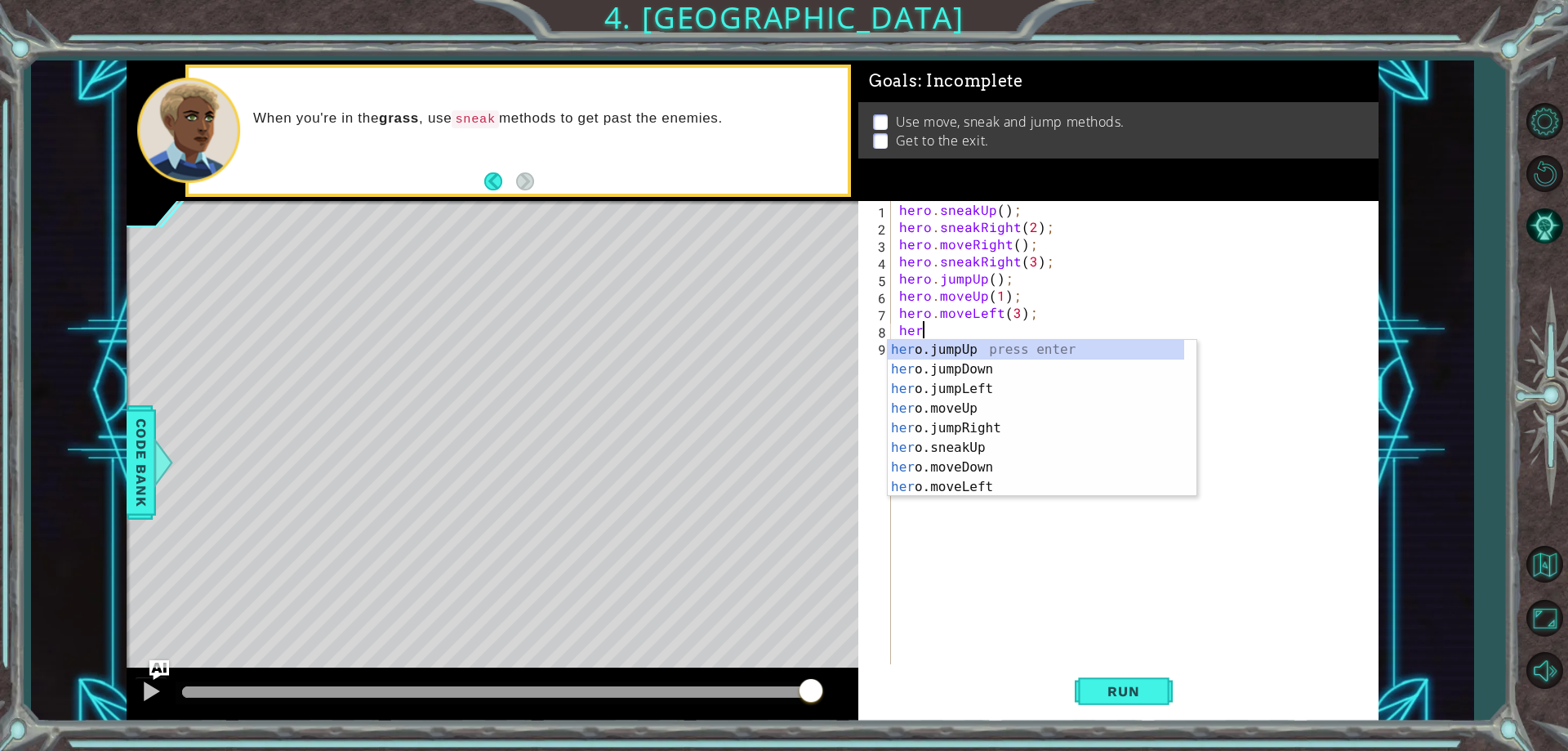
scroll to position [0, 1]
click at [952, 425] on div "hero .jumpUp press enter hero .jumpDown press enter hero .jumpLeft press enter …" at bounding box center [1036, 438] width 296 height 196
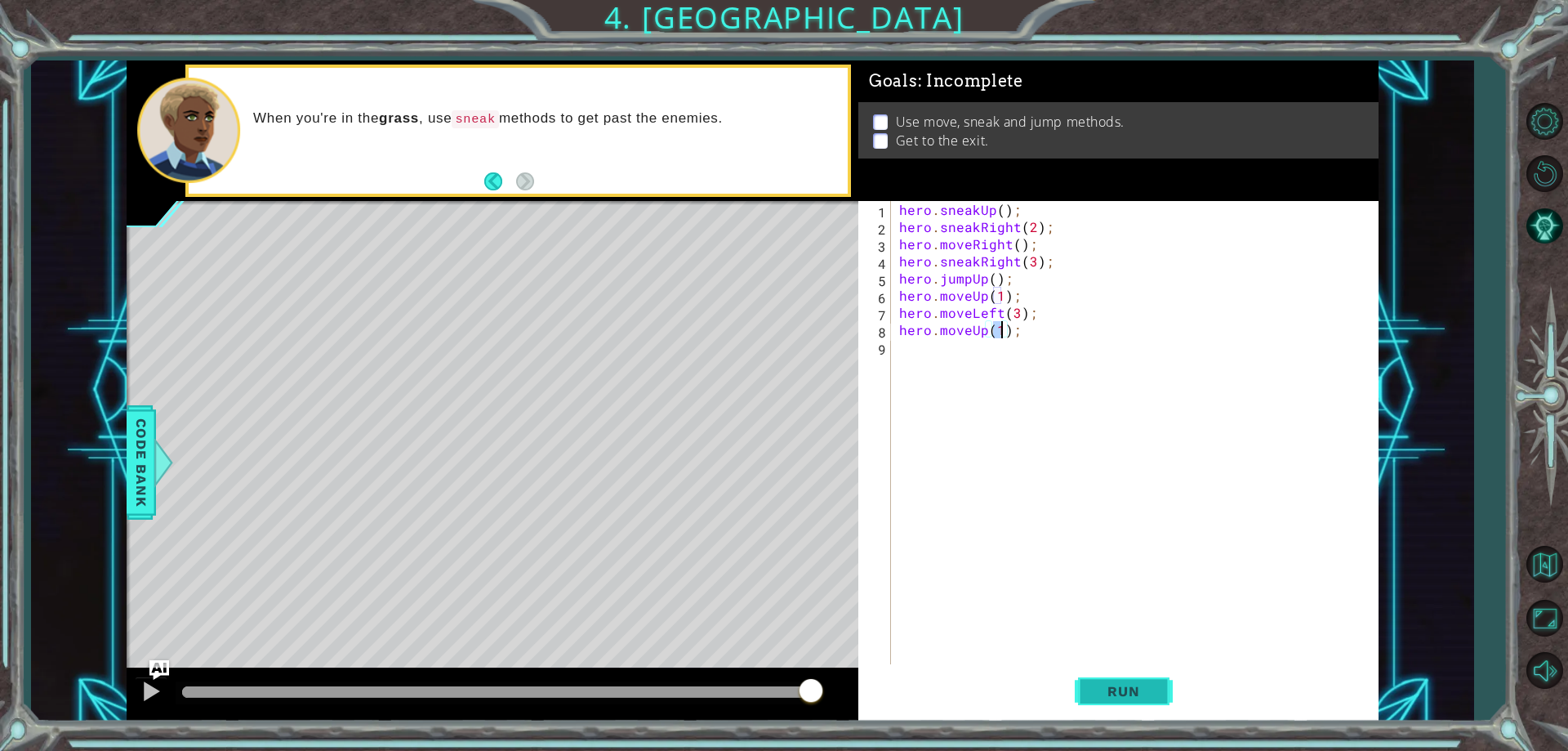
type textarea "hero.moveUp(1);"
click at [1112, 678] on button "Run" at bounding box center [1124, 692] width 98 height 53
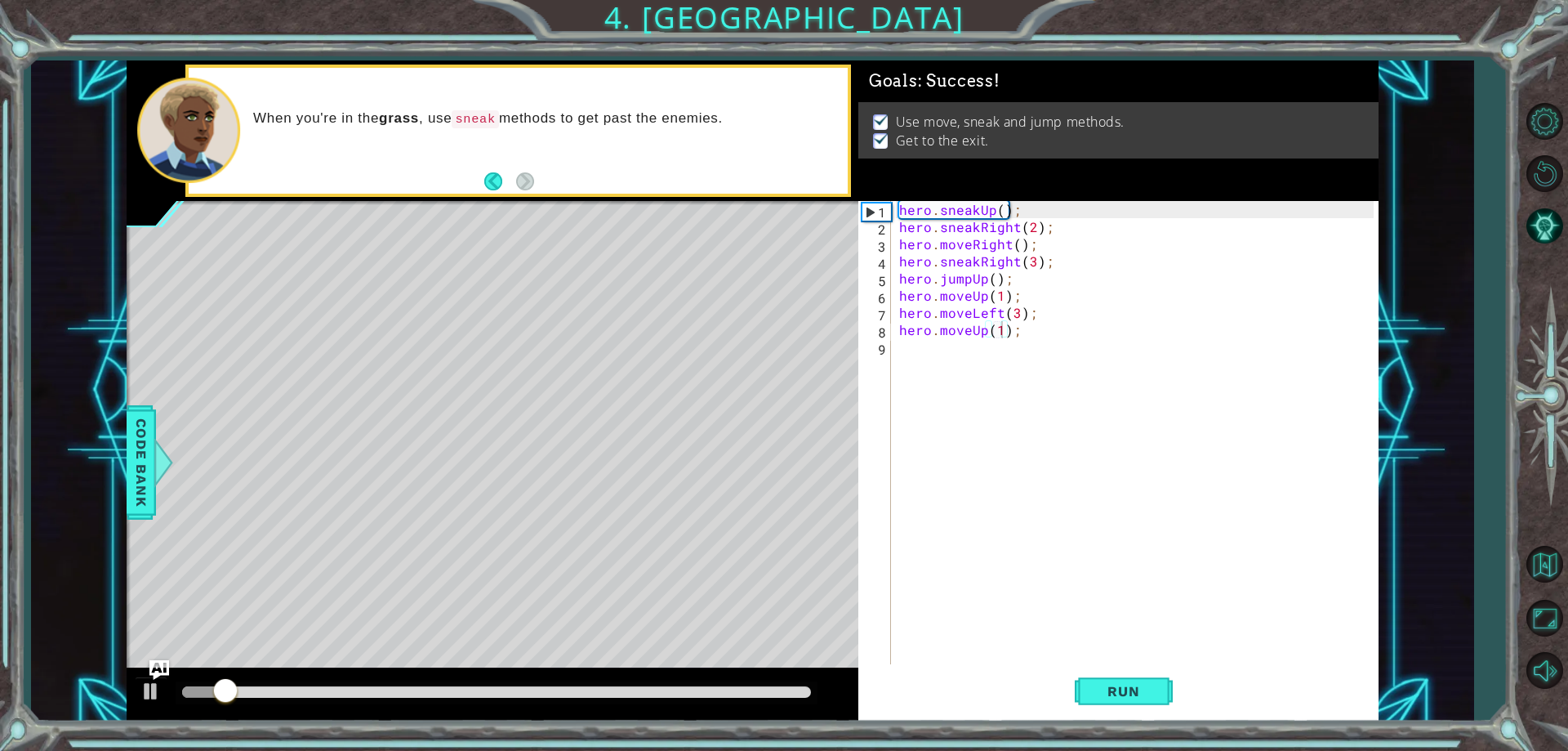
drag, startPoint x: 801, startPoint y: 699, endPoint x: 845, endPoint y: 690, distance: 44.9
click at [845, 690] on div at bounding box center [493, 694] width 732 height 53
drag, startPoint x: 770, startPoint y: 699, endPoint x: 857, endPoint y: 697, distance: 87.0
click at [857, 697] on div at bounding box center [493, 694] width 732 height 53
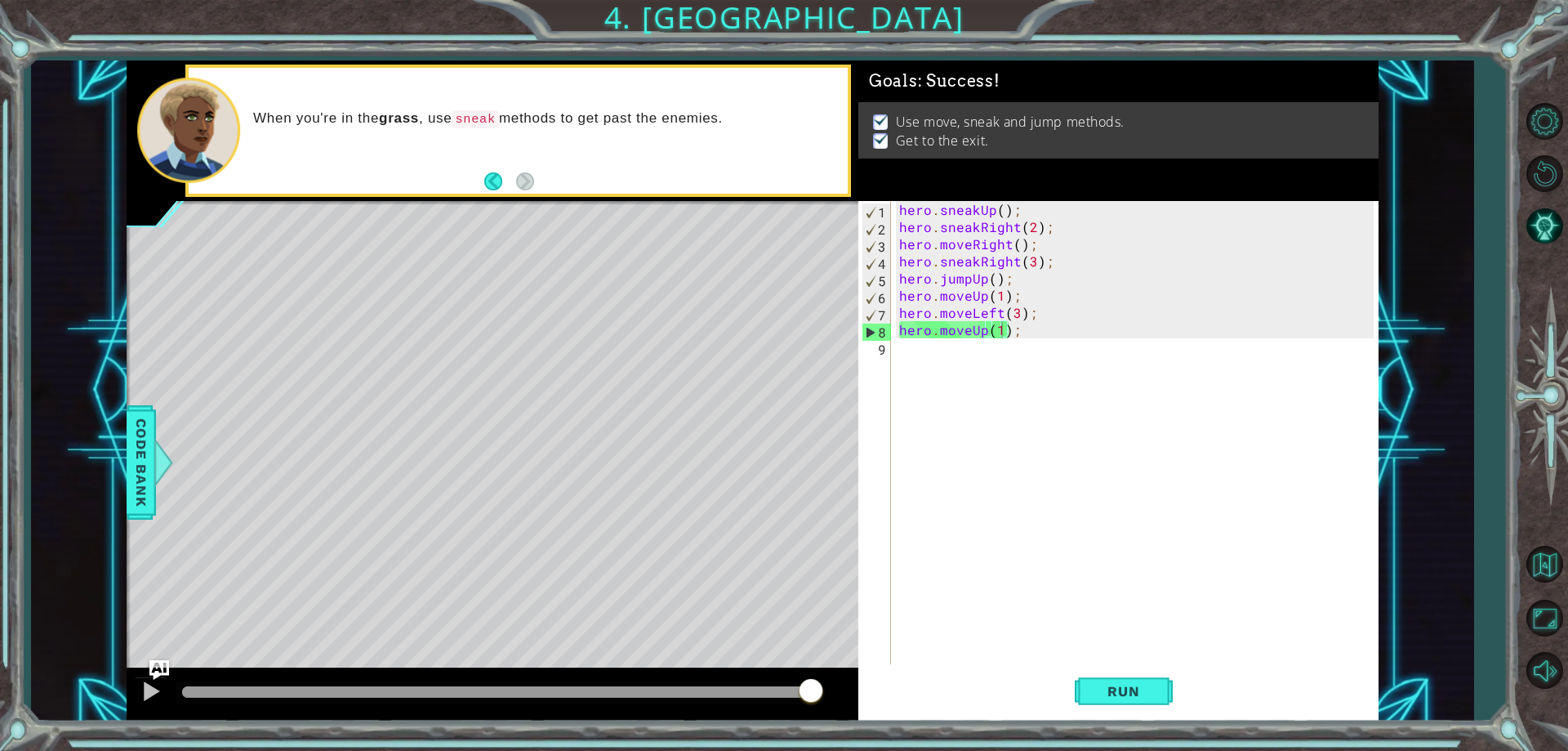
drag, startPoint x: 765, startPoint y: 694, endPoint x: 860, endPoint y: 695, distance: 95.0
click at [860, 695] on div "1 ההההההההההההההההההההההההההההההההההההההההההההההההההההההההההההההההההההההההההההה…" at bounding box center [753, 390] width 1252 height 661
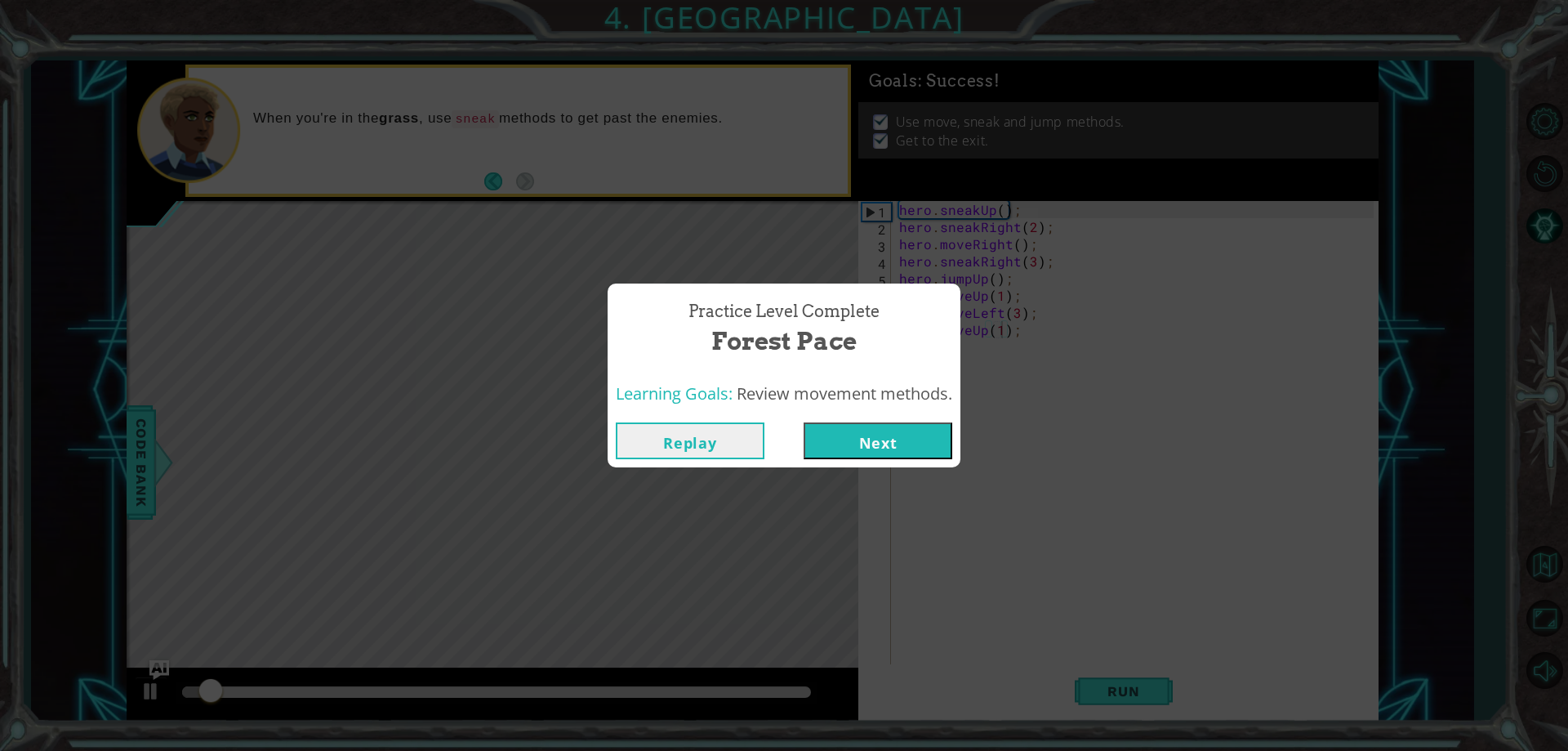
click at [856, 454] on button "Next" at bounding box center [877, 440] width 149 height 37
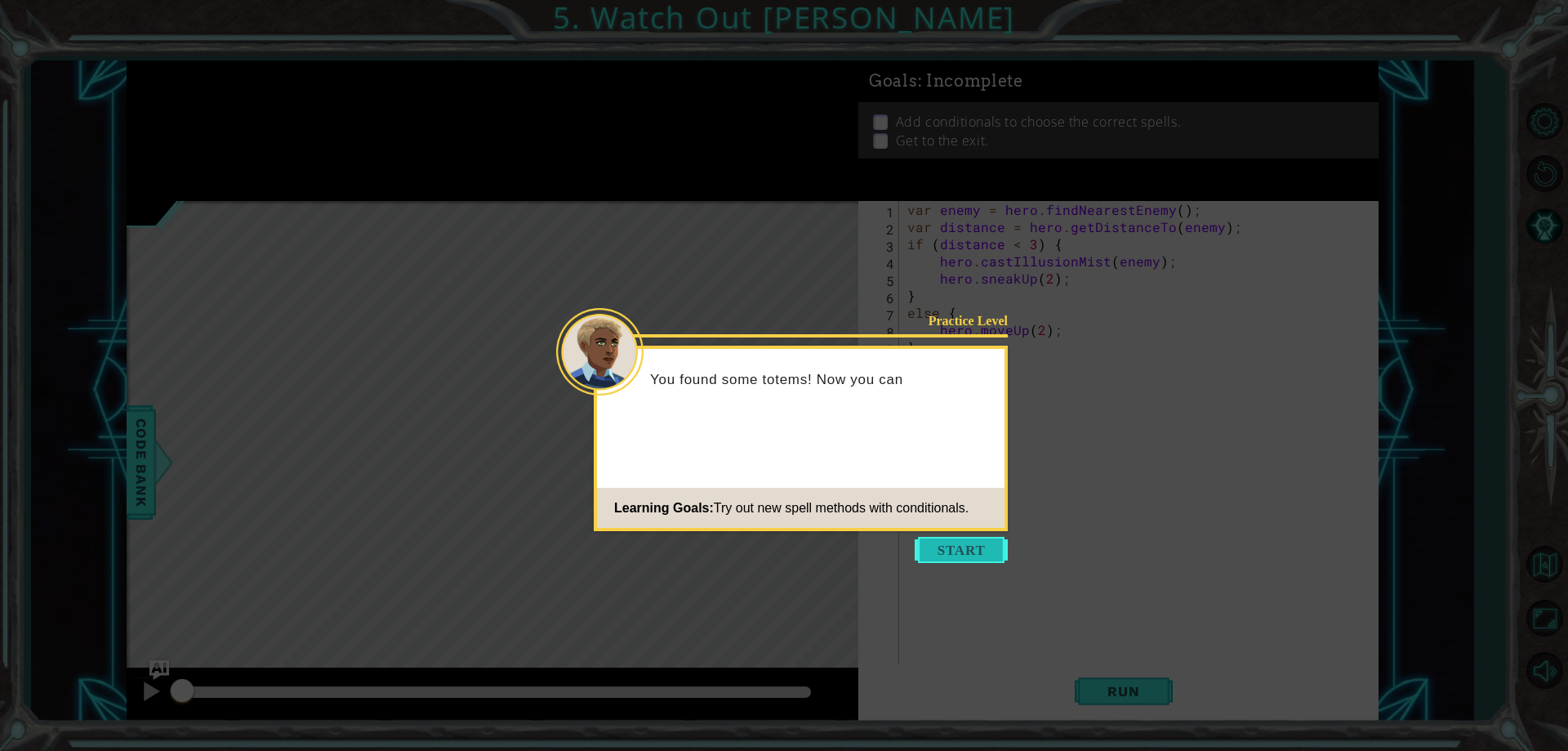
click at [941, 555] on button "Start" at bounding box center [961, 549] width 93 height 26
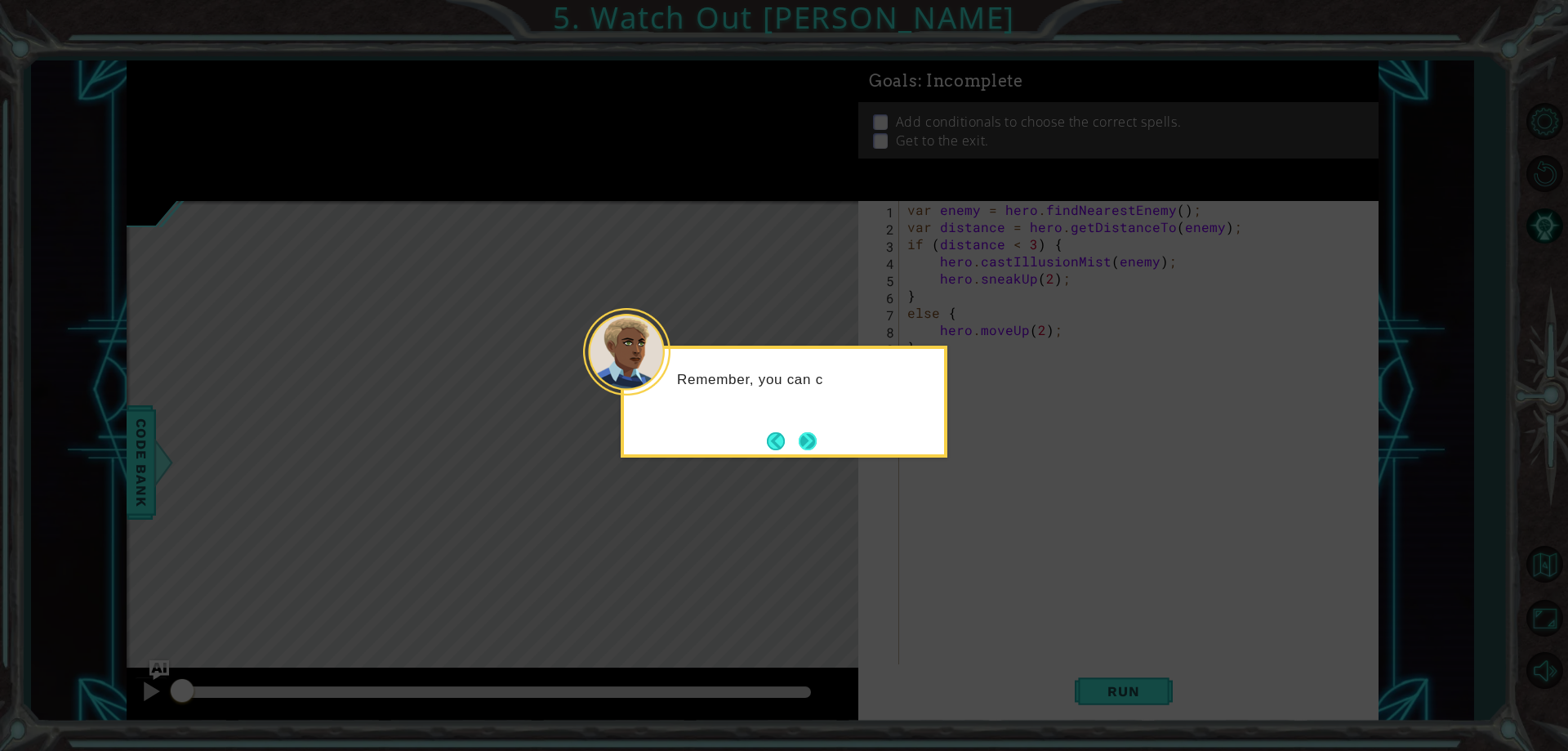
click at [816, 436] on button "Next" at bounding box center [808, 441] width 18 height 18
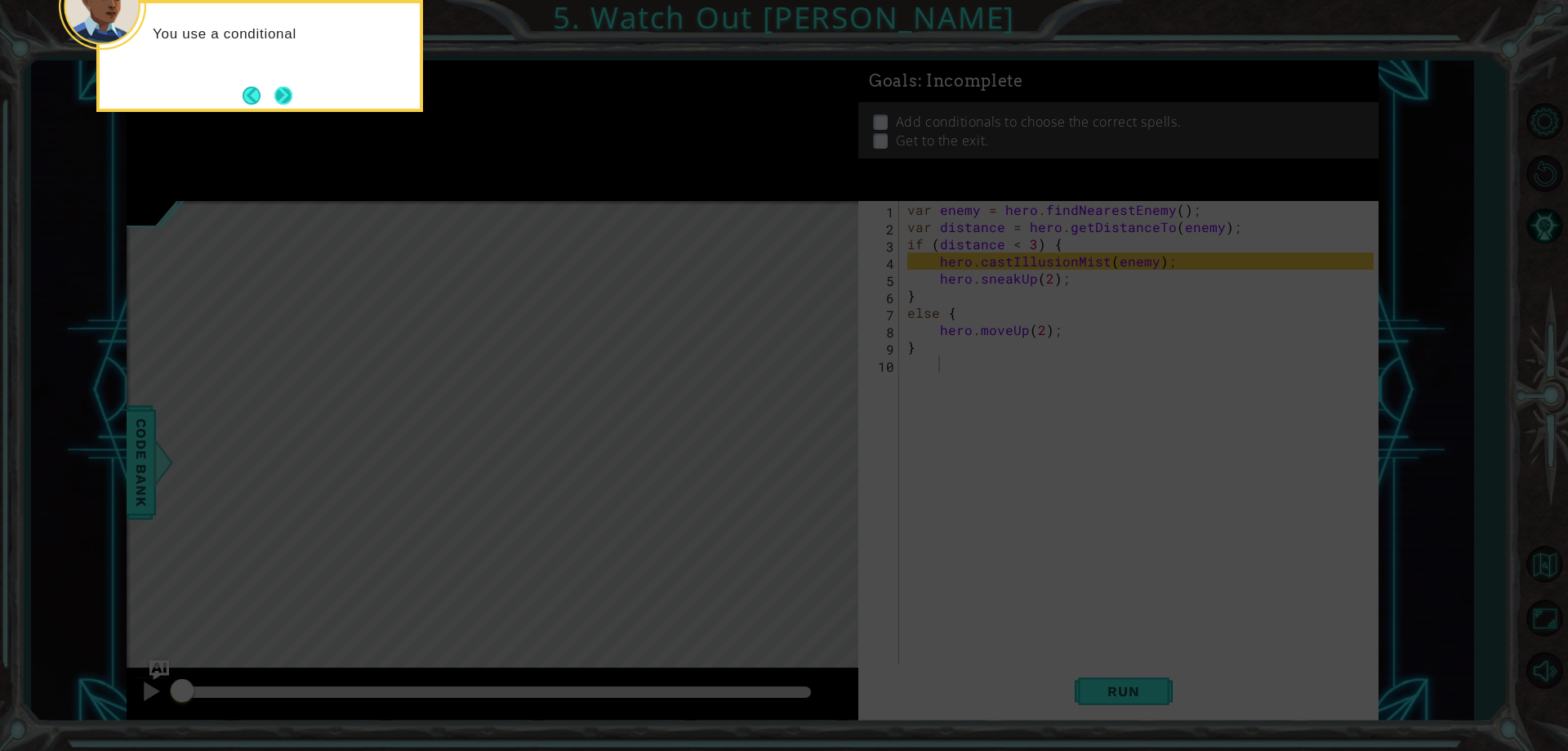
click at [286, 93] on button "Next" at bounding box center [283, 96] width 18 height 18
click at [288, 90] on button "Next" at bounding box center [283, 96] width 18 height 18
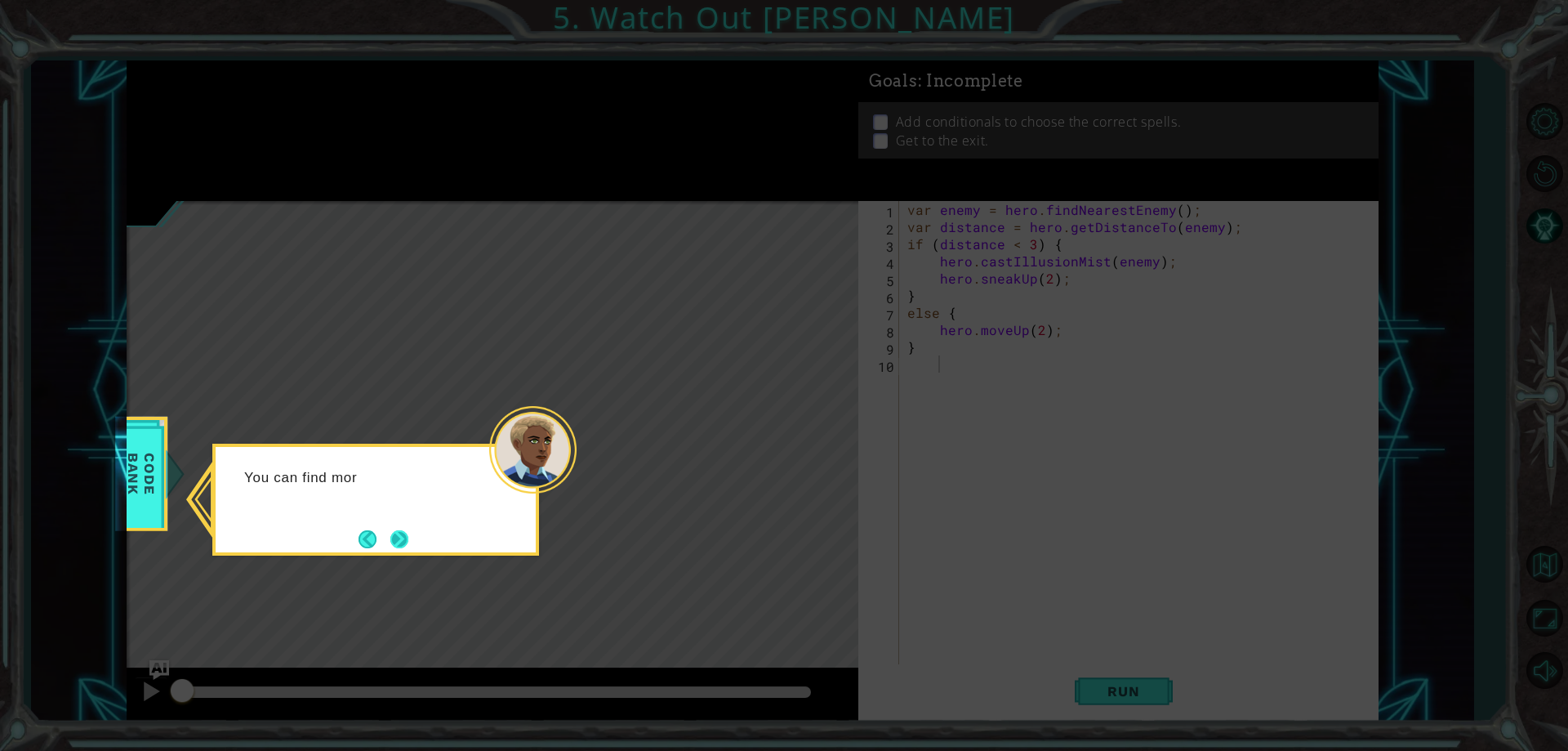
click at [408, 531] on button "Next" at bounding box center [400, 539] width 22 height 22
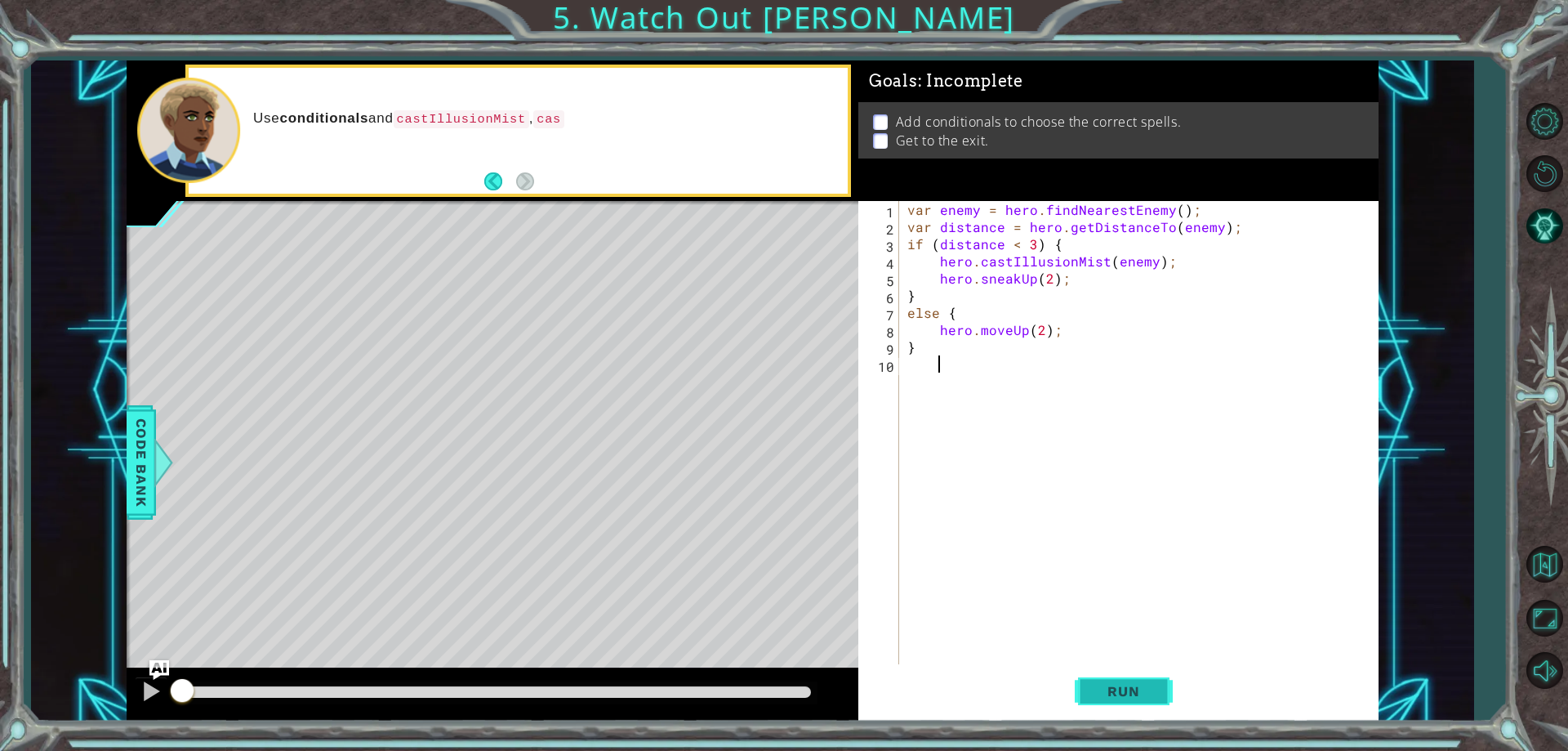
click at [1090, 706] on button "Run" at bounding box center [1124, 692] width 98 height 53
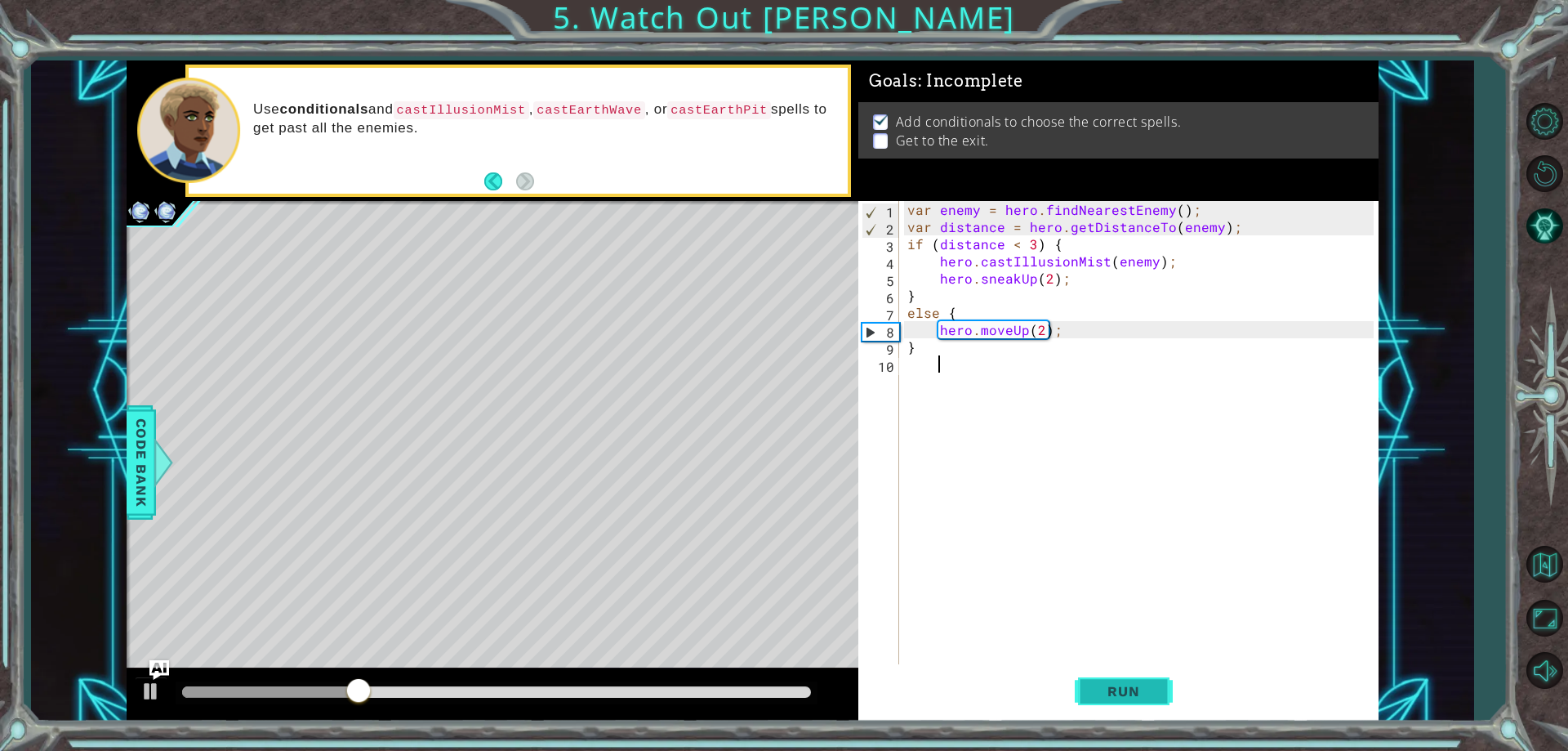
click at [1094, 689] on span "Run" at bounding box center [1123, 691] width 65 height 16
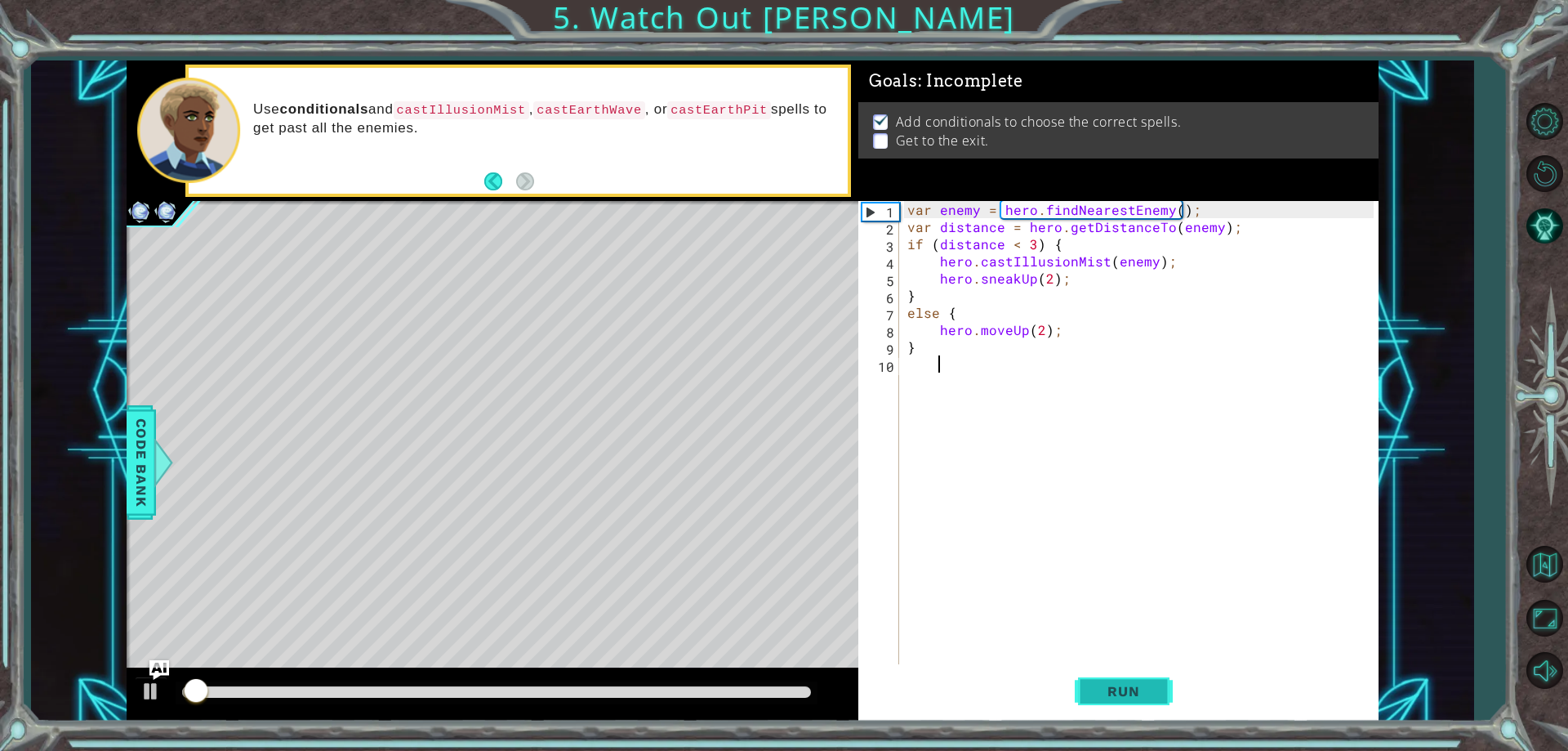
click at [1094, 689] on span "Run" at bounding box center [1123, 691] width 65 height 16
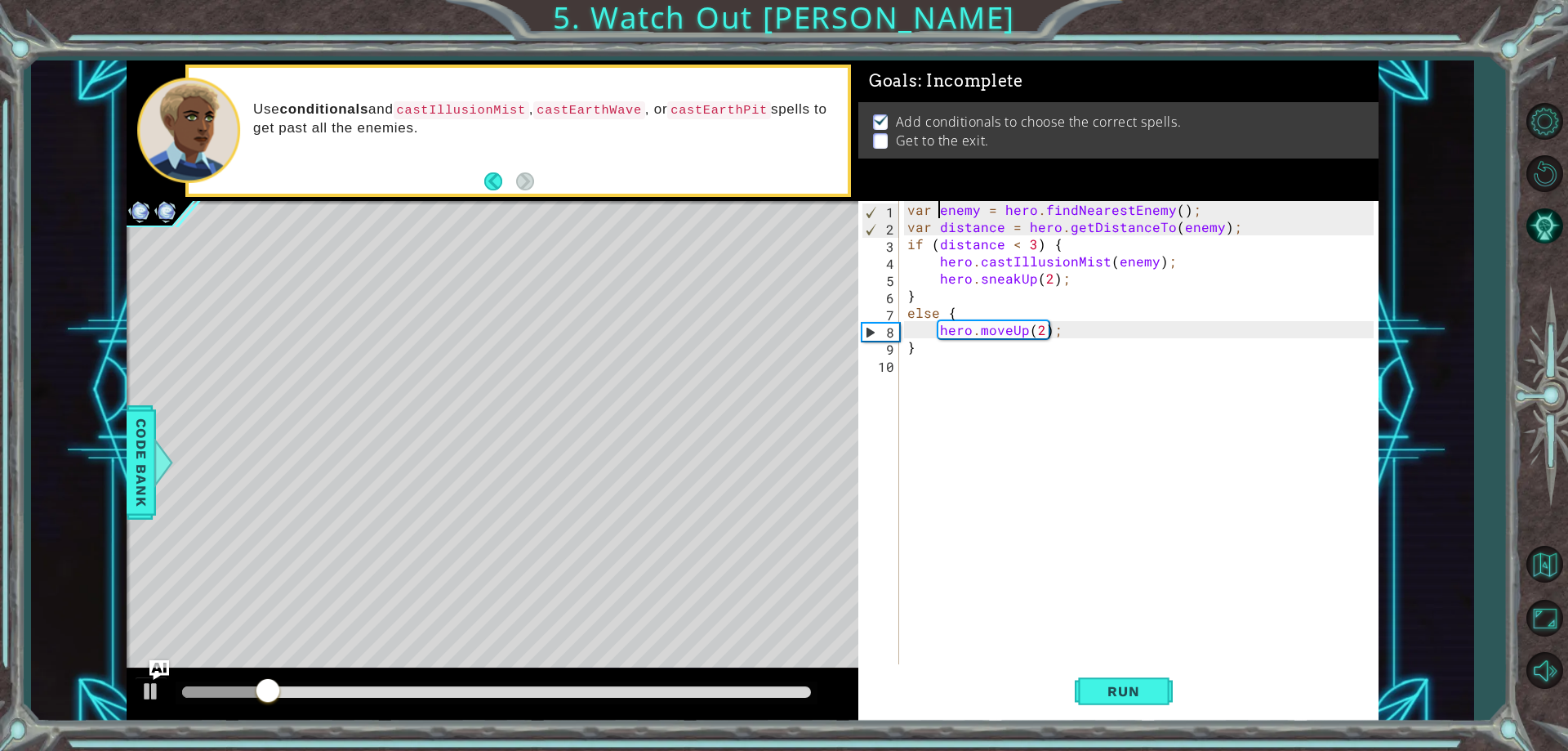
click at [937, 206] on div "var enemy = hero . findNearestEnemy ( ) ; var distance = hero . getDistanceTo (…" at bounding box center [1143, 450] width 477 height 498
drag, startPoint x: 930, startPoint y: 227, endPoint x: 909, endPoint y: 233, distance: 21.8
click at [909, 233] on div "var enemy = hero . findNearestEnemy ( ) ; var distance = hero . getDistanceTo (…" at bounding box center [1143, 450] width 477 height 498
click at [913, 230] on div "var enemy = hero . findNearestEnemy ( ) ; distance = hero . getDistanceTo ( ene…" at bounding box center [1143, 450] width 477 height 498
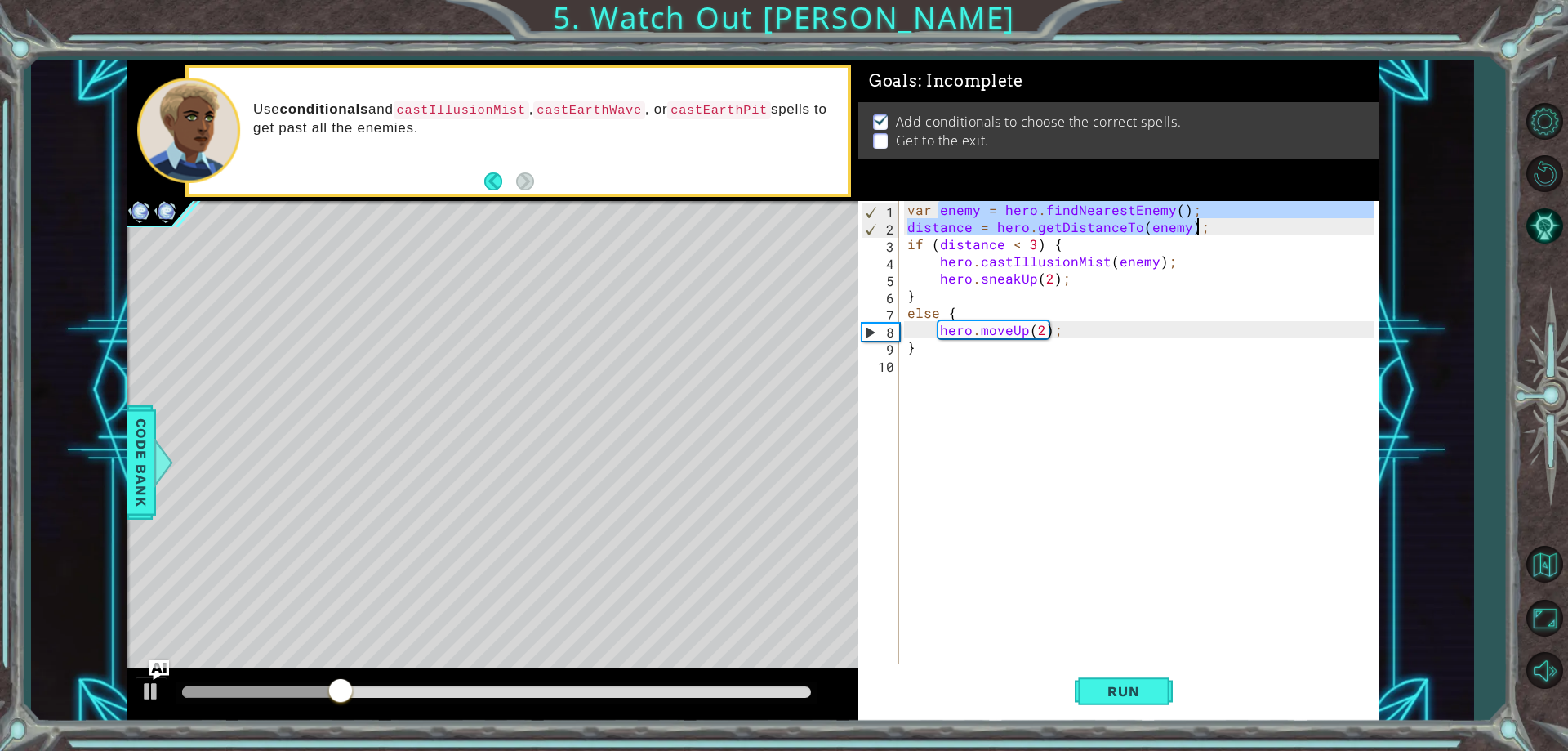
drag, startPoint x: 942, startPoint y: 206, endPoint x: 1227, endPoint y: 222, distance: 285.4
click at [1227, 222] on div "var enemy = hero . findNearestEnemy ( ) ; distance = hero . getDistanceTo ( ene…" at bounding box center [1143, 450] width 477 height 498
click at [905, 224] on div "var enemy = hero . findNearestEnemy ( ) ; distance = hero . getDistanceTo ( ene…" at bounding box center [1138, 432] width 468 height 463
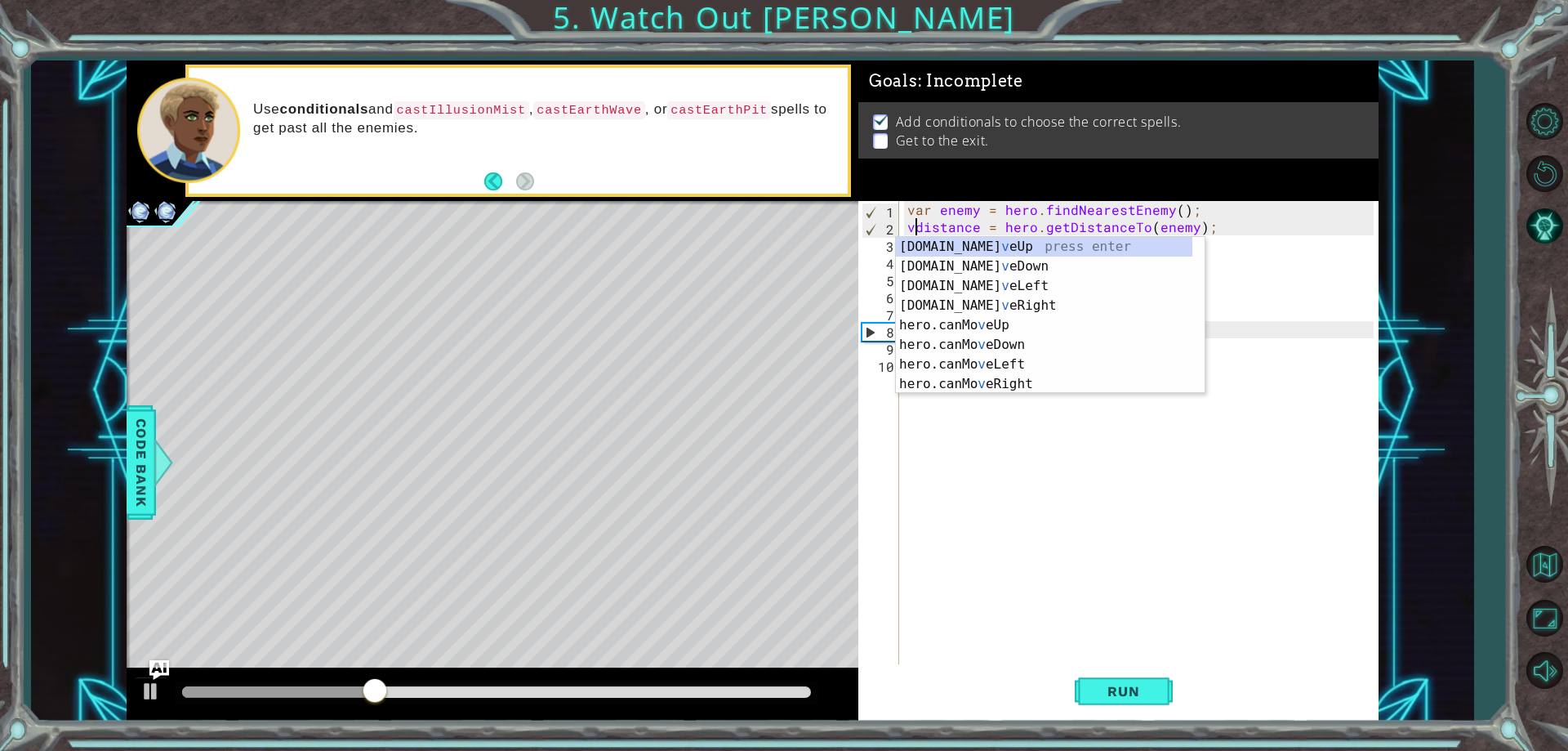
scroll to position [0, 2]
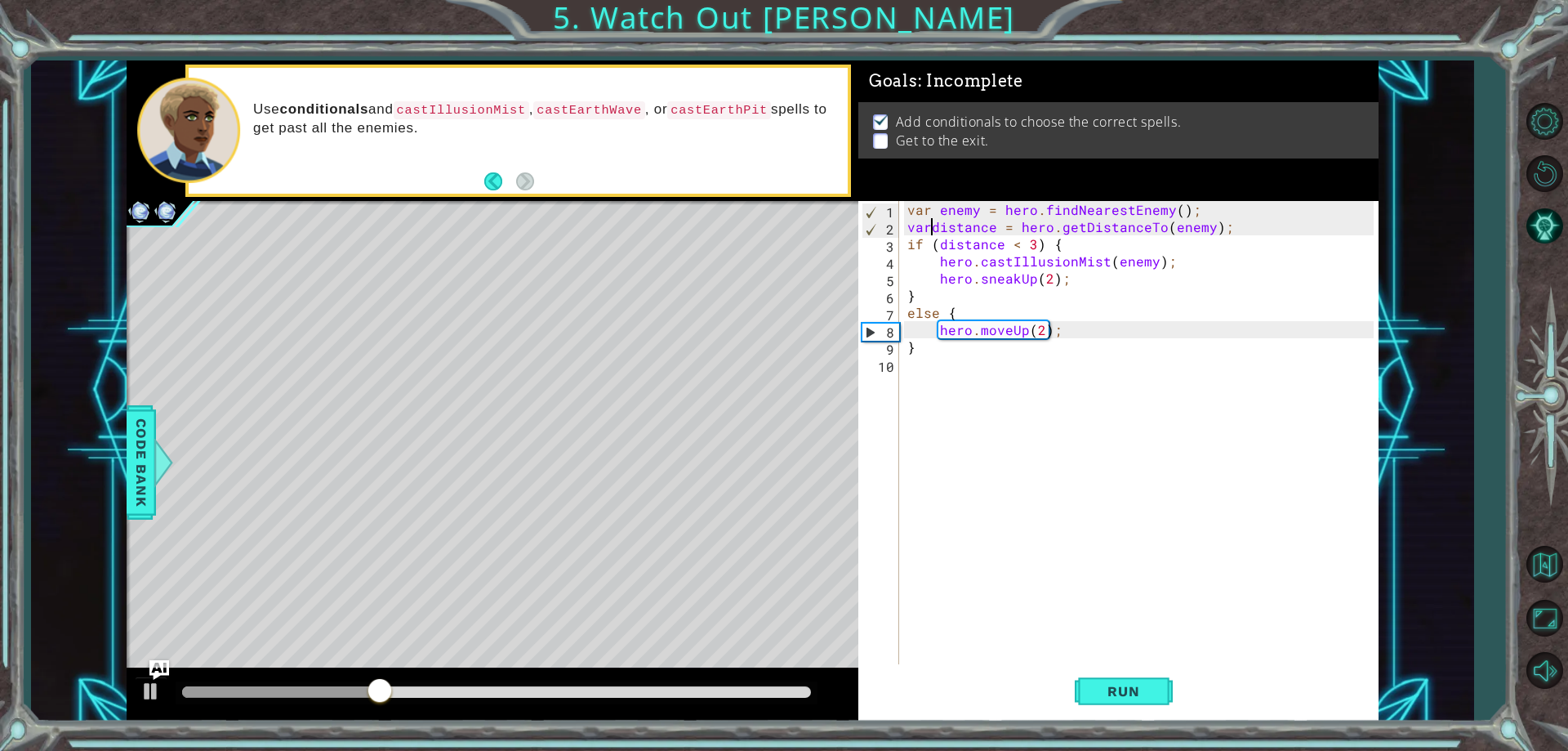
type textarea "var distance = hero.getDistanceTo(enemy);"
click at [1062, 372] on div "var enemy = hero . findNearestEnemy ( ) ; var distance = hero . getDistanceTo (…" at bounding box center [1143, 450] width 477 height 498
click at [933, 383] on div "var enemy = hero . findNearestEnemy ( ) ; var distance = hero . getDistanceTo (…" at bounding box center [1143, 450] width 477 height 498
click at [913, 376] on div "var enemy = hero . findNearestEnemy ( ) ; var distance = hero . getDistanceTo (…" at bounding box center [1143, 450] width 477 height 498
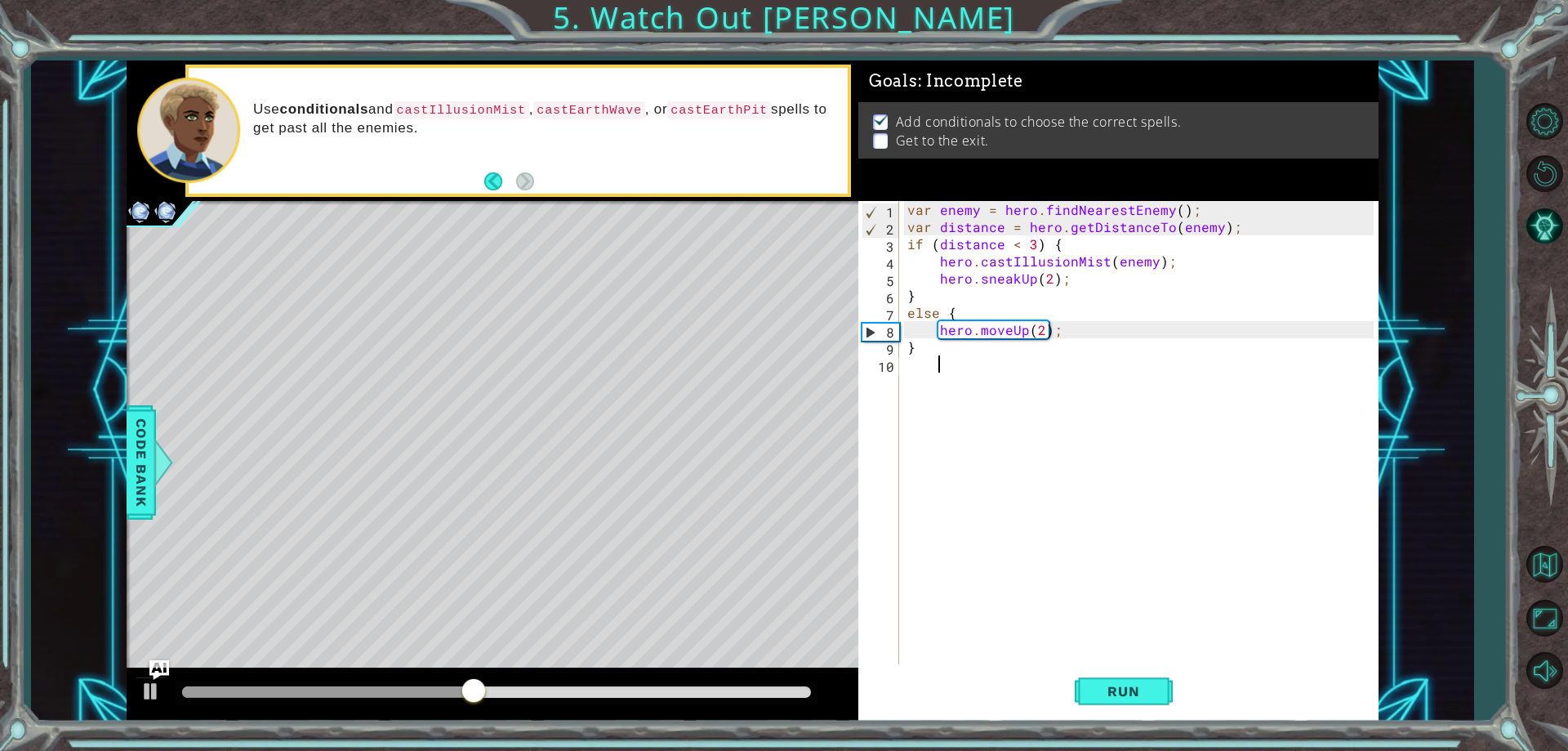
click at [923, 376] on div "var enemy = hero . findNearestEnemy ( ) ; var distance = hero . getDistanceTo (…" at bounding box center [1143, 450] width 477 height 498
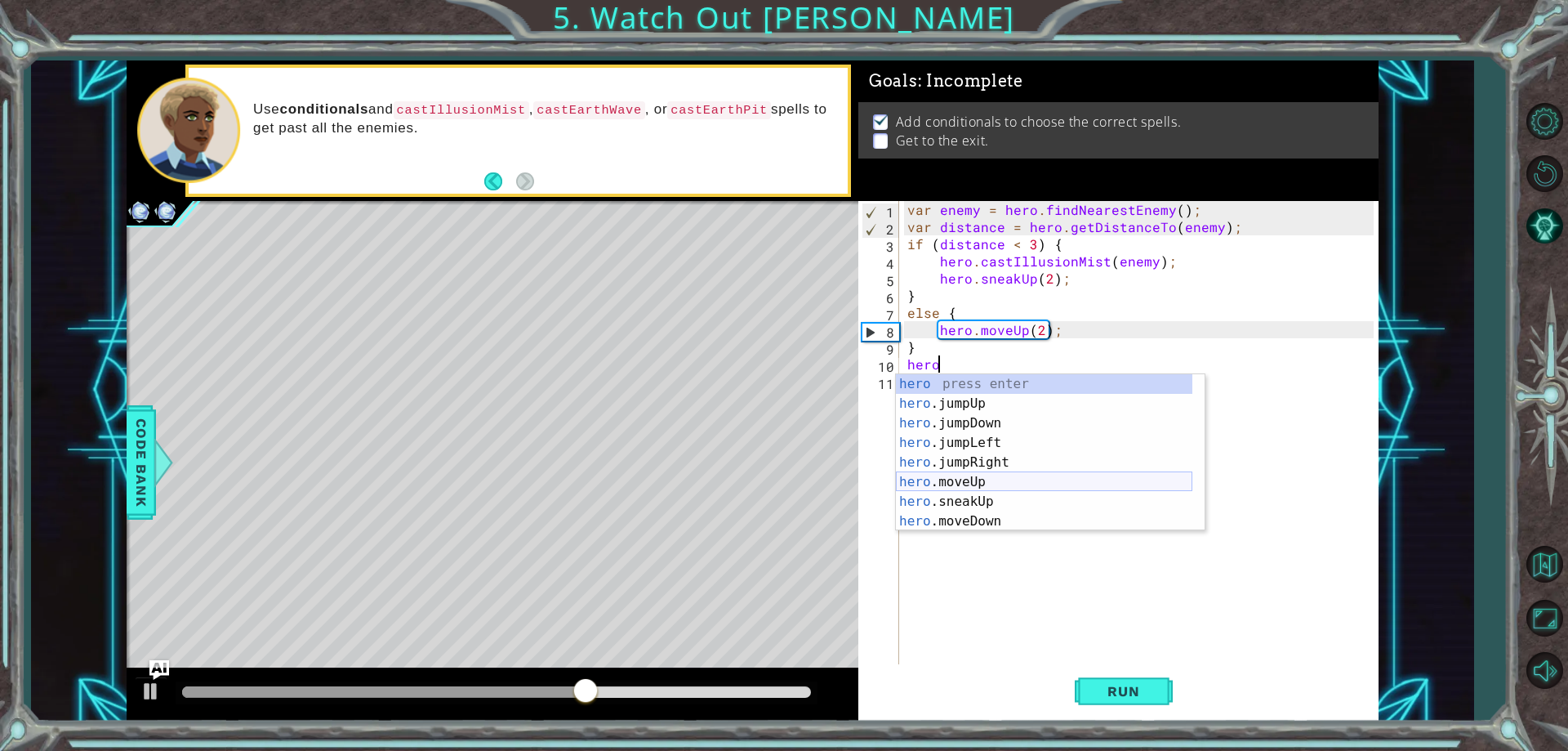
click at [981, 490] on div "hero press enter hero .jumpUp press enter hero .jumpDown press enter hero .jump…" at bounding box center [1044, 472] width 296 height 196
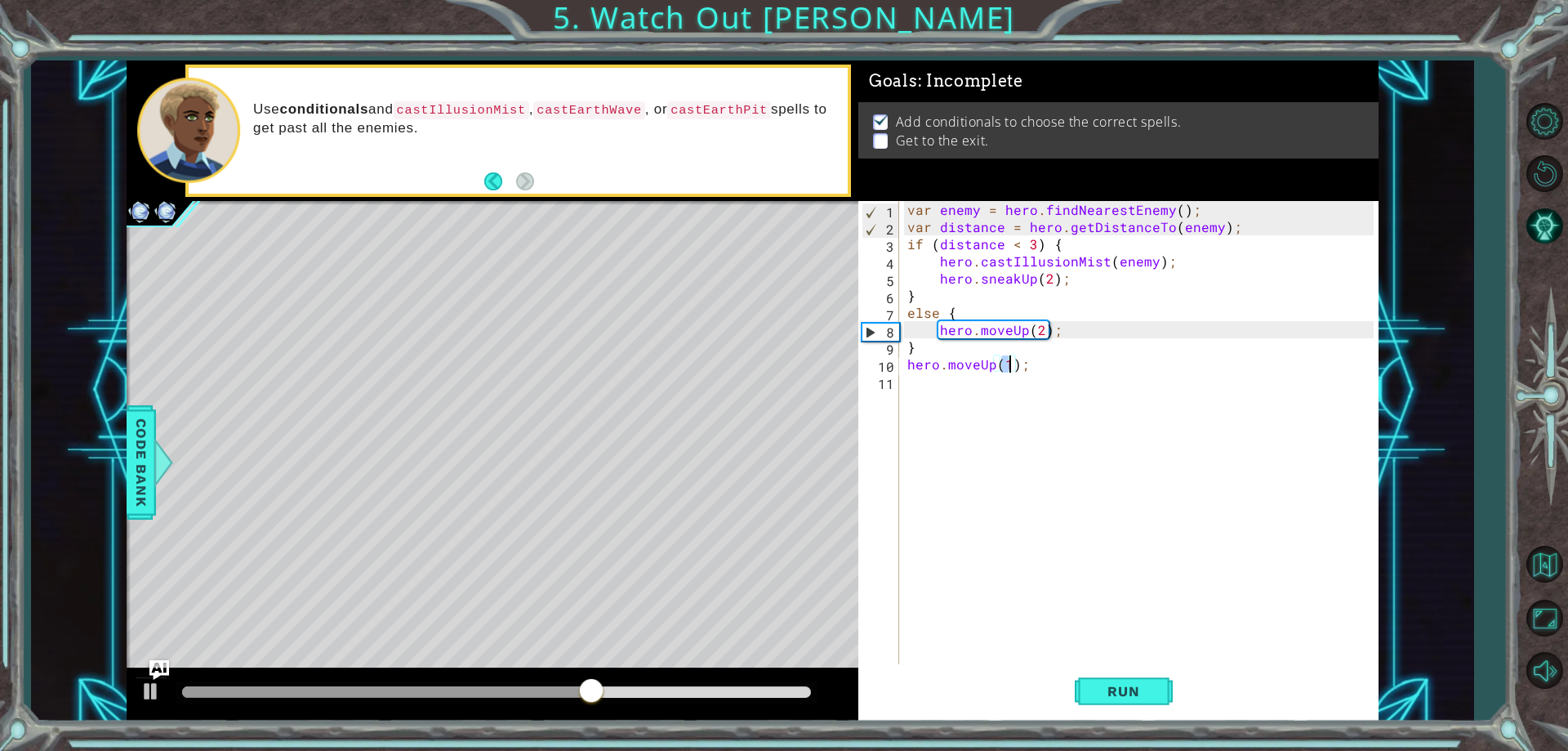
type textarea "hero.moveUp(3);"
click at [968, 389] on div "var enemy = hero . findNearestEnemy ( ) ; var distance = hero . getDistanceTo (…" at bounding box center [1143, 450] width 477 height 498
paste textarea "distance = hero.getDistanceTo(enemy);"
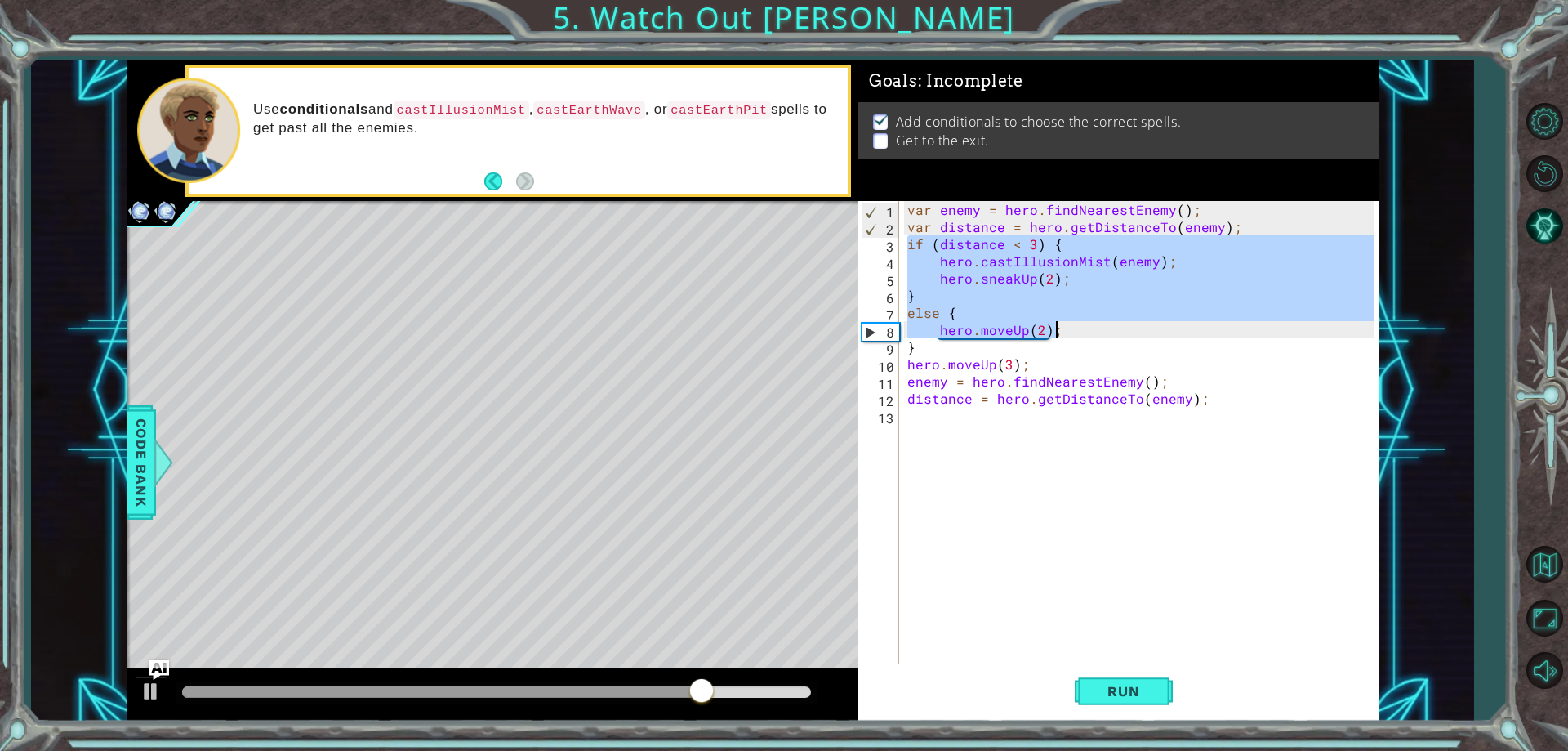
drag, startPoint x: 909, startPoint y: 239, endPoint x: 1089, endPoint y: 325, distance: 199.5
click at [1089, 325] on div "var enemy = hero . findNearestEnemy ( ) ; var distance = hero . getDistanceTo (…" at bounding box center [1143, 450] width 477 height 498
type textarea "else { hero.moveUp(2);"
click at [950, 437] on div "var enemy = hero . findNearestEnemy ( ) ; var distance = hero . getDistanceTo (…" at bounding box center [1143, 450] width 477 height 498
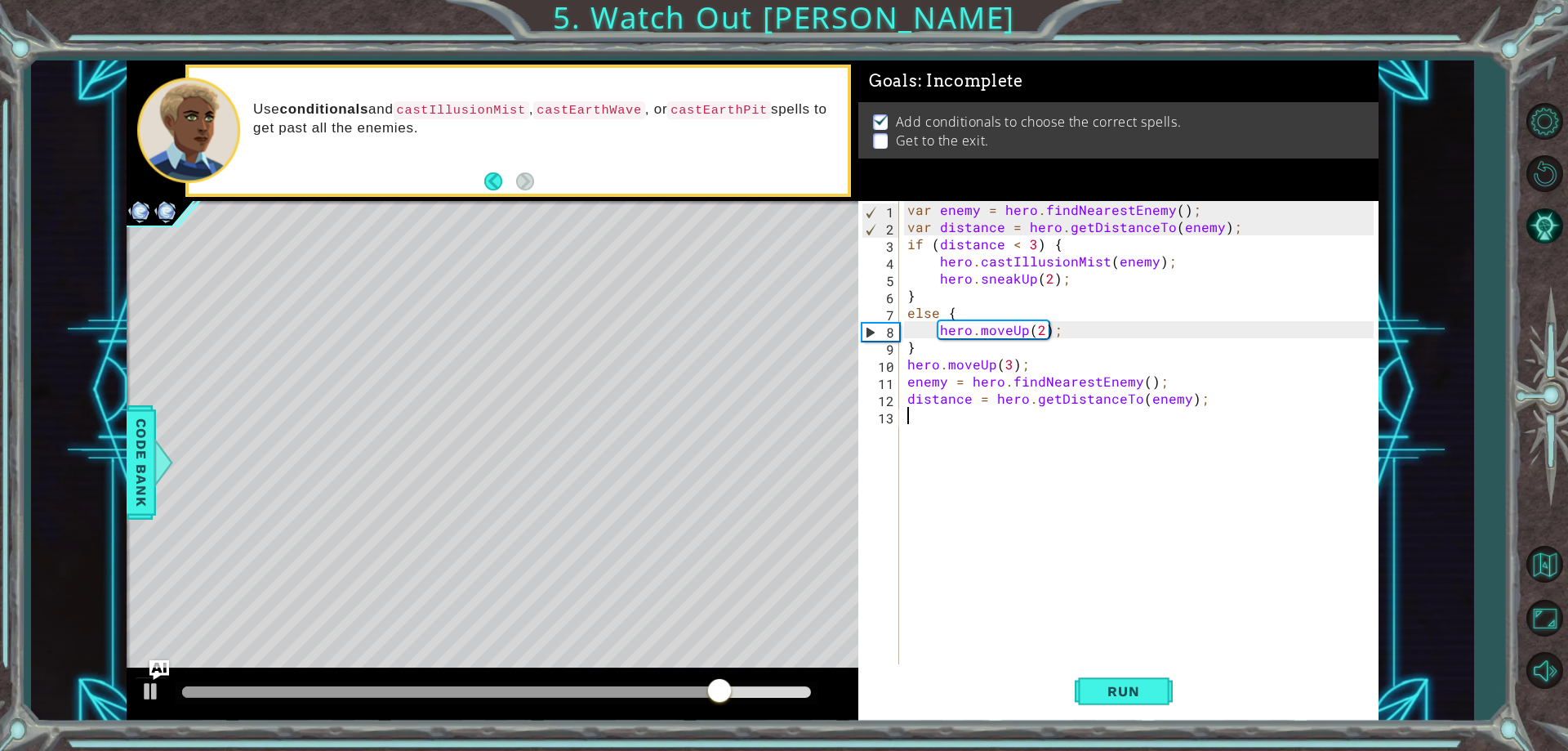
paste textarea "hero.moveUp(2);"
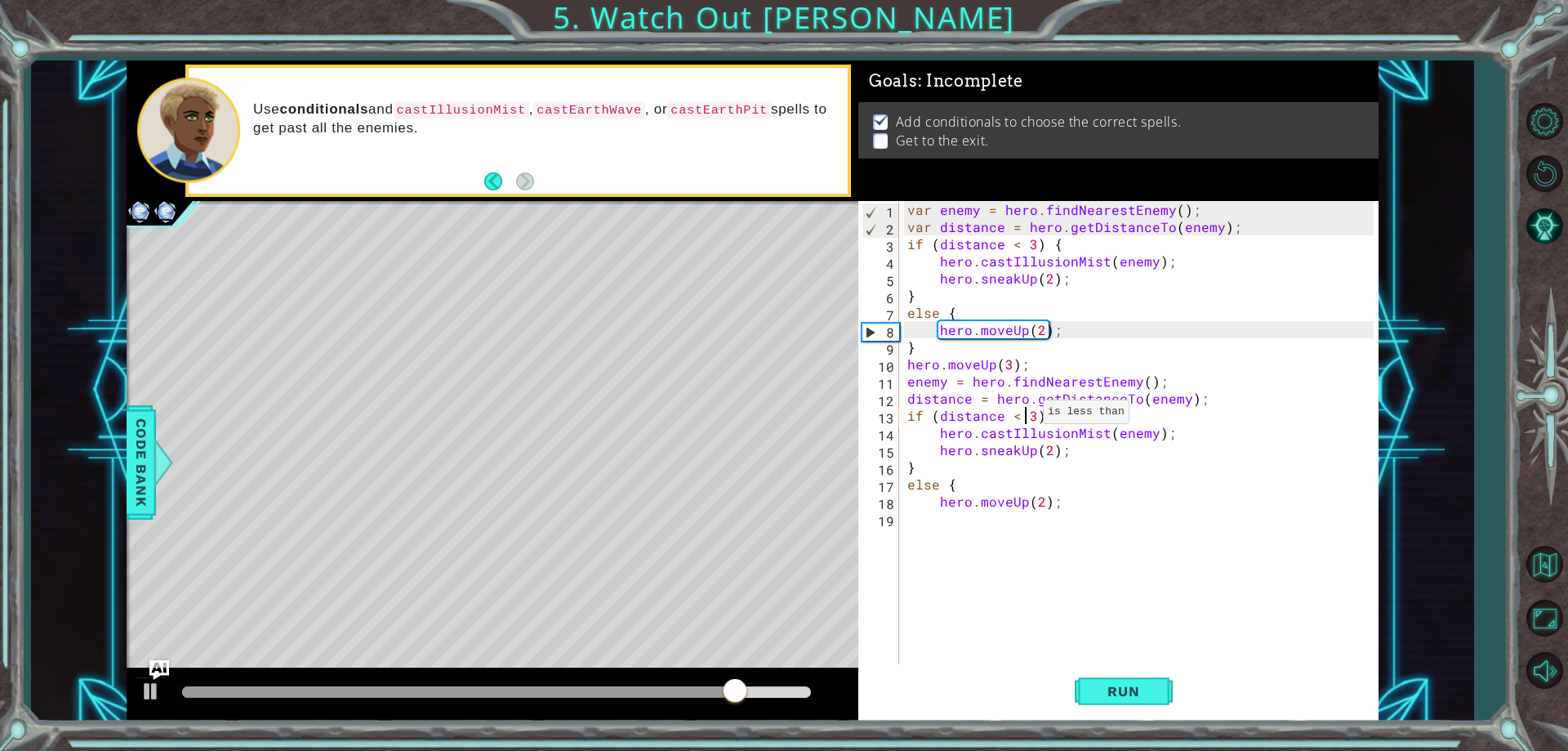
click at [1024, 416] on div "var enemy = hero . findNearestEnemy ( ) ; var distance = hero . getDistanceTo (…" at bounding box center [1143, 450] width 477 height 498
click at [1050, 454] on div "var enemy = hero . findNearestEnemy ( ) ; var distance = hero . getDistanceTo (…" at bounding box center [1143, 450] width 477 height 498
click at [1030, 456] on div "var enemy = hero . findNearestEnemy ( ) ; var distance = hero . getDistanceTo (…" at bounding box center [1143, 450] width 477 height 498
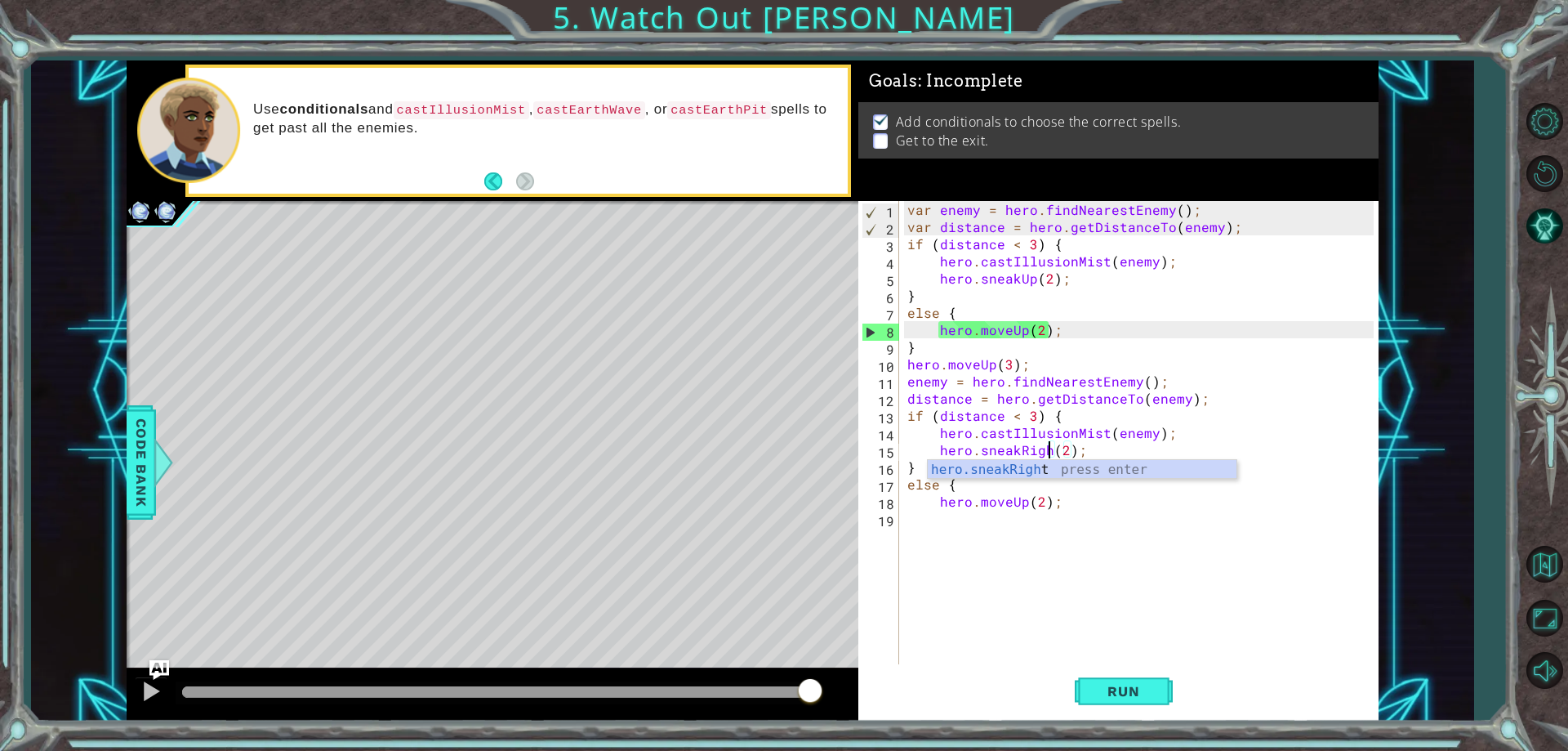
scroll to position [0, 9]
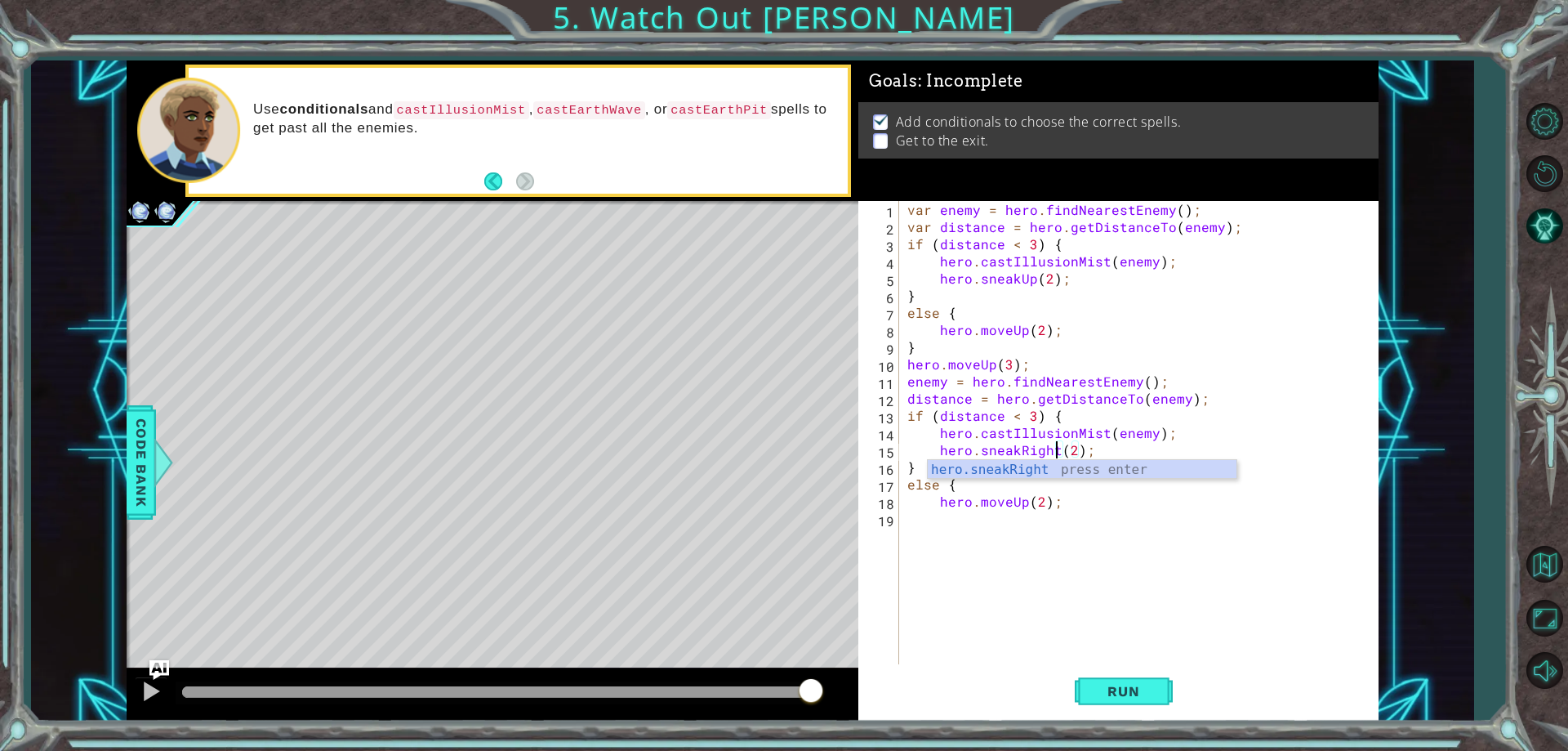
click at [1070, 446] on div "var enemy = hero . findNearestEnemy ( ) ; var distance = hero . getDistanceTo (…" at bounding box center [1143, 450] width 477 height 498
click at [1038, 502] on div "var enemy = hero . findNearestEnemy ( ) ; var distance = hero . getDistanceTo (…" at bounding box center [1143, 450] width 477 height 498
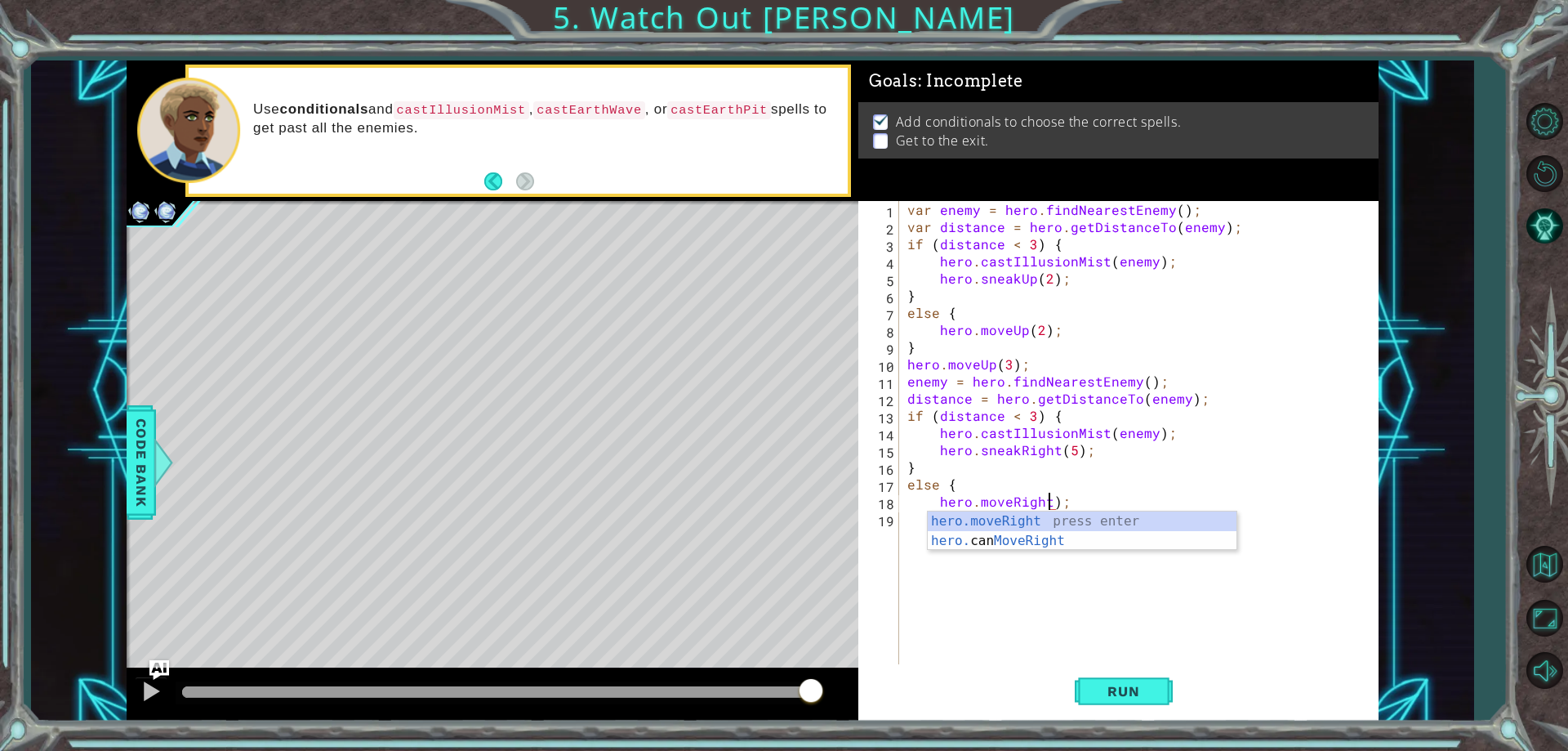
scroll to position [0, 9]
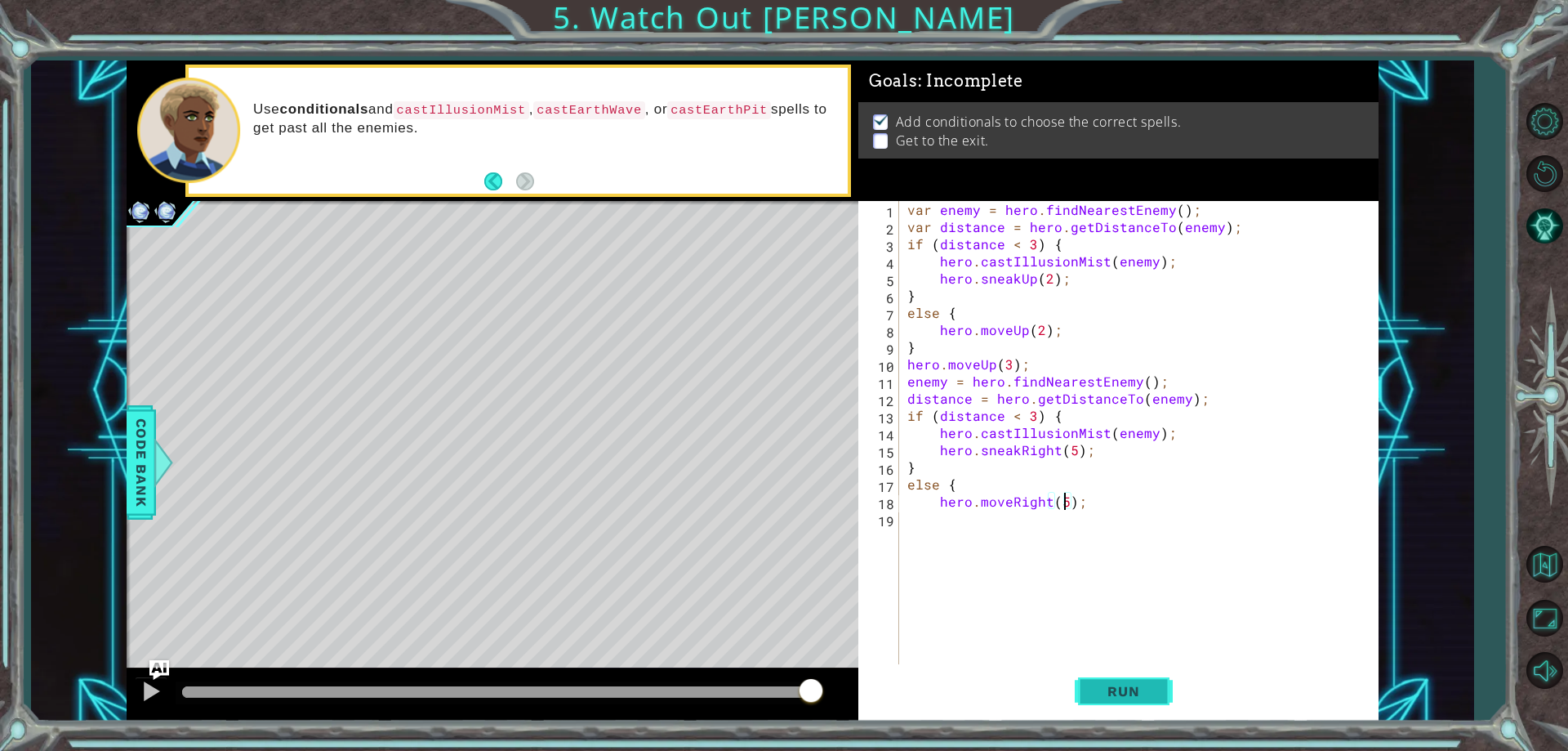
type textarea "hero.moveRight(5);"
click at [1120, 698] on span "Run" at bounding box center [1123, 691] width 65 height 16
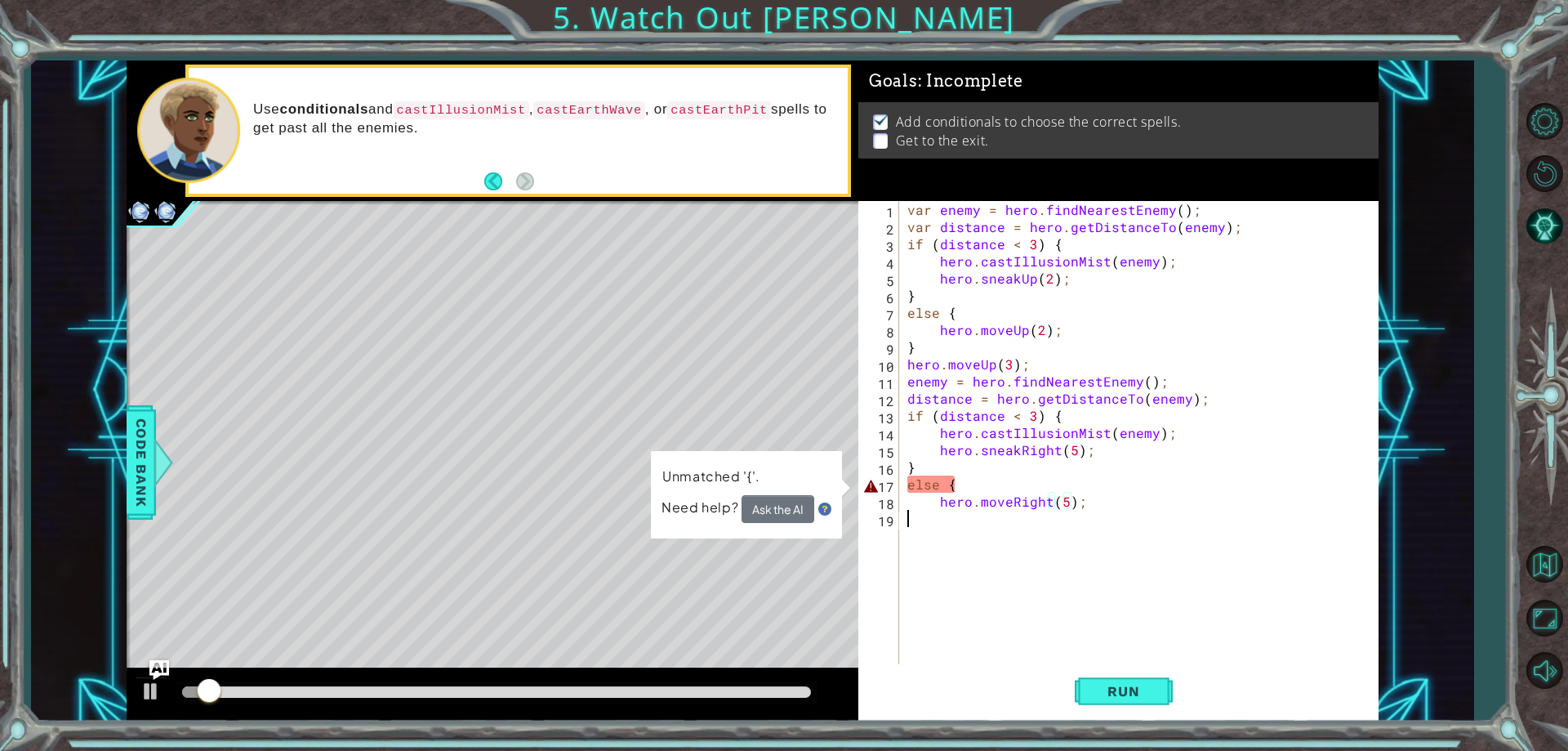
click at [918, 520] on div "var enemy = hero . findNearestEnemy ( ) ; var distance = hero . getDistanceTo (…" at bounding box center [1143, 450] width 477 height 498
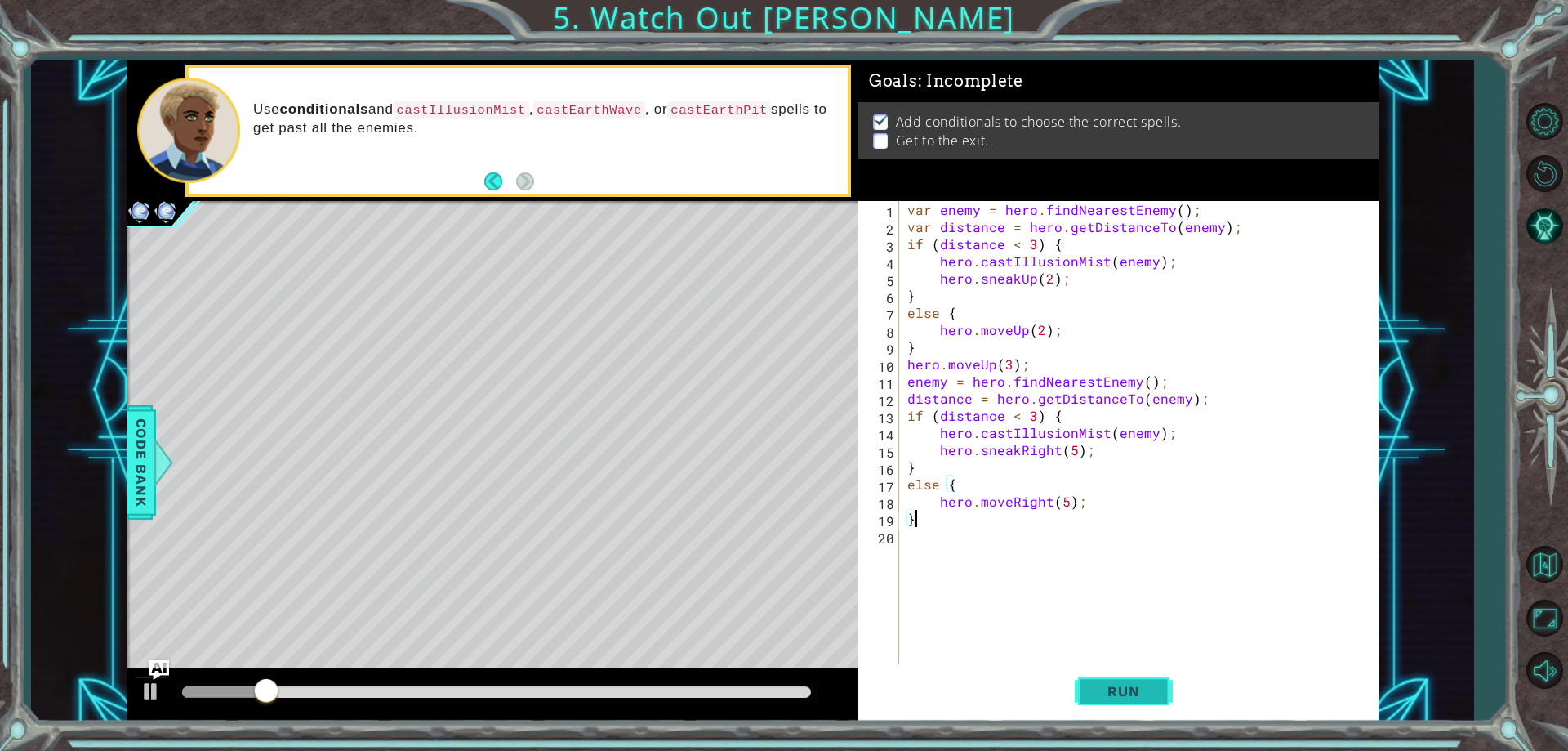
type textarea "}"
click at [1122, 677] on button "Run" at bounding box center [1124, 692] width 98 height 53
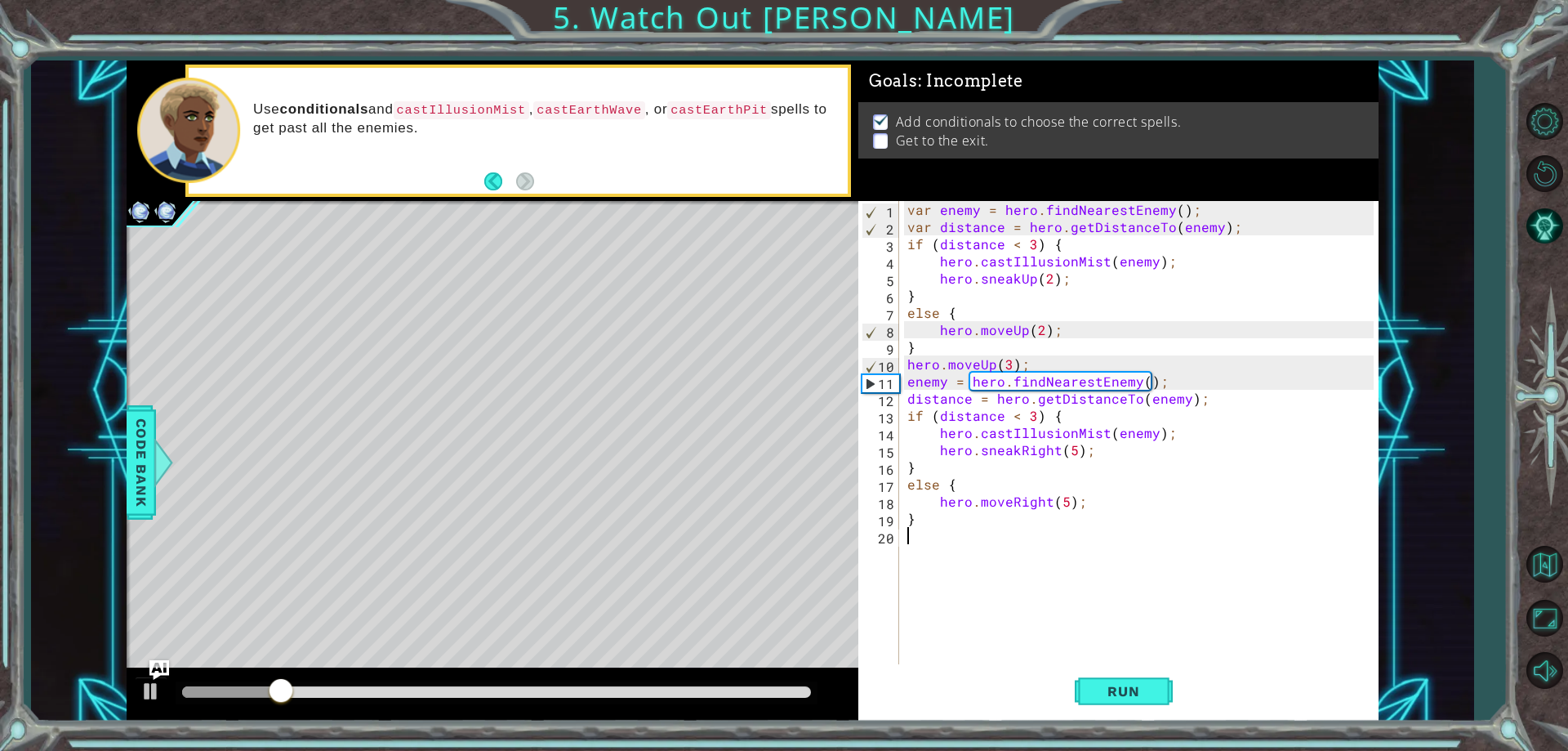
click at [942, 537] on div "var enemy = hero . findNearestEnemy ( ) ; var distance = hero . getDistanceTo (…" at bounding box center [1143, 450] width 477 height 498
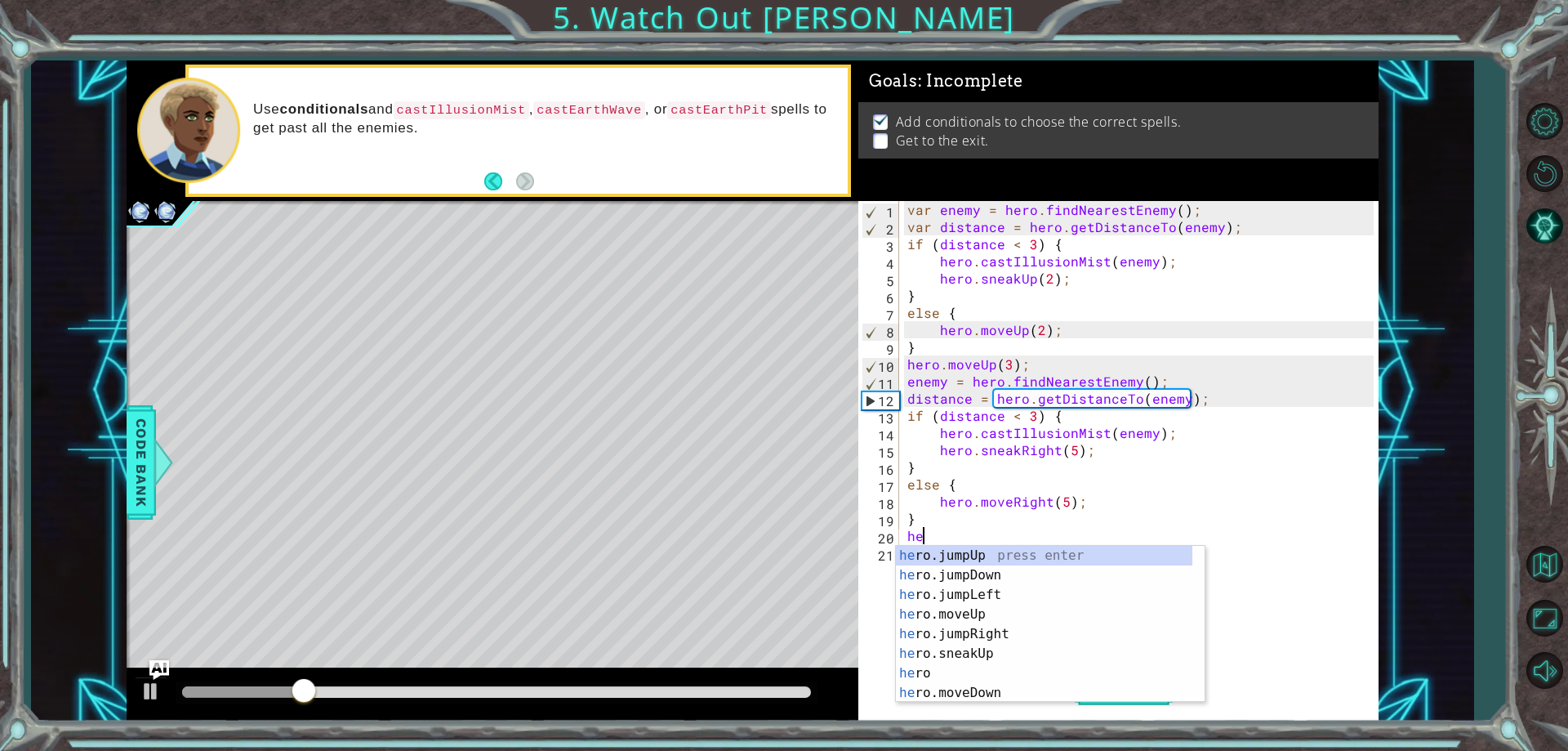
scroll to position [0, 1]
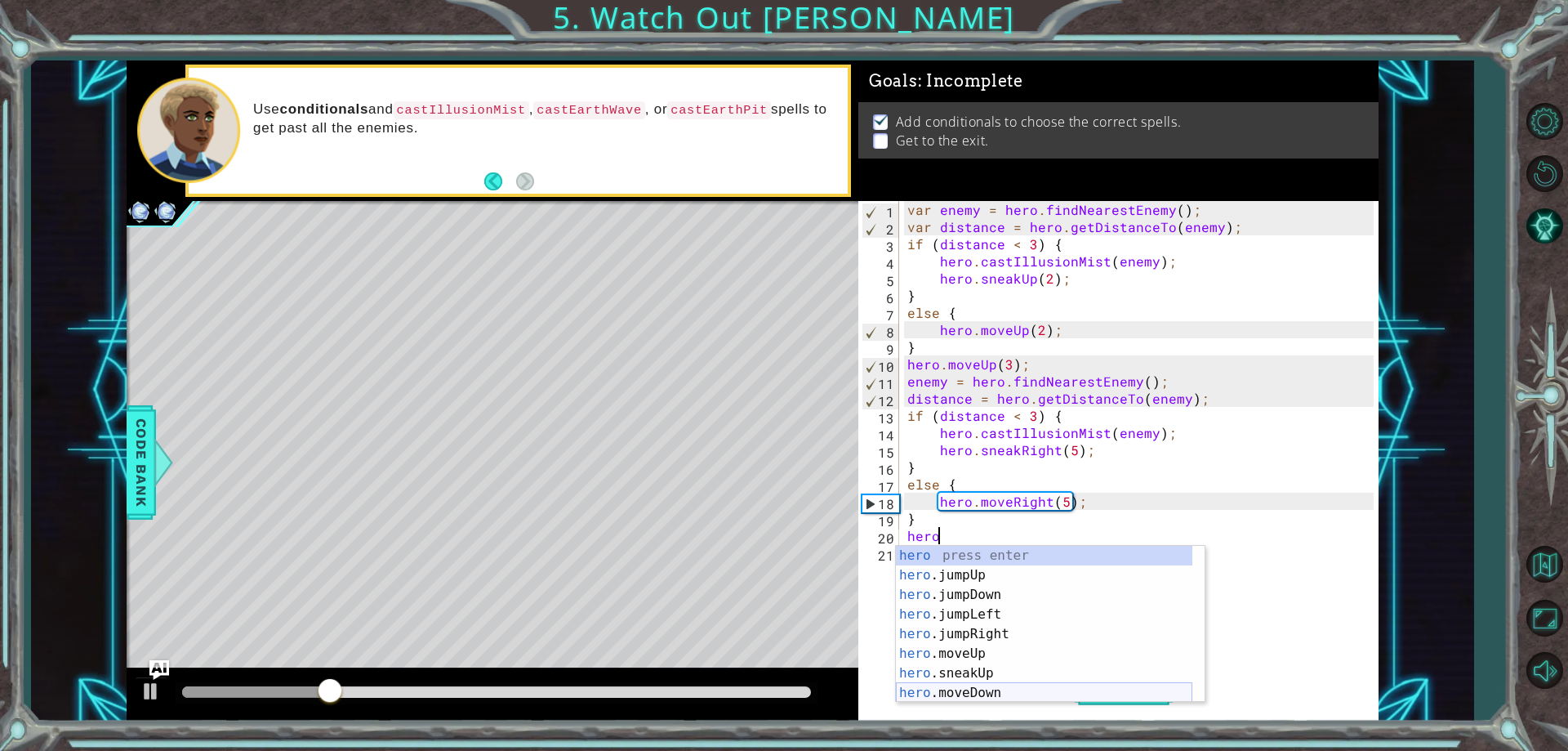
click at [986, 692] on div "hero press enter hero .jumpUp press enter hero .jumpDown press enter hero .jump…" at bounding box center [1044, 644] width 296 height 196
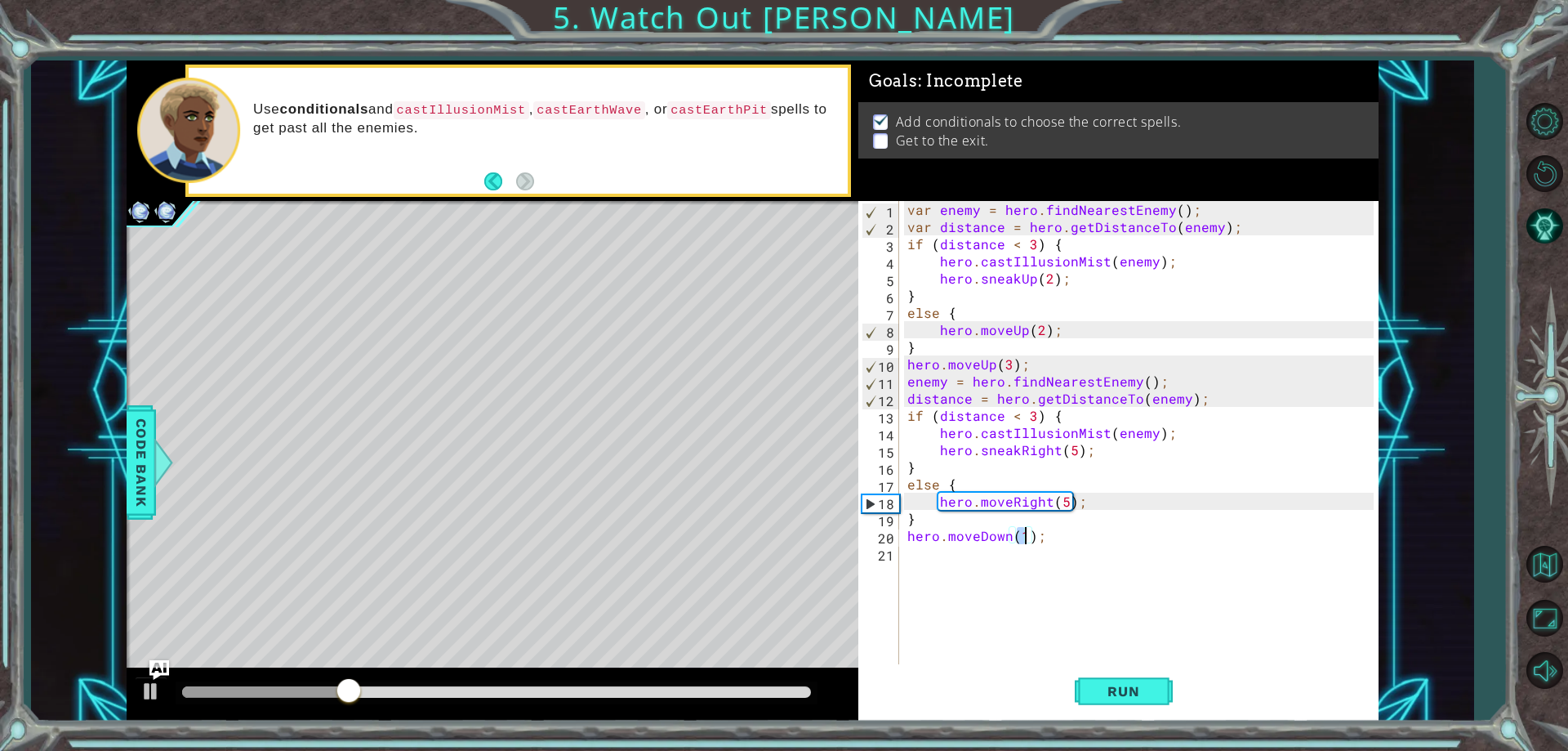
type textarea "hero.moveDown(2);"
click at [948, 558] on div "var enemy = hero . findNearestEnemy ( ) ; var distance = hero . getDistanceTo (…" at bounding box center [1143, 450] width 477 height 498
paste textarea "hero.moveUp(2);"
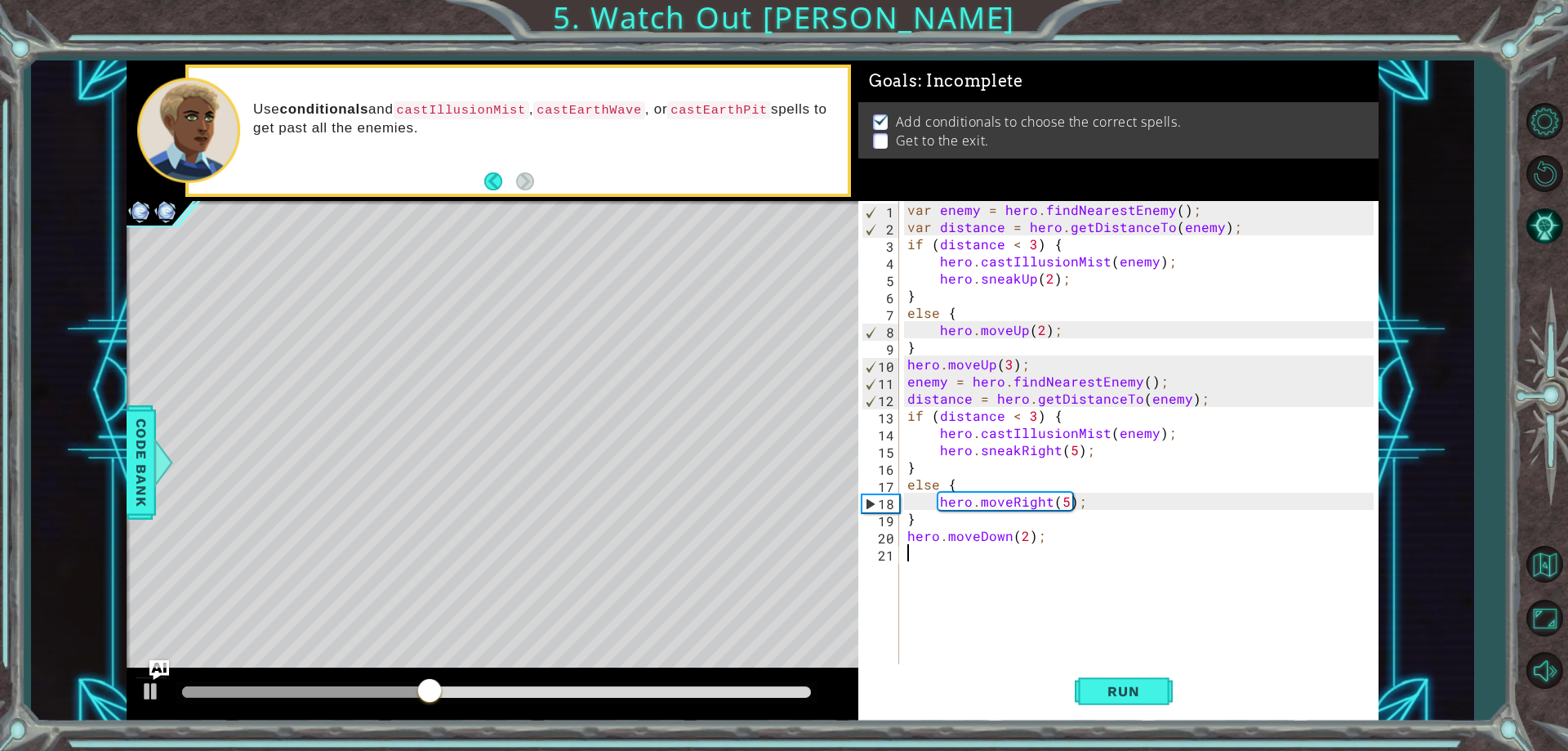
type textarea "hero.moveUp(2);"
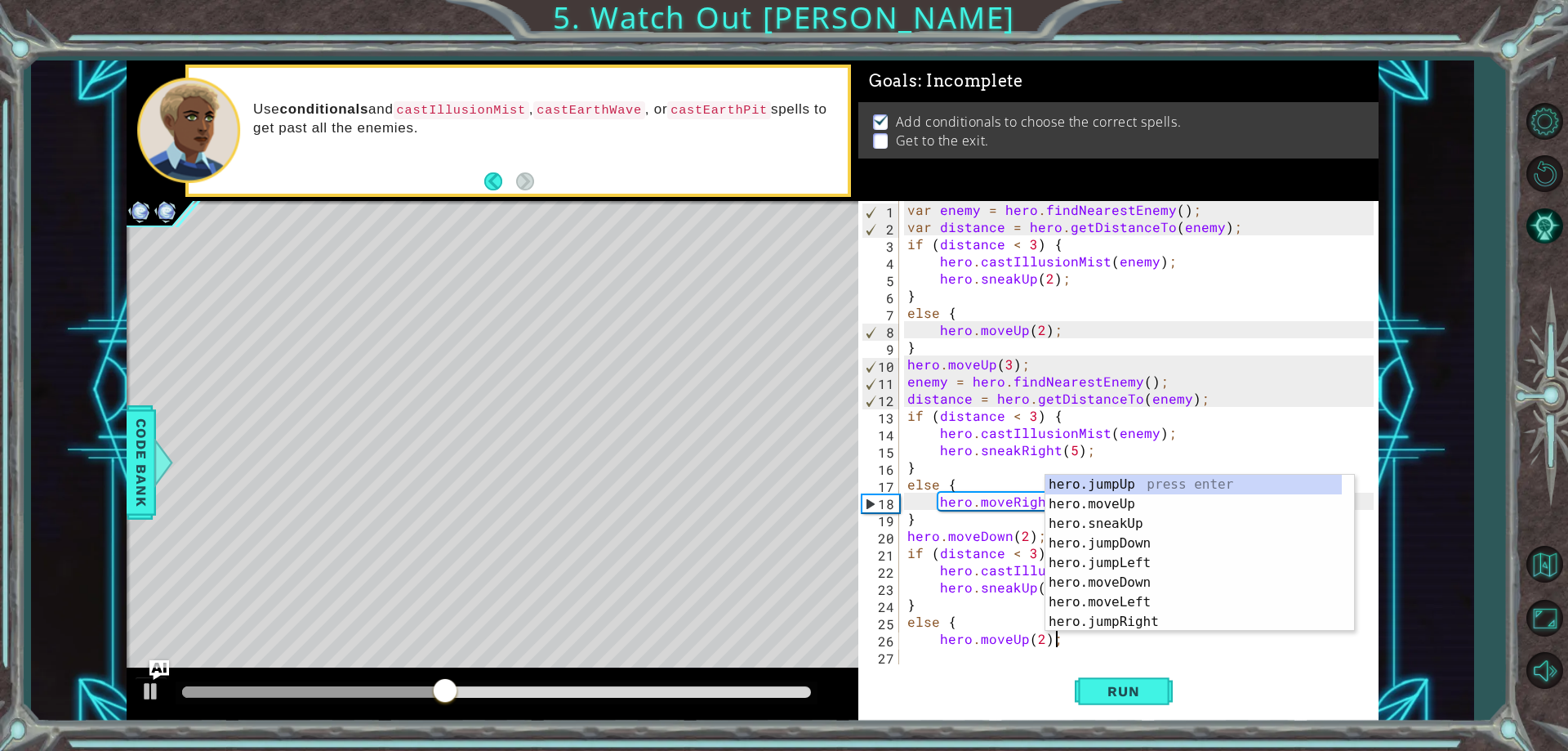
click at [931, 660] on div "var enemy = hero . findNearestEnemy ( ) ; var distance = hero . getDistanceTo (…" at bounding box center [1143, 450] width 477 height 498
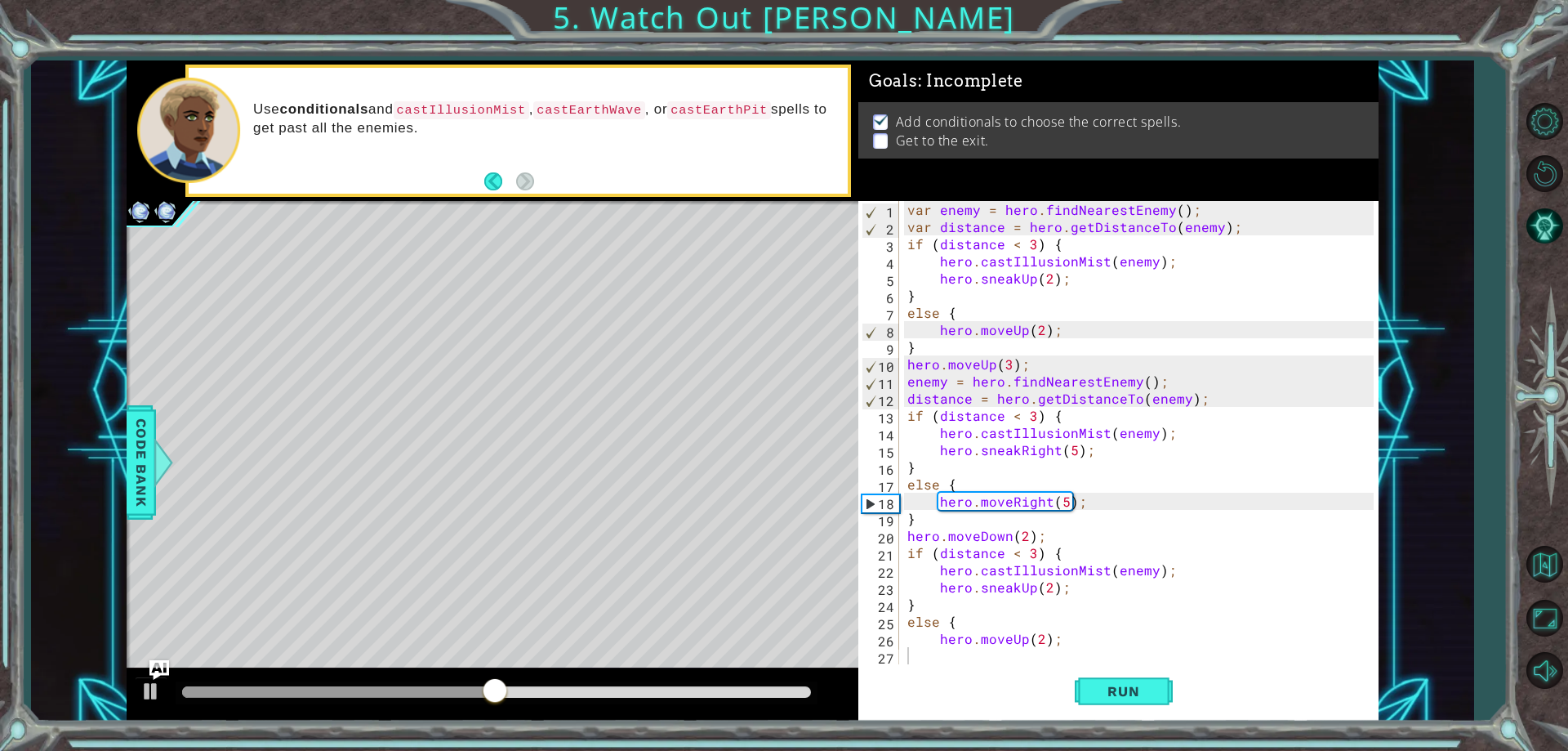
drag, startPoint x: 953, startPoint y: 669, endPoint x: 908, endPoint y: 569, distance: 109.7
click at [908, 569] on div "1 2 3 4 5 6 7 8 9 10 11 12 13 14 15 16 17 18 19 20 21 22 23 24 25 26 27 var ene…" at bounding box center [1119, 460] width 520 height 519
click at [908, 653] on div "var enemy = hero . findNearestEnemy ( ) ; var distance = hero . getDistanceTo (…" at bounding box center [1143, 450] width 477 height 498
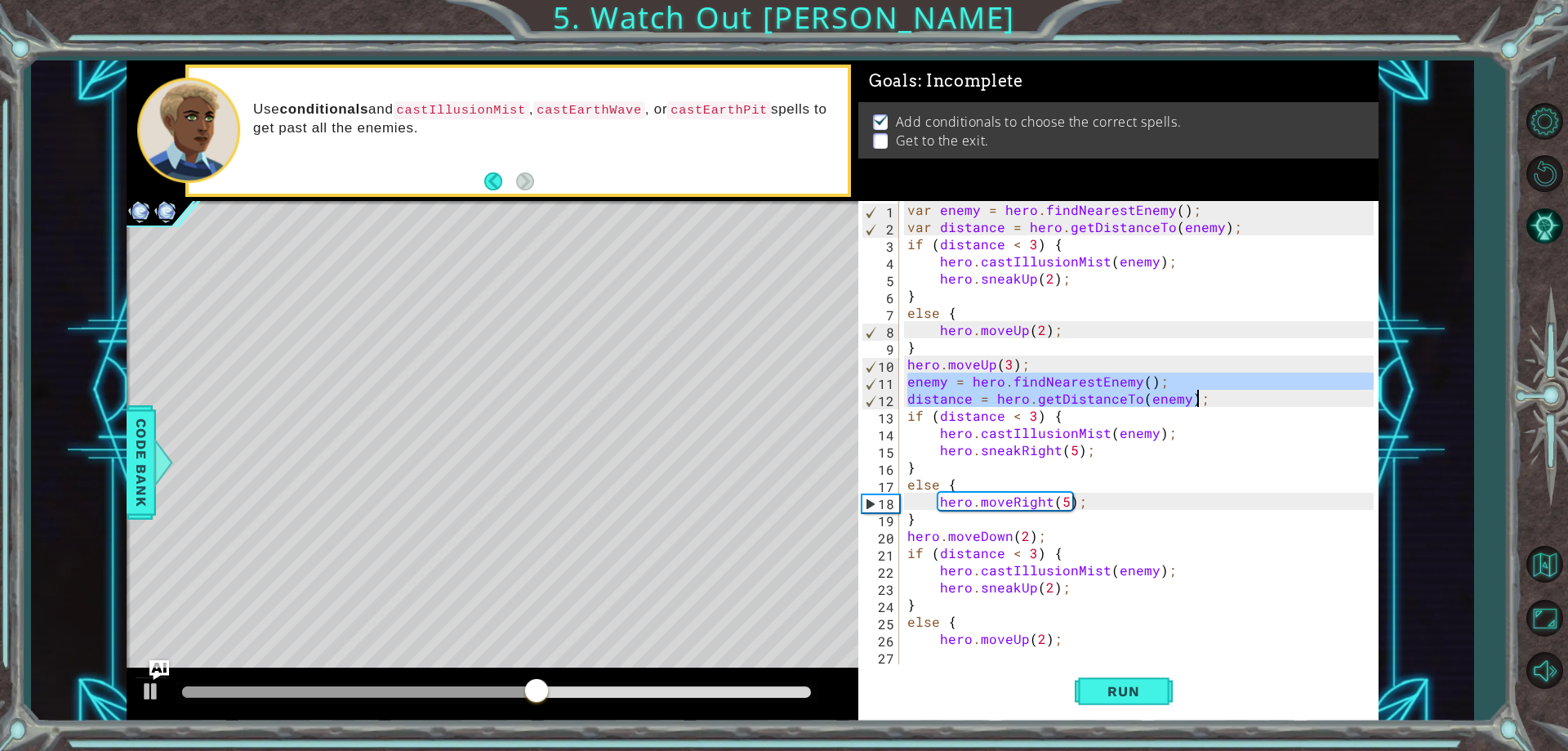
drag, startPoint x: 908, startPoint y: 376, endPoint x: 1218, endPoint y: 395, distance: 310.6
click at [1218, 395] on div "var enemy = hero . findNearestEnemy ( ) ; var distance = hero . getDistanceTo (…" at bounding box center [1143, 450] width 477 height 498
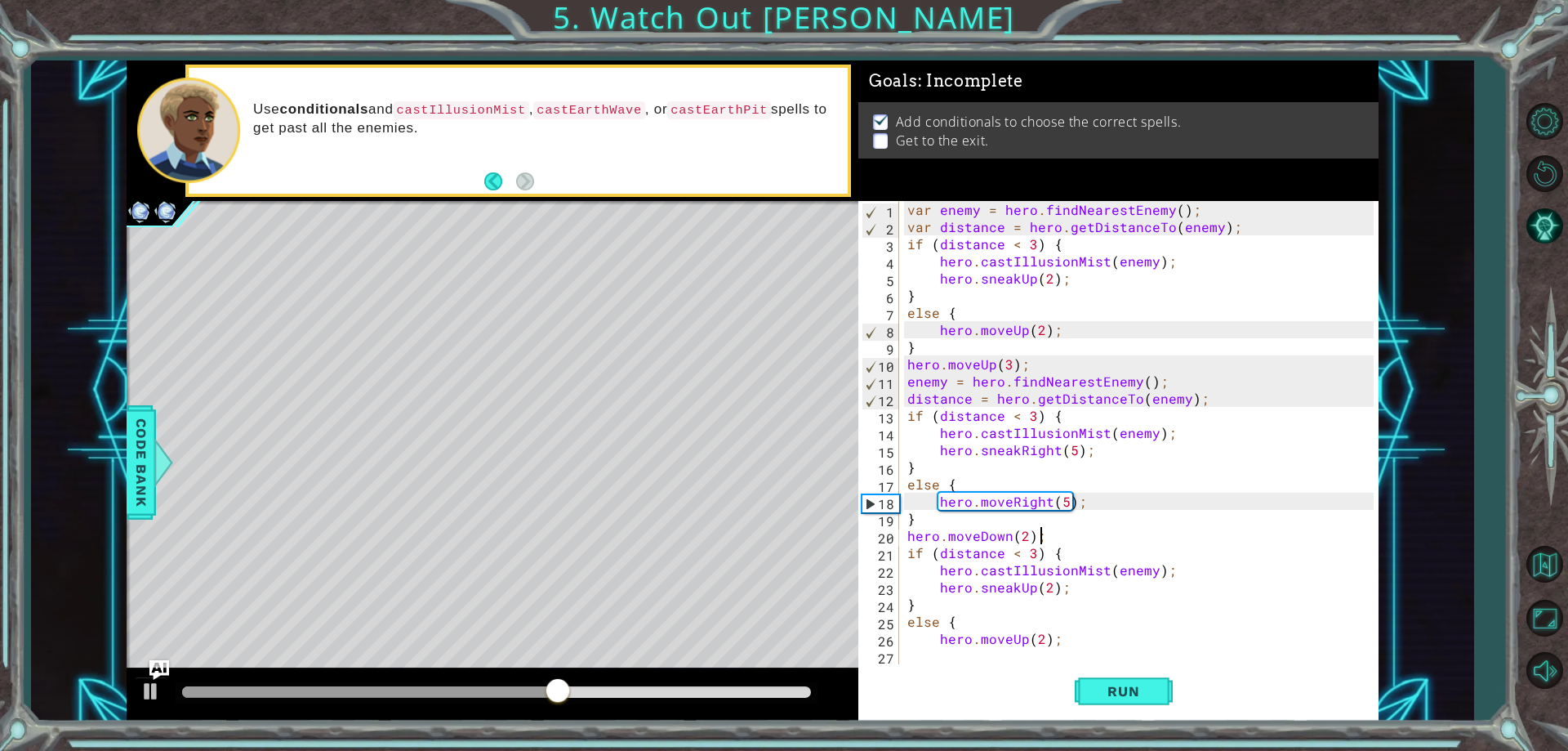
click at [1048, 541] on div "var enemy = hero . findNearestEnemy ( ) ; var distance = hero . getDistanceTo (…" at bounding box center [1143, 450] width 477 height 498
type textarea "hero.moveDown(2);"
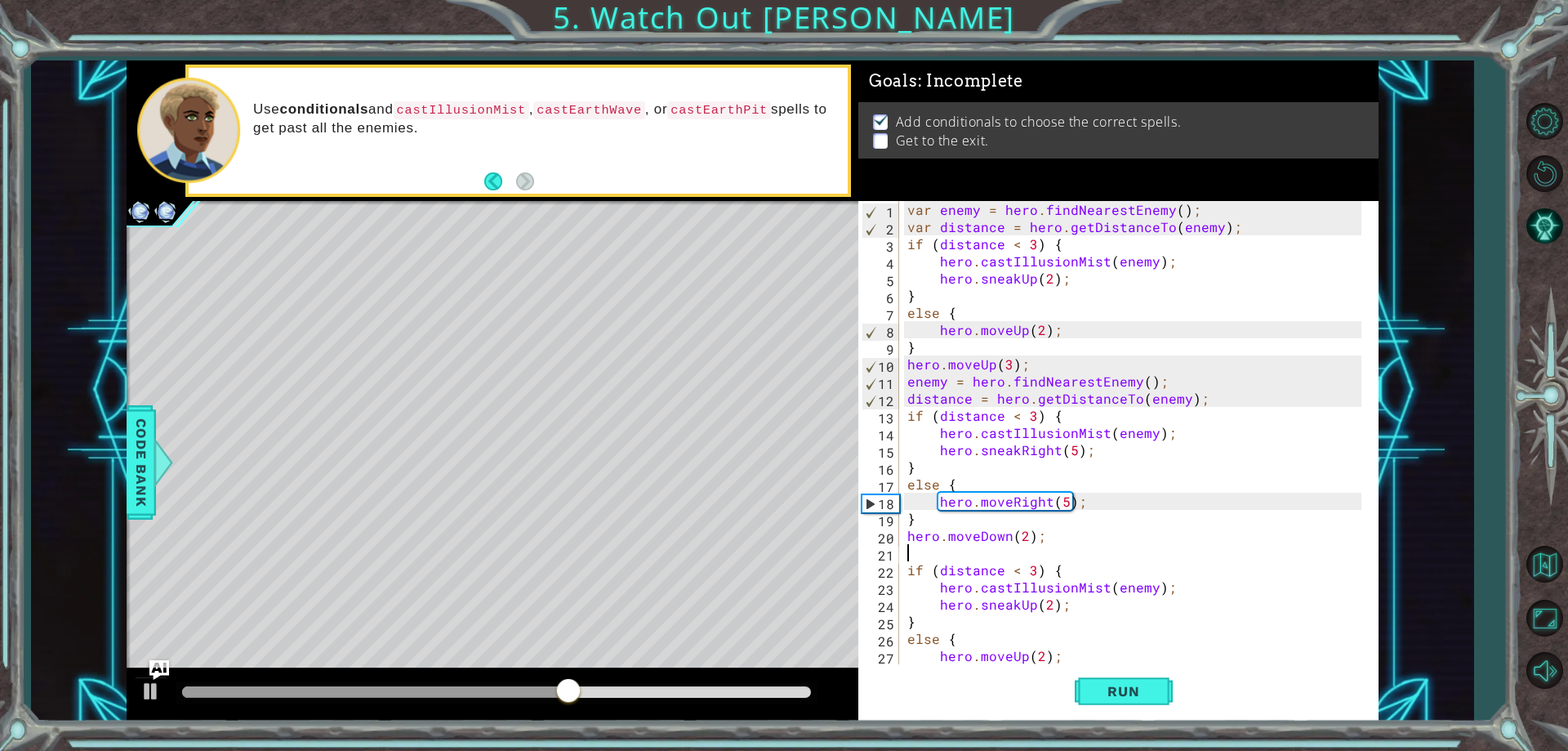
paste textarea "distance = hero.getDistanceTo(enemy);"
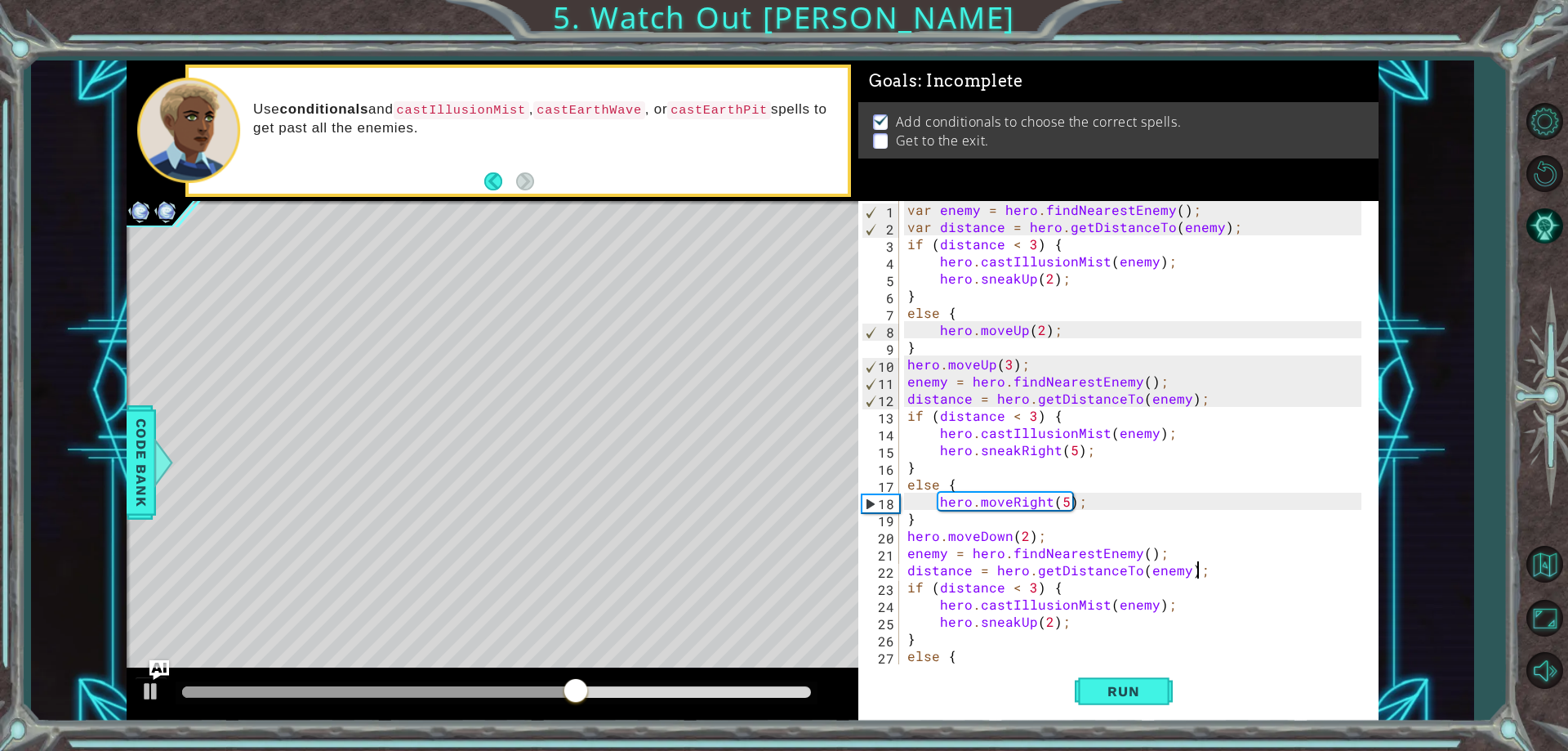
scroll to position [34, 0]
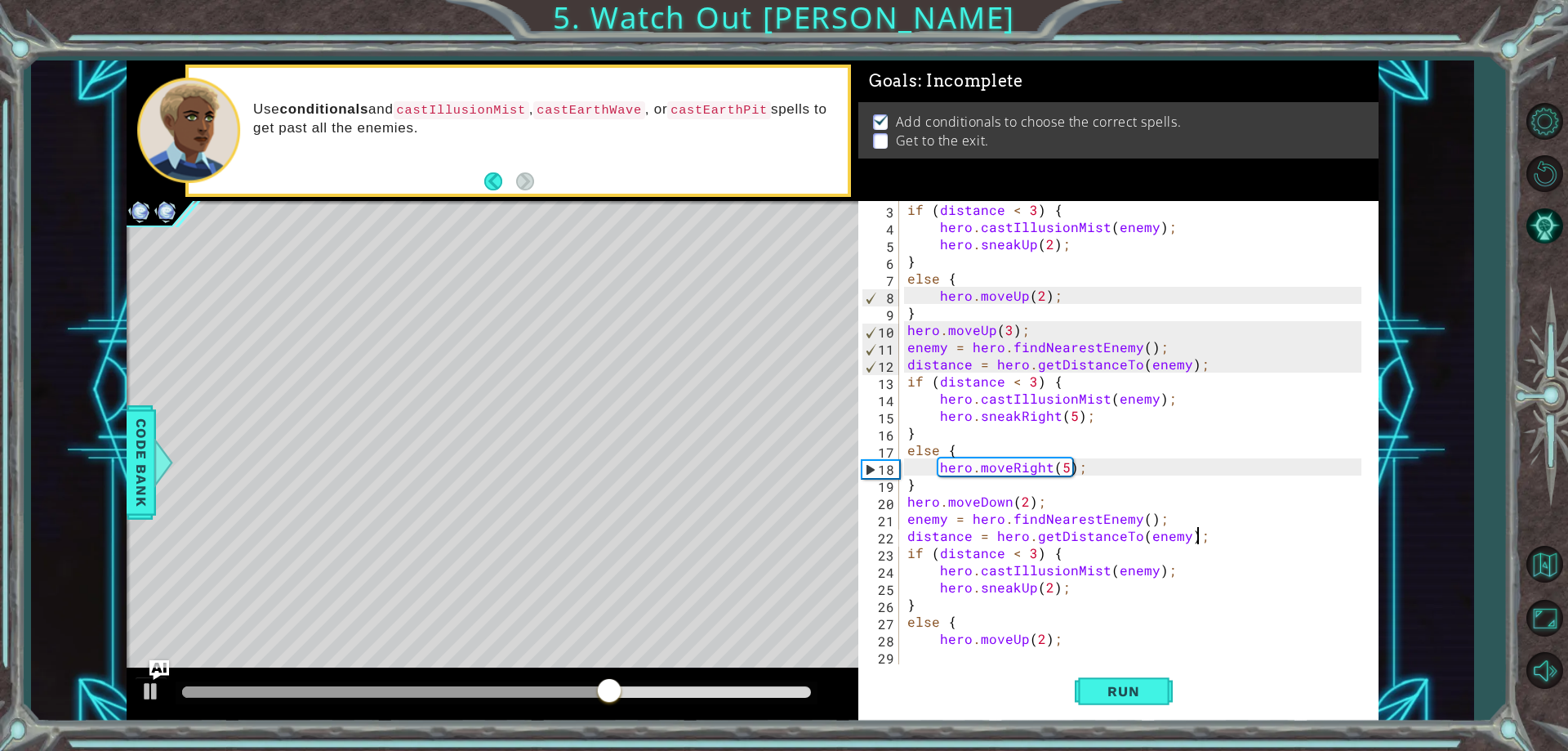
click at [1054, 589] on div "if ( distance < 3 ) { hero . castIllusionMist ( enemy ) ; hero . sneakUp ( 2 ) …" at bounding box center [1137, 450] width 465 height 498
click at [1032, 589] on div "if ( distance < 3 ) { hero . castIllusionMist ( enemy ) ; hero . sneakUp ( 2 ) …" at bounding box center [1137, 450] width 465 height 498
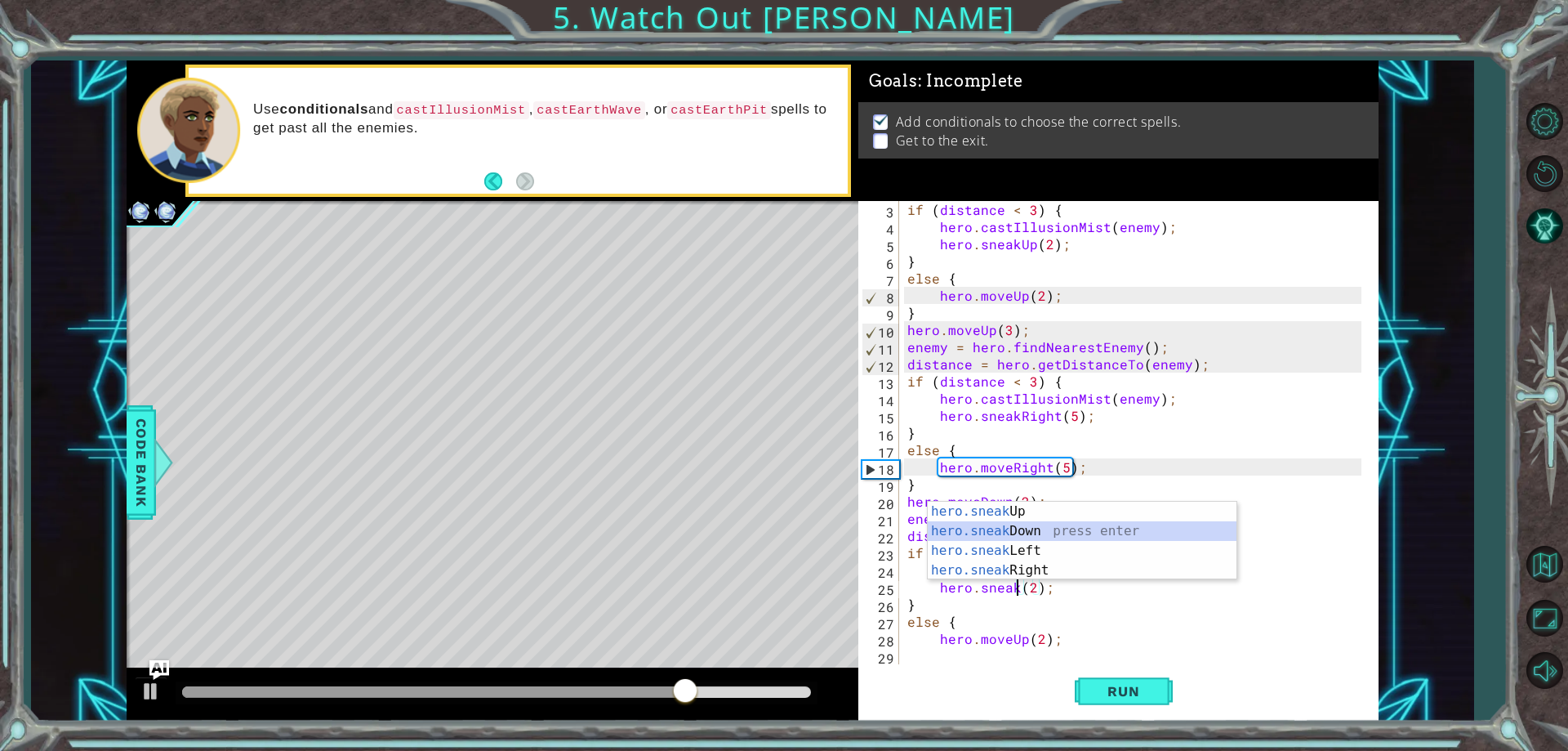
click at [1041, 530] on div "hero.sneak Up press enter hero.sneak Down press enter hero.sneak Left press ent…" at bounding box center [1081, 560] width 309 height 118
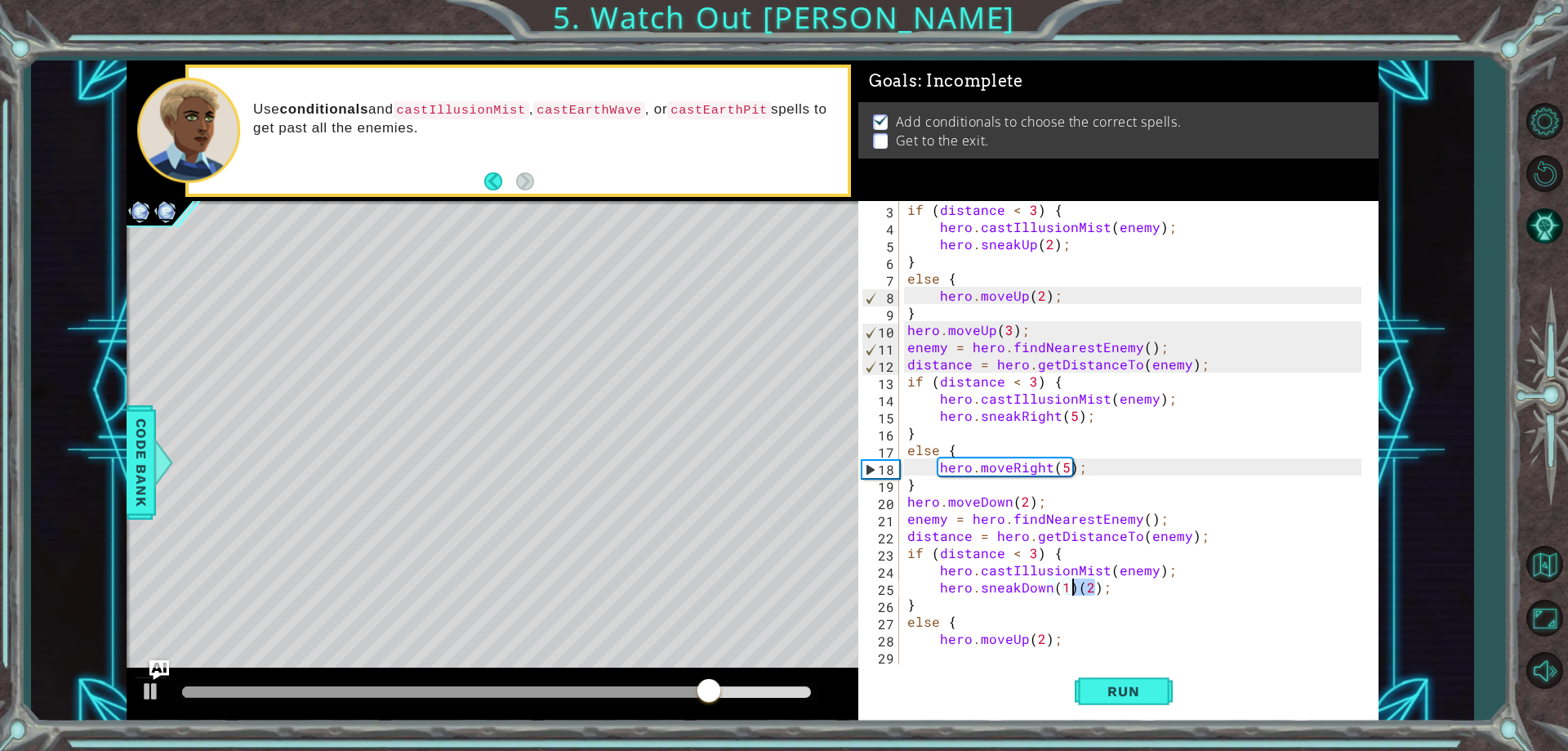
drag, startPoint x: 1094, startPoint y: 584, endPoint x: 1072, endPoint y: 592, distance: 23.4
click at [1072, 592] on div "if ( distance < 3 ) { hero . castIllusionMist ( enemy ) ; hero . sneakUp ( 2 ) …" at bounding box center [1137, 450] width 465 height 498
click at [1065, 593] on div "if ( distance < 3 ) { hero . castIllusionMist ( enemy ) ; hero . sneakUp ( 2 ) …" at bounding box center [1137, 450] width 465 height 498
drag, startPoint x: 1023, startPoint y: 634, endPoint x: 1007, endPoint y: 637, distance: 16.3
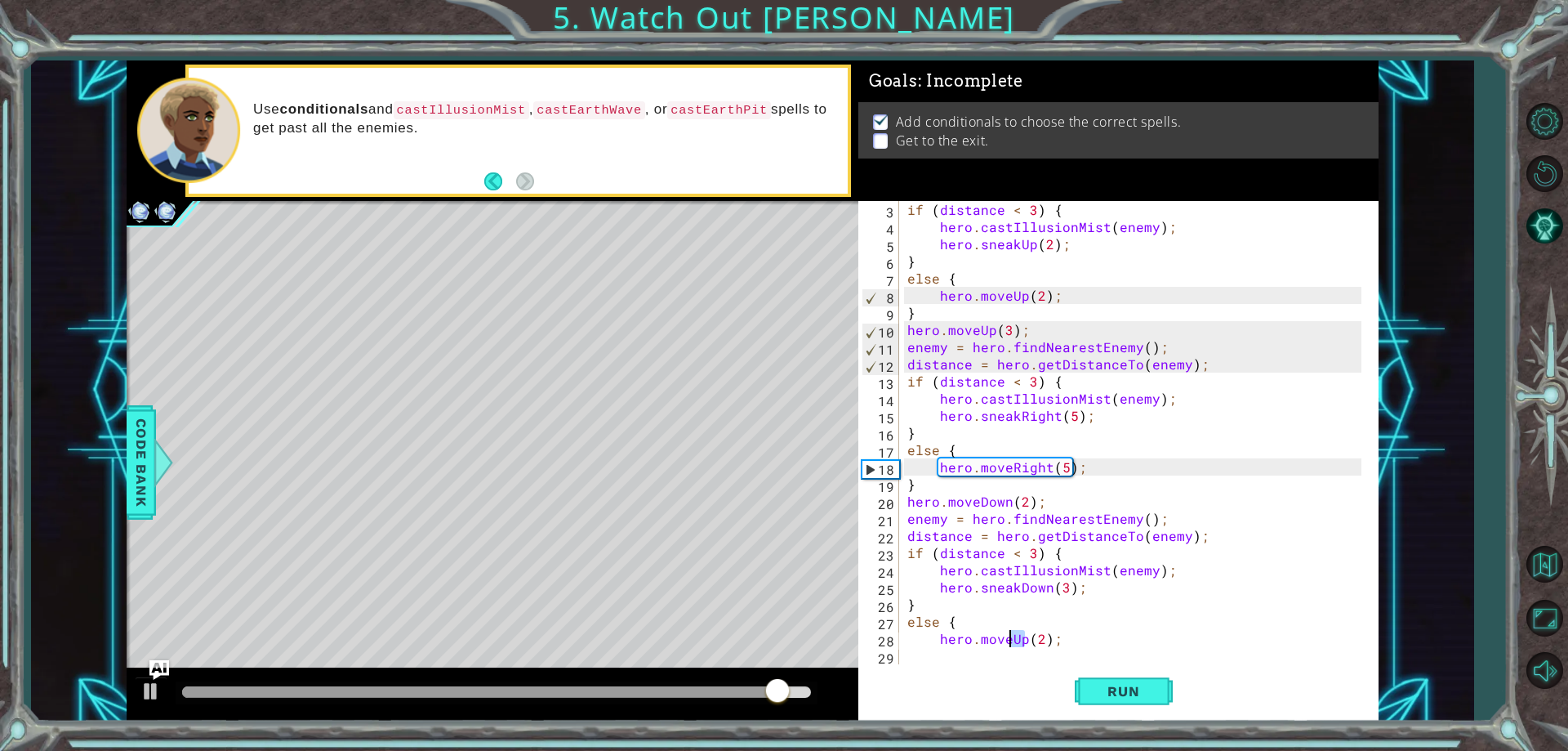
click at [1007, 637] on div "if ( distance < 3 ) { hero . castIllusionMist ( enemy ) ; hero . sneakUp ( 2 ) …" at bounding box center [1137, 450] width 465 height 498
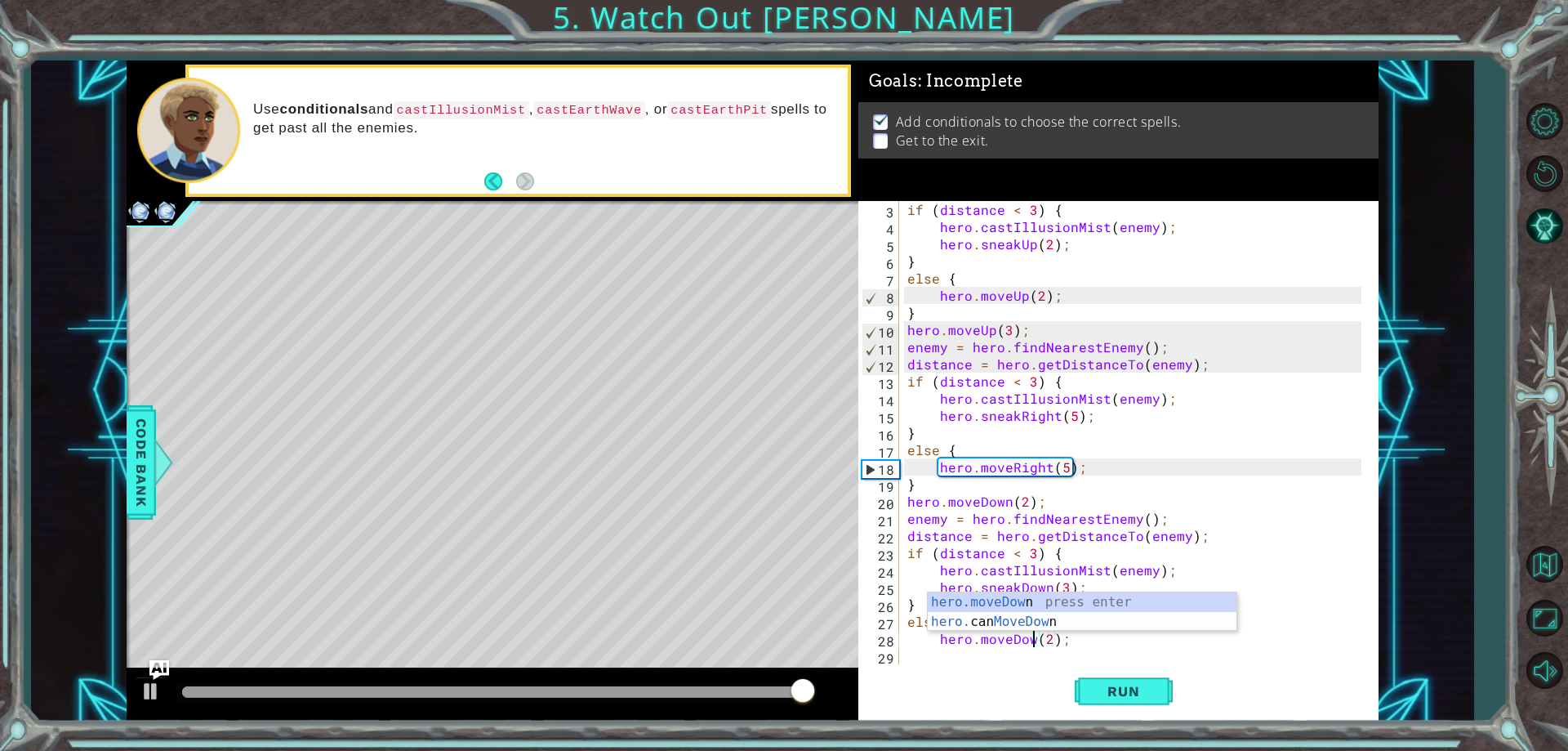
scroll to position [0, 9]
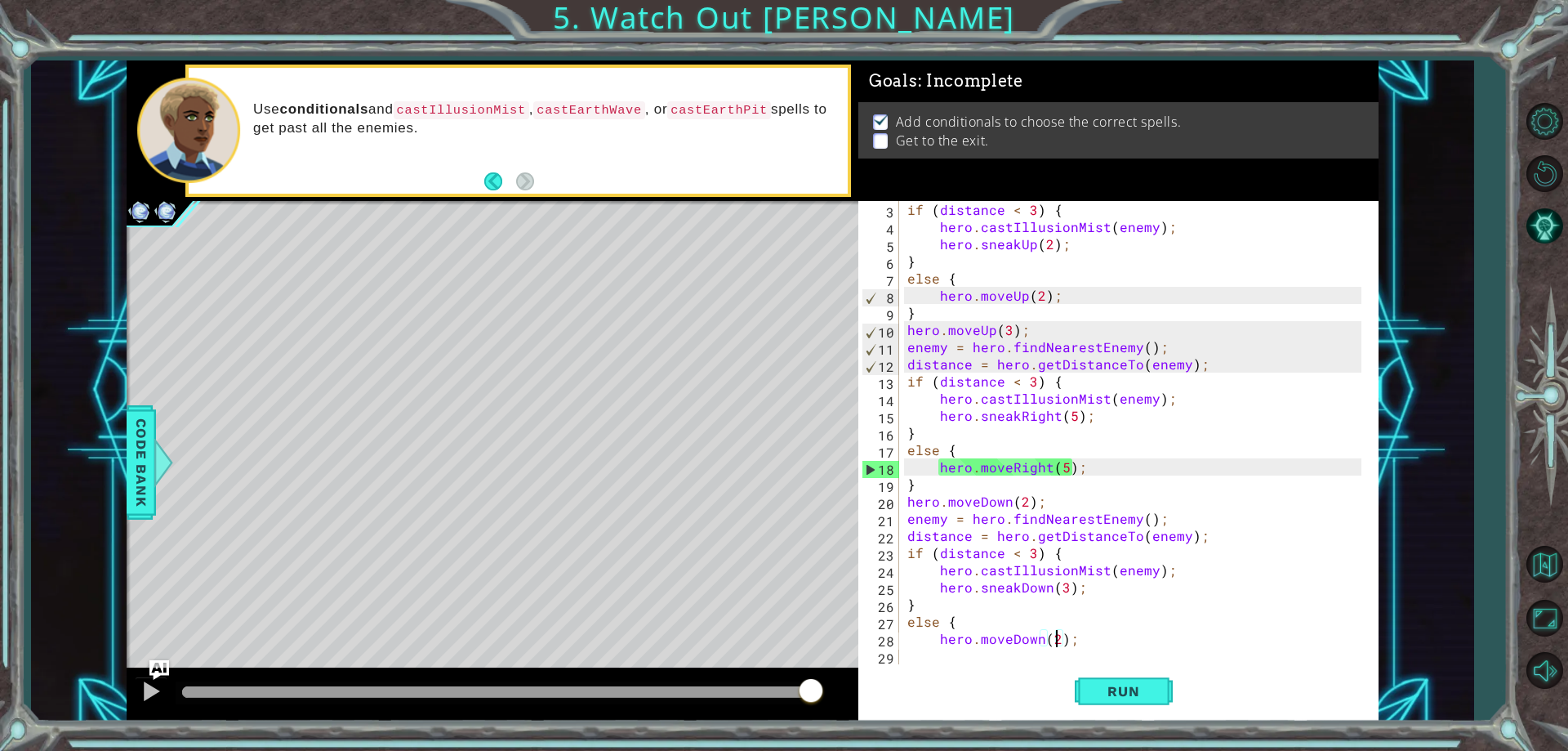
click at [1059, 646] on div "if ( distance < 3 ) { hero . castIllusionMist ( enemy ) ; hero . sneakUp ( 2 ) …" at bounding box center [1137, 450] width 465 height 498
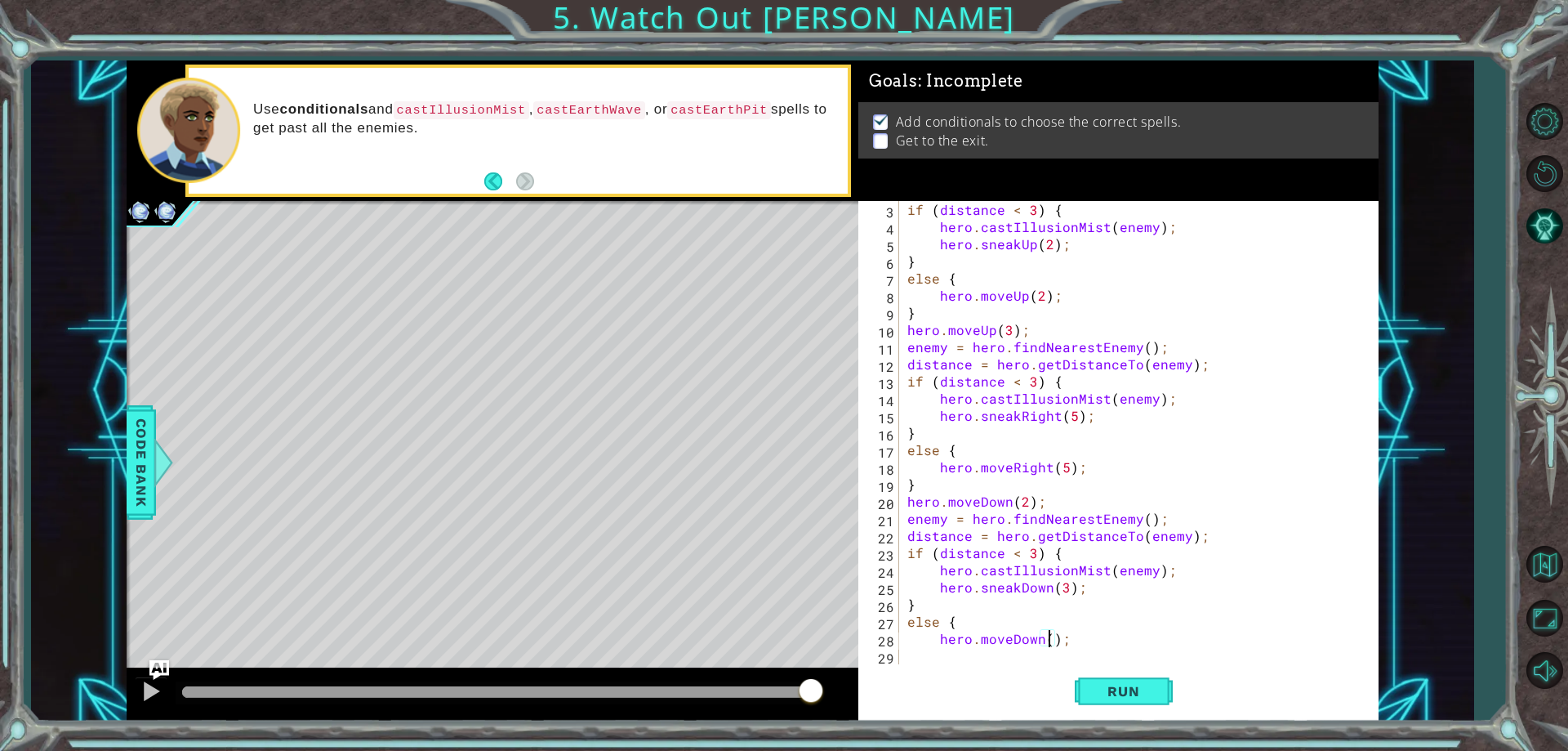
scroll to position [0, 9]
type textarea "hero.moveDown(3);"
click at [1131, 680] on button "Run" at bounding box center [1124, 692] width 98 height 53
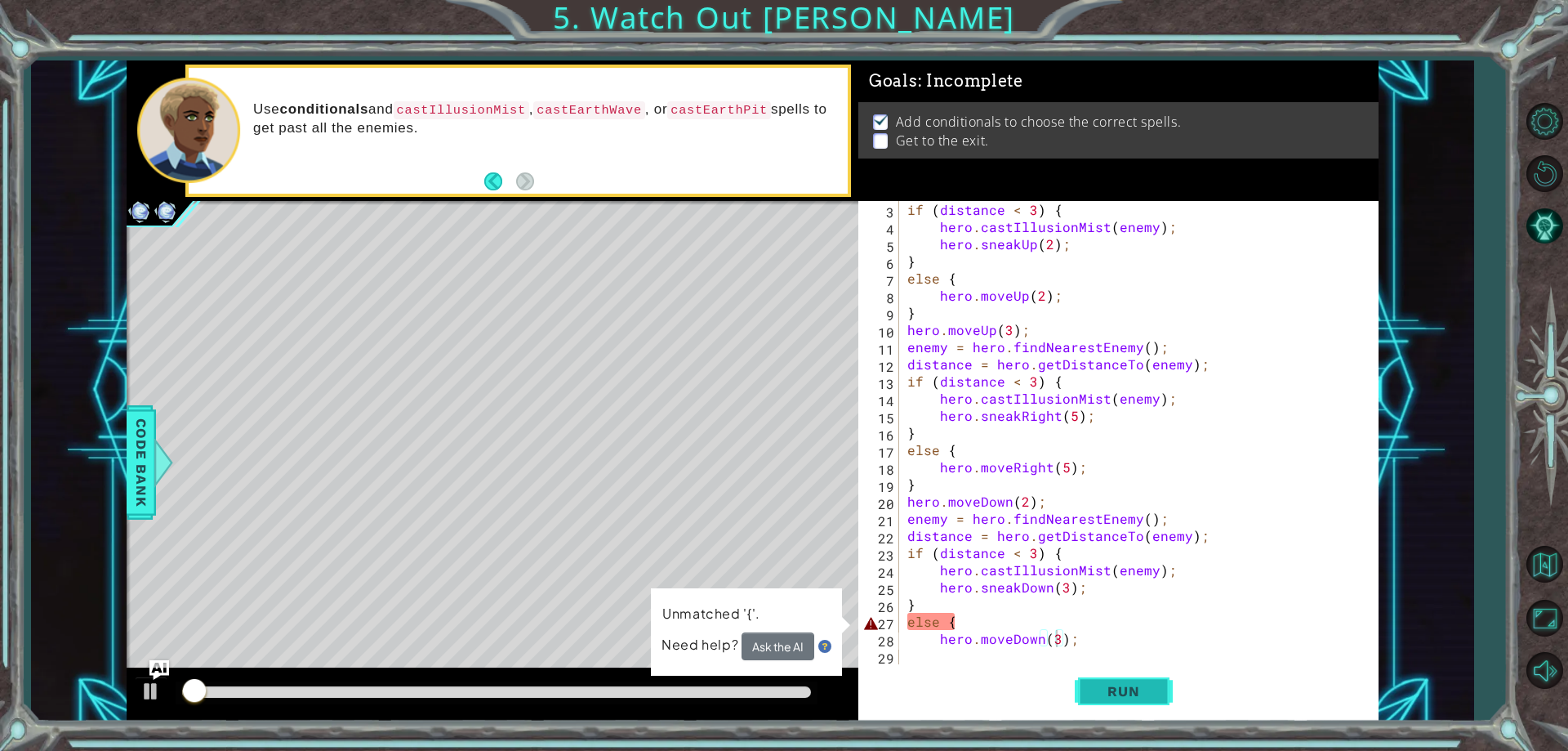
click at [1131, 680] on button "Run" at bounding box center [1124, 692] width 98 height 53
click at [921, 656] on div "if ( distance < 3 ) { hero . castIllusionMist ( enemy ) ; hero . sneakUp ( 2 ) …" at bounding box center [1137, 450] width 465 height 498
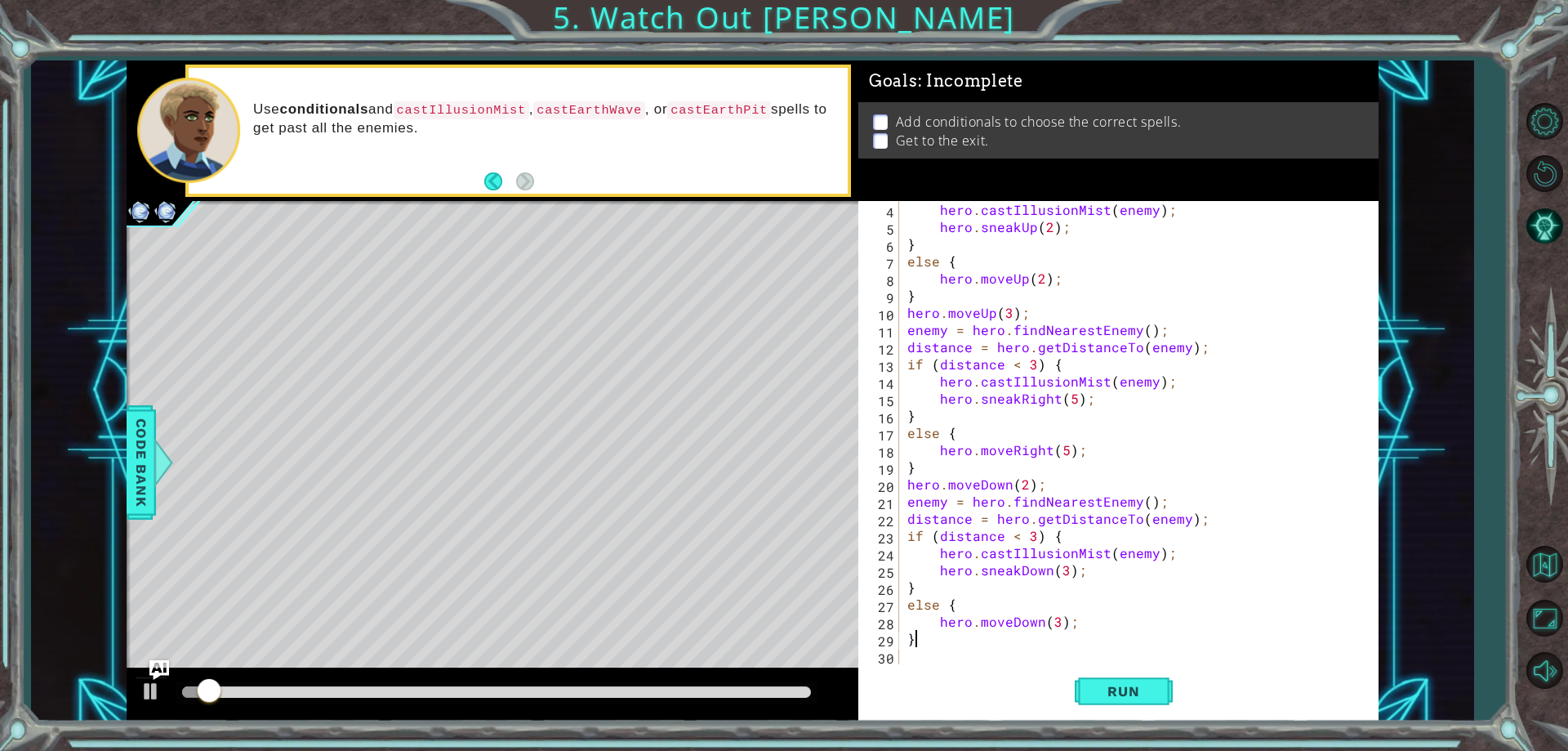
scroll to position [52, 0]
type textarea "}"
click at [1122, 677] on button "Run" at bounding box center [1124, 692] width 98 height 53
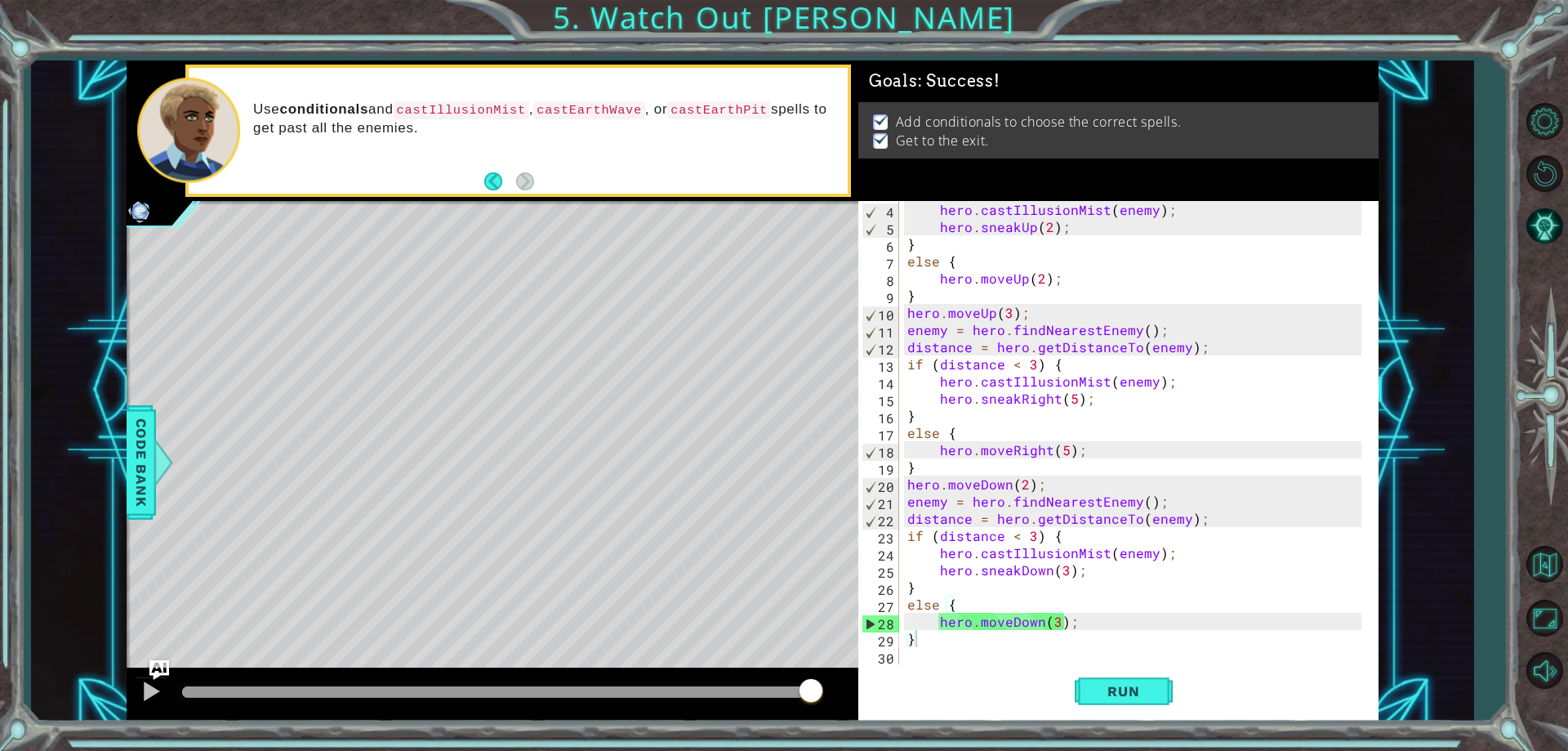
drag, startPoint x: 774, startPoint y: 690, endPoint x: 901, endPoint y: 690, distance: 127.0
click at [900, 690] on body "1 ההההההההההההההההההההההההההההההההההההההההההההההההההההההההההההההההההההההההההההה…" at bounding box center [784, 376] width 1568 height 751
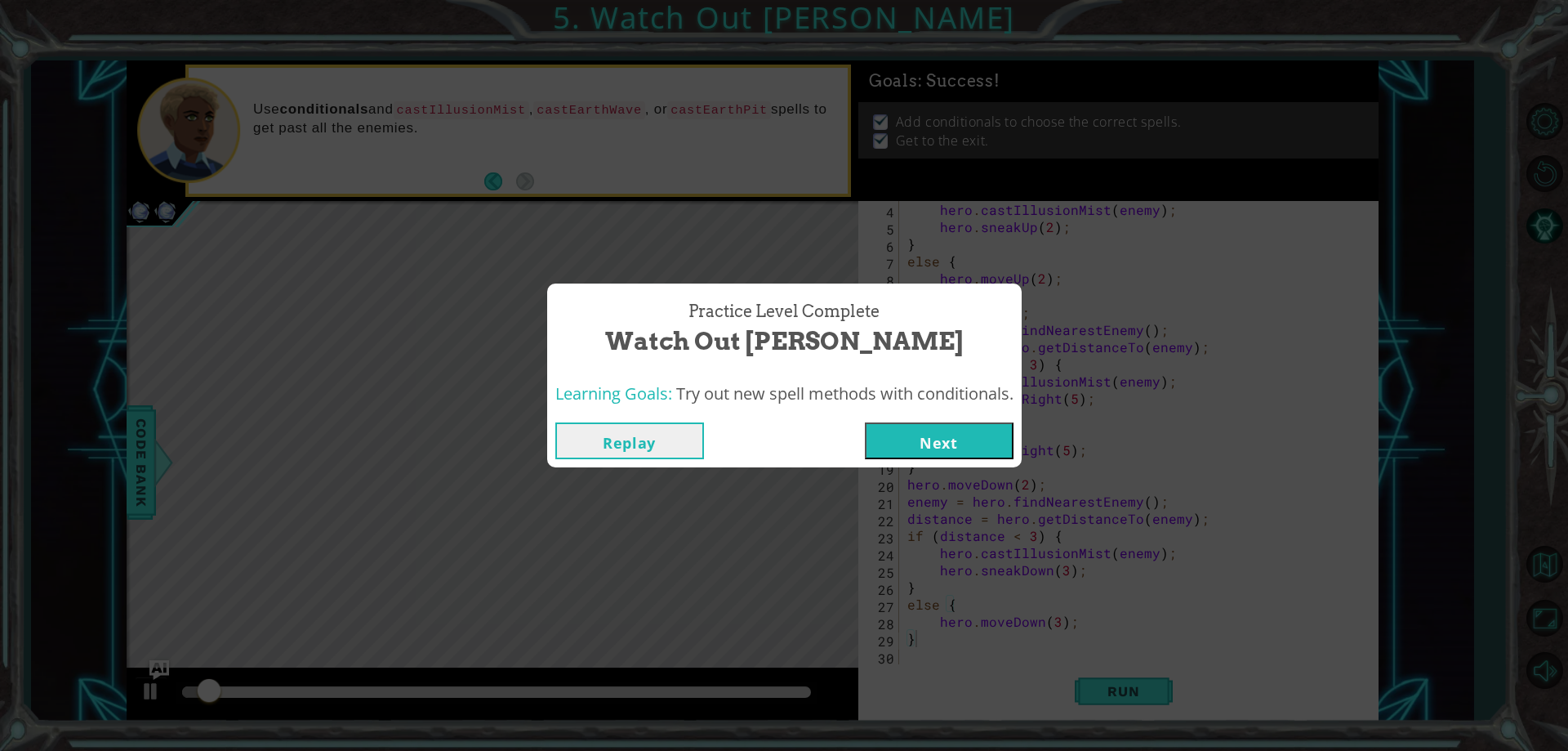
click at [897, 445] on button "Next" at bounding box center [939, 440] width 149 height 37
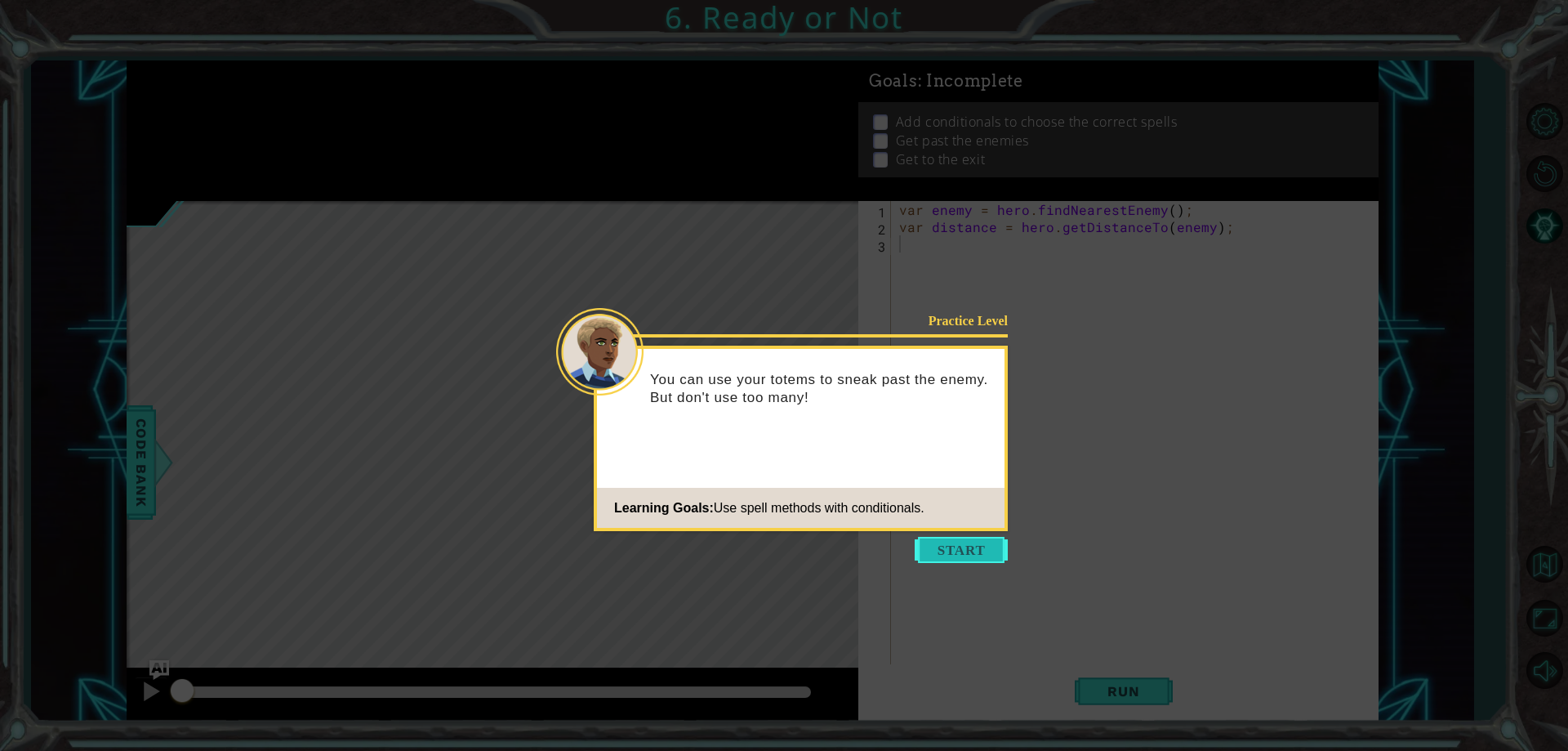
click at [961, 556] on button "Start" at bounding box center [961, 549] width 93 height 26
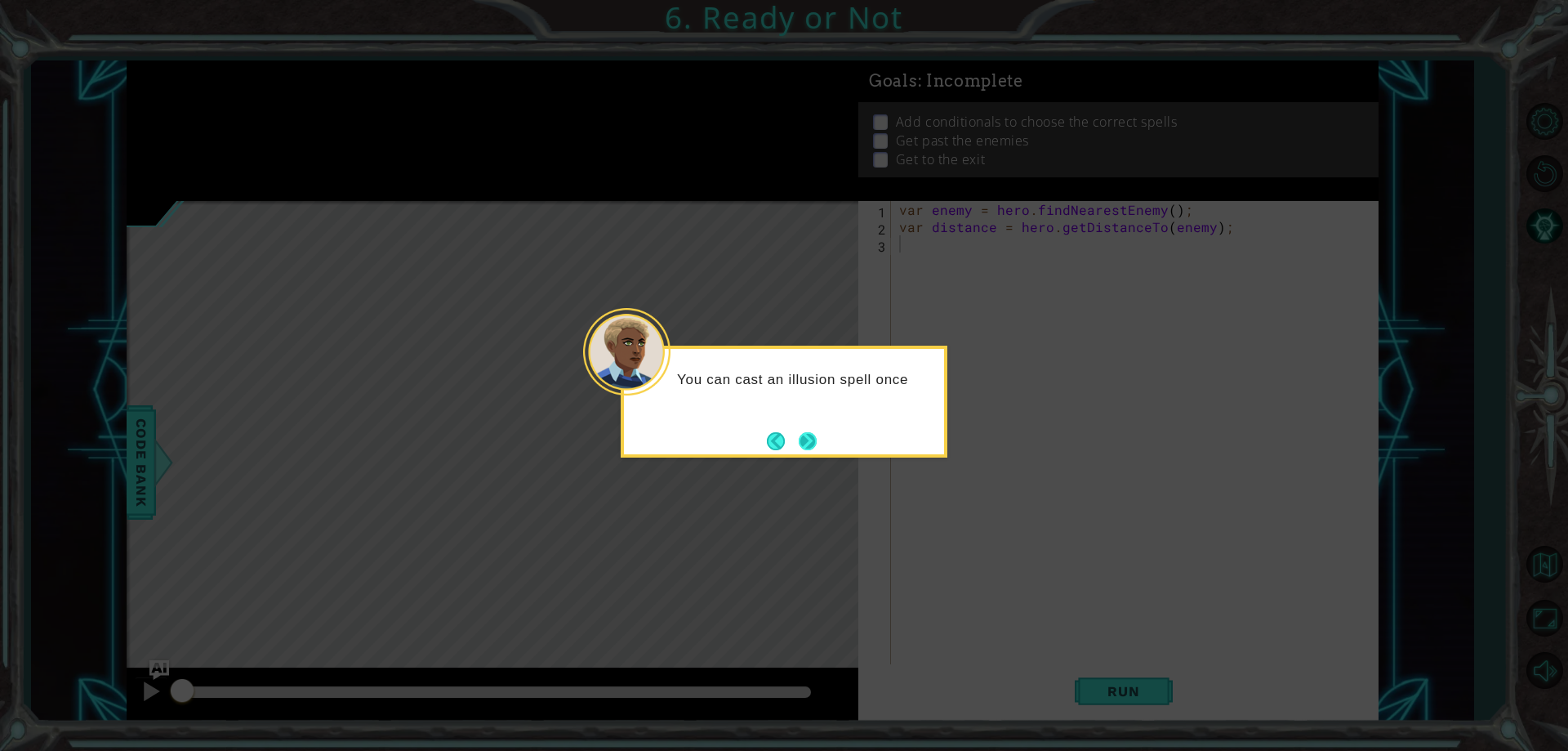
click at [799, 435] on button "Next" at bounding box center [809, 441] width 19 height 19
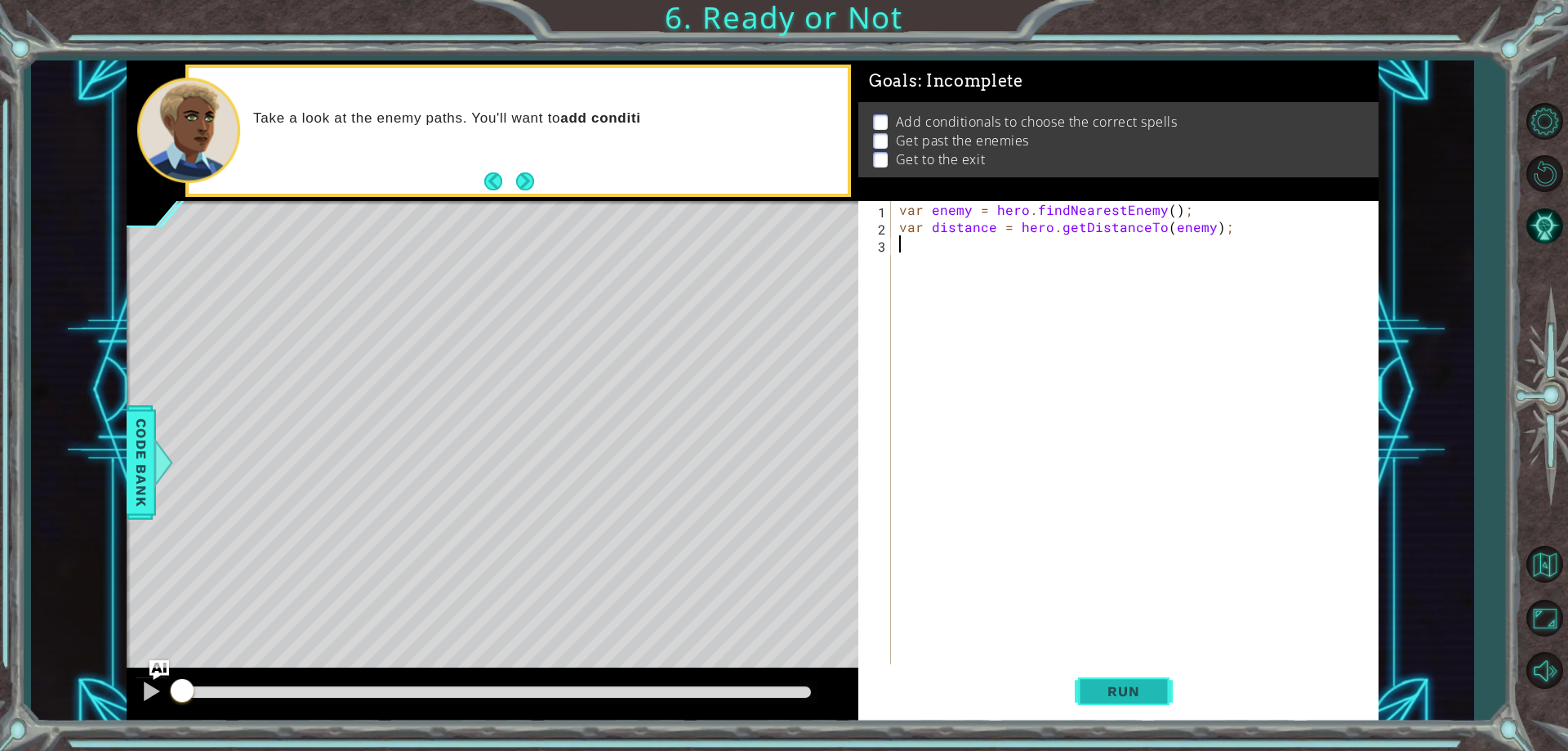
click at [1125, 696] on span "Run" at bounding box center [1123, 691] width 65 height 16
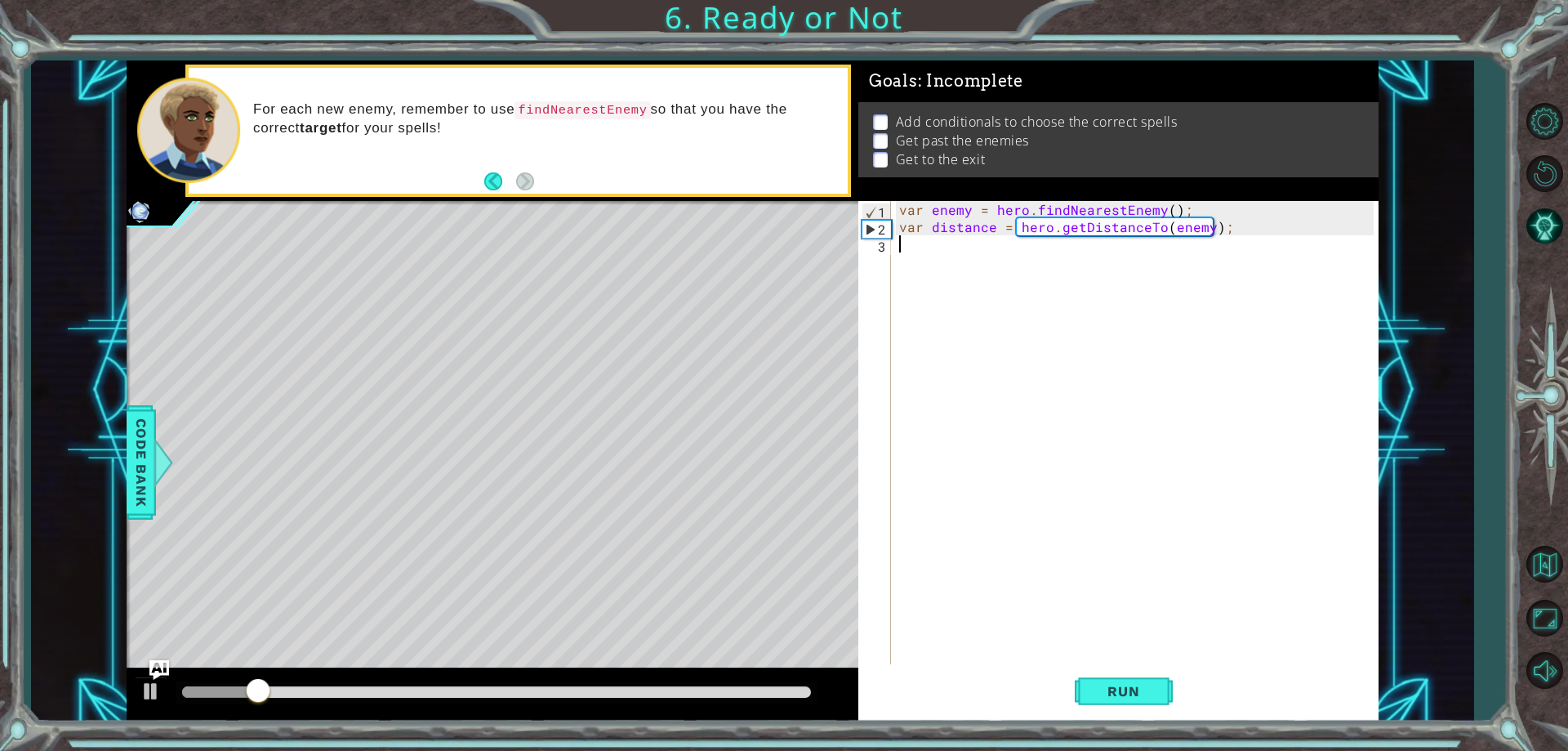
click at [938, 263] on div "var enemy = hero . findNearestEnemy ( ) ; var distance = hero . getDistanceTo (…" at bounding box center [1137, 450] width 485 height 498
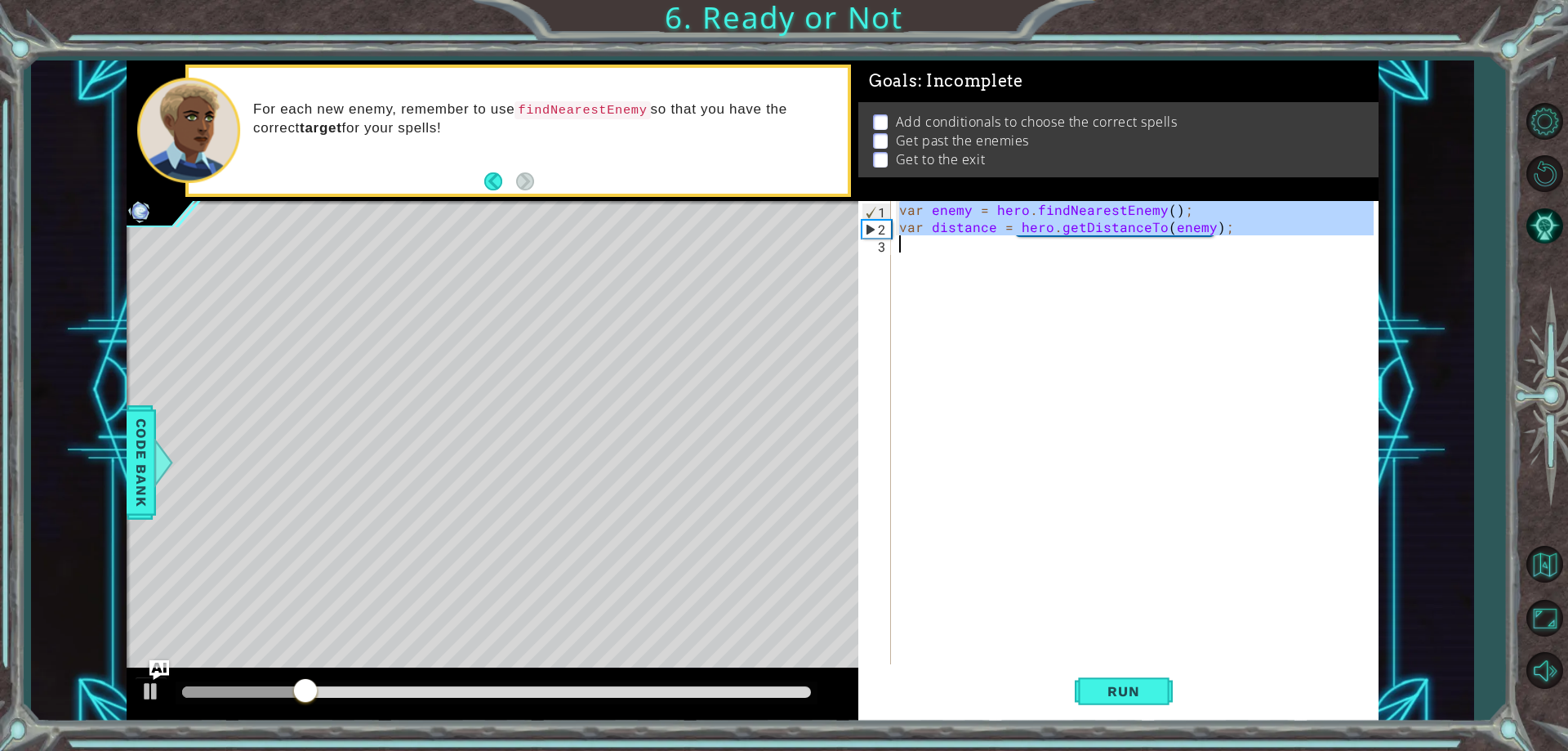
drag, startPoint x: 899, startPoint y: 203, endPoint x: 1258, endPoint y: 239, distance: 360.8
click at [1258, 239] on div "var enemy = hero . findNearestEnemy ( ) ; var distance = hero . getDistanceTo (…" at bounding box center [1137, 450] width 485 height 498
type textarea "var distance = hero.getDistanceTo(enemy);"
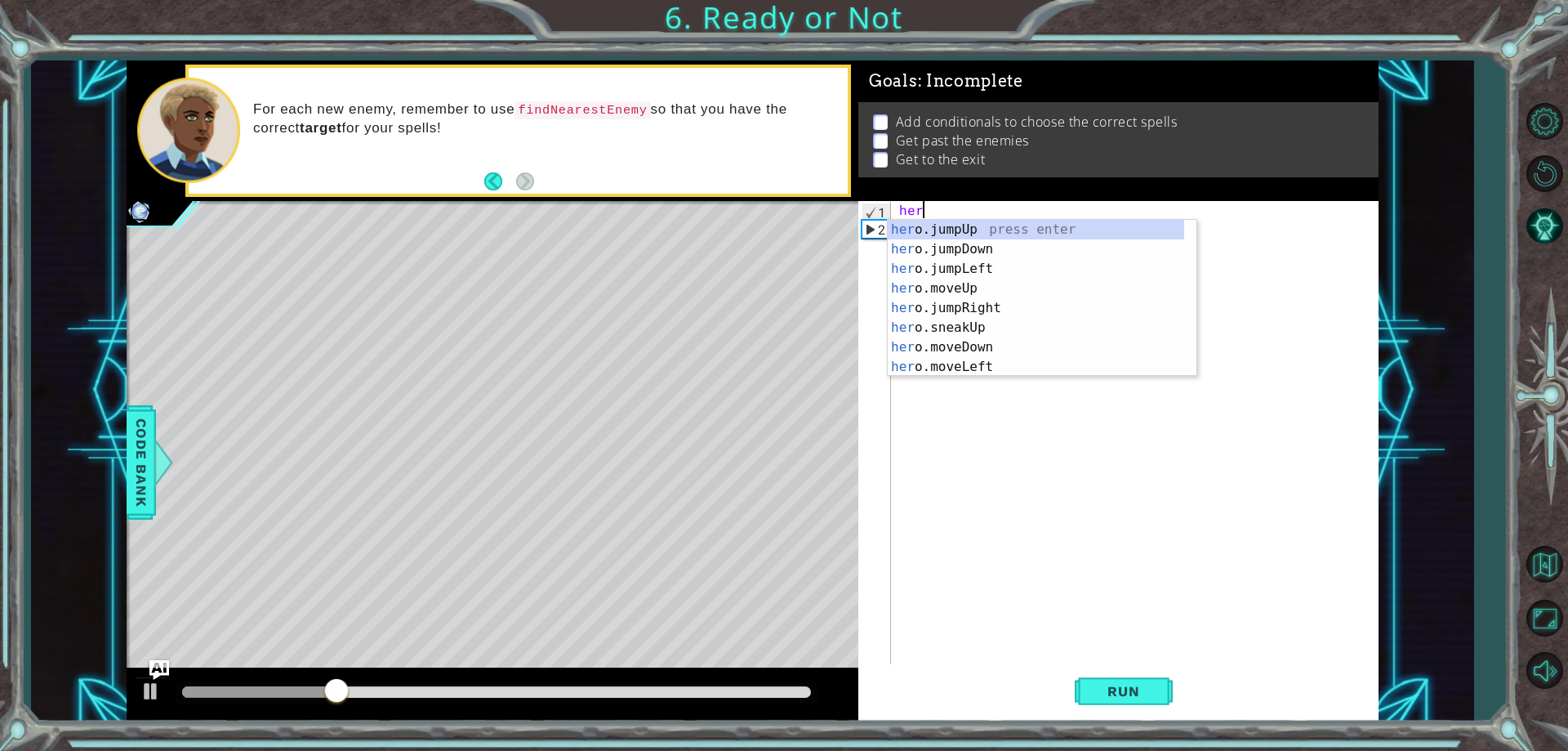
scroll to position [0, 1]
type textarea "hero"
click at [949, 236] on div "hero .jumpUp press enter hero .jumpDown press enter hero .jumpLeft press enter …" at bounding box center [1036, 318] width 296 height 196
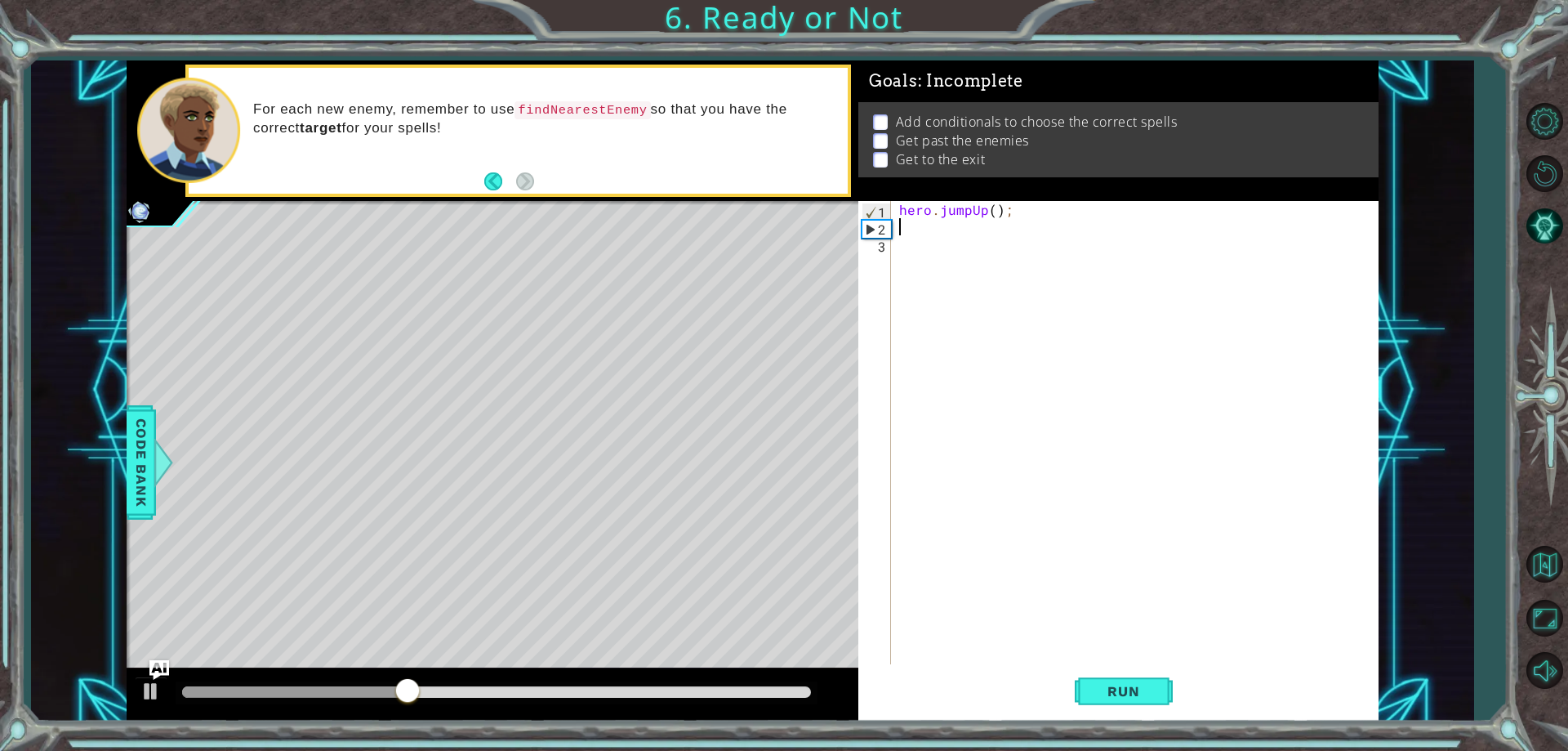
scroll to position [0, 0]
click at [995, 207] on div "hero . jumpUp ( ) ;" at bounding box center [1137, 450] width 485 height 498
type textarea "hero.jumpUp(2);"
click at [925, 223] on div "hero . jumpUp ( 2 ) ;" at bounding box center [1137, 450] width 485 height 498
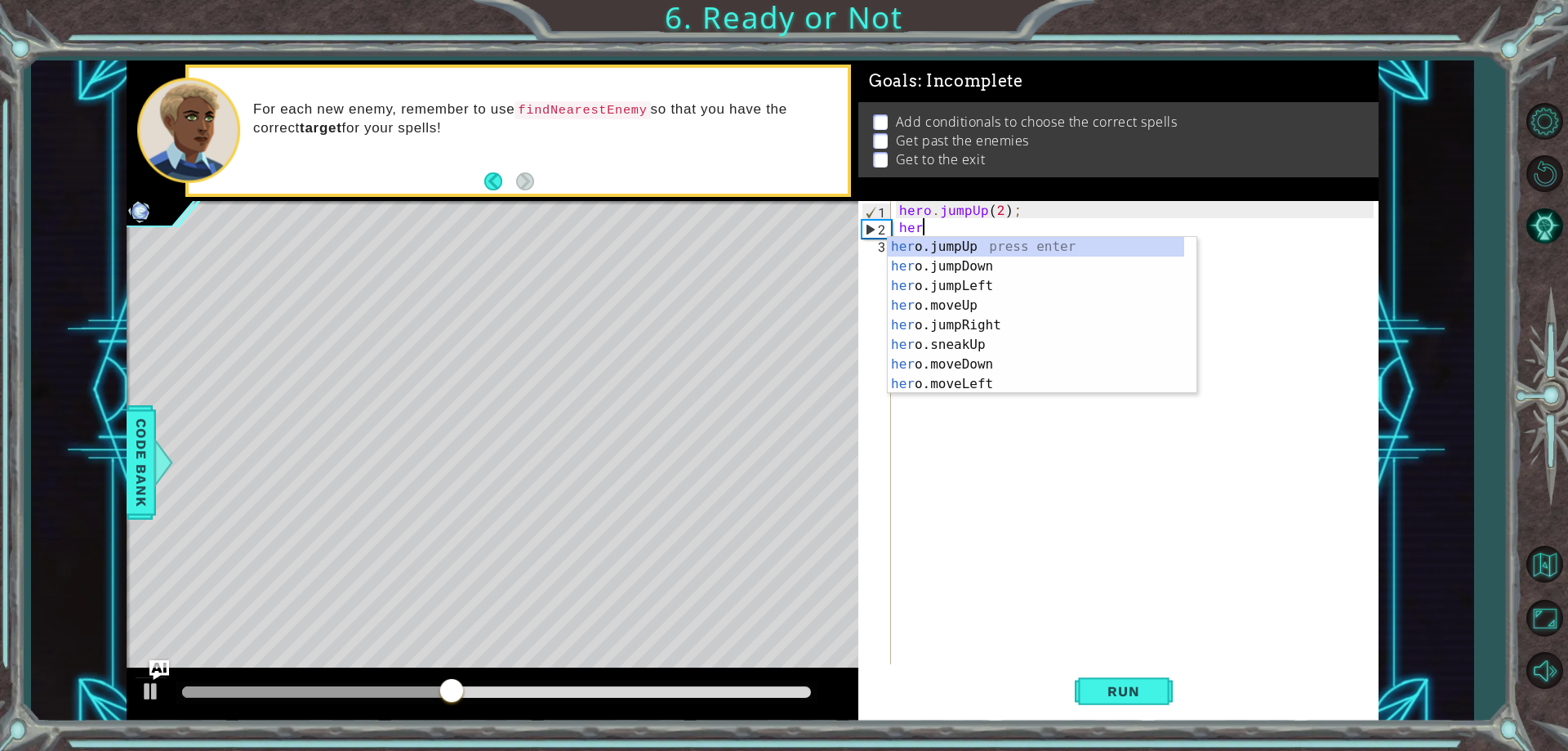
scroll to position [0, 1]
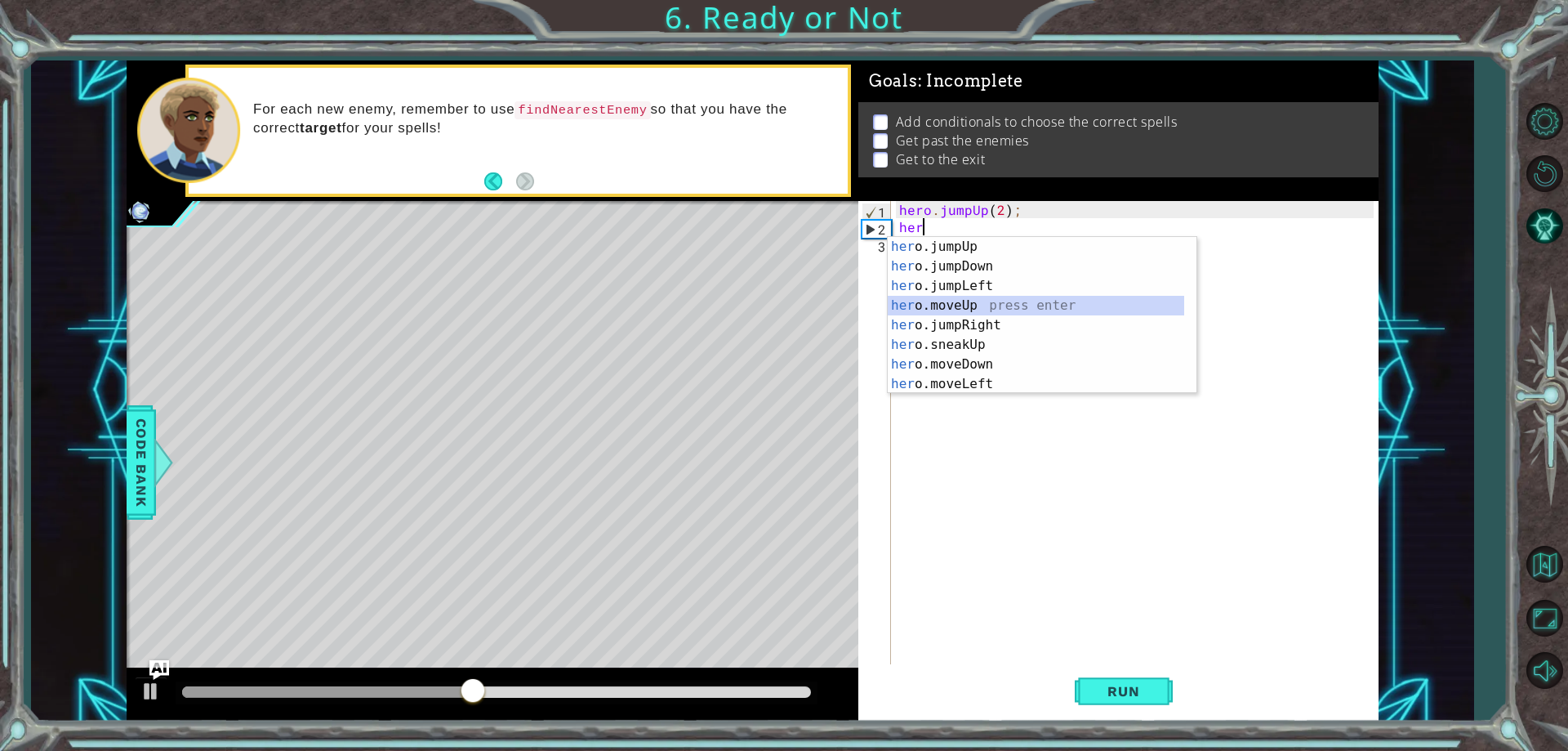
click at [985, 301] on div "her o.jumpUp press enter her o.jumpDown press enter her o.jumpLeft press enter …" at bounding box center [1036, 335] width 296 height 196
type textarea "hero.moveUp(1);"
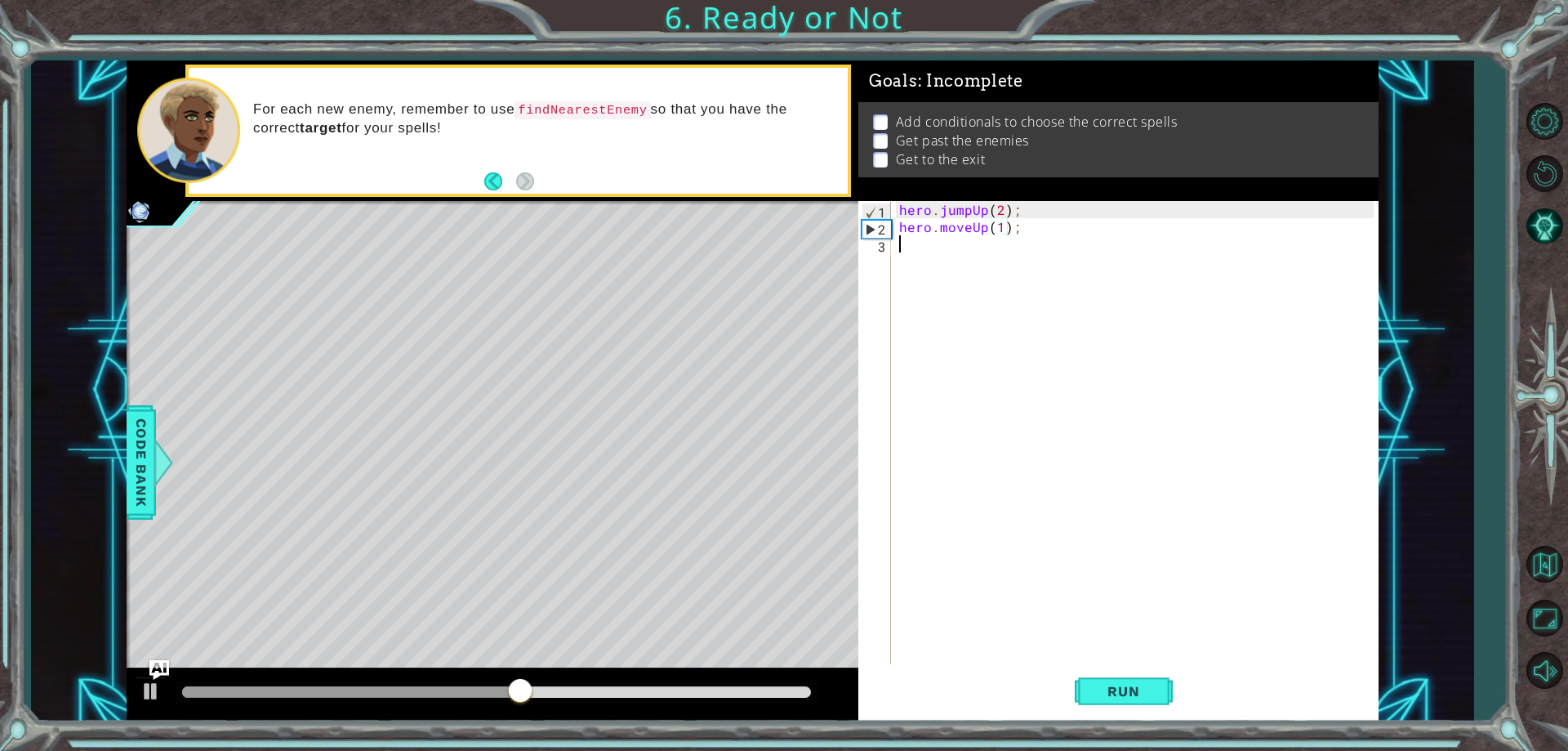
click at [962, 255] on div "hero . jumpUp ( 2 ) ; hero . moveUp ( 1 ) ;" at bounding box center [1137, 450] width 485 height 498
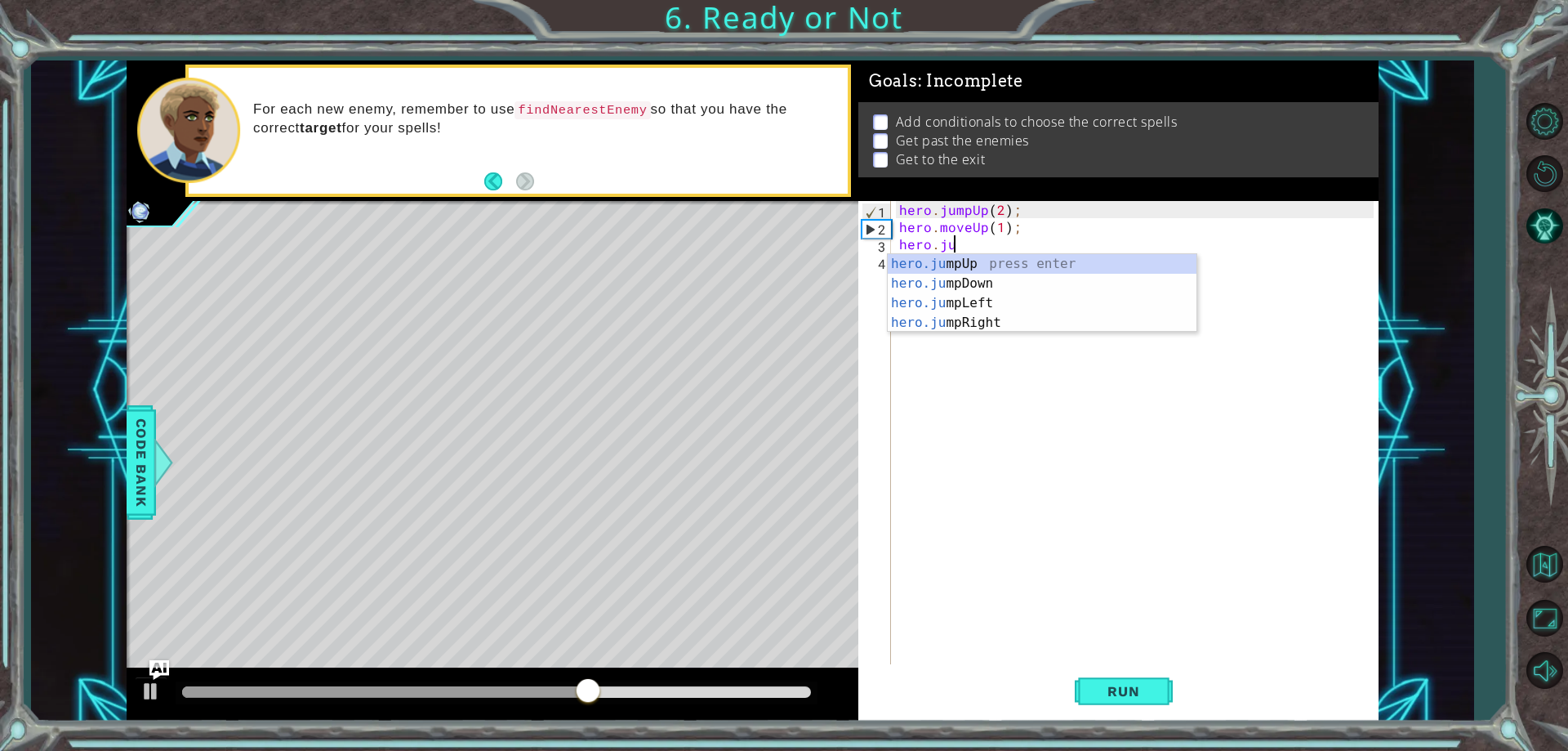
type textarea "hero.jum"
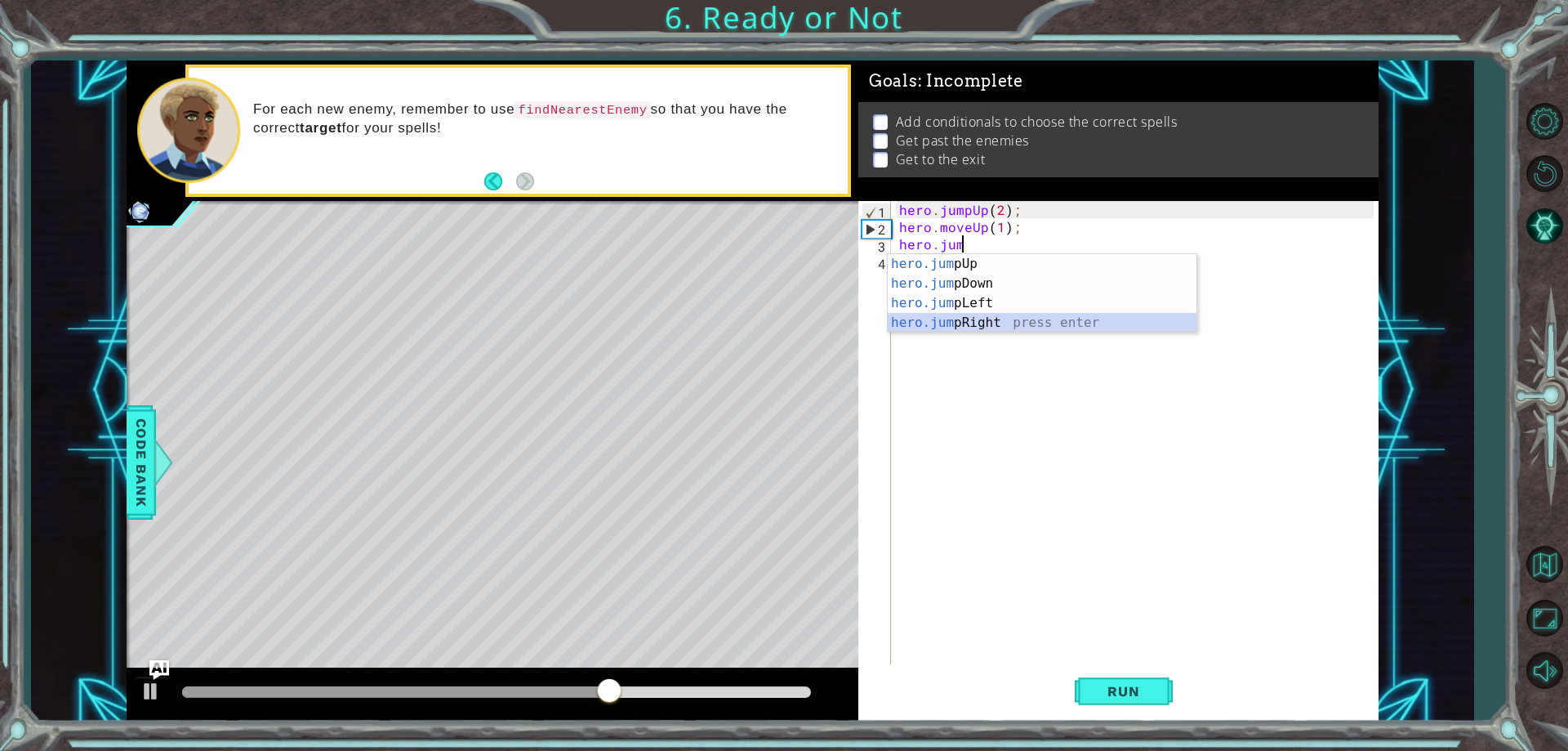
click at [971, 322] on div "hero.jum pUp press enter hero.jum pDown press enter hero.jum pLeft press enter …" at bounding box center [1042, 313] width 309 height 118
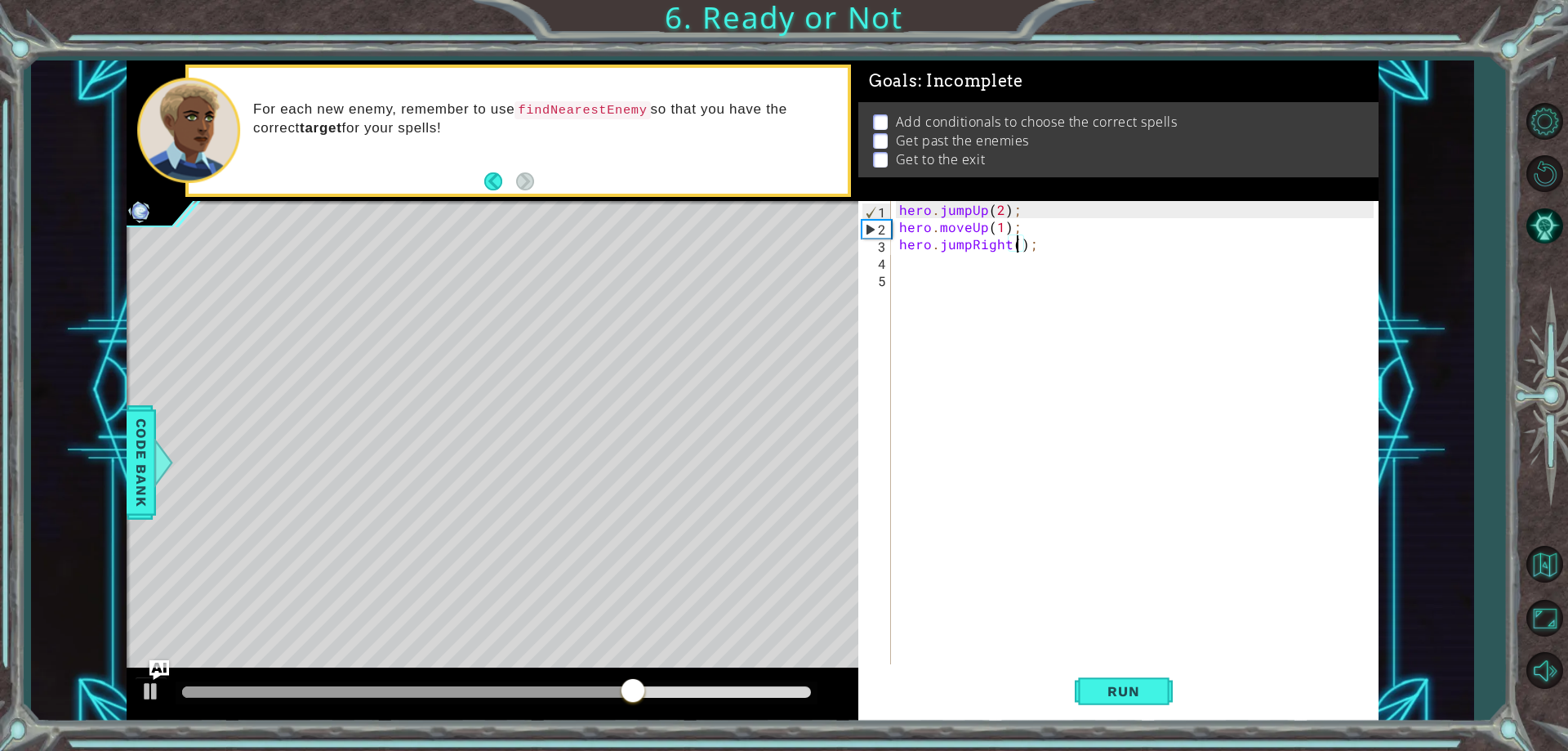
click at [1019, 239] on div "hero . jumpUp ( 2 ) ; hero . moveUp ( 1 ) ; hero . jumpRight ( ) ;" at bounding box center [1137, 450] width 485 height 498
type textarea "hero.jumpRight(2);"
click at [927, 262] on div "hero . jumpUp ( 2 ) ; hero . moveUp ( 1 ) ; hero . jumpRight ( 2 ) ;" at bounding box center [1137, 450] width 485 height 498
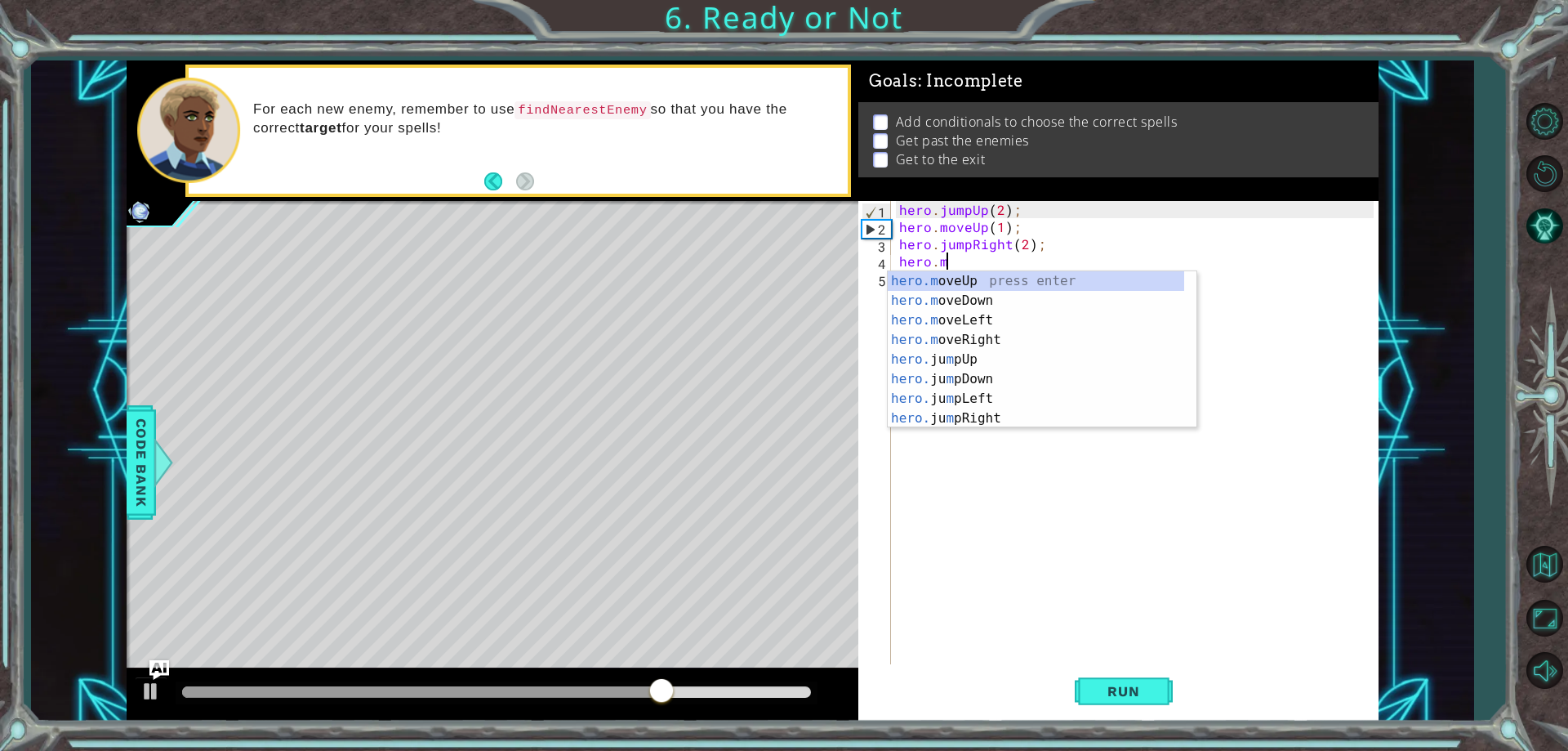
scroll to position [0, 3]
click at [971, 344] on div "[DOMAIN_NAME] veUp press enter [DOMAIN_NAME] veDown press enter [DOMAIN_NAME] v…" at bounding box center [1036, 369] width 296 height 196
type textarea "hero.moveRight(1);"
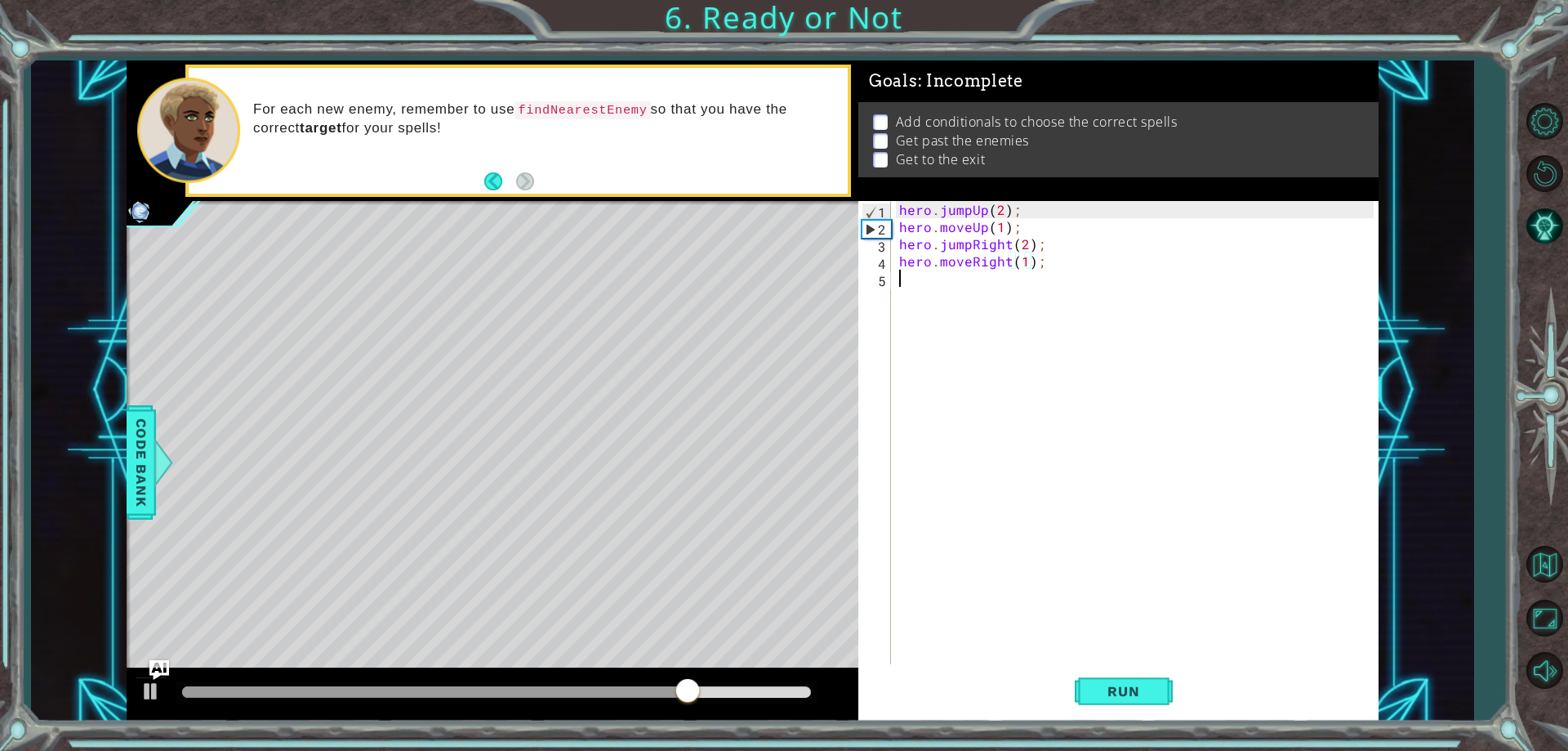
click at [953, 289] on div "hero . jumpUp ( 2 ) ; hero . moveUp ( 1 ) ; hero . jumpRight ( 2 ) ; hero . mov…" at bounding box center [1137, 450] width 485 height 498
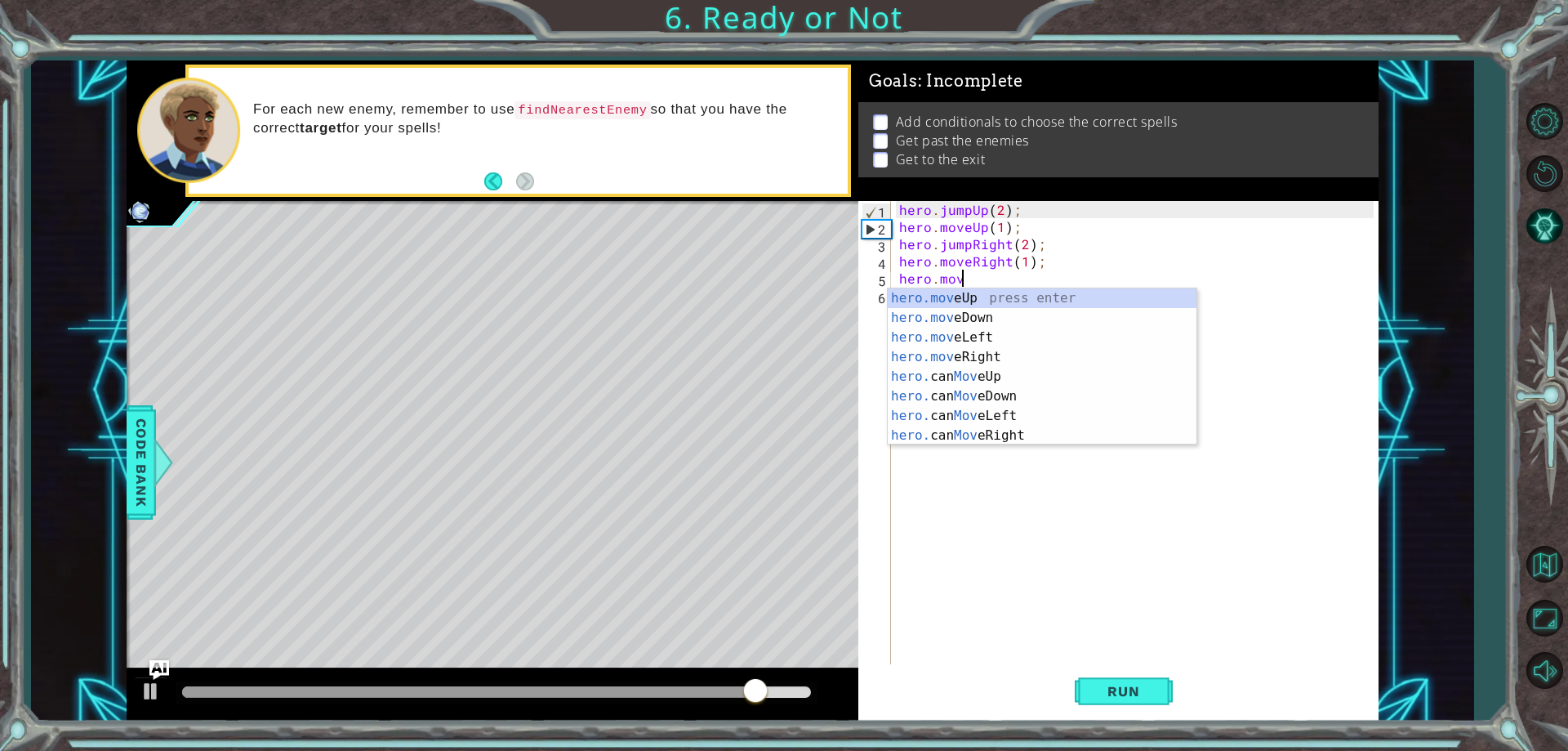
scroll to position [0, 3]
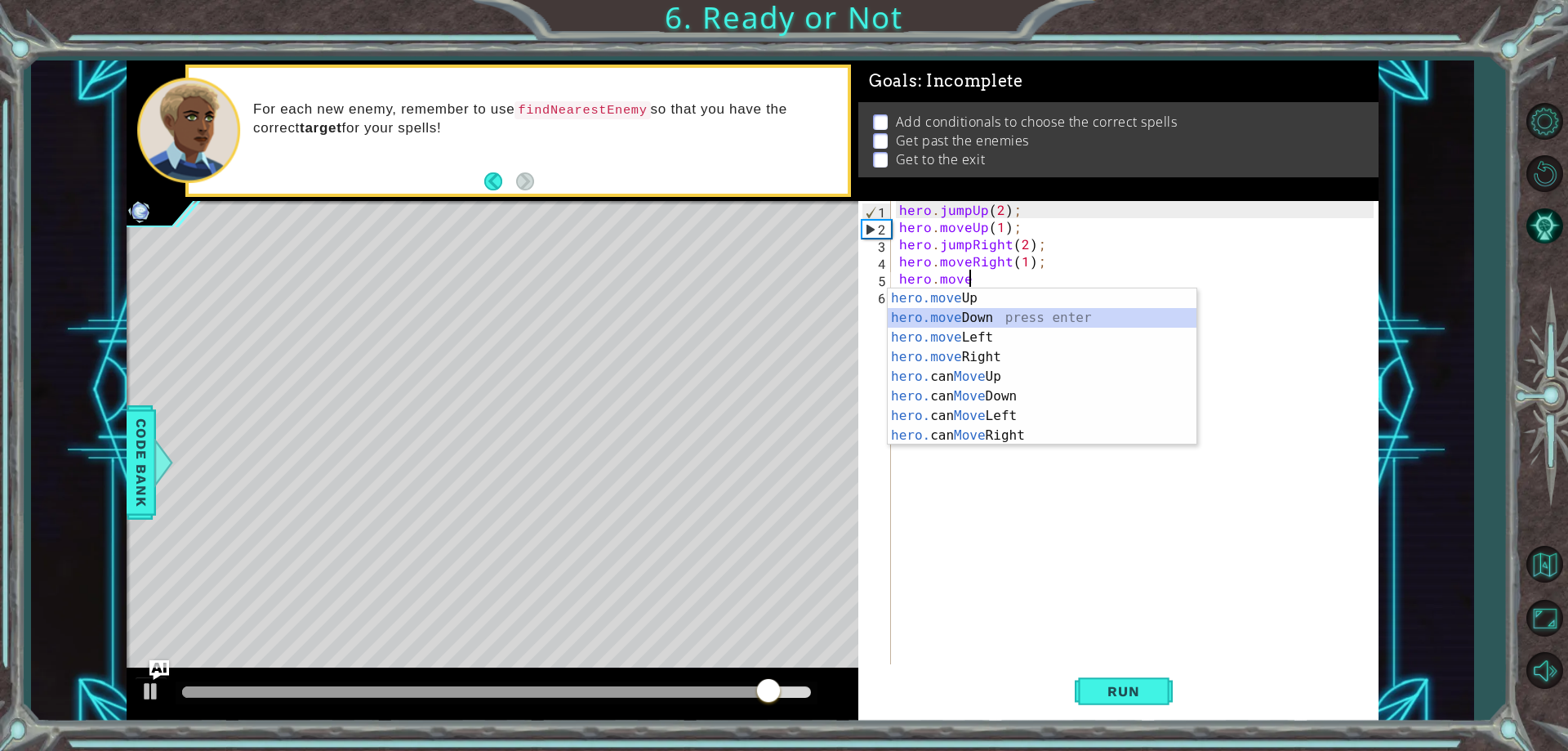
click at [960, 320] on div "hero.move Up press enter hero.move Down press enter hero.move Left press enter …" at bounding box center [1042, 387] width 309 height 196
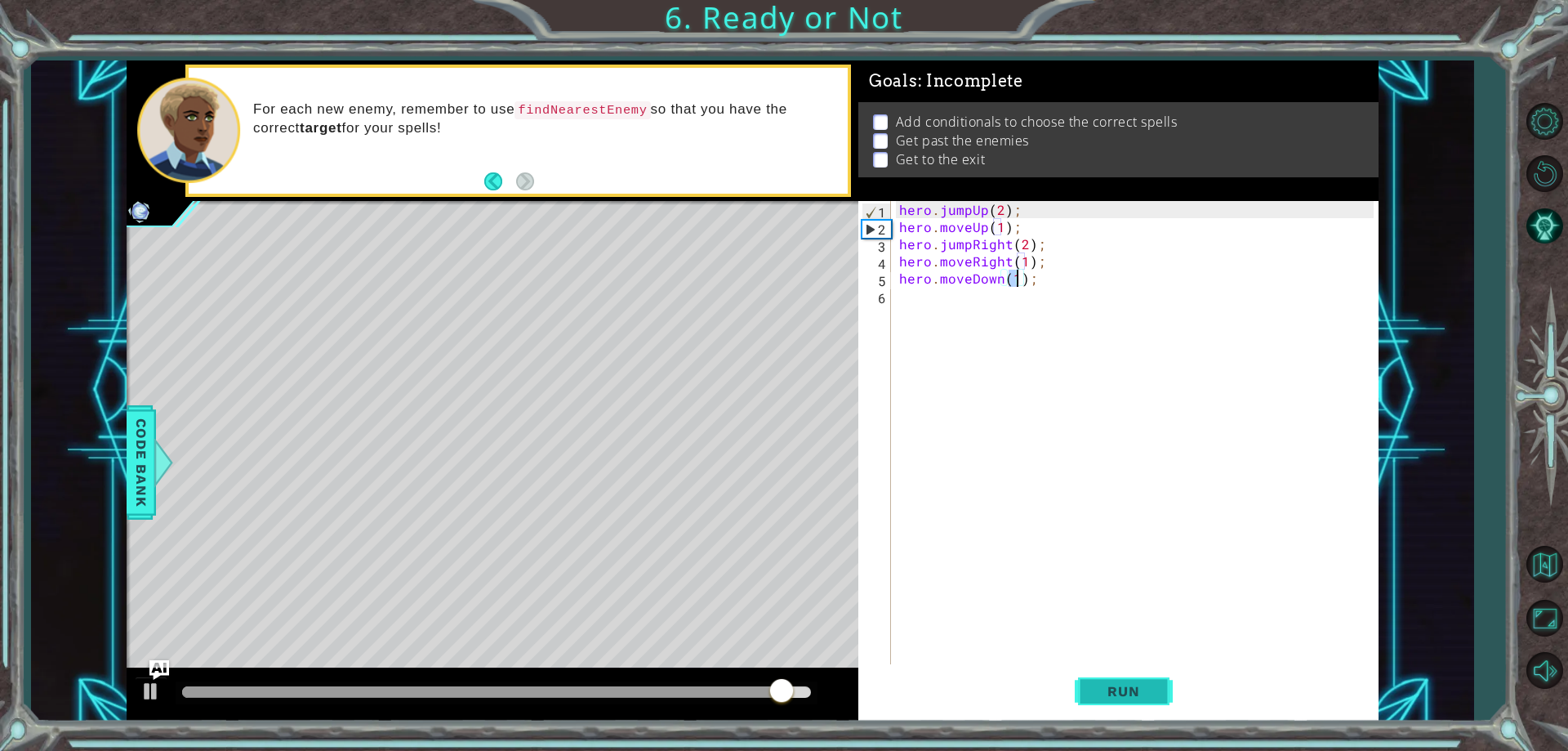
type textarea "hero.moveDown(1);"
click at [1125, 686] on span "Run" at bounding box center [1123, 691] width 65 height 16
click at [1038, 702] on div "Run" at bounding box center [1123, 692] width 520 height 53
click at [1083, 708] on button "Run" at bounding box center [1124, 692] width 98 height 53
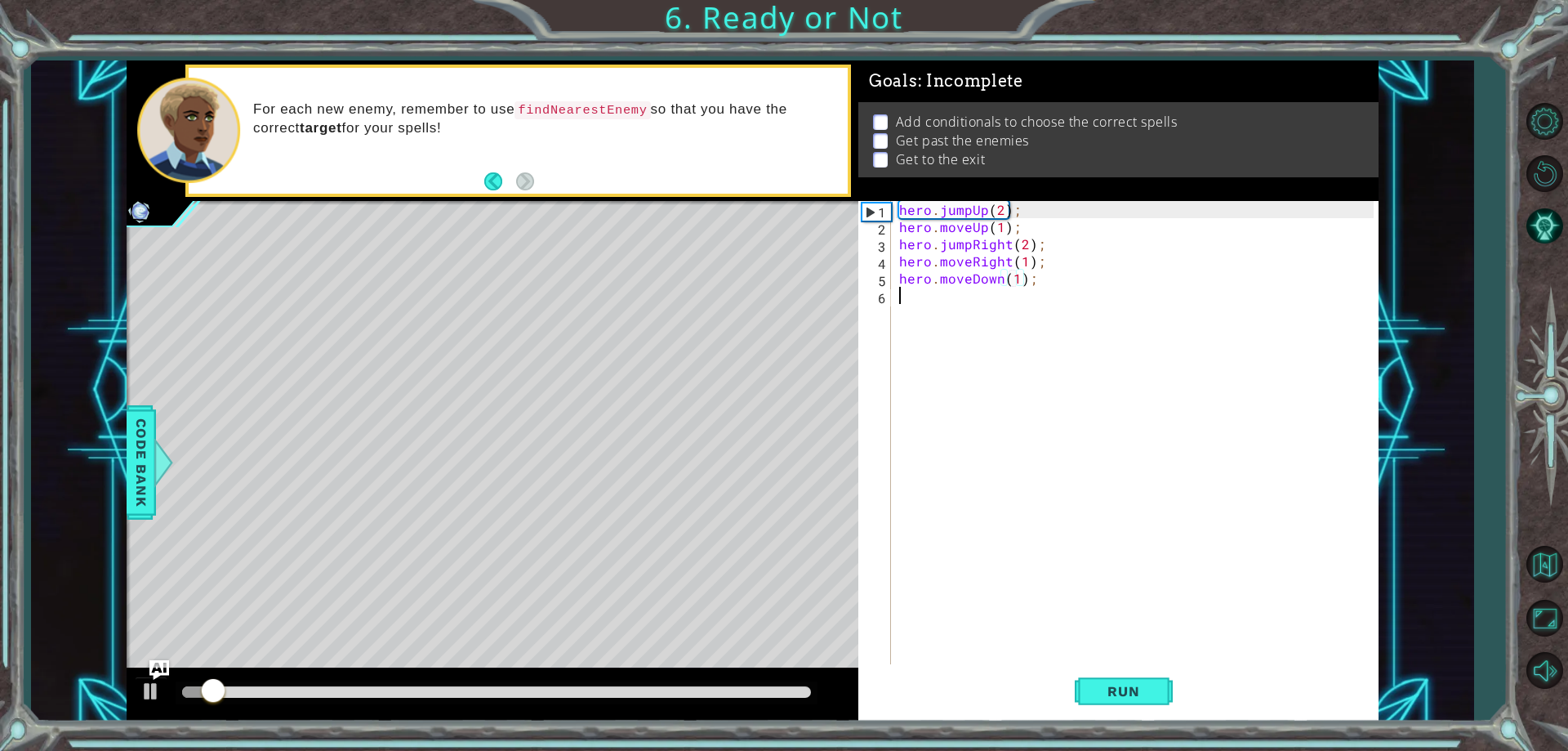
click at [917, 295] on div "hero . jumpUp ( 2 ) ; hero . moveUp ( 1 ) ; hero . jumpRight ( 2 ) ; hero . mov…" at bounding box center [1137, 450] width 485 height 498
paste textarea "i"
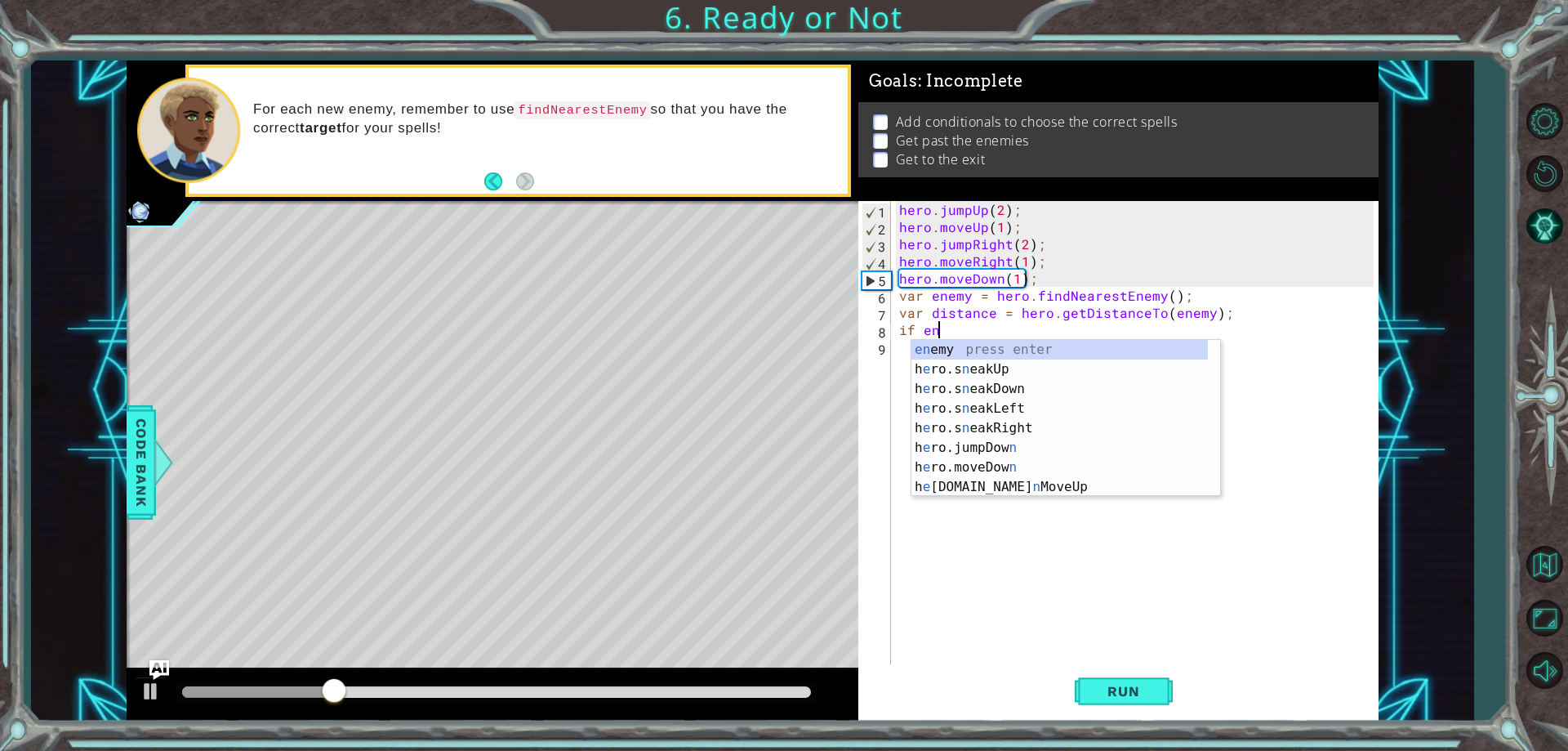
scroll to position [0, 2]
drag, startPoint x: 927, startPoint y: 342, endPoint x: 937, endPoint y: 320, distance: 24.2
click at [937, 320] on body "1 ההההההההההההההההההההההההההההההההההההההההההההההההההההההההההההההההההההההההההההה…" at bounding box center [784, 376] width 1568 height 751
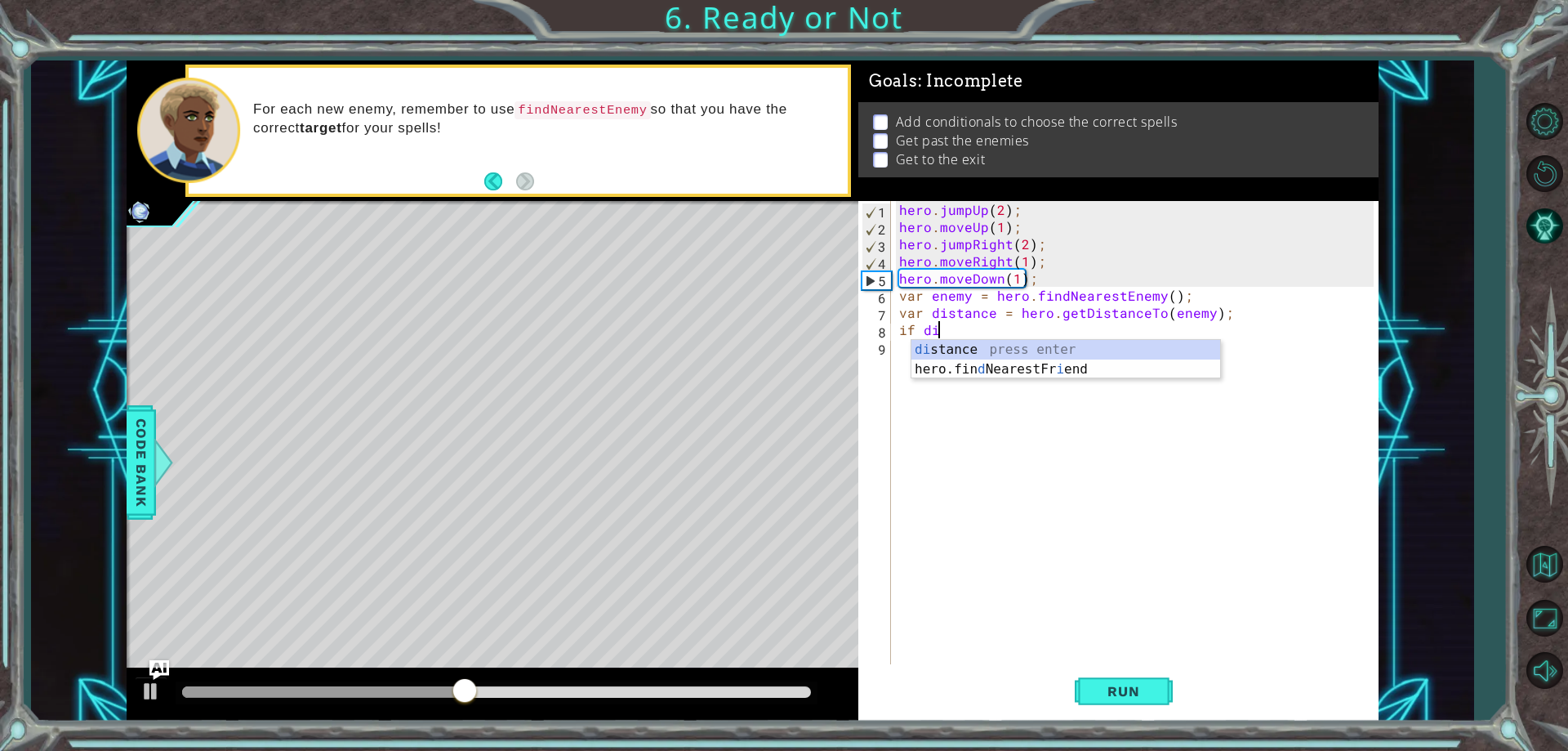
scroll to position [0, 3]
click at [967, 355] on div "dis tance press enter" at bounding box center [1065, 369] width 309 height 59
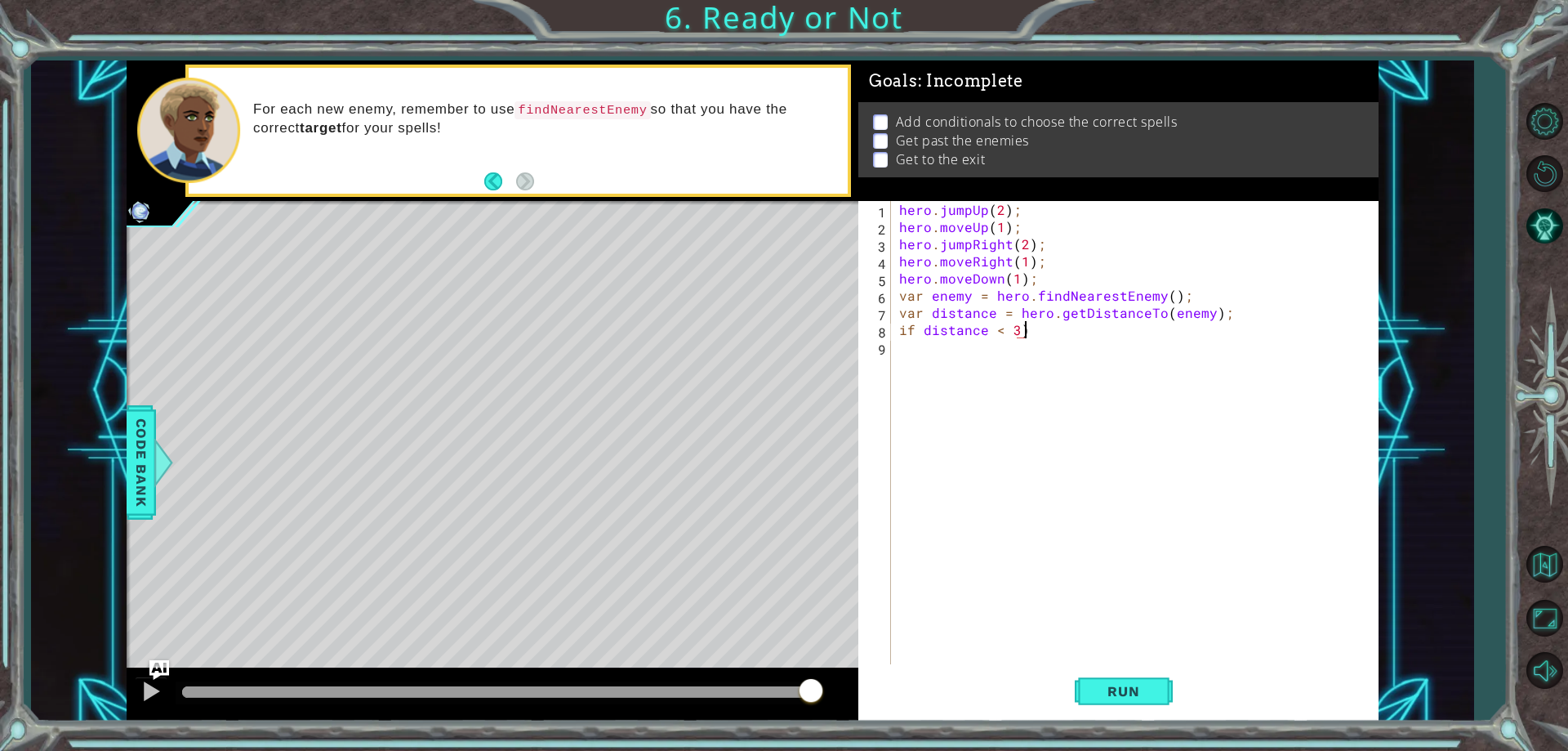
scroll to position [0, 8]
click at [920, 333] on div "hero . jumpUp ( 2 ) ; hero . moveUp ( 1 ) ; hero . jumpRight ( 2 ) ; hero . mov…" at bounding box center [1137, 450] width 485 height 498
type textarea "if (distance < 3)"
click at [937, 343] on div "hero . jumpUp ( 2 ) ; hero . moveUp ( 1 ) ; hero . jumpRight ( 2 ) ; hero . mov…" at bounding box center [1137, 450] width 485 height 498
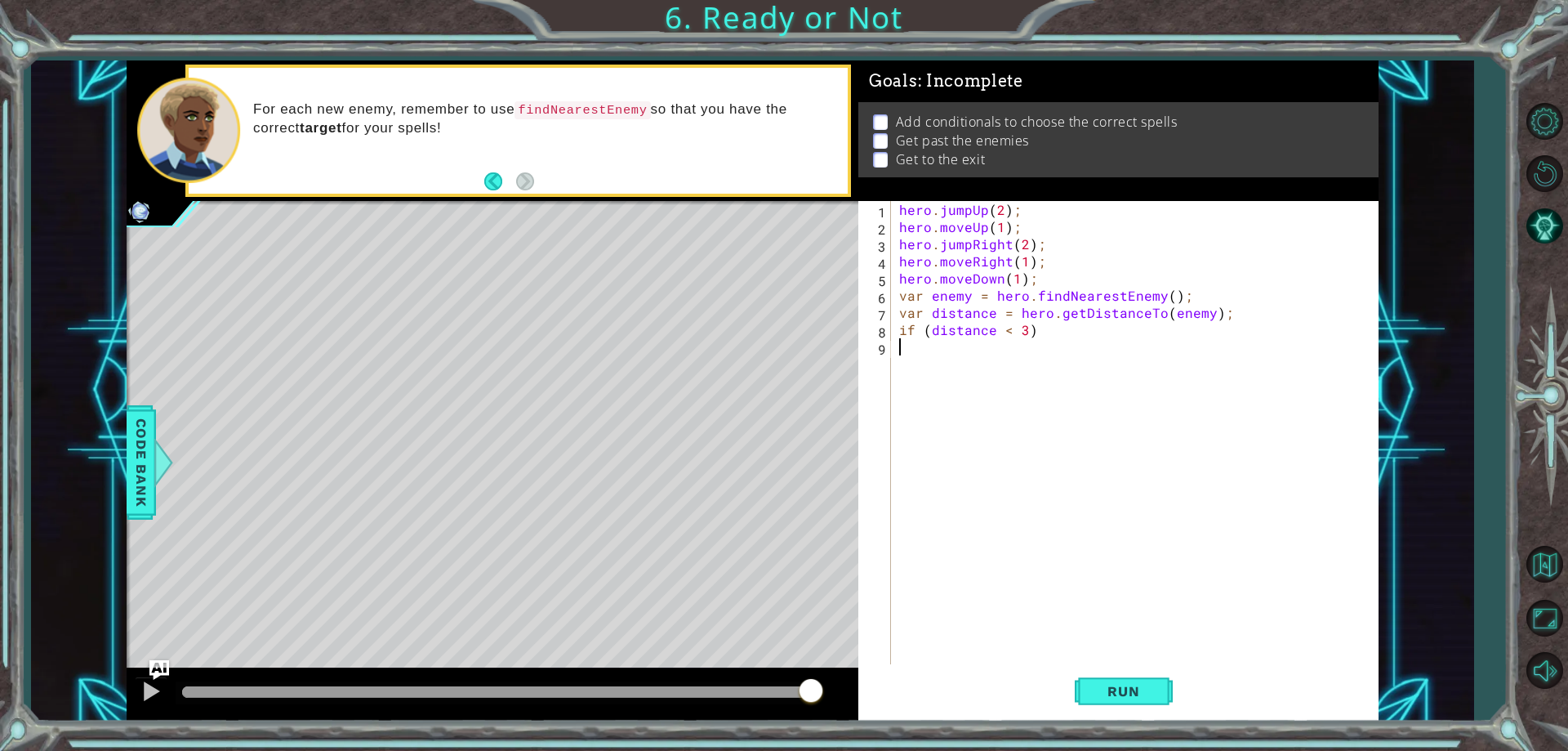
scroll to position [0, 0]
click at [1048, 333] on div "hero . jumpUp ( 2 ) ; hero . moveUp ( 1 ) ; hero . jumpRight ( 2 ) ; hero . mov…" at bounding box center [1137, 450] width 485 height 498
type textarea "if (distance < 3) {"
click at [1000, 355] on div "hero . jumpUp ( 2 ) ; hero . moveUp ( 1 ) ; hero . jumpRight ( 2 ) ; hero . mov…" at bounding box center [1137, 450] width 485 height 498
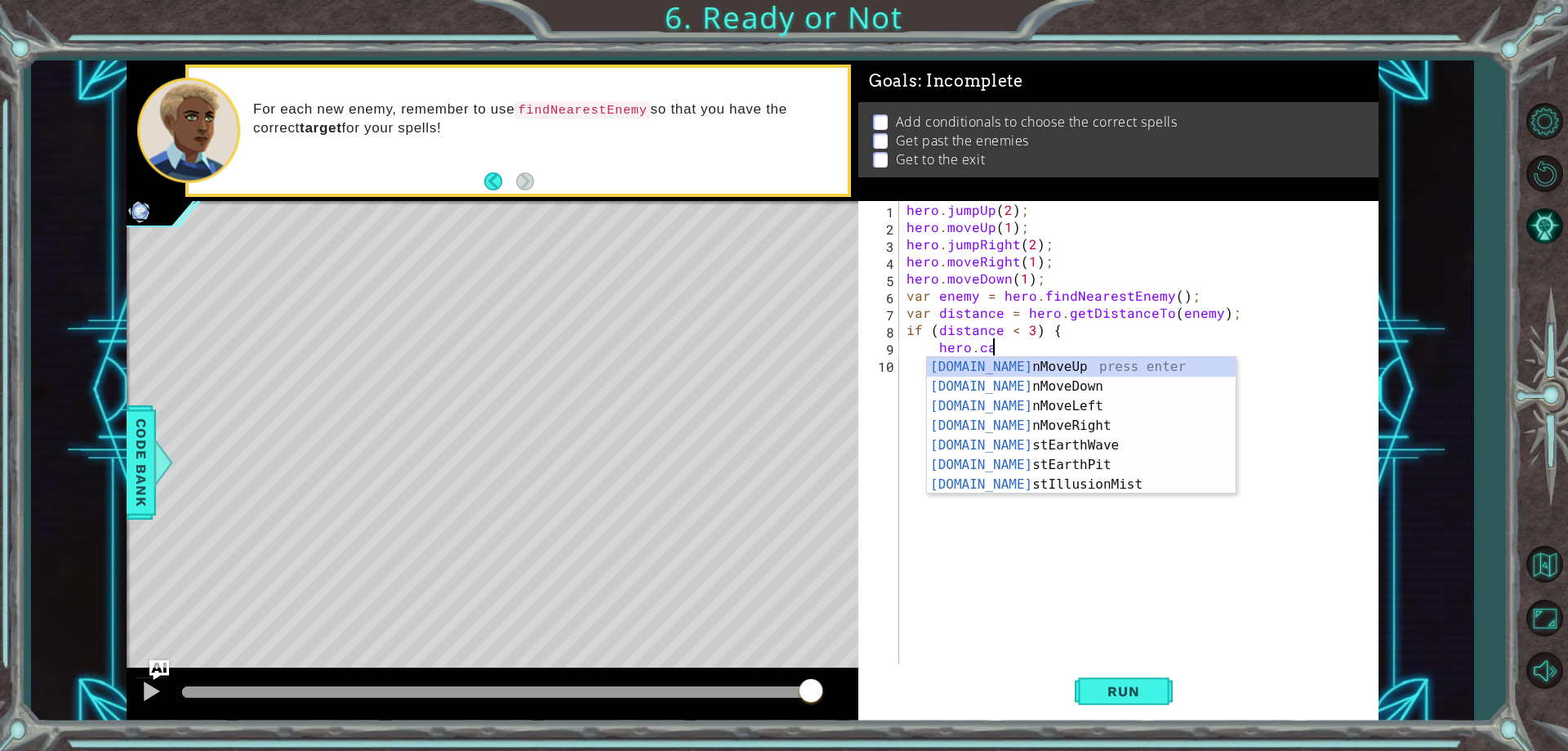
scroll to position [0, 5]
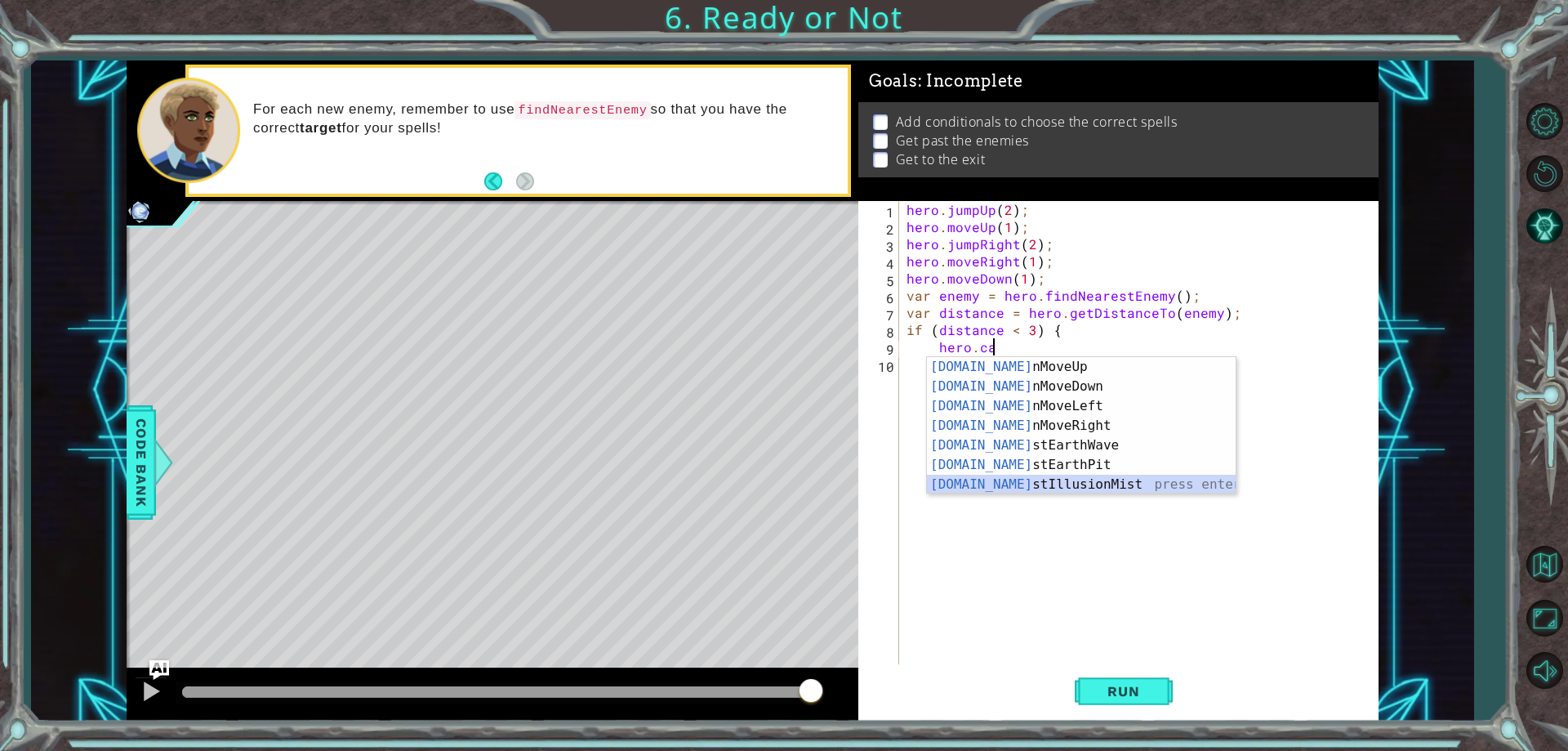
click at [1037, 481] on div "[DOMAIN_NAME] nMoveUp press enter [DOMAIN_NAME] nMoveDown press enter [DOMAIN_N…" at bounding box center [1081, 444] width 309 height 177
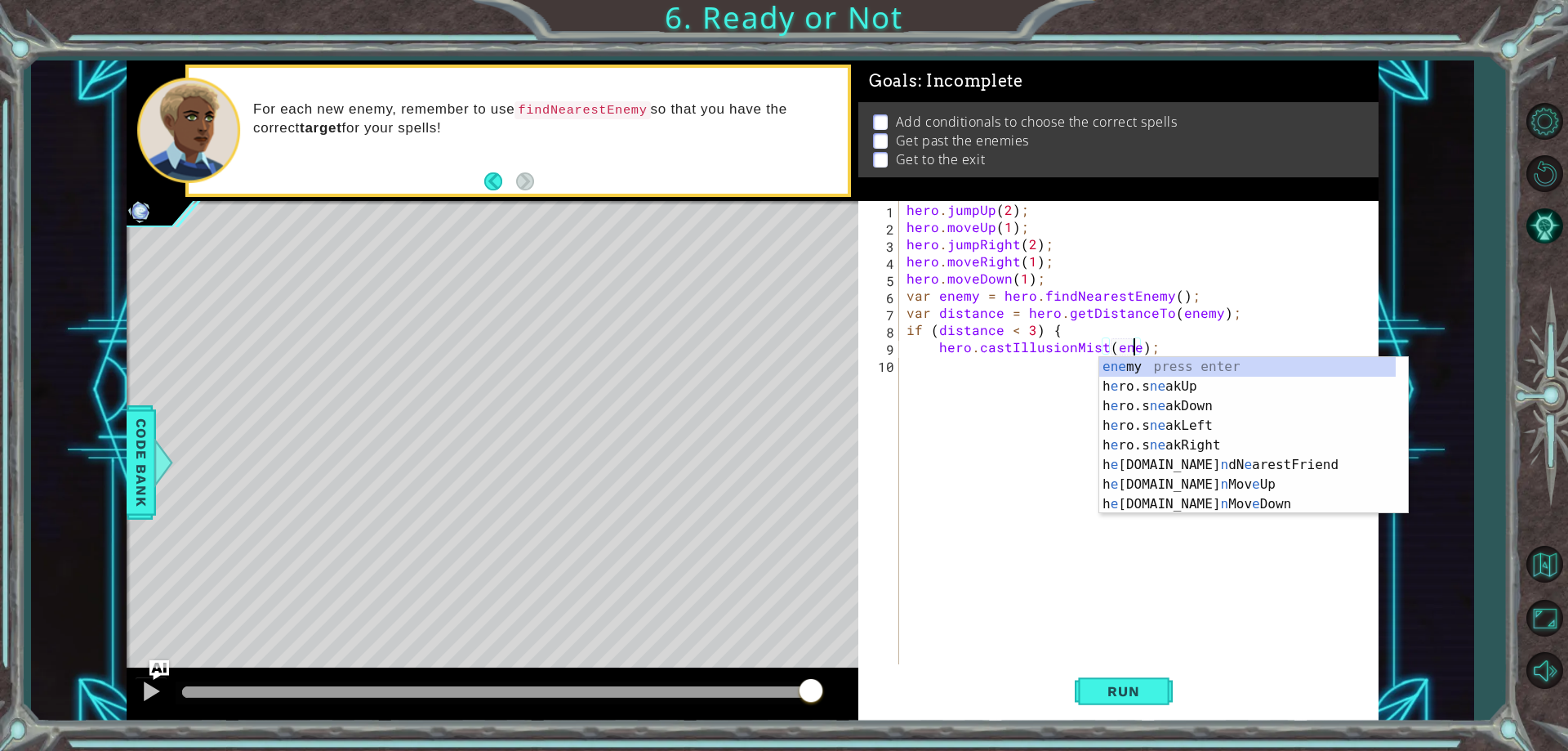
scroll to position [0, 15]
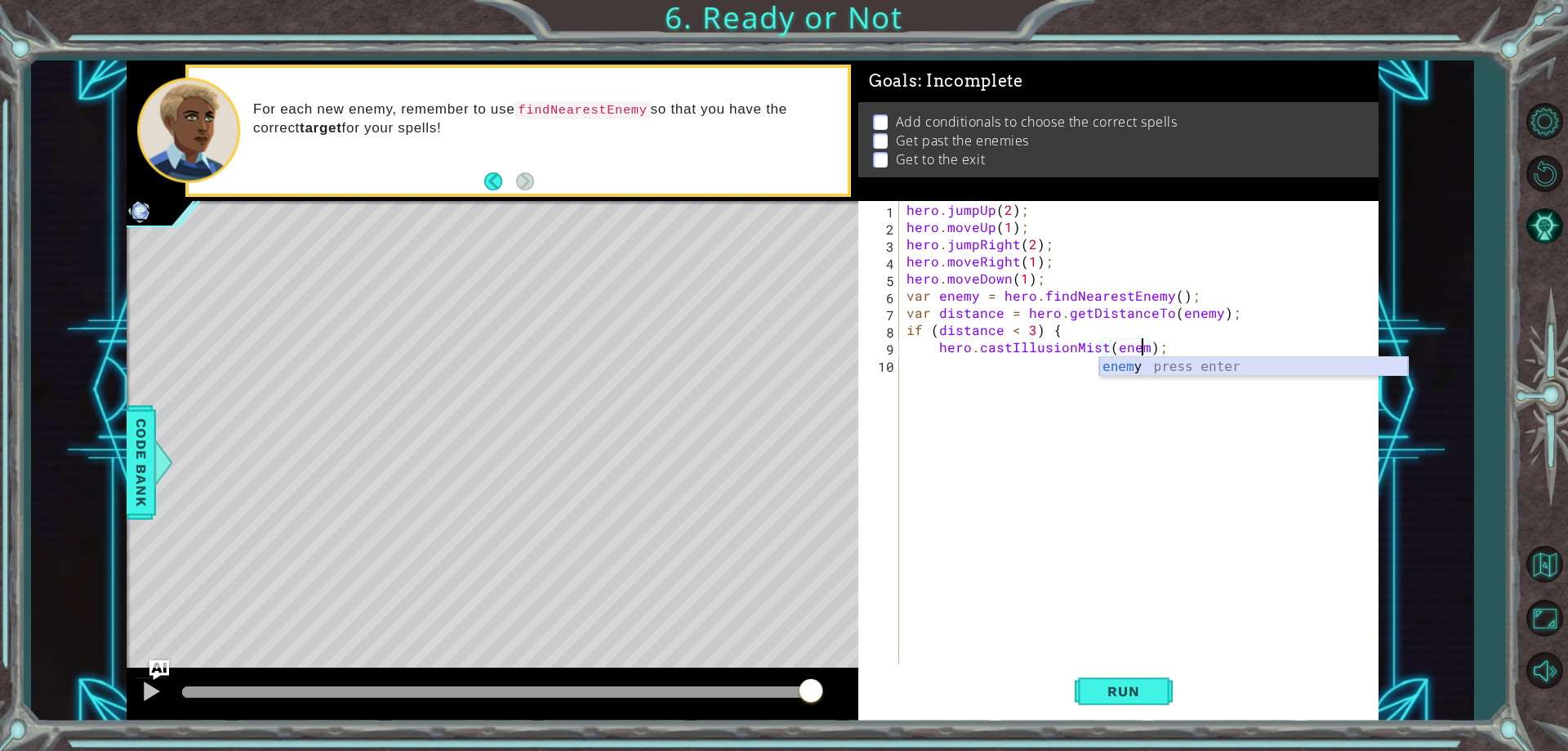
click at [1162, 369] on div "enem y press enter" at bounding box center [1254, 386] width 309 height 59
type textarea "hero.castIllusionMist(enemy);"
click at [993, 369] on div "hero . jumpUp ( 2 ) ; hero . moveUp ( 1 ) ; hero . jumpRight ( 2 ) ; hero . mov…" at bounding box center [1142, 450] width 478 height 498
type textarea "}"
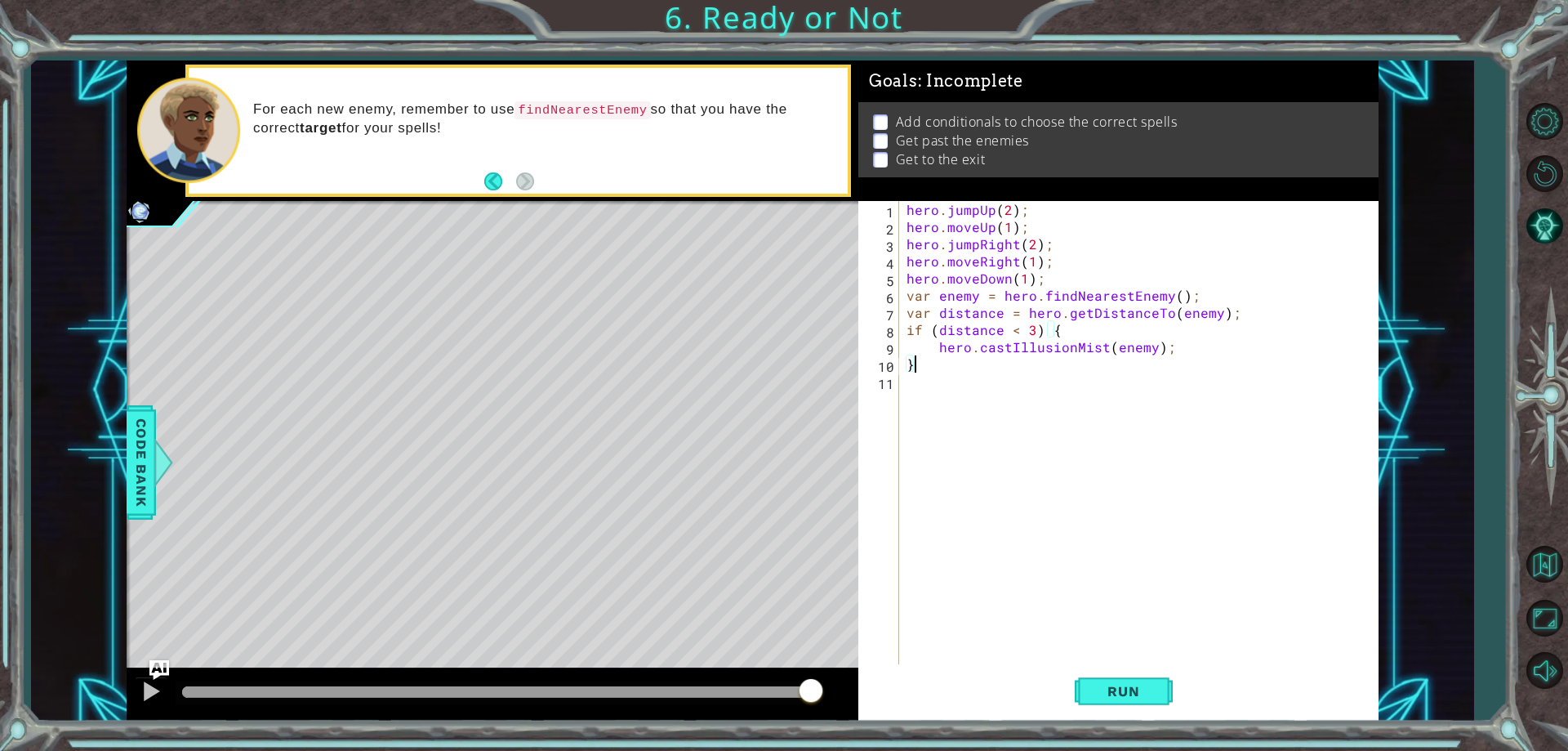
click at [993, 390] on div "hero . jumpUp ( 2 ) ; hero . moveUp ( 1 ) ; hero . jumpRight ( 2 ) ; hero . mov…" at bounding box center [1142, 450] width 478 height 498
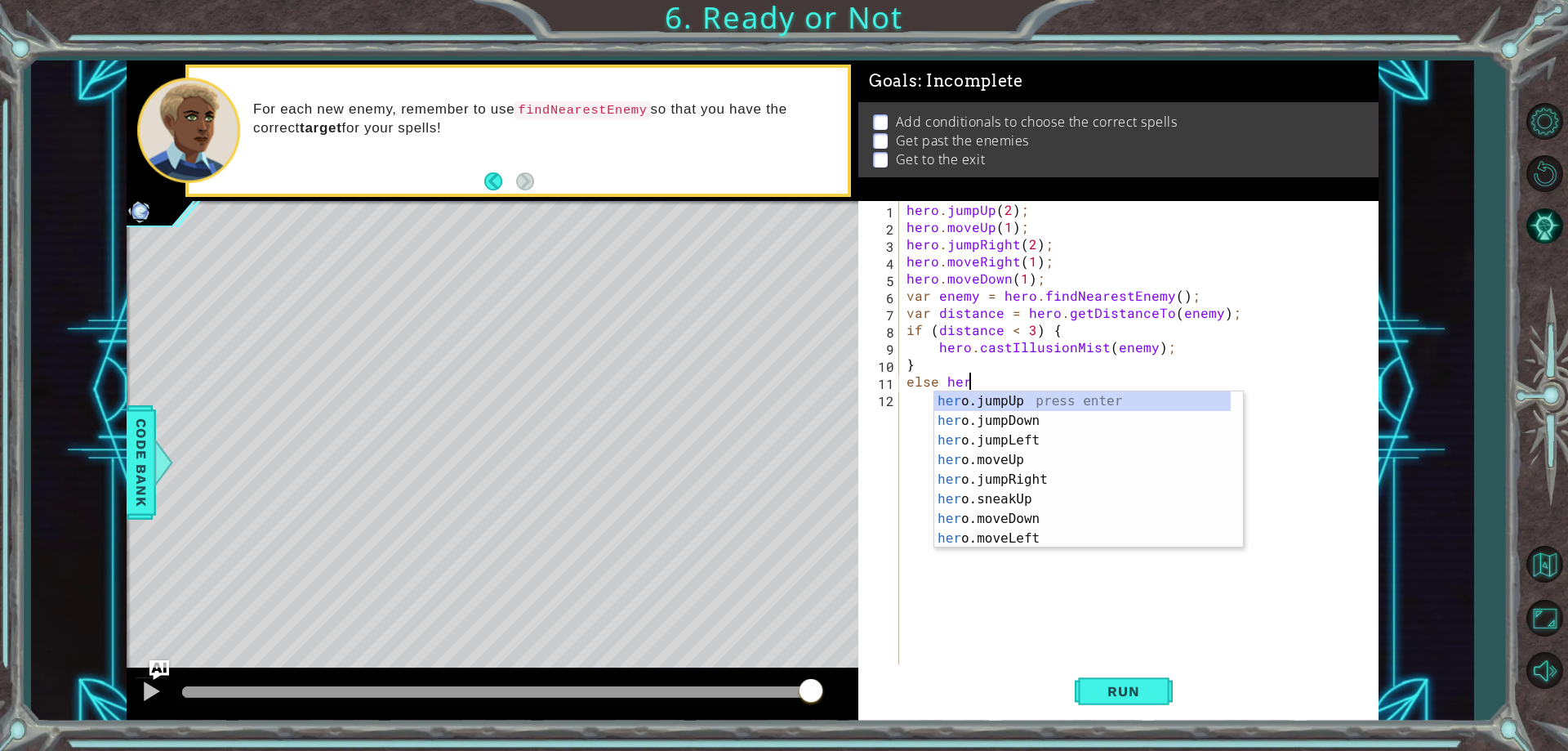
scroll to position [0, 3]
type textarea "else hero"
click at [1028, 422] on div "hero .jumpUp press enter hero .jumpDown press enter hero .jumpLeft press enter …" at bounding box center [1082, 489] width 296 height 196
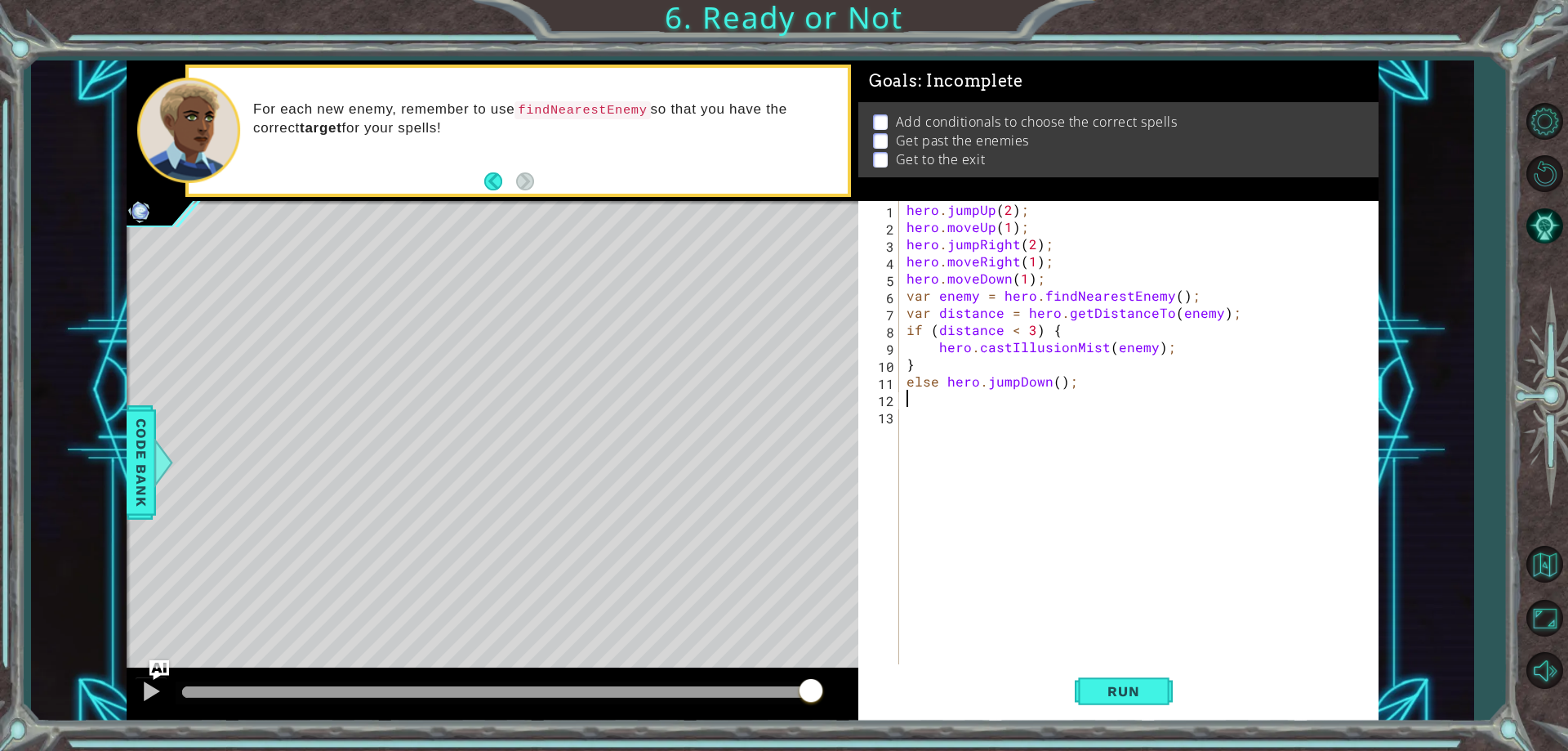
click at [1051, 384] on div "hero . jumpUp ( 2 ) ; hero . moveUp ( 1 ) ; hero . jumpRight ( 2 ) ; hero . mov…" at bounding box center [1142, 450] width 478 height 498
click at [1053, 383] on div "hero . jumpUp ( 2 ) ; hero . moveUp ( 1 ) ; hero . jumpRight ( 2 ) ; hero . mov…" at bounding box center [1142, 450] width 478 height 498
type textarea "else hero.jumpDown(2);"
click at [1046, 391] on div "hero . jumpUp ( 2 ) ; hero . moveUp ( 1 ) ; hero . jumpRight ( 2 ) ; hero . mov…" at bounding box center [1142, 450] width 478 height 498
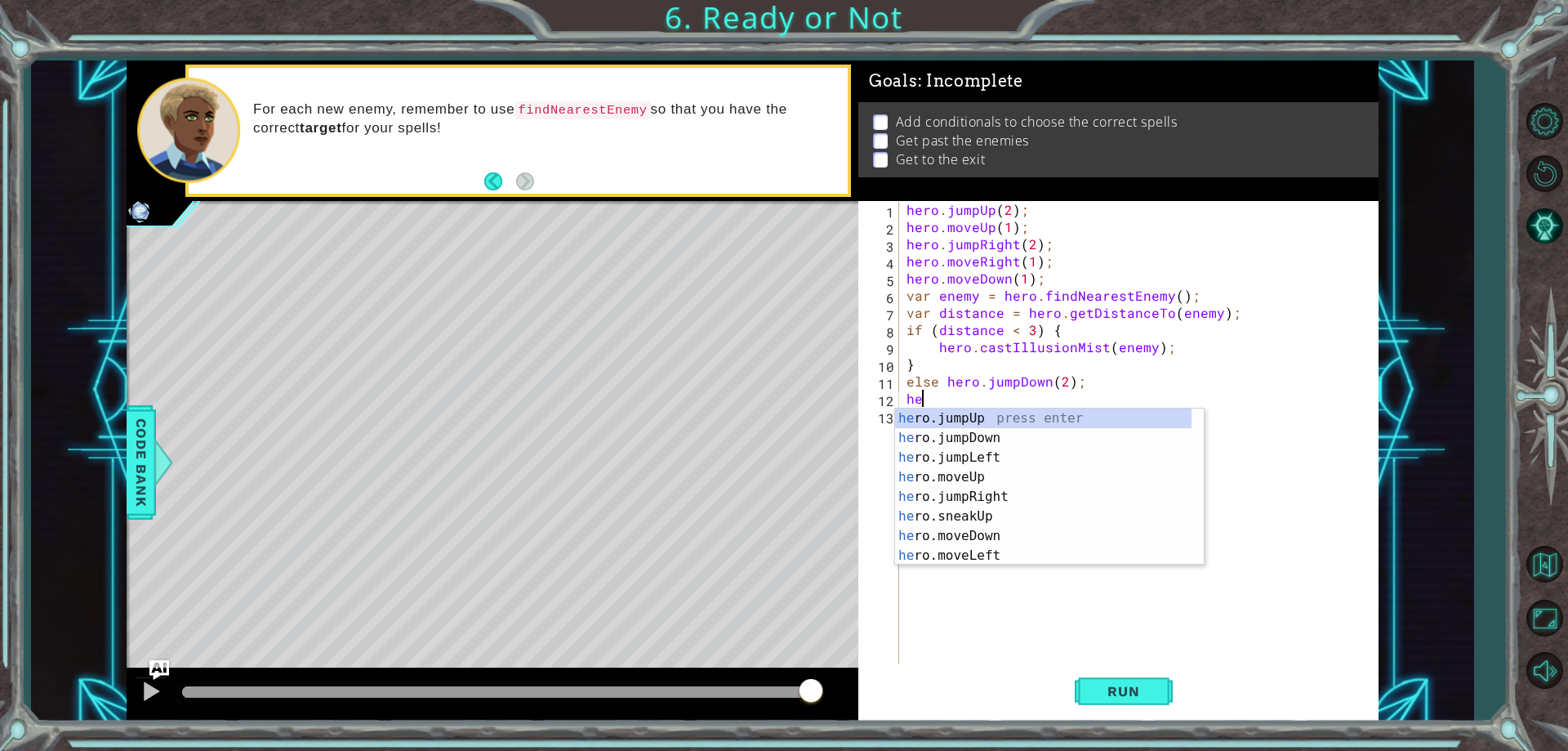
scroll to position [0, 1]
type textarea "hero"
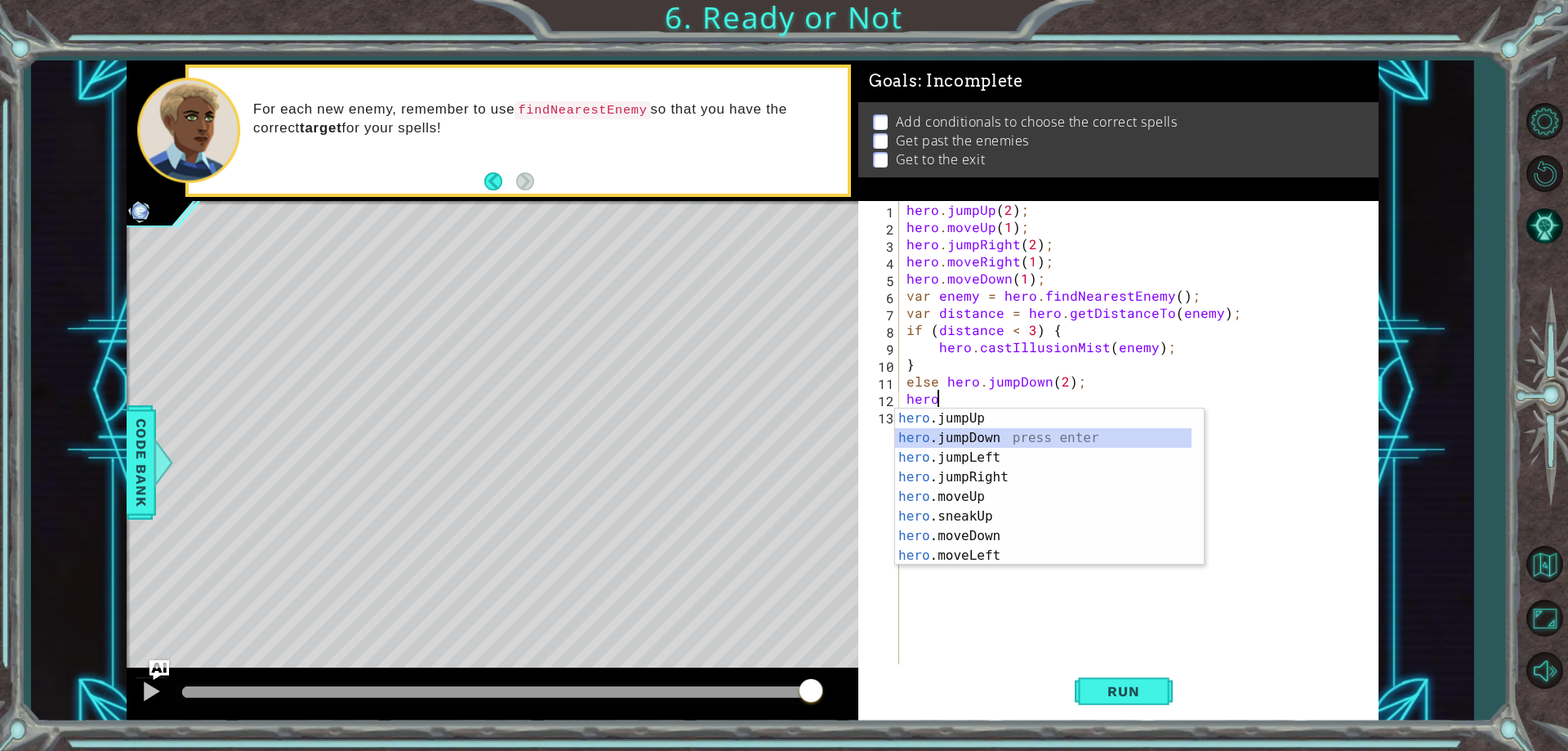
click at [954, 436] on div "hero .jumpUp press enter hero .jumpDown press enter hero .jumpLeft press enter …" at bounding box center [1043, 506] width 296 height 196
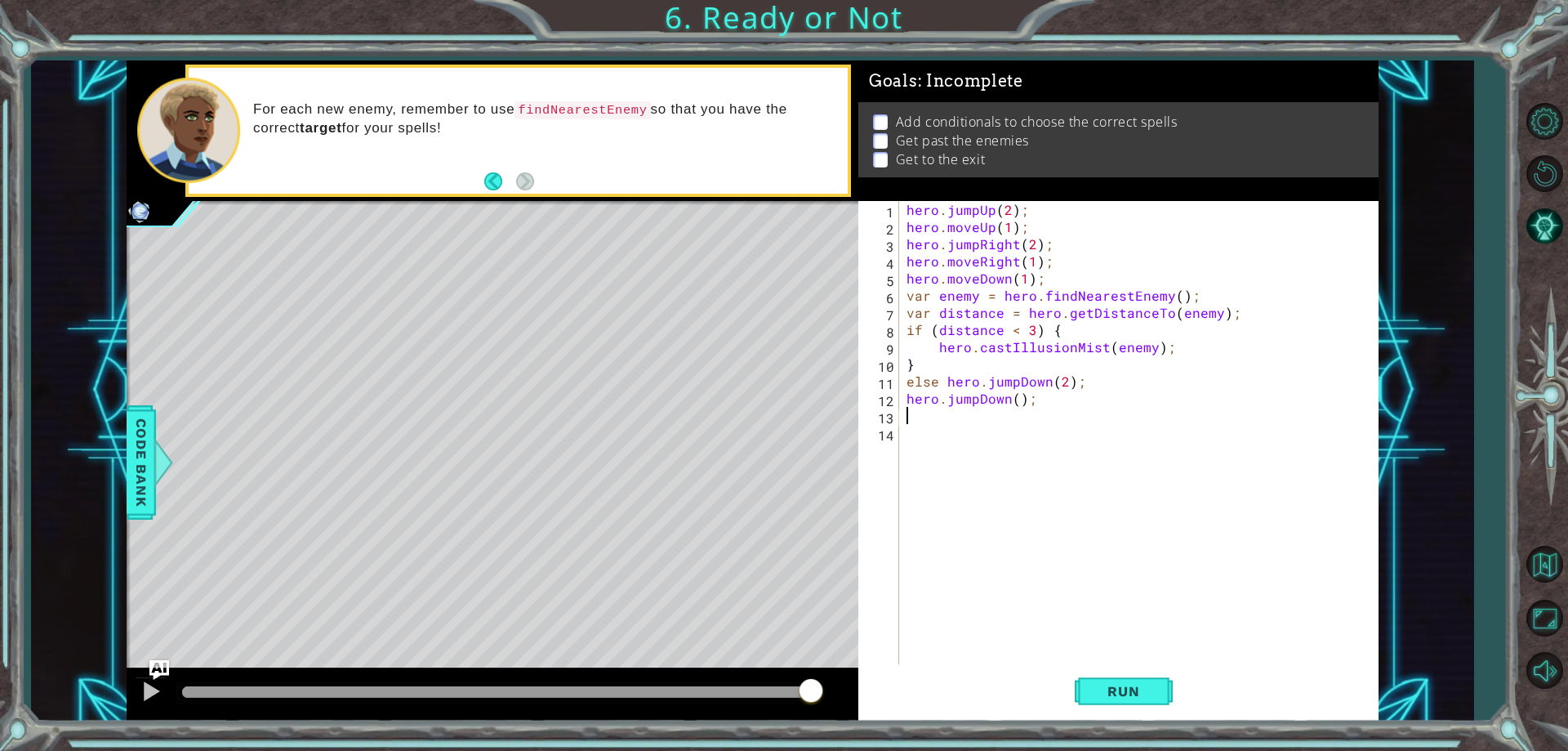
click at [1017, 400] on div "hero . jumpUp ( 2 ) ; hero . moveUp ( 1 ) ; hero . jumpRight ( 2 ) ; hero . mov…" at bounding box center [1142, 450] width 478 height 498
drag, startPoint x: 1032, startPoint y: 402, endPoint x: 950, endPoint y: 394, distance: 82.4
click at [950, 394] on div "hero . jumpUp ( 2 ) ; hero . moveUp ( 1 ) ; hero . jumpRight ( 2 ) ; hero . mov…" at bounding box center [1142, 450] width 478 height 498
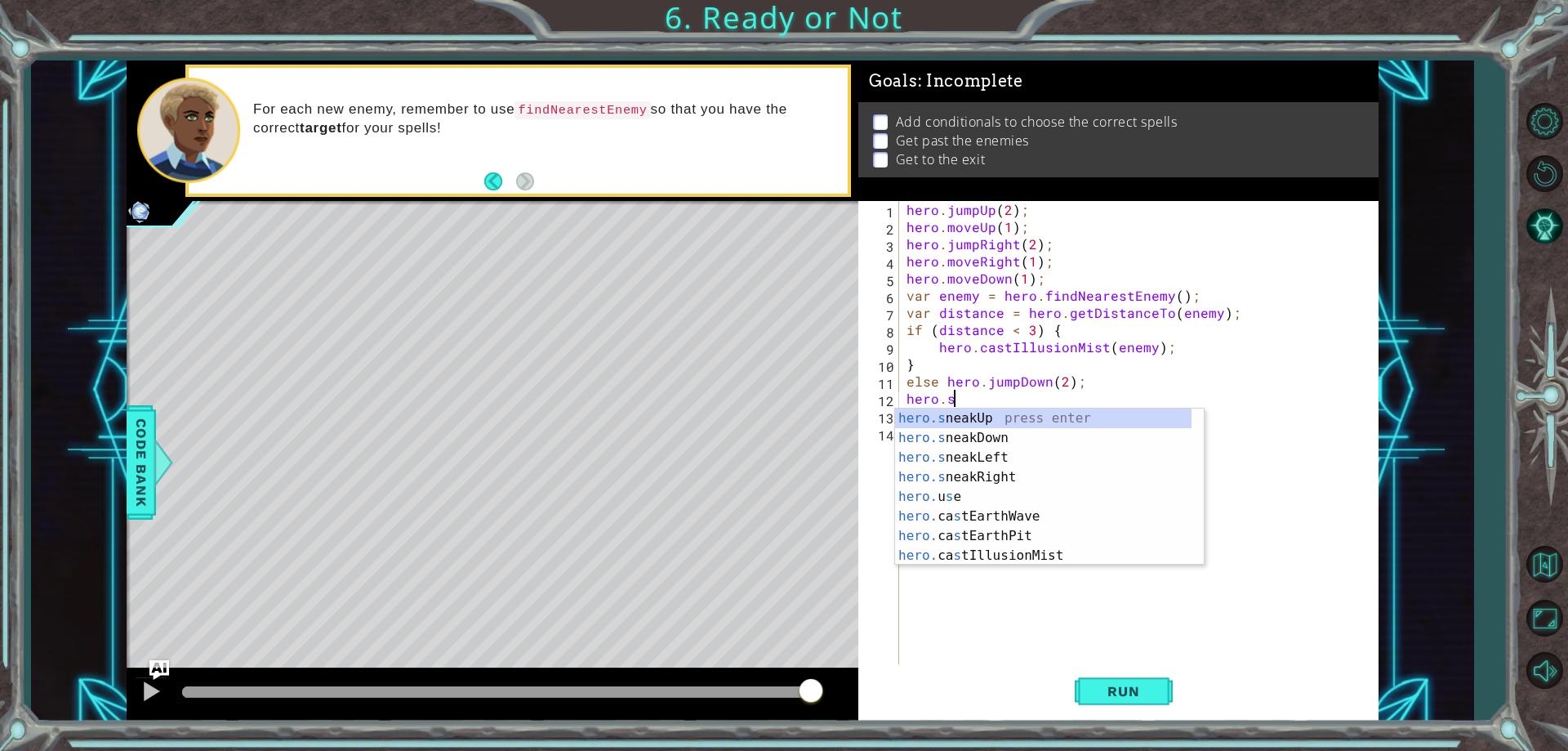
scroll to position [0, 3]
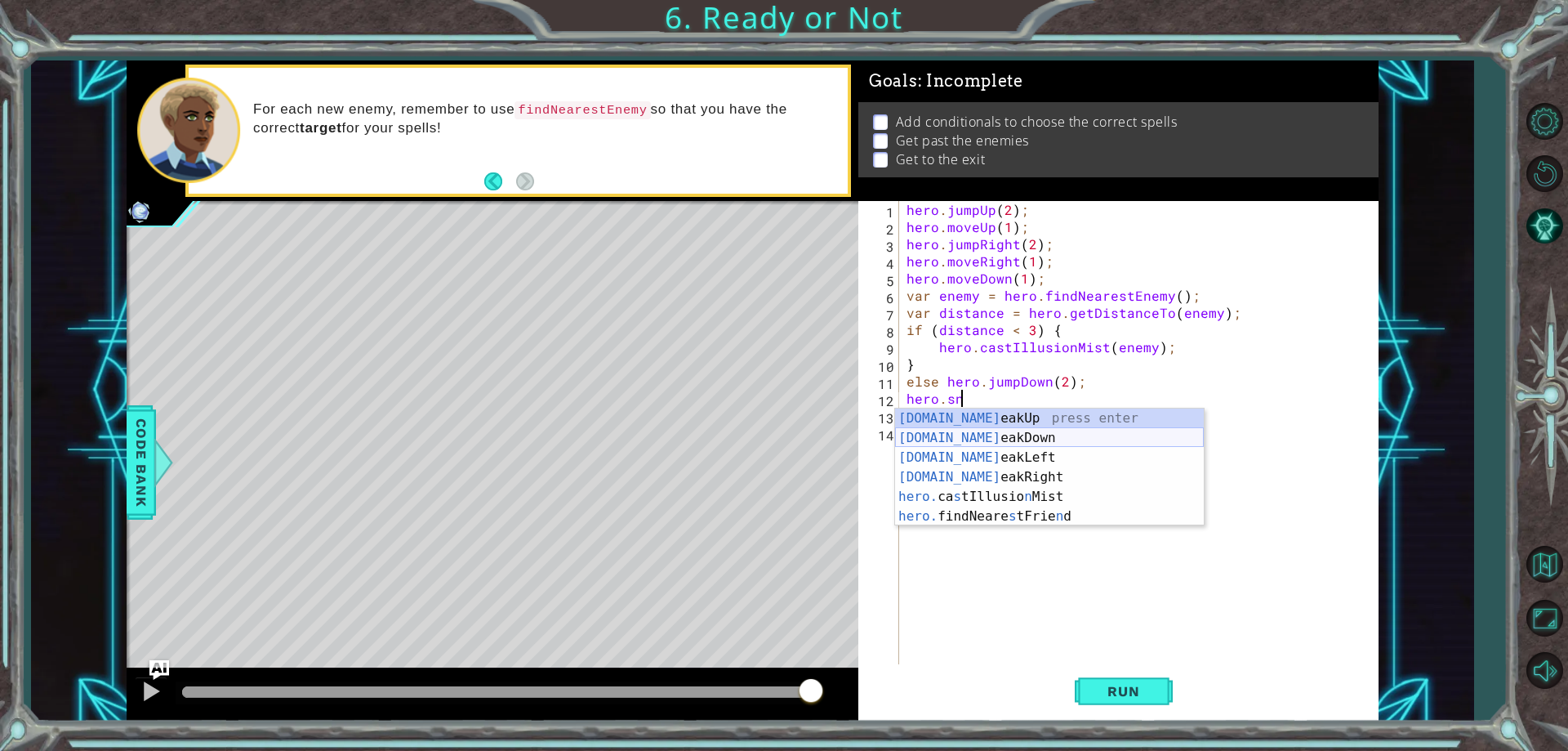
click at [981, 443] on div "[DOMAIN_NAME] eakUp press enter [DOMAIN_NAME] eakDown press enter [DOMAIN_NAME]…" at bounding box center [1049, 487] width 309 height 157
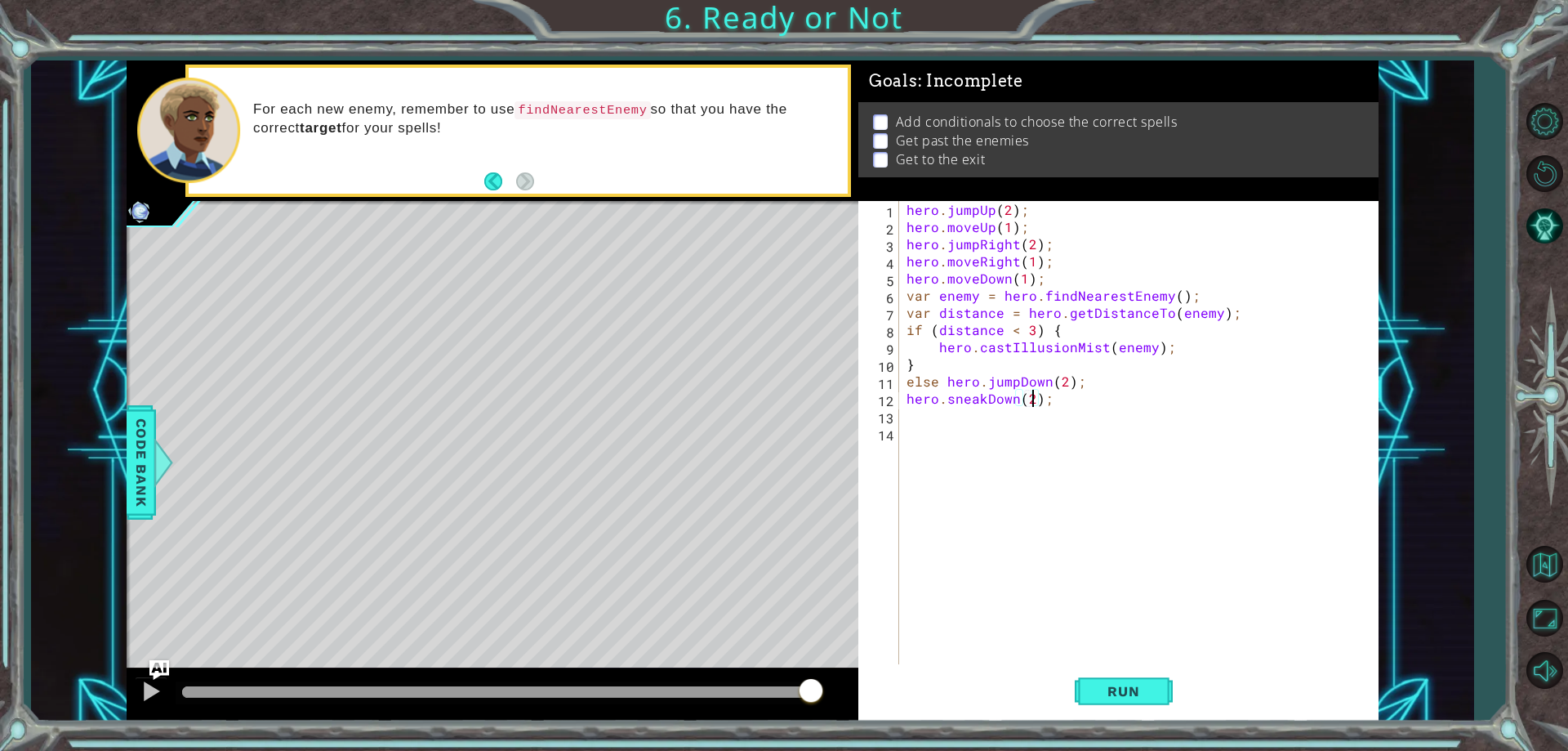
scroll to position [0, 8]
click at [991, 415] on div "hero . jumpUp ( 2 ) ; hero . moveUp ( 1 ) ; hero . jumpRight ( 2 ) ; hero . mov…" at bounding box center [1142, 450] width 478 height 498
type textarea "hero.sneakDown(2);"
click at [991, 415] on div "hero . jumpUp ( 2 ) ; hero . moveUp ( 1 ) ; hero . jumpRight ( 2 ) ; hero . mov…" at bounding box center [1137, 432] width 469 height 463
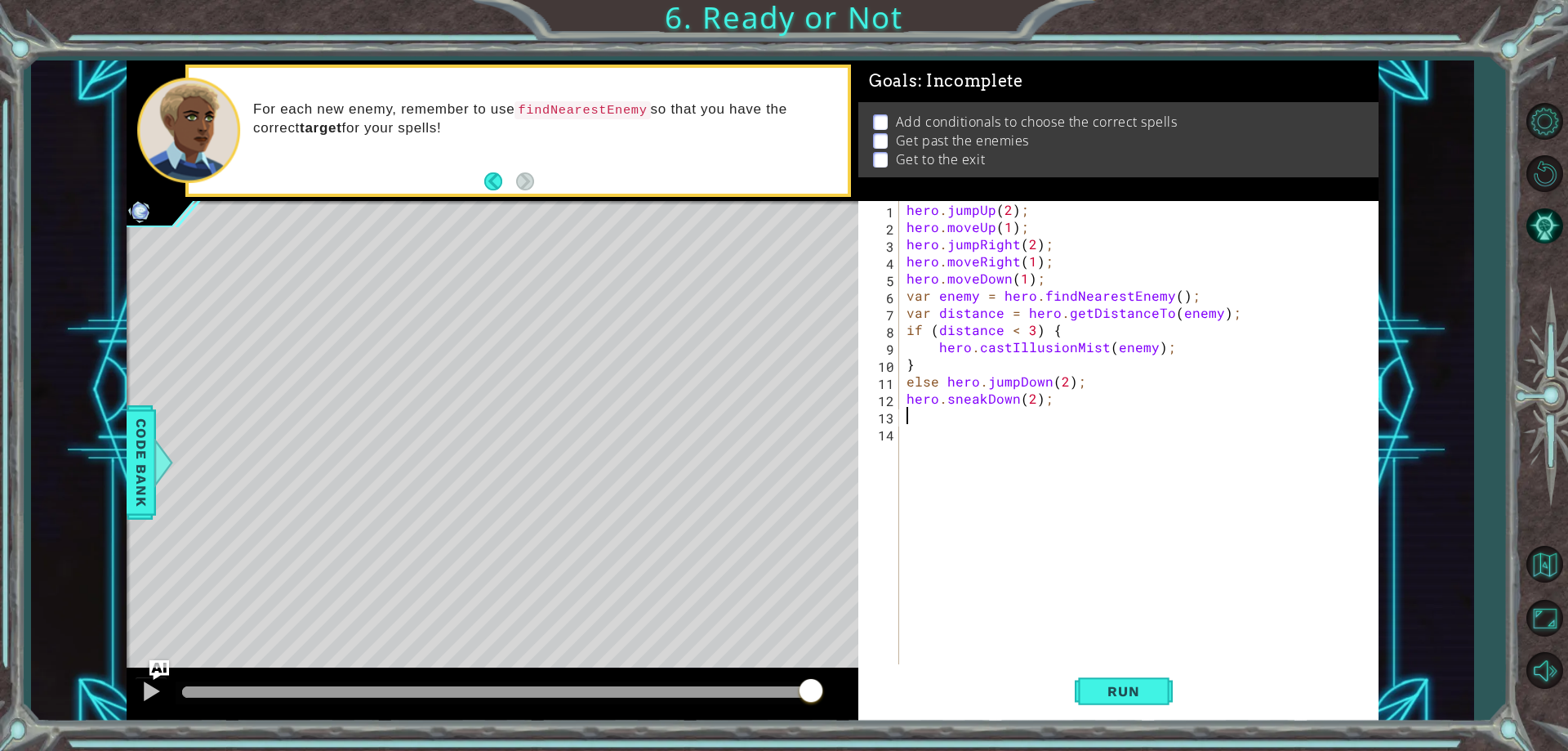
click at [991, 415] on div "hero . jumpUp ( 2 ) ; hero . moveUp ( 1 ) ; hero . jumpRight ( 2 ) ; hero . mov…" at bounding box center [1142, 450] width 478 height 498
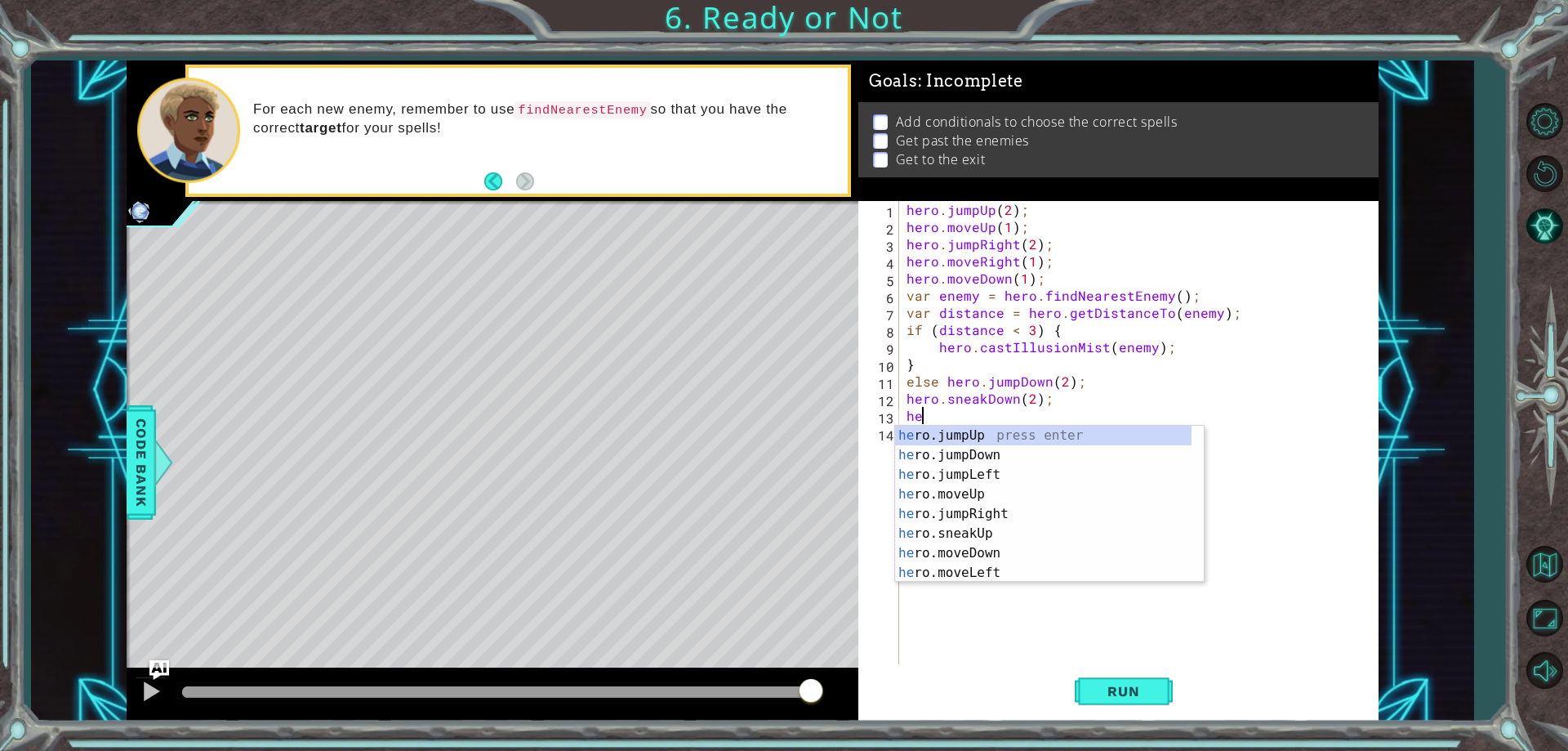
scroll to position [0, 1]
click at [939, 382] on div "hero . jumpUp ( 2 ) ; hero . moveUp ( 1 ) ; hero . jumpRight ( 2 ) ; hero . mov…" at bounding box center [1142, 450] width 478 height 498
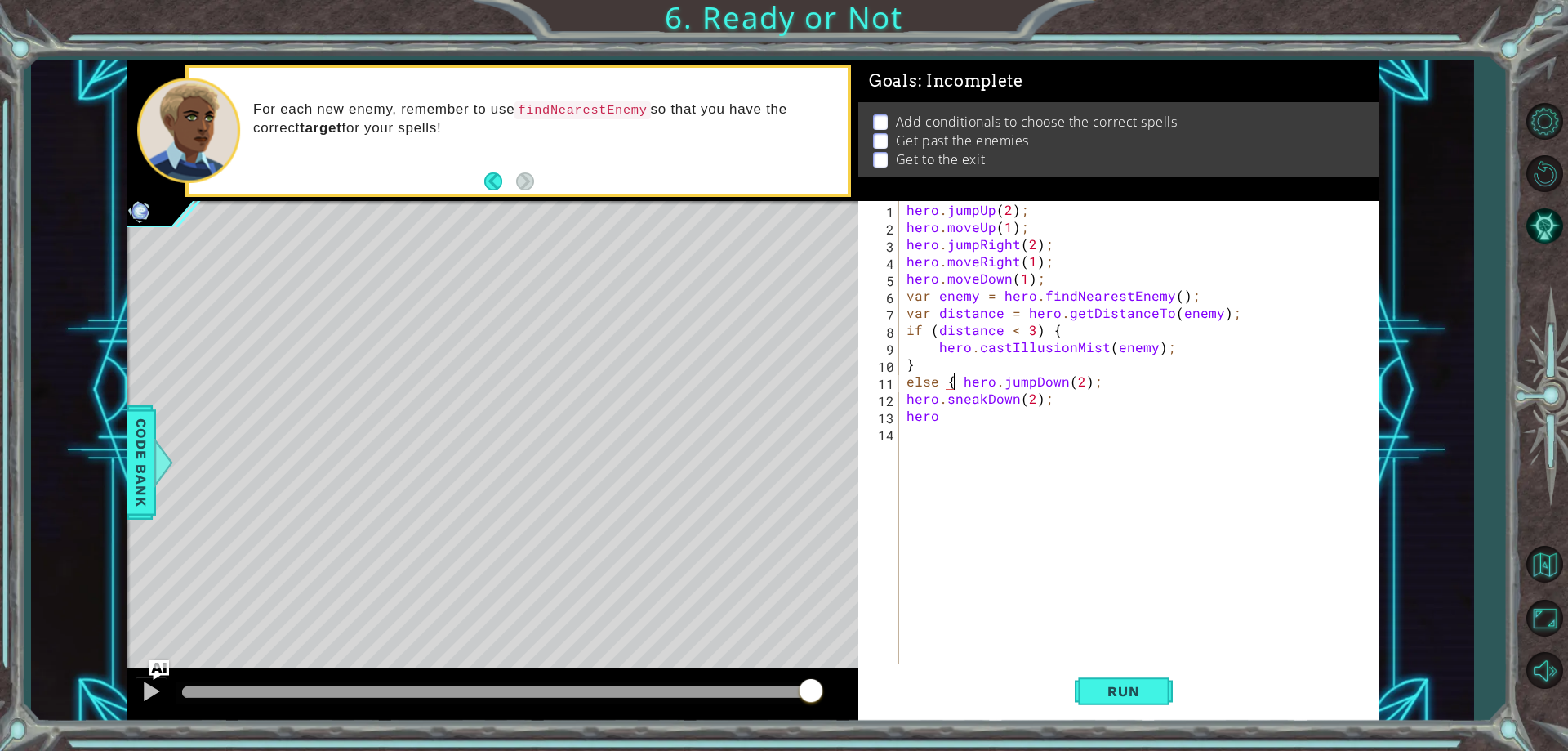
scroll to position [0, 3]
click at [960, 386] on div "hero . jumpUp ( 2 ) ; hero . moveUp ( 1 ) ; hero . jumpRight ( 2 ) ; hero . mov…" at bounding box center [1142, 450] width 478 height 498
click at [952, 387] on div "hero . jumpUp ( 2 ) ; hero . moveUp ( 1 ) ; hero . jumpRight ( 2 ) ; hero . mov…" at bounding box center [1142, 450] width 478 height 498
click at [964, 382] on div "hero . jumpUp ( 2 ) ; hero . moveUp ( 1 ) ; hero . jumpRight ( 2 ) ; hero . mov…" at bounding box center [1142, 450] width 478 height 498
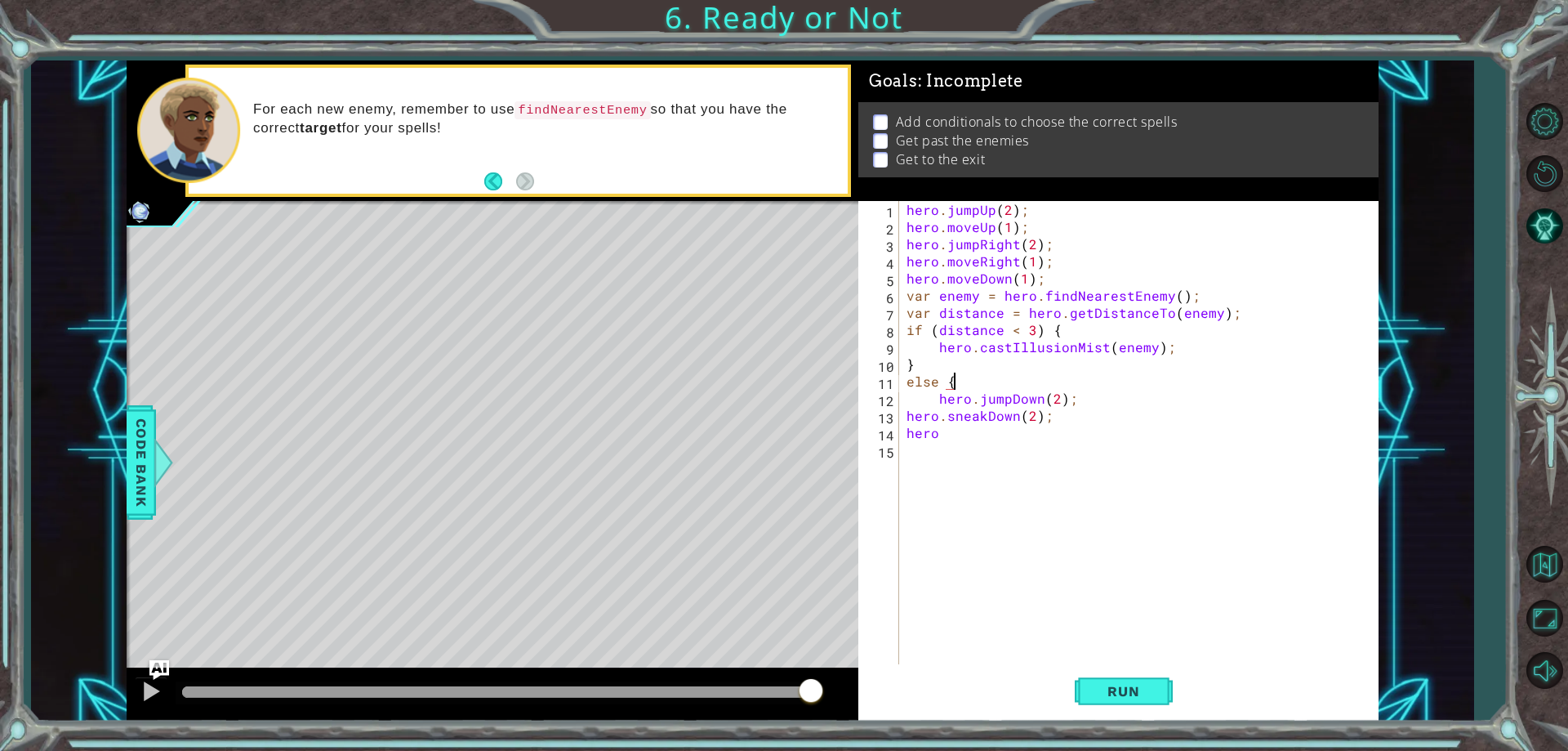
click at [1087, 392] on div "hero . jumpUp ( 2 ) ; hero . moveUp ( 1 ) ; hero . jumpRight ( 2 ) ; hero . mov…" at bounding box center [1142, 450] width 478 height 498
type textarea "hero.jumpDown(2);"
click at [1009, 450] on div "hero . jumpUp ( 2 ) ; hero . moveUp ( 1 ) ; hero . jumpRight ( 2 ) ; hero . mov…" at bounding box center [1142, 450] width 478 height 498
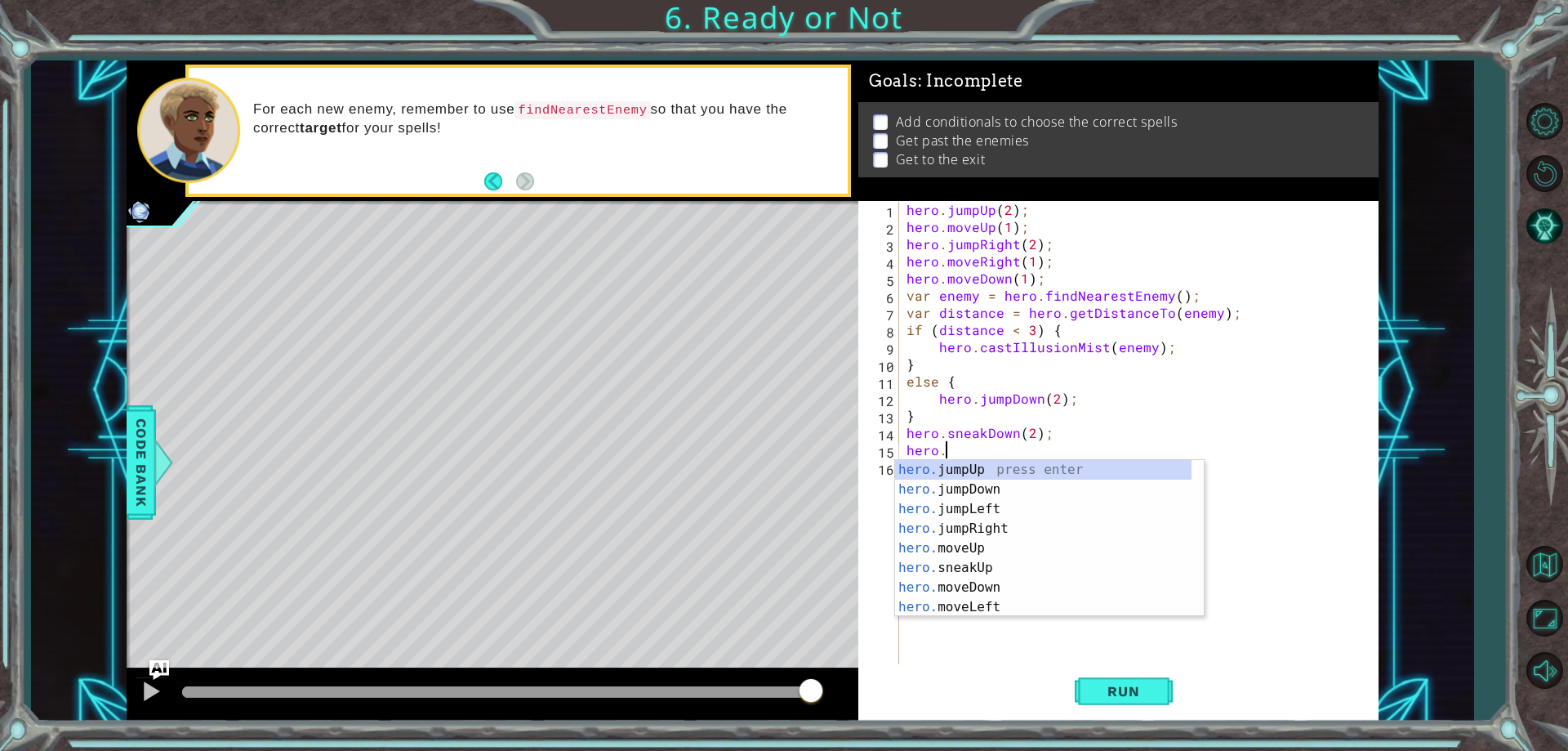
scroll to position [0, 3]
type textarea "hero.ju"
click at [1007, 487] on div "hero.ju mpUp press enter hero.ju mpDown press enter hero.[PERSON_NAME] mpLeft p…" at bounding box center [1049, 518] width 309 height 118
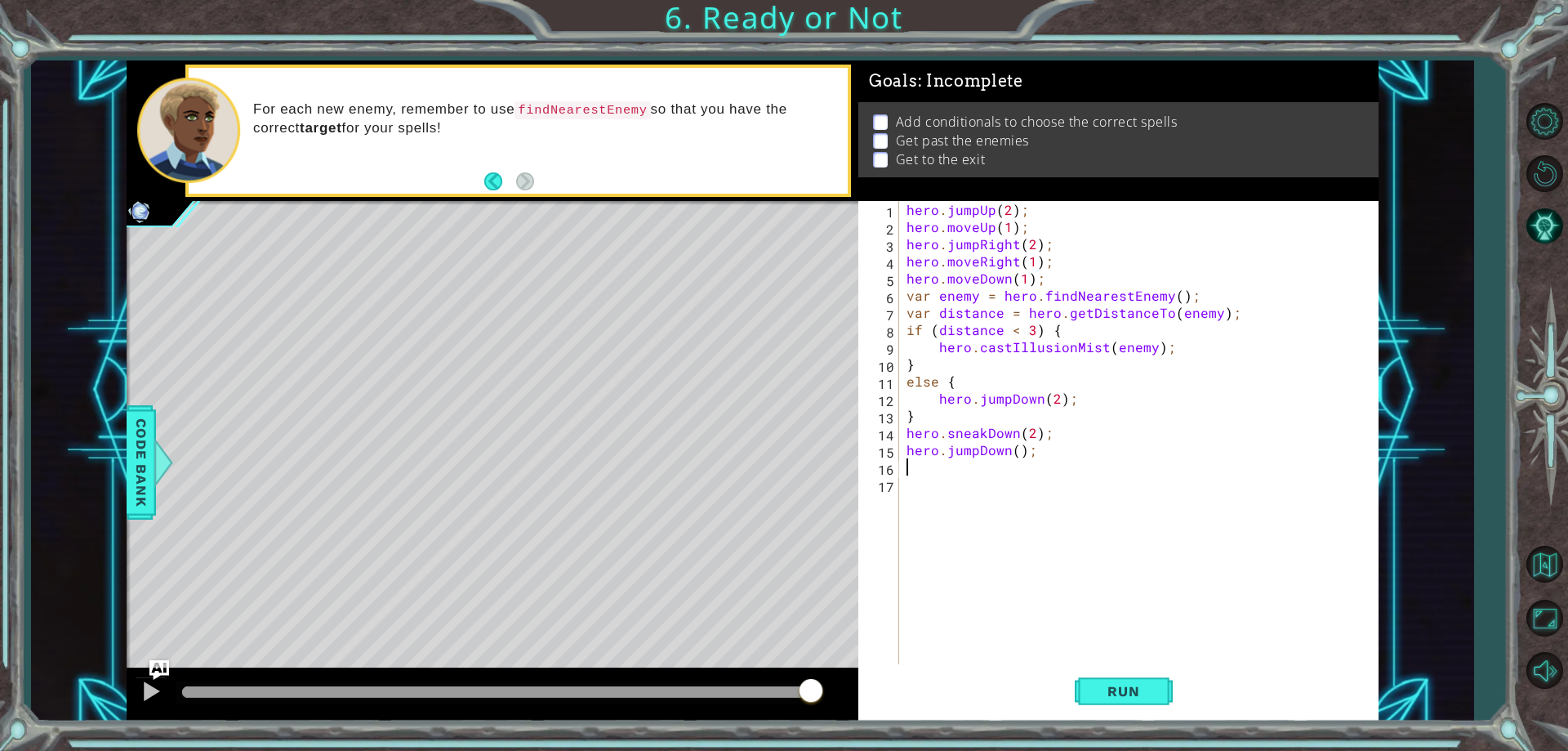
scroll to position [0, 0]
click at [1101, 689] on span "Run" at bounding box center [1123, 691] width 65 height 16
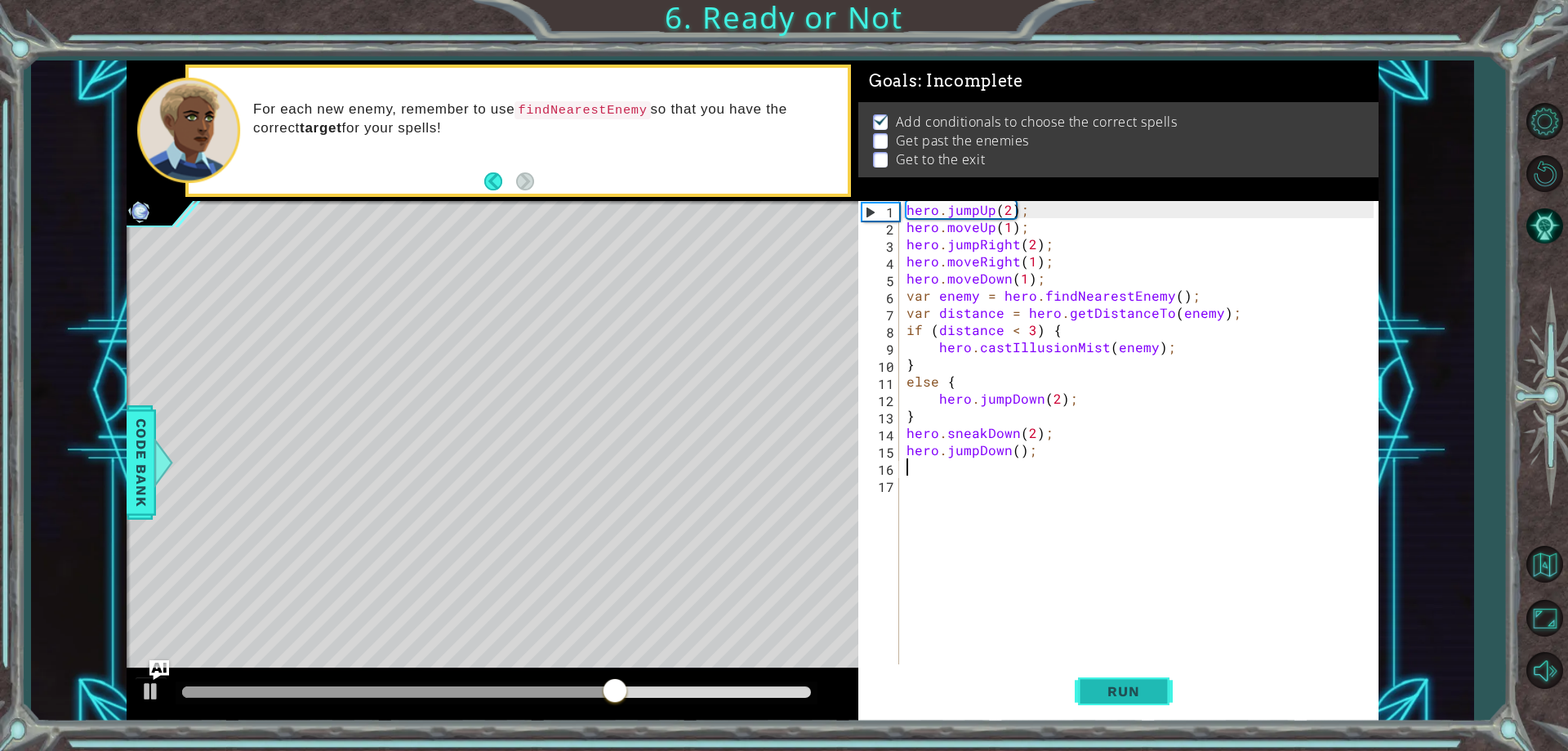
click at [1101, 689] on span "Run" at bounding box center [1123, 691] width 65 height 16
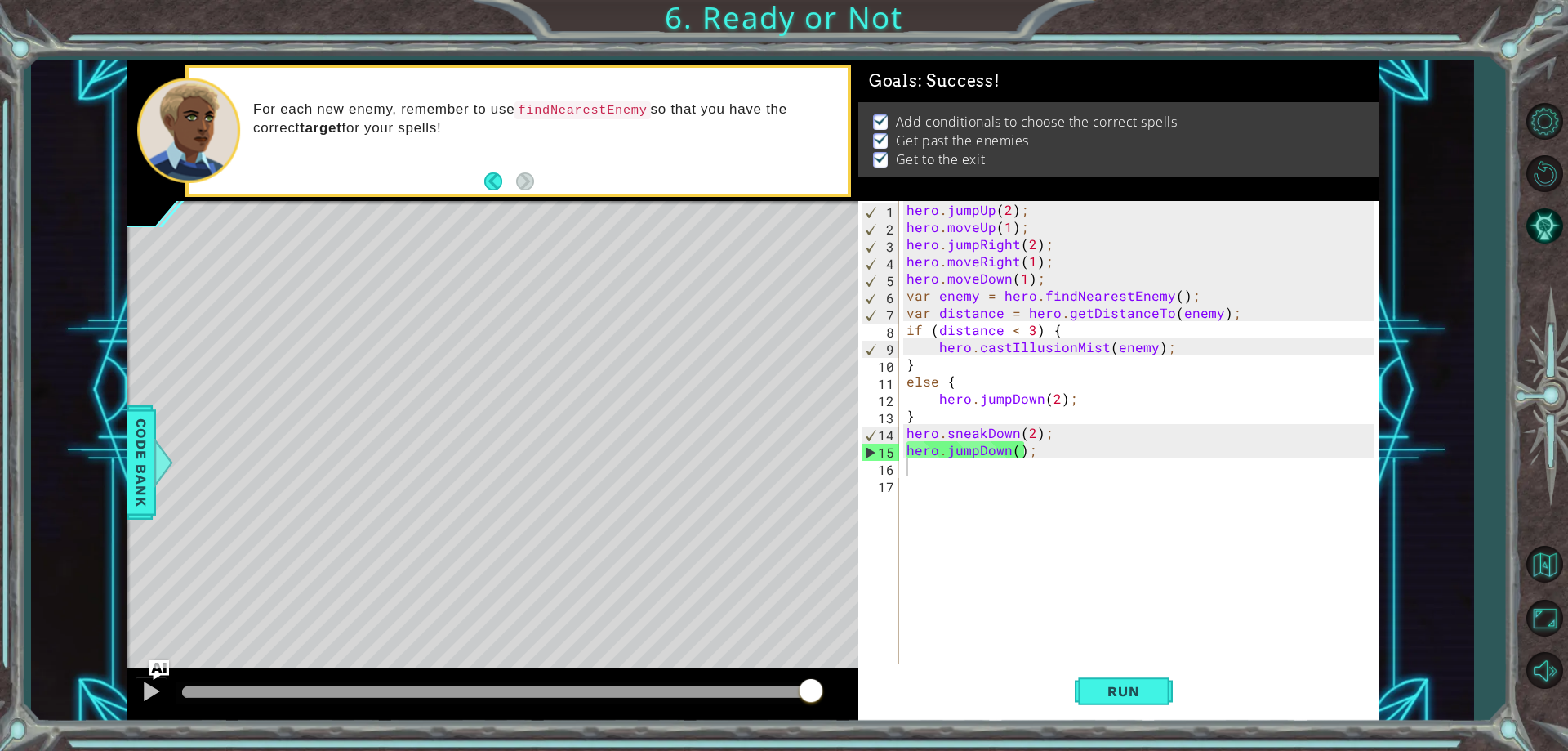
drag, startPoint x: 778, startPoint y: 688, endPoint x: 896, endPoint y: 697, distance: 118.3
click at [896, 697] on body "1 ההההההההההההההההההההההההההההההההההההההההההההההההההההההההההההההההההההההההההההה…" at bounding box center [784, 376] width 1568 height 751
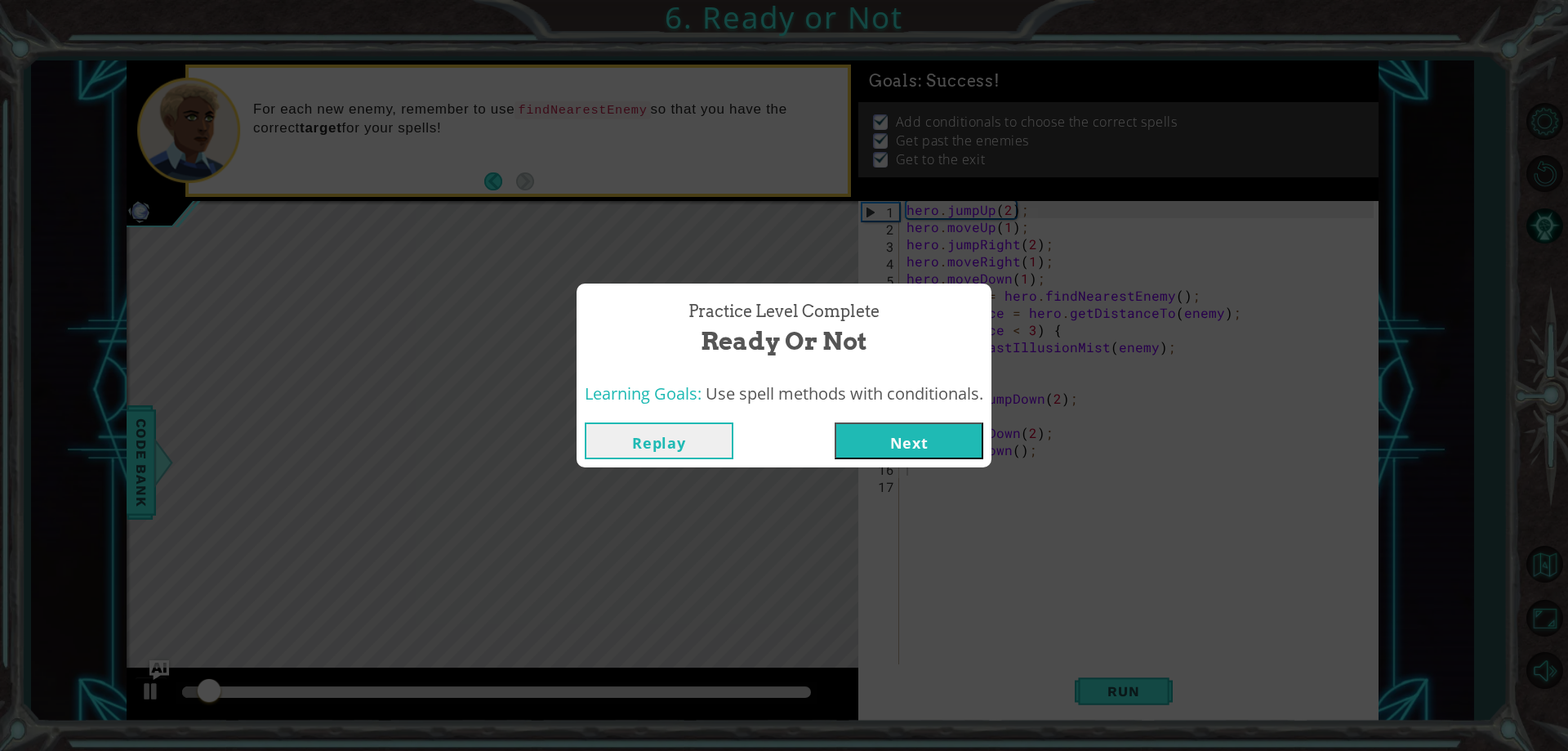
click at [900, 420] on div "Replay Next" at bounding box center [784, 441] width 415 height 53
click at [900, 431] on button "Next" at bounding box center [908, 440] width 149 height 37
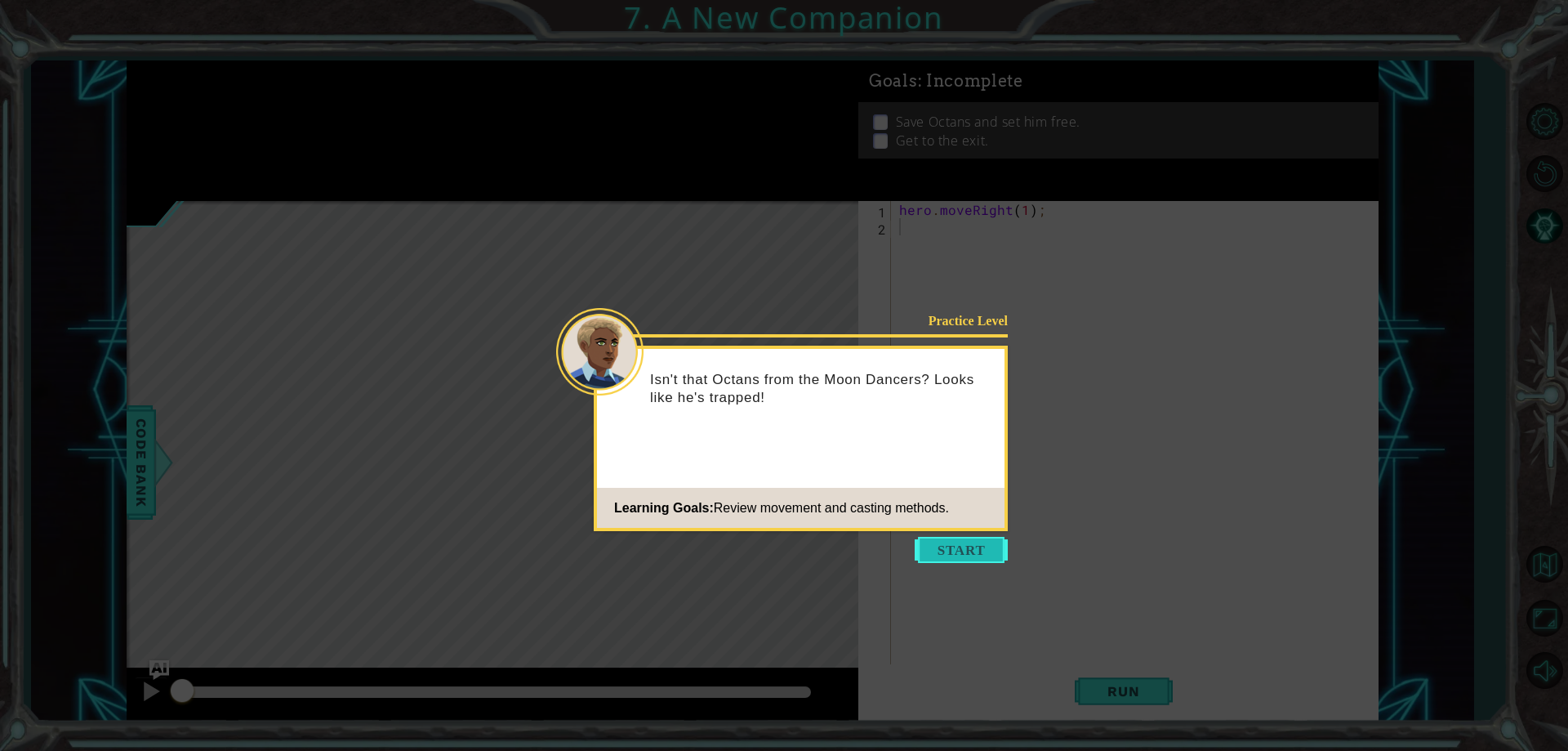
click at [972, 553] on button "Start" at bounding box center [961, 549] width 93 height 26
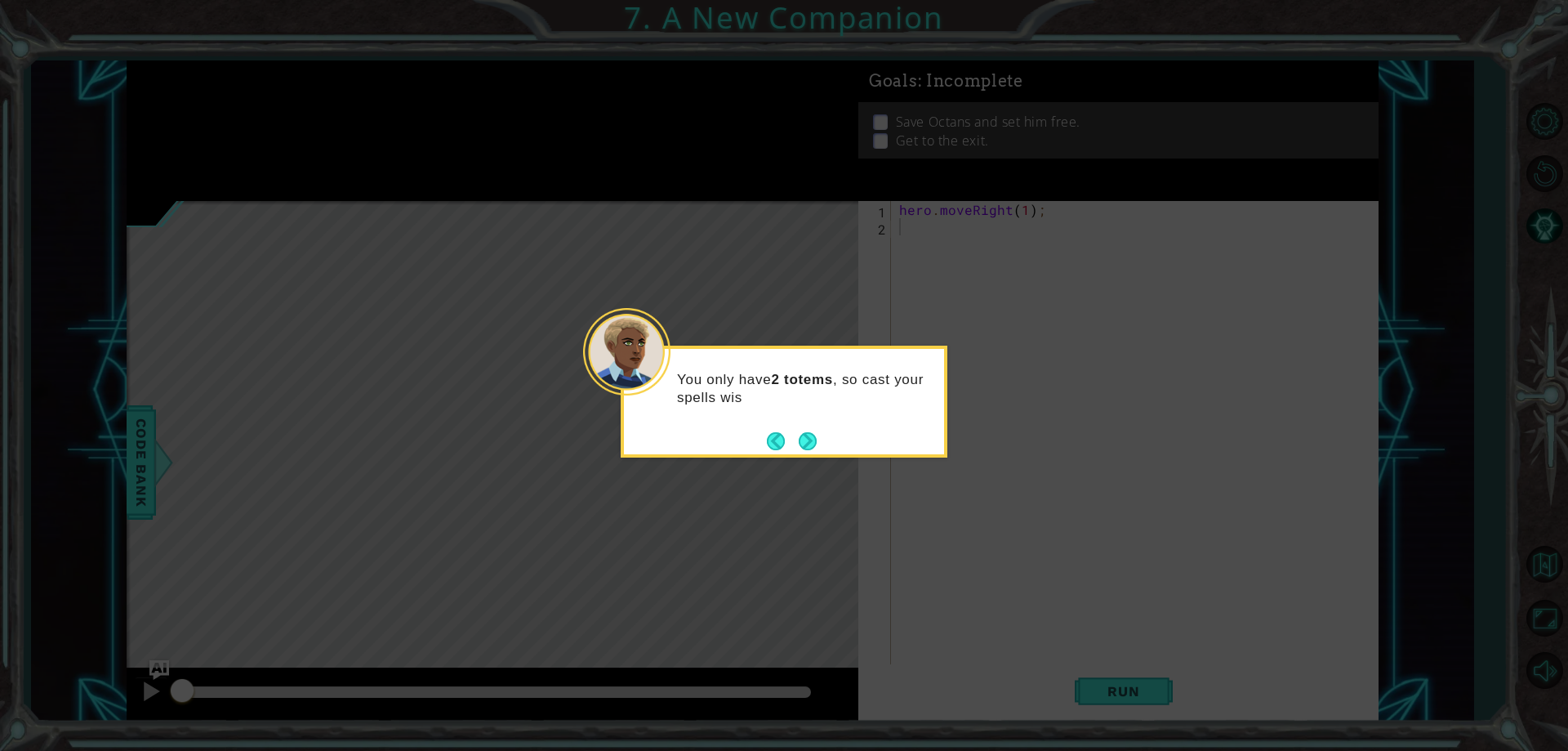
click at [832, 444] on div "You only have 2 totems , so cast your spells wis" at bounding box center [784, 401] width 326 height 112
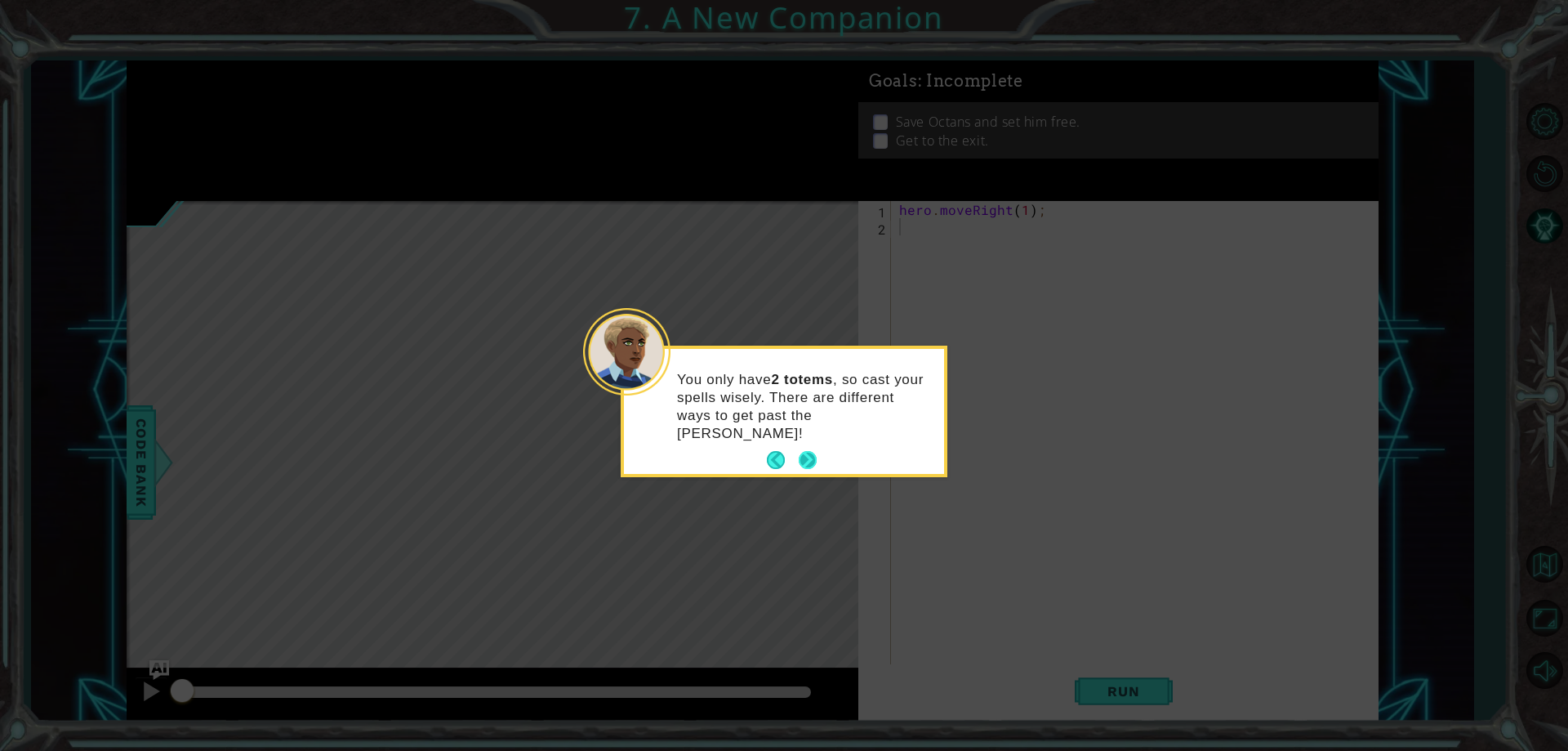
click at [811, 450] on button "Next" at bounding box center [809, 461] width 22 height 22
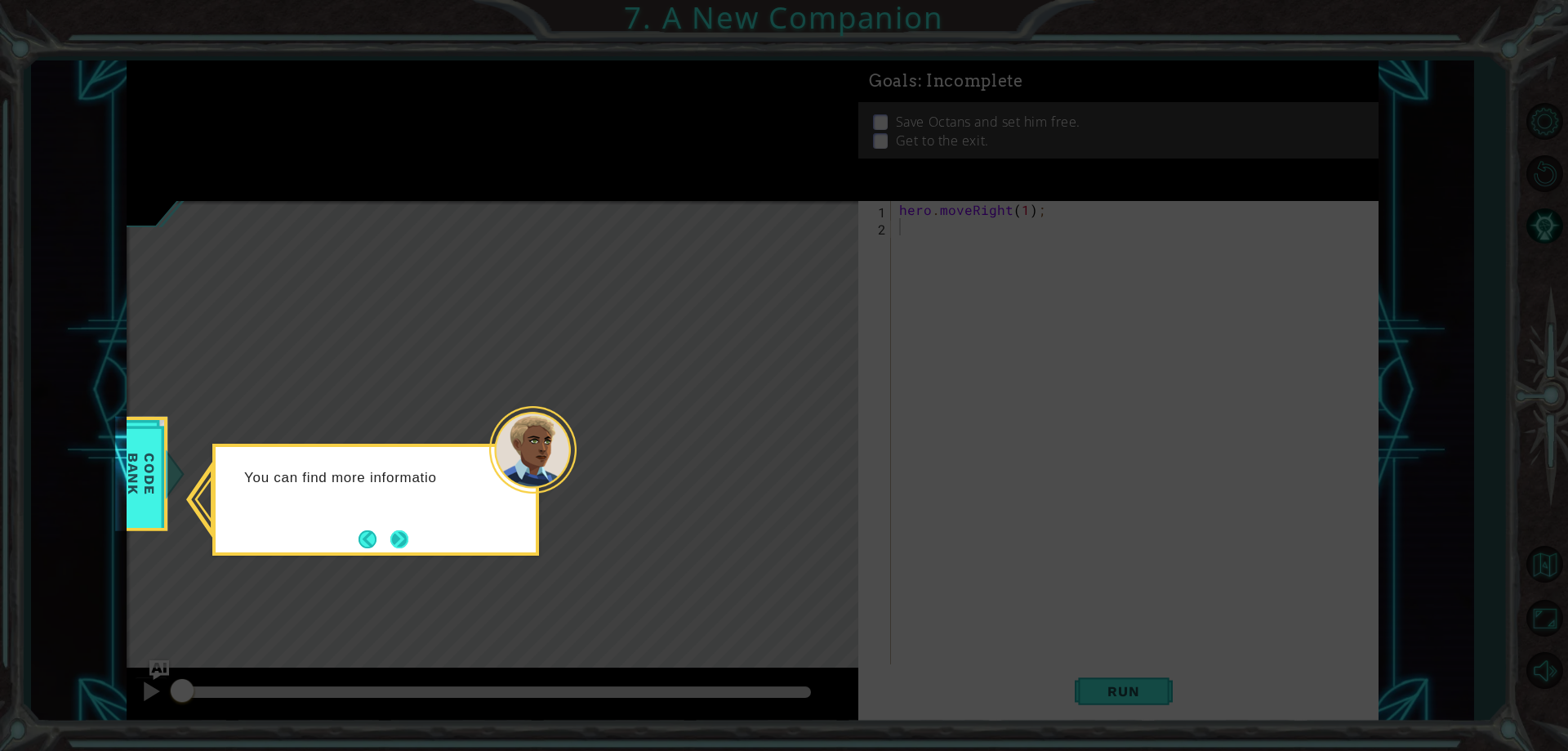
click at [395, 531] on button "Next" at bounding box center [399, 539] width 18 height 18
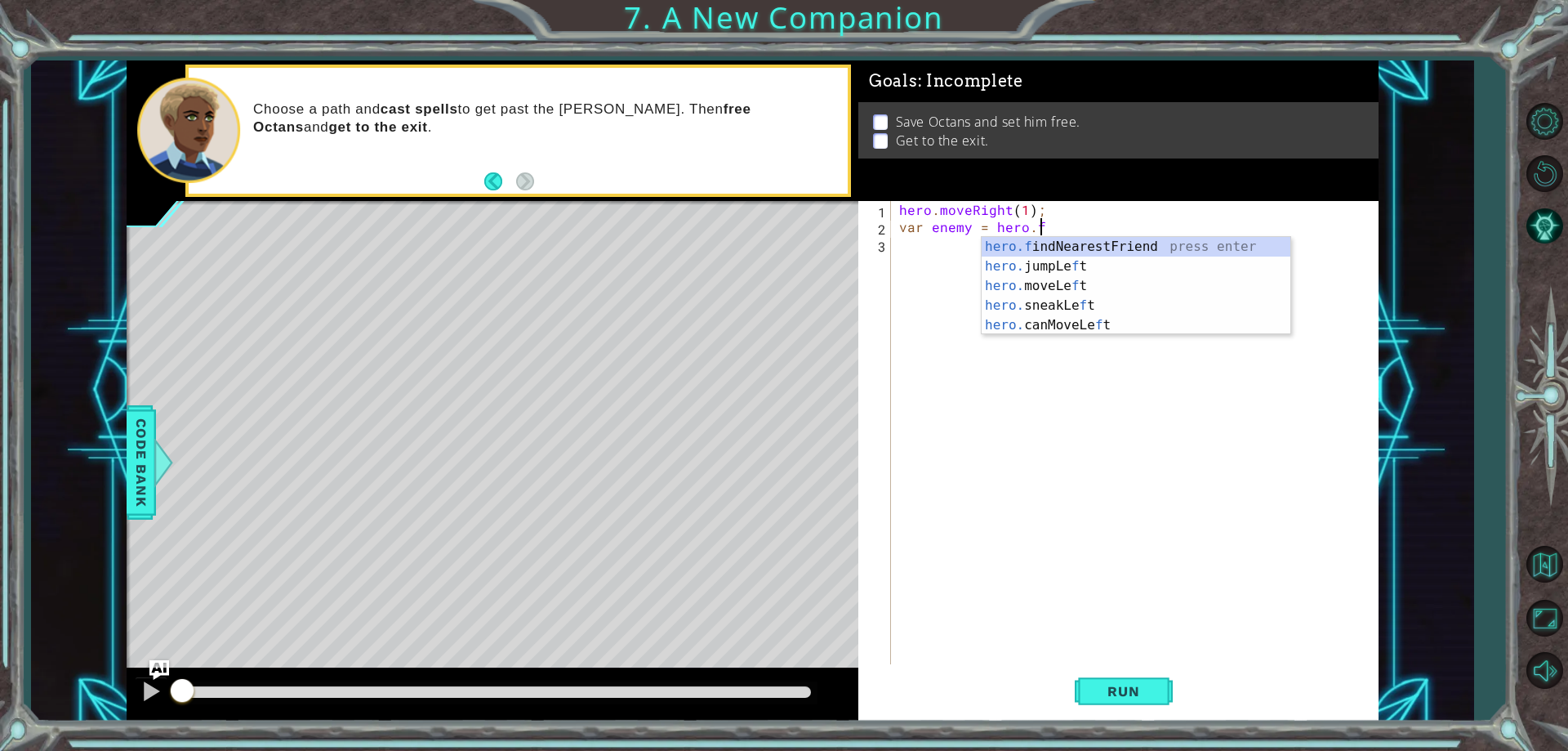
scroll to position [0, 8]
type textarea "var enemy = [DOMAIN_NAME]"
click at [1044, 245] on div "[DOMAIN_NAME] ndNearestFriend press enter" at bounding box center [1136, 266] width 309 height 59
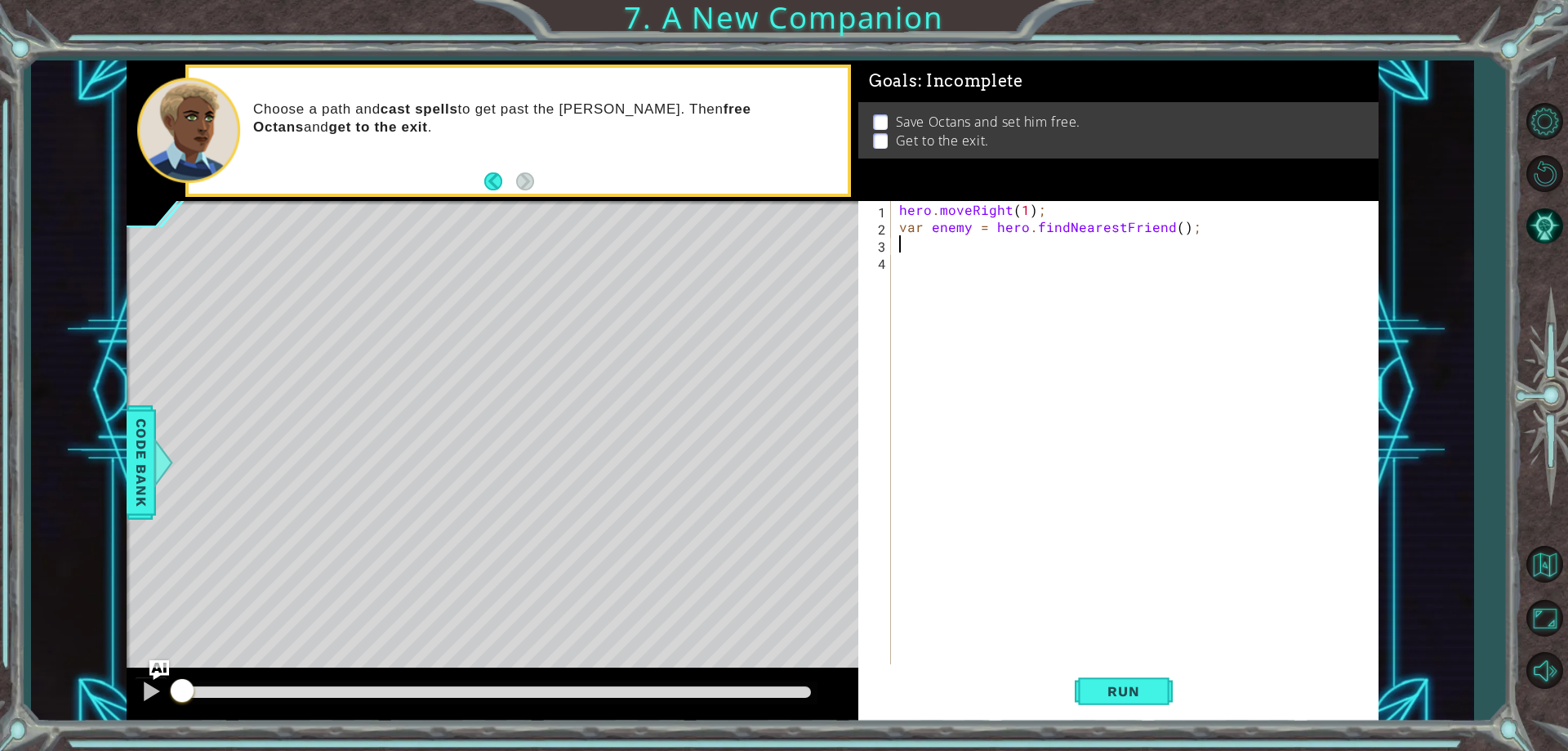
click at [1163, 228] on div "hero . moveRight ( 1 ) ; var enemy = hero . findNearestFriend ( ) ;" at bounding box center [1137, 450] width 485 height 498
type textarea "var enemy = hero.findNearestEnemy();"
click at [927, 244] on div "hero . moveRight ( 1 ) ; var enemy = hero . findNearestEnemy ( ) ;" at bounding box center [1137, 450] width 485 height 498
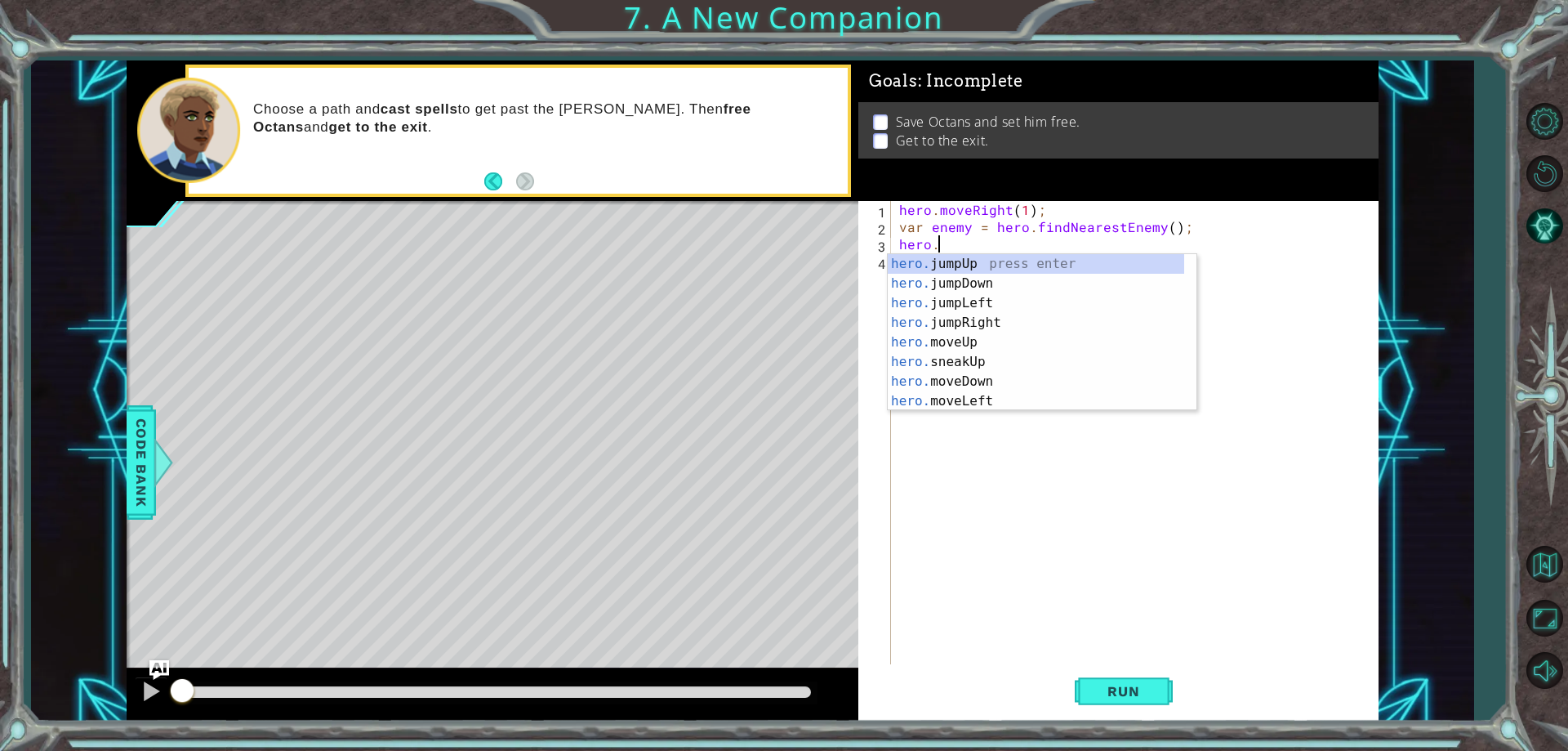
scroll to position [0, 3]
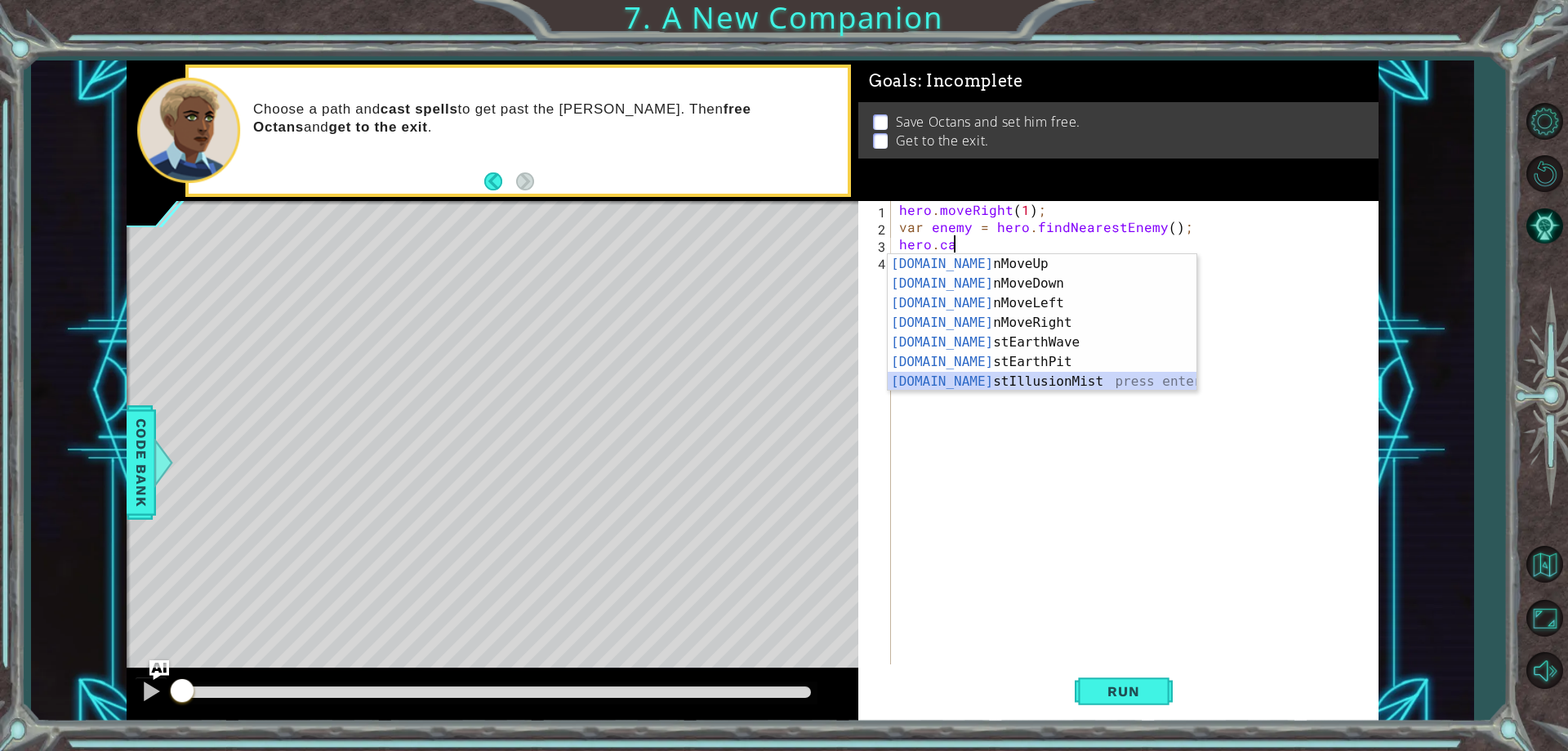
click at [1013, 378] on div "[DOMAIN_NAME] nMoveUp press enter [DOMAIN_NAME] nMoveDown press enter [DOMAIN_N…" at bounding box center [1042, 342] width 309 height 177
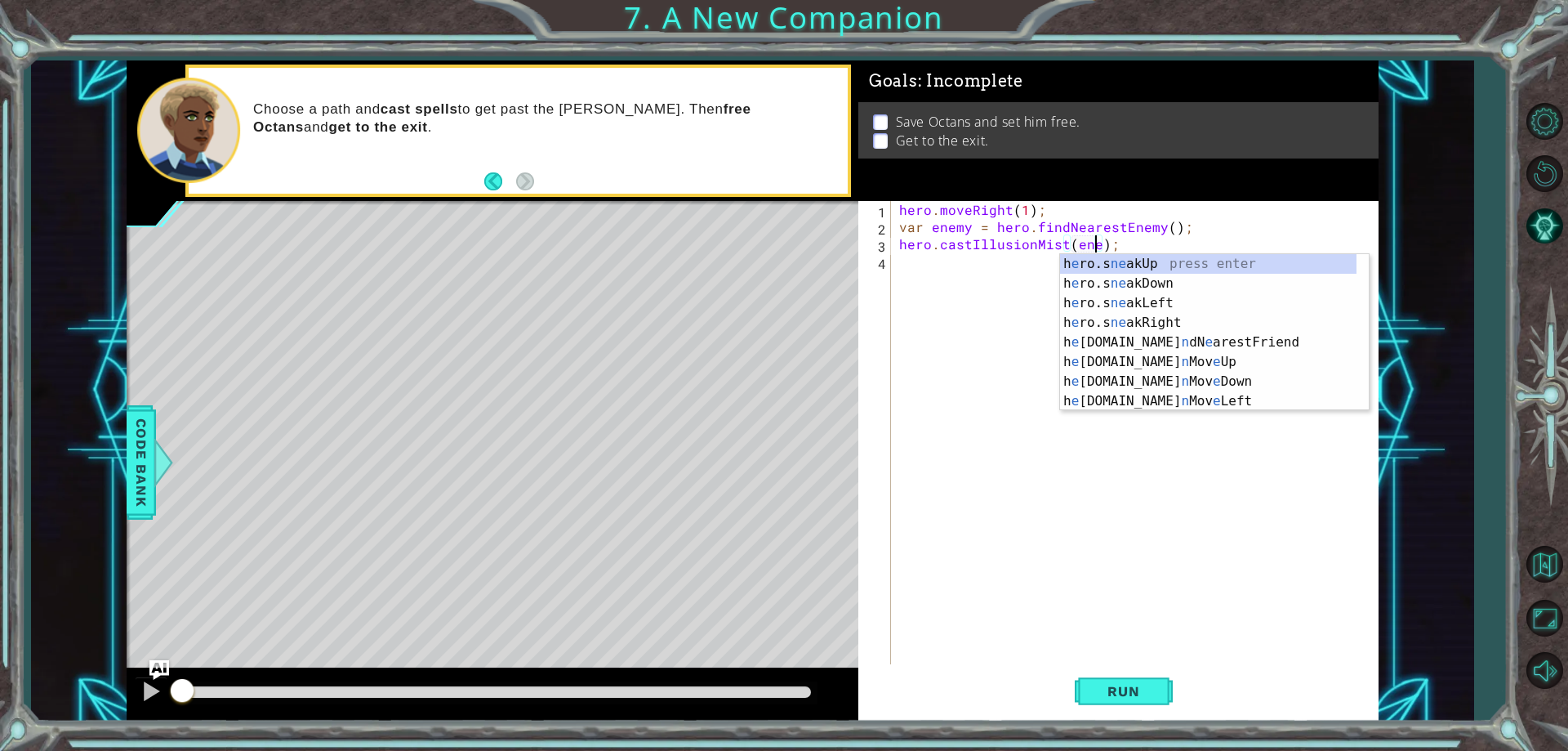
scroll to position [0, 13]
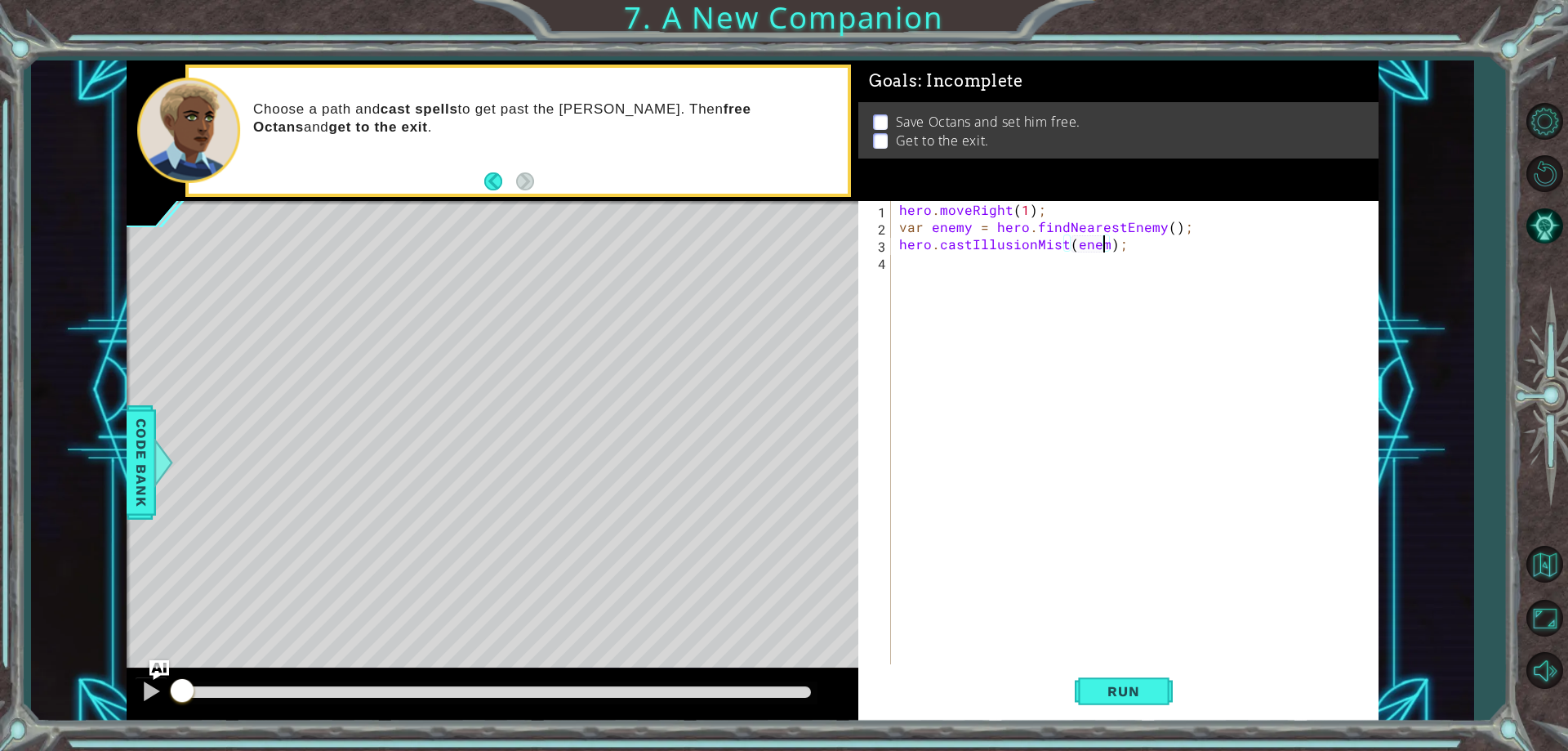
type textarea "hero.castIllusionMist(enemy);"
click at [1048, 274] on div "hero . moveRight ( 1 ) ; var enemy = hero . findNearestEnemy ( ) ; hero . castI…" at bounding box center [1137, 450] width 485 height 498
click at [1118, 690] on span "Run" at bounding box center [1123, 691] width 65 height 16
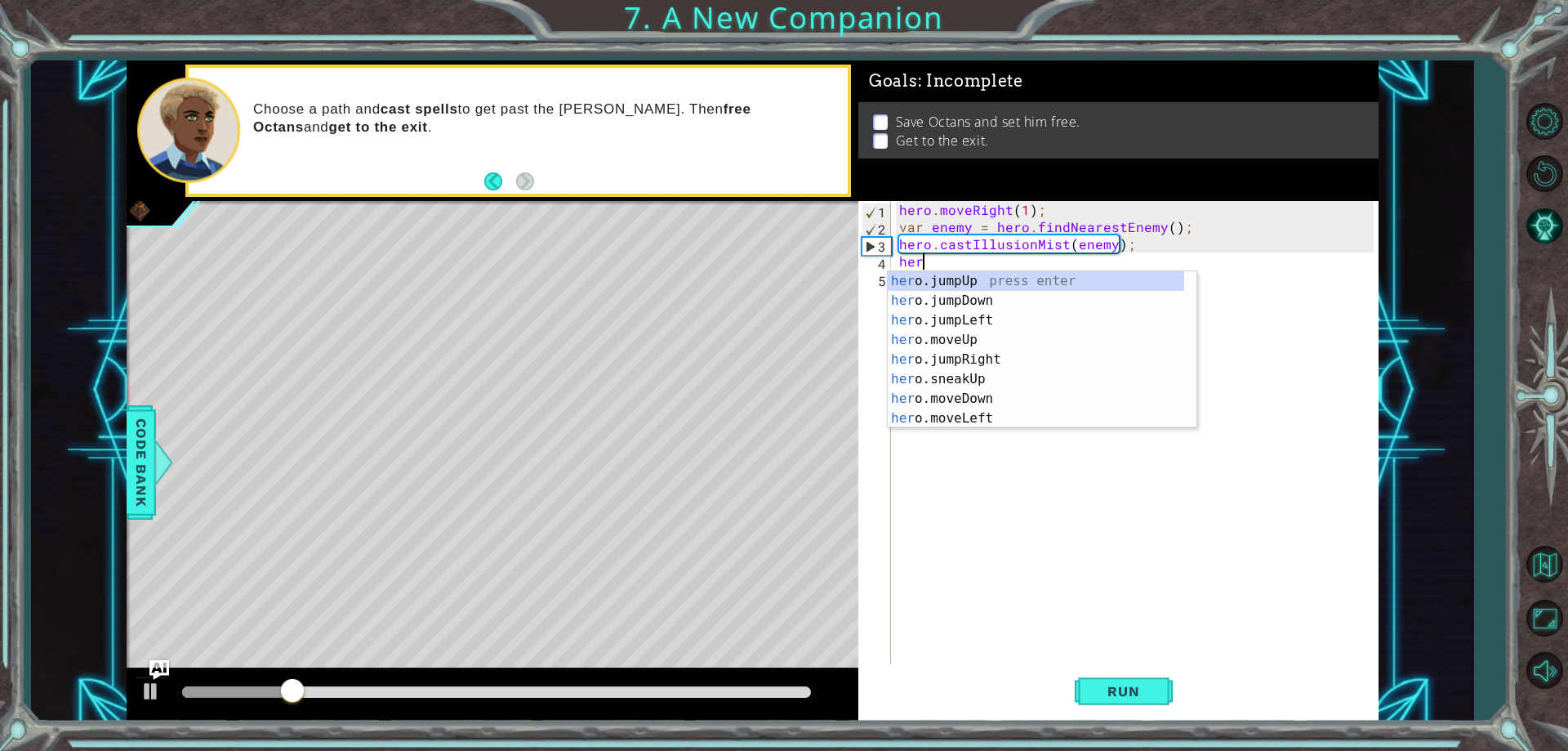
scroll to position [0, 1]
type textarea "hero"
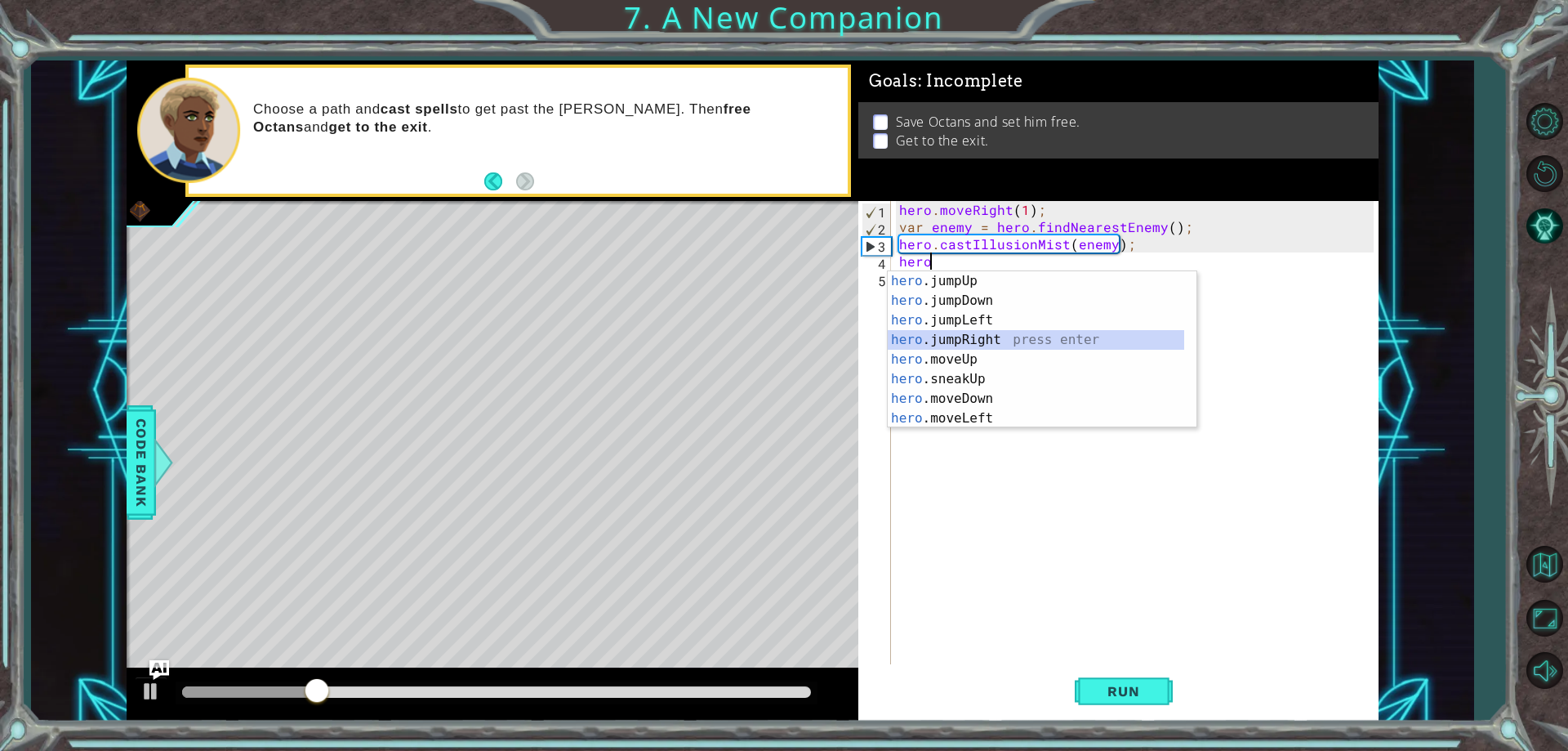
click at [978, 338] on div "hero .jumpUp press enter hero .jumpDown press enter hero .jumpLeft press enter …" at bounding box center [1036, 369] width 296 height 196
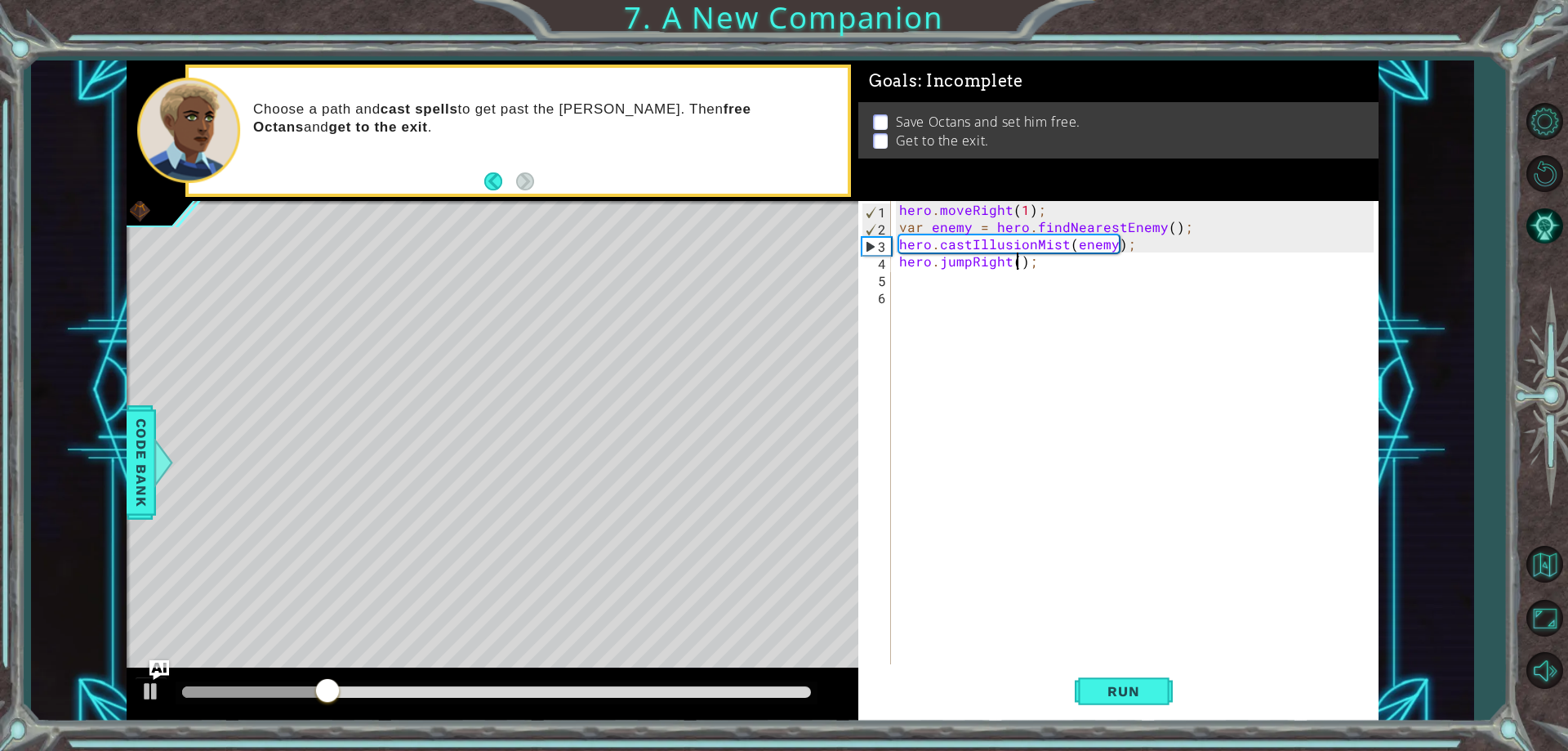
click at [1013, 259] on div "hero . moveRight ( 1 ) ; var enemy = hero . findNearestEnemy ( ) ; hero . castI…" at bounding box center [1137, 450] width 485 height 498
type textarea "hero.jumpRight(2);"
click at [1001, 281] on div "hero . moveRight ( 1 ) ; var enemy = hero . findNearestEnemy ( ) ; hero . castI…" at bounding box center [1137, 450] width 485 height 498
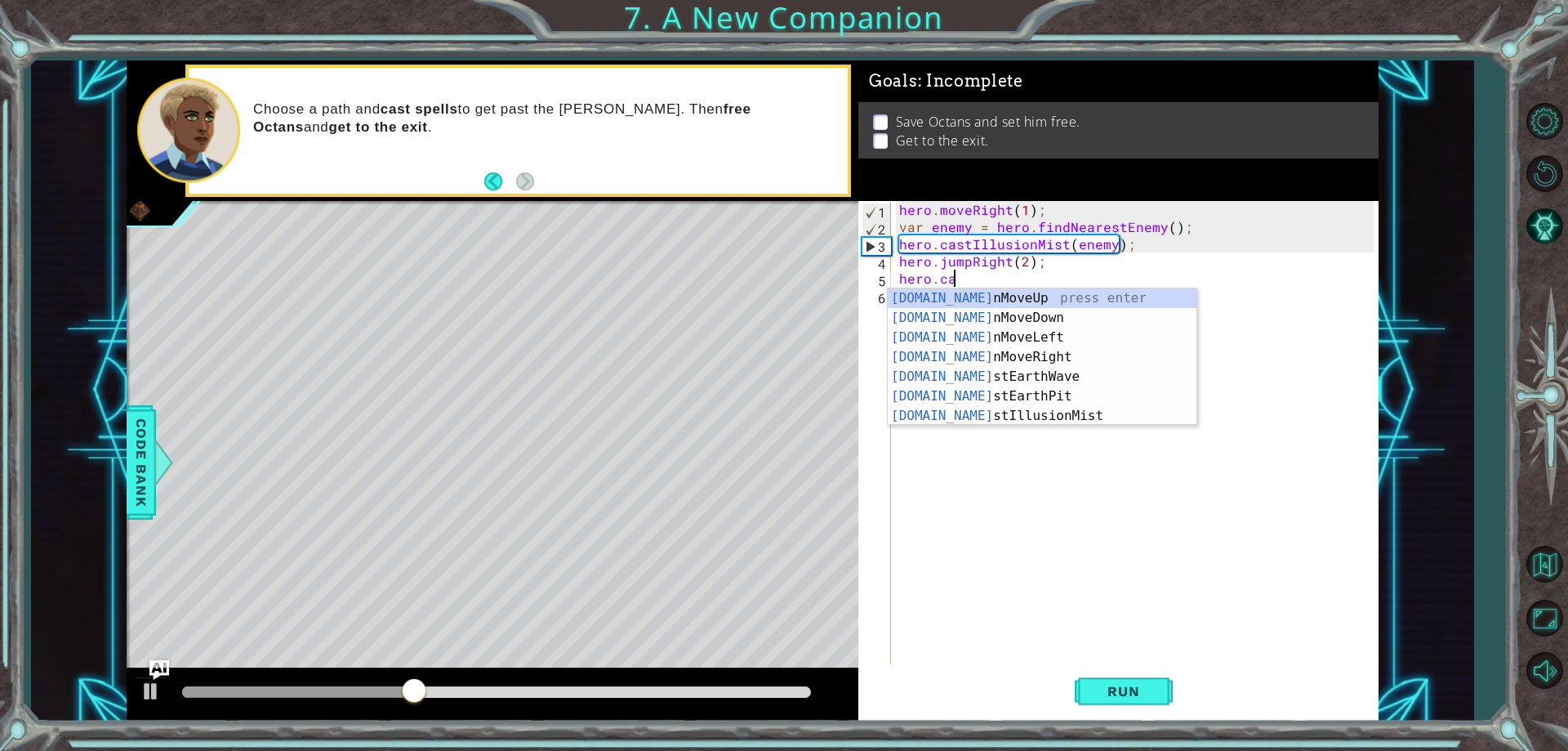
scroll to position [0, 3]
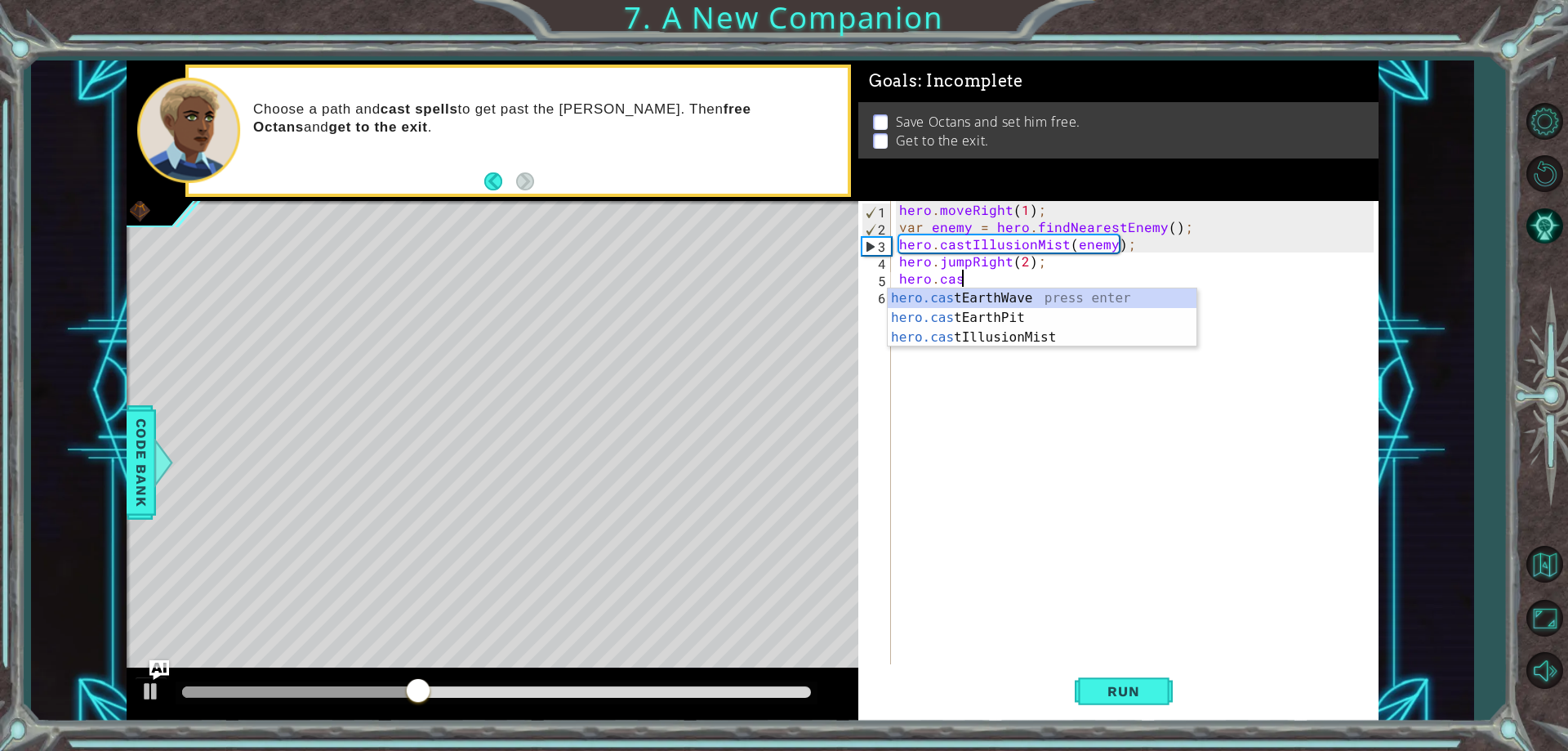
type textarea "hero.cast"
click at [1007, 301] on div "hero.cast EarthWave press enter hero.cast EarthPit press enter hero.cast Illusi…" at bounding box center [1042, 338] width 309 height 98
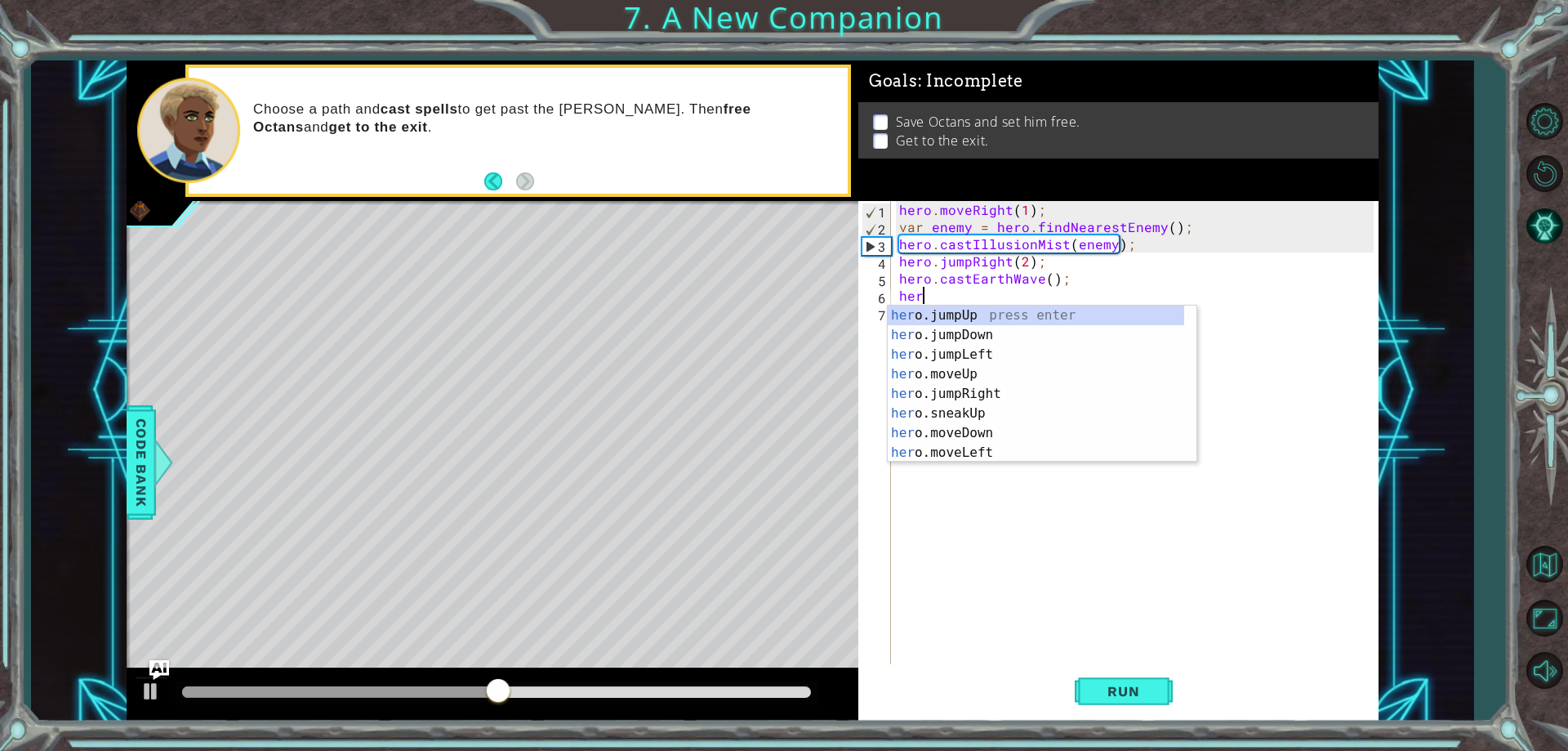
scroll to position [0, 1]
click at [958, 394] on div "hero .jumpUp press enter hero .jumpDown press enter hero .jumpLeft press enter …" at bounding box center [1036, 404] width 296 height 196
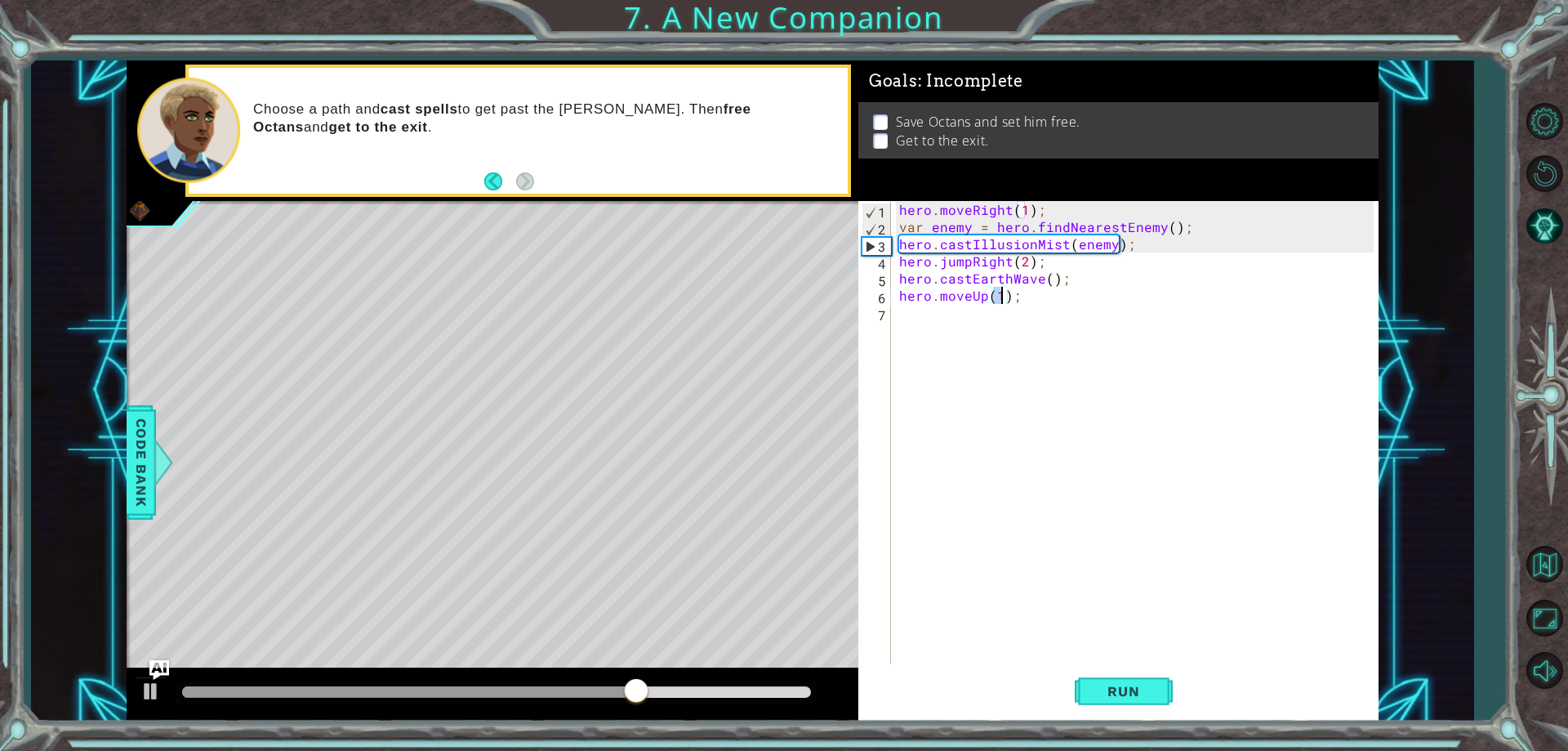
scroll to position [0, 7]
type textarea "hero.moveUp(3);"
click at [919, 323] on div "hero . moveRight ( 1 ) ; var enemy = hero . findNearestEnemy ( ) ; hero . castI…" at bounding box center [1137, 450] width 485 height 498
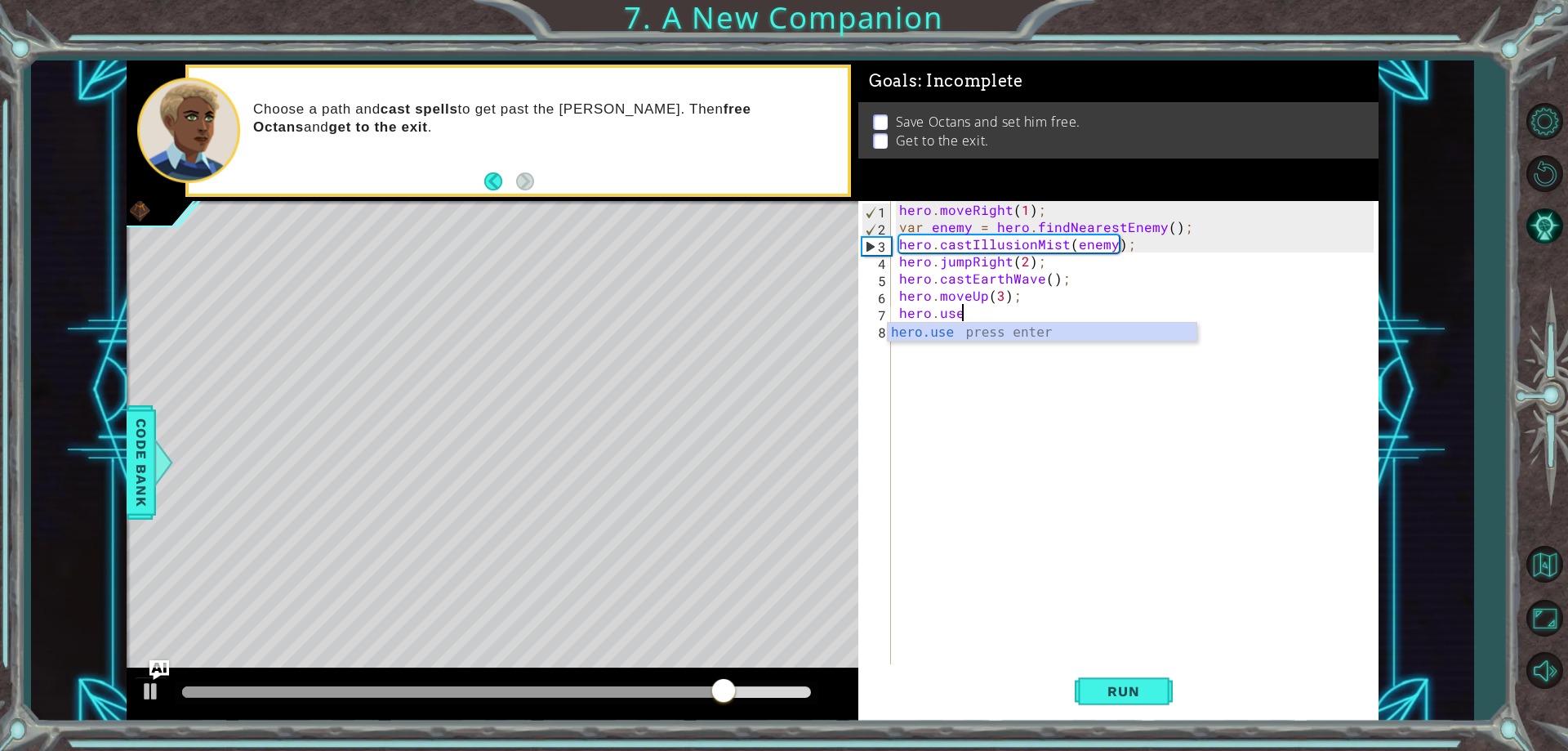
scroll to position [0, 3]
click at [948, 332] on div "hero.use press enter" at bounding box center [1042, 352] width 309 height 59
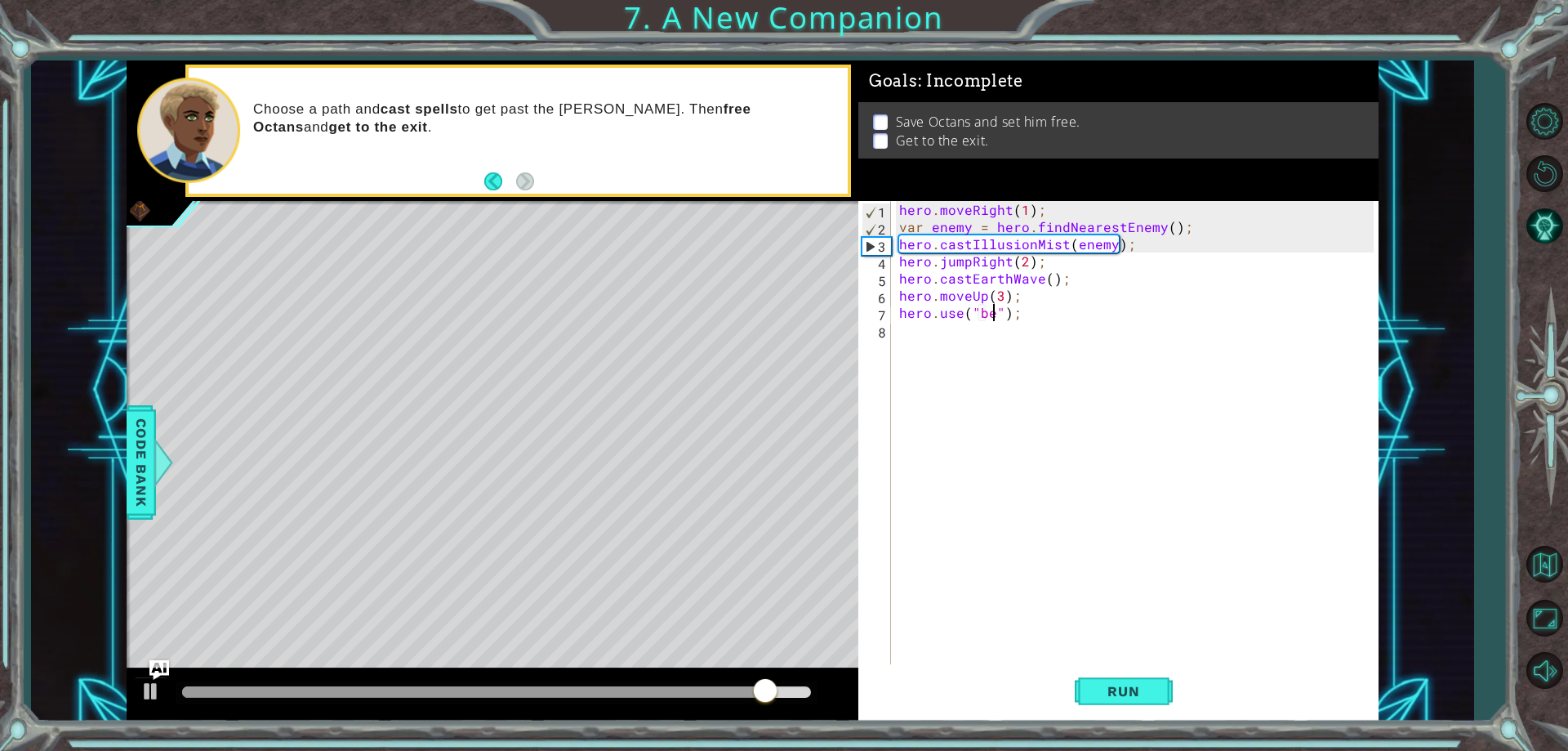
scroll to position [0, 7]
type textarea "hero.use("bell");"
click at [974, 330] on div "hero . moveRight ( 1 ) ; var enemy = hero . findNearestEnemy ( ) ; hero . castI…" at bounding box center [1137, 450] width 485 height 498
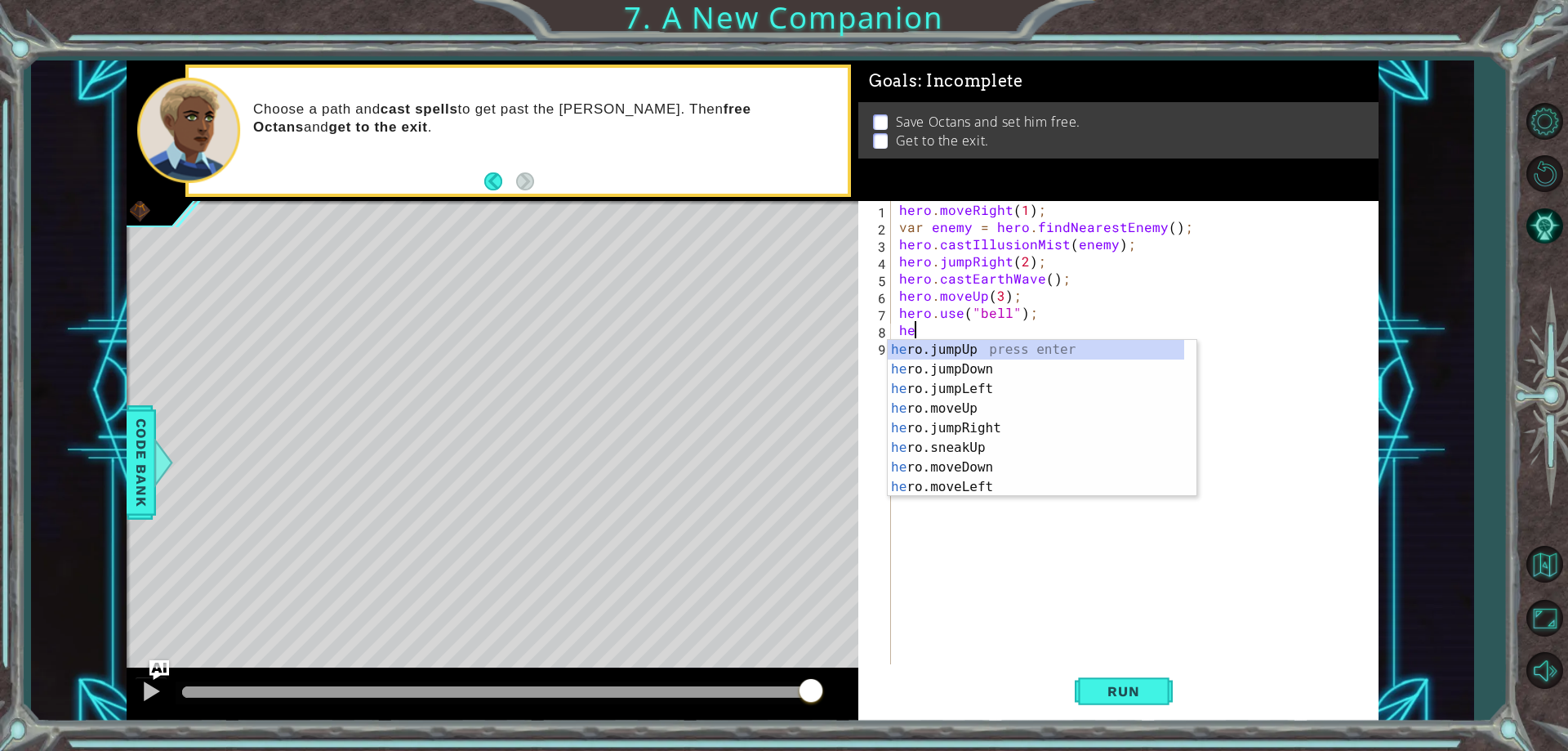
scroll to position [0, 1]
type textarea "hero"
click at [973, 410] on div "hero .jumpUp press enter hero .jumpDown press enter hero .jumpLeft press enter …" at bounding box center [1036, 438] width 296 height 196
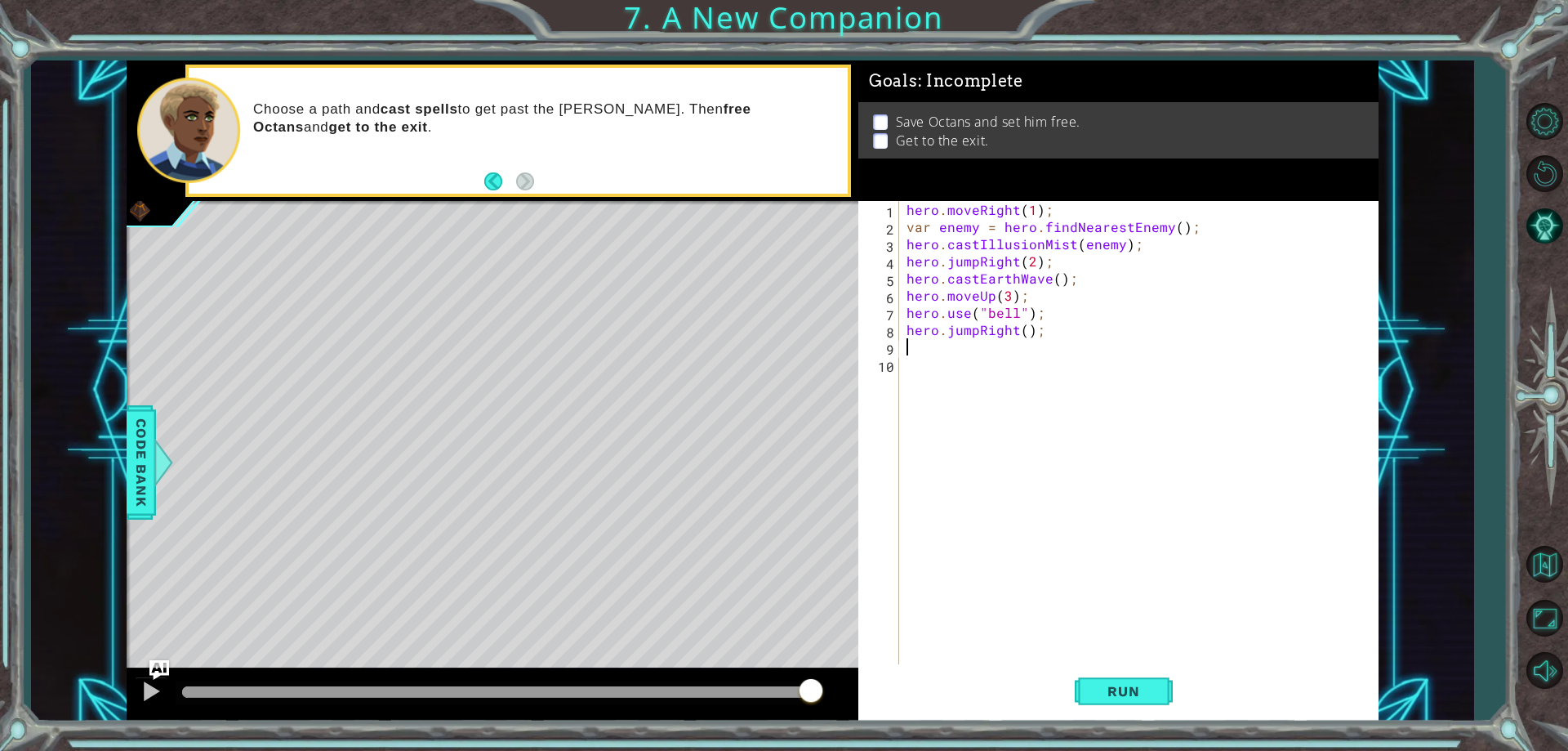
scroll to position [0, 0]
click at [1147, 688] on span "Run" at bounding box center [1123, 691] width 65 height 16
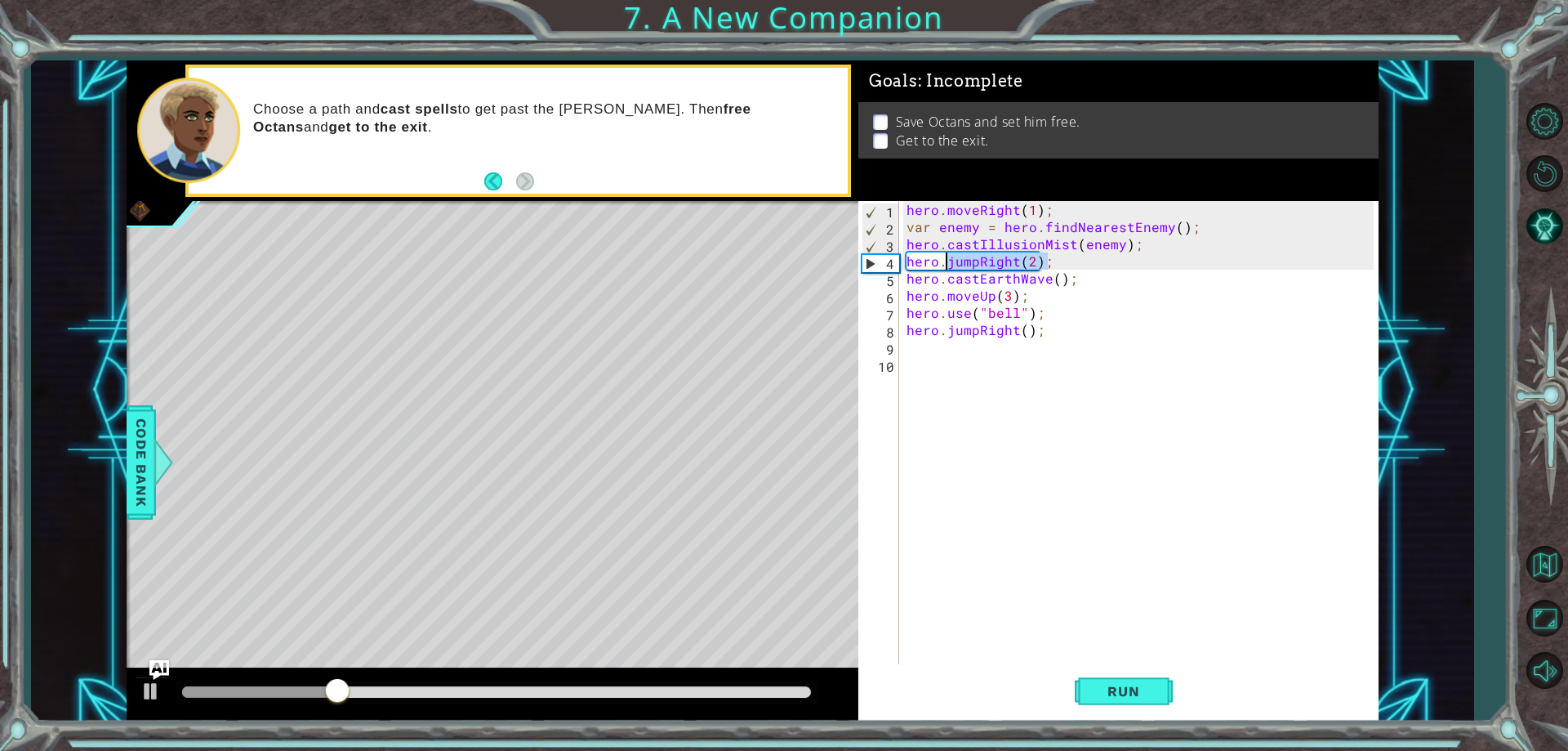
drag, startPoint x: 1051, startPoint y: 263, endPoint x: 949, endPoint y: 259, distance: 102.1
click at [949, 259] on div "hero . moveRight ( 1 ) ; var enemy = hero . findNearestEnemy ( ) ; hero . castI…" at bounding box center [1142, 450] width 478 height 498
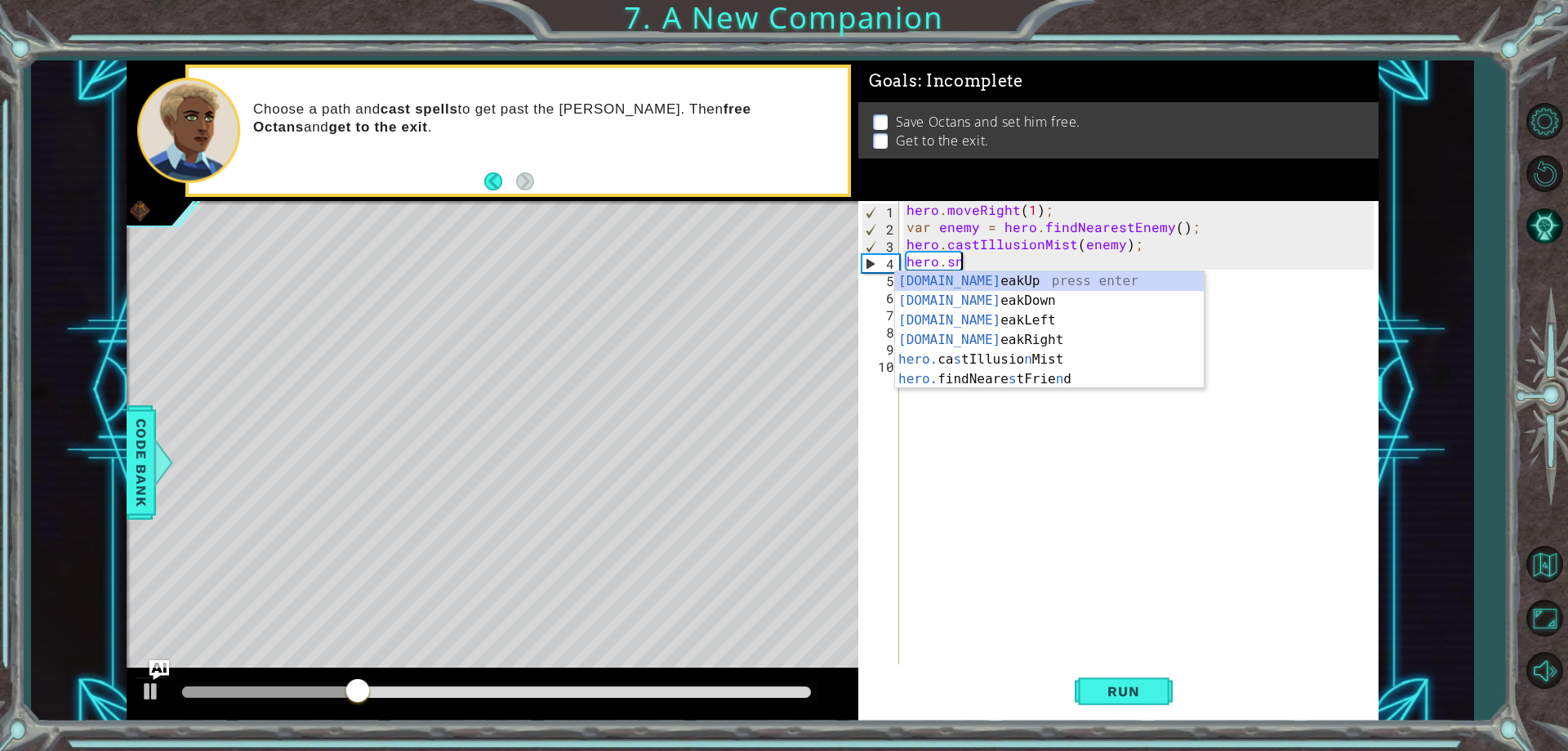
scroll to position [0, 3]
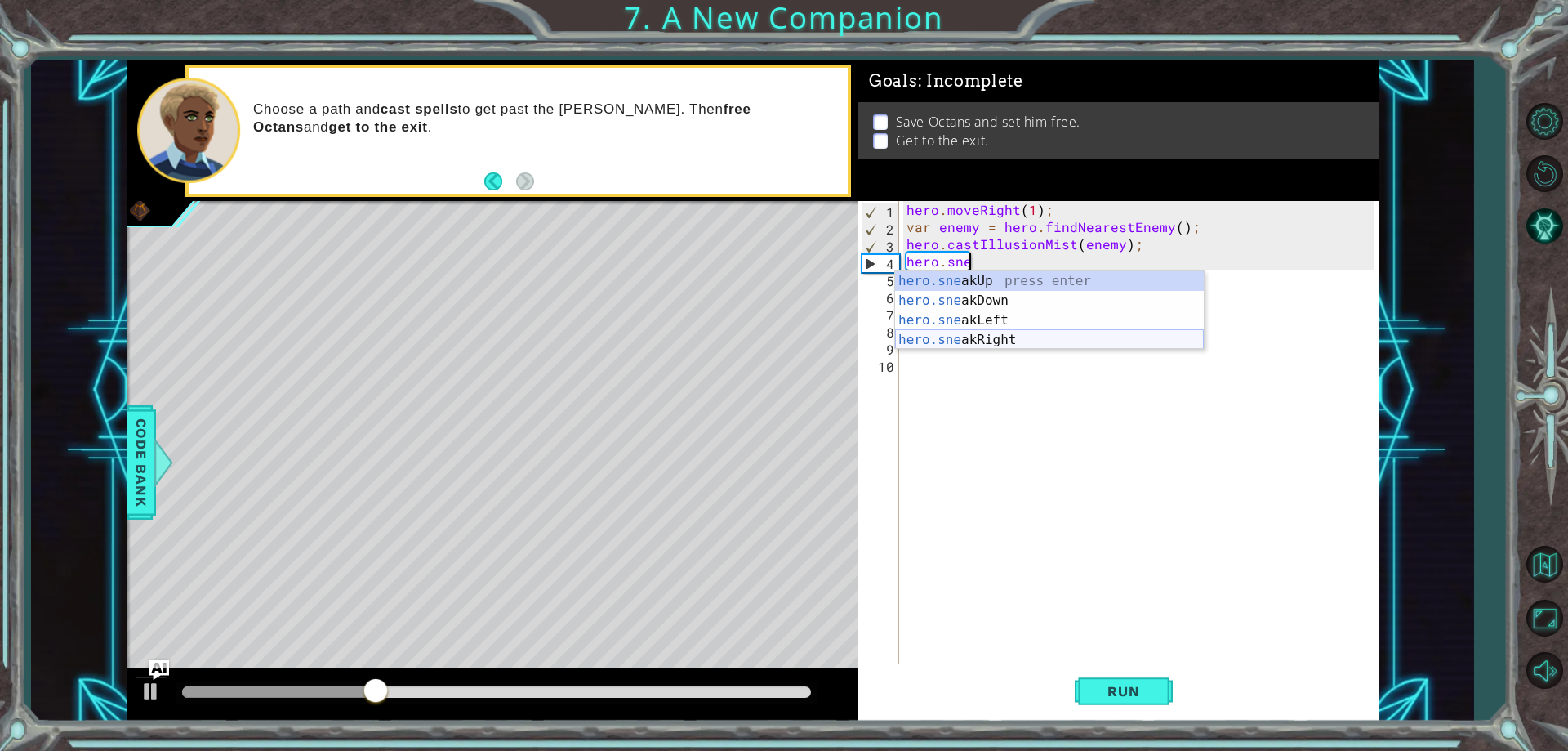
click at [1014, 344] on div "hero.sne akUp press enter hero.sne akDown press enter hero.sne akLeft press ent…" at bounding box center [1049, 330] width 309 height 118
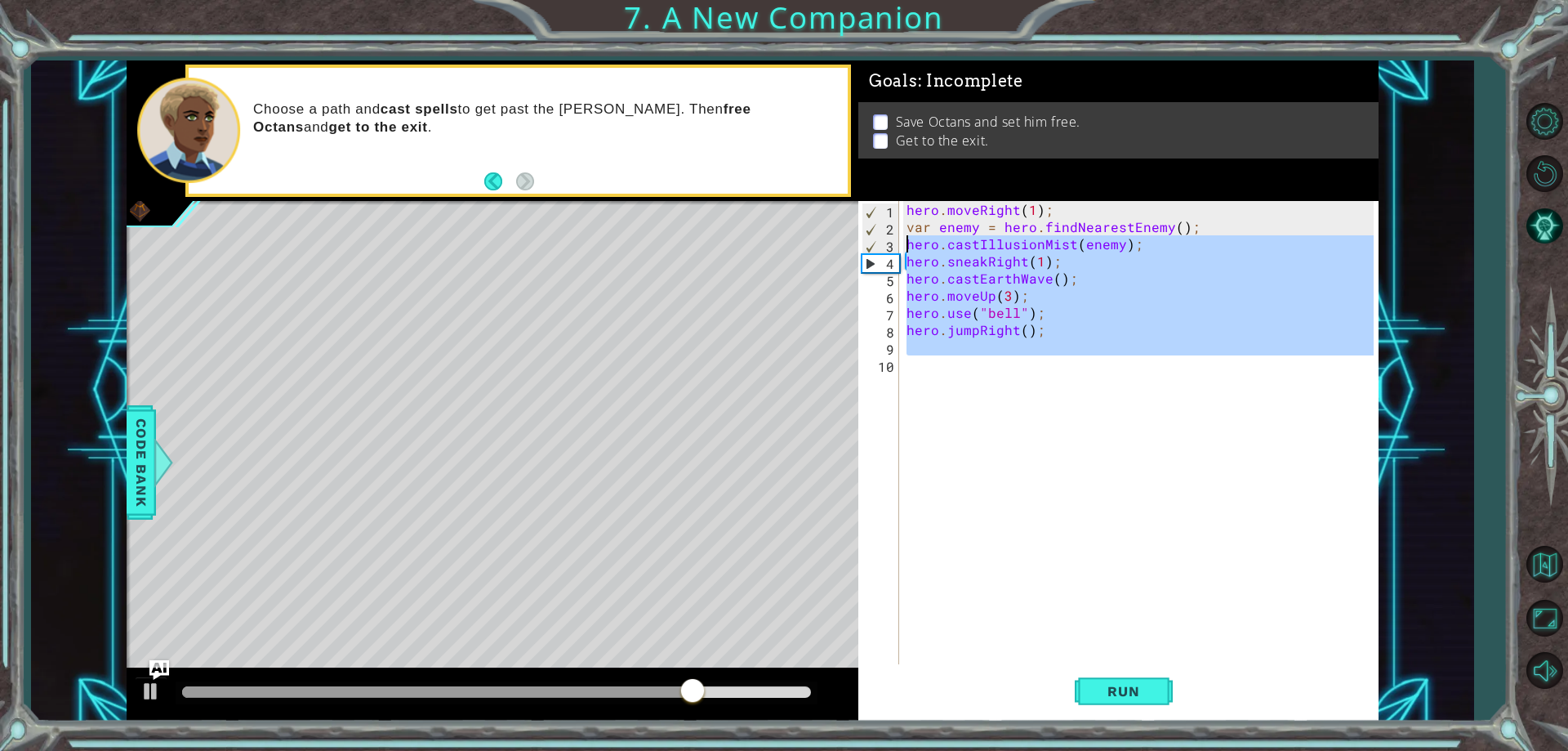
drag, startPoint x: 1073, startPoint y: 357, endPoint x: 900, endPoint y: 239, distance: 209.4
click at [900, 239] on div "hero.sneakRight(1); 1 2 3 4 5 6 7 8 9 10 hero . moveRight ( 1 ) ; var enemy = h…" at bounding box center [1116, 432] width 515 height 463
type textarea "hero.castIllusionMist(enemy); hero.sneakRight(1);"
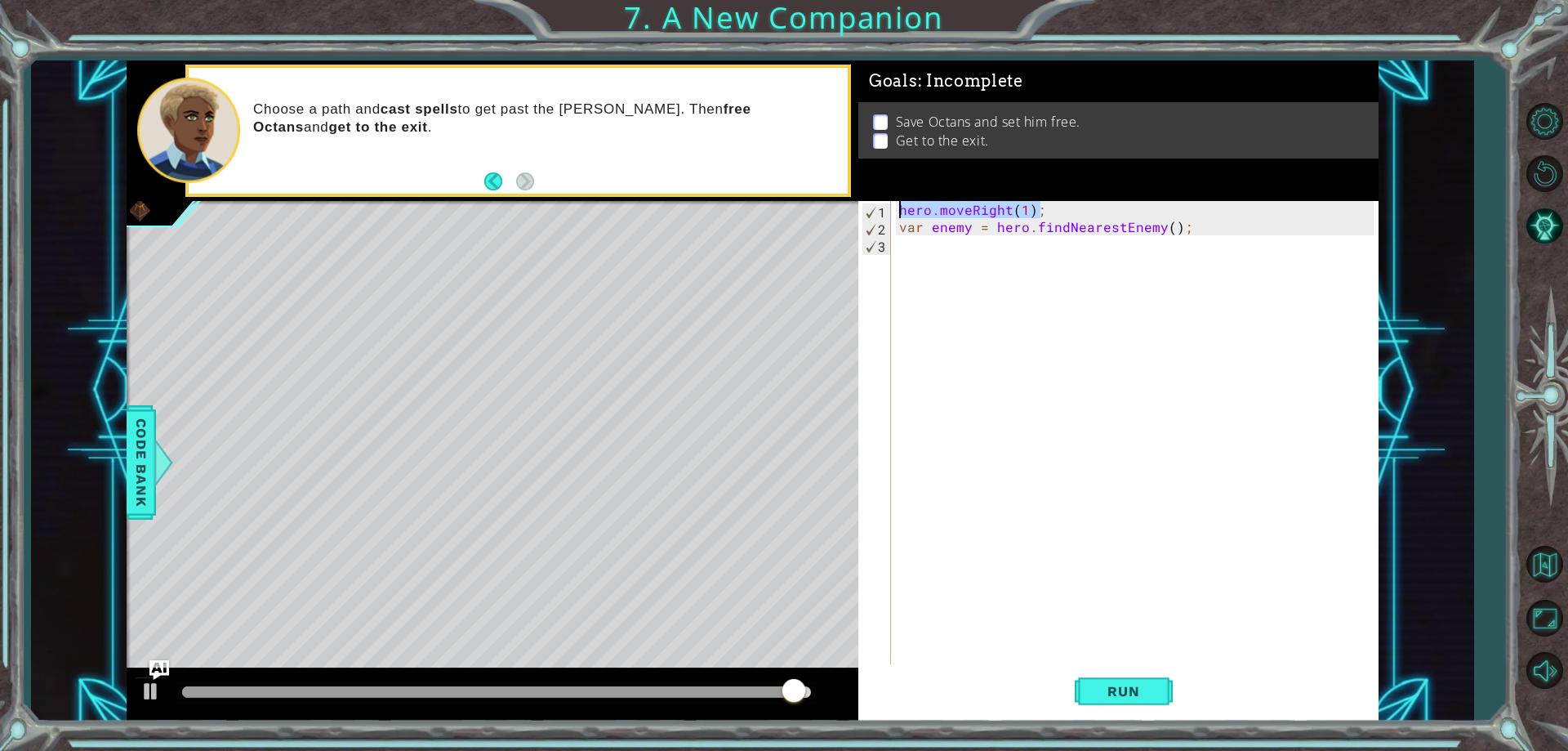
drag, startPoint x: 1049, startPoint y: 204, endPoint x: 881, endPoint y: 214, distance: 168.3
click at [881, 214] on div "1 2 3 hero . moveRight ( 1 ) ; var enemy = hero . findNearestEnemy ( ) ; הההההה…" at bounding box center [1116, 432] width 515 height 463
type textarea "hero.moveRight(1);"
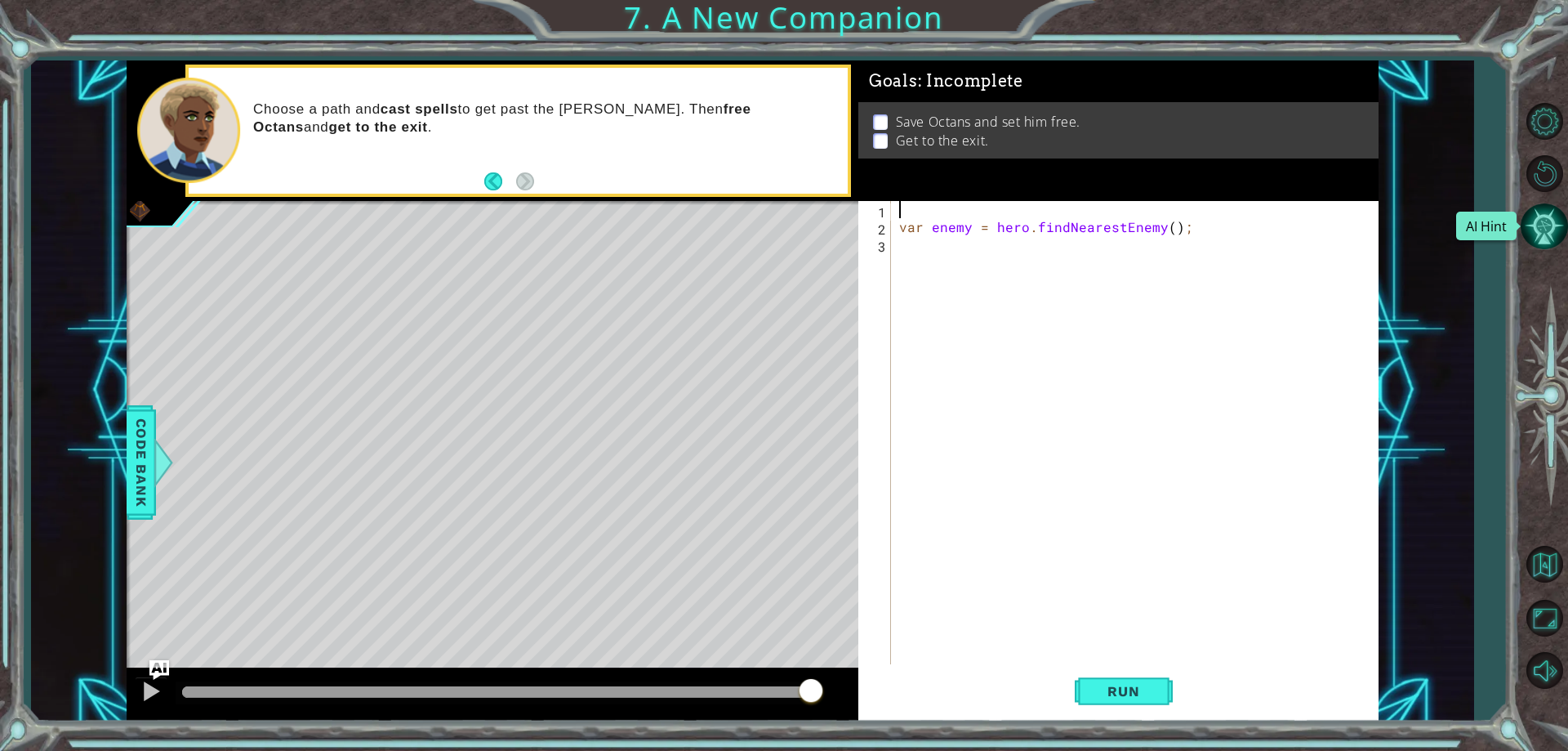
click at [1527, 220] on button "AI Hint" at bounding box center [1544, 226] width 47 height 47
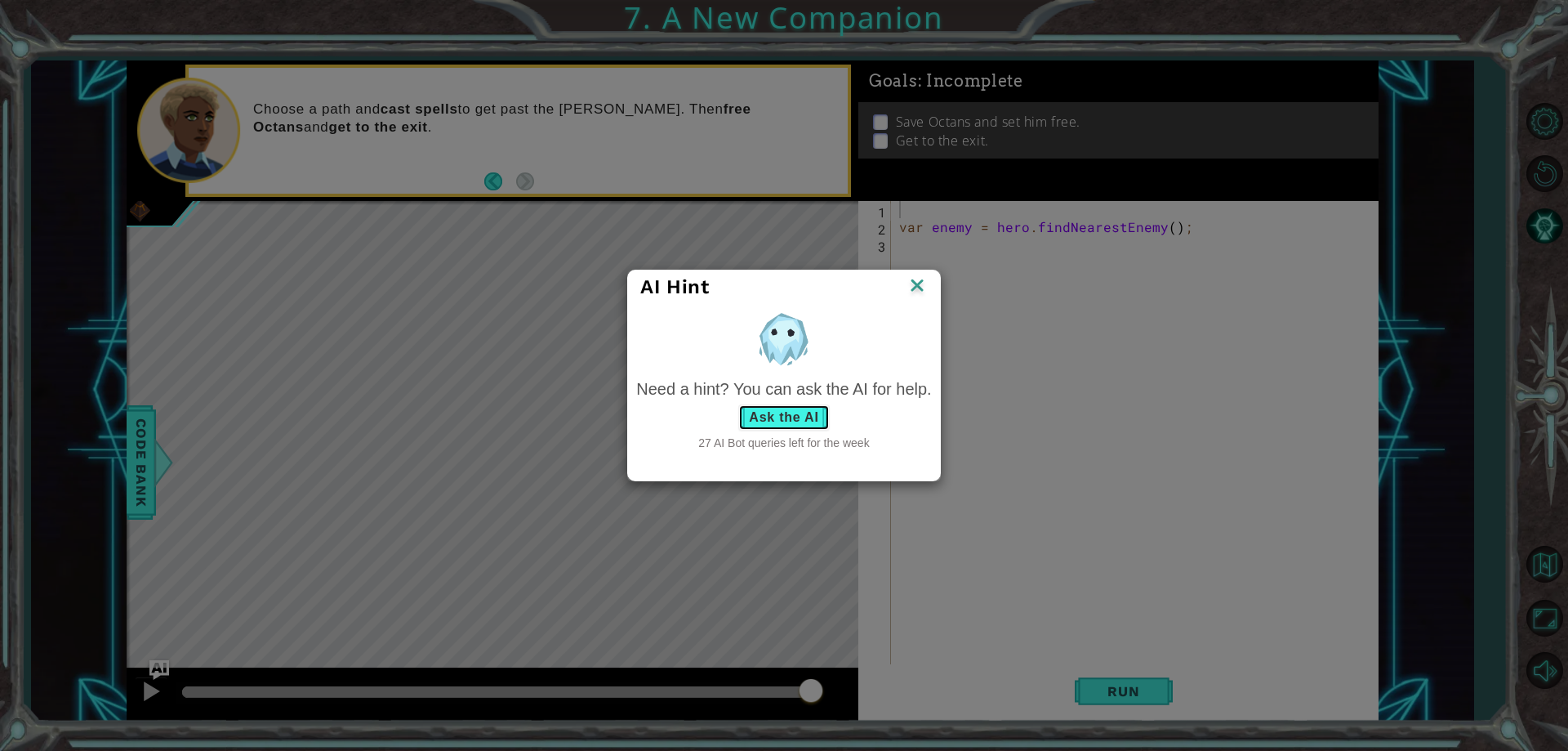
click at [812, 409] on button "Ask the AI" at bounding box center [783, 417] width 90 height 26
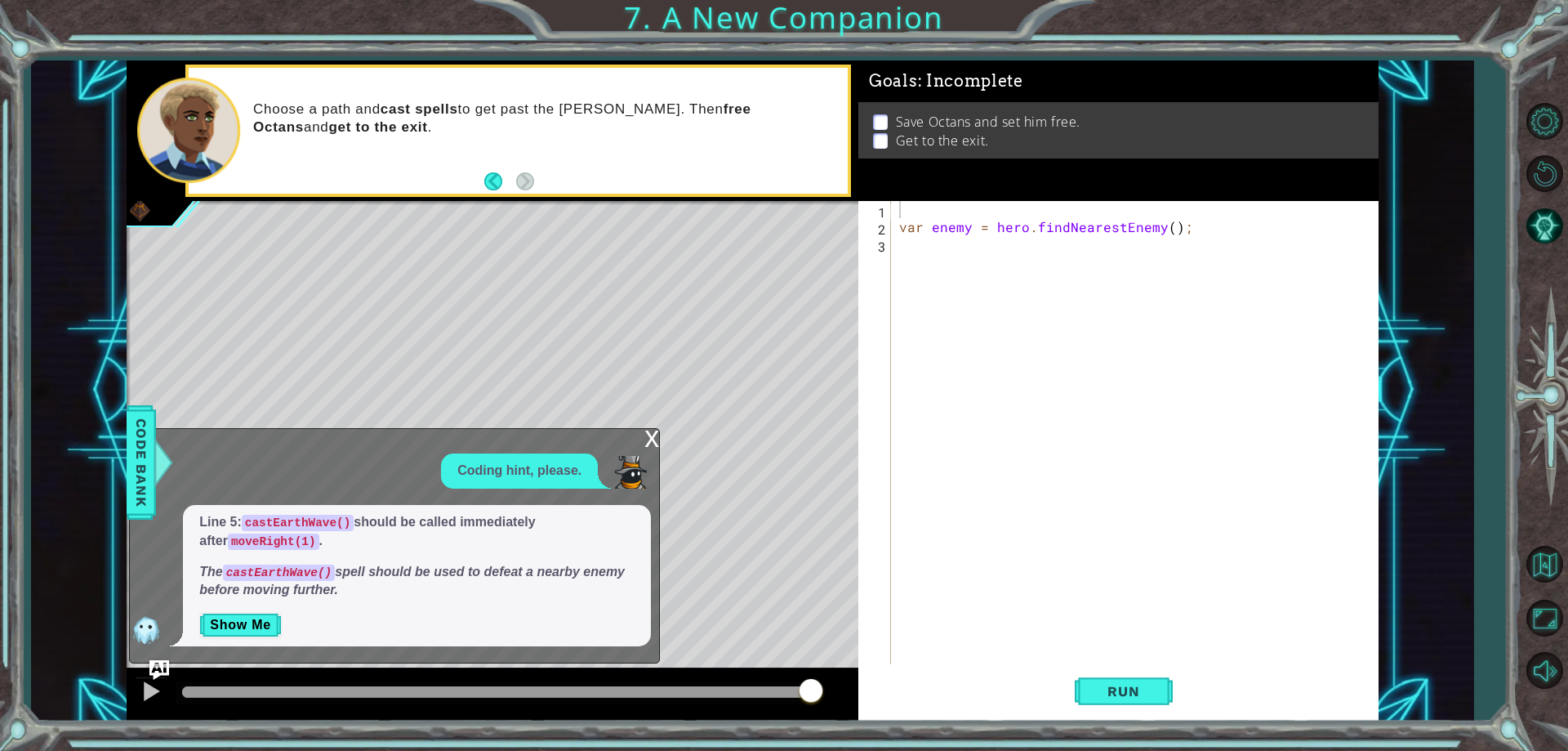
click at [631, 439] on div "x Coding hint, please. Line 5: castEarthWave() should be called immediately aft…" at bounding box center [394, 545] width 530 height 235
click at [642, 436] on div "x Coding hint, please. Line 5: castEarthWave() should be called immediately aft…" at bounding box center [394, 545] width 530 height 235
click at [651, 431] on div "x" at bounding box center [651, 437] width 15 height 16
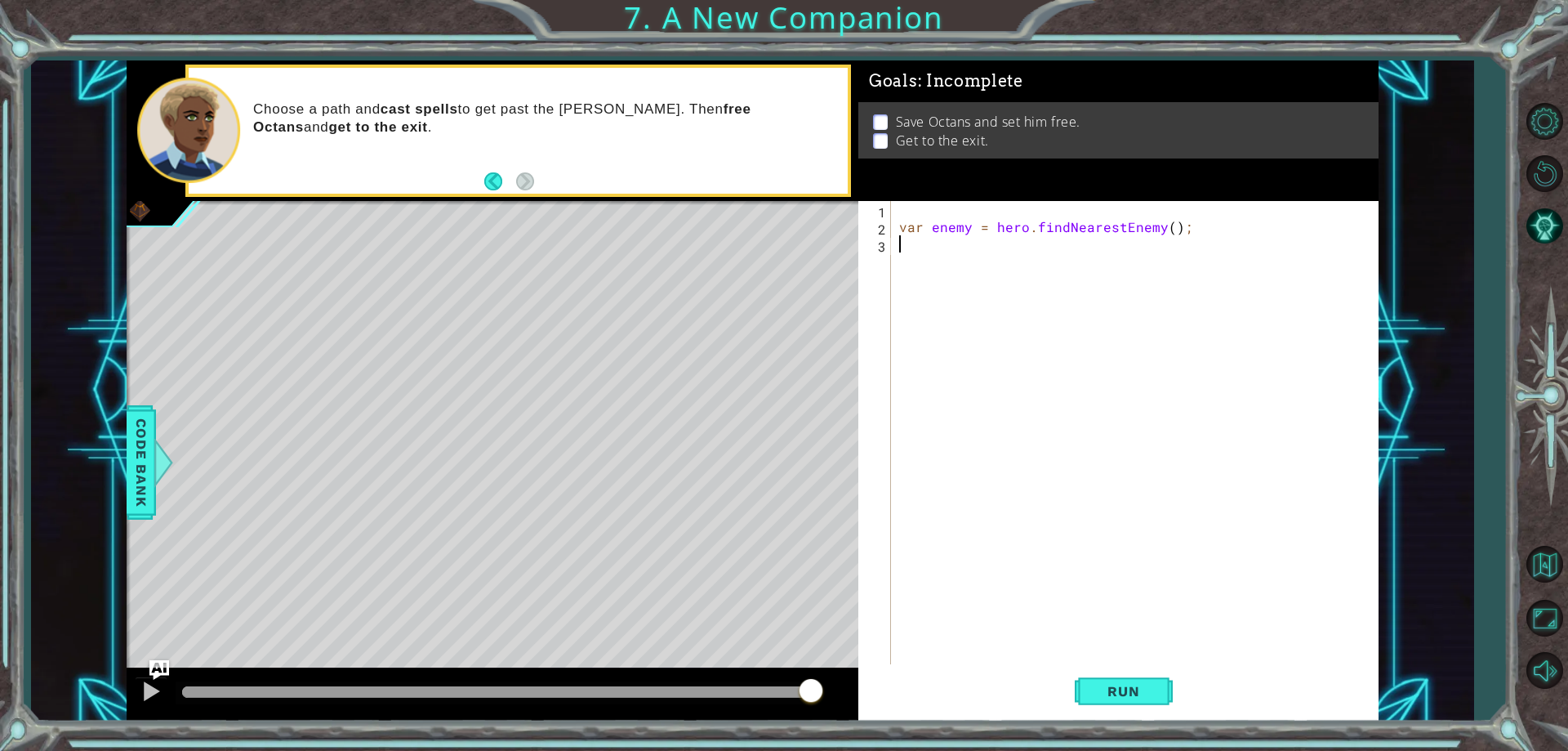
click at [916, 238] on div "var enemy = hero . findNearestEnemy ( ) ;" at bounding box center [1137, 450] width 485 height 498
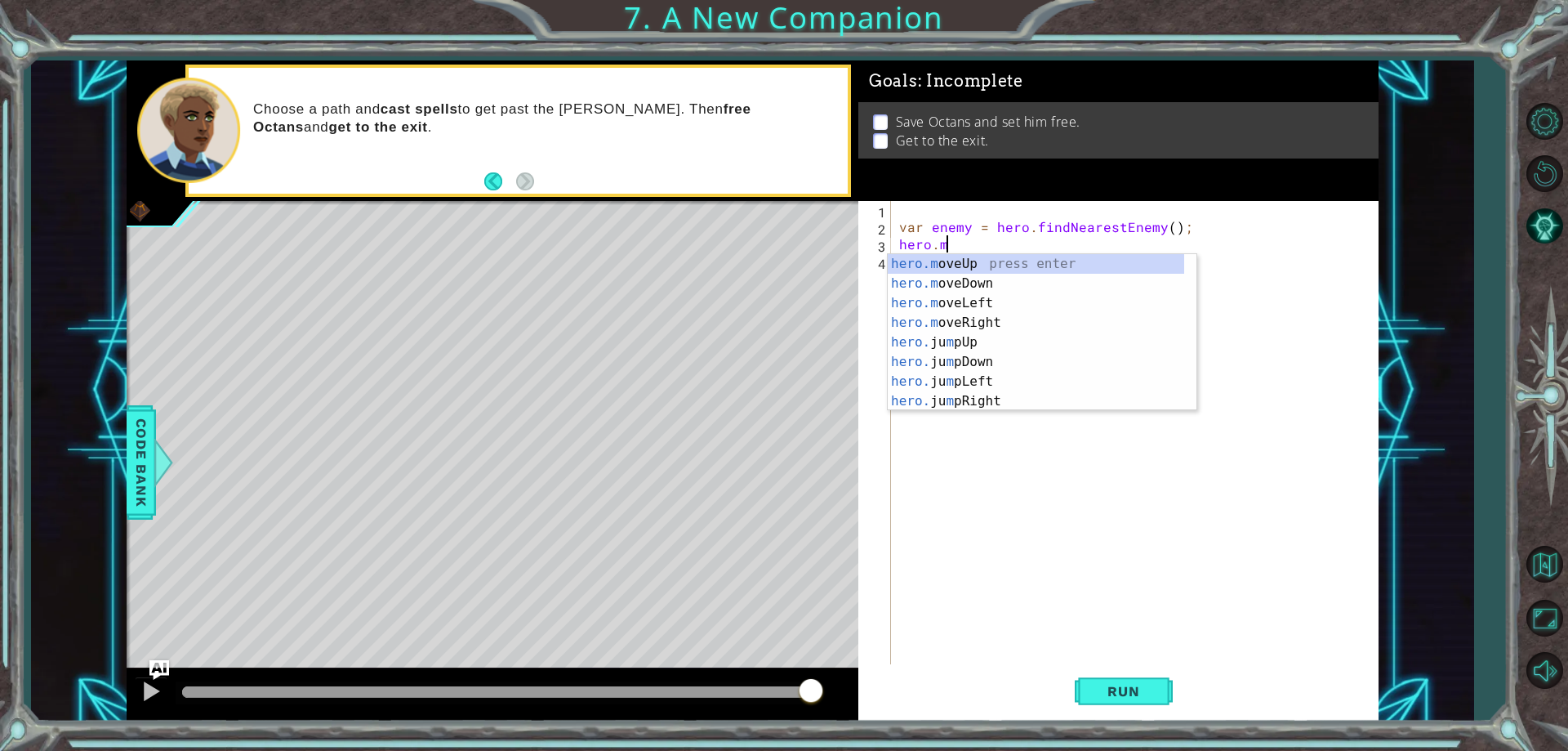
scroll to position [0, 3]
click at [978, 320] on div "[DOMAIN_NAME] veUp press enter [DOMAIN_NAME] veDown press enter [DOMAIN_NAME] v…" at bounding box center [1036, 352] width 296 height 196
type textarea "hero.moveRight(1);"
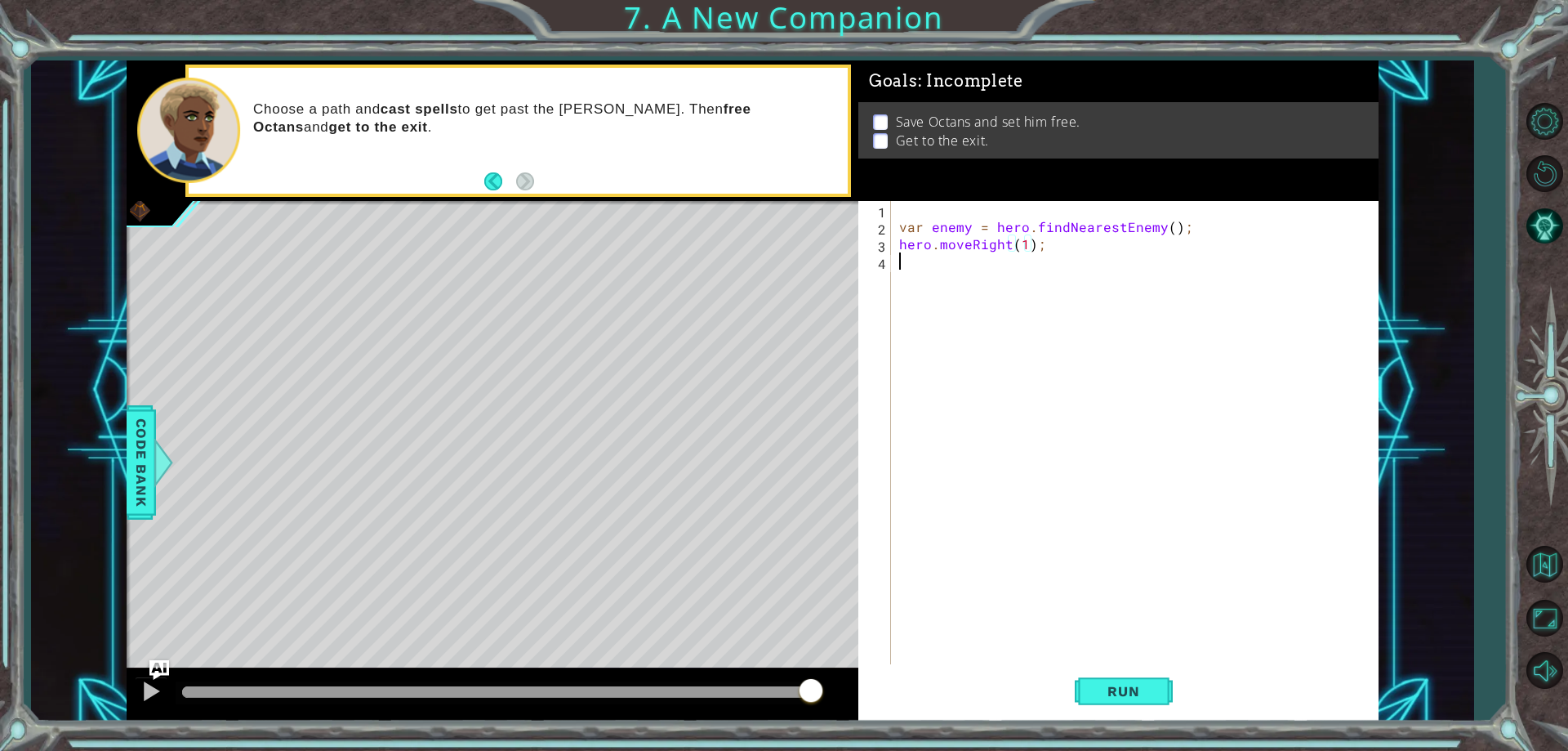
click at [971, 268] on div "var enemy = hero . findNearestEnemy ( ) ; hero . moveRight ( 1 ) ;" at bounding box center [1137, 450] width 485 height 498
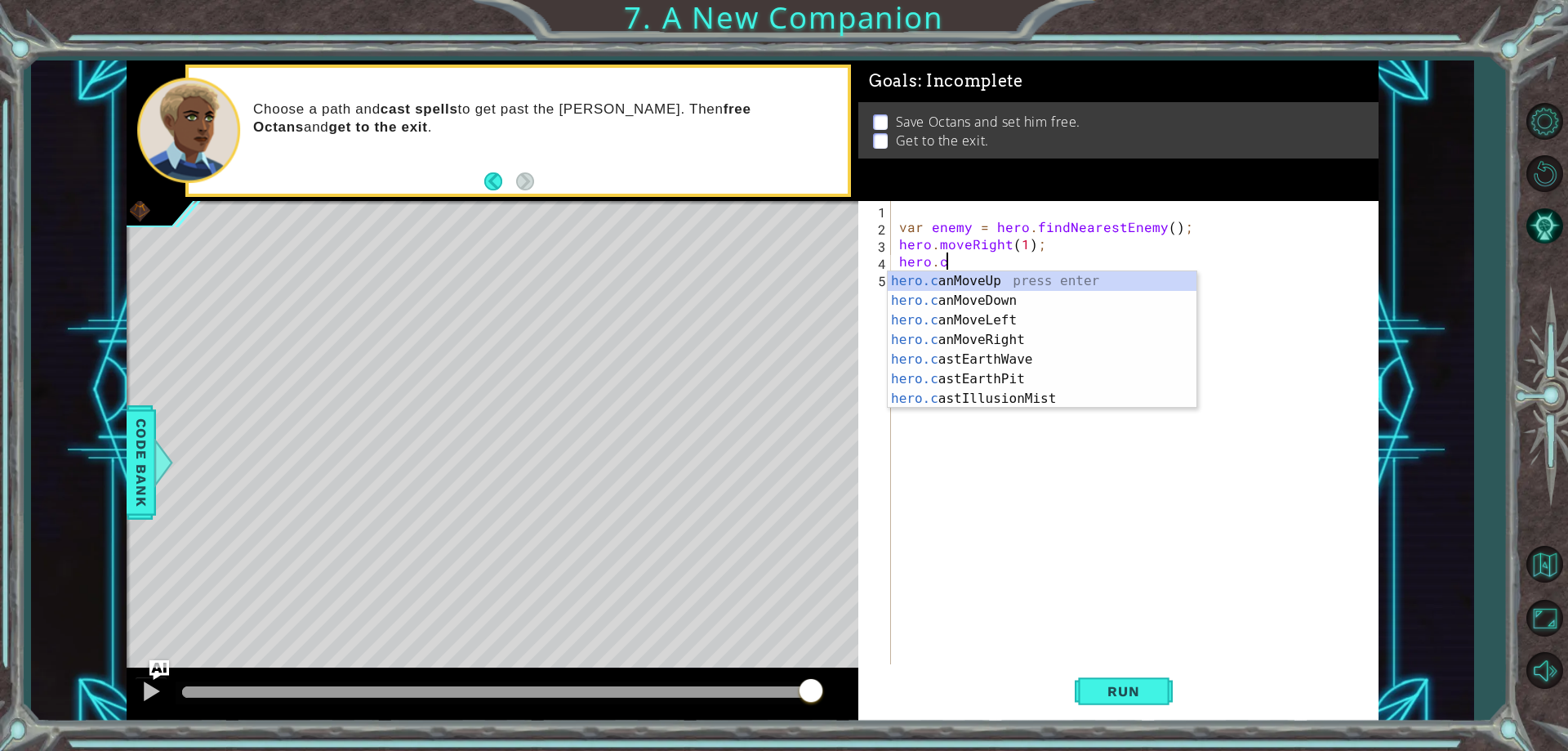
type textarea "[DOMAIN_NAME]"
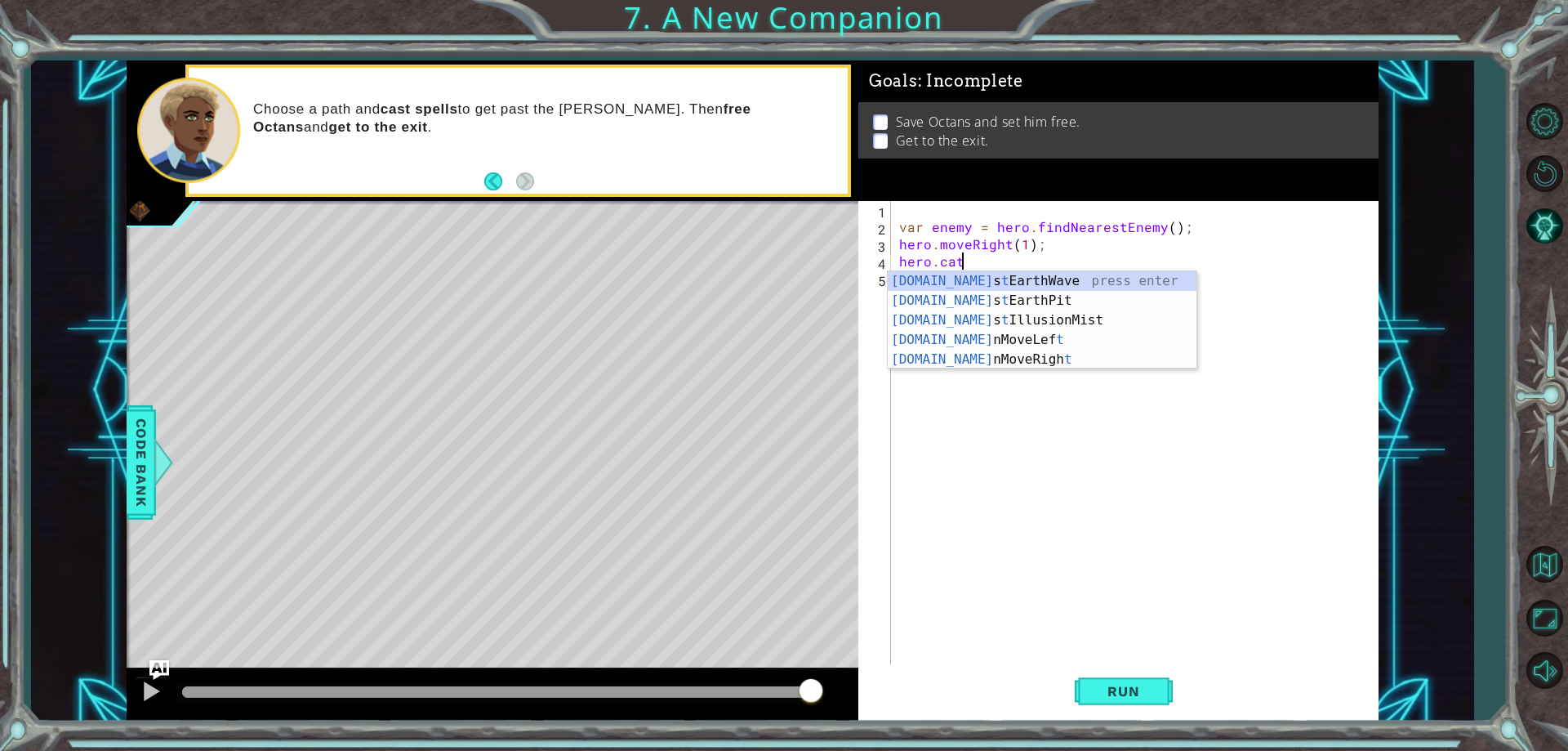
scroll to position [0, 3]
click at [989, 279] on div "[DOMAIN_NAME] s t EarthWave press enter [DOMAIN_NAME] s t EarthPit press enter …" at bounding box center [1042, 339] width 309 height 137
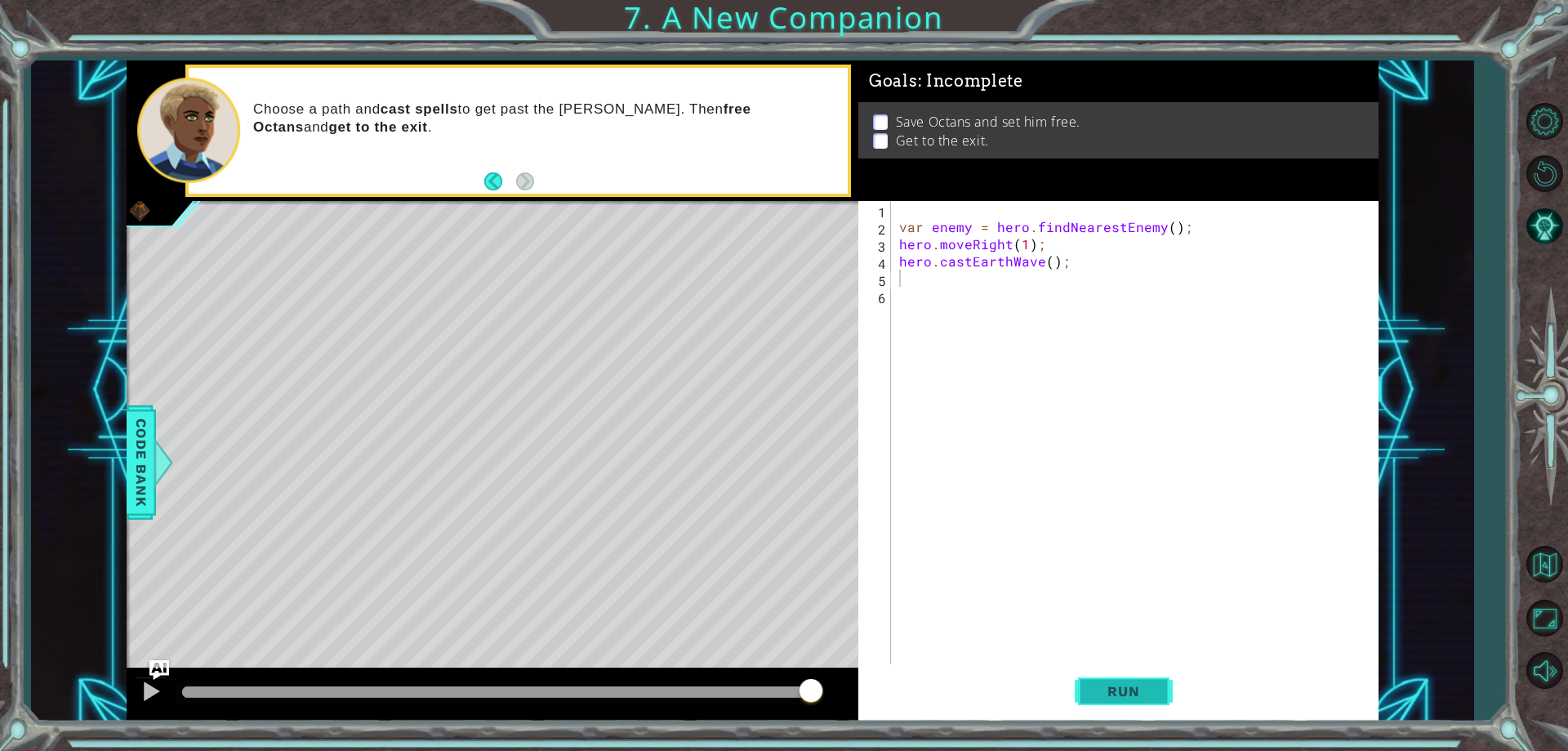
click at [1143, 682] on button "Run" at bounding box center [1124, 692] width 98 height 53
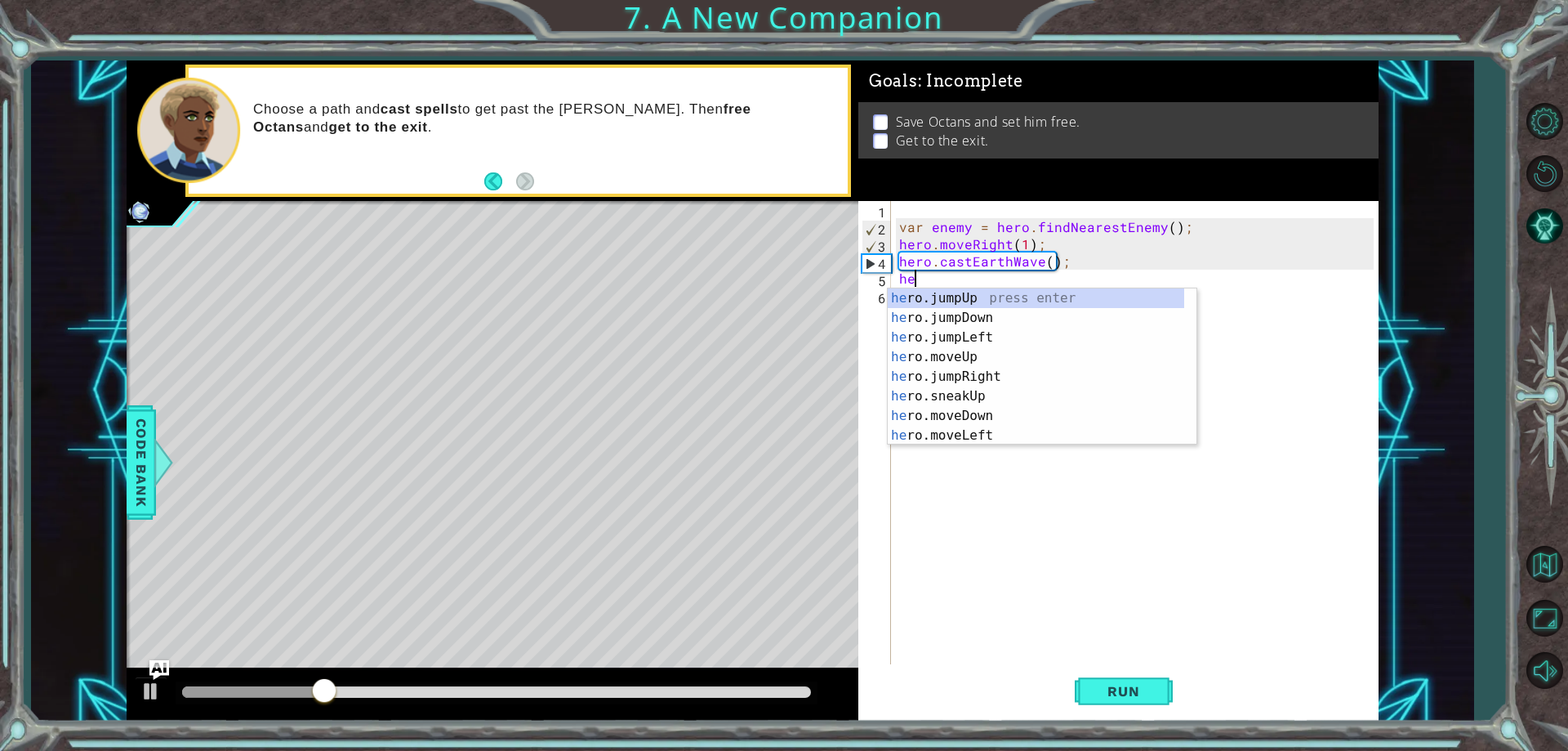
scroll to position [0, 1]
type textarea "hero"
click at [1001, 349] on div "hero .jumpUp press enter hero .jumpDown press enter hero .jumpLeft press enter …" at bounding box center [1036, 387] width 296 height 196
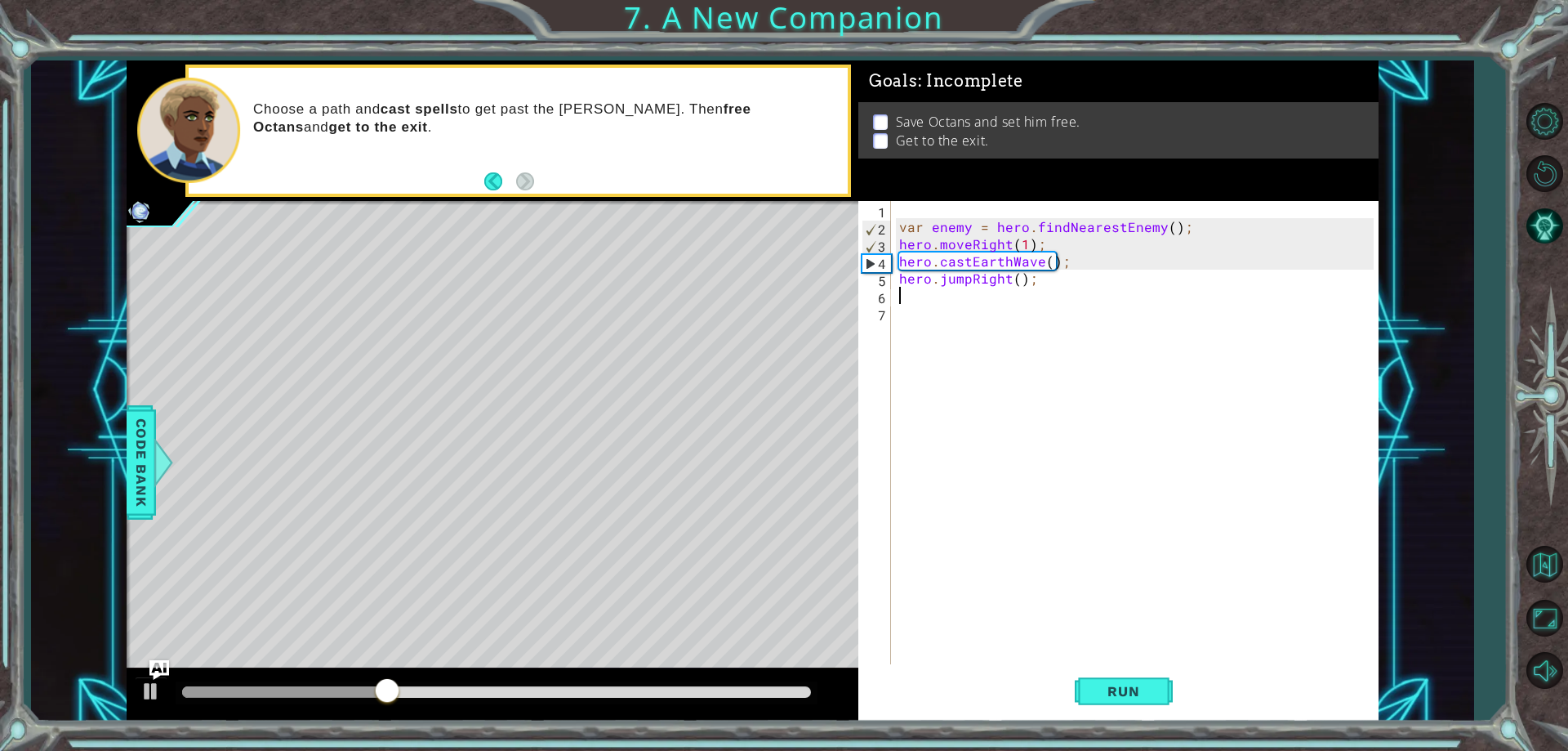
scroll to position [0, 0]
click at [1017, 275] on div "var enemy = hero . findNearestEnemy ( ) ; hero . moveRight ( 1 ) ; hero . castE…" at bounding box center [1137, 450] width 485 height 498
type textarea "hero.jumpRight(2);"
click at [987, 296] on div "var enemy = hero . findNearestEnemy ( ) ; hero . moveRight ( 1 ) ; hero . castE…" at bounding box center [1137, 450] width 485 height 498
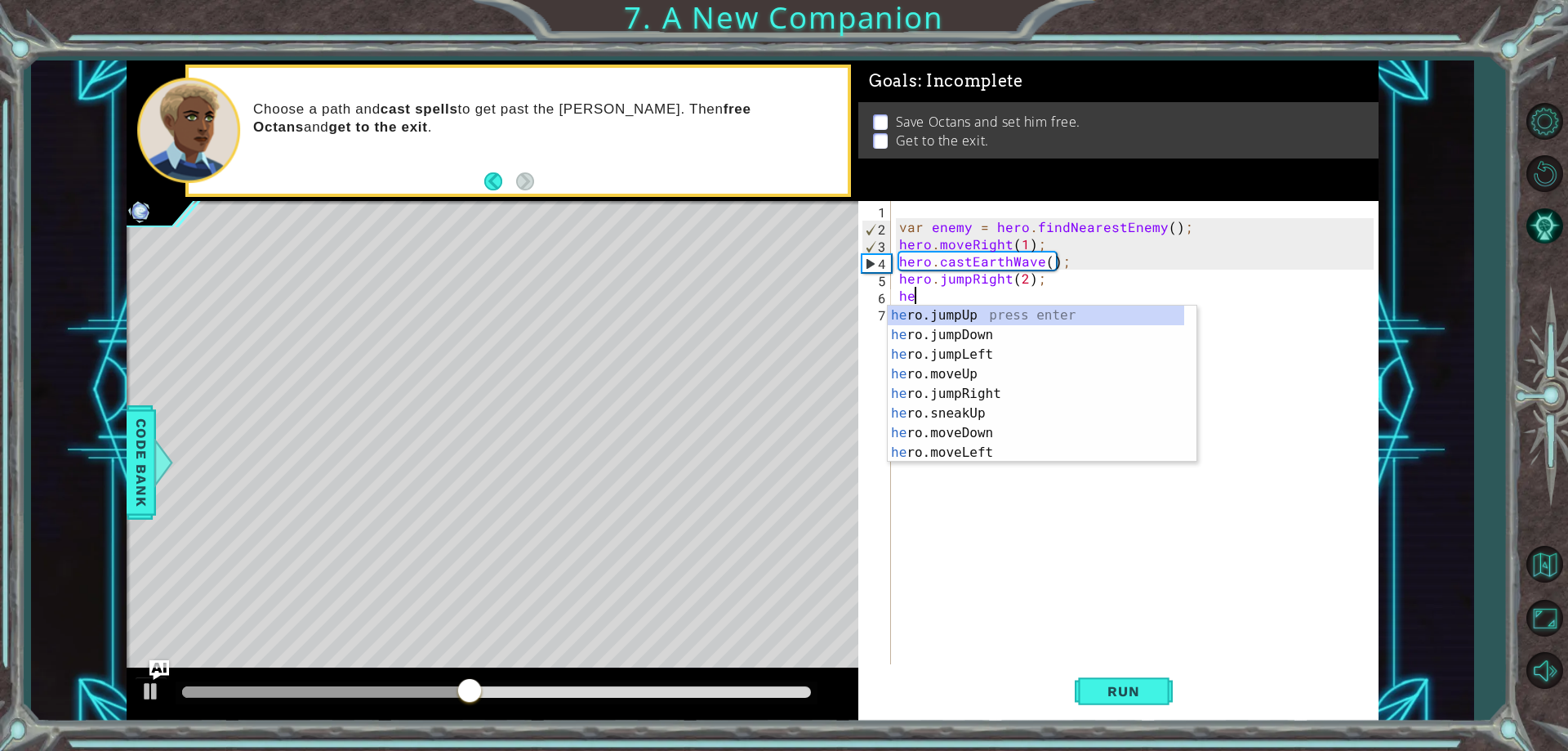
scroll to position [0, 1]
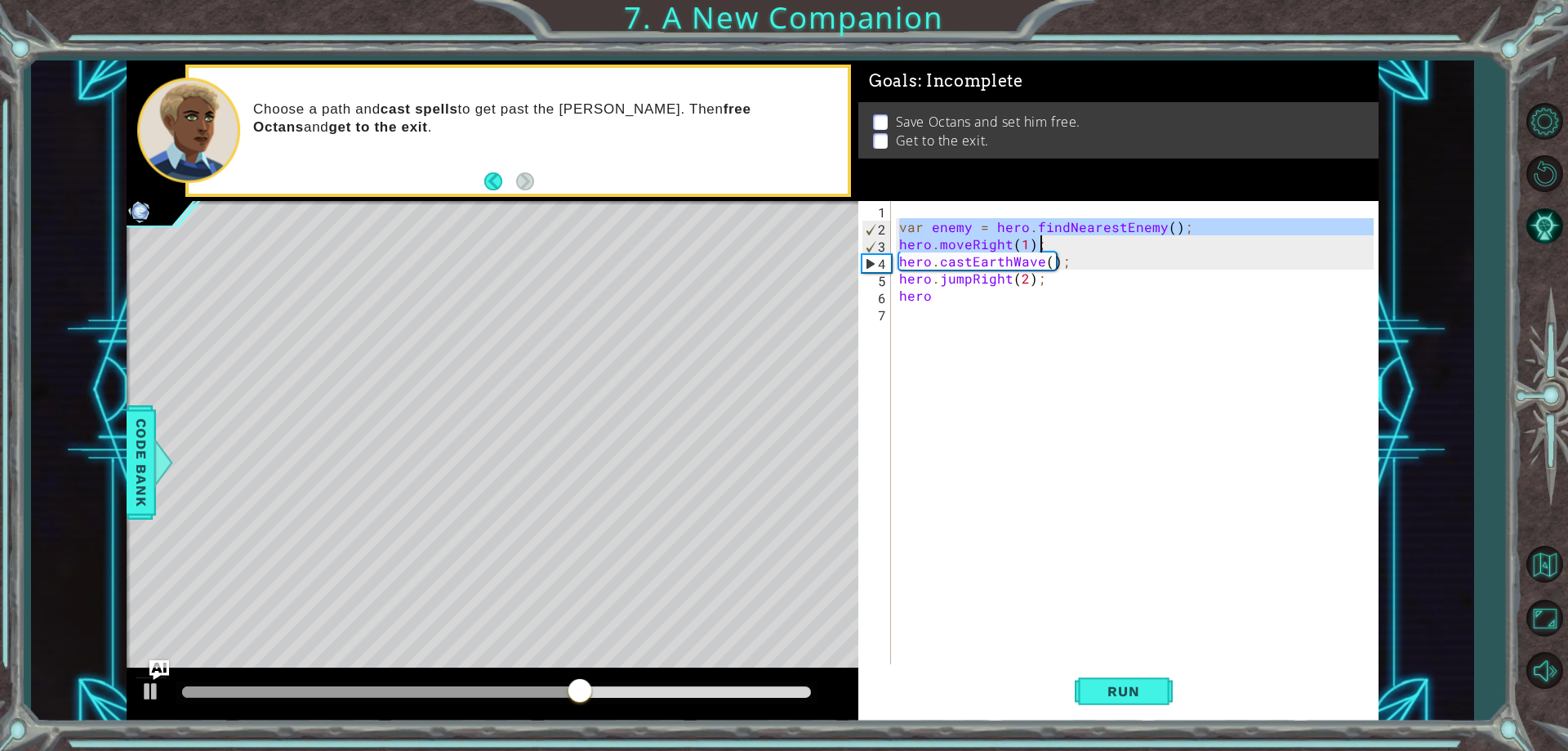
drag, startPoint x: 899, startPoint y: 228, endPoint x: 1174, endPoint y: 235, distance: 275.1
click at [1174, 235] on div "var enemy = hero . findNearestEnemy ( ) ; hero . moveRight ( 1 ) ; hero . castE…" at bounding box center [1137, 450] width 485 height 498
click at [900, 227] on div "var enemy = hero . findNearestEnemy ( ) ; hero . moveRight ( 1 ) ; hero . castE…" at bounding box center [1134, 432] width 478 height 463
drag, startPoint x: 900, startPoint y: 227, endPoint x: 1189, endPoint y: 226, distance: 289.0
click at [1189, 226] on div "var enemy = hero . findNearestEnemy ( ) ; hero . moveRight ( 1 ) ; hero . castE…" at bounding box center [1137, 450] width 485 height 498
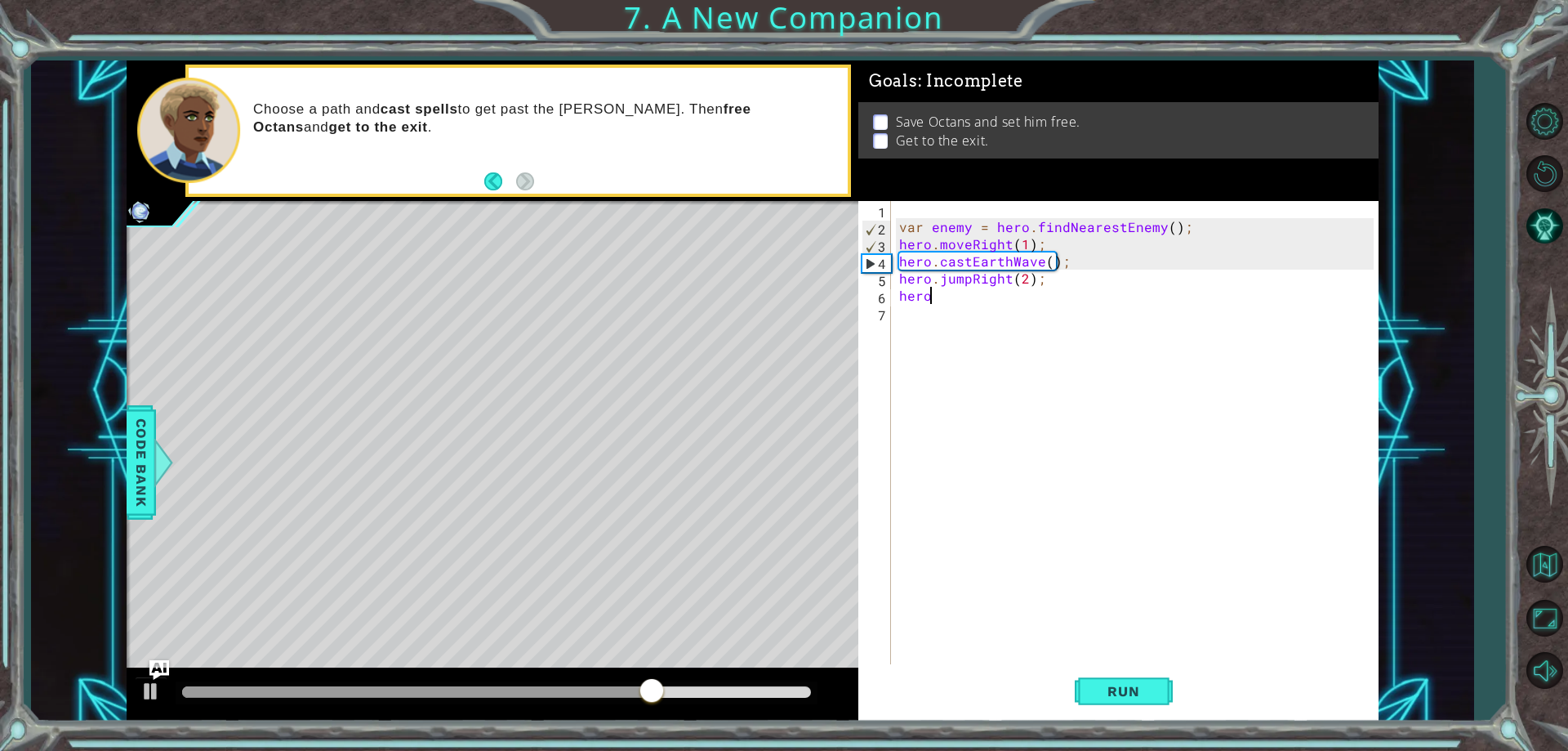
click at [945, 297] on div "var enemy = hero . findNearestEnemy ( ) ; hero . moveRight ( 1 ) ; hero . castE…" at bounding box center [1137, 450] width 485 height 498
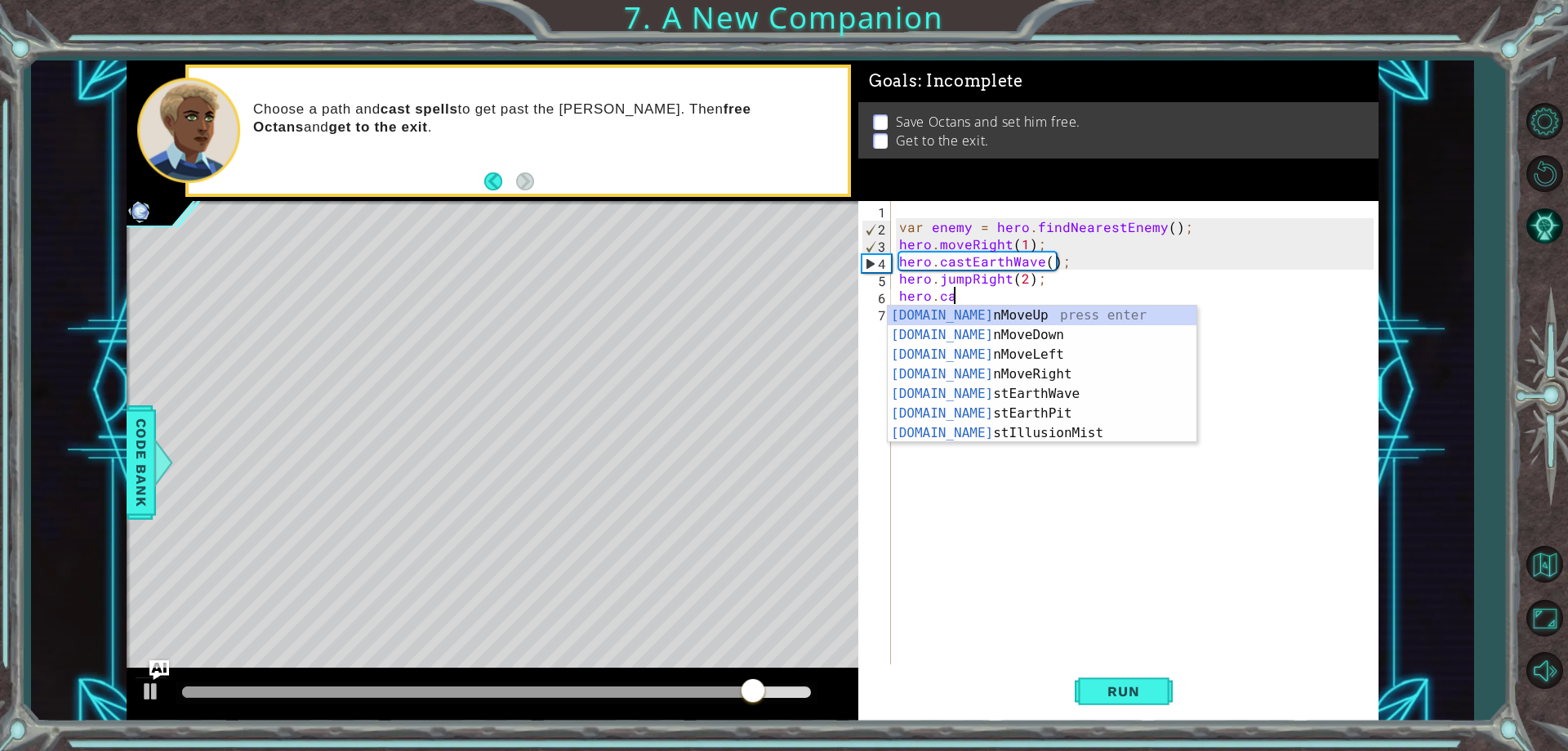
scroll to position [0, 3]
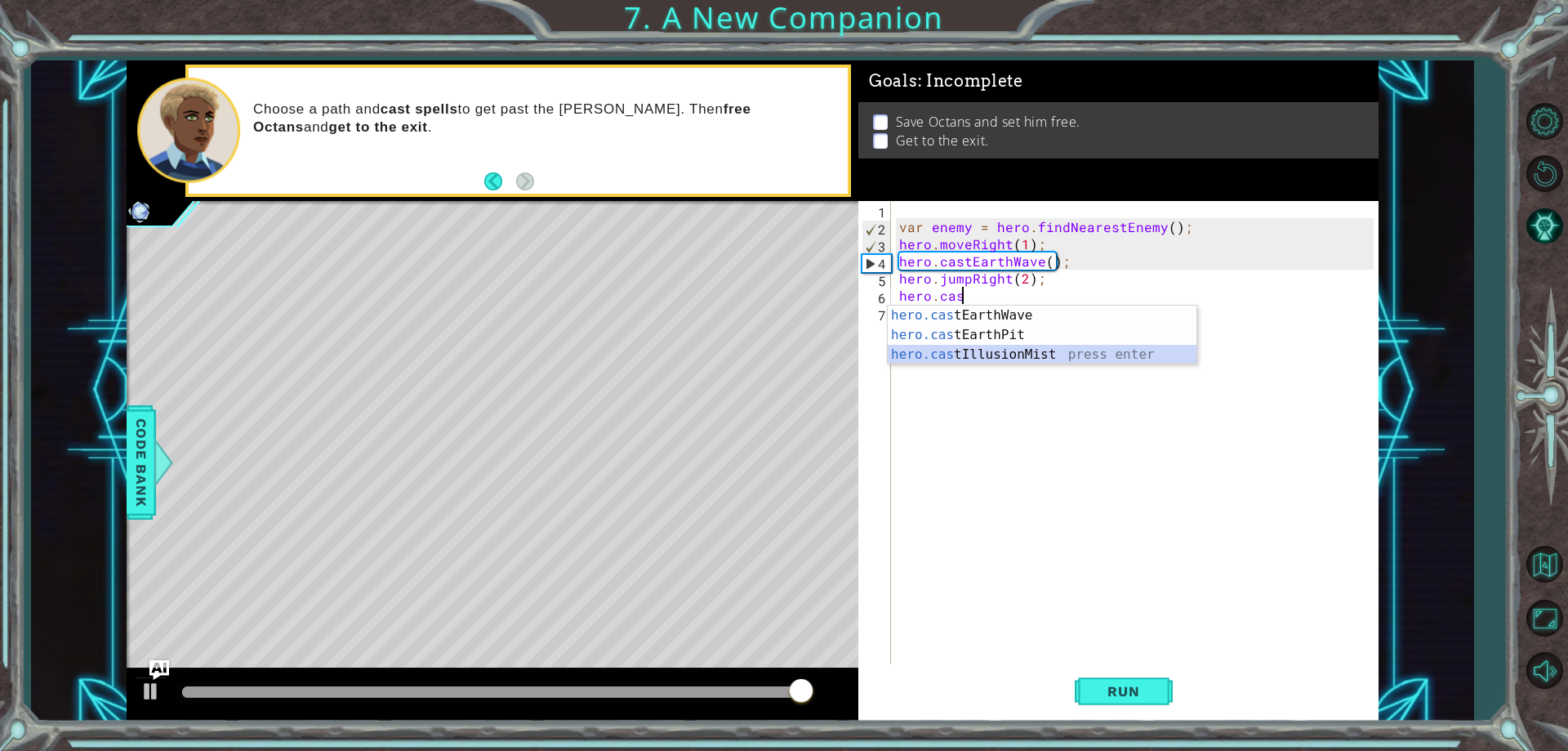
click at [1019, 355] on div "hero.cas tEarthWave press enter hero.cas tEarthPit press enter hero.cas tIllusi…" at bounding box center [1042, 355] width 309 height 98
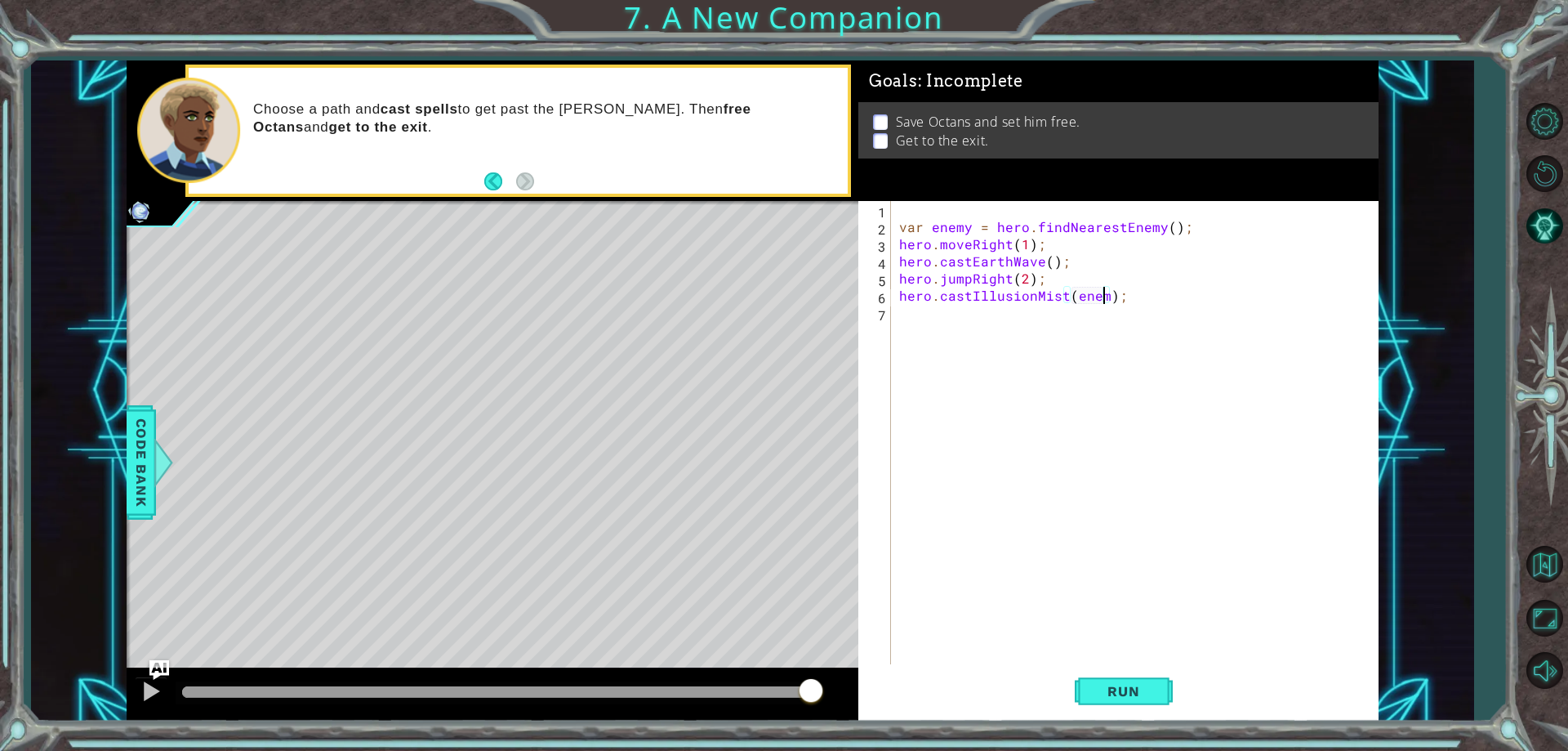
scroll to position [0, 13]
drag, startPoint x: 901, startPoint y: 230, endPoint x: 1192, endPoint y: 232, distance: 291.0
click at [1192, 232] on div "var enemy = hero . findNearestEnemy ( ) ; hero . moveRight ( 1 ) ; hero . castE…" at bounding box center [1137, 450] width 485 height 498
type textarea "var enemy = hero.findNearestEnemy();"
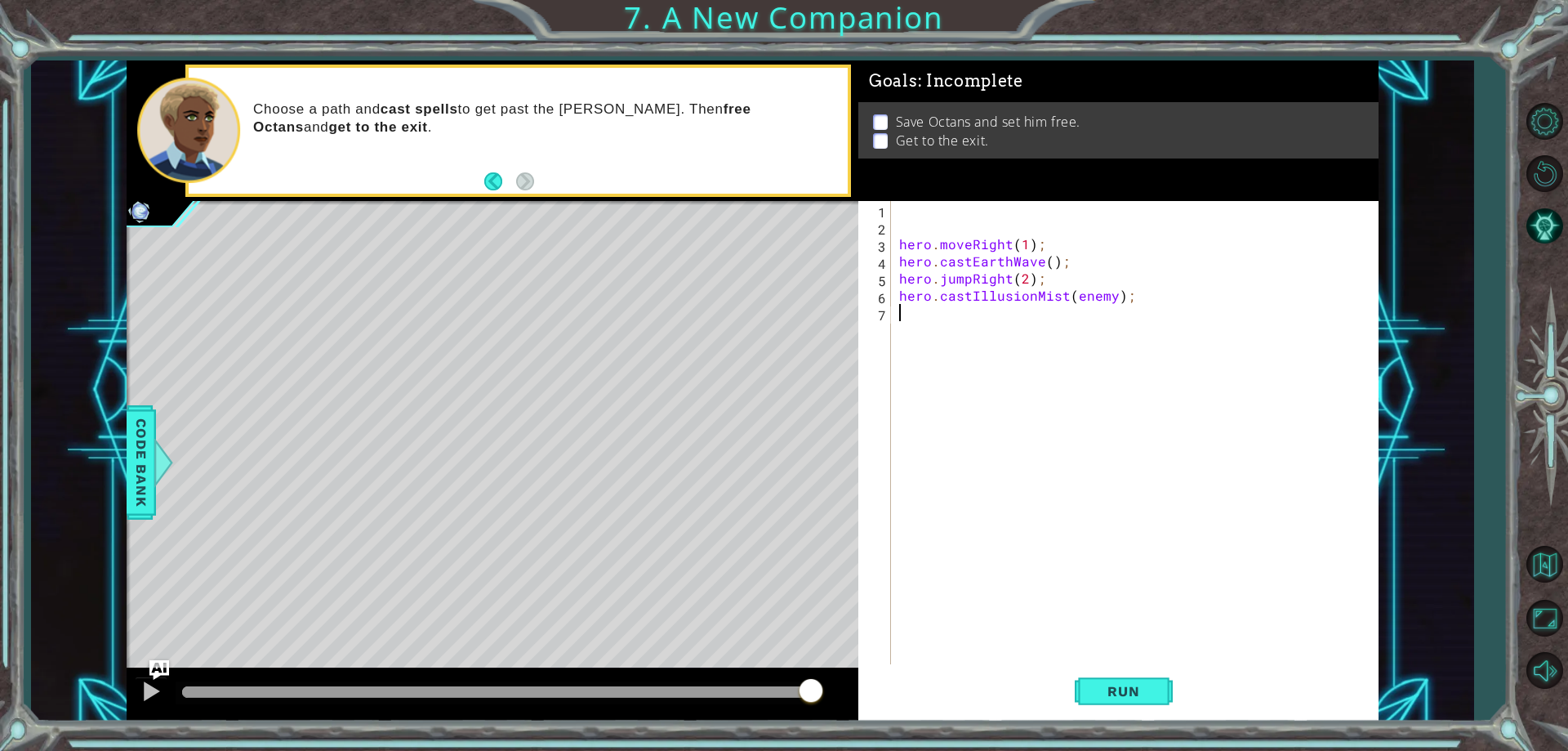
click at [918, 320] on div "hero . moveRight ( 1 ) ; hero . castEarthWave ( ) ; hero . jumpRight ( 2 ) ; he…" at bounding box center [1137, 450] width 485 height 498
click at [1049, 282] on div "hero . moveRight ( 1 ) ; hero . castEarthWave ( ) ; hero . jumpRight ( 2 ) ; he…" at bounding box center [1137, 450] width 485 height 498
type textarea "hero.jumpRight(2);"
paste textarea "var enemy = hero.findNearestEnemy();"
type textarea "var enemy = hero.findNearestEnemy();"
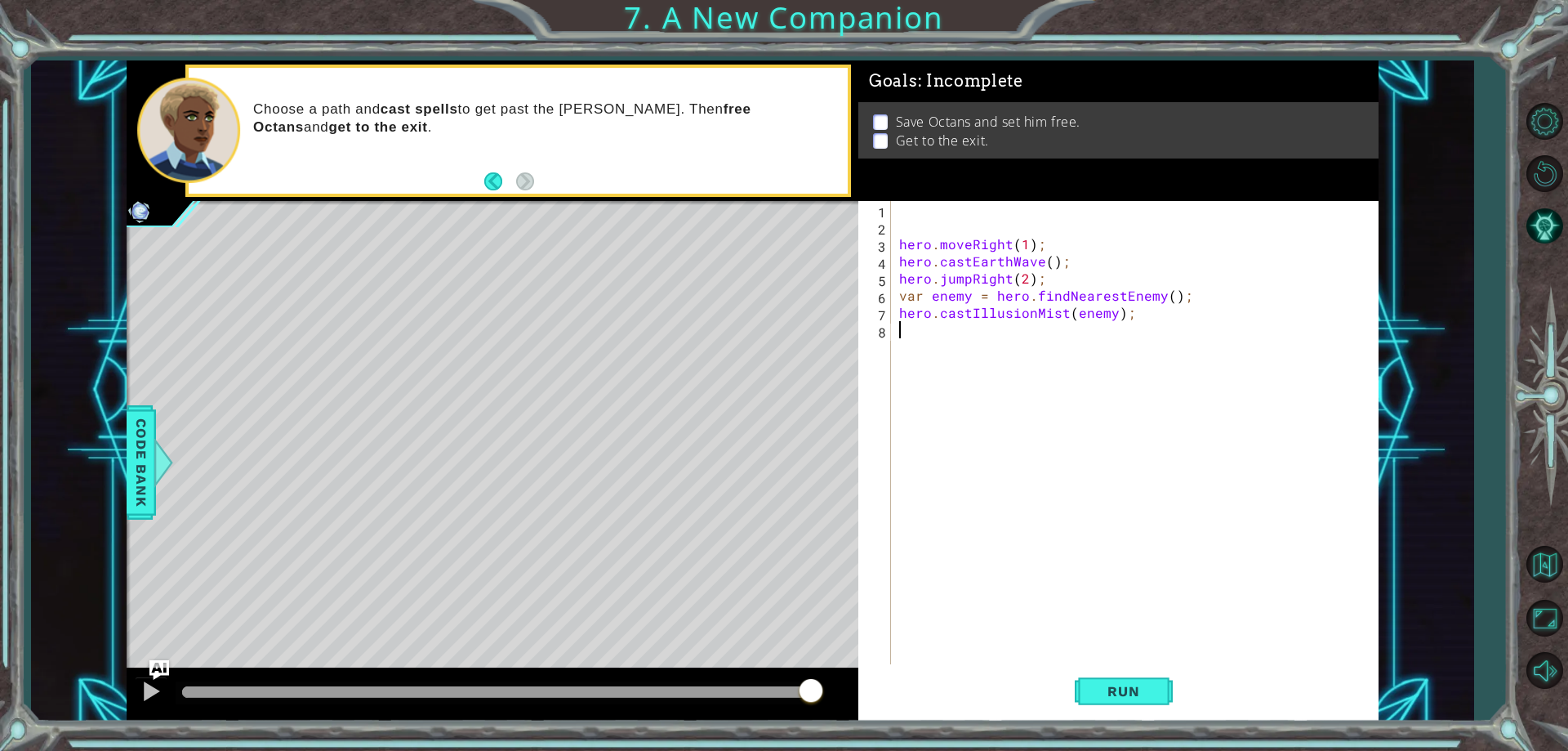
click at [914, 326] on div "hero . moveRight ( 1 ) ; hero . castEarthWave ( ) ; hero . jumpRight ( 2 ) ; va…" at bounding box center [1137, 450] width 485 height 498
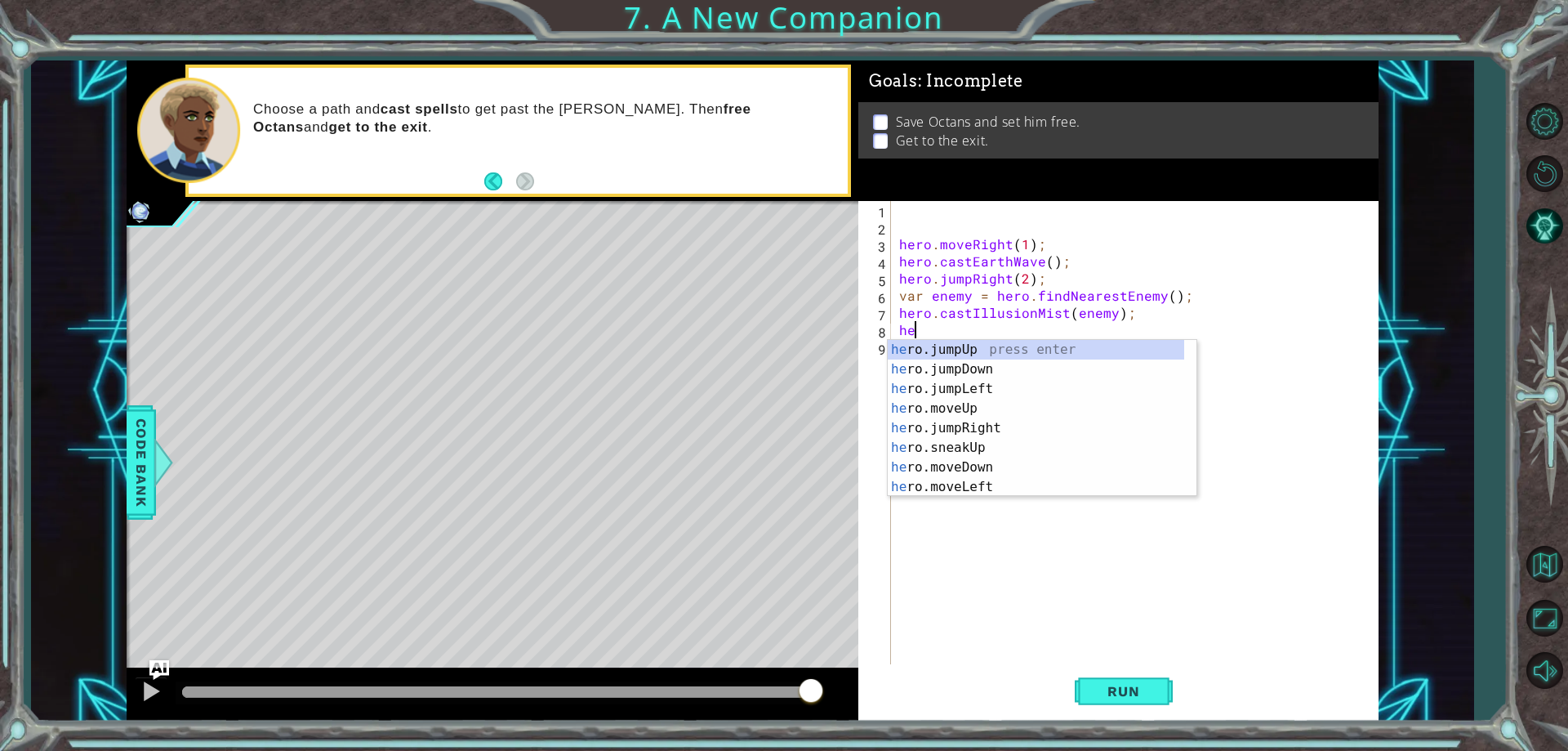
scroll to position [0, 1]
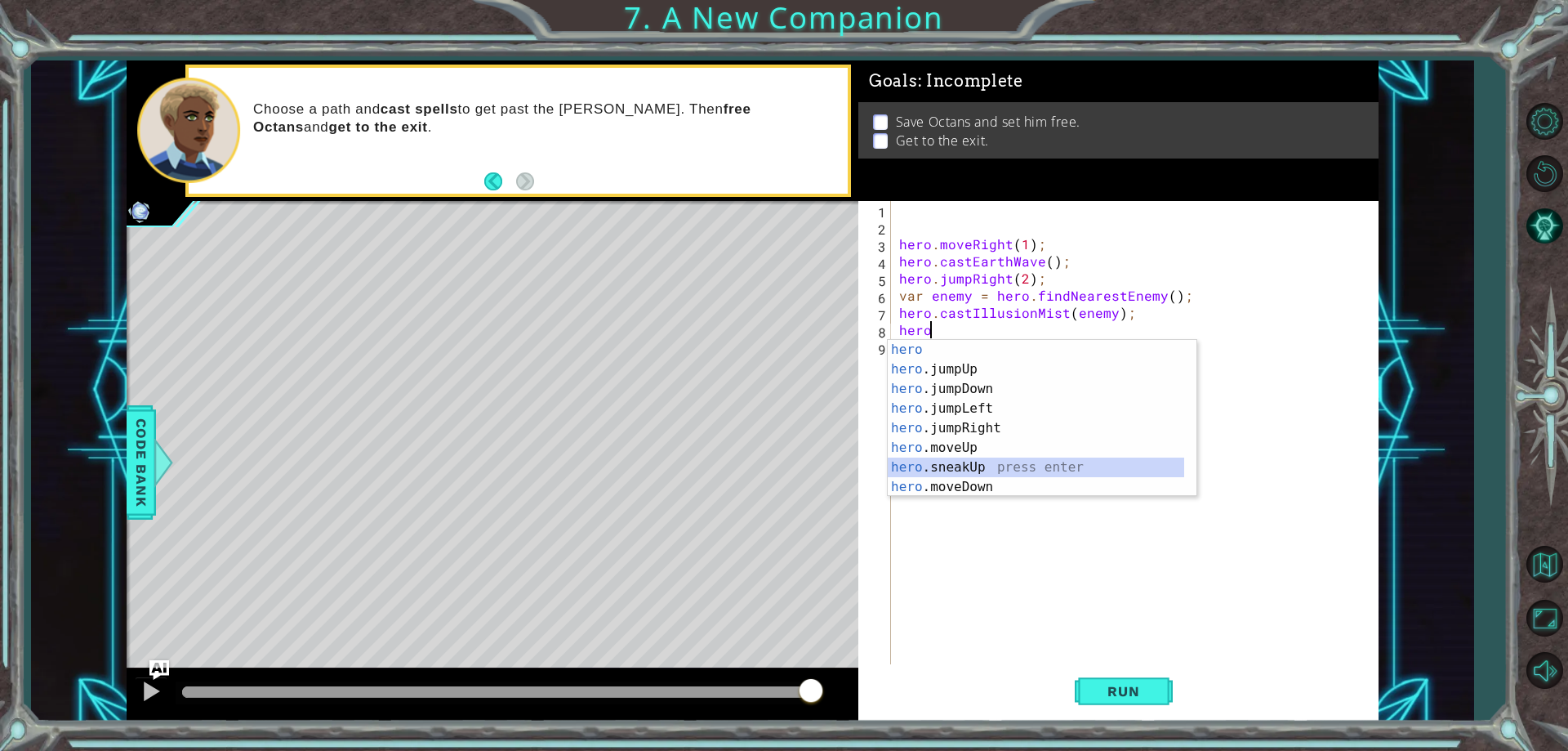
click at [977, 472] on div "hero press enter hero .jumpUp press enter hero .jumpDown press enter hero .jump…" at bounding box center [1036, 438] width 296 height 196
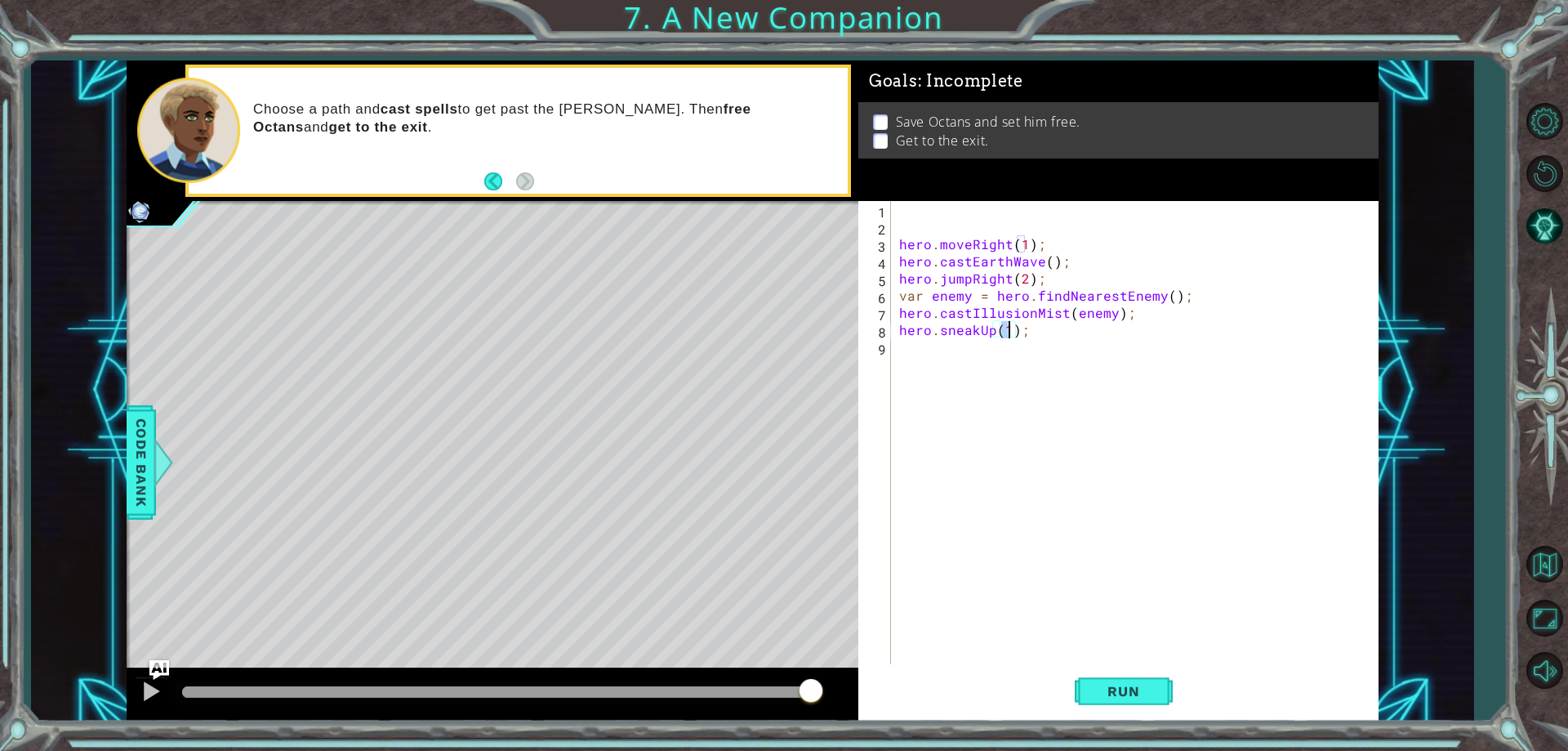
type textarea "hero.sneakUp(3);"
click at [954, 348] on div "hero . moveRight ( 1 ) ; hero . castEarthWave ( ) ; hero . jumpRight ( 2 ) ; va…" at bounding box center [1137, 450] width 485 height 498
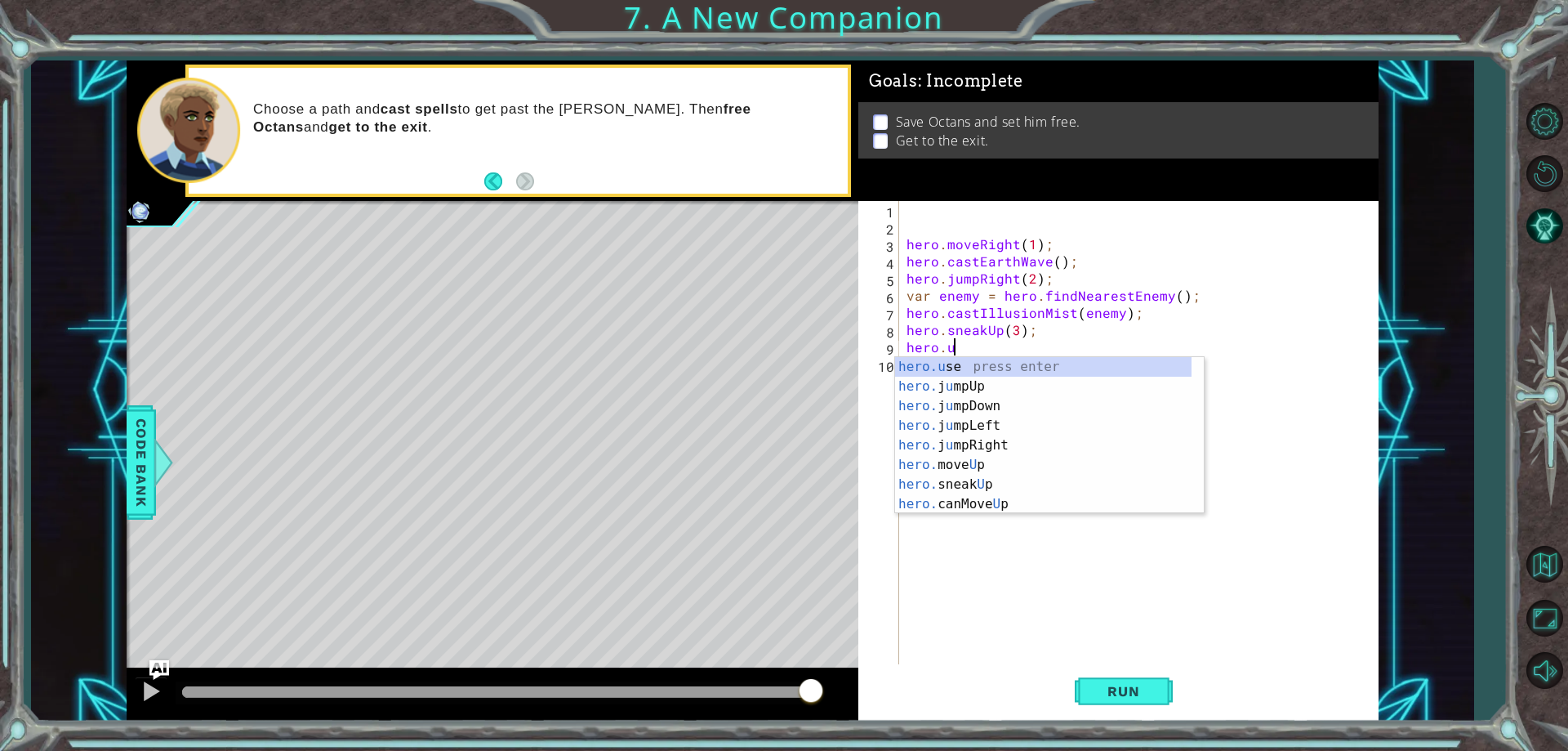
scroll to position [0, 3]
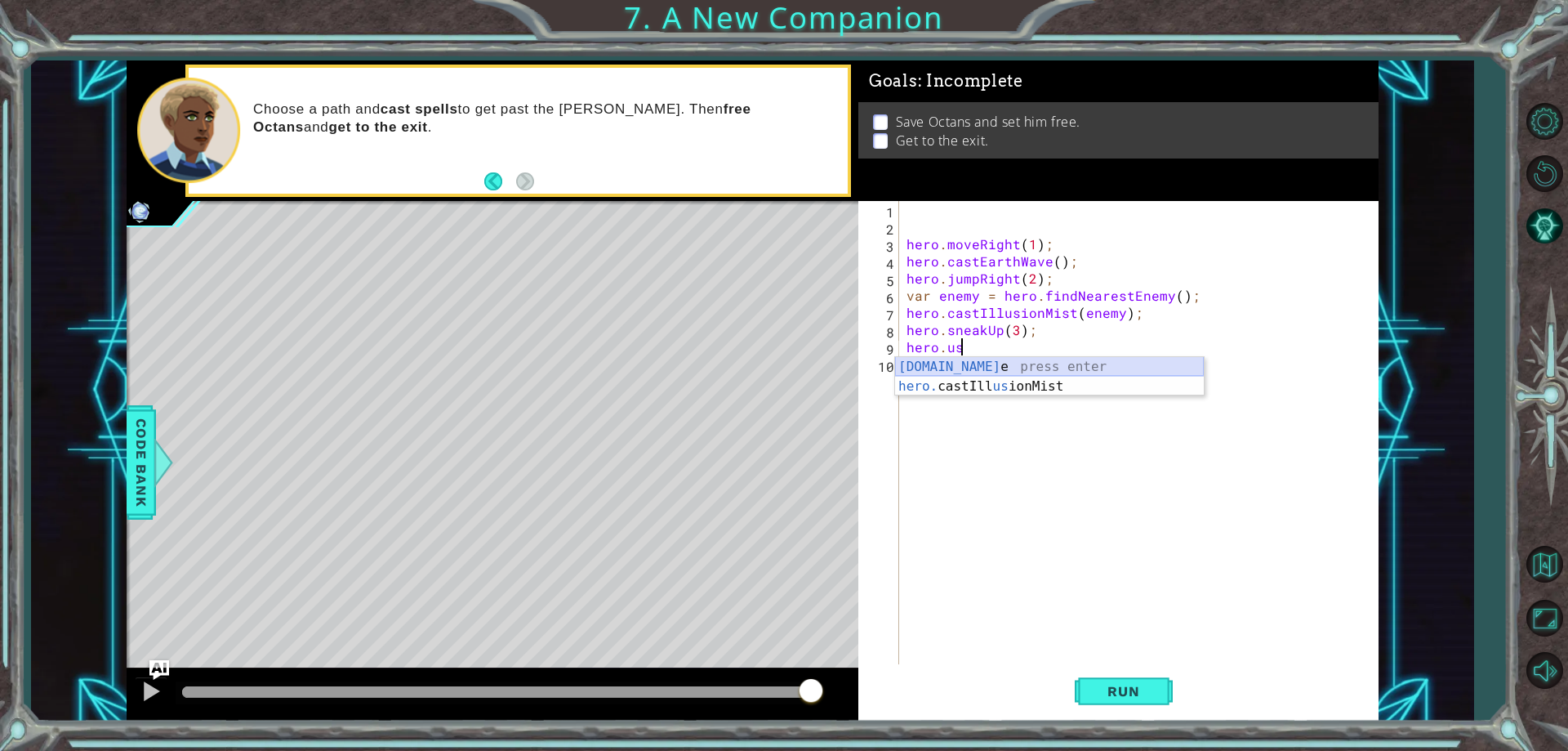
click at [976, 369] on div "[DOMAIN_NAME] e press enter hero. [PERSON_NAME] us ionMist press enter" at bounding box center [1049, 395] width 309 height 78
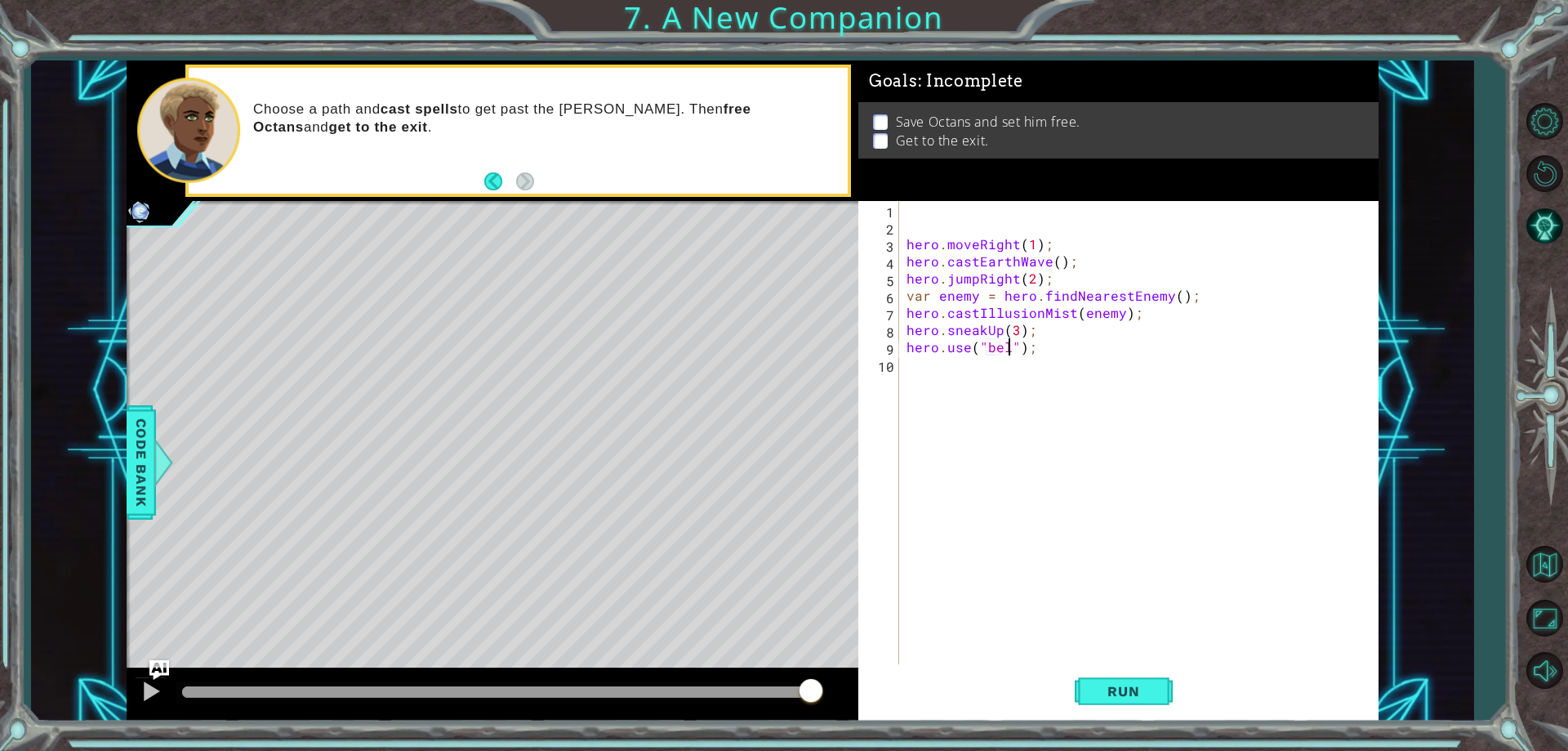
type textarea "hero.use("bell");"
click at [976, 369] on div "hero . moveRight ( 1 ) ; hero . castEarthWave ( ) ; hero . jumpRight ( 2 ) ; va…" at bounding box center [1142, 450] width 478 height 498
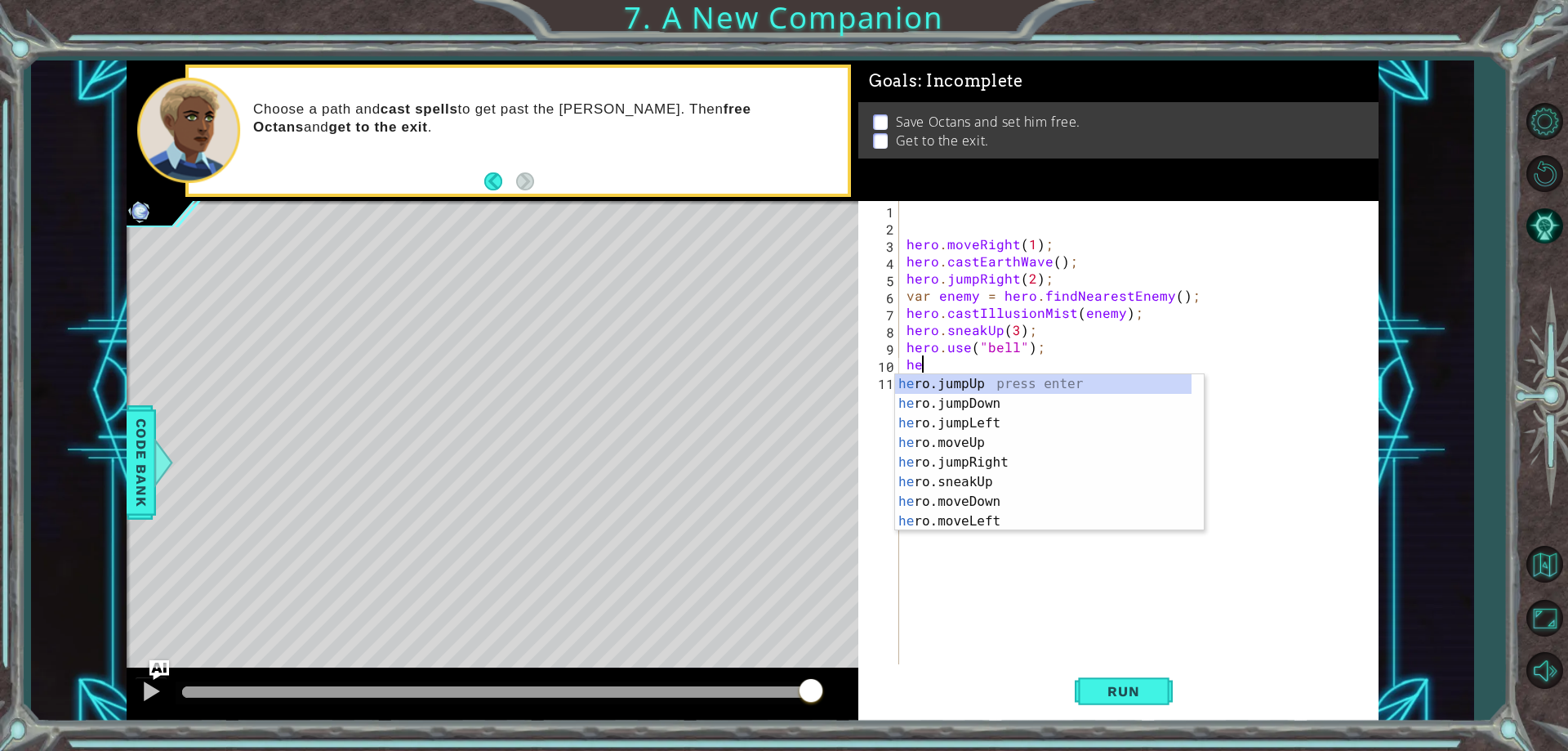
scroll to position [0, 1]
type textarea "hero"
click at [997, 453] on div "hero press enter hero .jumpUp press enter hero .jumpDown press enter hero .jump…" at bounding box center [1043, 472] width 296 height 196
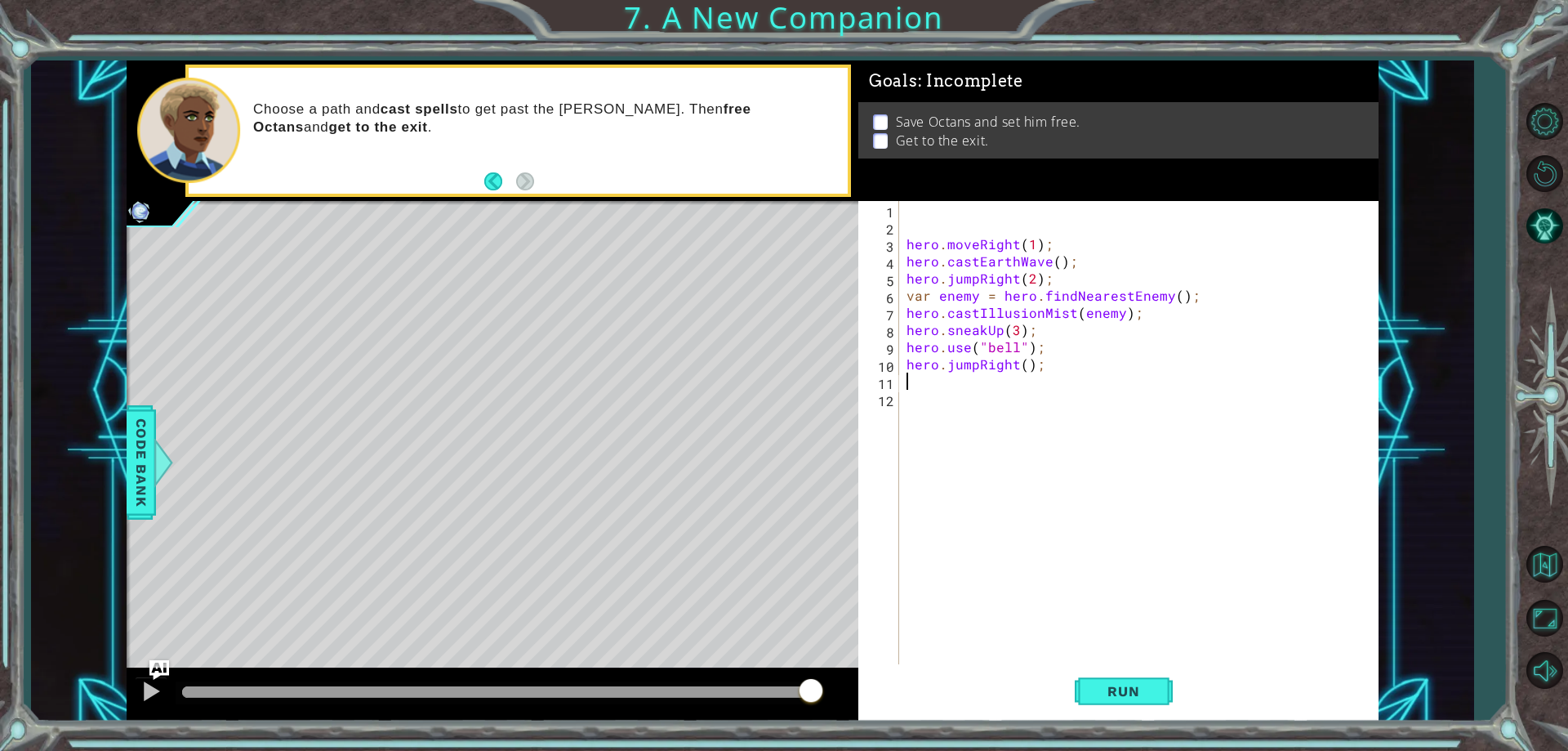
scroll to position [0, 0]
click at [1132, 692] on span "Run" at bounding box center [1123, 691] width 65 height 16
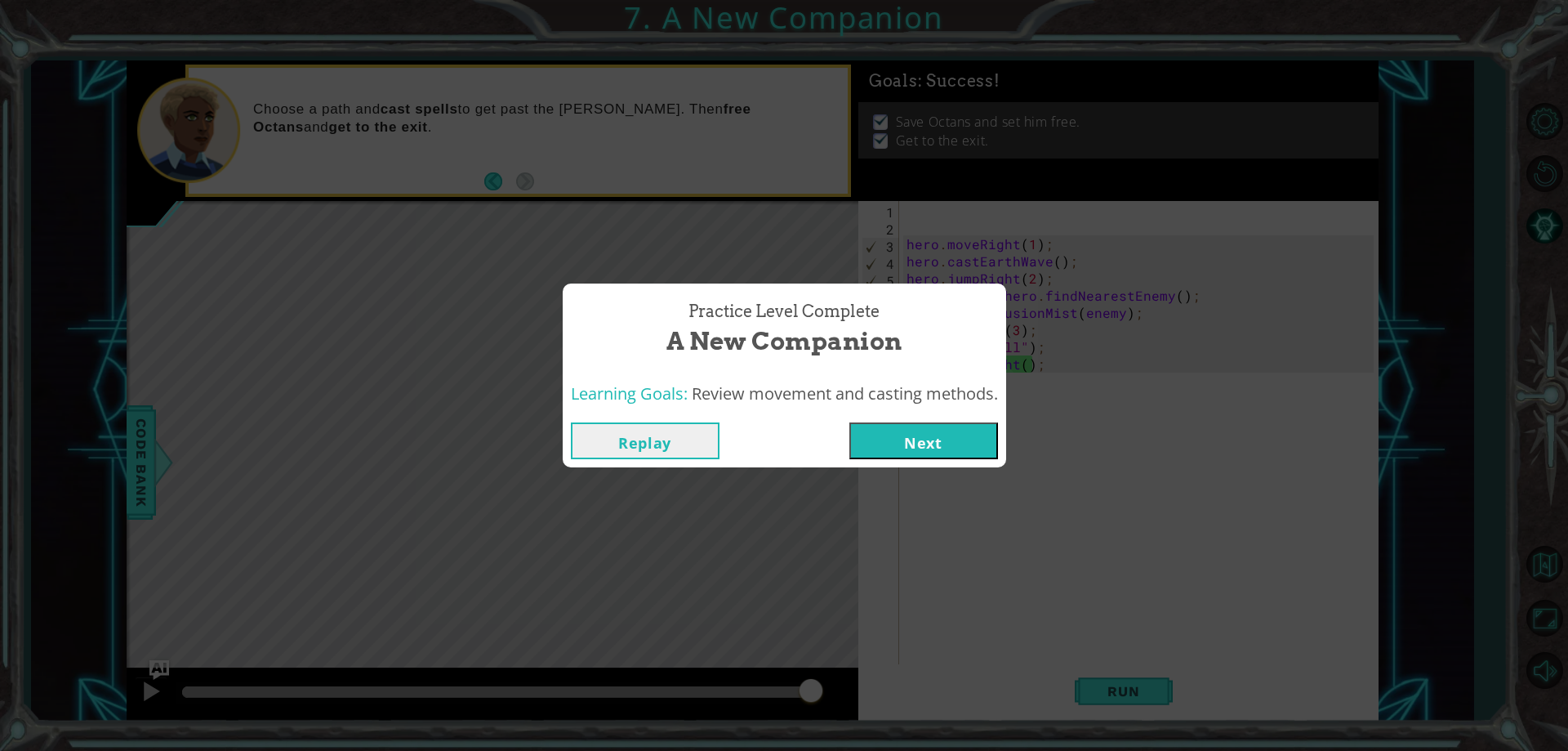
drag, startPoint x: 746, startPoint y: 689, endPoint x: 821, endPoint y: 698, distance: 75.5
click at [821, 698] on body "1 2 3 4 5 6 7 8 9 hero . moveRight ( 1 ) ; hero . castEarthWave ( ) ; var enemy…" at bounding box center [784, 376] width 1568 height 751
click at [908, 440] on button "Next" at bounding box center [923, 440] width 149 height 37
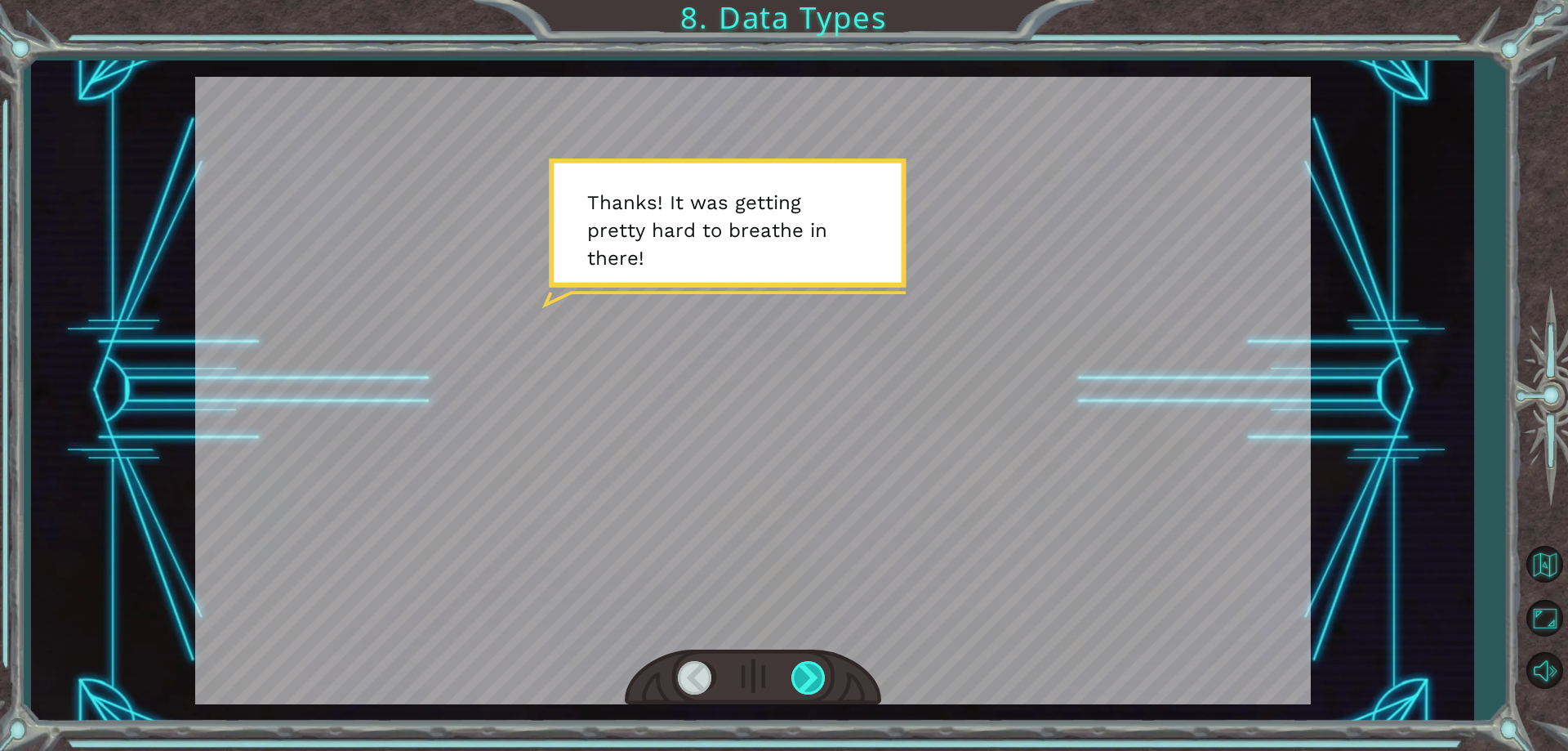
click at [809, 682] on div at bounding box center [809, 677] width 37 height 34
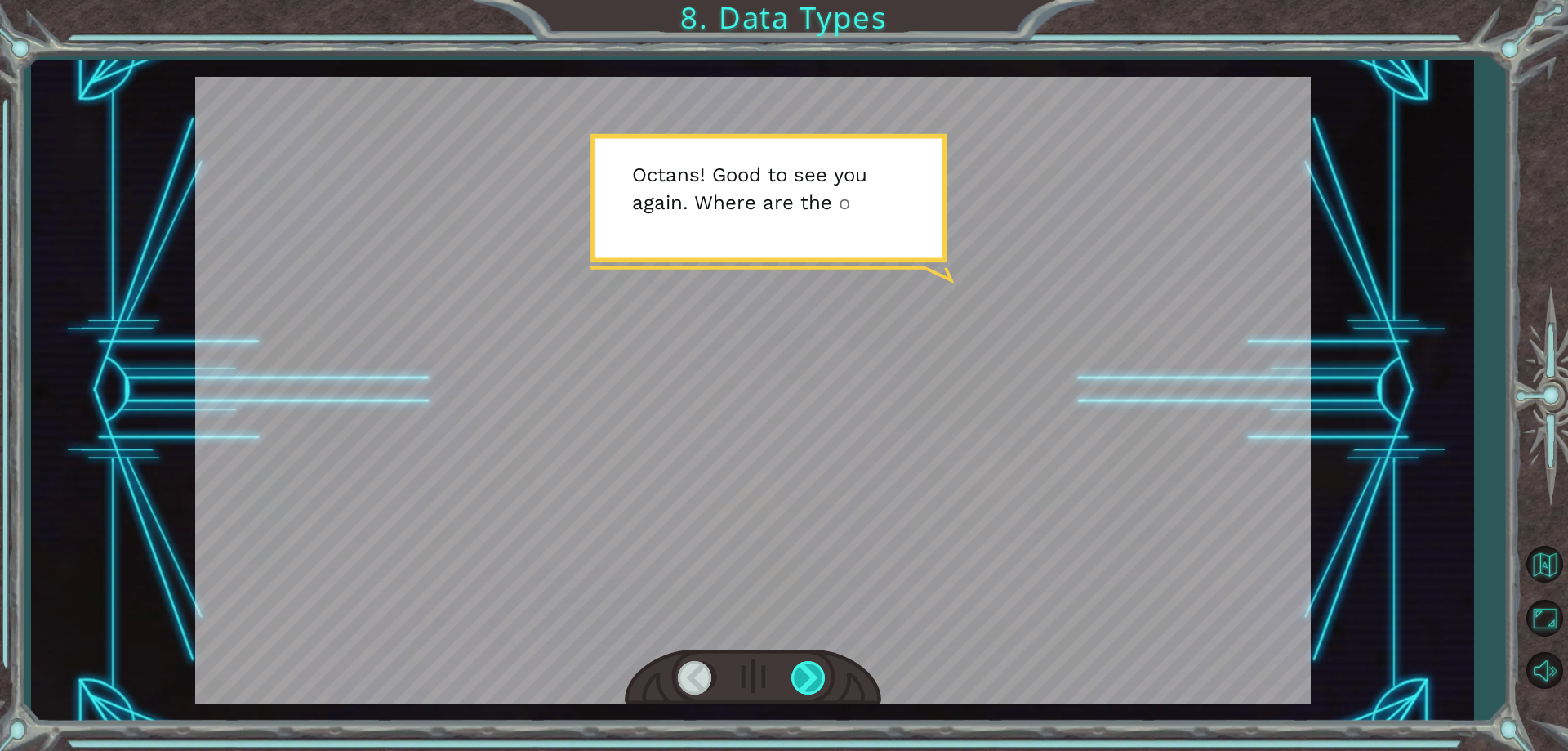
click at [809, 682] on div at bounding box center [809, 677] width 37 height 34
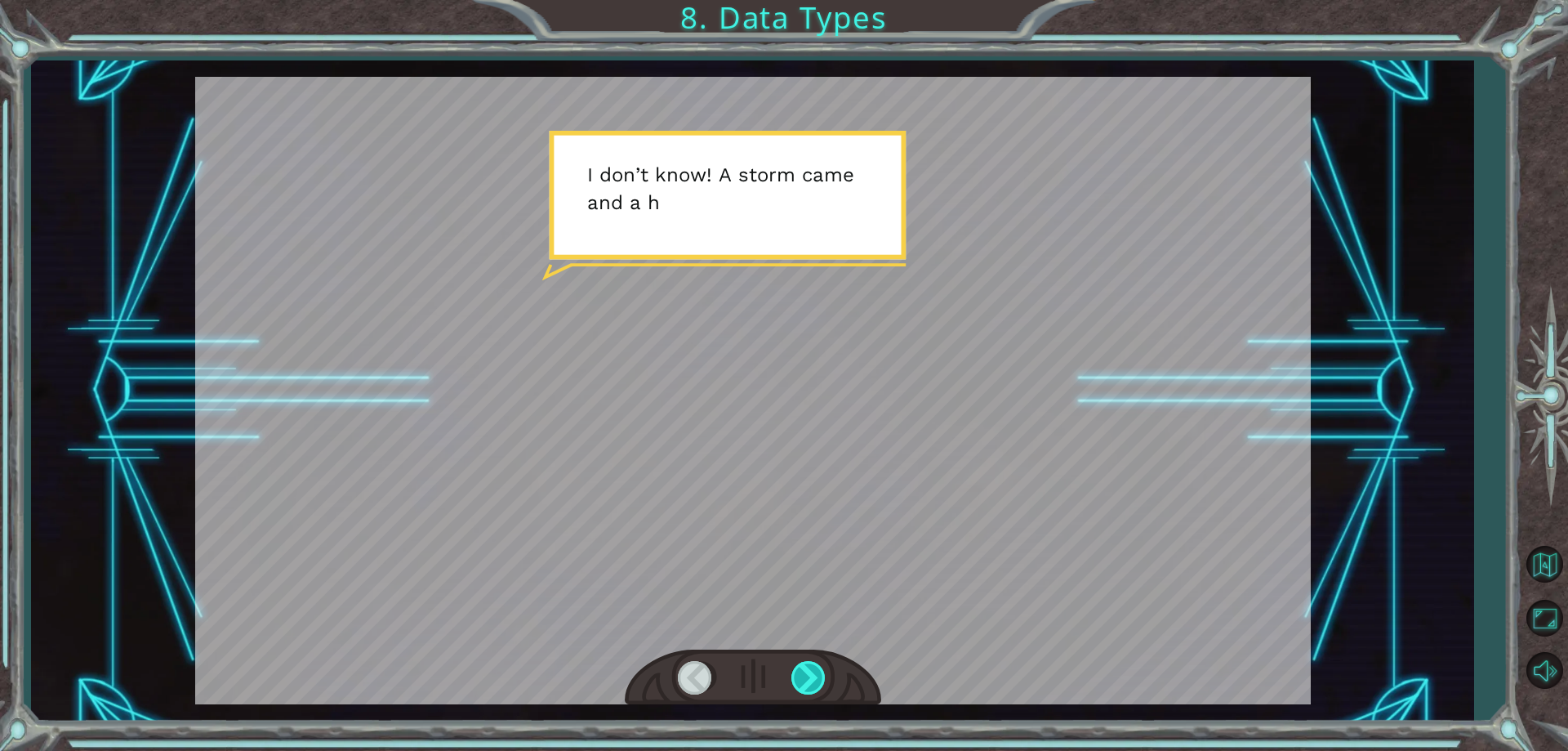
click at [809, 682] on div at bounding box center [809, 677] width 37 height 34
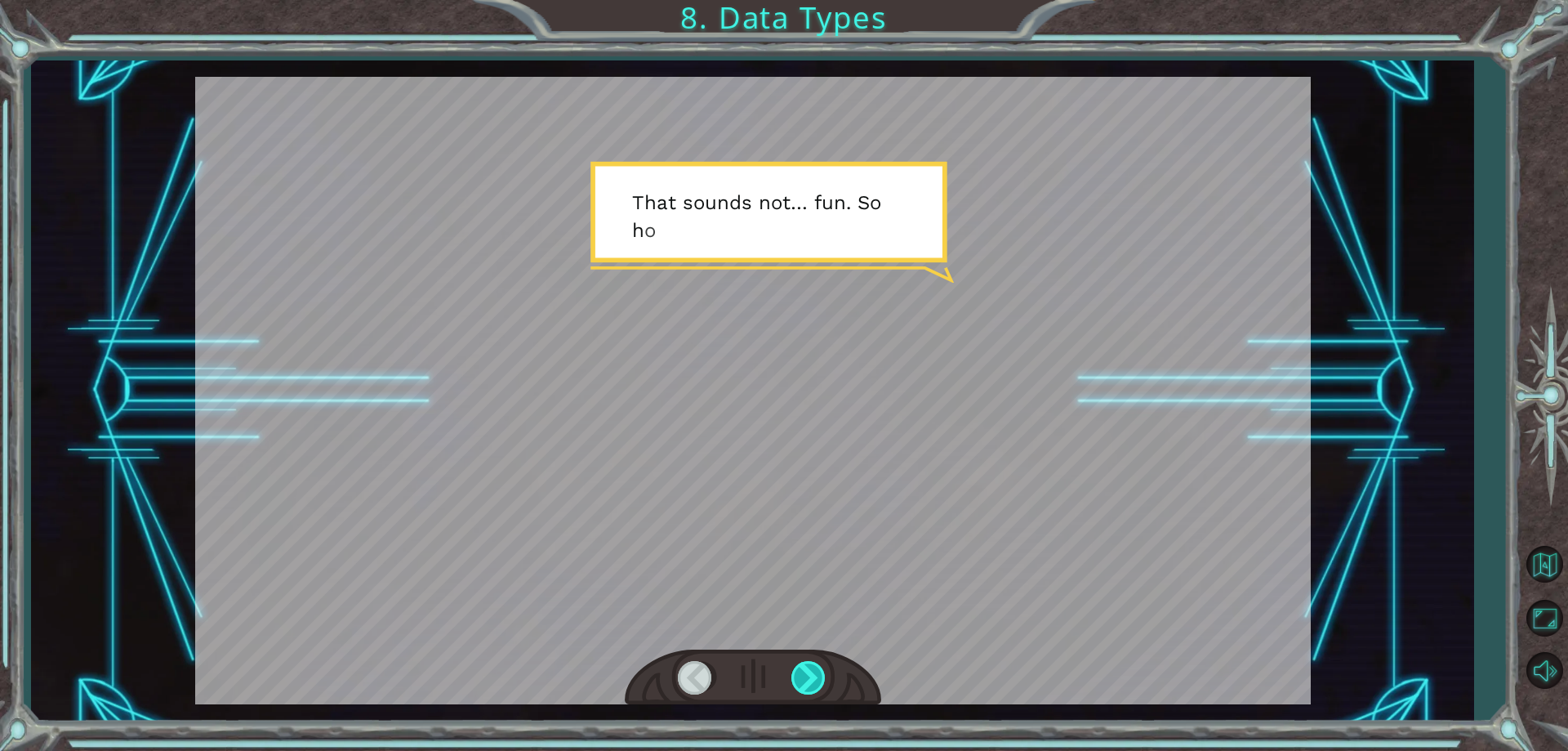
click at [809, 682] on div at bounding box center [809, 677] width 37 height 34
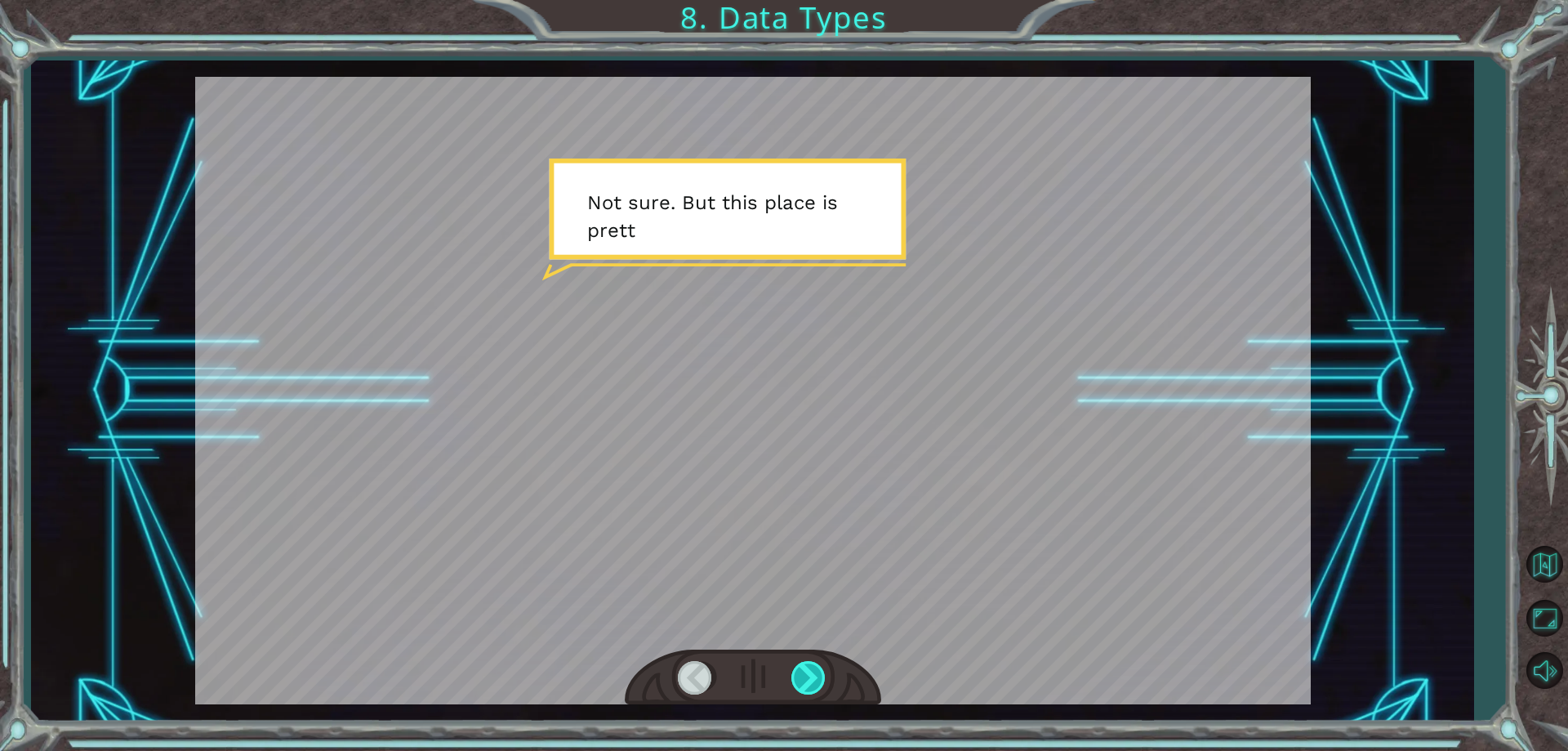
click at [809, 682] on div at bounding box center [809, 677] width 37 height 34
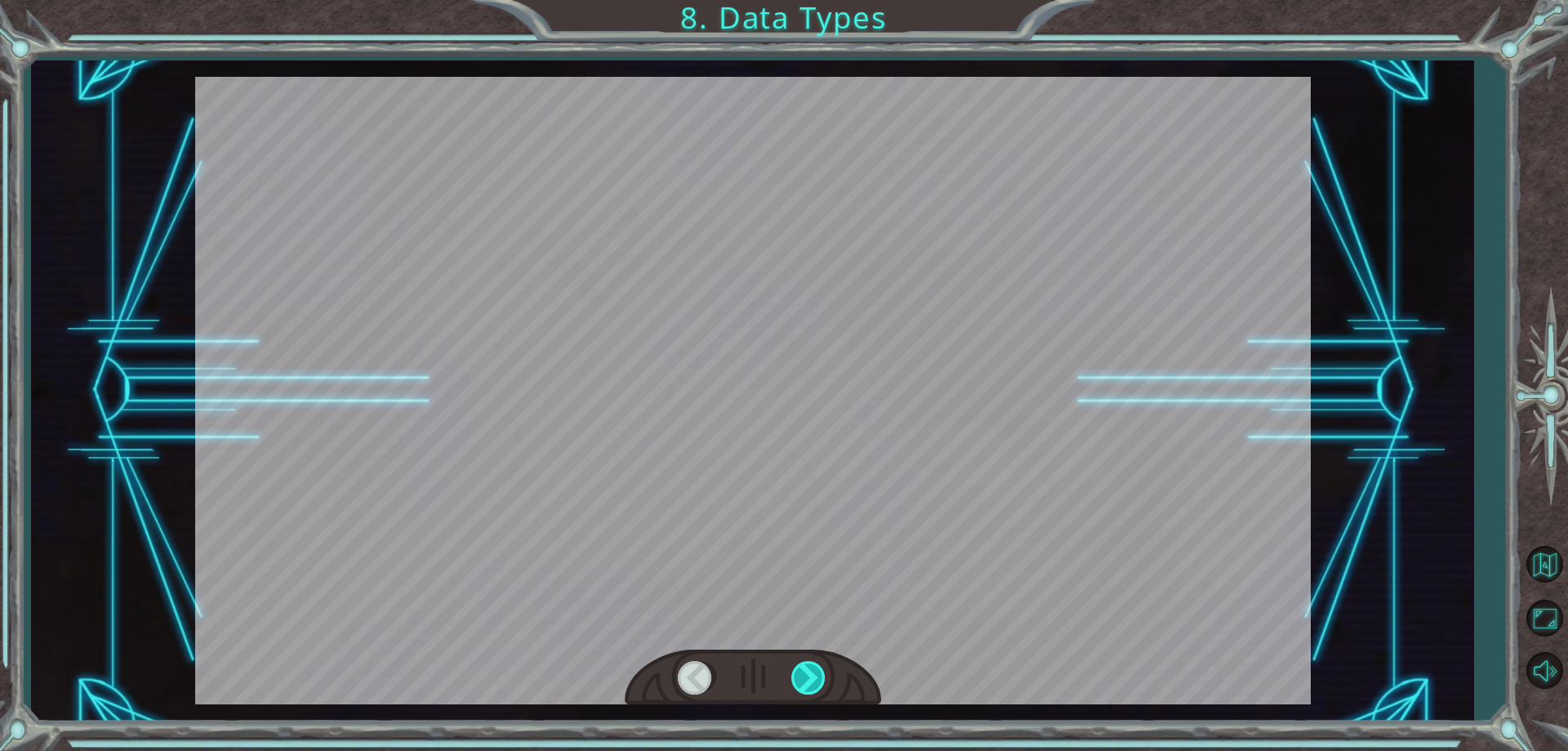
click at [809, 682] on div at bounding box center [809, 677] width 37 height 34
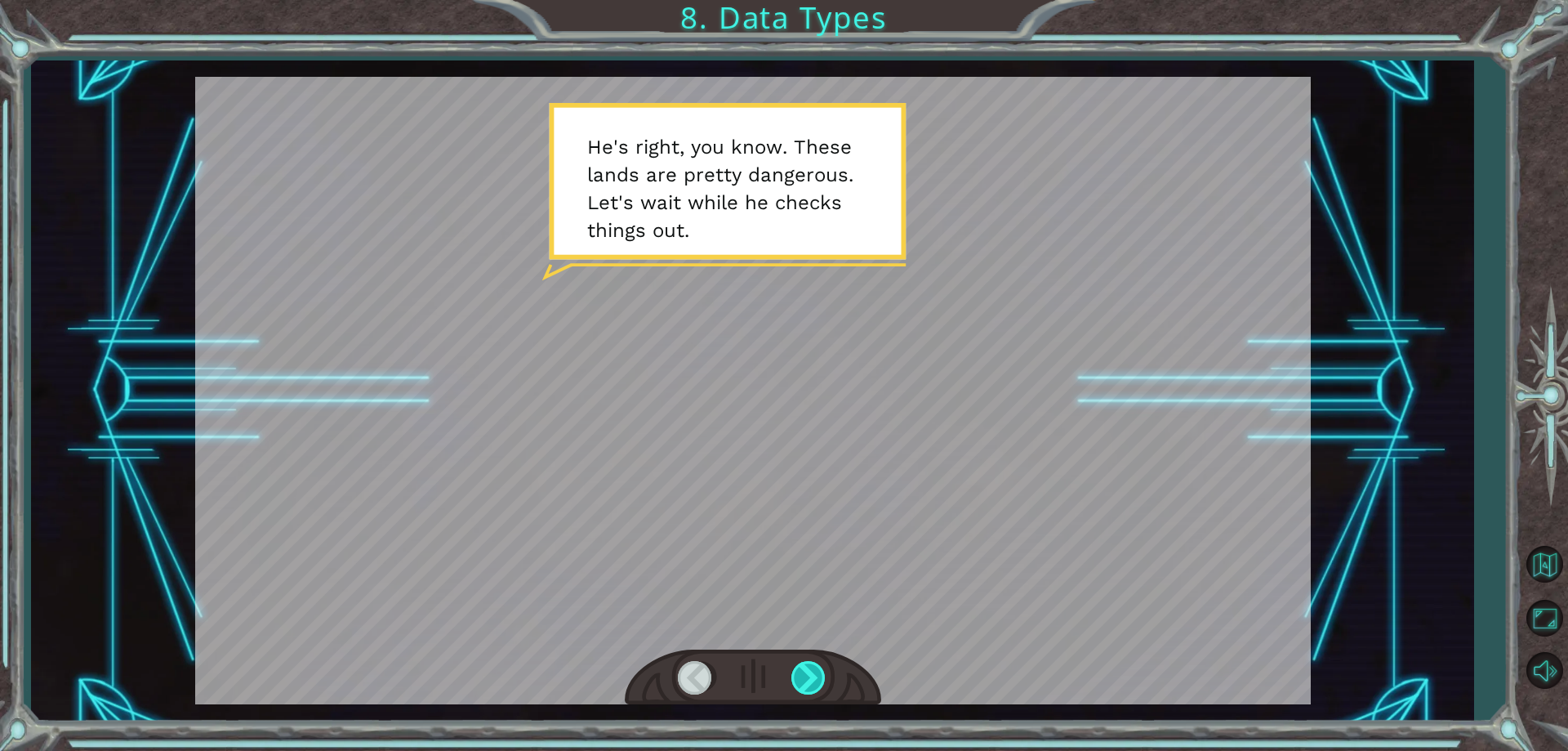
drag, startPoint x: 809, startPoint y: 682, endPoint x: 816, endPoint y: 689, distance: 9.9
drag, startPoint x: 816, startPoint y: 689, endPoint x: 793, endPoint y: 673, distance: 28.0
click at [793, 673] on div at bounding box center [753, 677] width 257 height 56
click at [793, 673] on div at bounding box center [809, 677] width 37 height 34
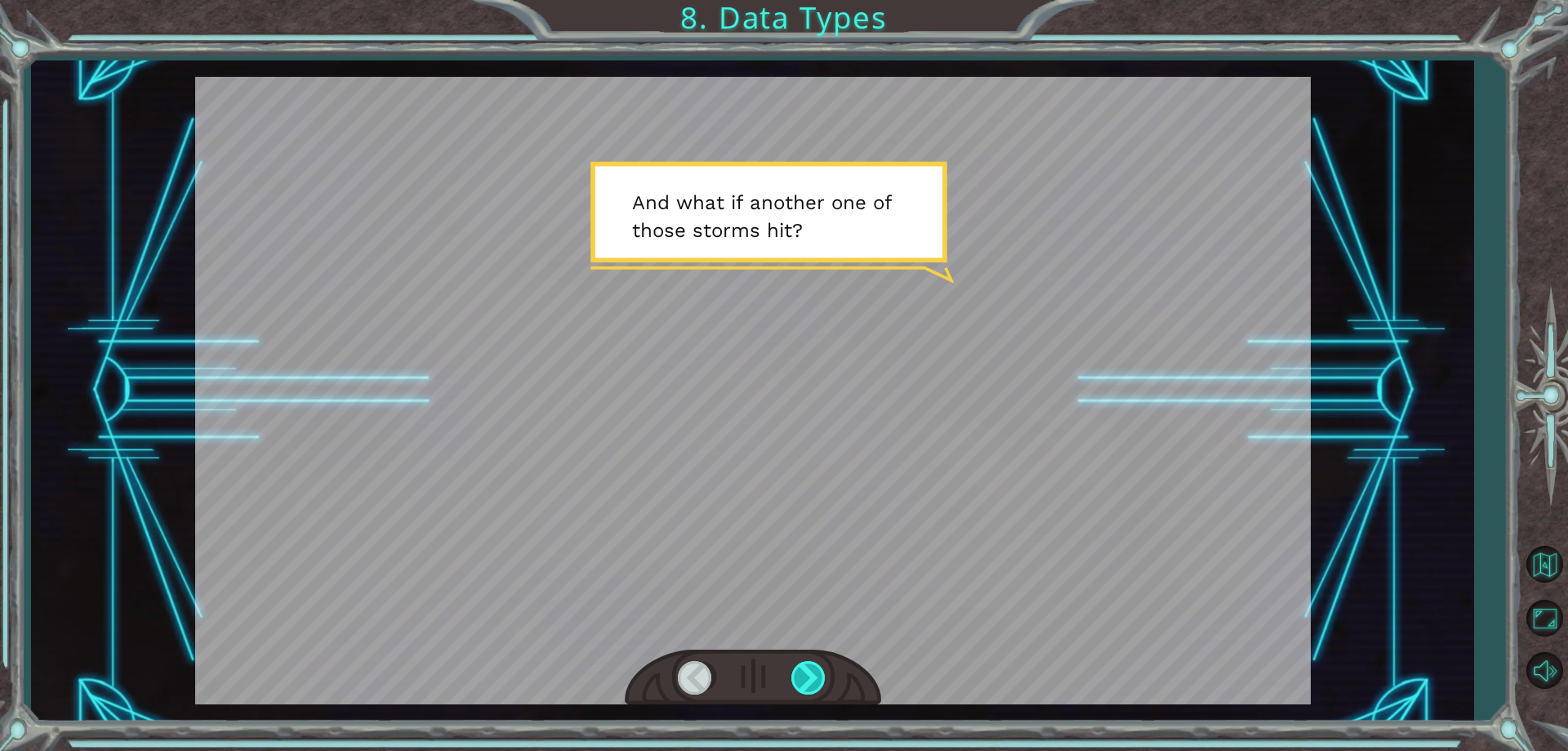
click at [793, 673] on div at bounding box center [809, 677] width 37 height 34
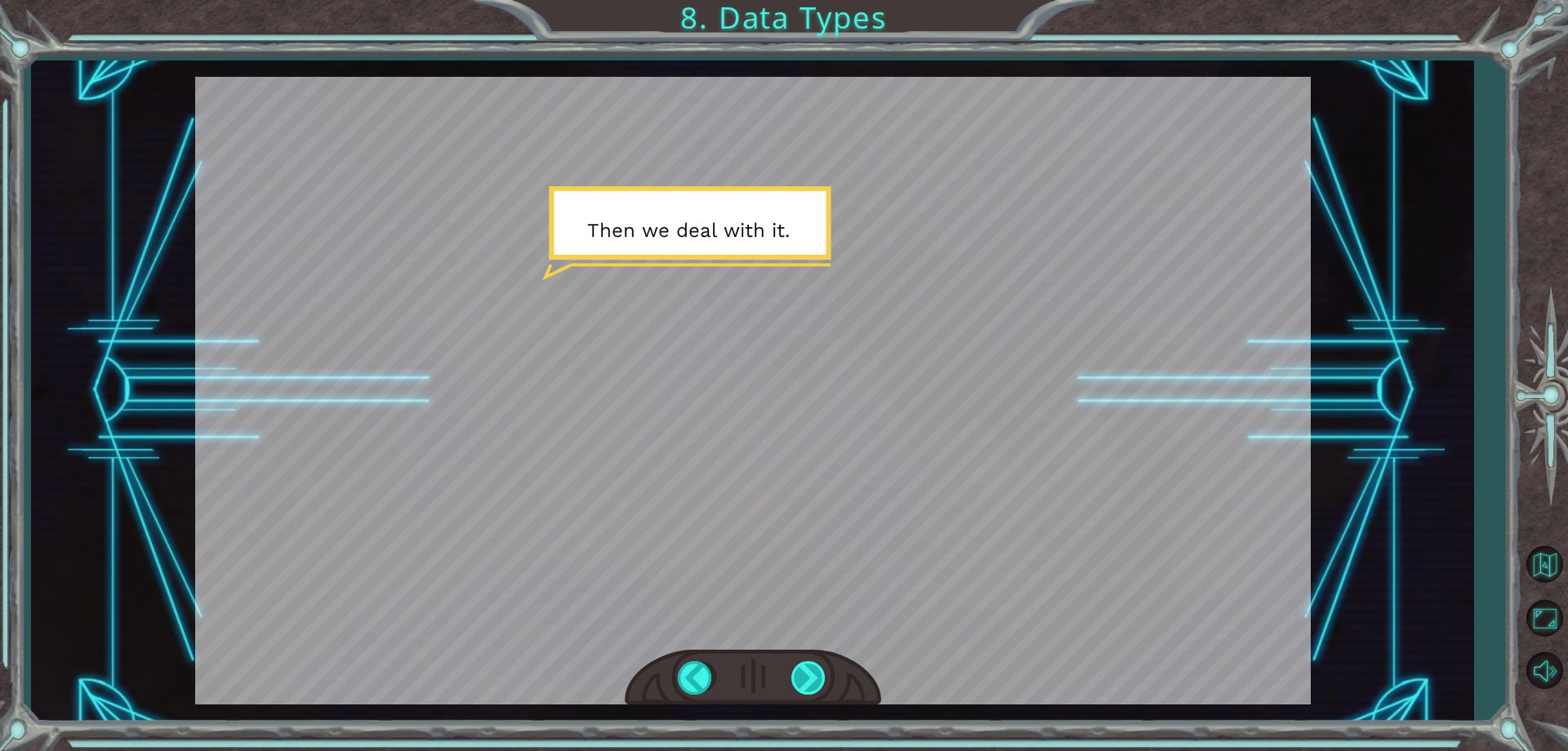
click at [812, 689] on div at bounding box center [809, 677] width 37 height 34
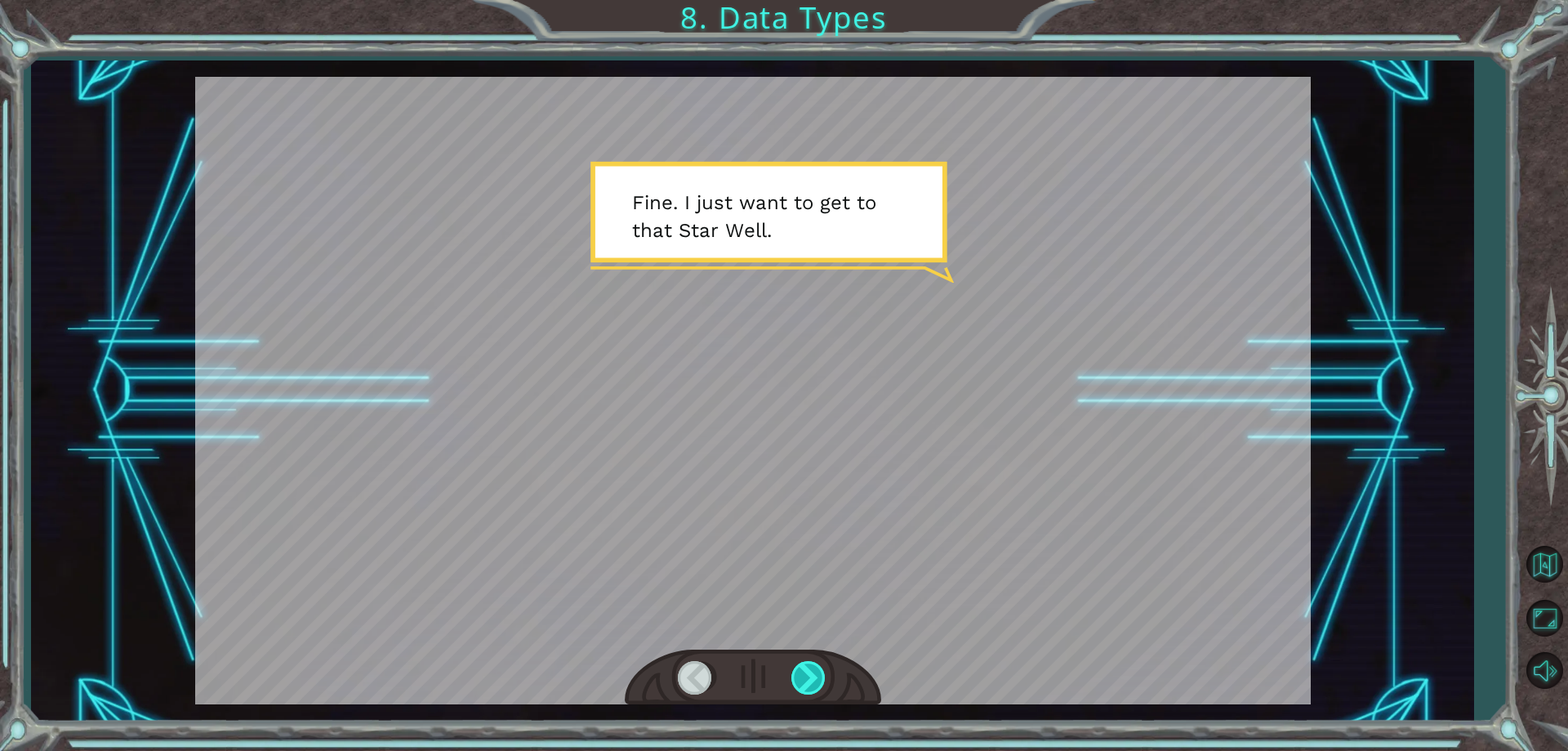
click at [812, 689] on div at bounding box center [809, 677] width 37 height 34
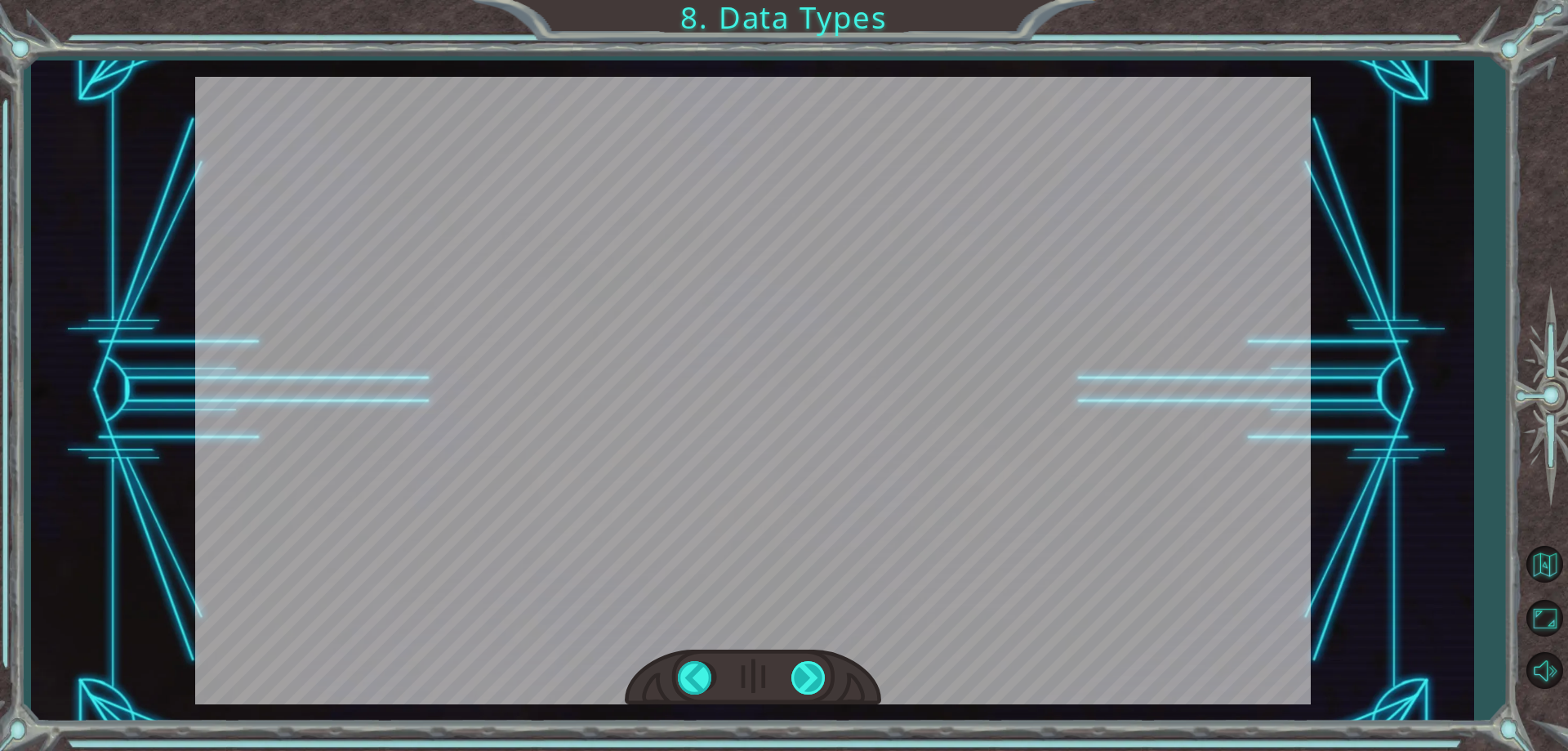
click at [826, 678] on div at bounding box center [809, 677] width 37 height 34
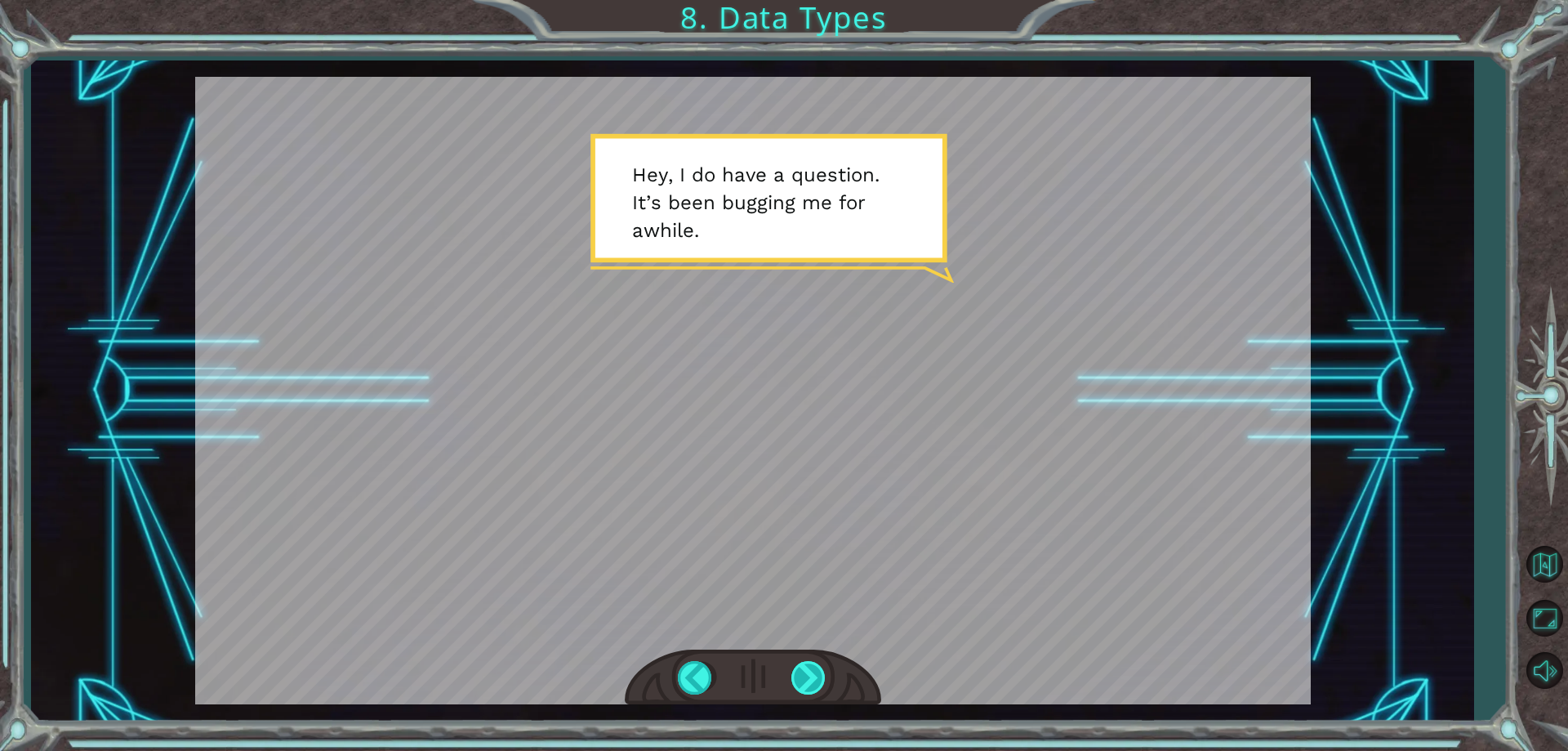
click at [796, 670] on div at bounding box center [809, 677] width 37 height 34
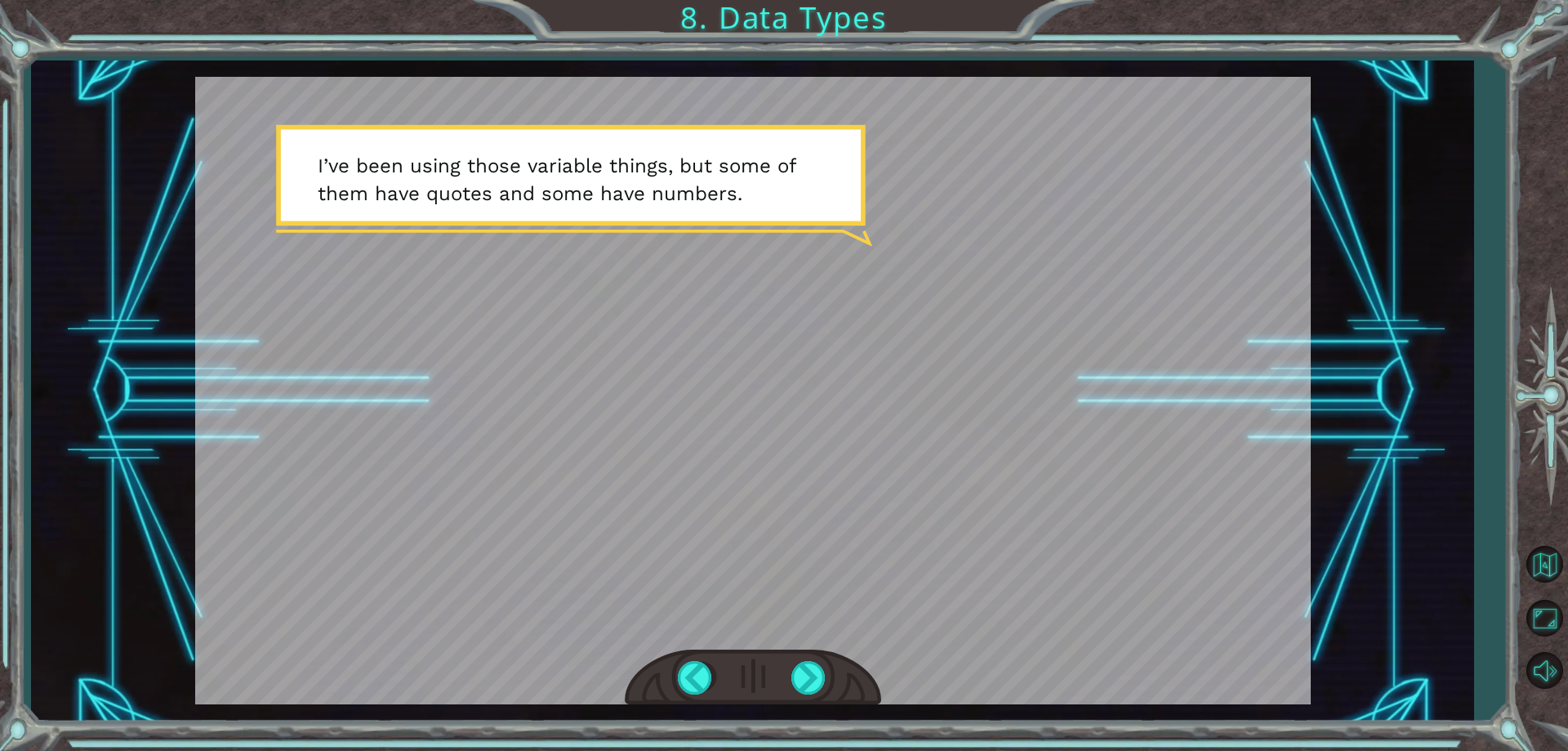
drag, startPoint x: 567, startPoint y: 474, endPoint x: 762, endPoint y: 562, distance: 213.9
click at [762, 571] on div at bounding box center [753, 390] width 1116 height 627
drag, startPoint x: 731, startPoint y: 562, endPoint x: 689, endPoint y: 573, distance: 43.4
drag, startPoint x: 689, startPoint y: 573, endPoint x: 604, endPoint y: 594, distance: 87.6
drag, startPoint x: 604, startPoint y: 594, endPoint x: 401, endPoint y: 453, distance: 247.2
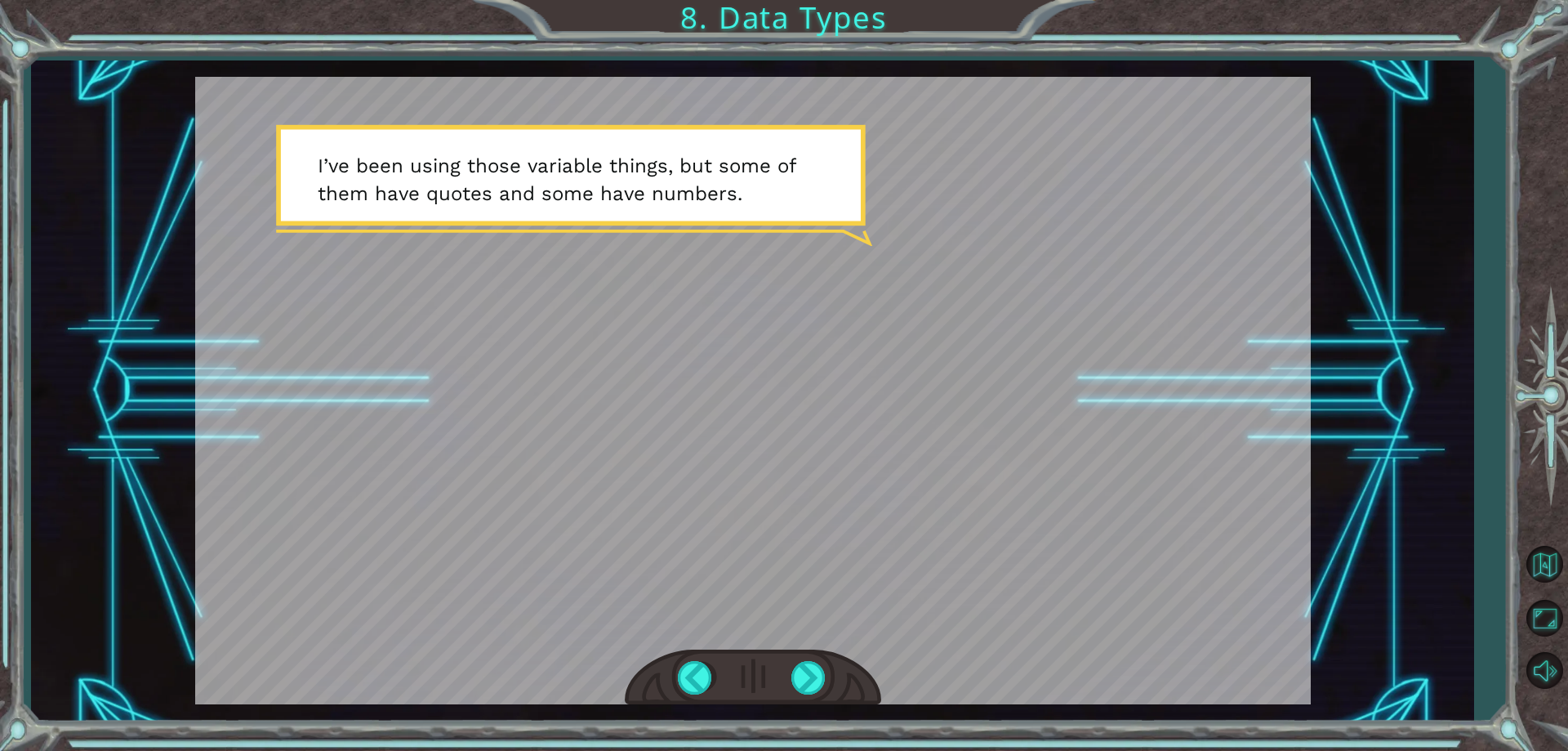
drag, startPoint x: 401, startPoint y: 453, endPoint x: 776, endPoint y: 409, distance: 377.6
drag, startPoint x: 776, startPoint y: 409, endPoint x: 1183, endPoint y: 452, distance: 409.3
drag, startPoint x: 1183, startPoint y: 452, endPoint x: 927, endPoint y: 413, distance: 259.0
click at [813, 680] on div at bounding box center [809, 677] width 37 height 34
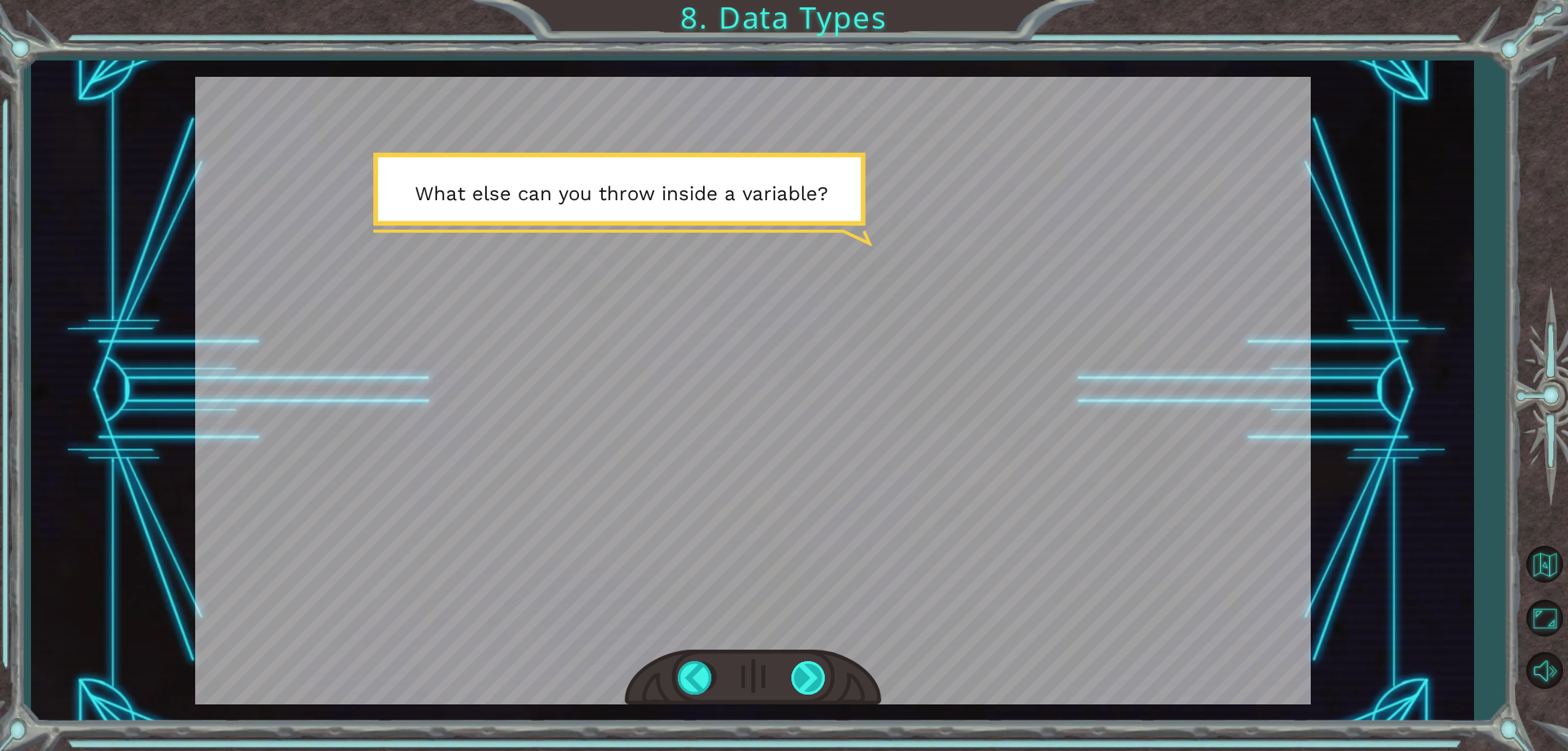
click at [807, 682] on div at bounding box center [809, 677] width 37 height 34
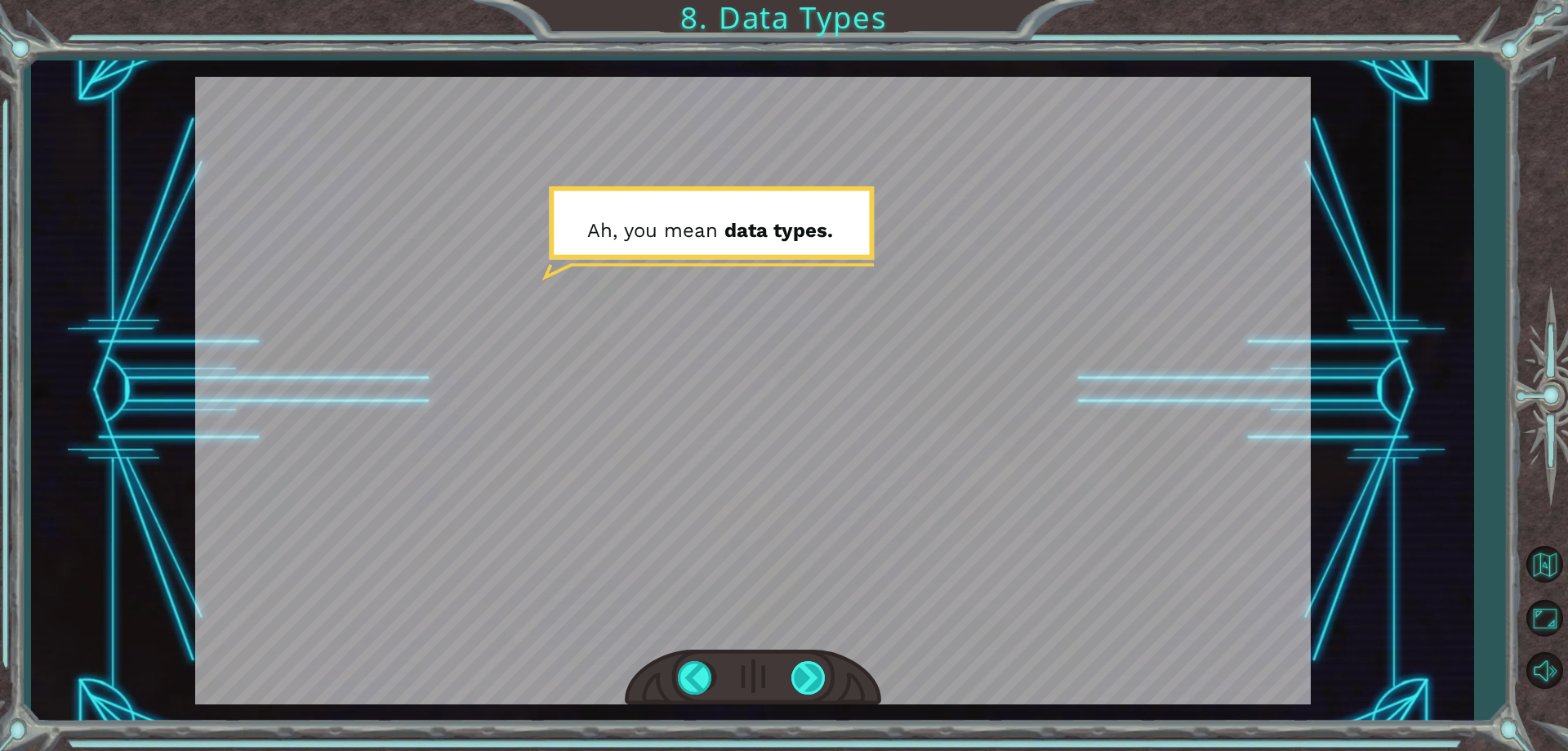
drag, startPoint x: 807, startPoint y: 682, endPoint x: 807, endPoint y: 667, distance: 15.0
click at [807, 680] on div at bounding box center [809, 677] width 37 height 34
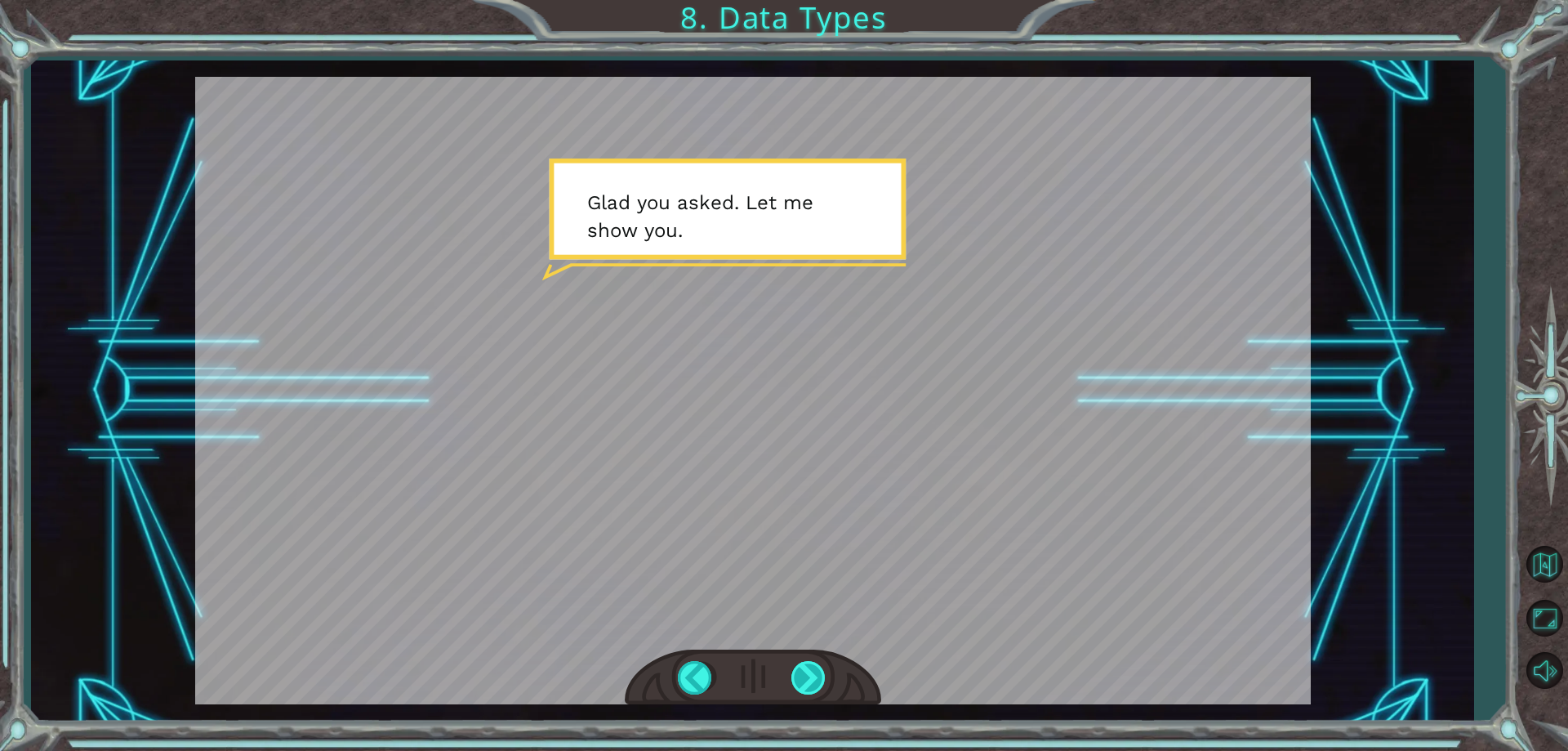
click at [802, 674] on div at bounding box center [809, 677] width 37 height 34
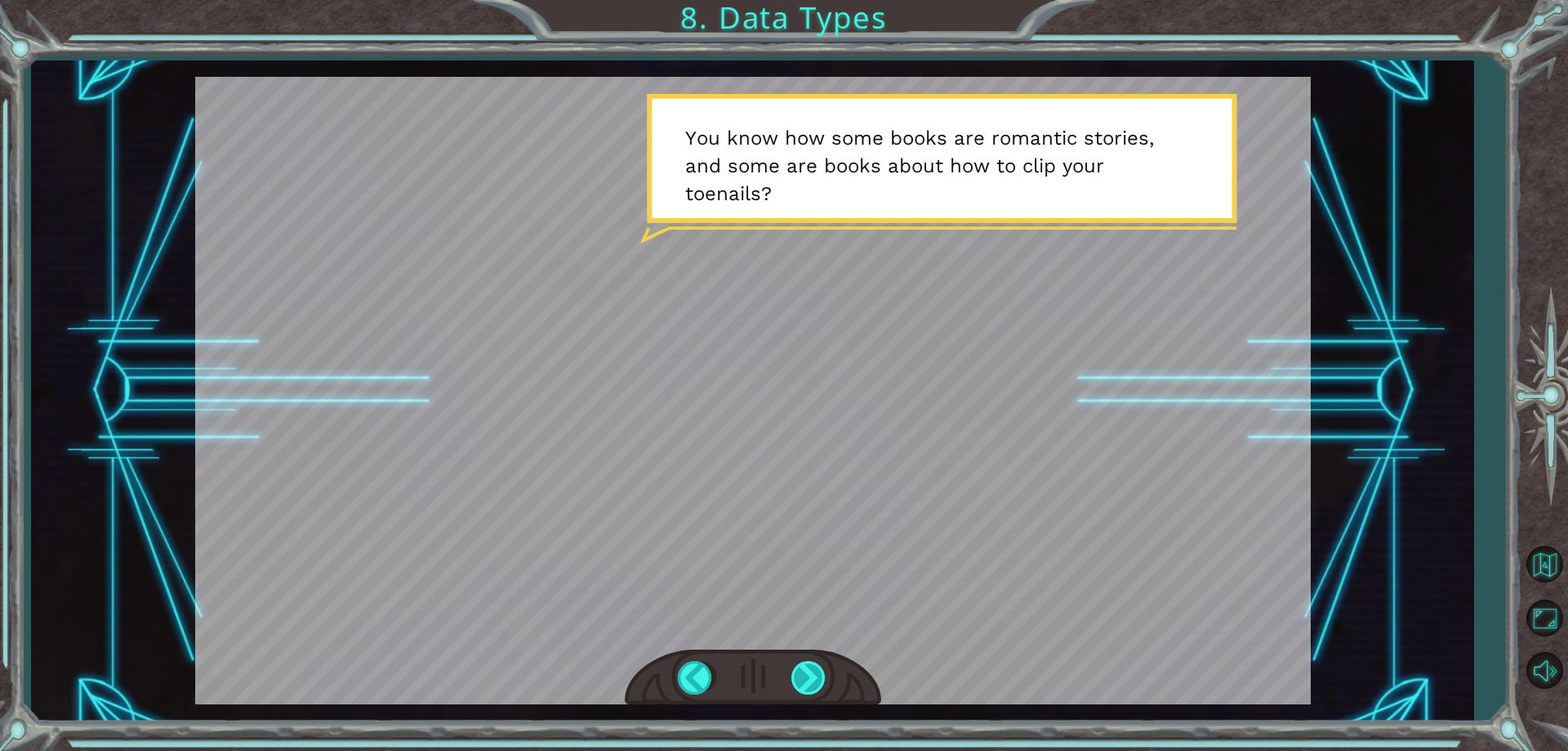
click at [801, 674] on div at bounding box center [809, 677] width 37 height 34
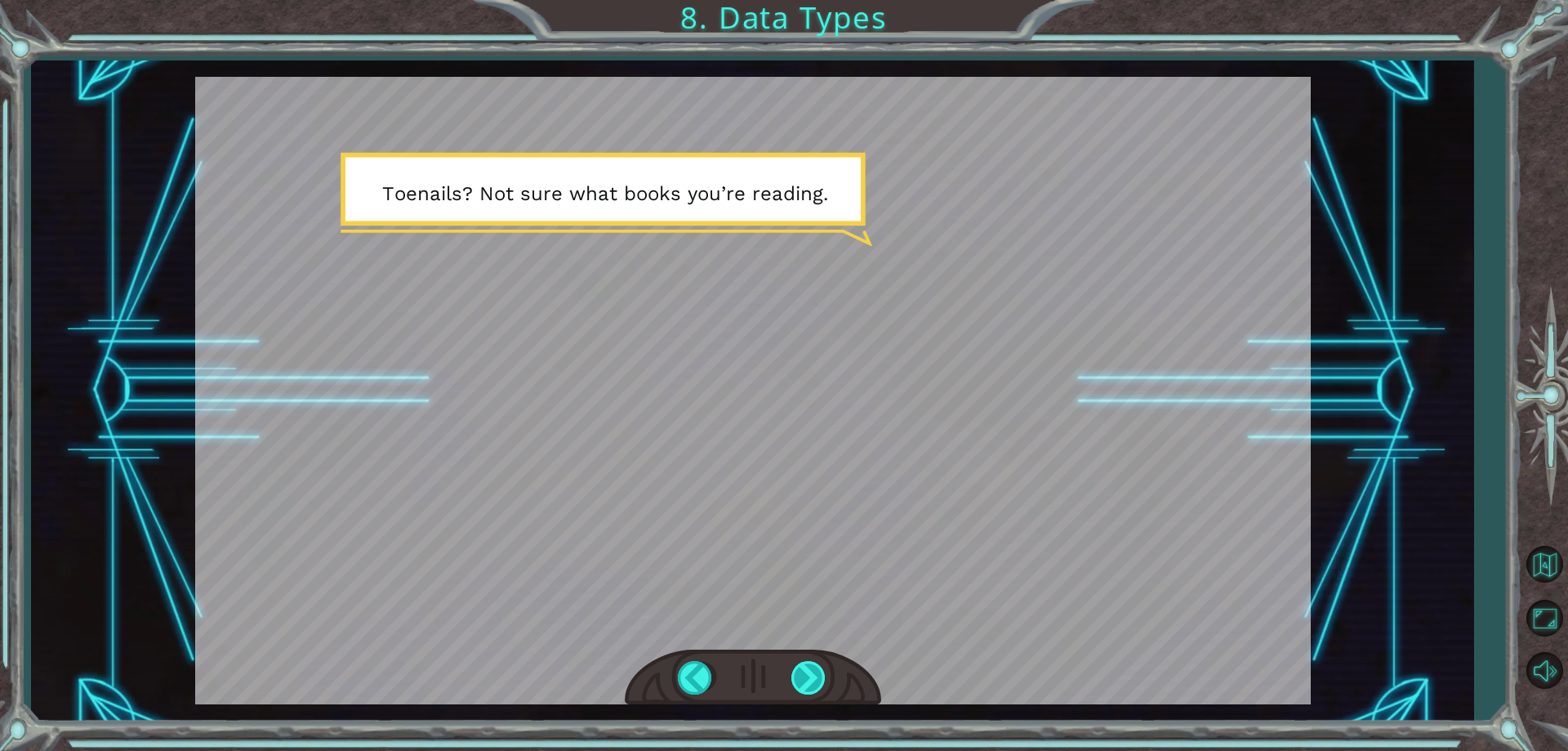
click at [802, 666] on div at bounding box center [809, 677] width 37 height 34
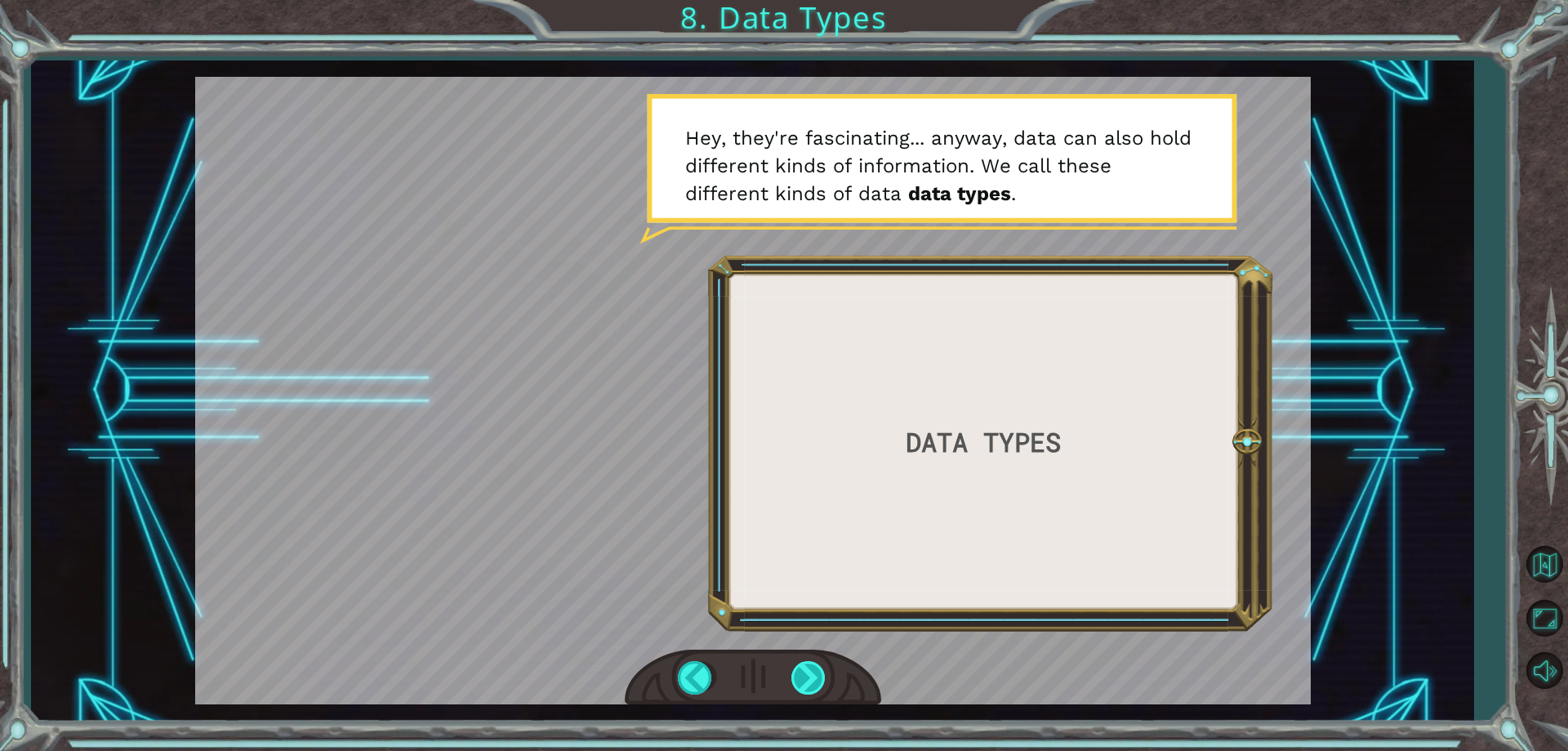
click at [798, 665] on div at bounding box center [809, 677] width 37 height 34
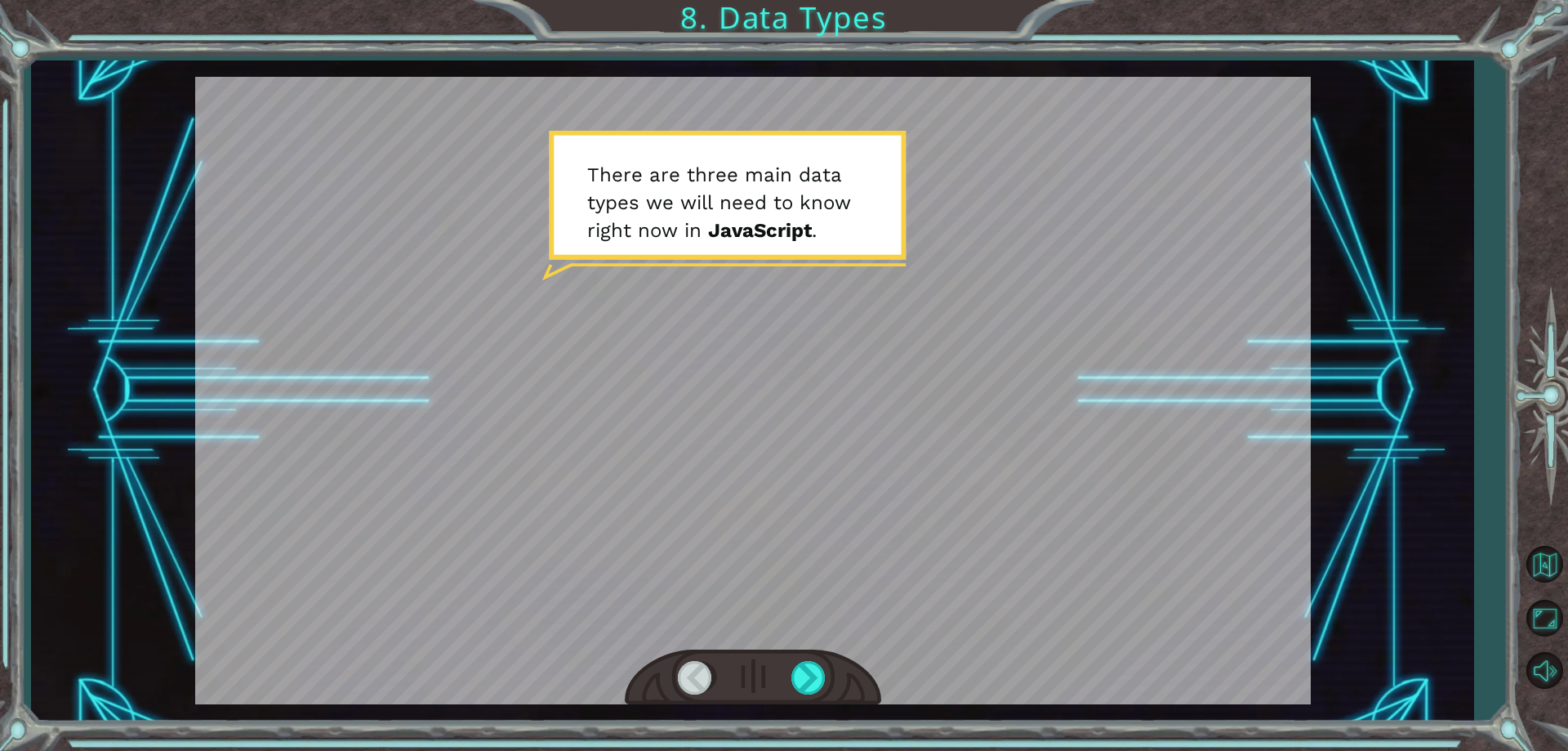
drag, startPoint x: 873, startPoint y: 303, endPoint x: 873, endPoint y: 294, distance: 9.0
drag, startPoint x: 873, startPoint y: 294, endPoint x: 858, endPoint y: 174, distance: 120.9
drag, startPoint x: 857, startPoint y: 175, endPoint x: 812, endPoint y: 340, distance: 171.0
drag, startPoint x: 812, startPoint y: 340, endPoint x: 773, endPoint y: 499, distance: 163.7
drag, startPoint x: 773, startPoint y: 499, endPoint x: 942, endPoint y: 555, distance: 178.0
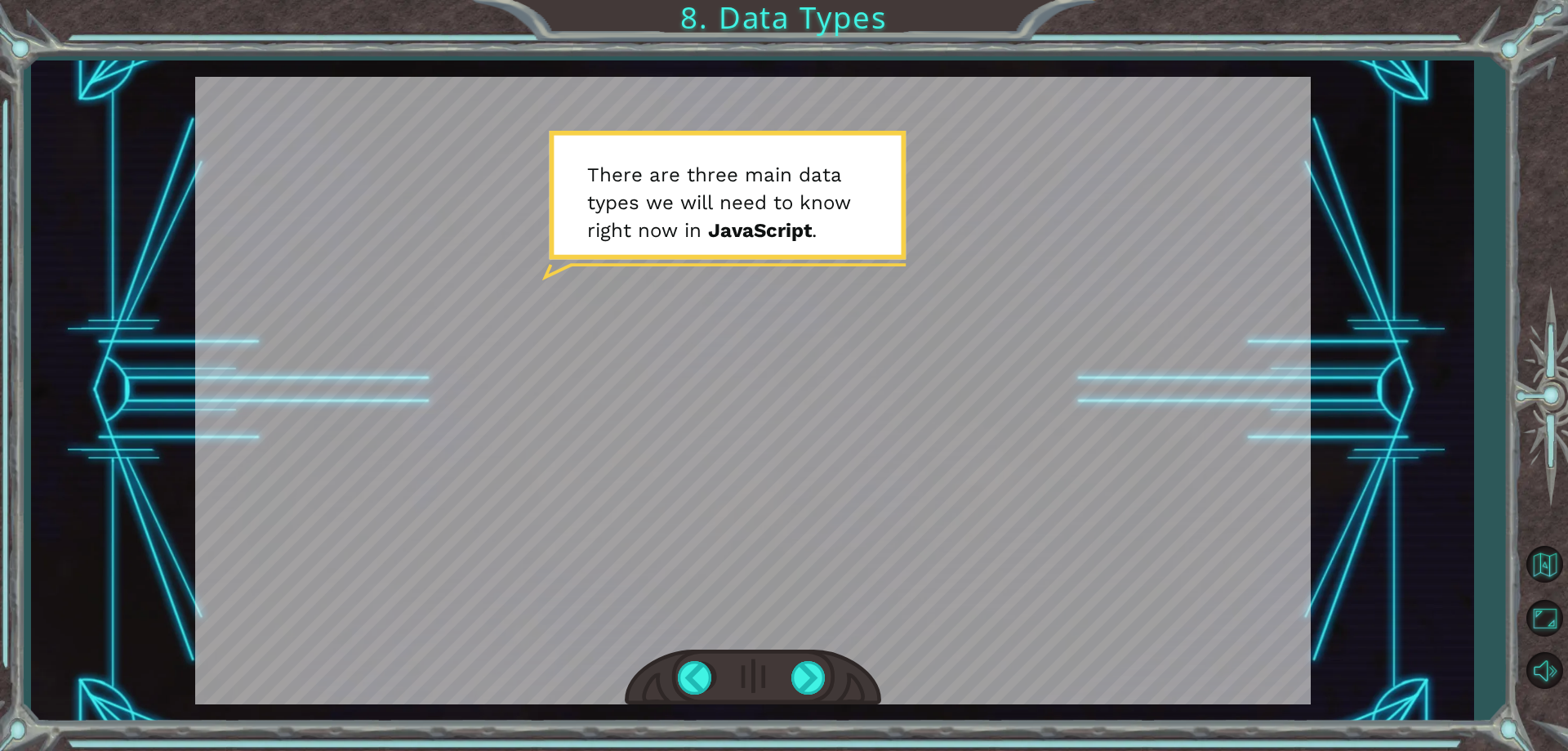
drag, startPoint x: 942, startPoint y: 555, endPoint x: 947, endPoint y: 468, distance: 87.1
drag, startPoint x: 947, startPoint y: 468, endPoint x: 939, endPoint y: 488, distance: 21.5
drag, startPoint x: 939, startPoint y: 488, endPoint x: 924, endPoint y: 522, distance: 37.2
drag, startPoint x: 924, startPoint y: 522, endPoint x: 920, endPoint y: 536, distance: 14.6
drag, startPoint x: 920, startPoint y: 536, endPoint x: 849, endPoint y: 390, distance: 162.3
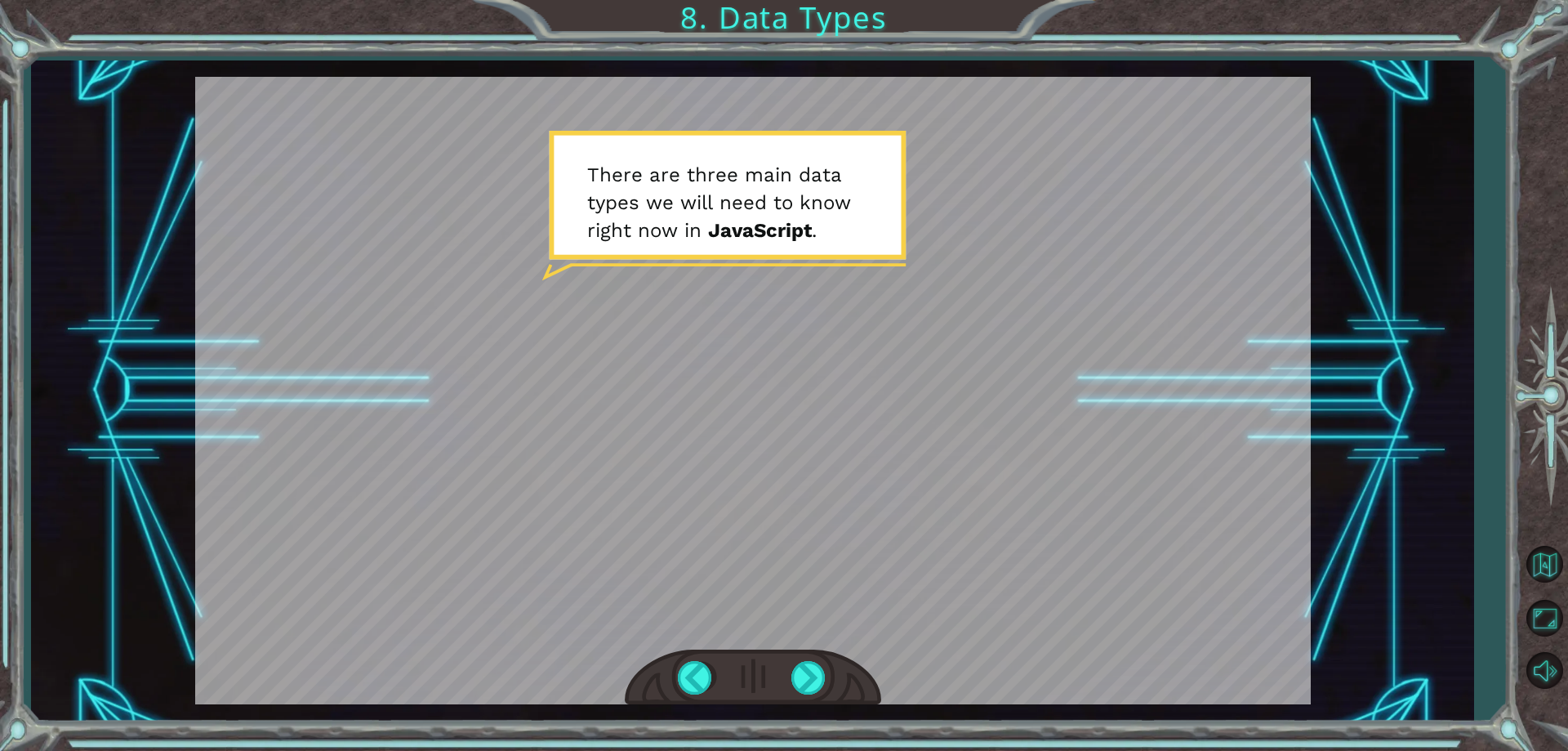
drag, startPoint x: 849, startPoint y: 390, endPoint x: 804, endPoint y: 384, distance: 45.4
drag, startPoint x: 804, startPoint y: 384, endPoint x: 827, endPoint y: 541, distance: 158.7
click at [815, 660] on div at bounding box center [753, 677] width 257 height 56
click at [815, 661] on div at bounding box center [809, 677] width 37 height 34
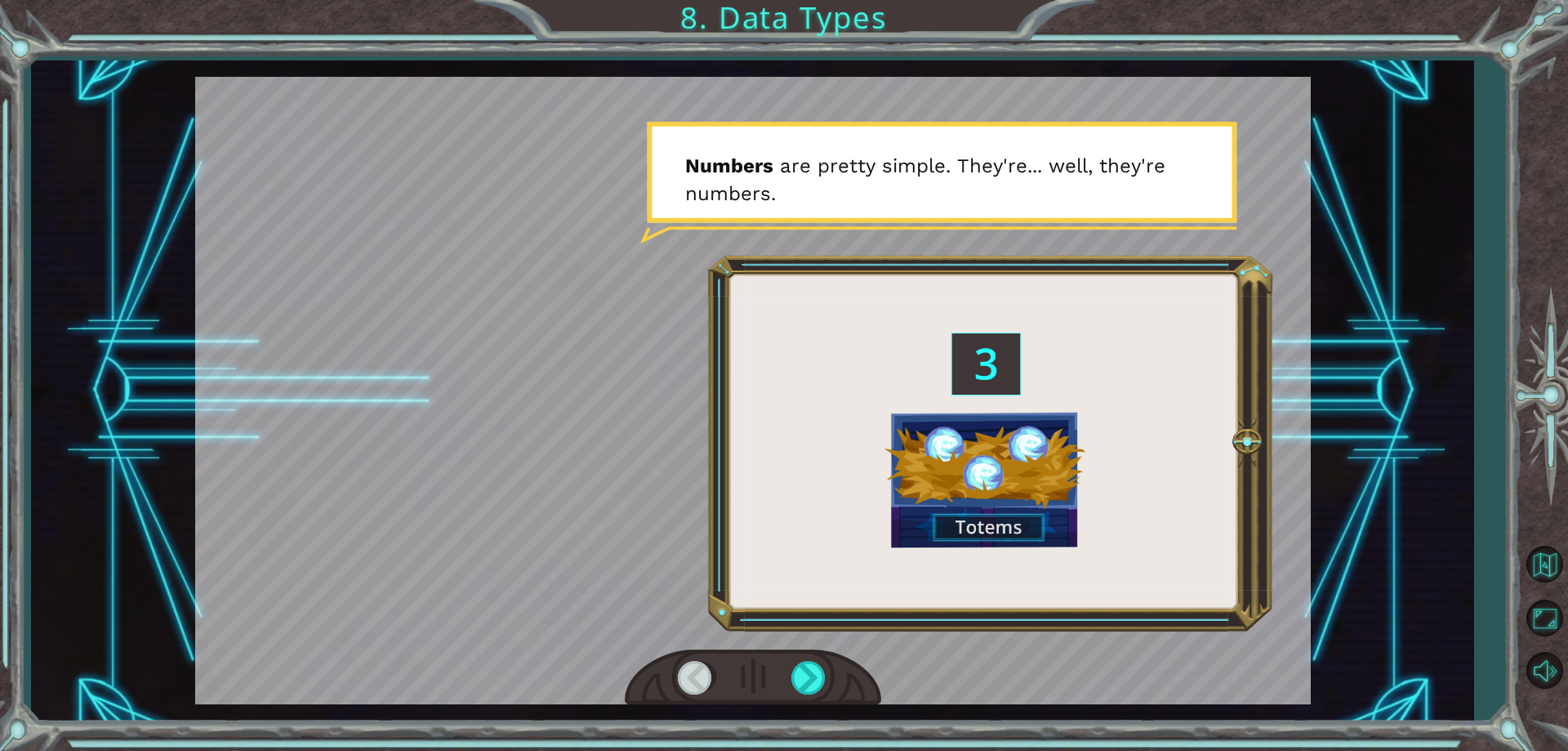
drag, startPoint x: 576, startPoint y: 200, endPoint x: 649, endPoint y: 370, distance: 185.0
drag, startPoint x: 649, startPoint y: 370, endPoint x: 717, endPoint y: 247, distance: 140.5
drag, startPoint x: 717, startPoint y: 247, endPoint x: 623, endPoint y: 521, distance: 289.7
drag, startPoint x: 623, startPoint y: 521, endPoint x: 728, endPoint y: 539, distance: 106.5
drag, startPoint x: 728, startPoint y: 539, endPoint x: 731, endPoint y: 438, distance: 101.0
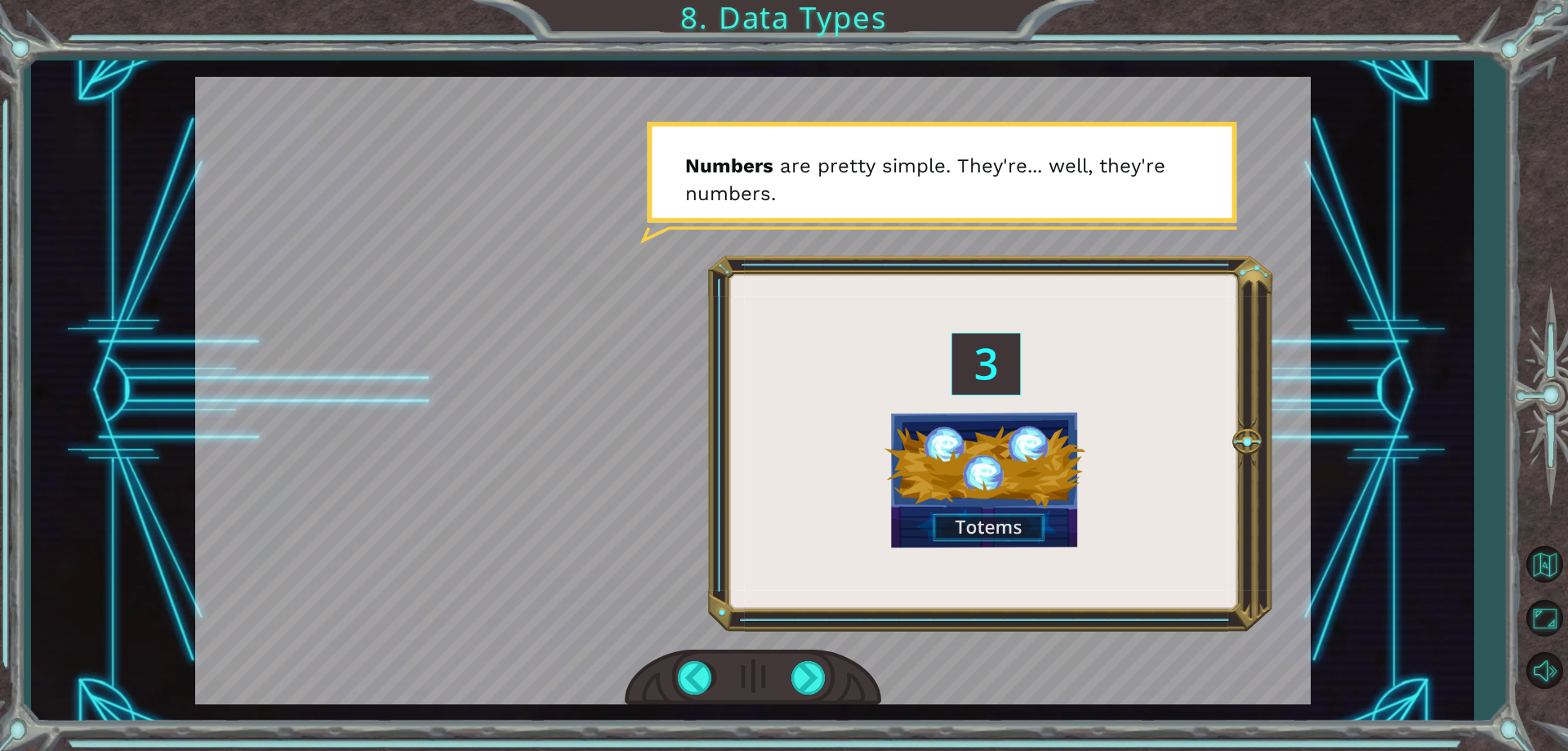
drag, startPoint x: 731, startPoint y: 438, endPoint x: 757, endPoint y: 714, distance: 277.2
drag, startPoint x: 757, startPoint y: 714, endPoint x: 729, endPoint y: 124, distance: 590.7
drag, startPoint x: 729, startPoint y: 124, endPoint x: 682, endPoint y: 532, distance: 410.7
drag, startPoint x: 682, startPoint y: 532, endPoint x: 684, endPoint y: 295, distance: 237.0
drag, startPoint x: 684, startPoint y: 295, endPoint x: 680, endPoint y: 451, distance: 156.1
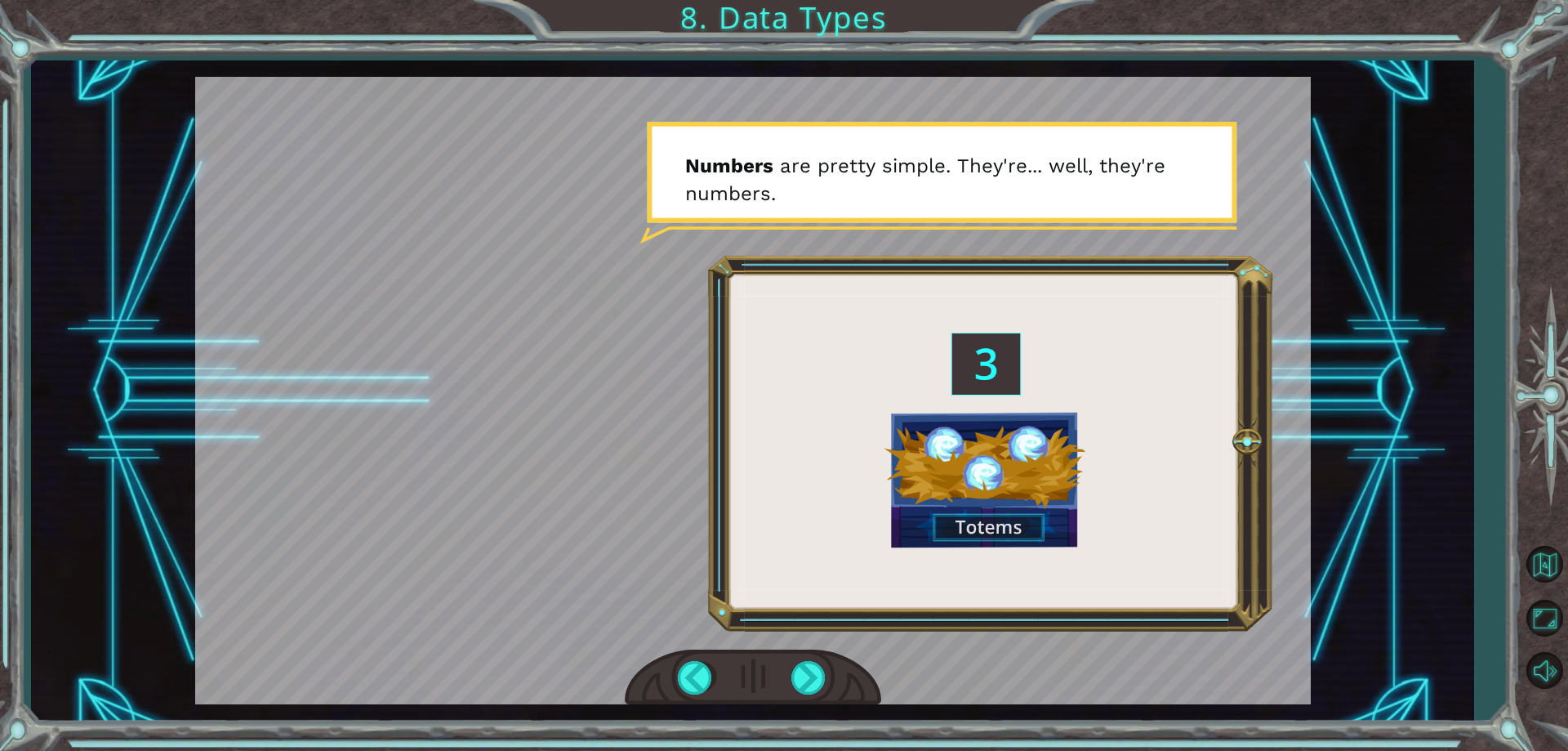
drag, startPoint x: 680, startPoint y: 451, endPoint x: 641, endPoint y: 133, distance: 320.4
drag, startPoint x: 641, startPoint y: 133, endPoint x: 629, endPoint y: 688, distance: 555.1
drag, startPoint x: 629, startPoint y: 688, endPoint x: 618, endPoint y: 235, distance: 453.1
drag, startPoint x: 618, startPoint y: 235, endPoint x: 611, endPoint y: 487, distance: 252.1
click at [610, 483] on div at bounding box center [753, 390] width 1116 height 627
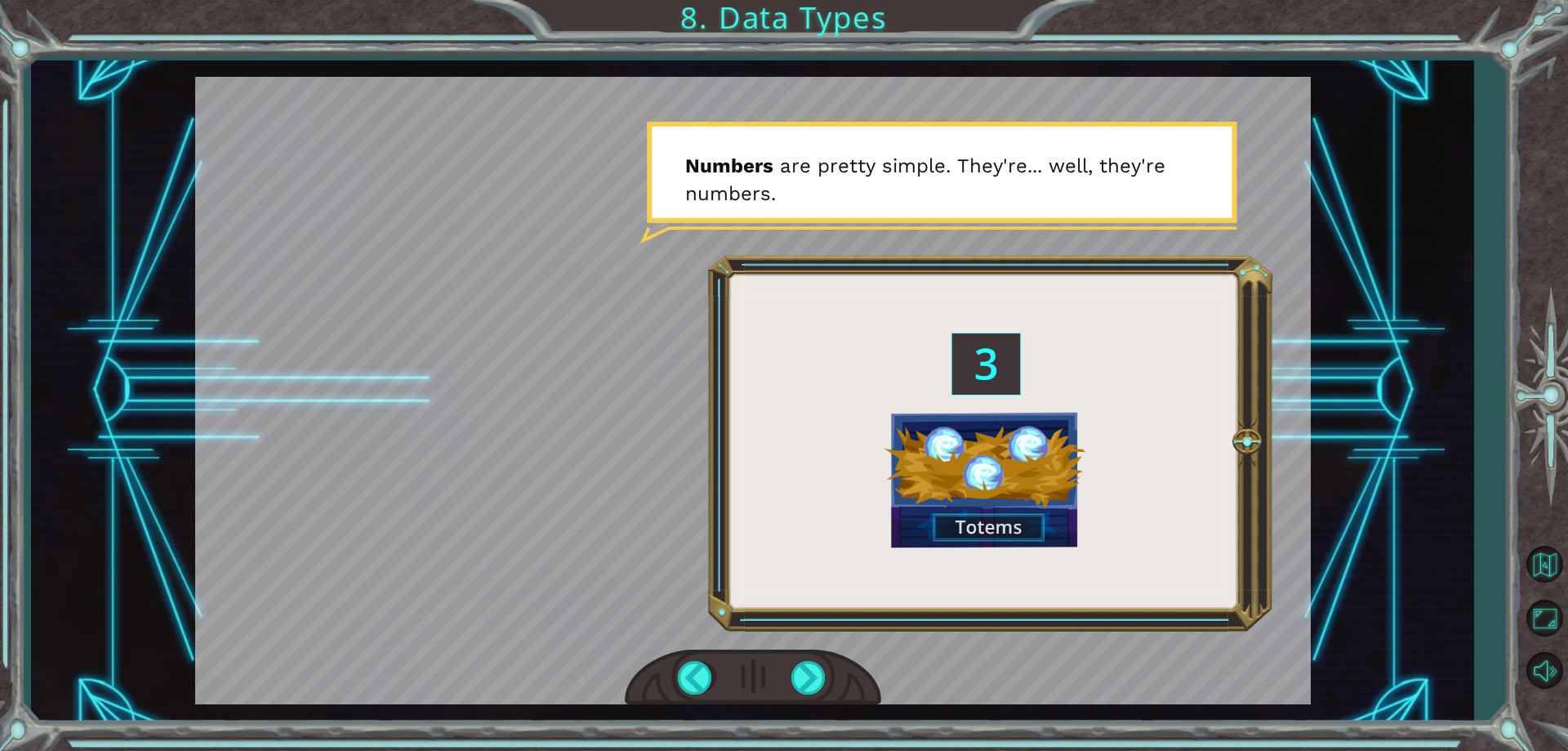
drag, startPoint x: 725, startPoint y: 425, endPoint x: 716, endPoint y: 227, distance: 198.2
drag, startPoint x: 716, startPoint y: 227, endPoint x: 669, endPoint y: 456, distance: 233.8
drag, startPoint x: 669, startPoint y: 456, endPoint x: 621, endPoint y: 193, distance: 267.3
drag, startPoint x: 602, startPoint y: 404, endPoint x: 796, endPoint y: 334, distance: 206.2
click at [796, 334] on div at bounding box center [753, 390] width 1116 height 627
